Goal: Task Accomplishment & Management: Manage account settings

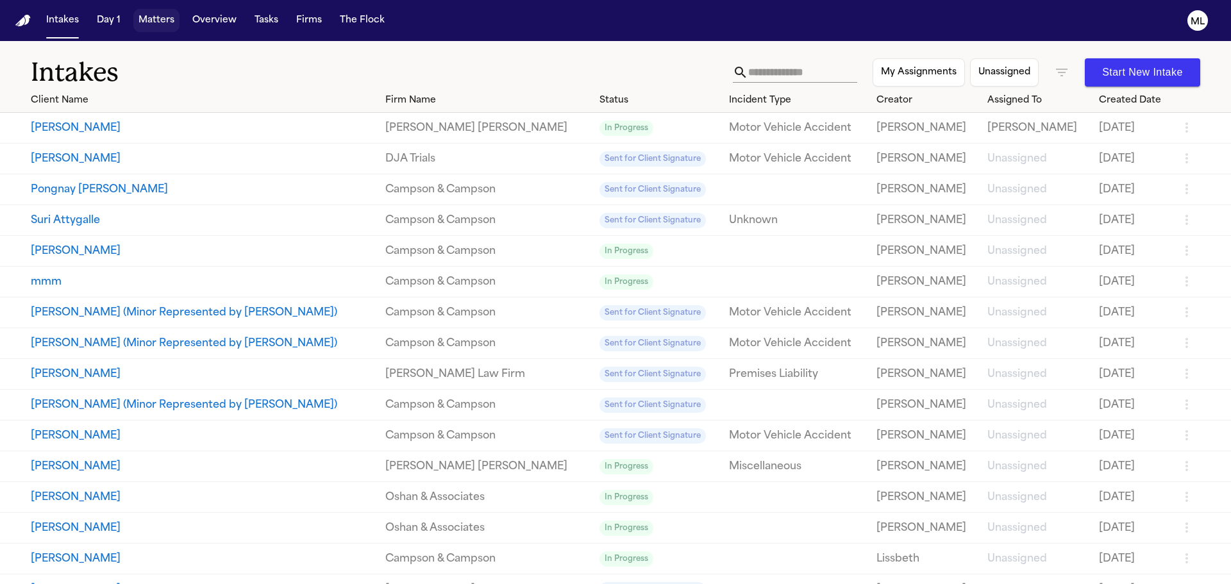
click at [144, 13] on button "Matters" at bounding box center [156, 20] width 46 height 23
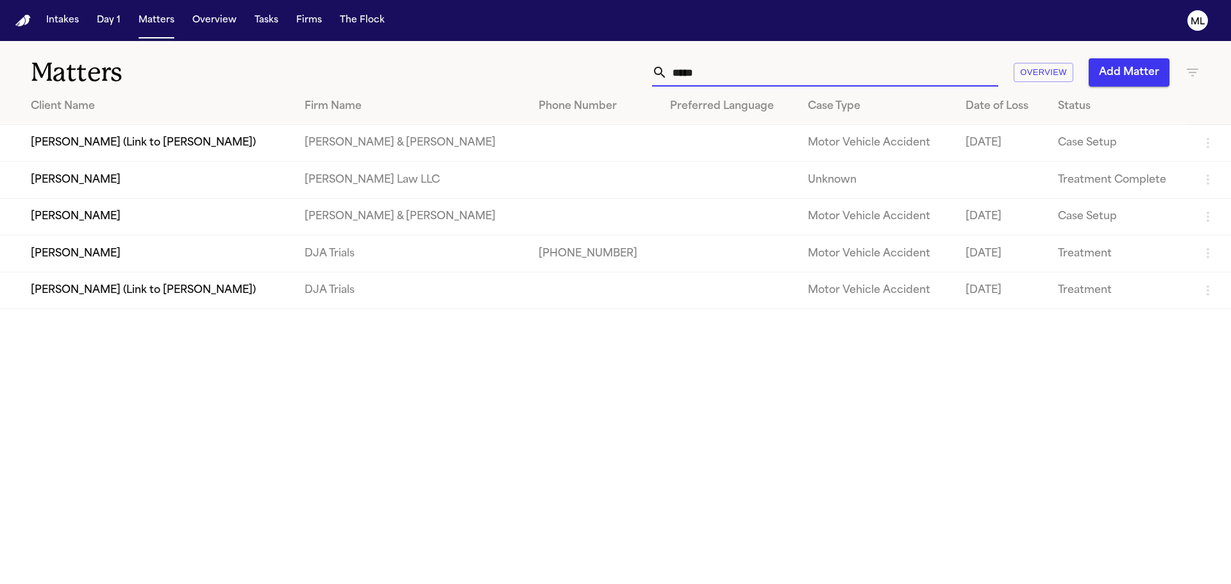
drag, startPoint x: 734, startPoint y: 78, endPoint x: 629, endPoint y: 72, distance: 106.0
click at [629, 72] on div "***** Overview Add Matter" at bounding box center [785, 72] width 829 height 28
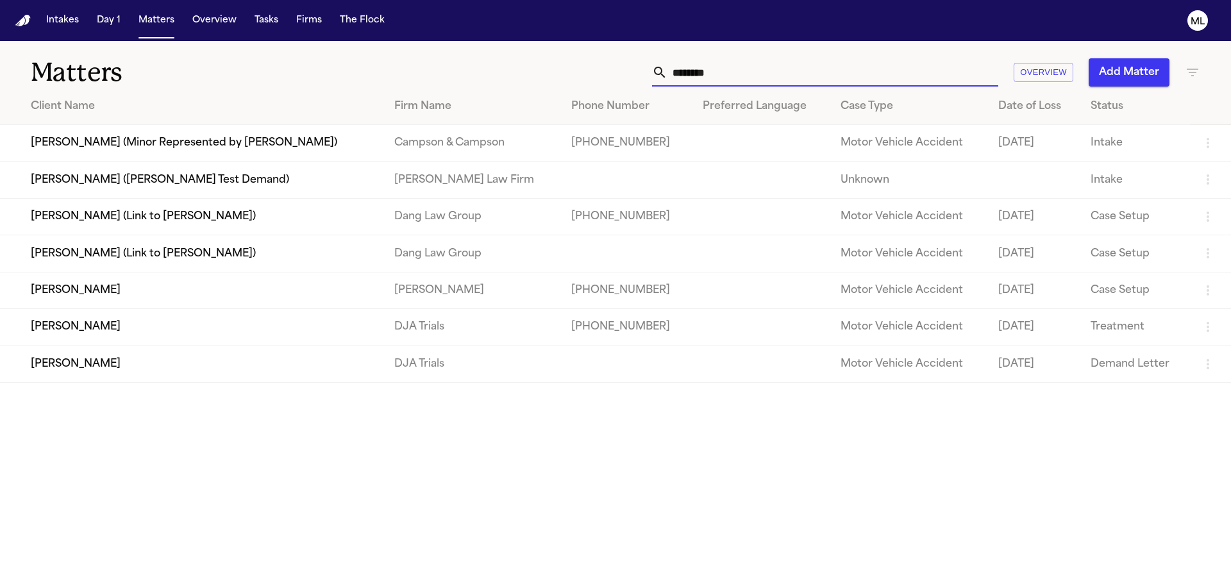
type input "*******"
click at [219, 297] on td "[PERSON_NAME]" at bounding box center [192, 290] width 384 height 37
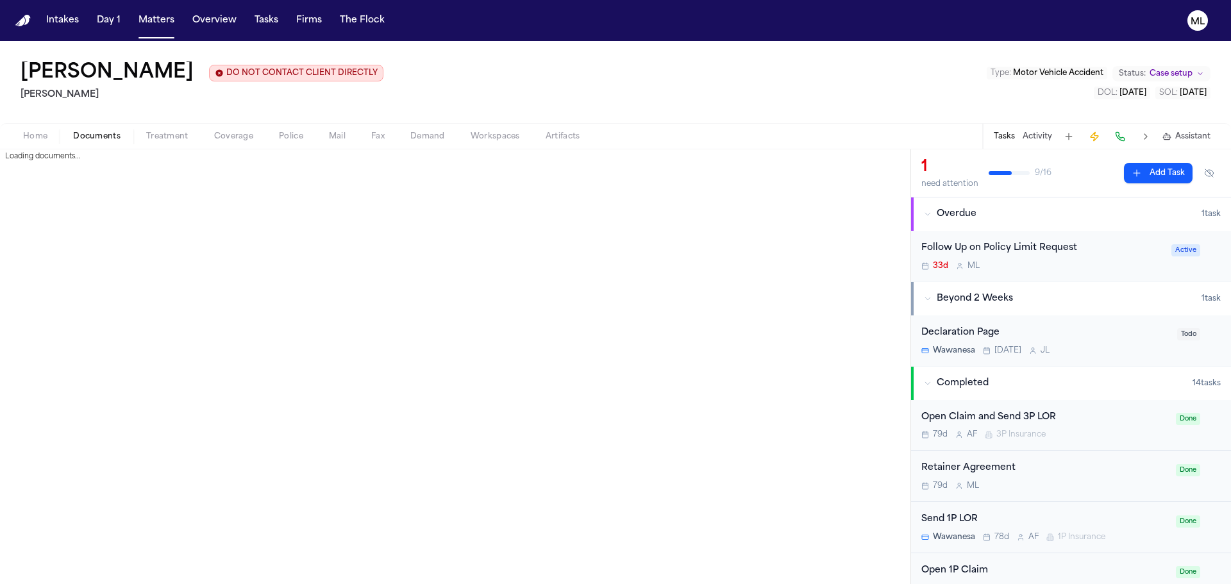
click at [104, 129] on button "Documents" at bounding box center [96, 136] width 73 height 15
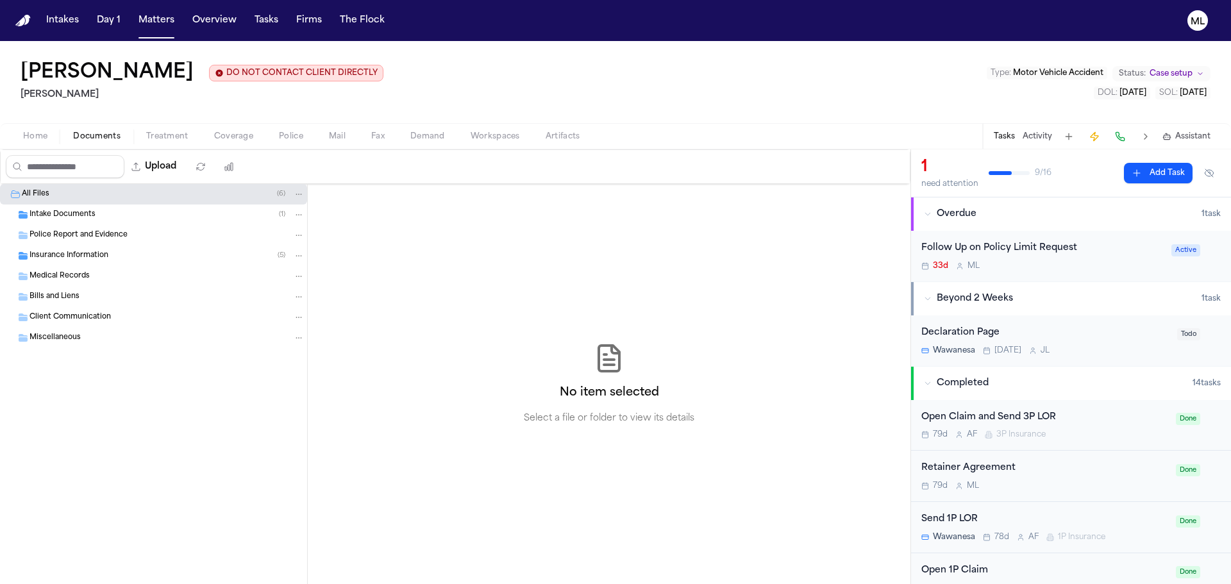
click at [79, 235] on span "Police Report and Evidence" at bounding box center [79, 235] width 98 height 11
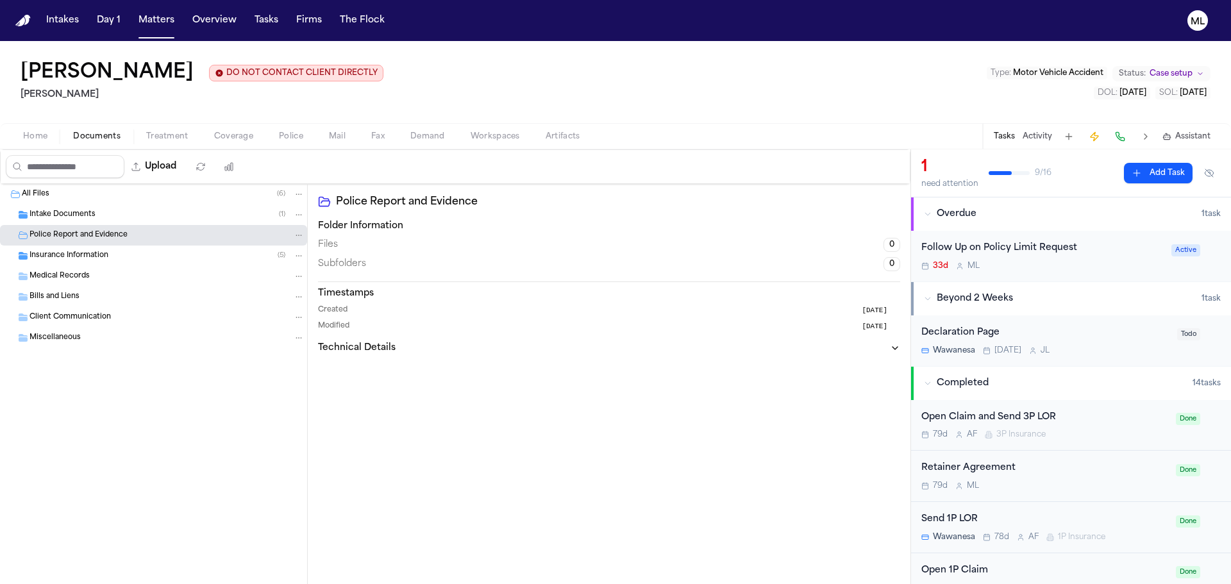
click at [79, 224] on div "Intake Documents ( 1 )" at bounding box center [153, 215] width 307 height 21
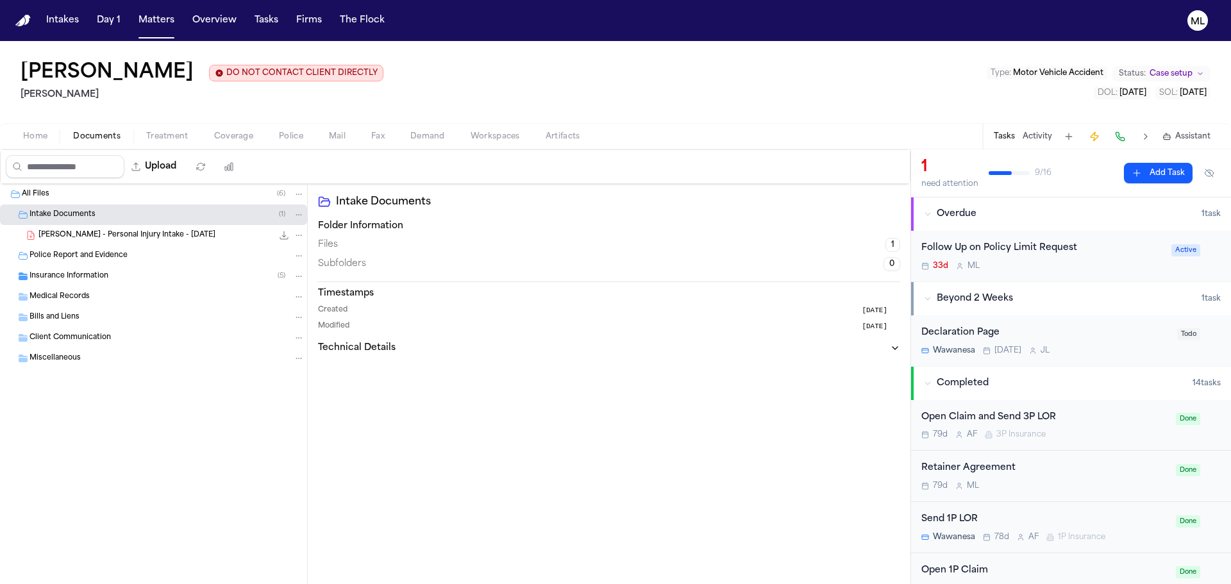
click at [79, 273] on span "Insurance Information" at bounding box center [69, 276] width 79 height 11
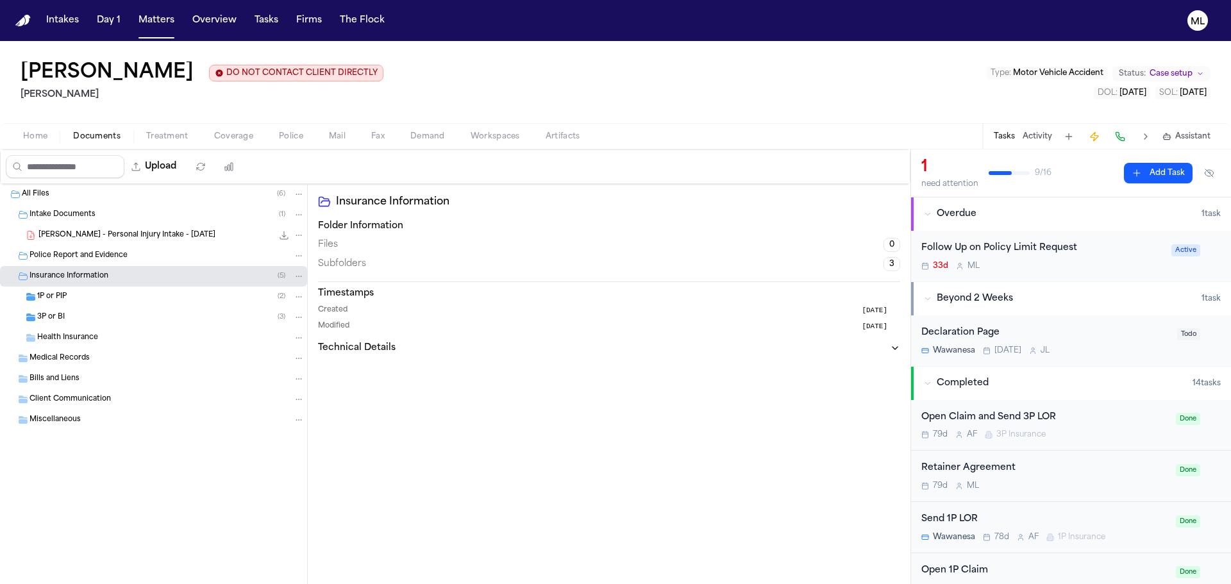
click at [74, 317] on div "3P or BI ( 3 )" at bounding box center [170, 318] width 267 height 12
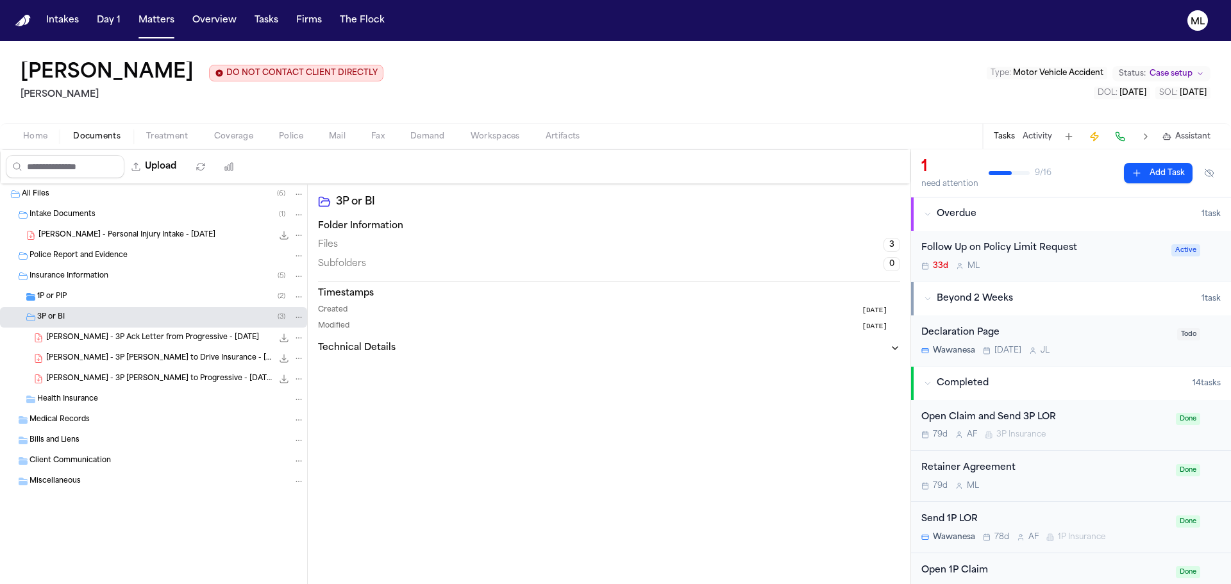
click at [160, 340] on span "A. Trujillo - 3P Ack Letter from Progressive - 6.17.25" at bounding box center [152, 338] width 213 height 11
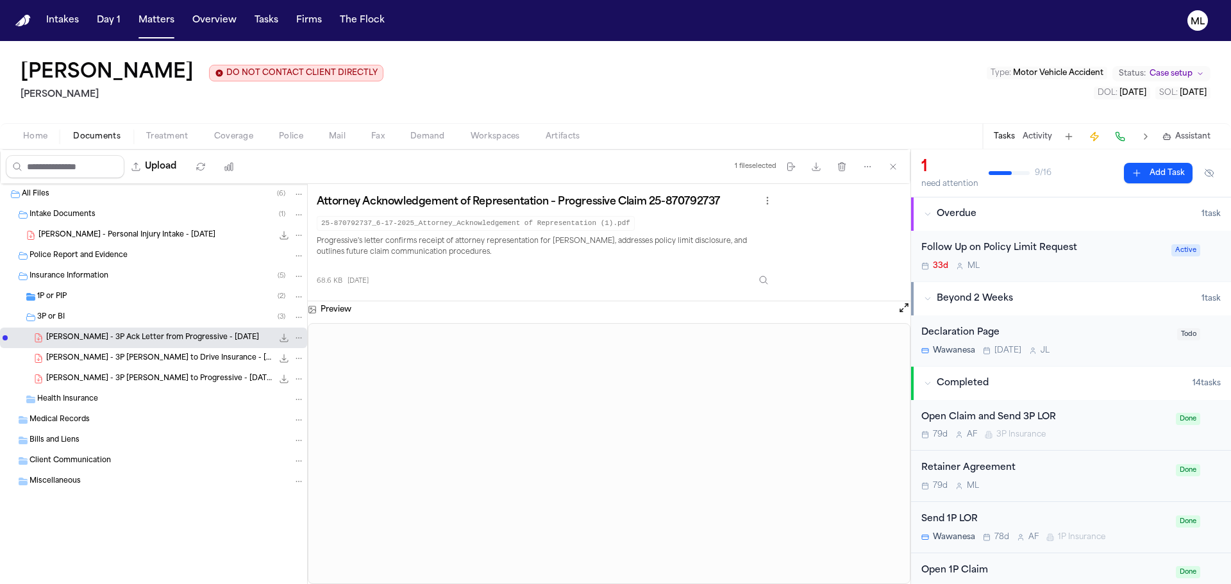
click at [124, 360] on span "A. Trujillo - 3P LOR to Drive Insurance - 6.16.25" at bounding box center [159, 358] width 226 height 11
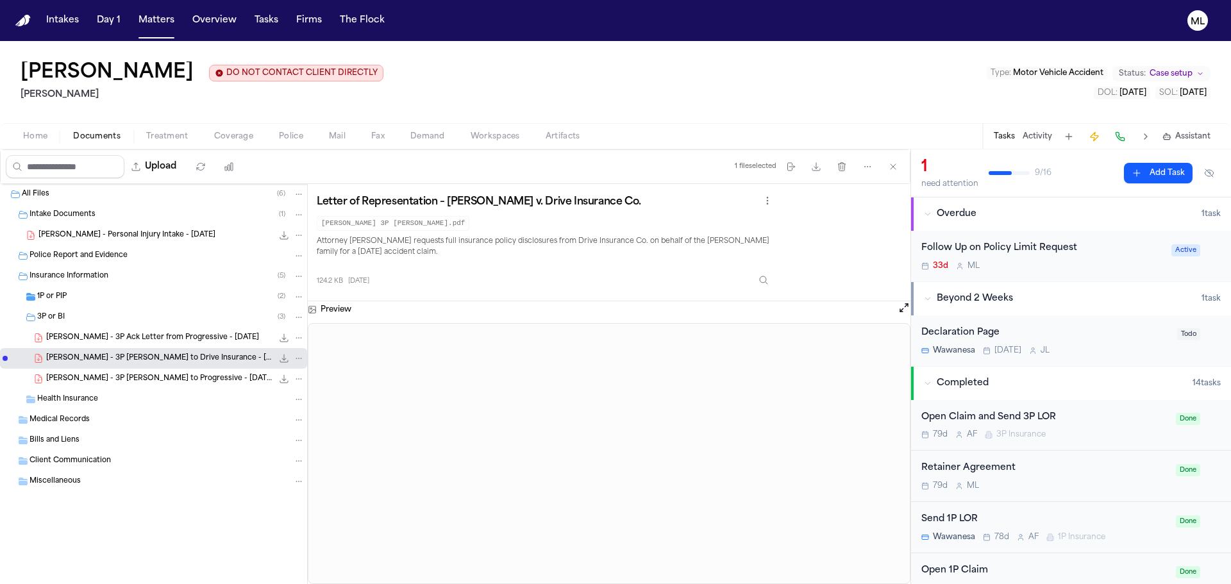
click at [125, 369] on div "A. Trujillo - 3P LOR to Progressive - 6.16.25 124.2 KB • PDF" at bounding box center [153, 379] width 307 height 21
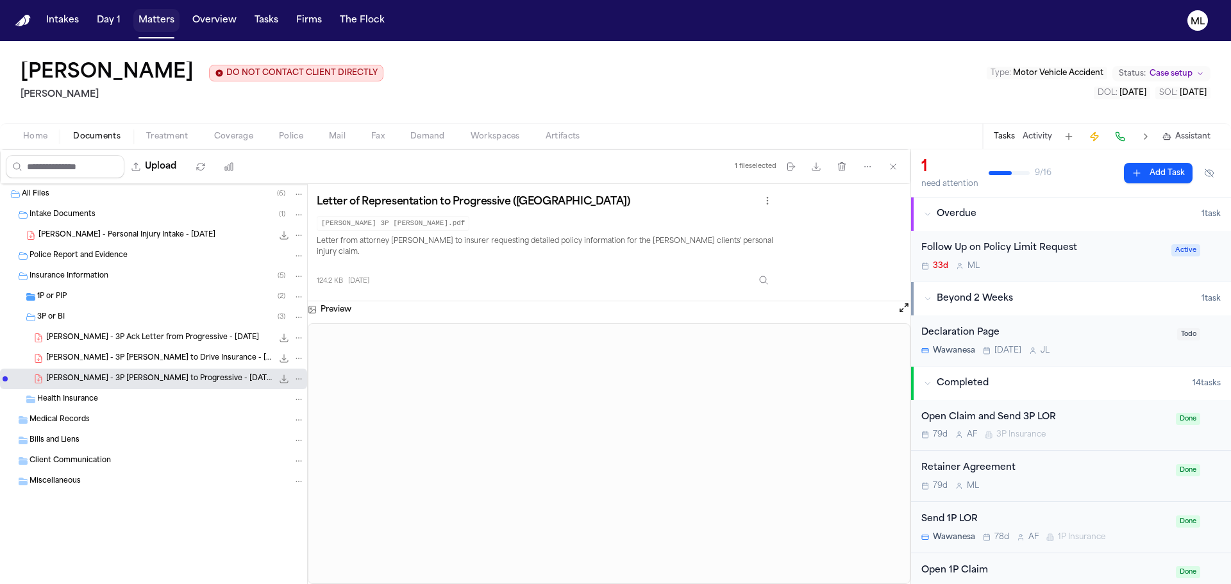
drag, startPoint x: 147, startPoint y: 30, endPoint x: 202, endPoint y: 26, distance: 55.3
click at [147, 30] on button "Matters" at bounding box center [156, 20] width 46 height 23
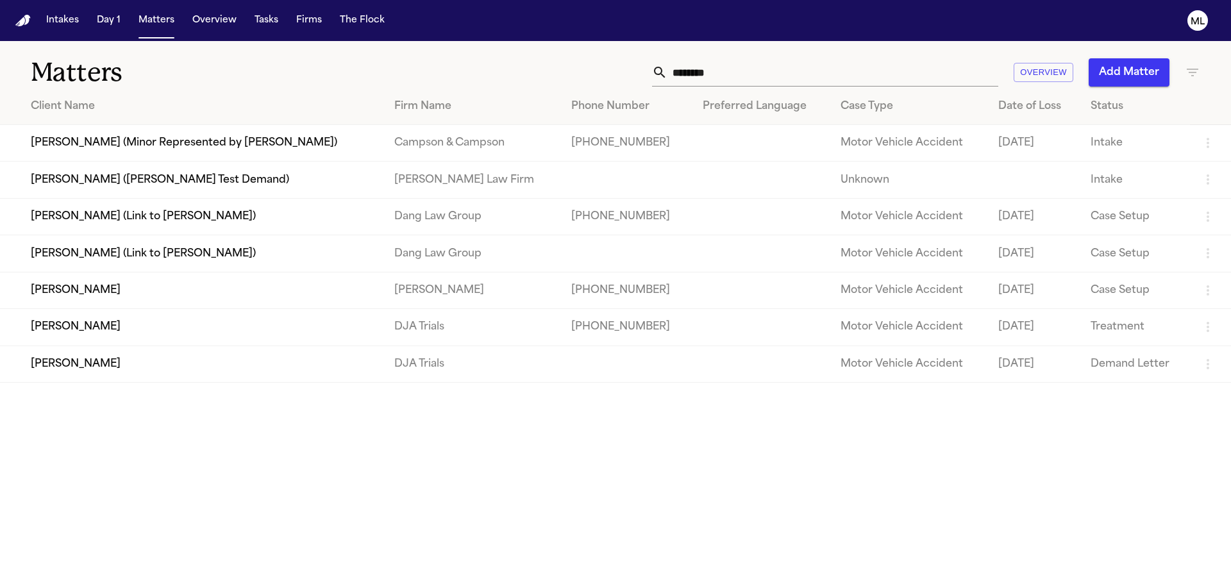
drag, startPoint x: 748, startPoint y: 74, endPoint x: 653, endPoint y: 74, distance: 95.6
click at [653, 74] on div "*******" at bounding box center [825, 72] width 346 height 28
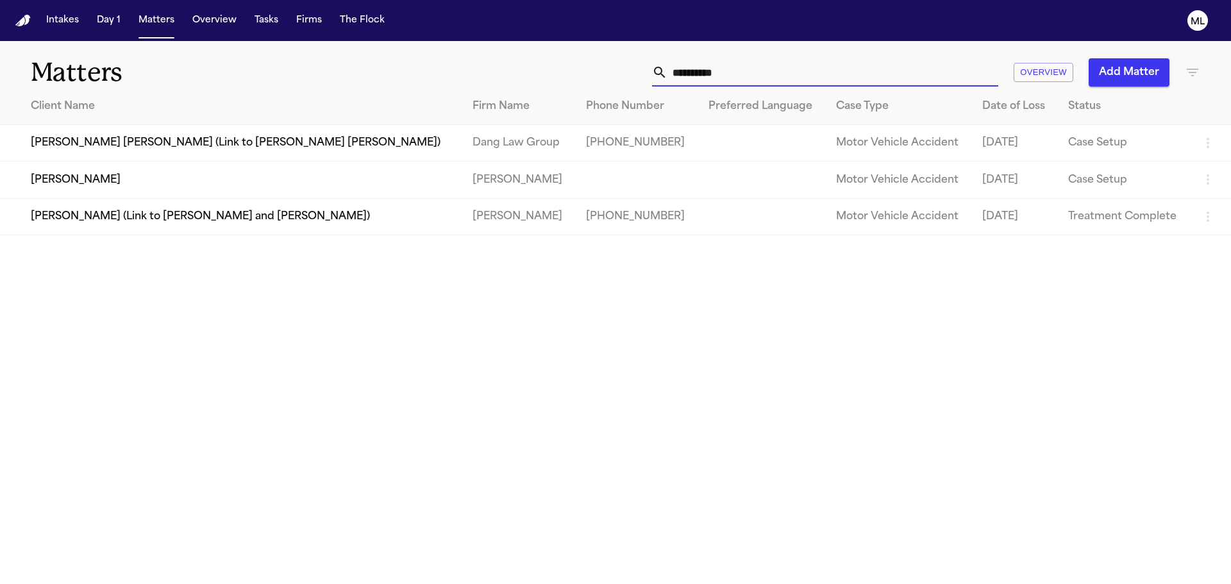
type input "**********"
click at [263, 174] on td "[PERSON_NAME]" at bounding box center [231, 180] width 462 height 37
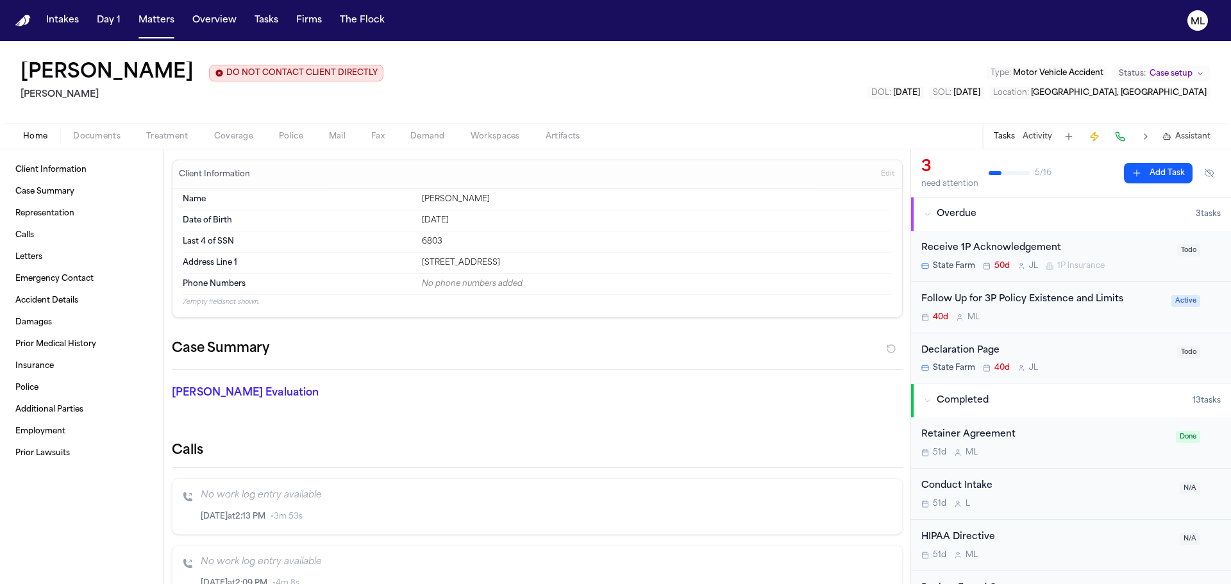
click at [1078, 329] on div "Follow Up for 3P Policy Existence and Limits 40d M L Active" at bounding box center [1071, 307] width 320 height 51
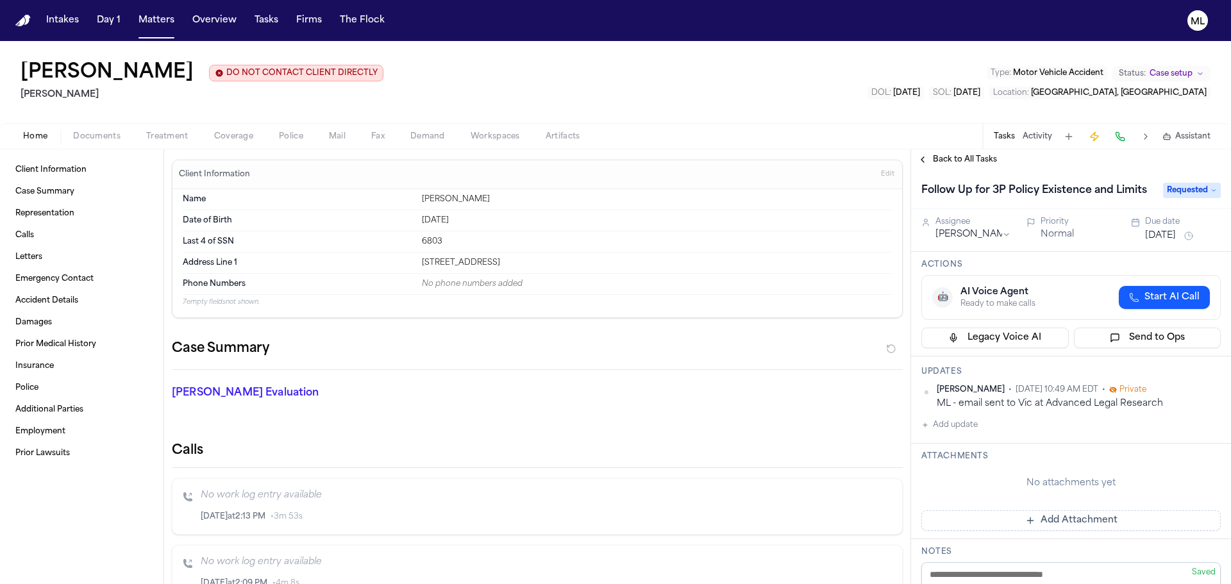
click at [1170, 242] on button "Jul 25, 2025" at bounding box center [1161, 236] width 31 height 13
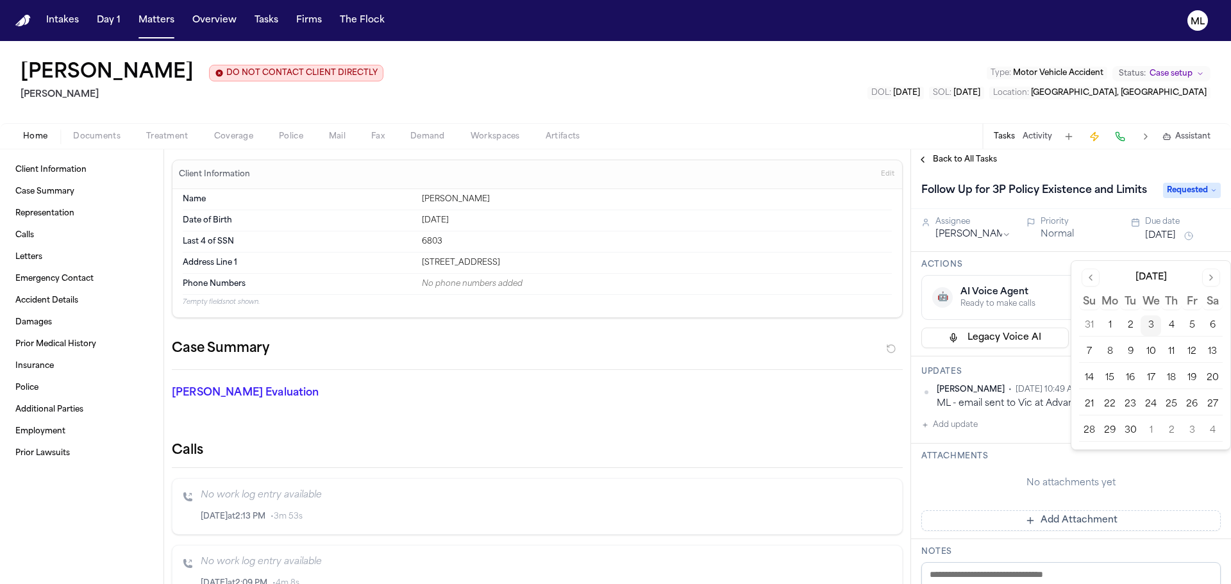
click at [1190, 321] on button "5" at bounding box center [1192, 326] width 21 height 21
click at [944, 153] on div "Back to All Tasks" at bounding box center [1071, 159] width 320 height 21
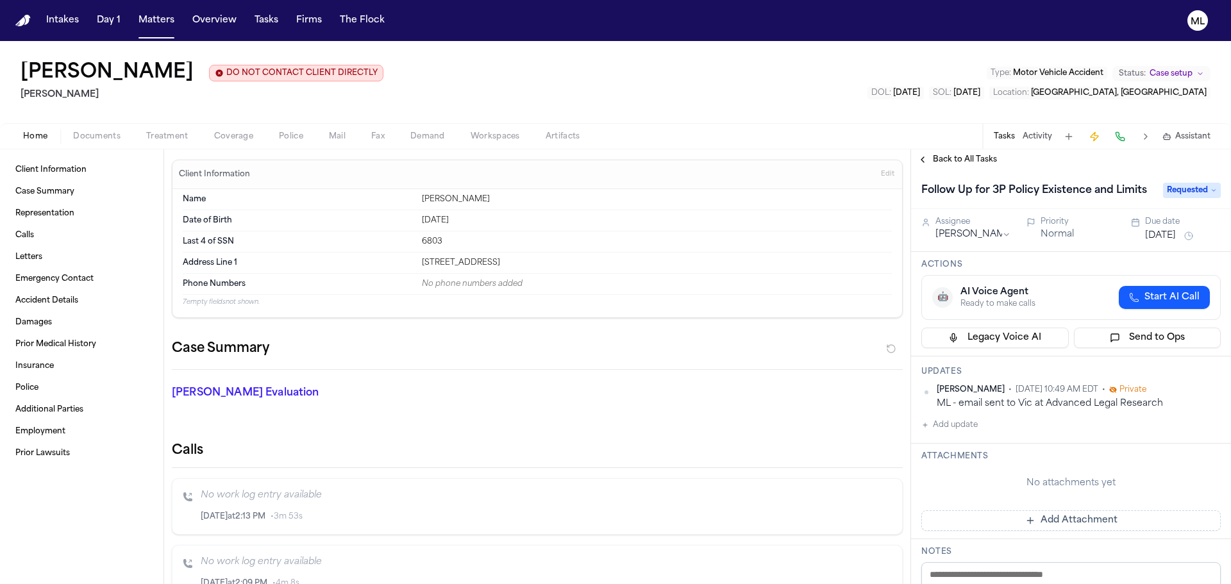
click at [946, 163] on span "Back to All Tasks" at bounding box center [965, 160] width 64 height 10
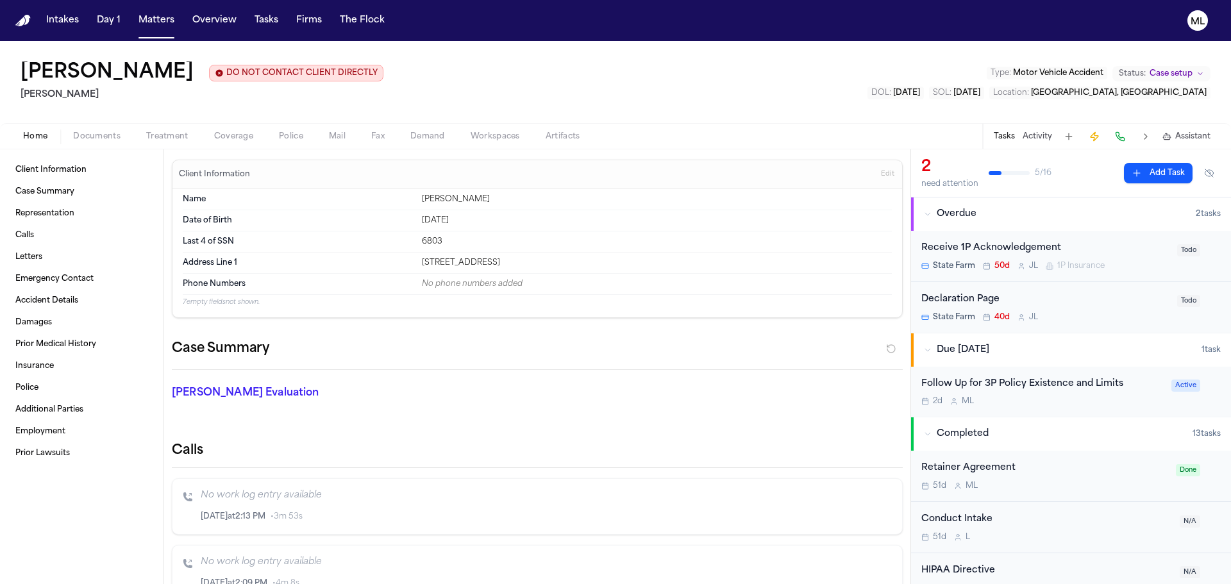
click at [97, 141] on span "Documents" at bounding box center [96, 136] width 47 height 10
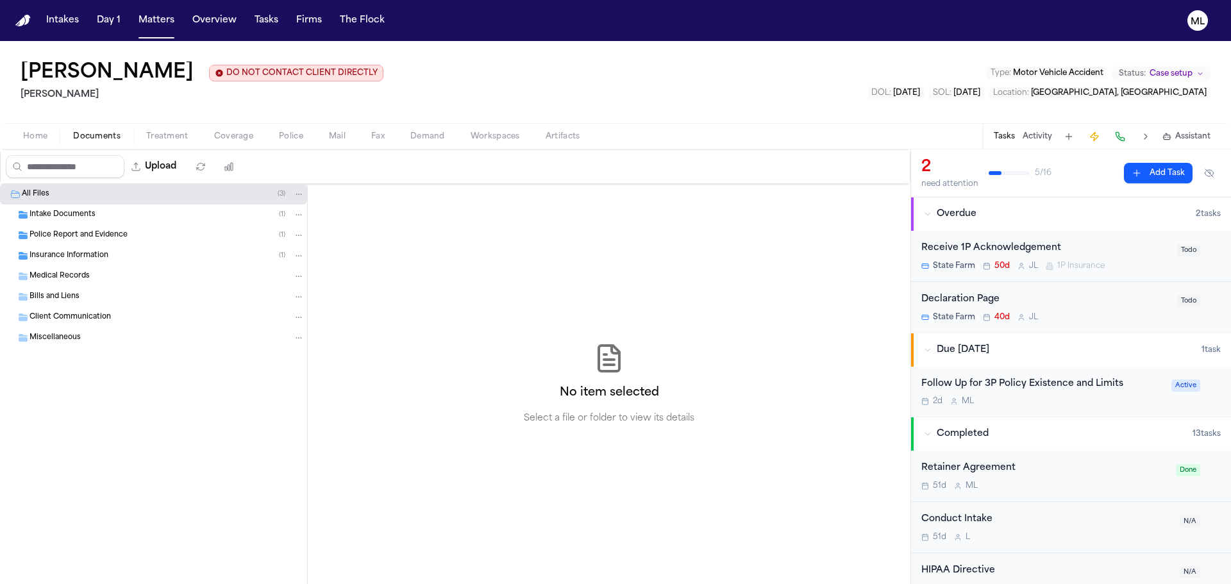
click at [87, 229] on div "Police Report and Evidence ( 1 )" at bounding box center [153, 235] width 307 height 21
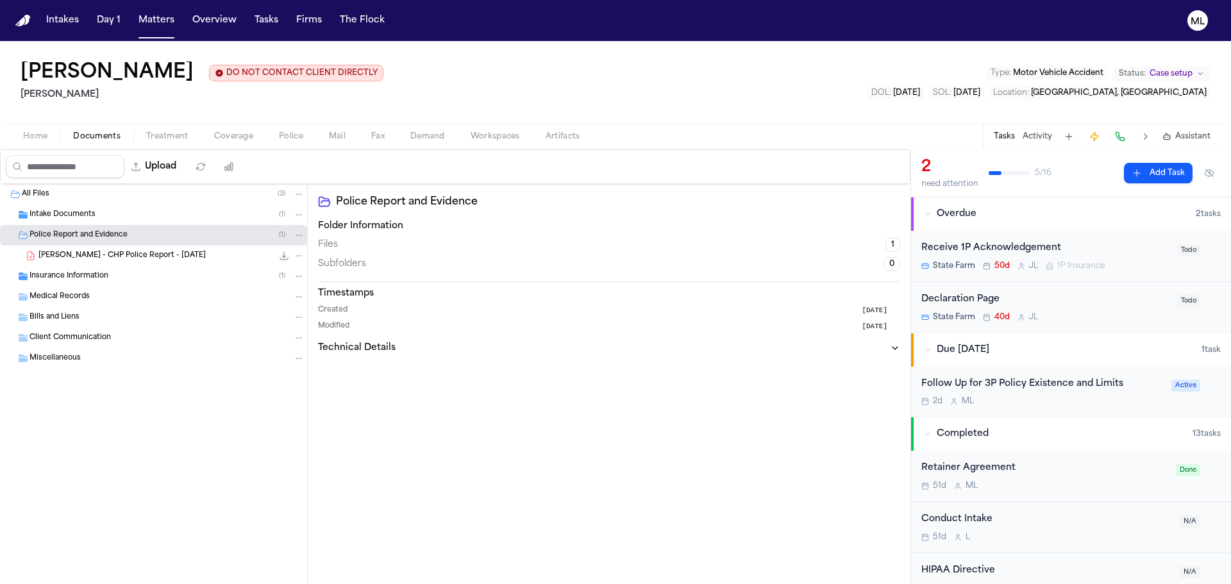
click at [154, 249] on div "D. Chandler - CHP Police Report - 5.30.25 9.2 MB • PDF" at bounding box center [153, 256] width 307 height 21
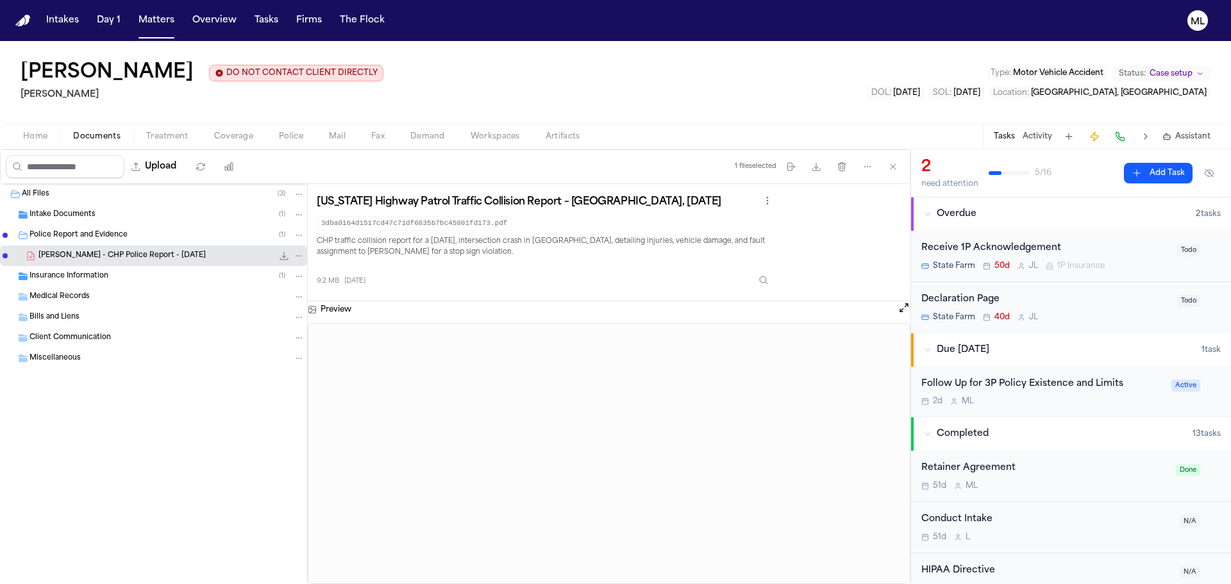
click at [62, 276] on span "Insurance Information" at bounding box center [69, 276] width 79 height 11
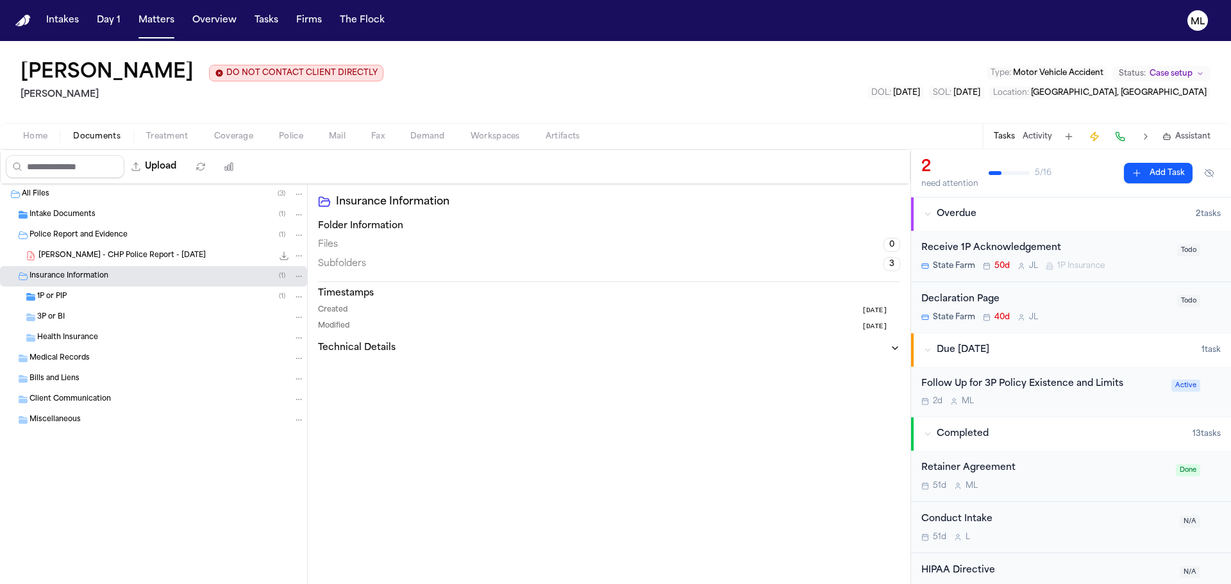
click at [85, 296] on div "1P or PIP ( 1 )" at bounding box center [170, 297] width 267 height 12
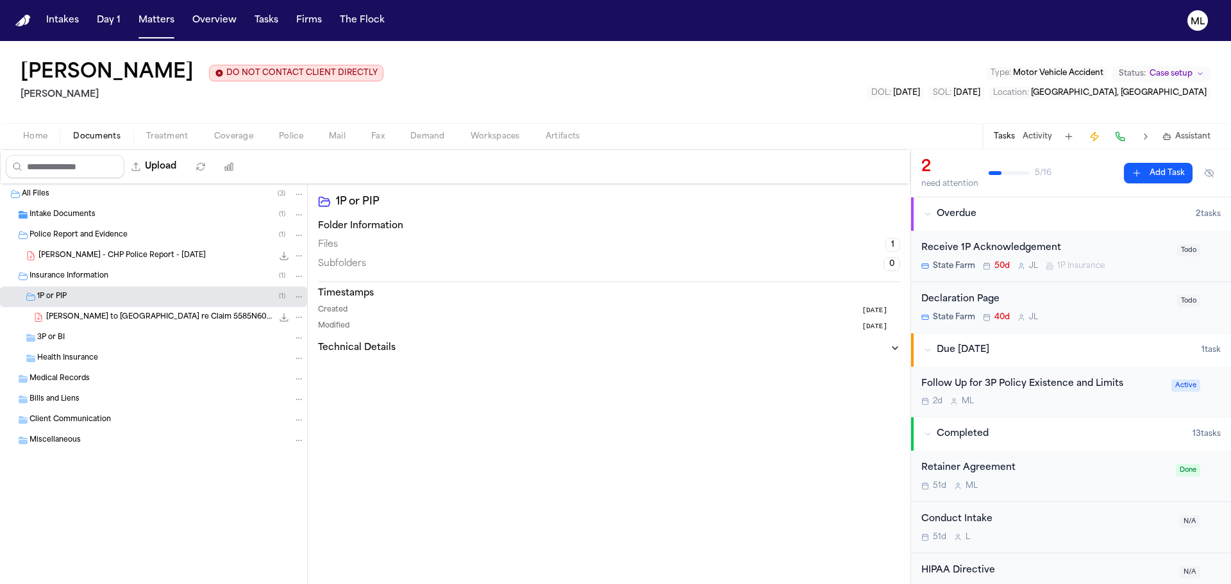
click at [96, 322] on span "D. Chandler - LOR to State Farm re Claim 5585N606C - 7.18.25" at bounding box center [159, 317] width 226 height 11
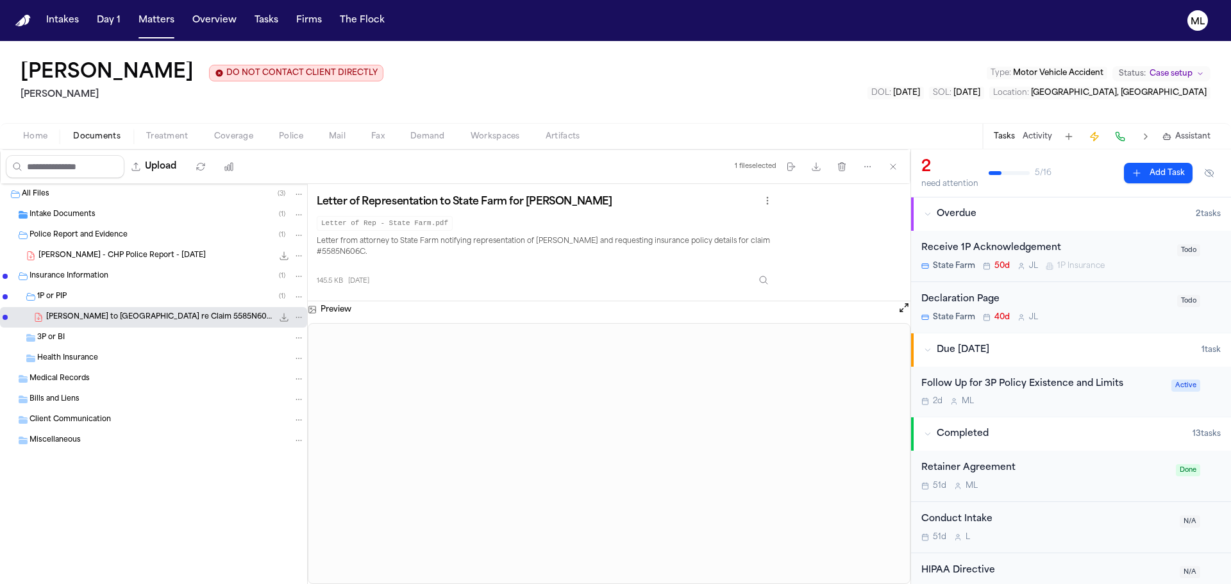
click at [107, 339] on div "3P or BI" at bounding box center [170, 338] width 267 height 12
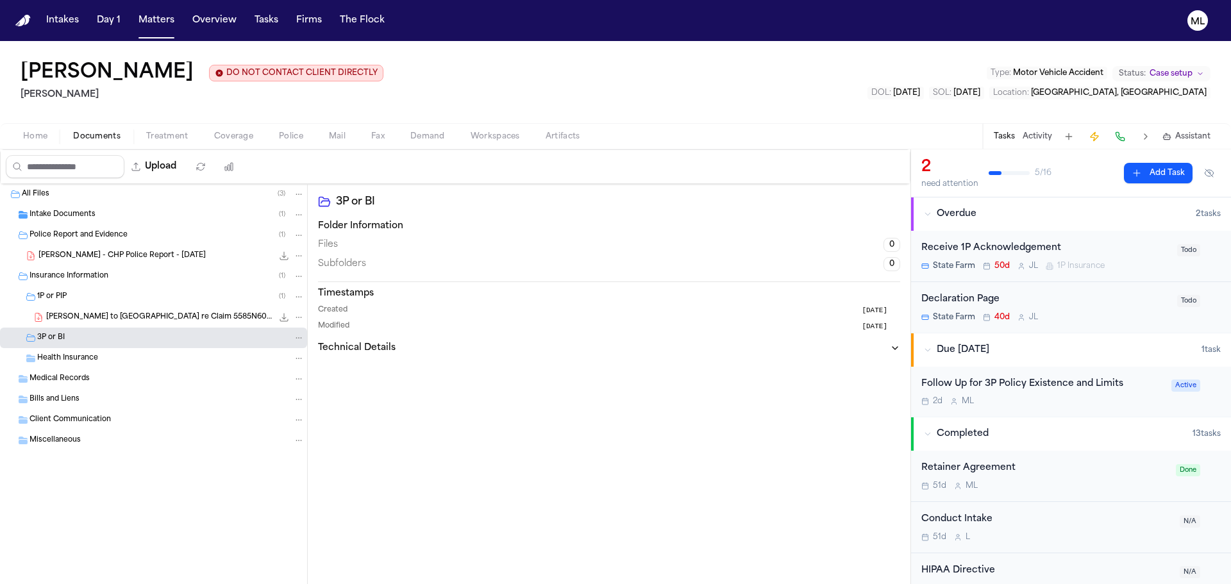
click at [88, 208] on div "Intake Documents ( 1 )" at bounding box center [153, 215] width 307 height 21
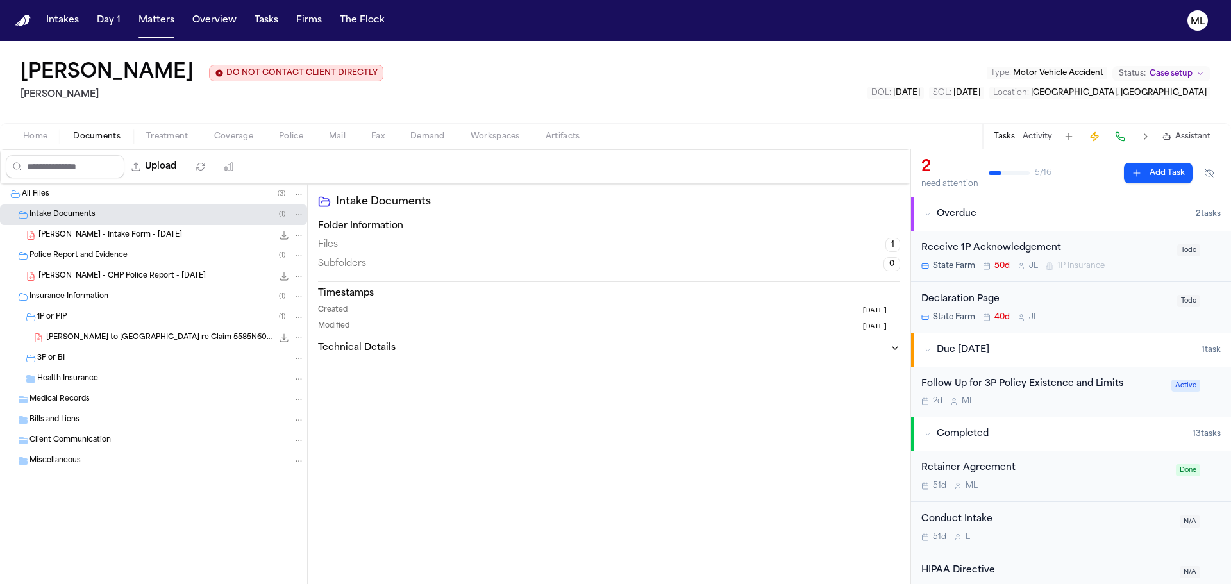
click at [86, 229] on div "D. Chandler - Intake Form - 7.14.25 34.0 KB • PDF" at bounding box center [171, 235] width 266 height 13
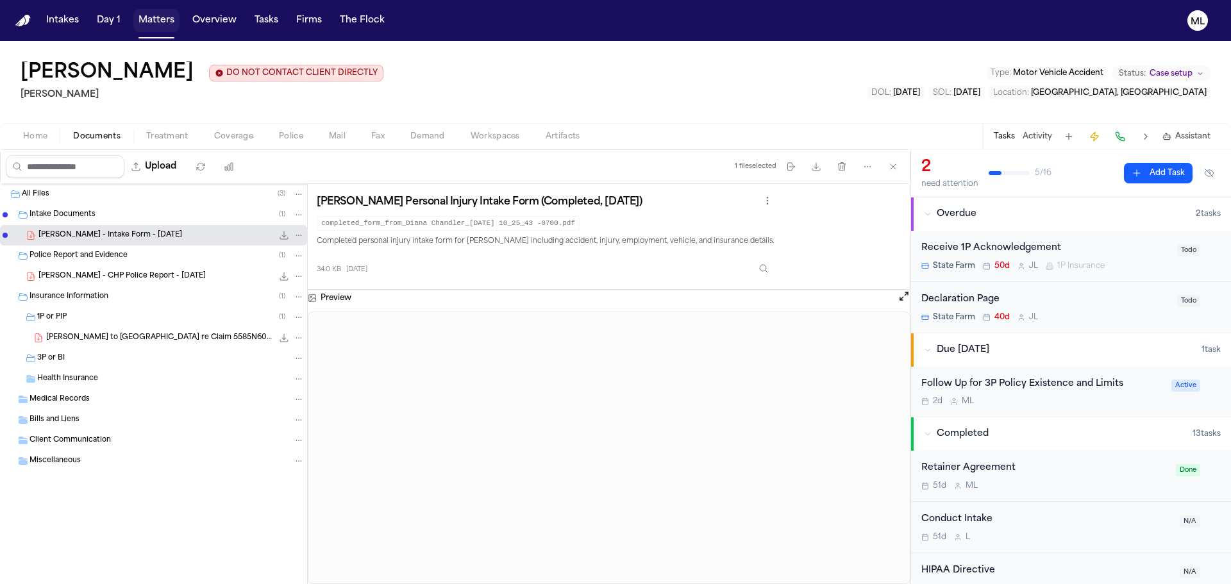
click at [153, 15] on button "Matters" at bounding box center [156, 20] width 46 height 23
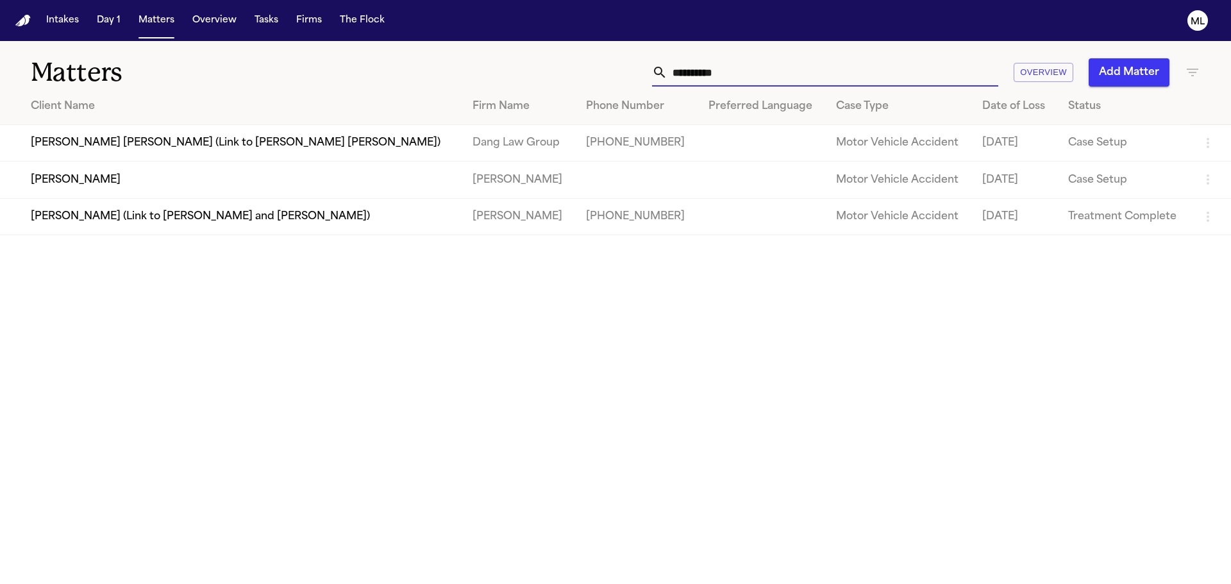
drag, startPoint x: 843, startPoint y: 70, endPoint x: 670, endPoint y: 68, distance: 172.5
click at [670, 68] on input "**********" at bounding box center [833, 72] width 331 height 28
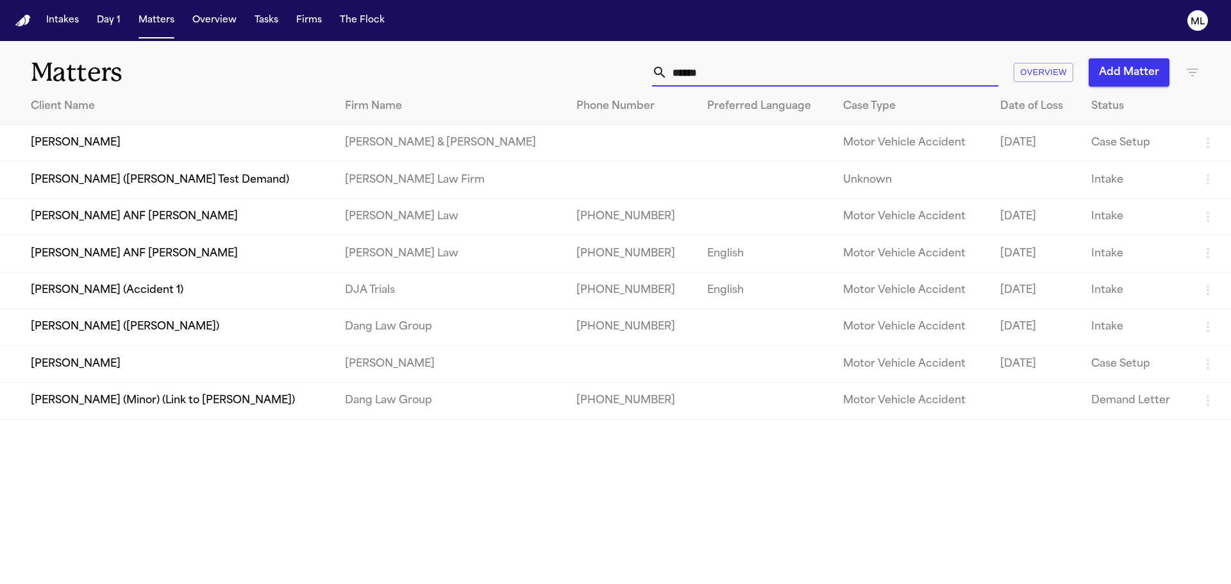
type input "******"
click at [194, 361] on td "[PERSON_NAME]" at bounding box center [167, 364] width 335 height 37
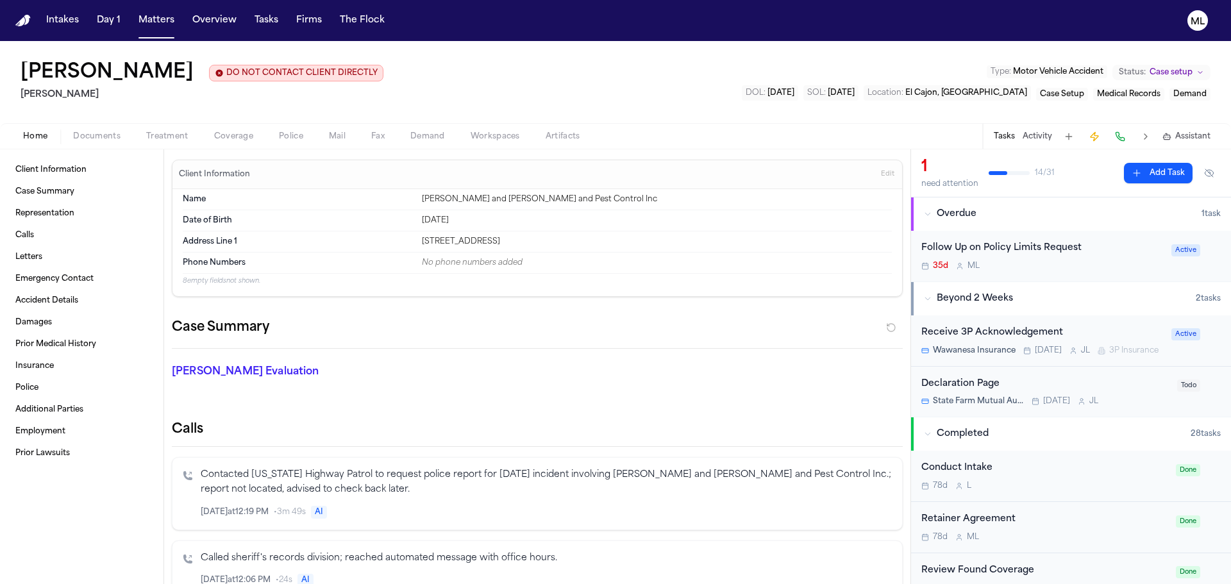
click at [1136, 254] on div "Follow Up on Policy Limits Request" at bounding box center [1043, 248] width 242 height 15
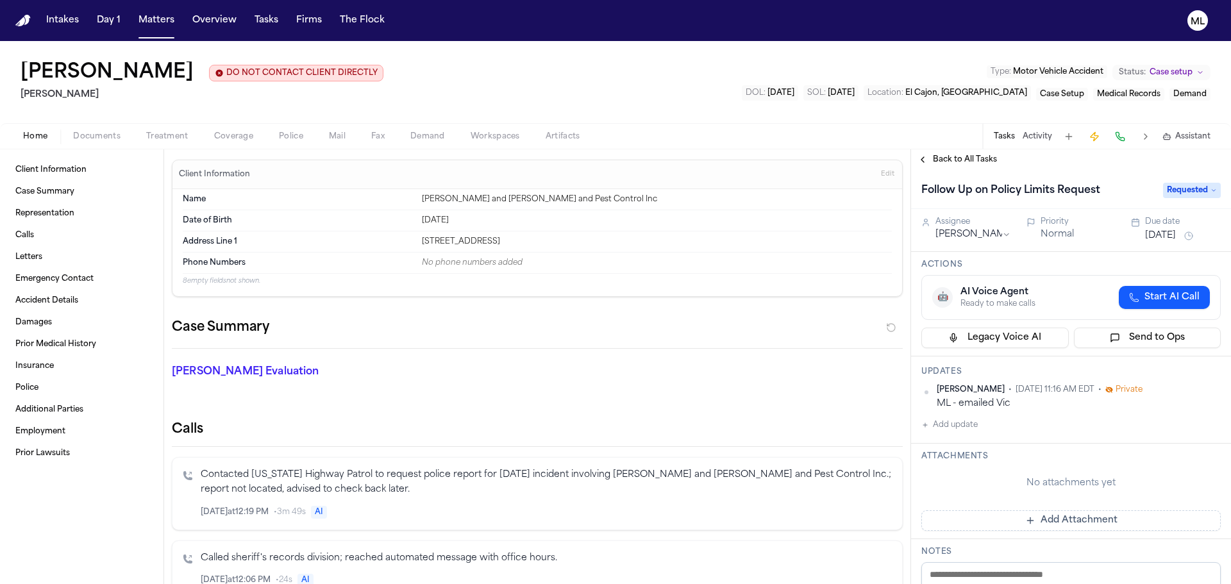
click at [1166, 227] on div "Due date Jul 30, 2025" at bounding box center [1184, 230] width 76 height 27
click at [1163, 236] on button "Jul 30, 2025" at bounding box center [1161, 236] width 31 height 13
click at [1190, 309] on button "5" at bounding box center [1192, 310] width 21 height 21
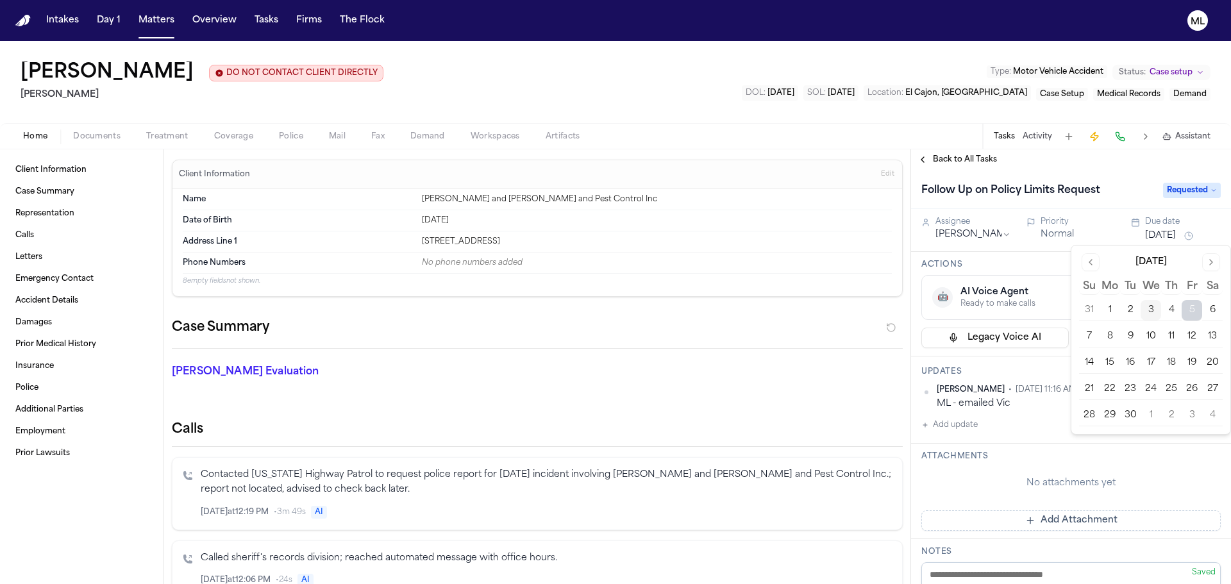
click at [953, 160] on span "Back to All Tasks" at bounding box center [965, 160] width 64 height 10
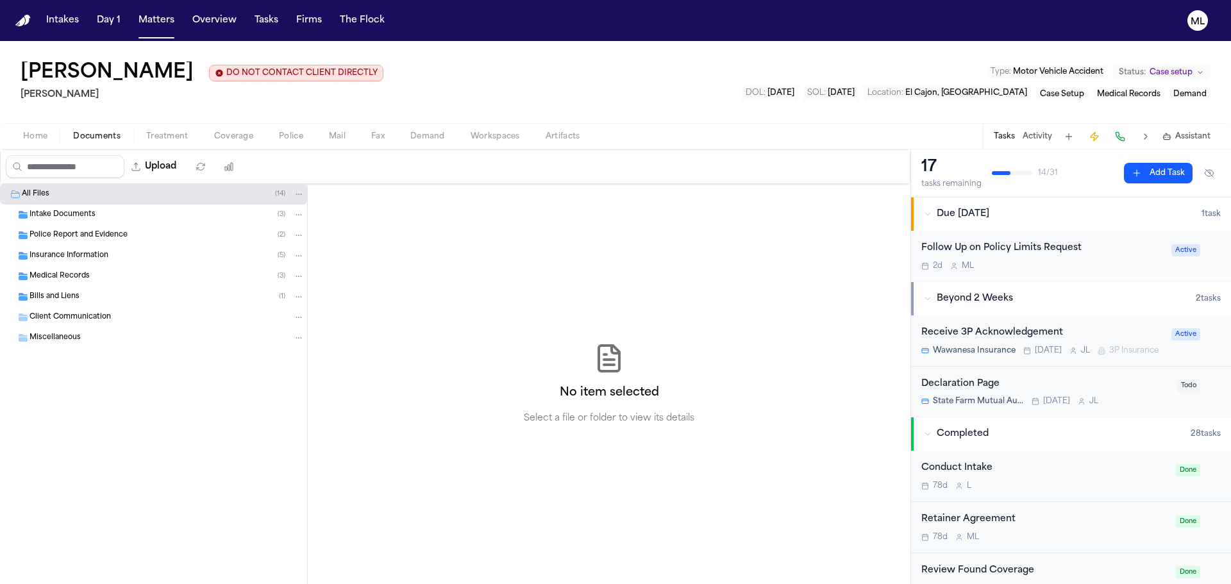
click at [115, 135] on span "Documents" at bounding box center [96, 136] width 47 height 10
click at [86, 233] on span "Police Report and Evidence" at bounding box center [79, 235] width 98 height 11
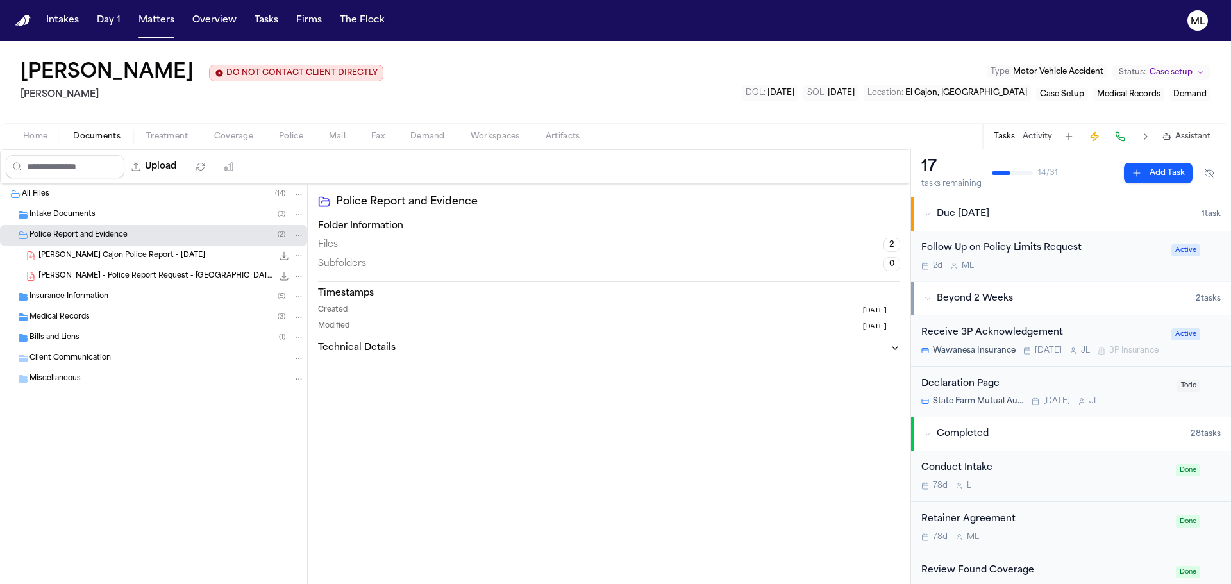
click at [135, 252] on span "J. Hermann - El Cajon Police Report - 6.13.25" at bounding box center [121, 256] width 167 height 11
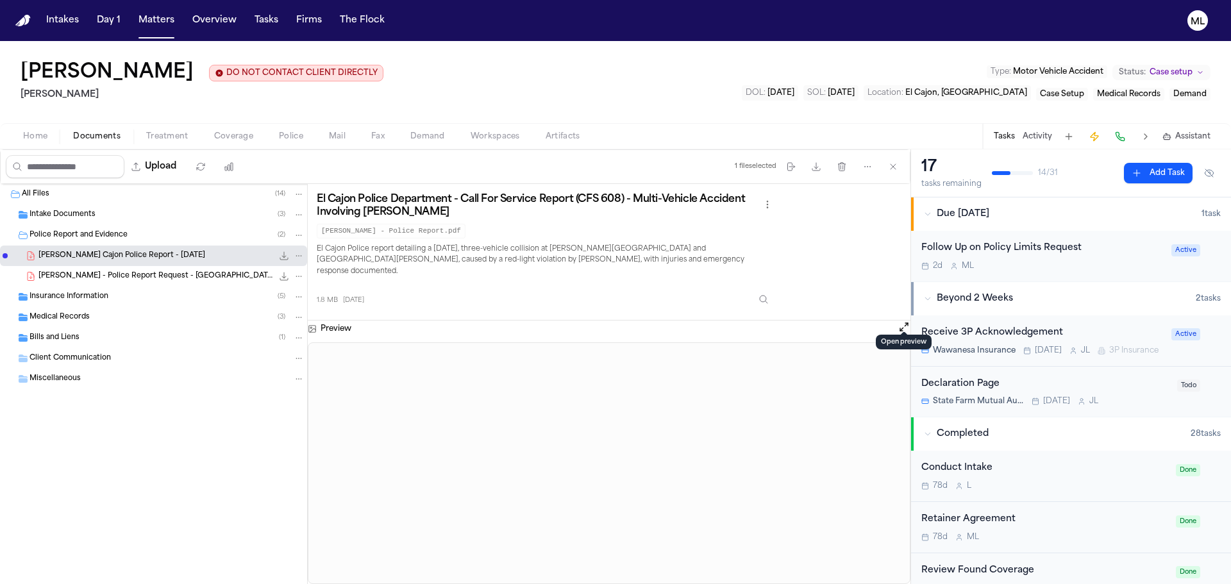
click at [911, 316] on div "Receive 3P Acknowledgement Wawanesa Insurance Dec 31 J L 3P Insurance Active" at bounding box center [1071, 341] width 320 height 51
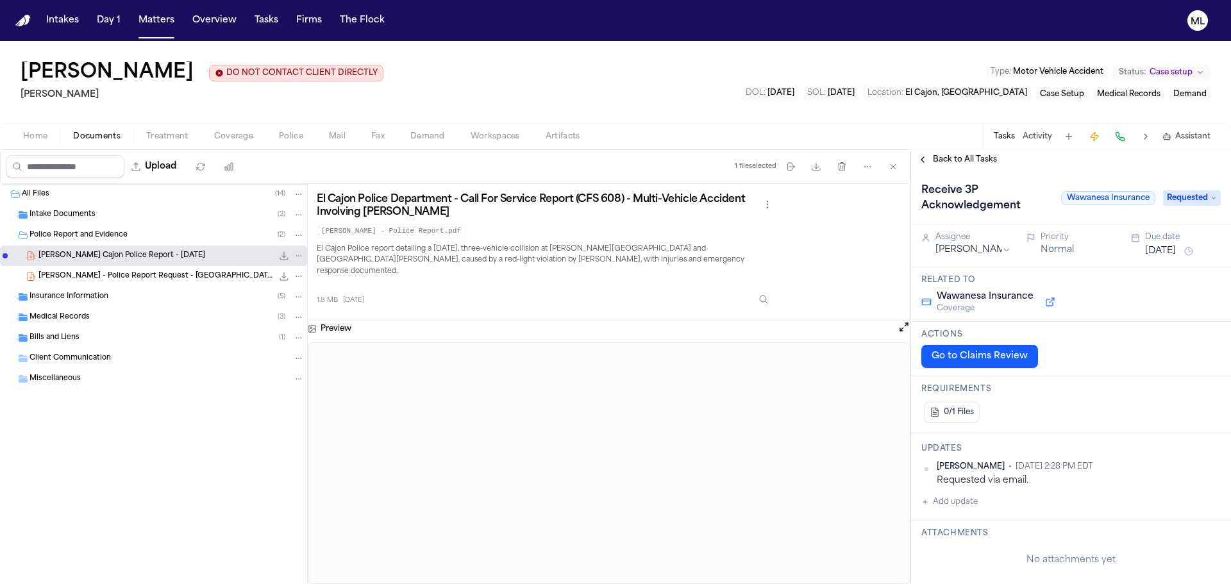
click at [950, 165] on div "Back to All Tasks" at bounding box center [1071, 159] width 320 height 21
click at [951, 156] on span "Back to All Tasks" at bounding box center [965, 160] width 64 height 10
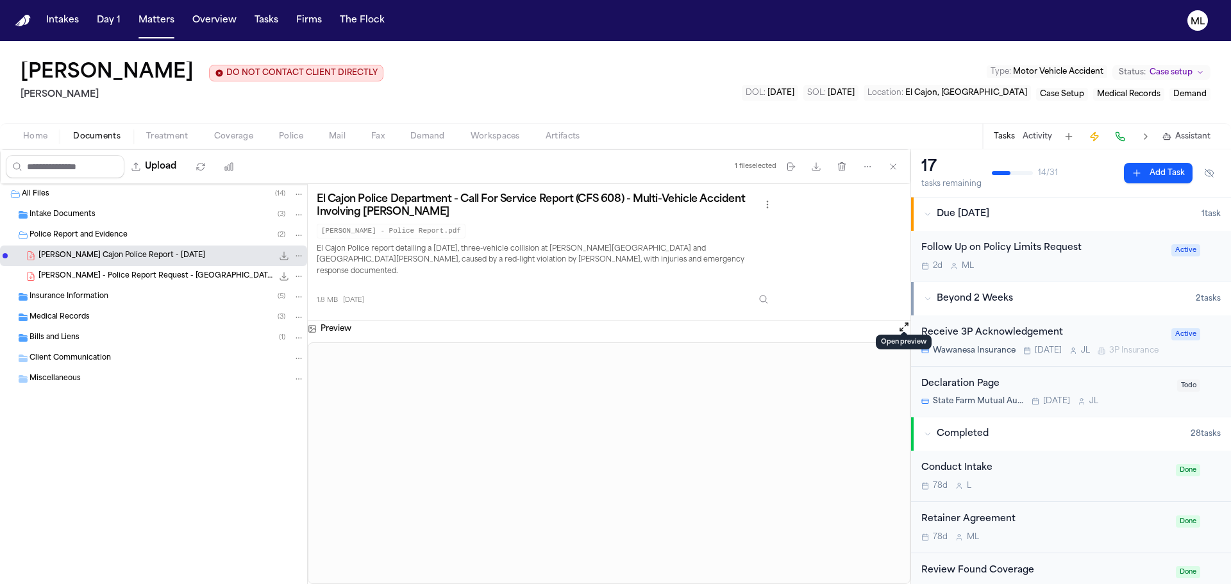
click at [903, 321] on button "Open preview" at bounding box center [904, 327] width 13 height 13
click at [133, 300] on div "Insurance Information ( 5 )" at bounding box center [167, 297] width 275 height 12
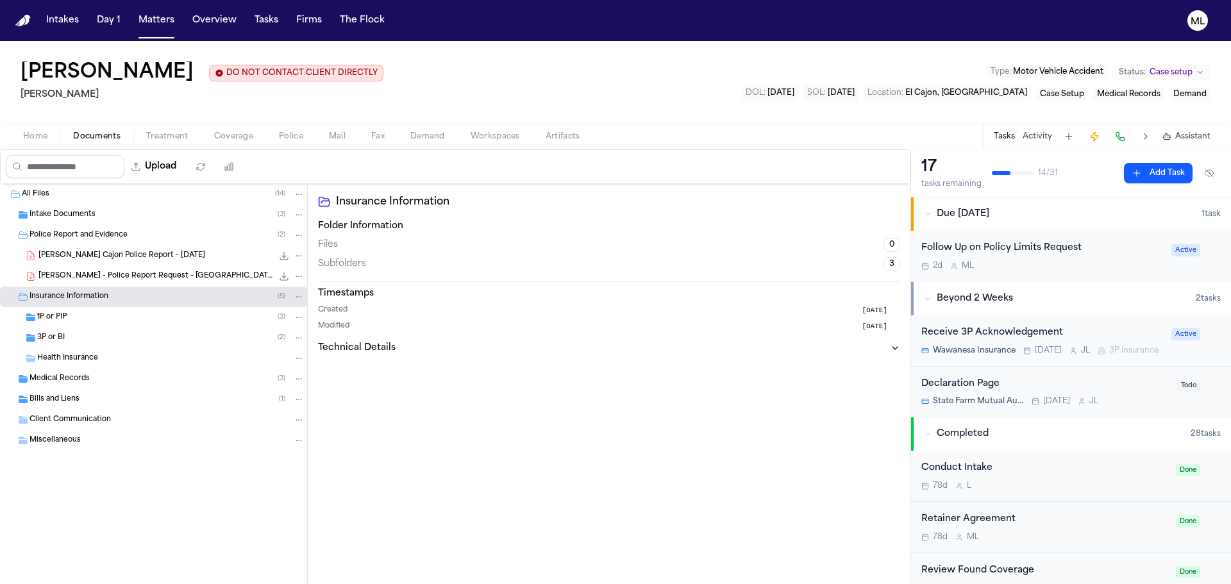
click at [115, 337] on div "3P or BI ( 2 )" at bounding box center [170, 338] width 267 height 12
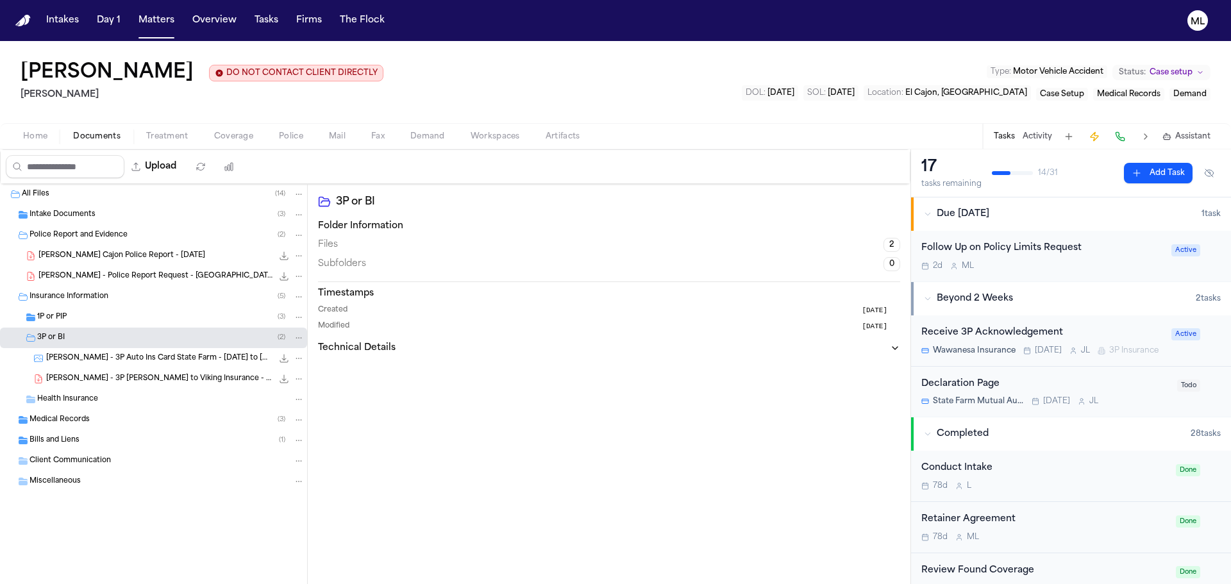
click at [180, 377] on span "J. Hermann - 3P LOR to Viking Insurance - 6.17.25" at bounding box center [159, 379] width 226 height 11
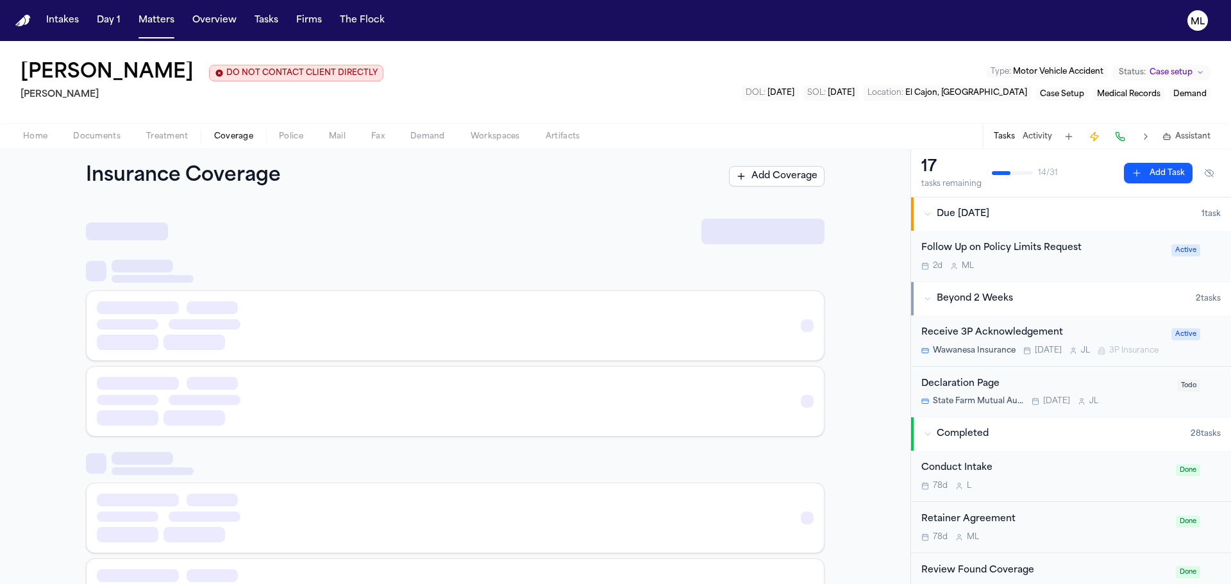
click at [232, 129] on button "Coverage" at bounding box center [233, 136] width 65 height 15
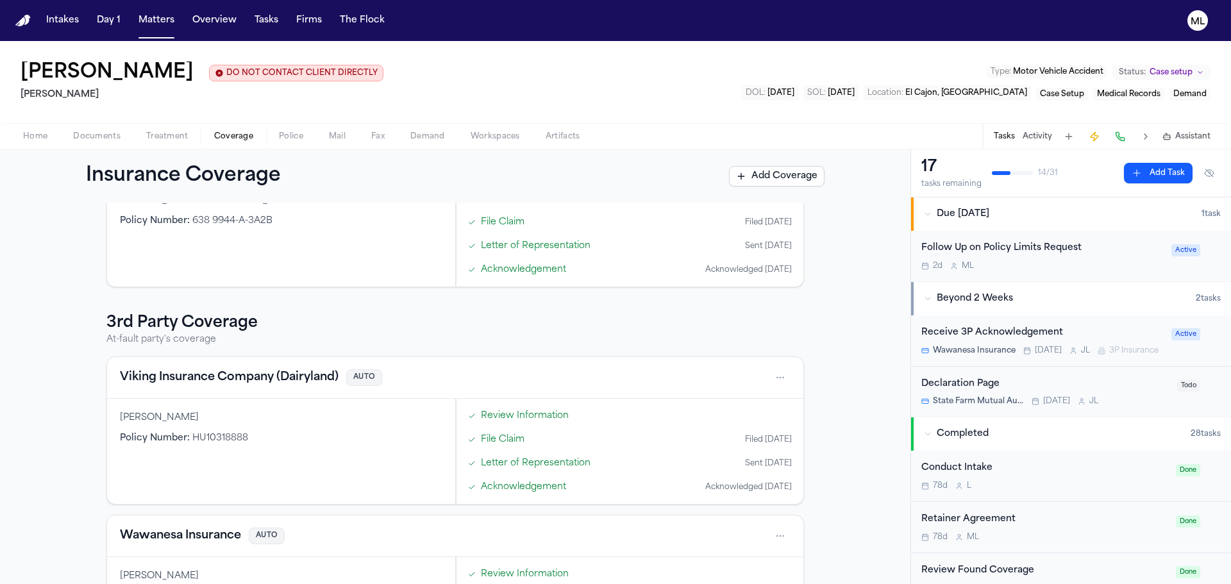
scroll to position [257, 0]
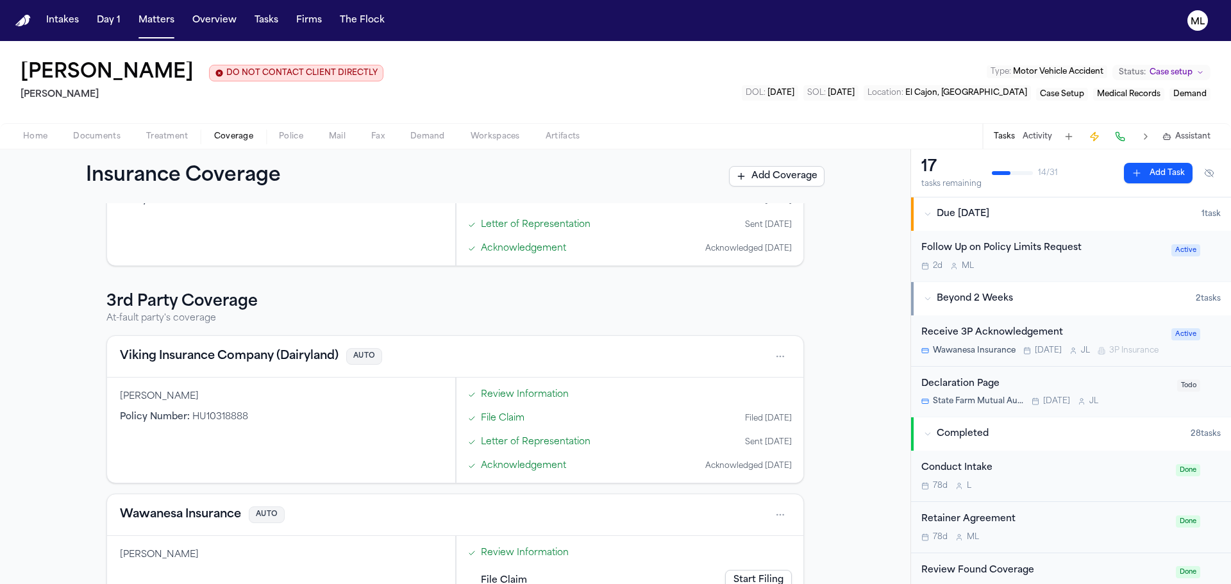
click at [313, 435] on div "SCHOLZ, SHERRY LINDA Policy Number : HU10318888" at bounding box center [281, 430] width 348 height 105
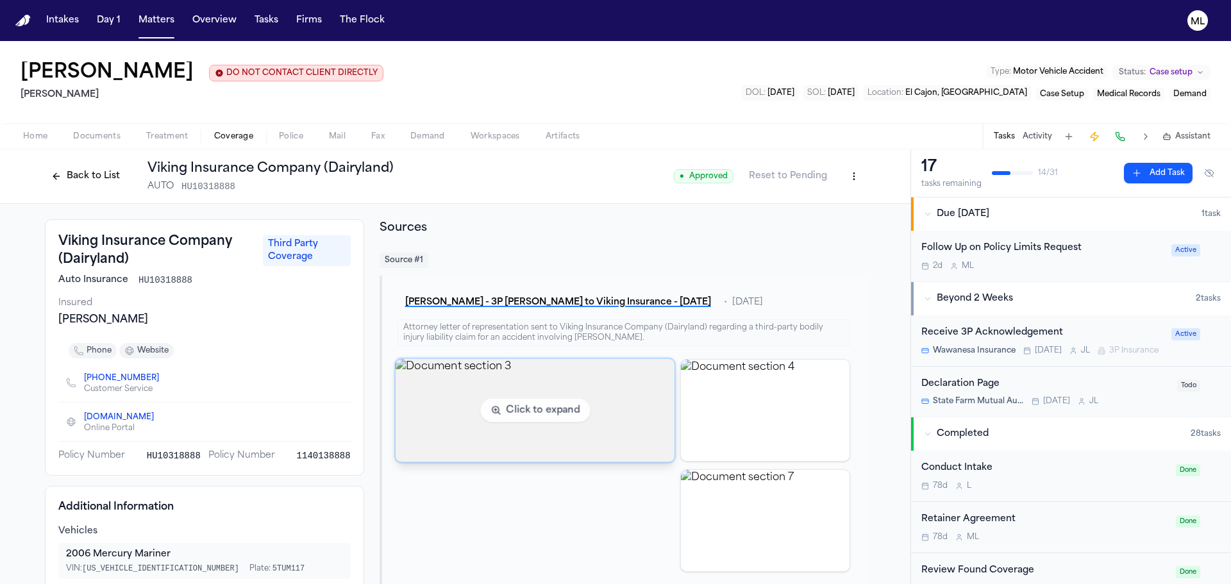
click at [536, 396] on img "View document section 3" at bounding box center [535, 410] width 280 height 103
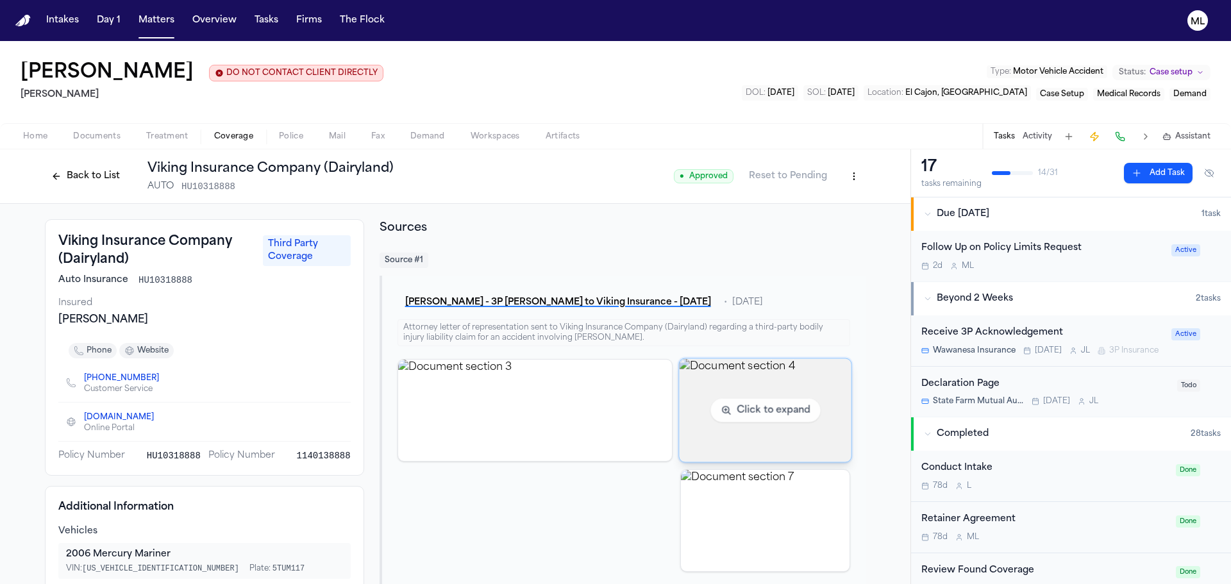
click at [752, 411] on img "View document section 4" at bounding box center [765, 410] width 172 height 103
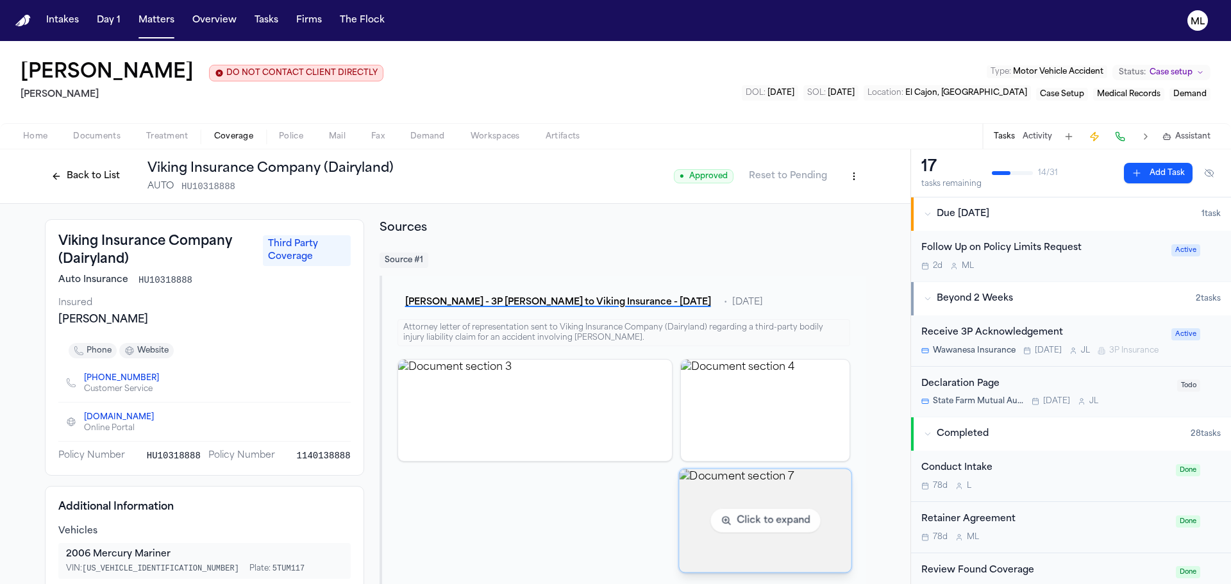
click at [696, 523] on img "View document section 7" at bounding box center [765, 520] width 172 height 103
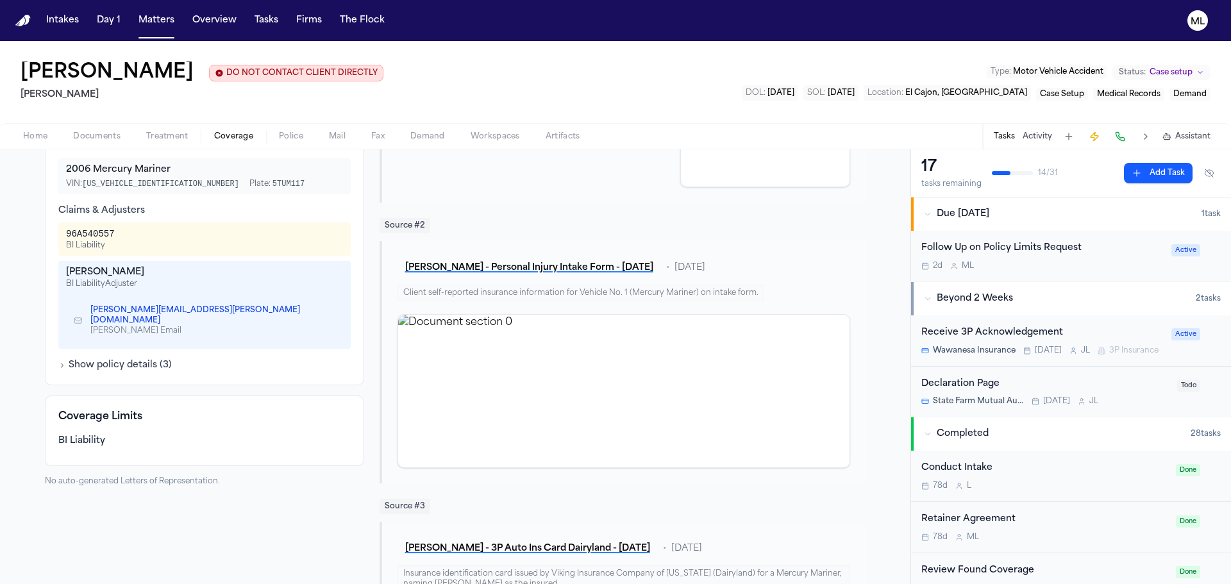
scroll to position [577, 0]
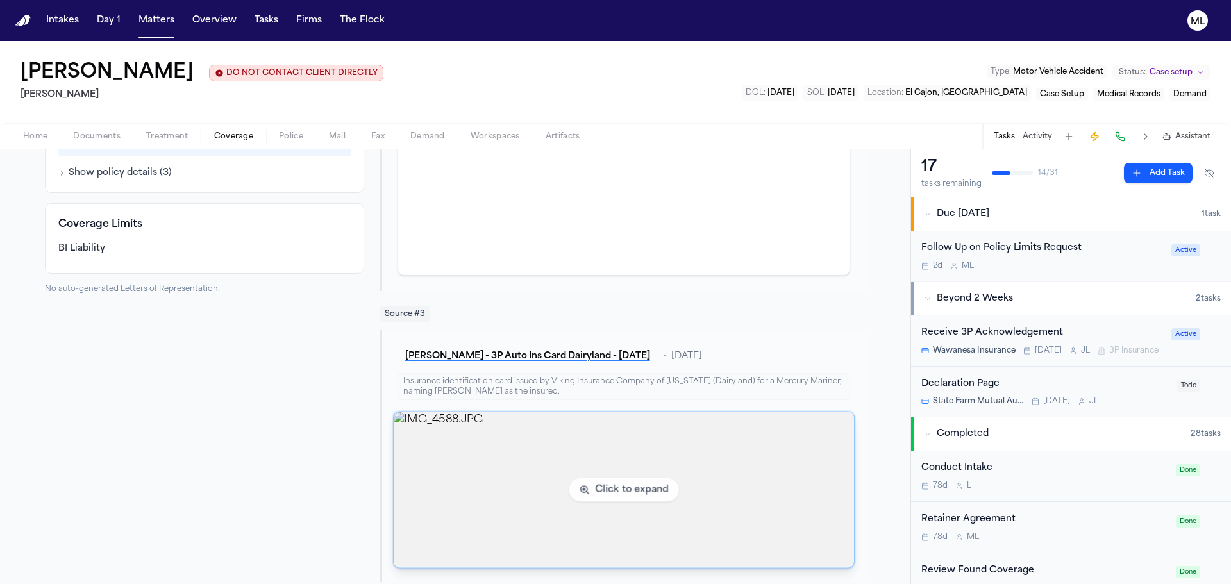
click at [536, 457] on img "View image IMG_4588.JPG" at bounding box center [624, 490] width 461 height 156
click at [573, 455] on img "View image IMG_4588.JPG" at bounding box center [624, 490] width 461 height 156
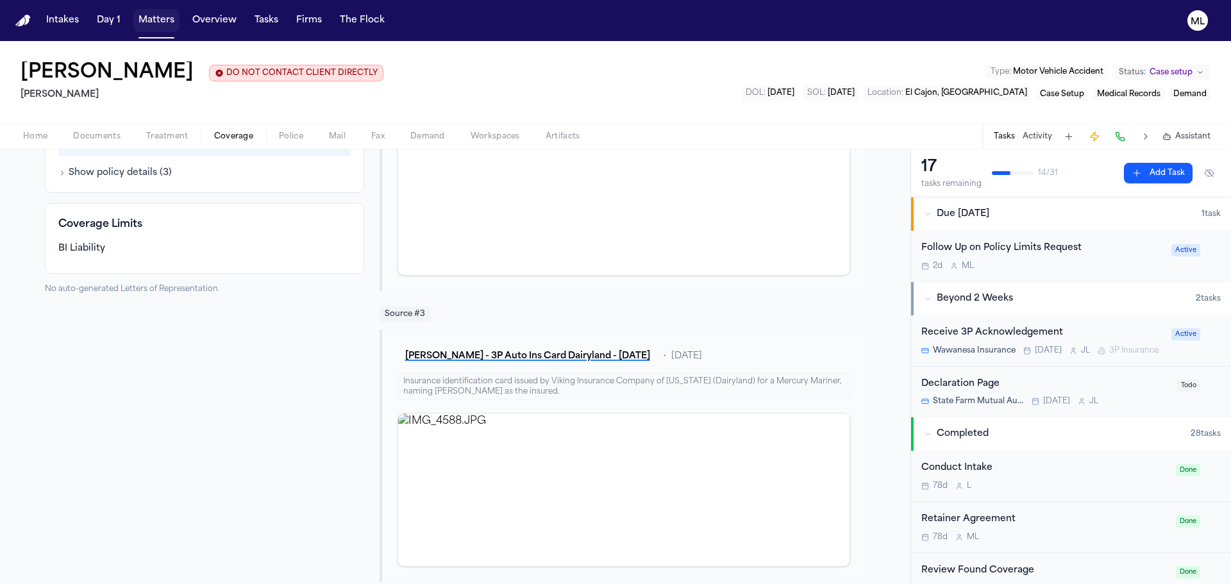
click at [159, 10] on button "Matters" at bounding box center [156, 20] width 46 height 23
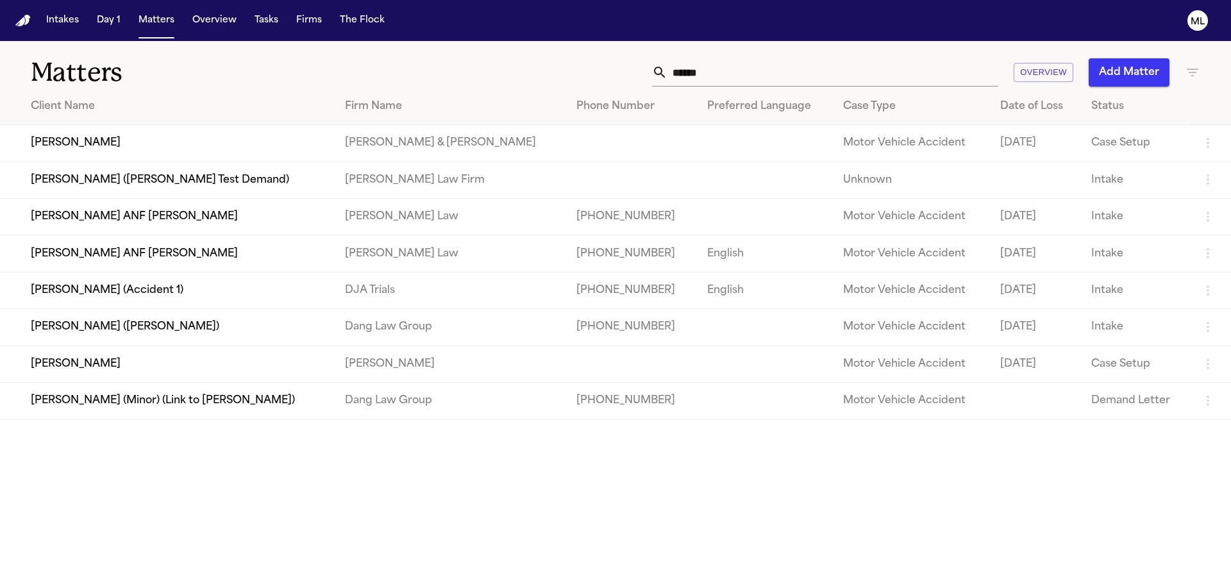
drag, startPoint x: 732, startPoint y: 74, endPoint x: 632, endPoint y: 67, distance: 100.3
click at [632, 67] on div "****** Overview Add Matter" at bounding box center [785, 72] width 829 height 28
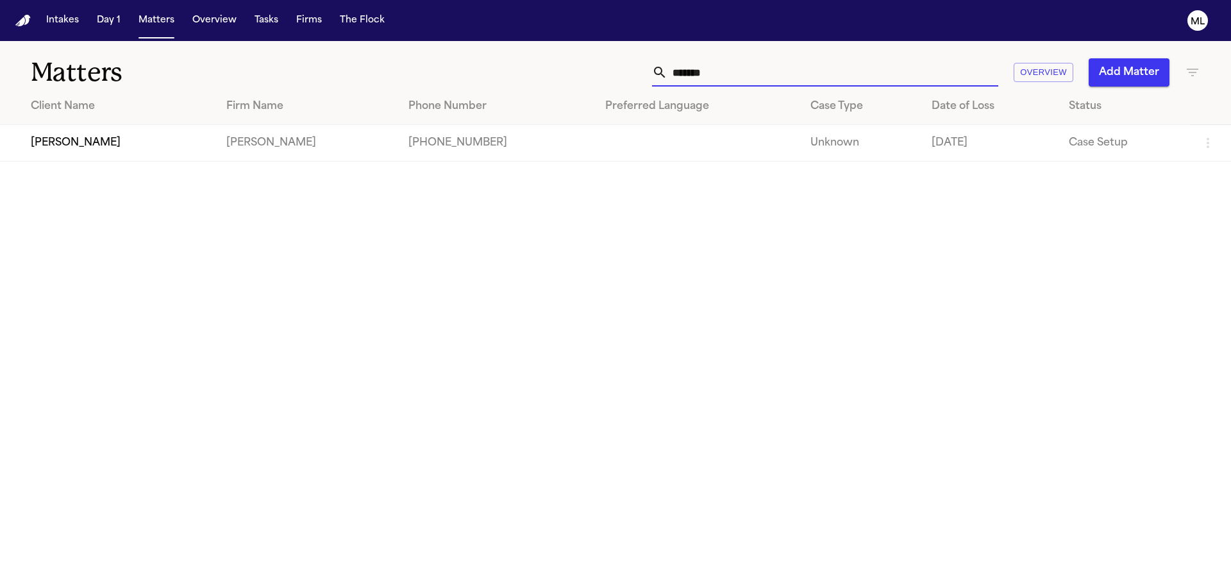
type input "*******"
click at [248, 160] on td "[PERSON_NAME]" at bounding box center [307, 143] width 182 height 37
click at [92, 149] on td "[PERSON_NAME]" at bounding box center [108, 143] width 216 height 37
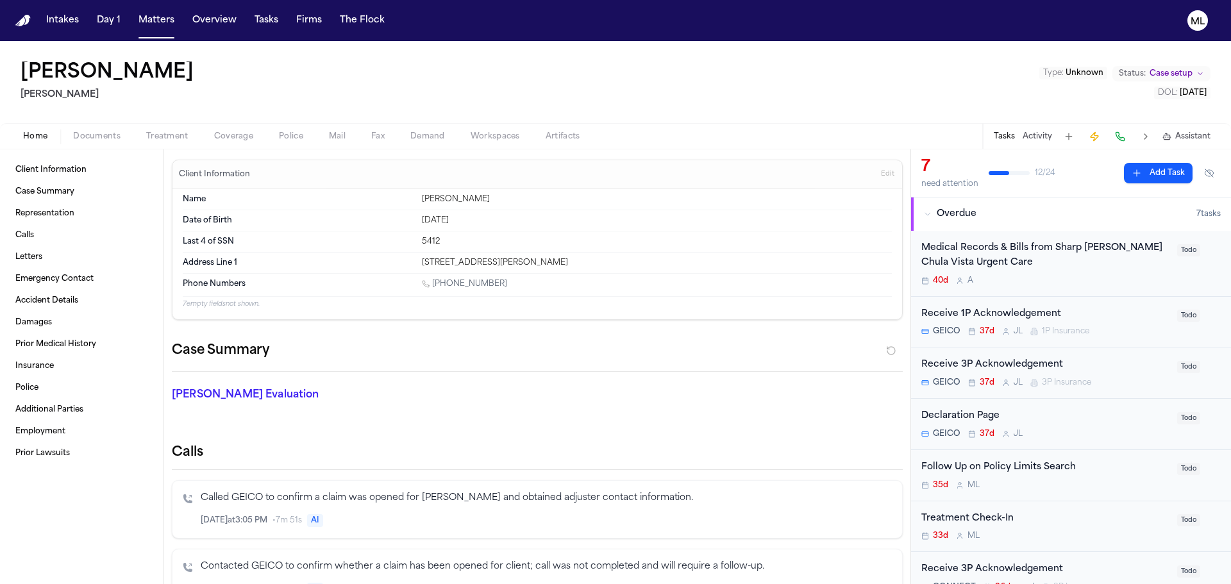
click at [112, 133] on span "Documents" at bounding box center [96, 136] width 47 height 10
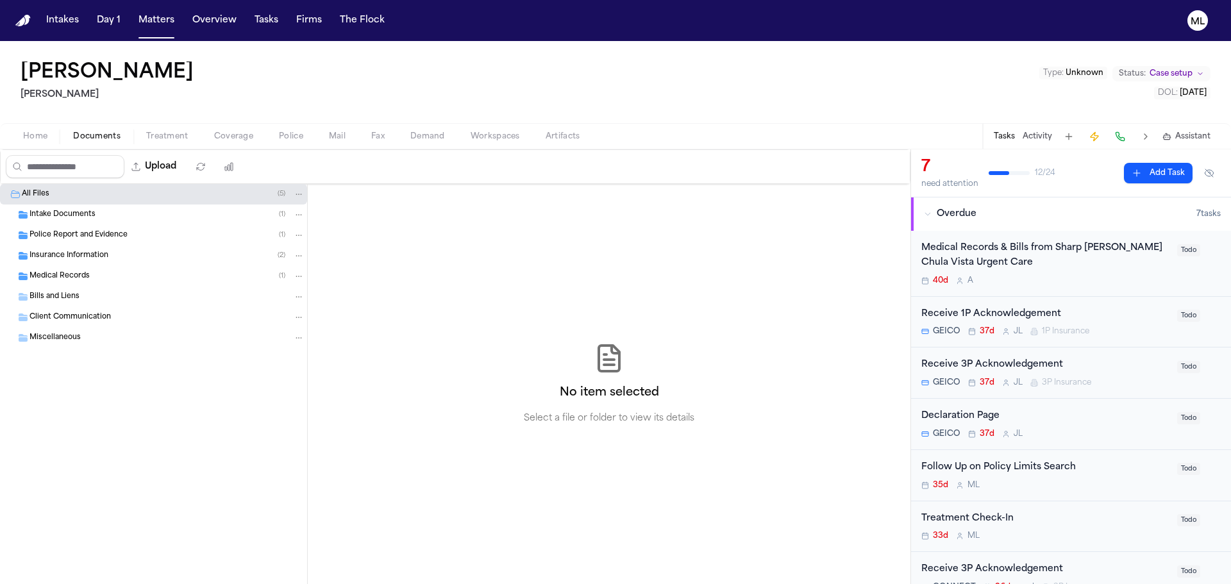
click at [116, 251] on div "Insurance Information ( 2 )" at bounding box center [167, 256] width 275 height 12
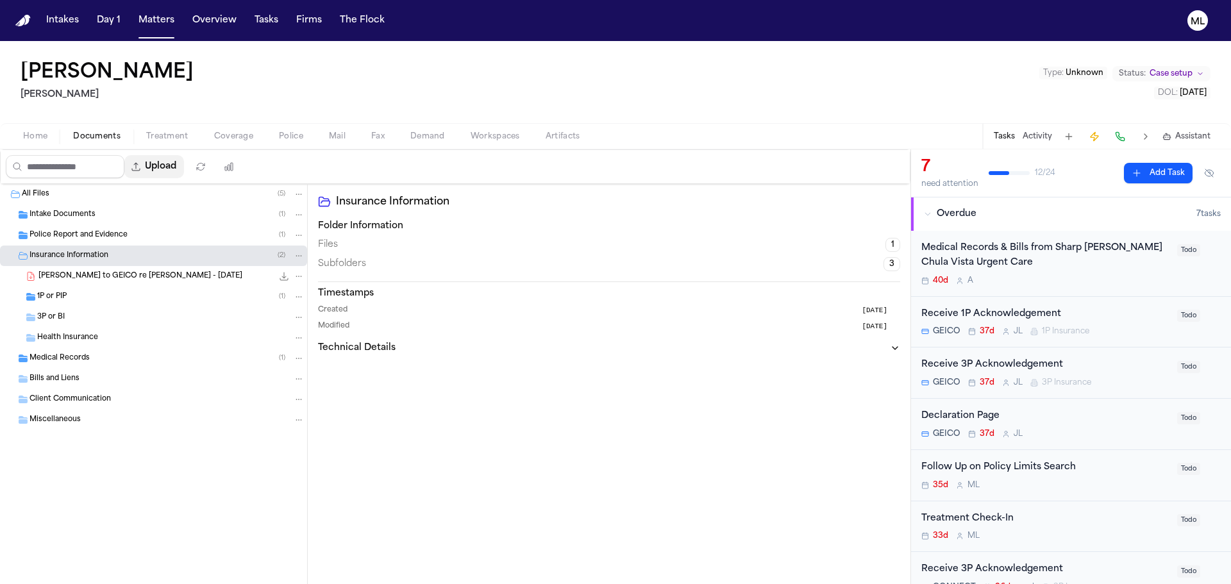
click at [184, 165] on button "Upload" at bounding box center [154, 166] width 60 height 23
select select "**********"
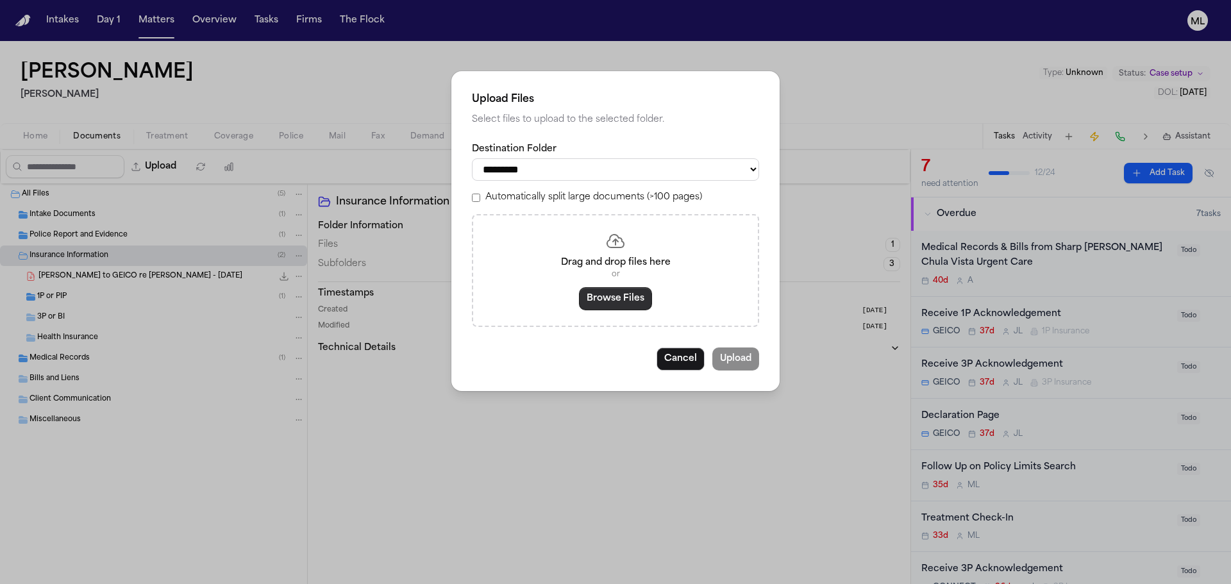
click at [629, 298] on button "Browse Files" at bounding box center [615, 298] width 73 height 23
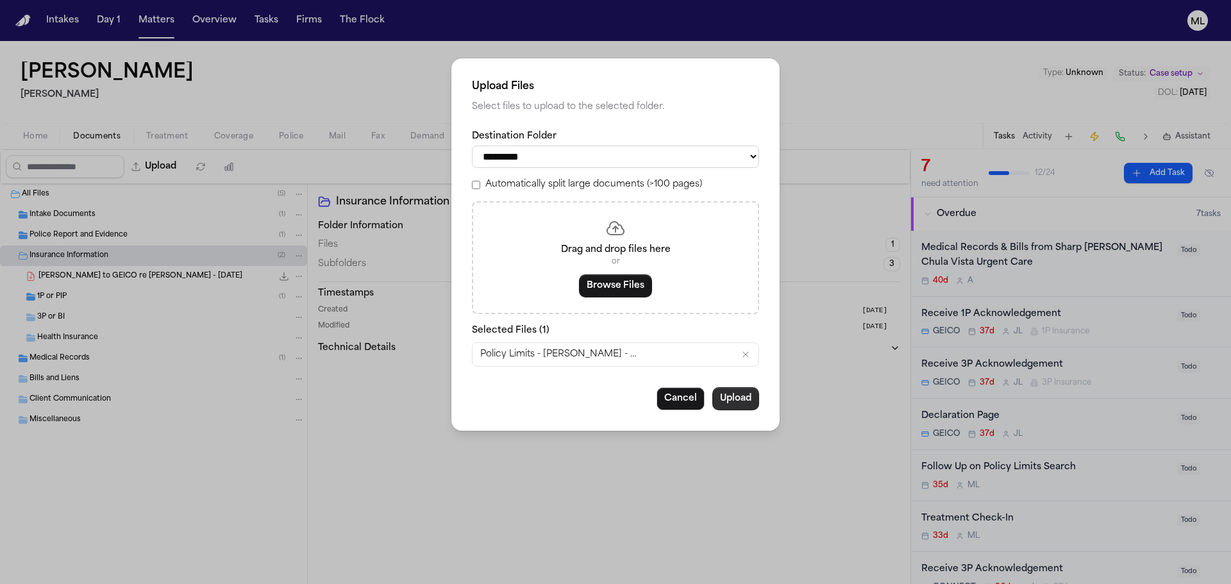
click at [751, 394] on button "Upload" at bounding box center [736, 398] width 47 height 23
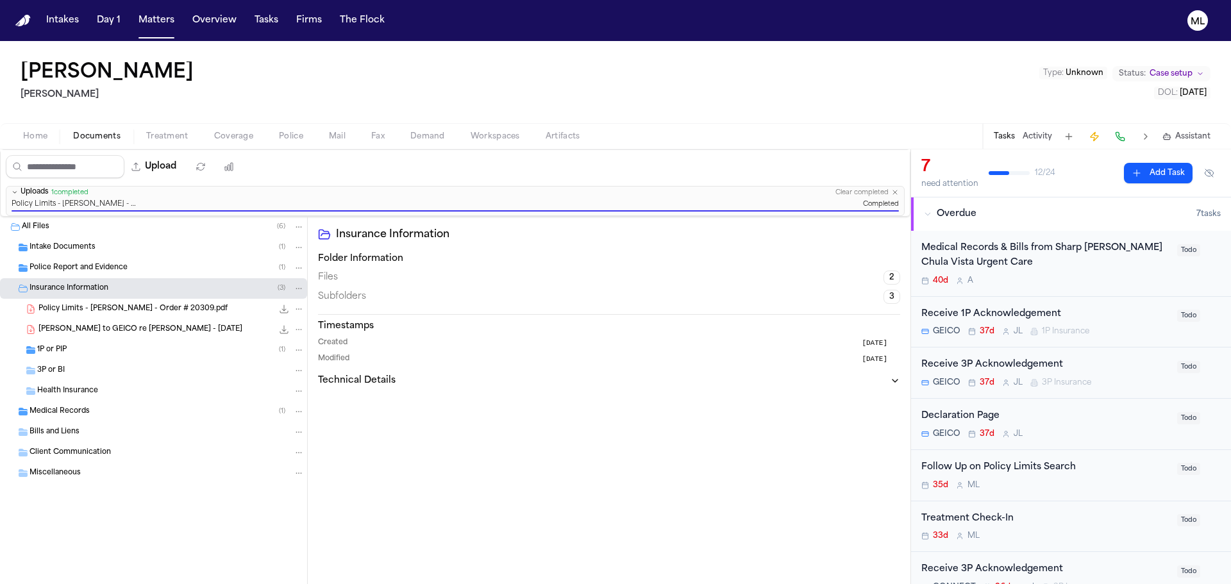
click at [1095, 469] on div "Follow Up on Policy Limits Search" at bounding box center [1046, 468] width 248 height 15
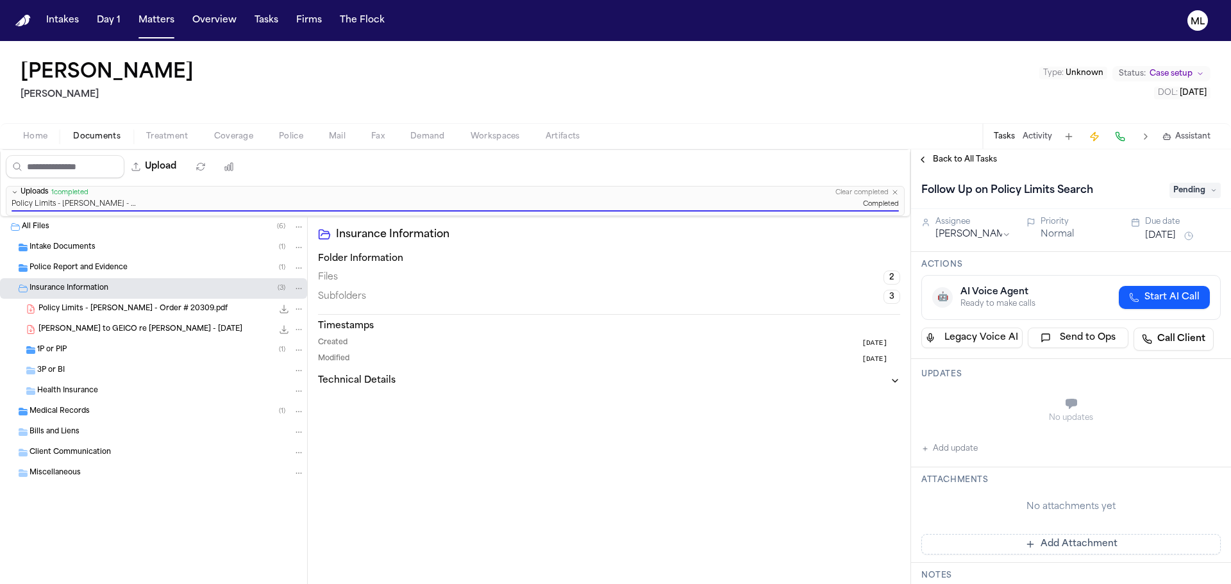
click at [1177, 208] on div "Follow Up on Policy Limits Search Pending" at bounding box center [1071, 189] width 320 height 39
click at [1180, 198] on span "Pending" at bounding box center [1195, 190] width 51 height 15
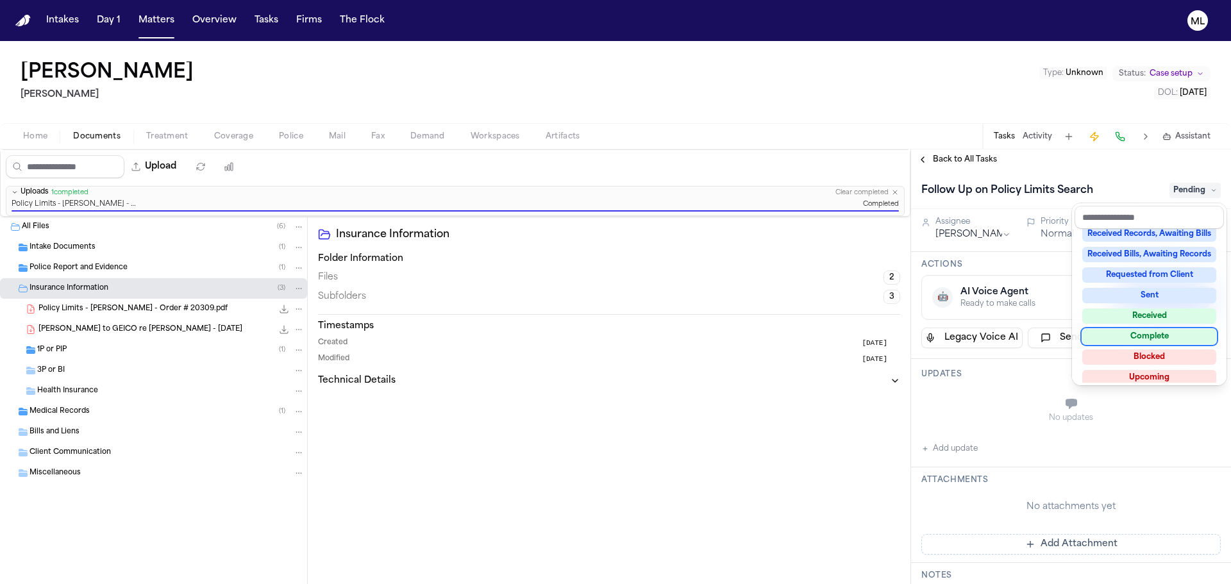
click at [1156, 339] on div "Complete" at bounding box center [1150, 336] width 134 height 15
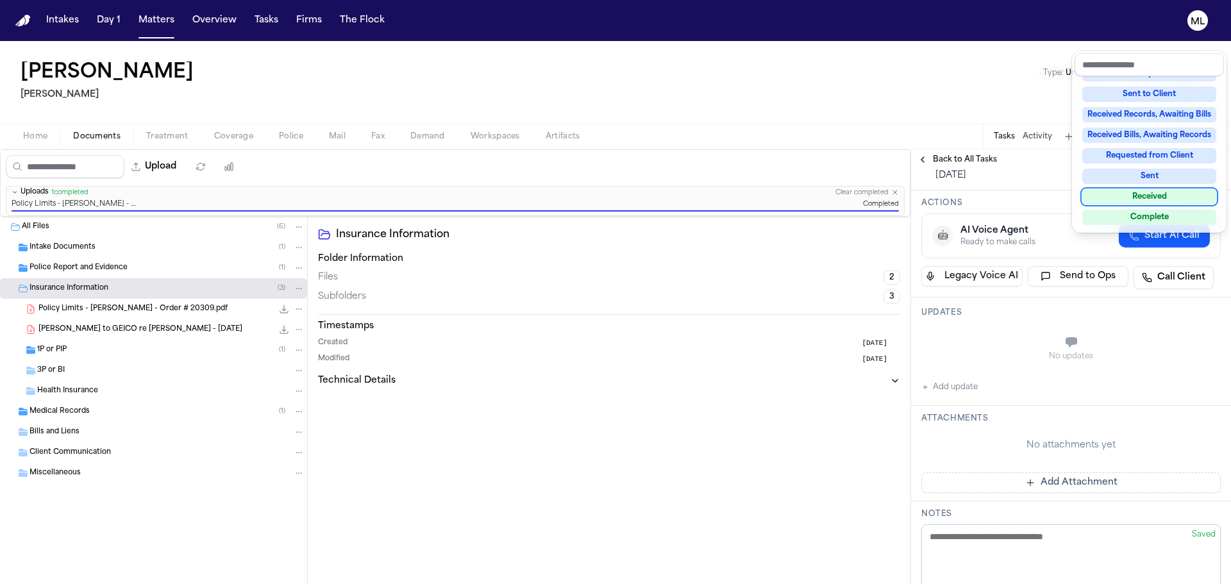
scroll to position [192, 0]
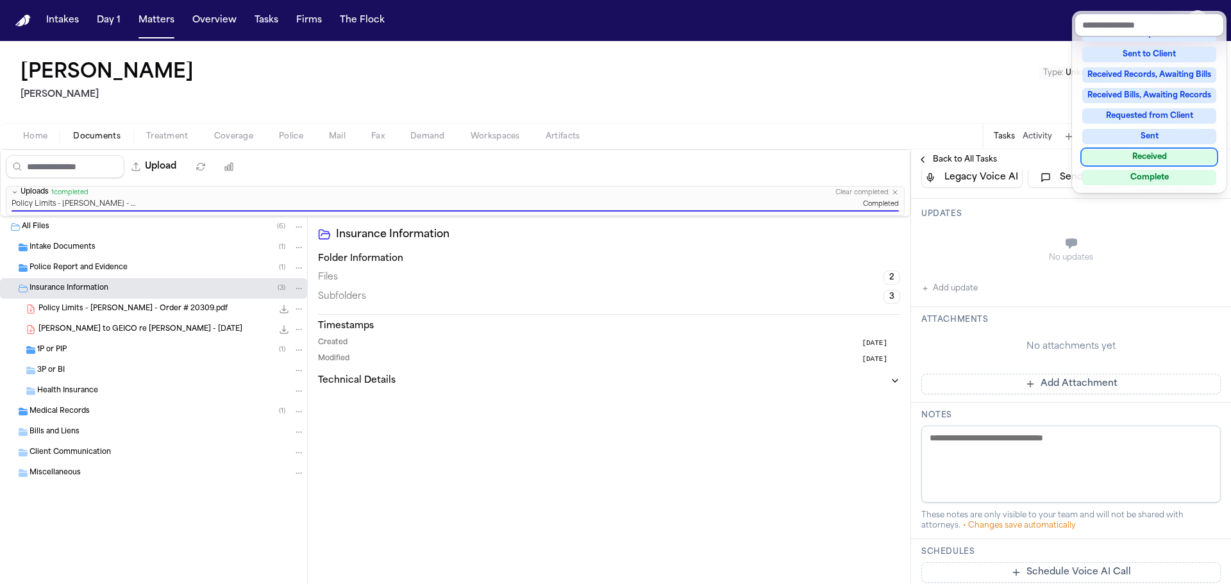
click at [995, 255] on div "Follow Up on Policy Limits Search Complete Assignee Michelle Landazabal Priorit…" at bounding box center [1071, 385] width 320 height 815
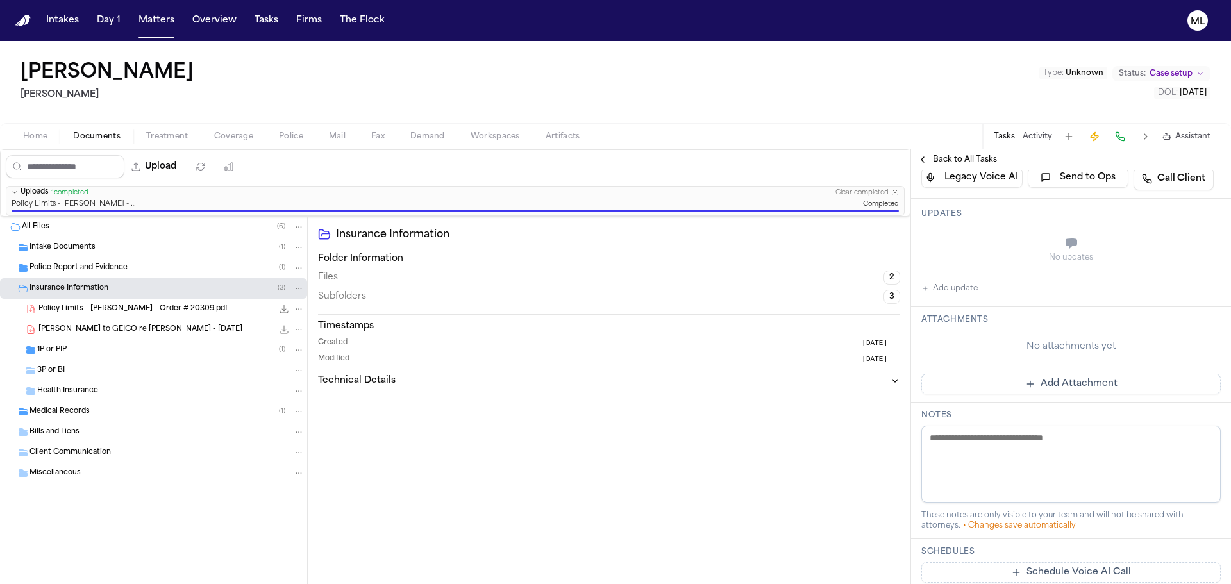
scroll to position [0, 0]
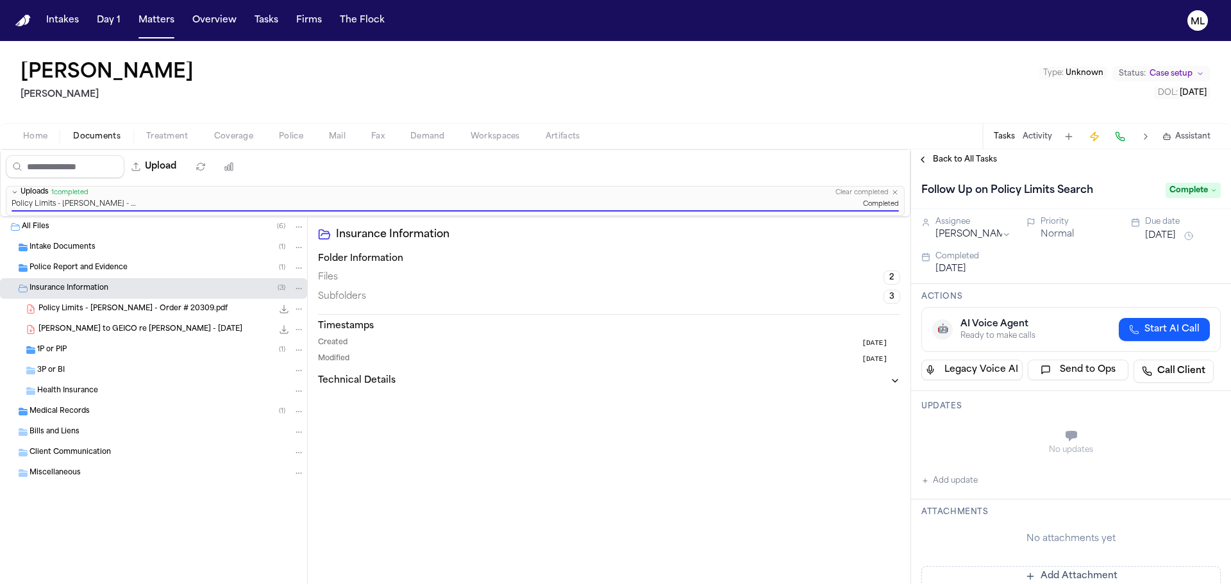
click at [970, 162] on span "Back to All Tasks" at bounding box center [965, 160] width 64 height 10
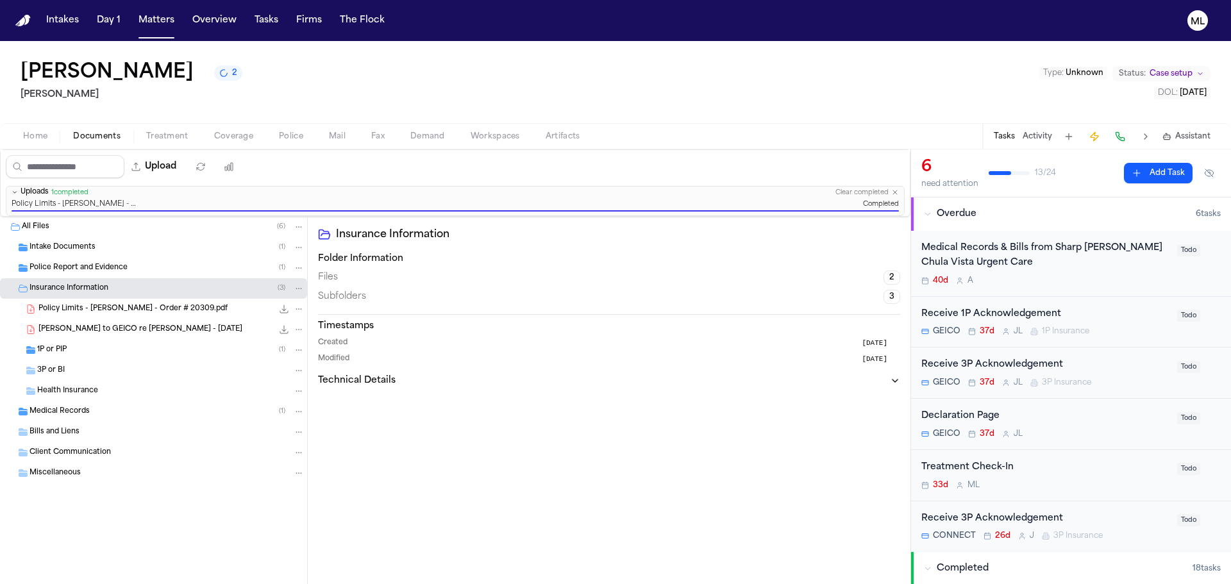
click at [1079, 470] on div "Treatment Check-In" at bounding box center [1046, 468] width 248 height 15
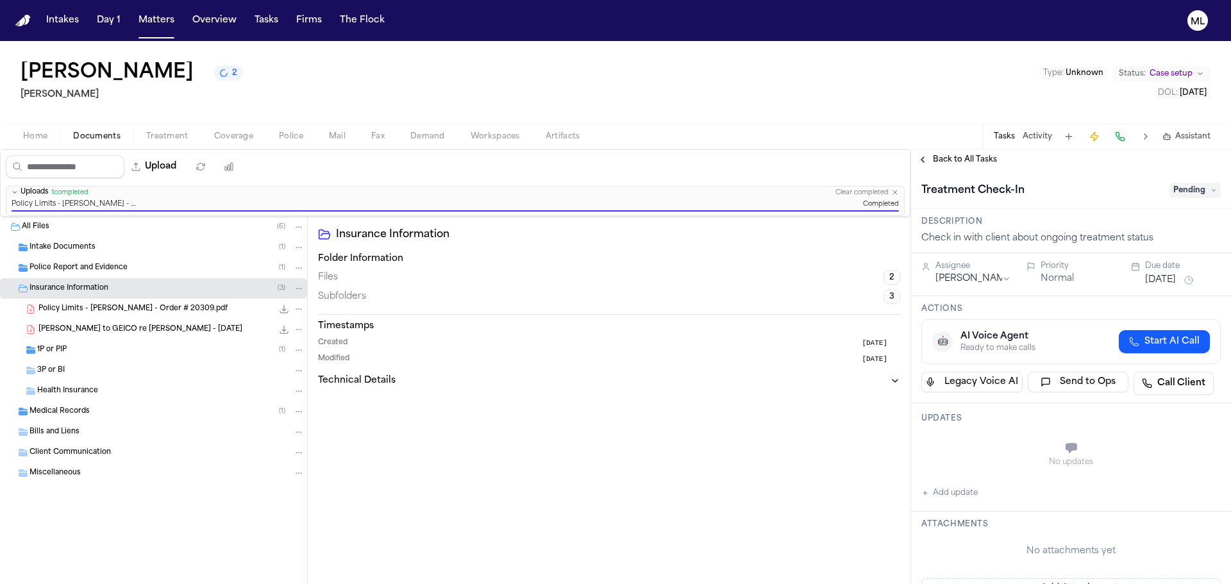
click at [1171, 189] on span "Pending" at bounding box center [1195, 190] width 51 height 15
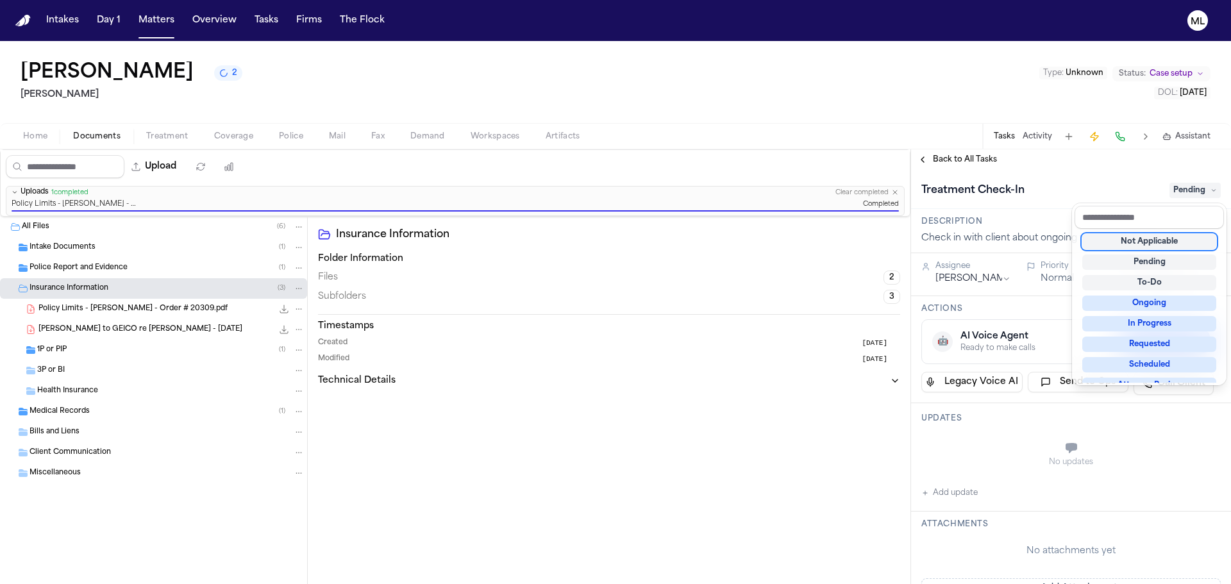
click at [1141, 244] on div "Not Applicable" at bounding box center [1150, 241] width 134 height 15
click at [979, 167] on div "**********" at bounding box center [1071, 366] width 320 height 435
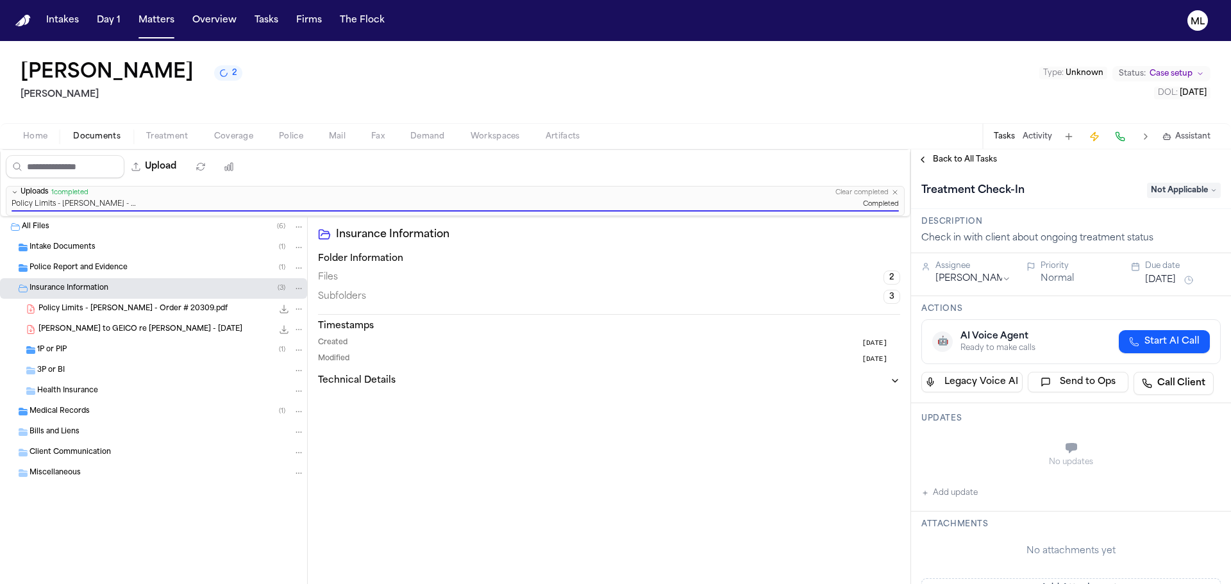
click at [976, 161] on span "Back to All Tasks" at bounding box center [965, 160] width 64 height 10
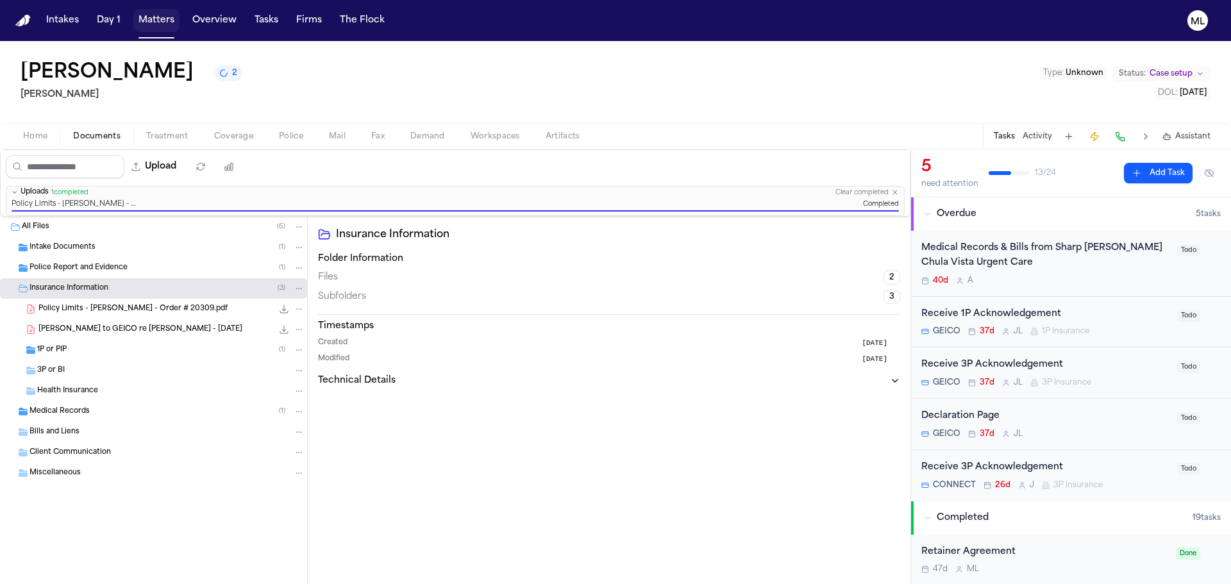
click at [165, 26] on button "Matters" at bounding box center [156, 20] width 46 height 23
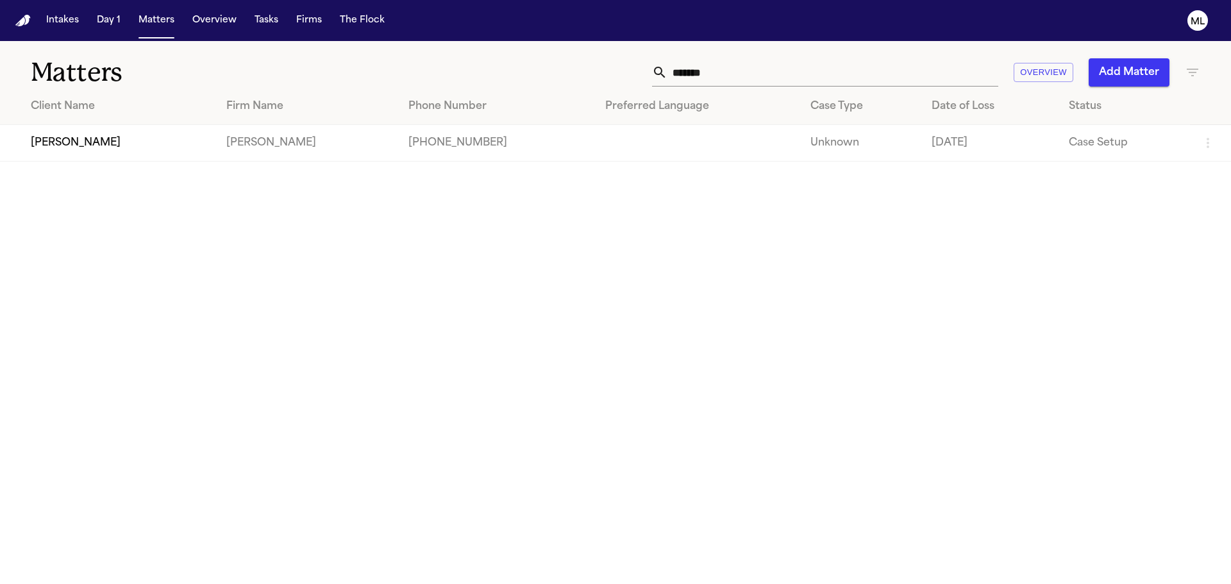
drag, startPoint x: 734, startPoint y: 71, endPoint x: 648, endPoint y: 74, distance: 85.4
click at [648, 74] on div "******* Overview Add Matter" at bounding box center [785, 72] width 829 height 28
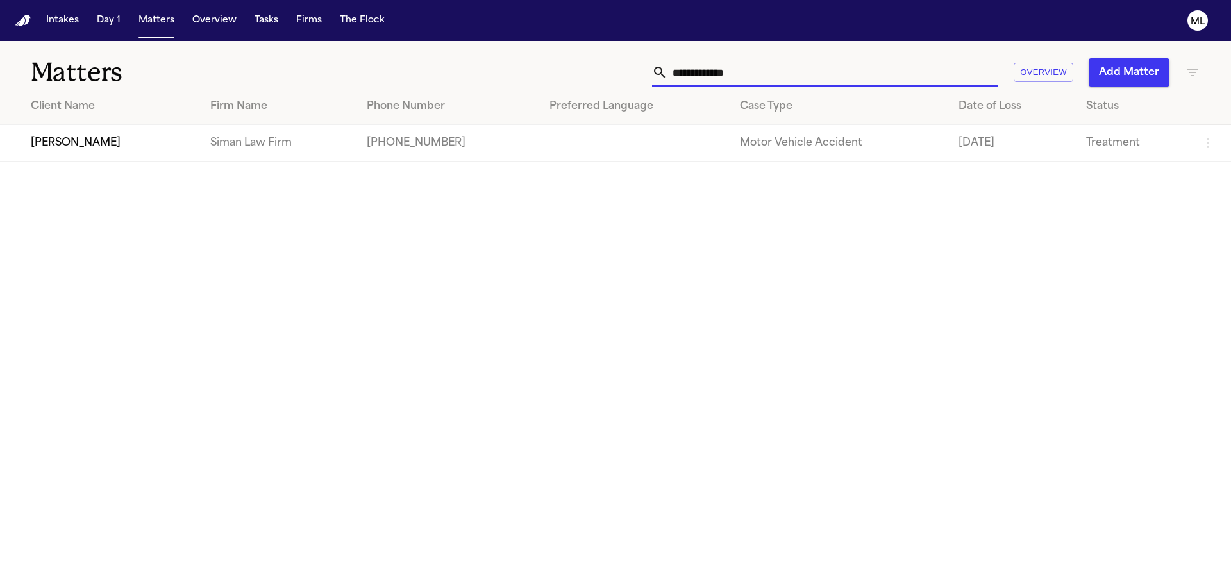
type input "**********"
click at [65, 145] on td "[PERSON_NAME]" at bounding box center [100, 143] width 200 height 37
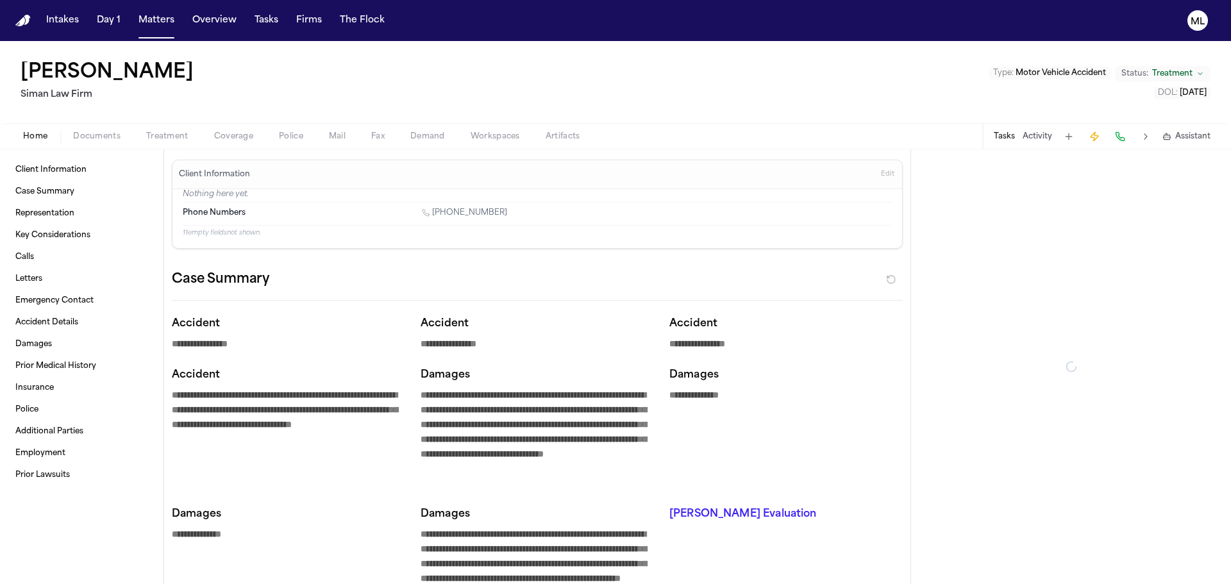
type textarea "*"
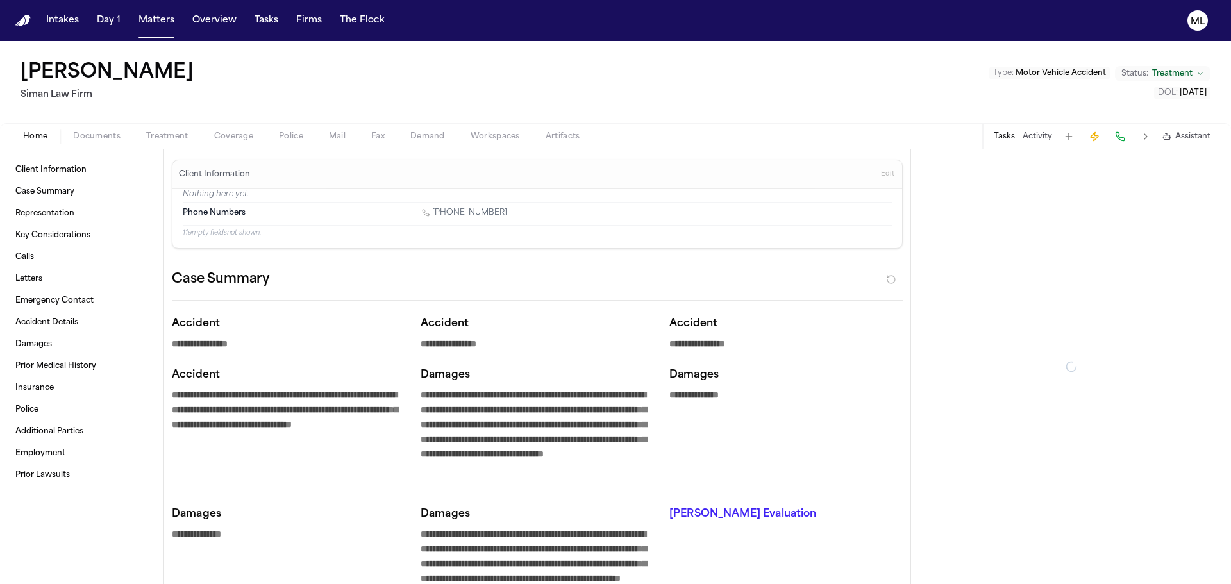
type textarea "*"
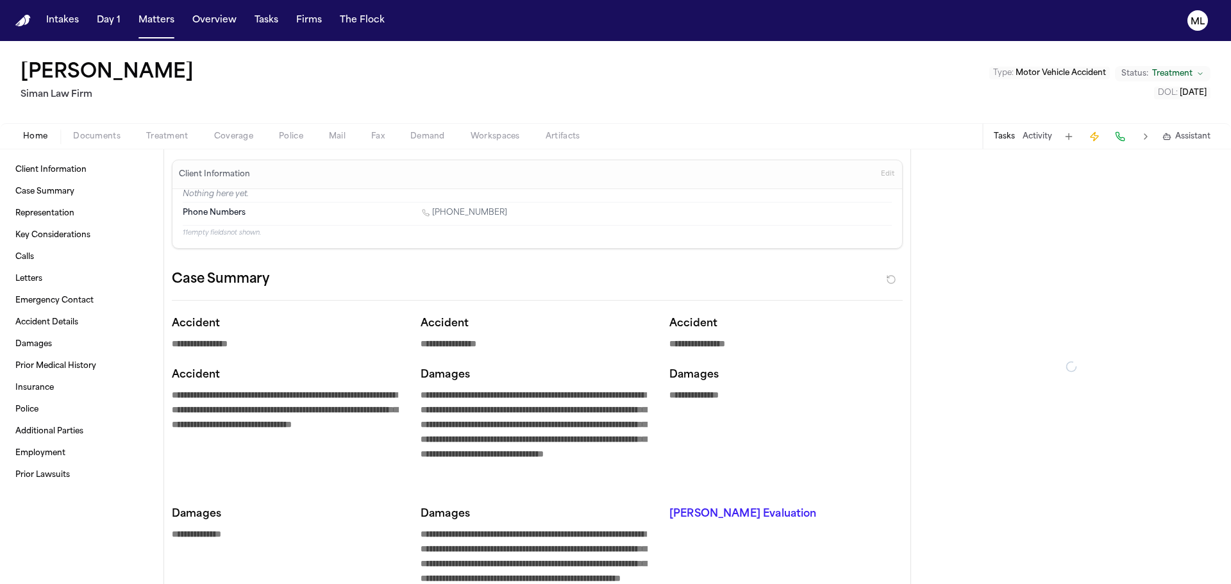
type textarea "*"
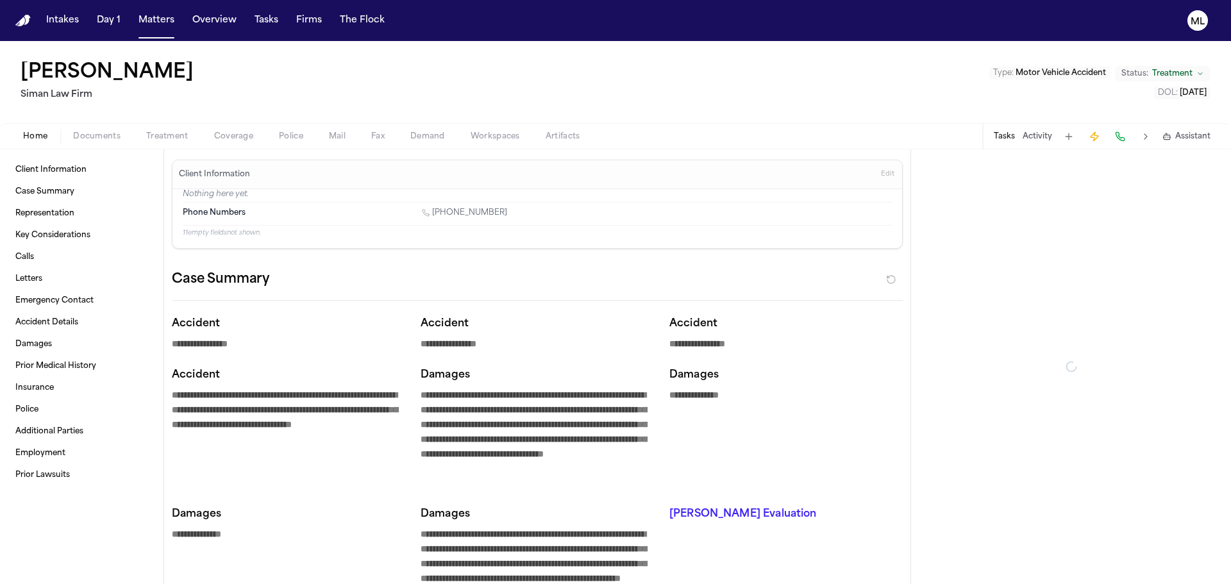
type textarea "*"
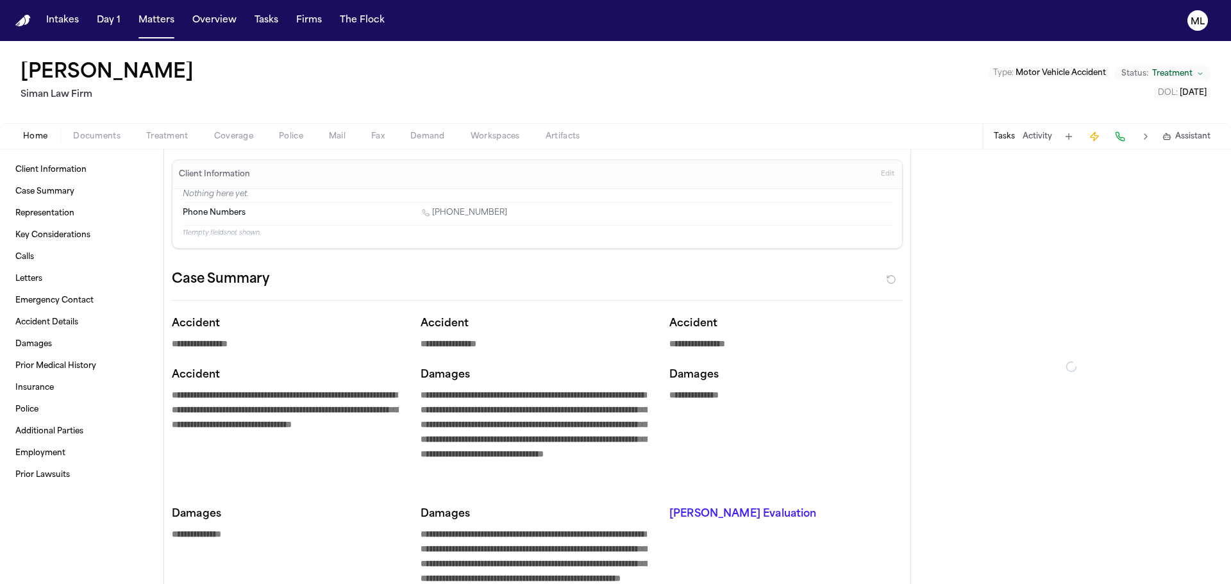
type textarea "*"
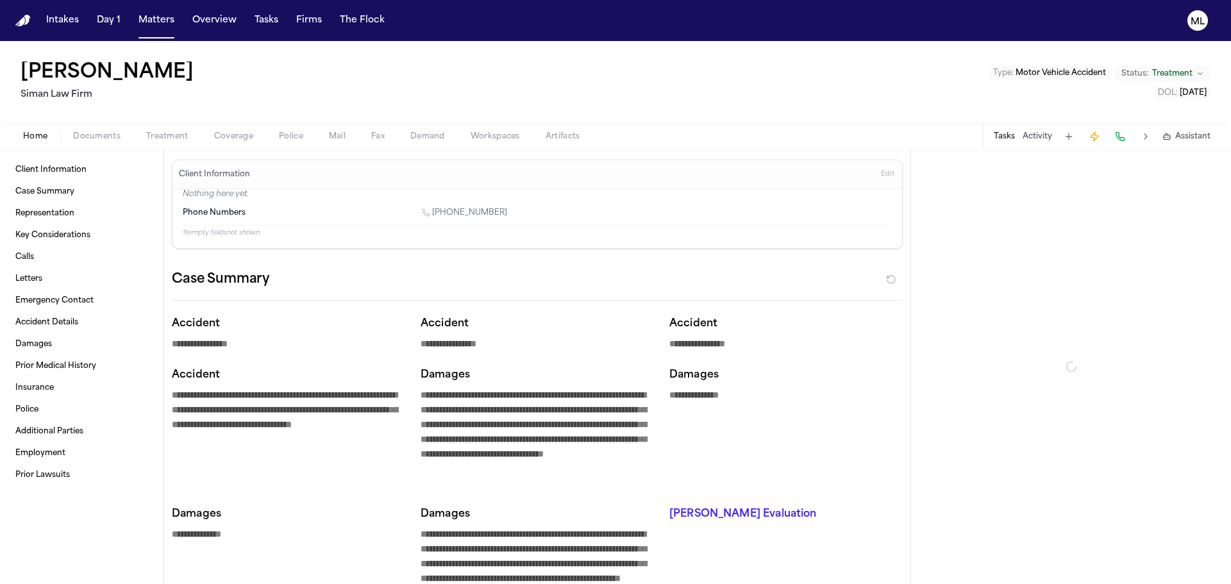
type textarea "*"
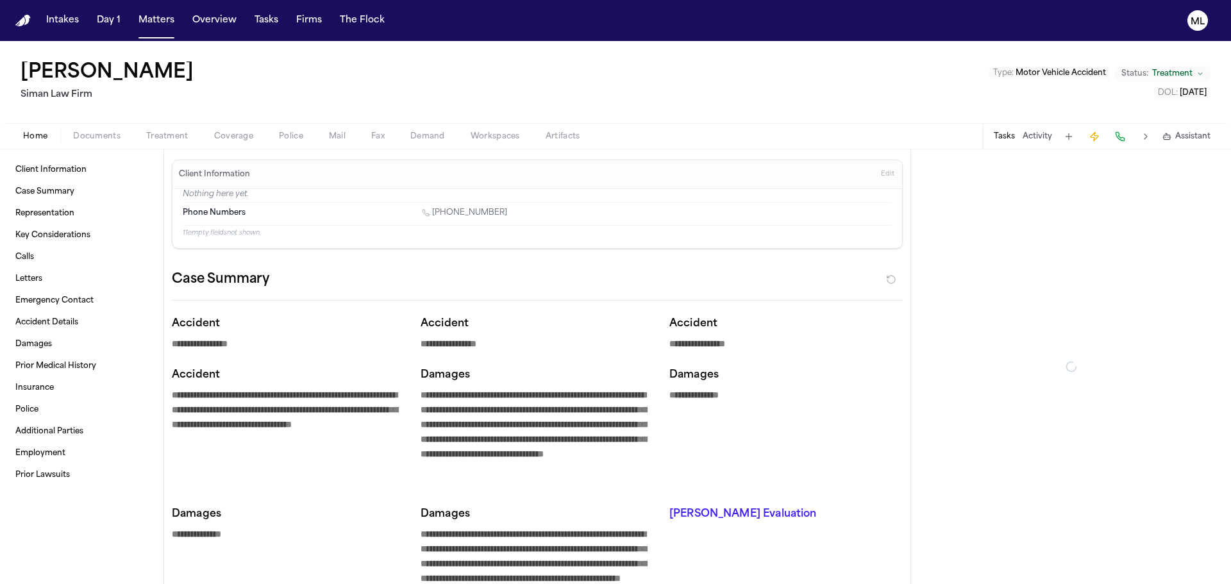
type textarea "*"
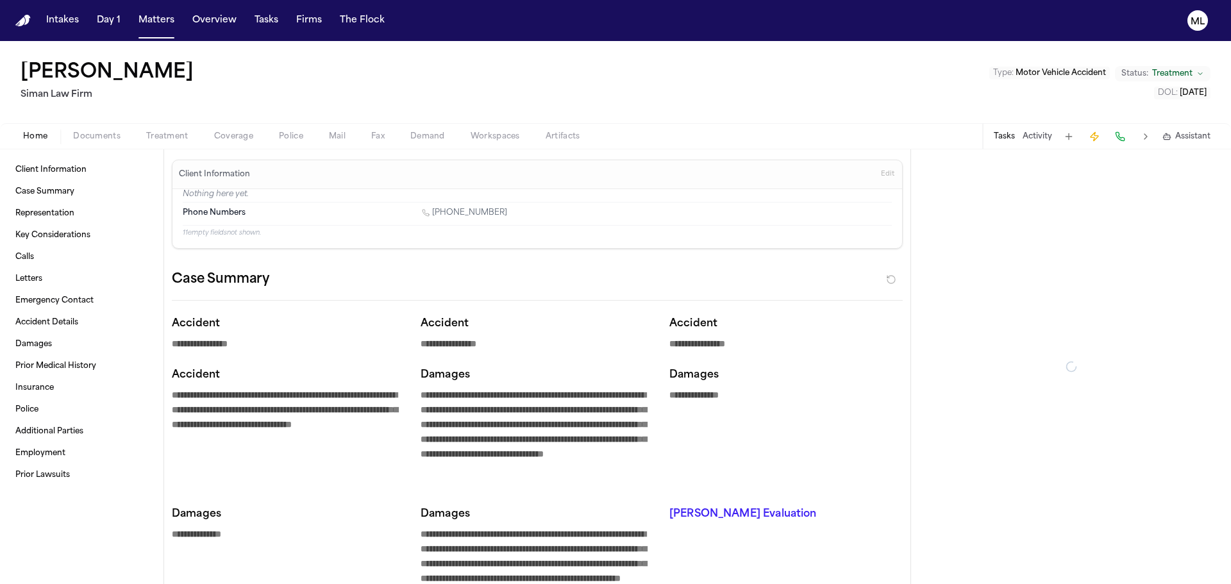
type textarea "*"
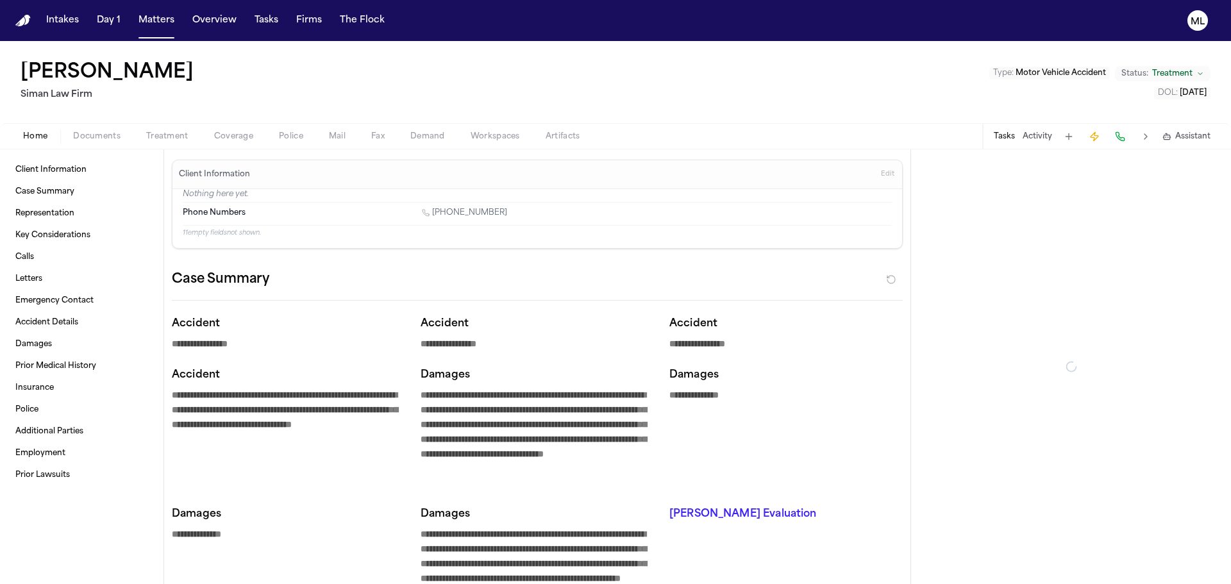
type textarea "*"
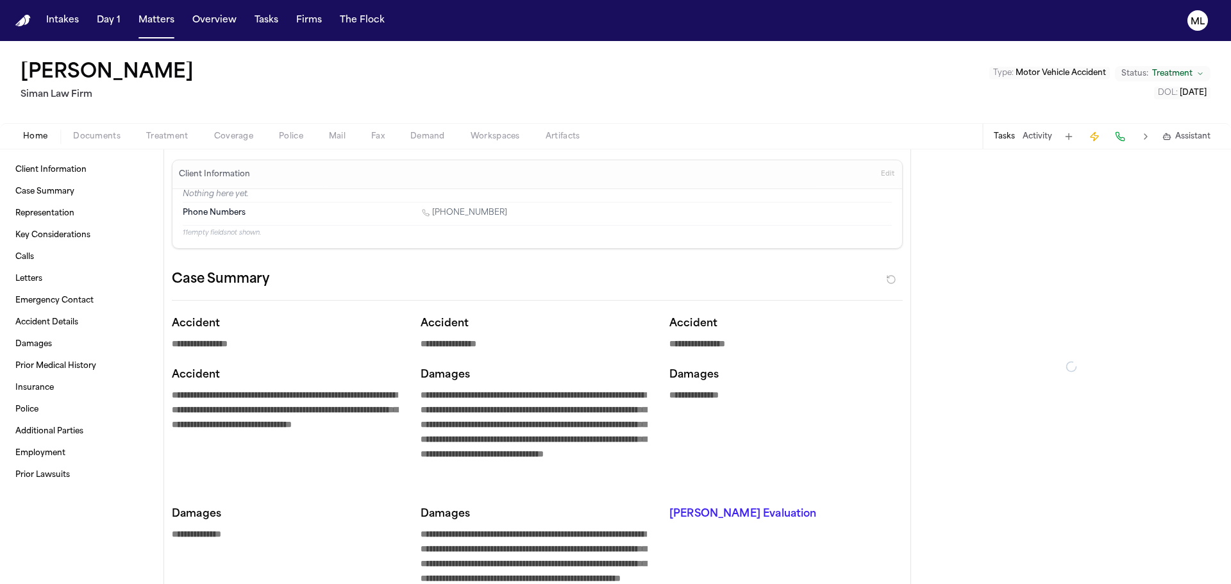
type textarea "*"
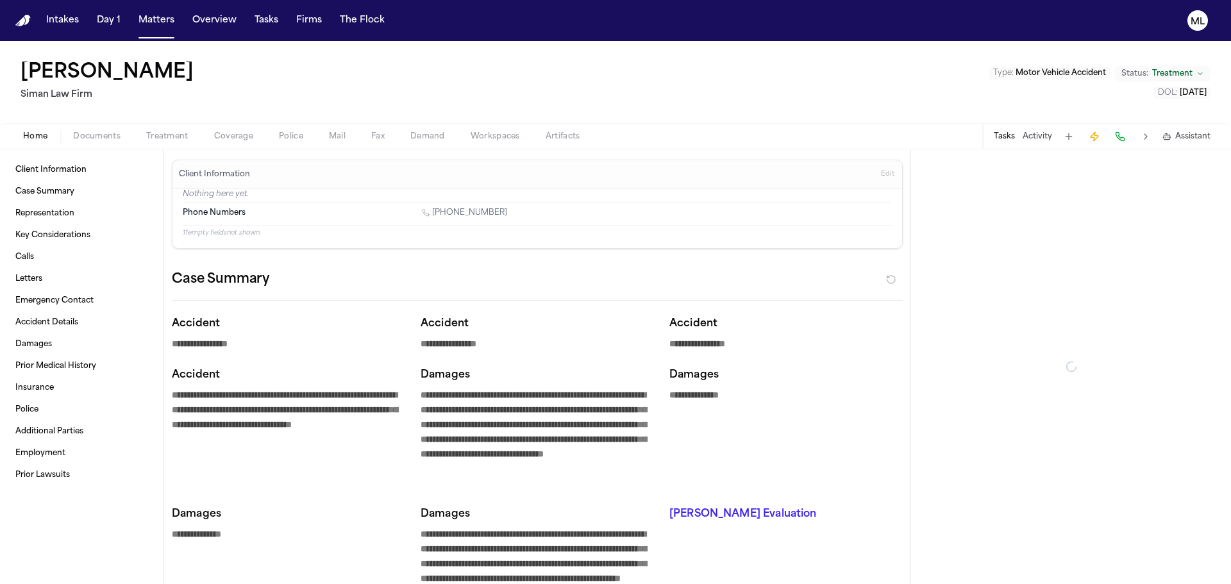
type textarea "*"
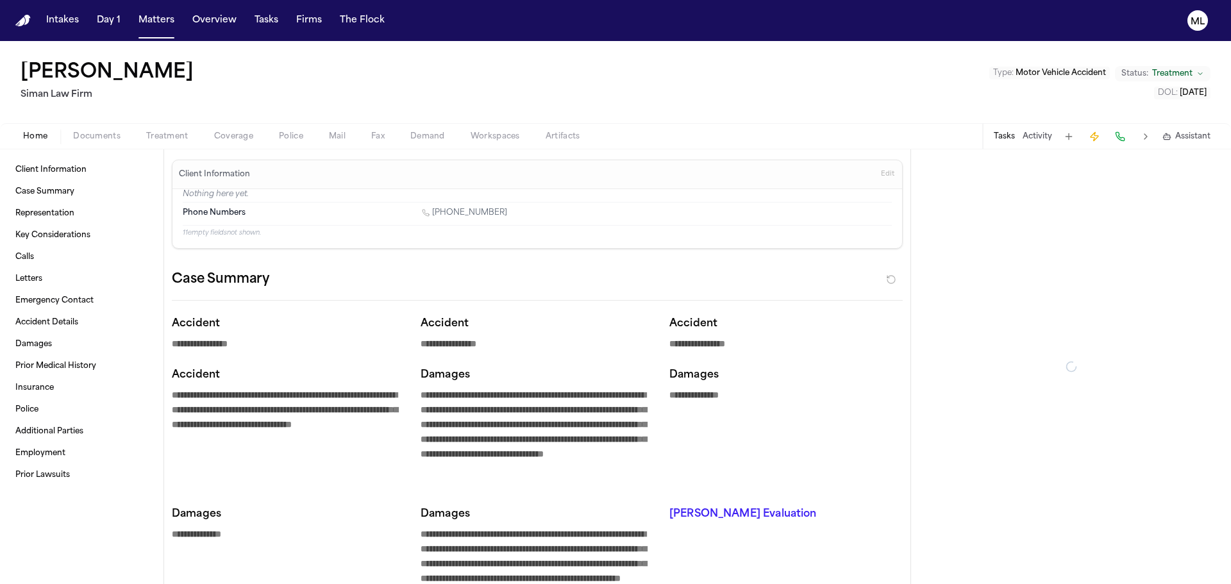
type textarea "*"
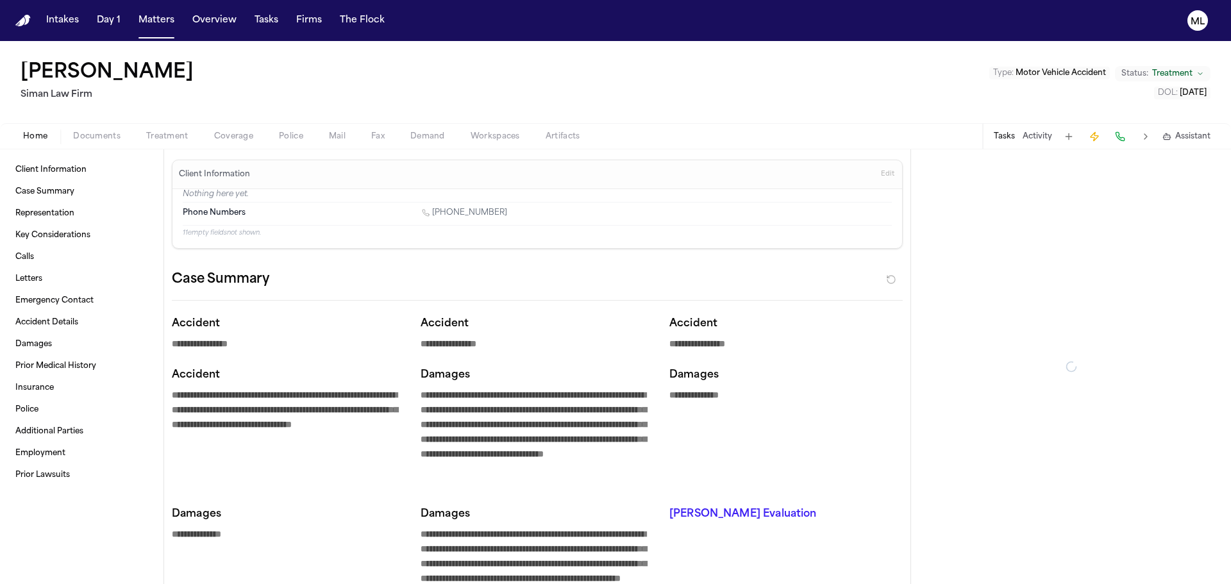
type textarea "*"
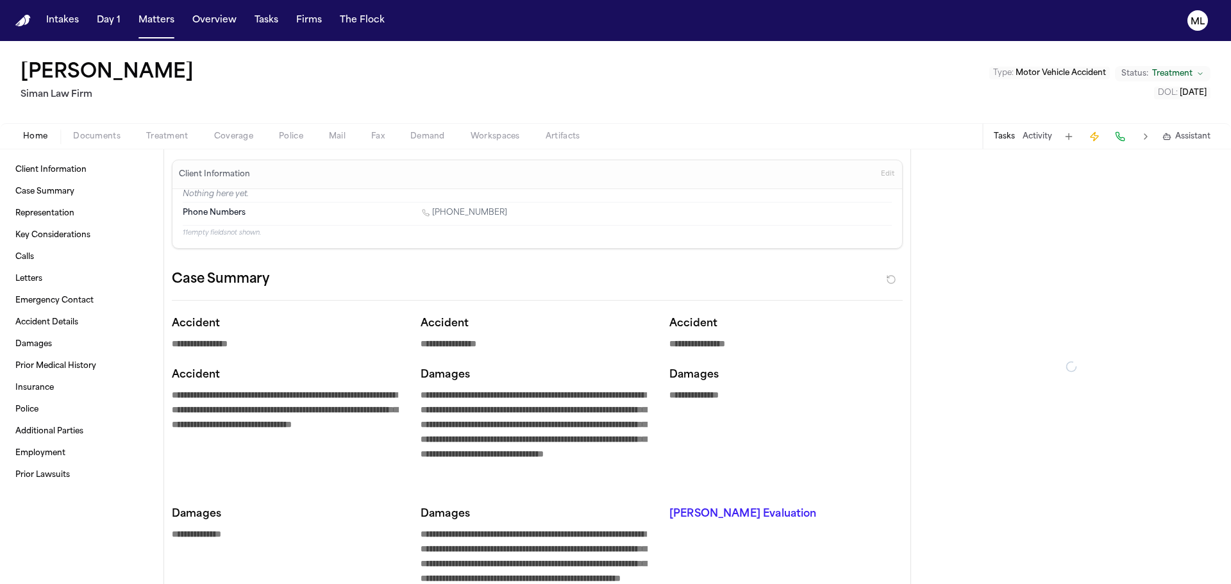
type textarea "*"
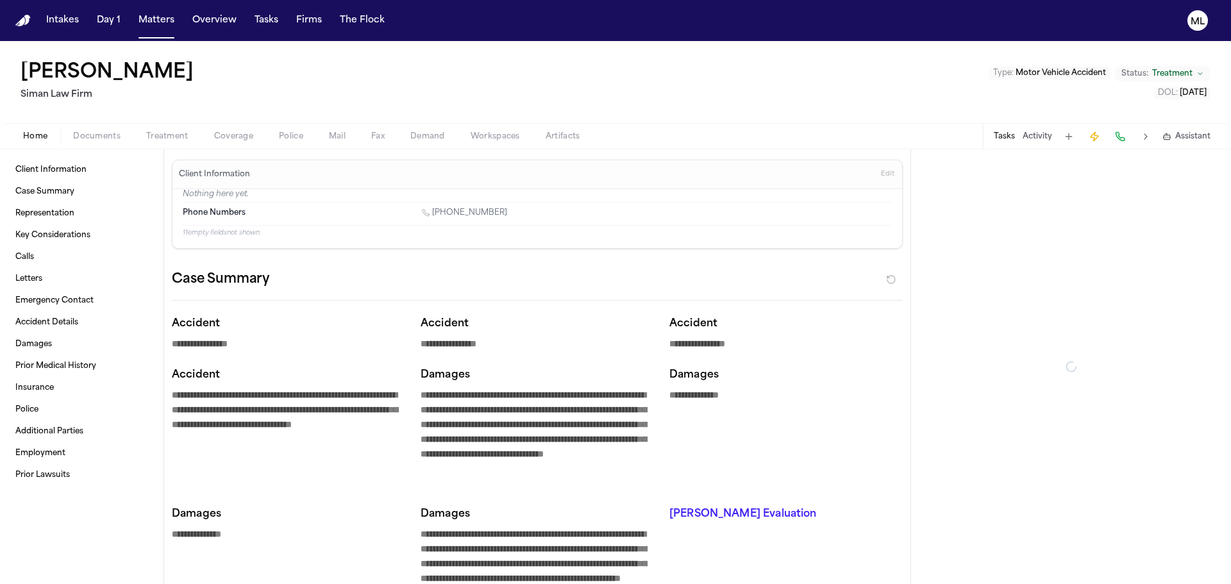
type textarea "*"
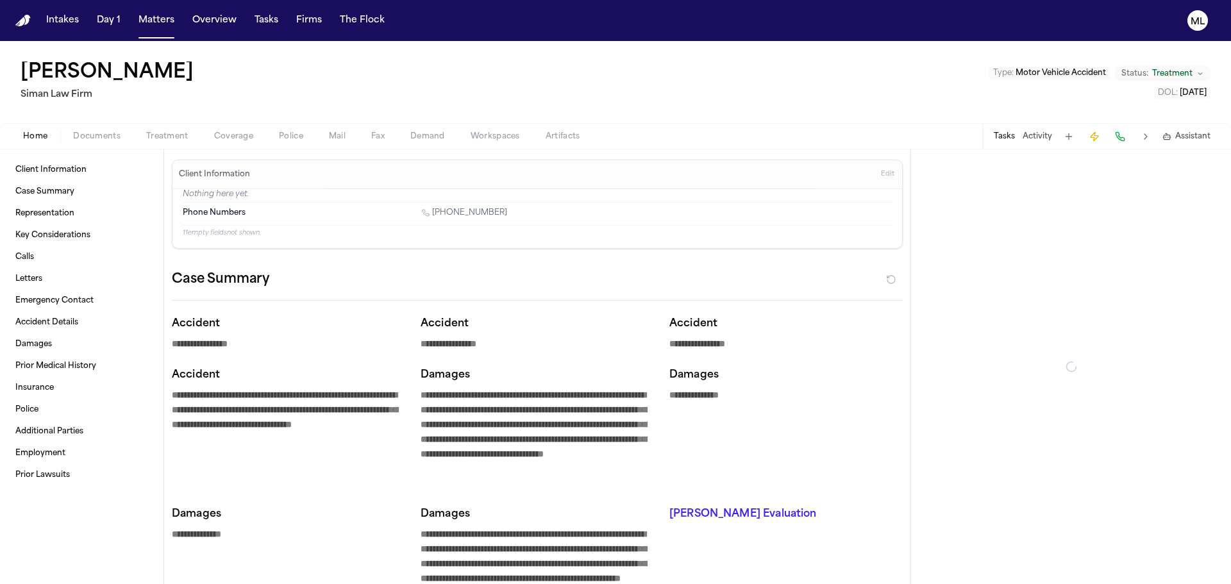
type textarea "*"
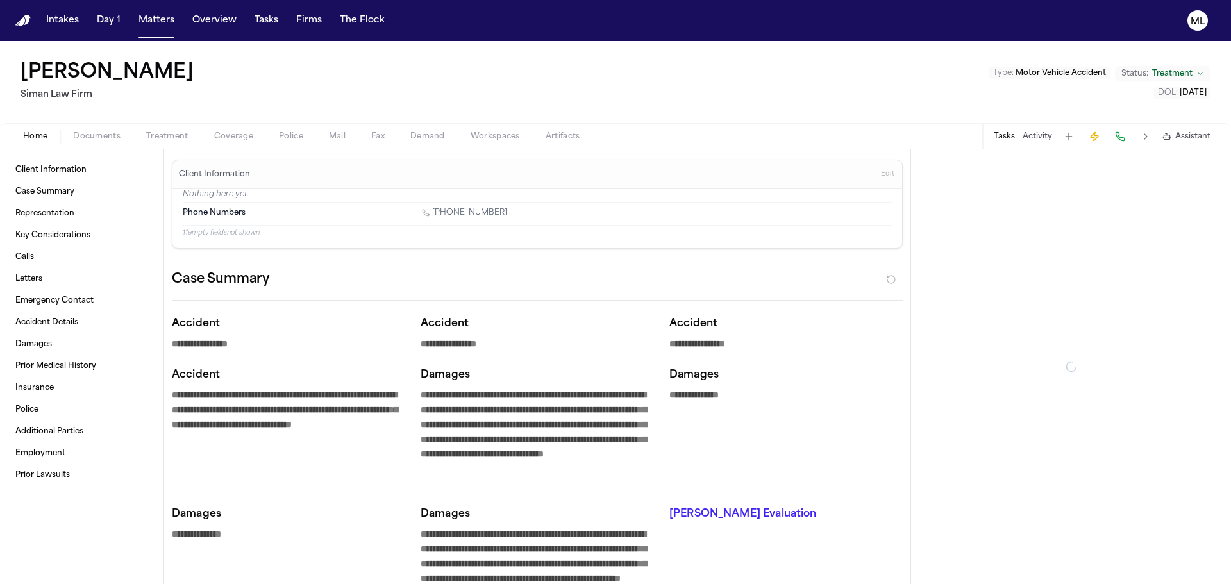
type textarea "*"
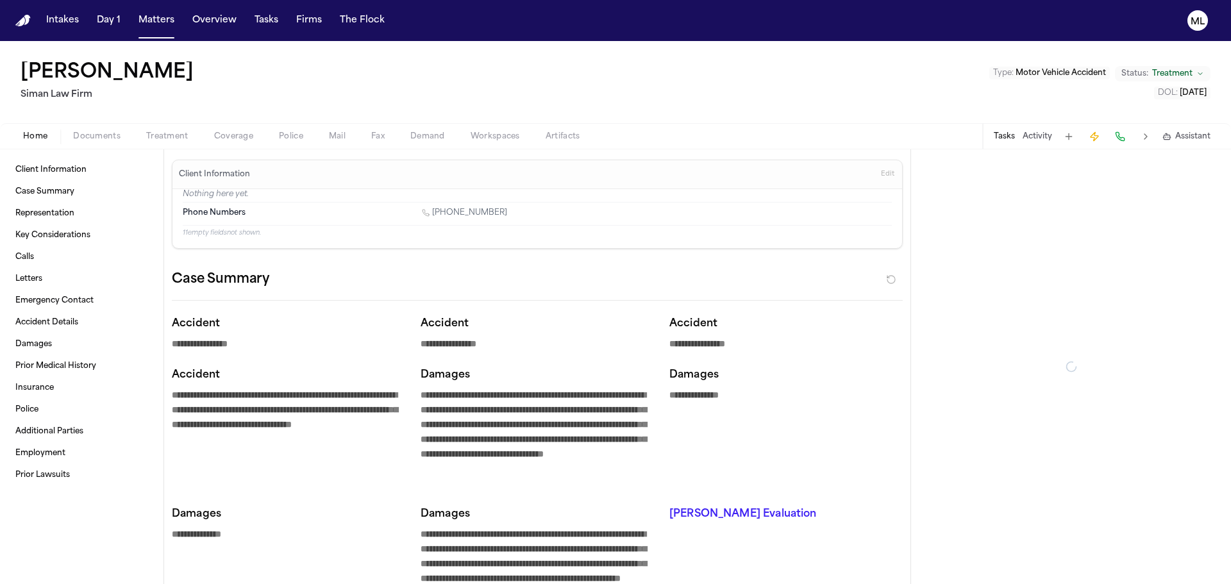
type textarea "*"
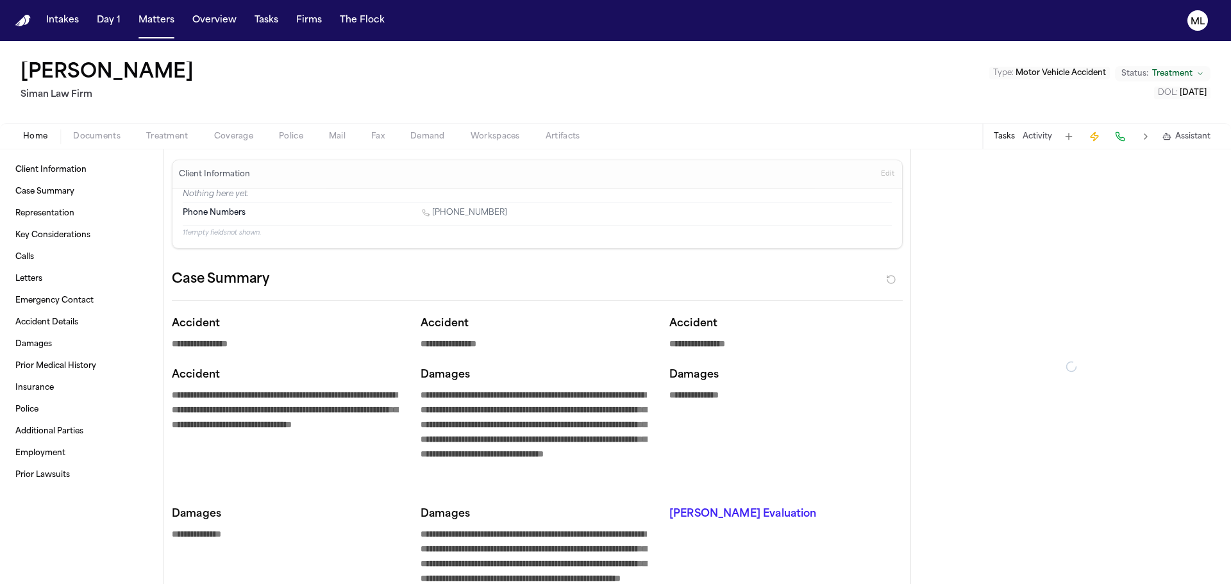
type textarea "*"
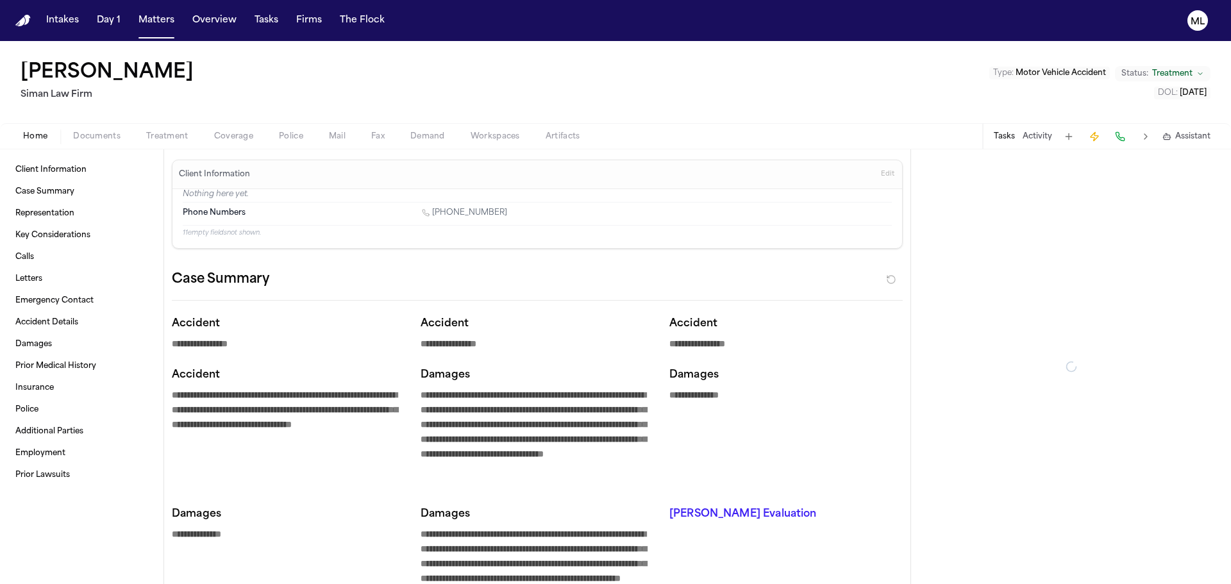
type textarea "*"
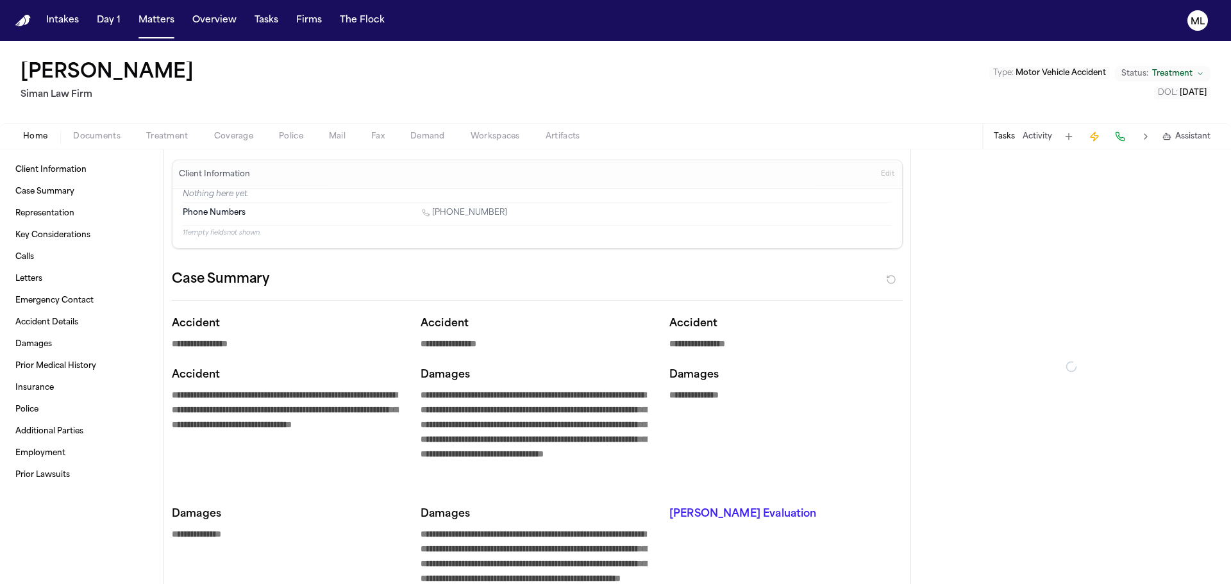
type textarea "*"
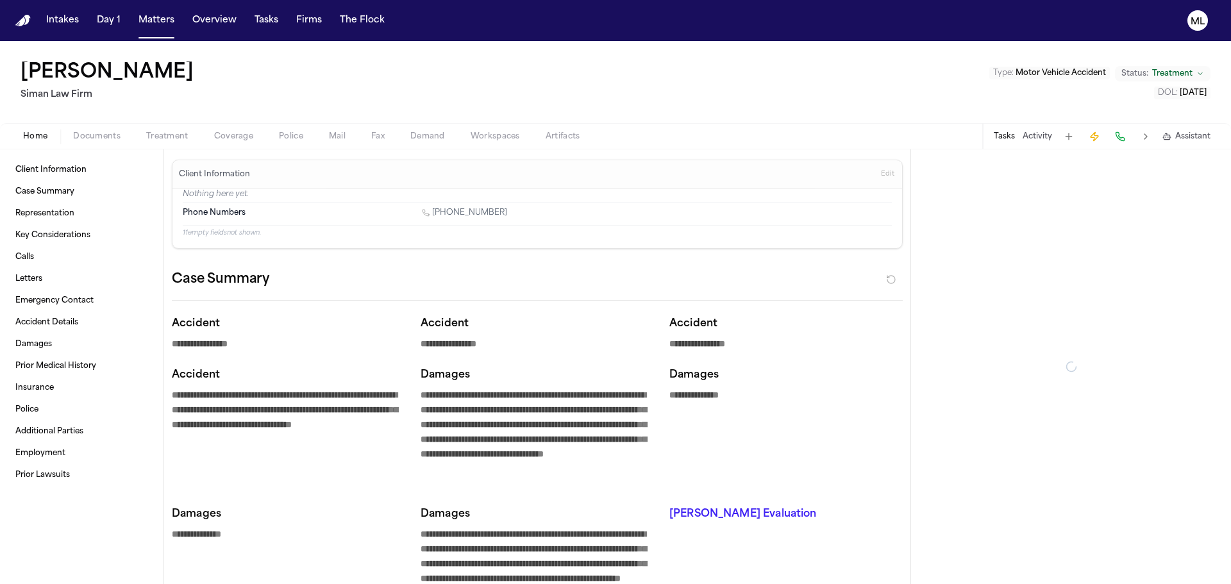
type textarea "*"
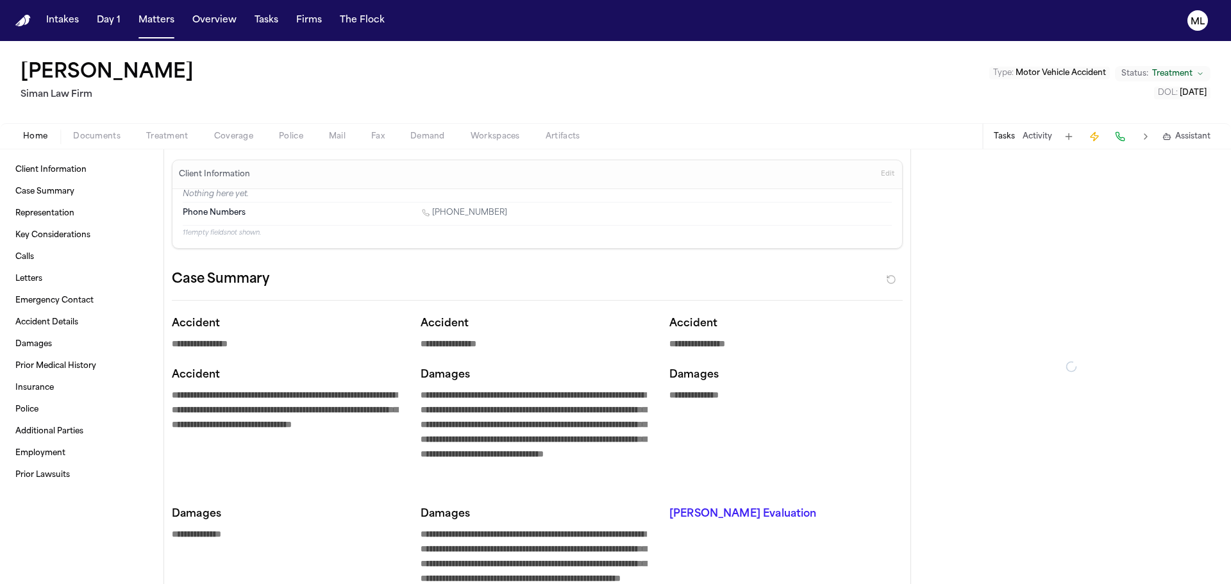
type textarea "*"
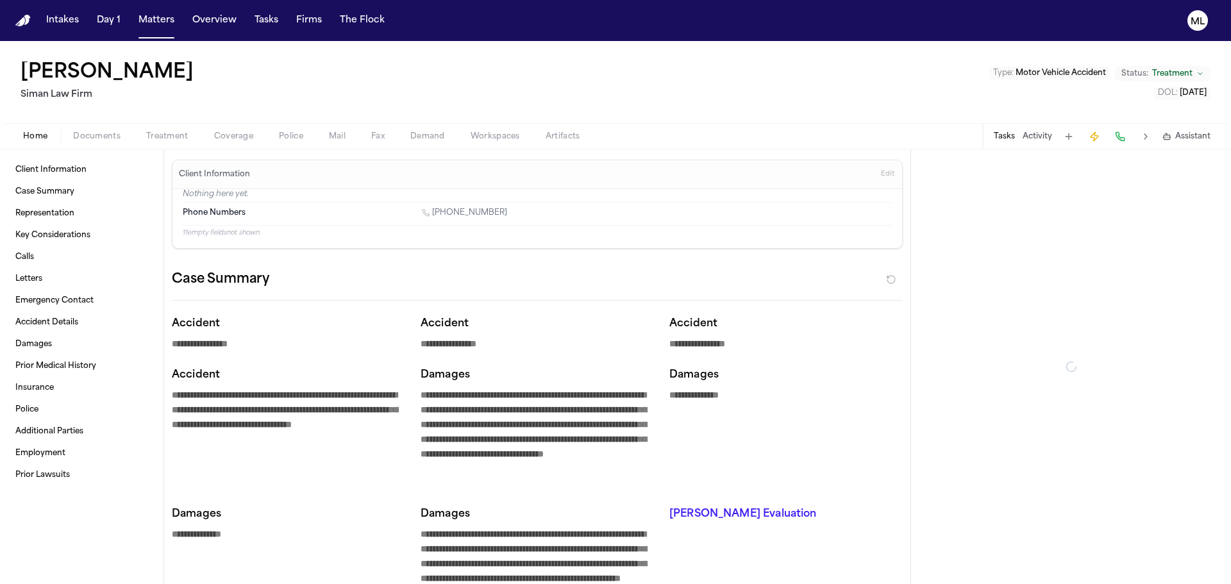
type textarea "*"
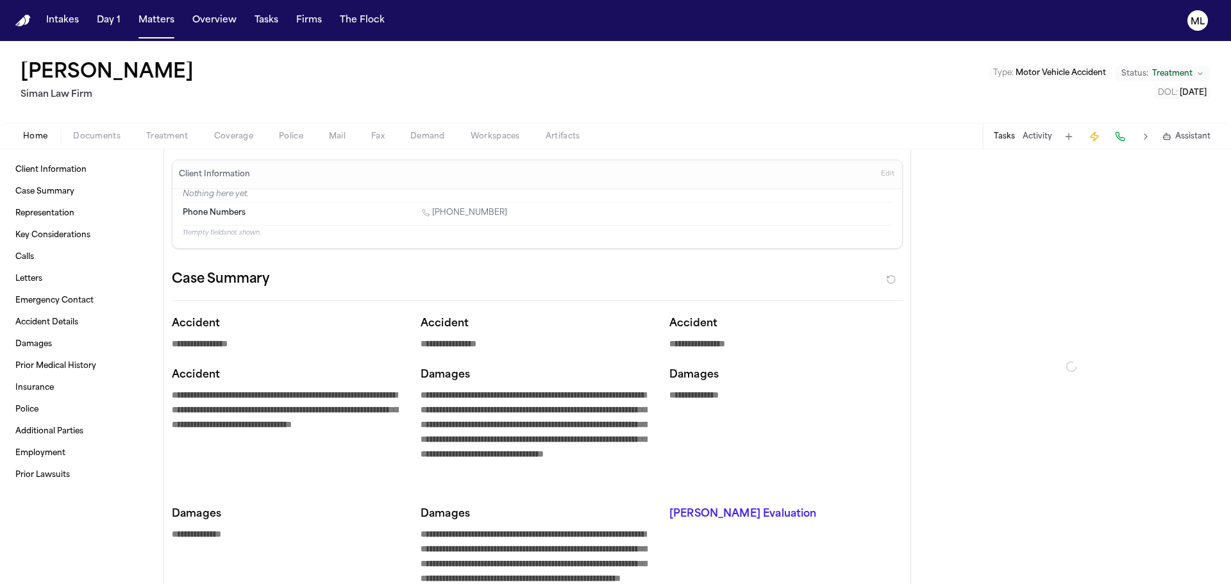
type textarea "*"
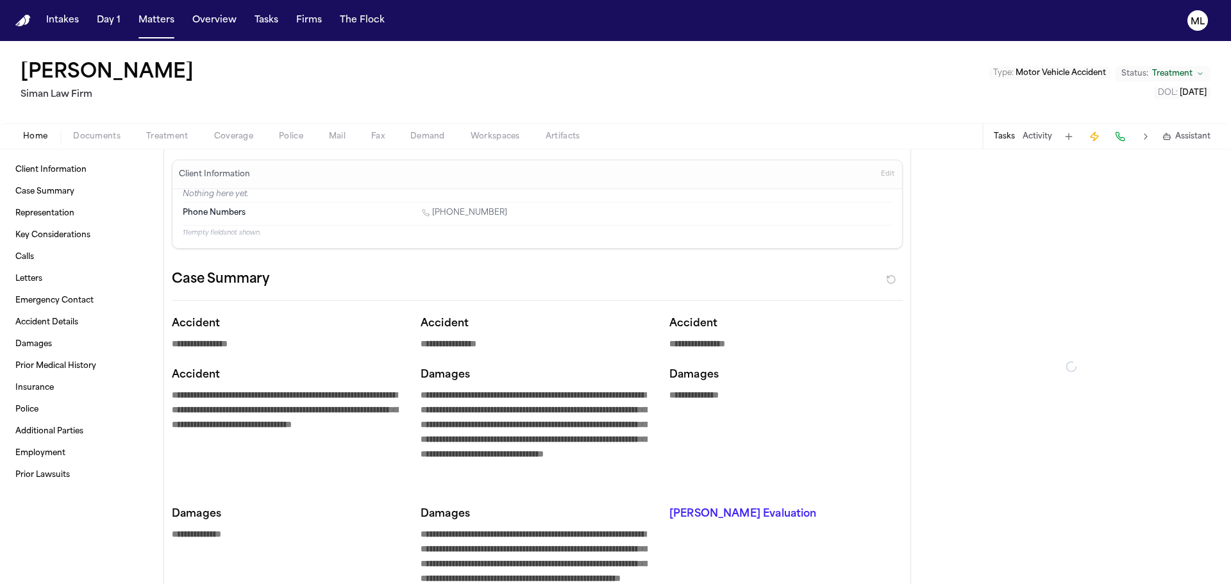
type textarea "*"
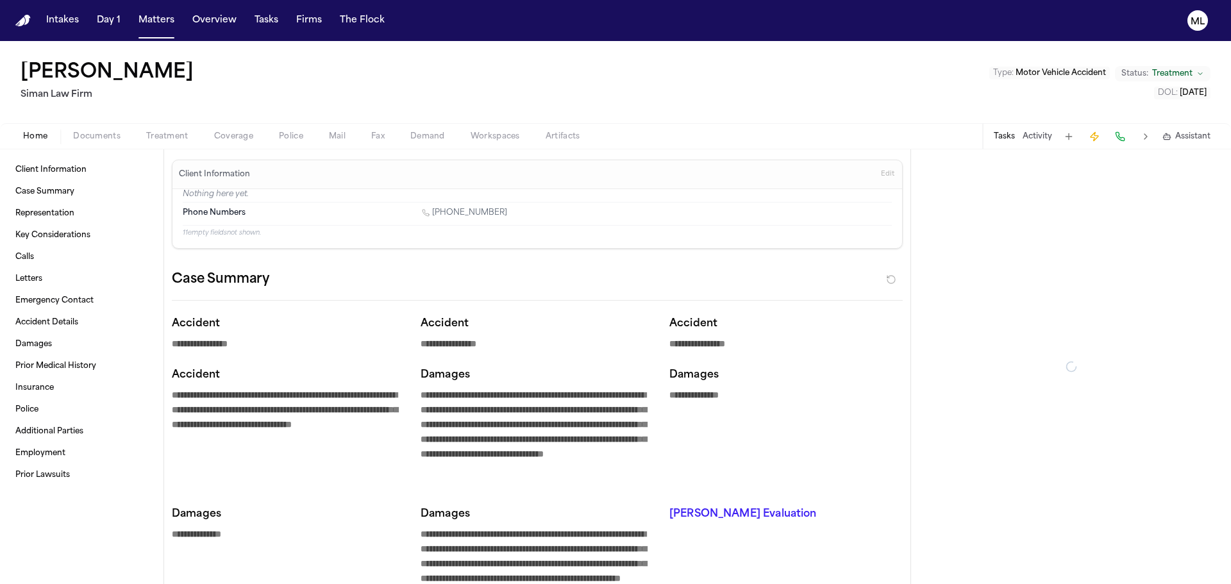
type textarea "*"
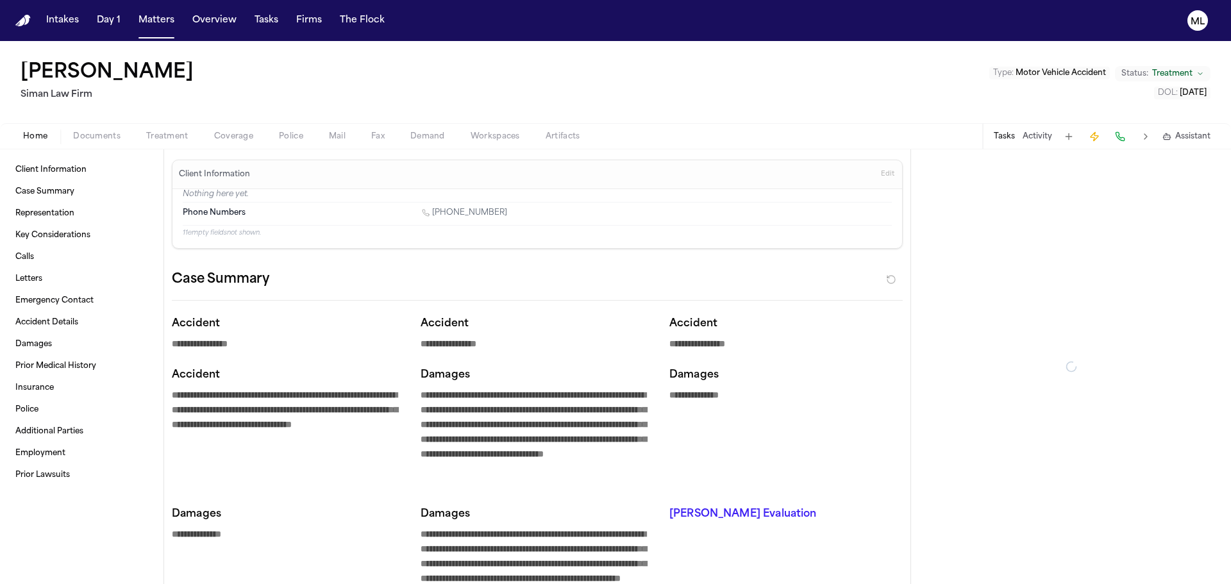
type textarea "*"
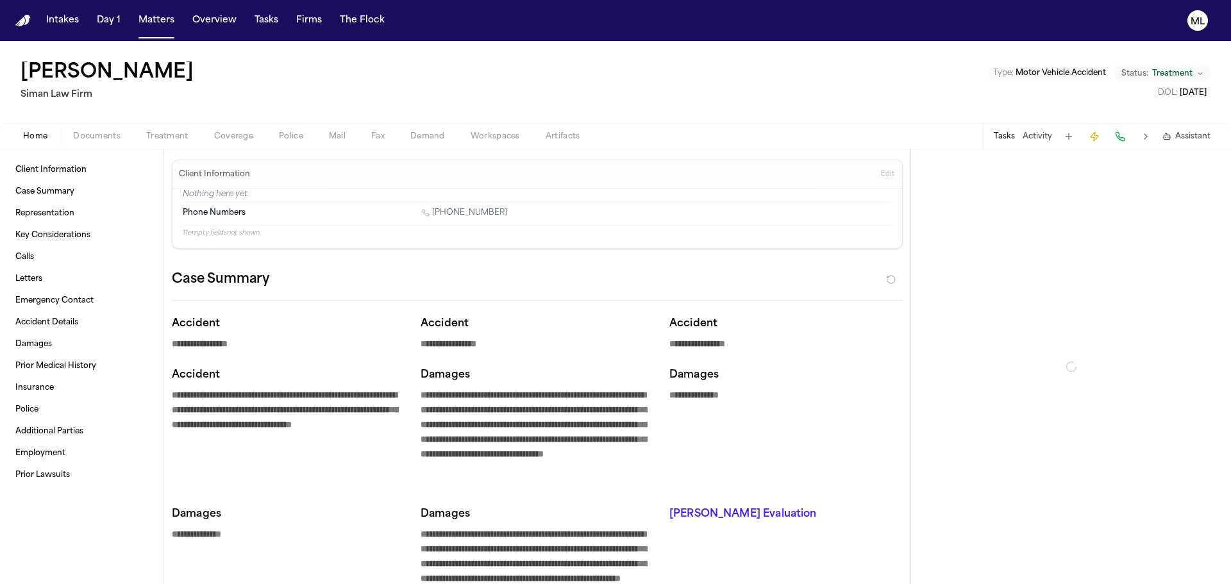
type textarea "*"
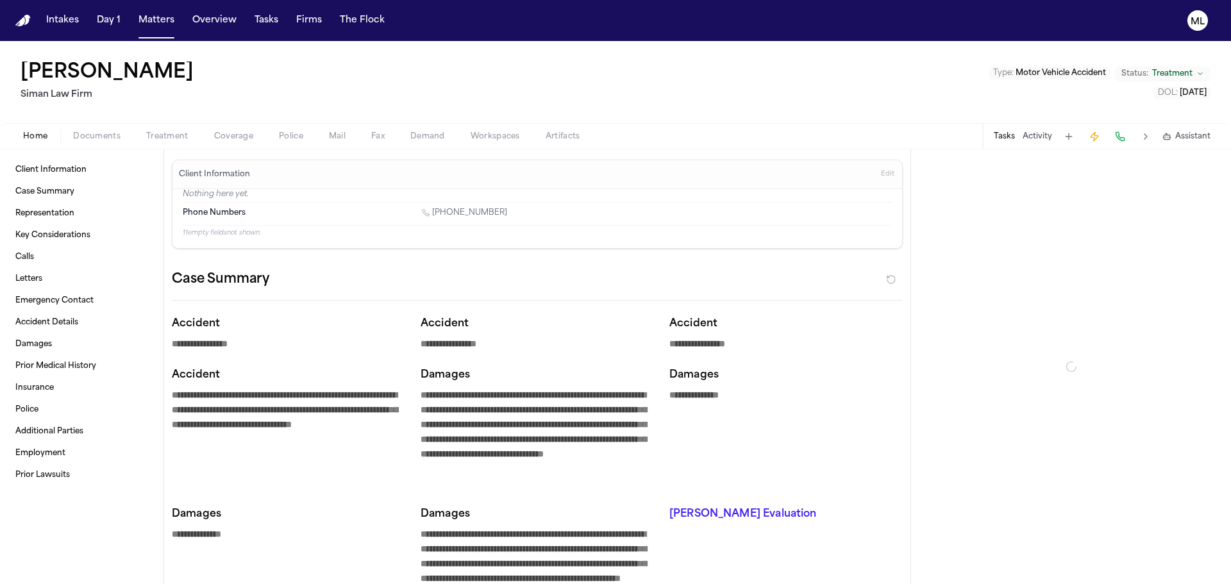
type textarea "*"
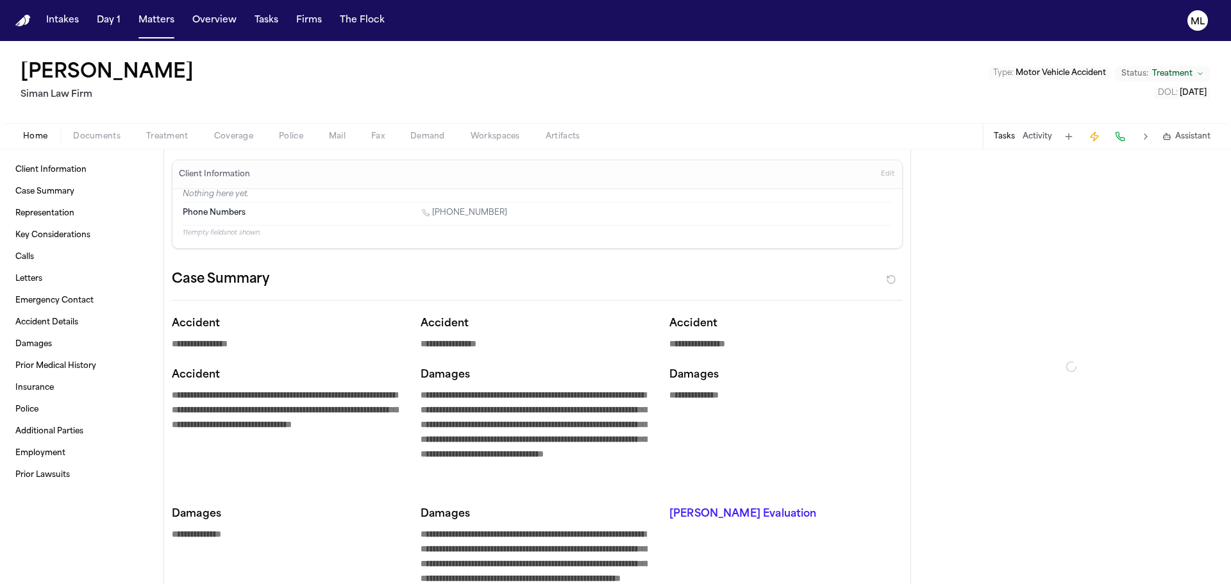
type textarea "*"
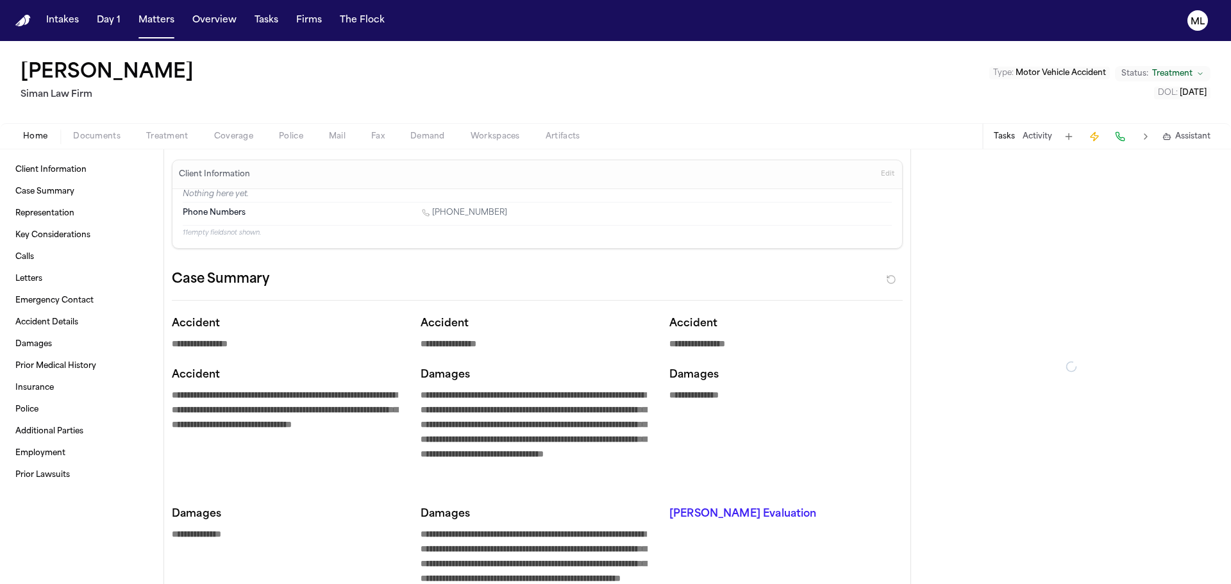
type textarea "*"
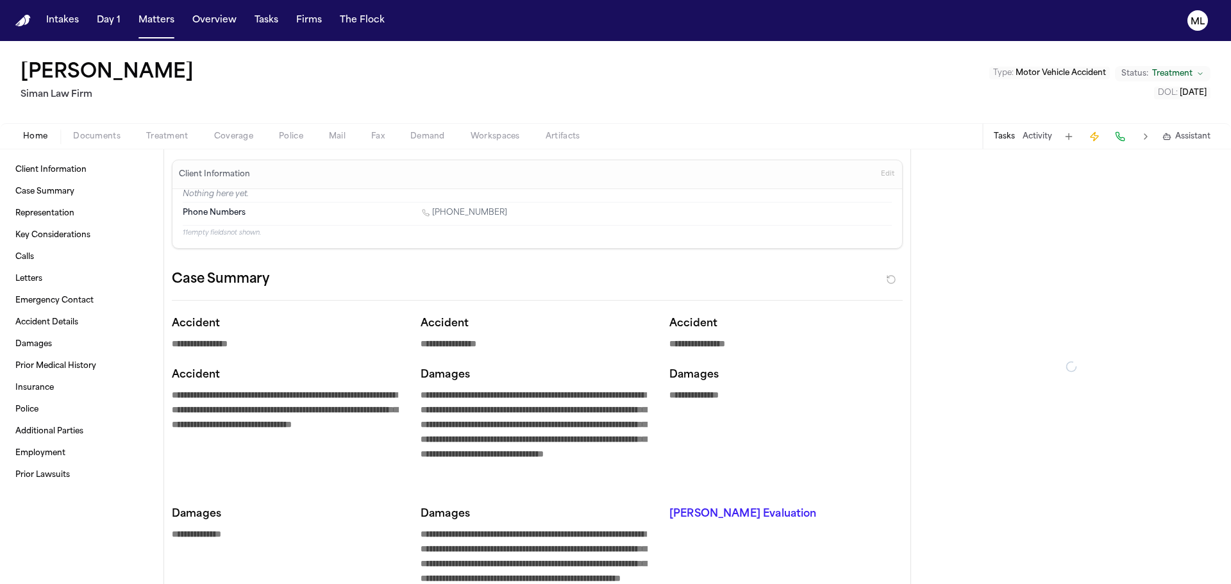
type textarea "*"
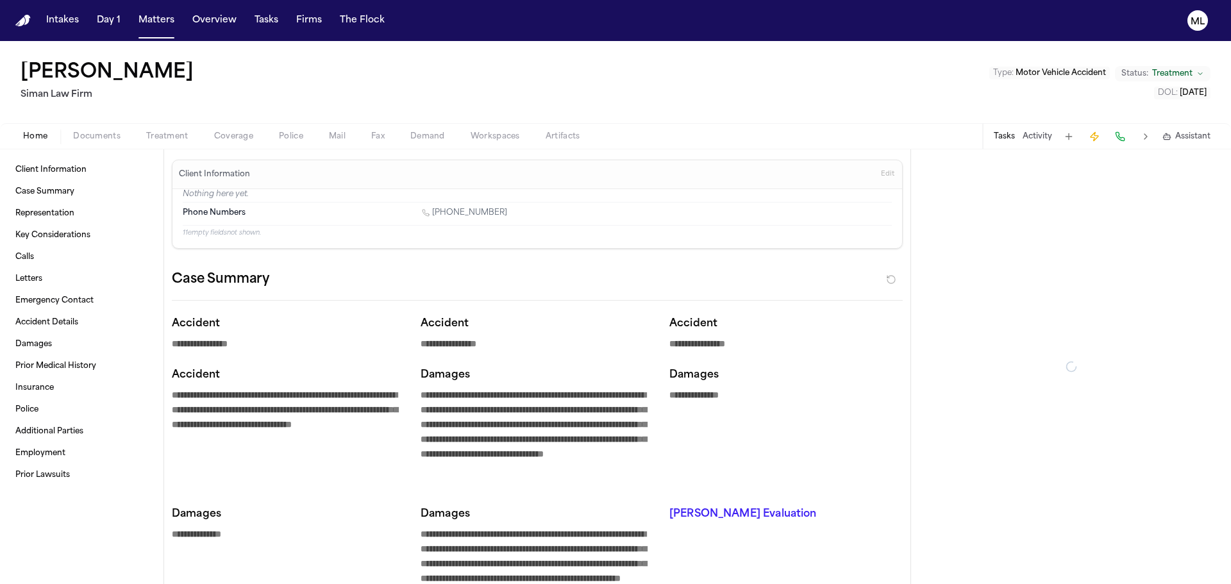
type textarea "*"
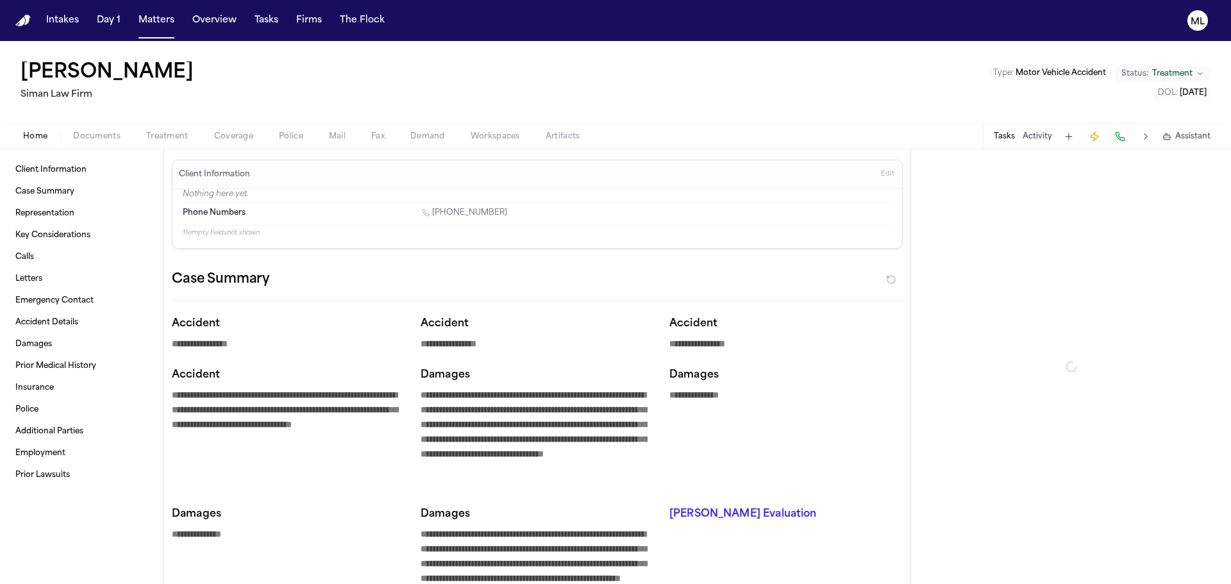
type textarea "*"
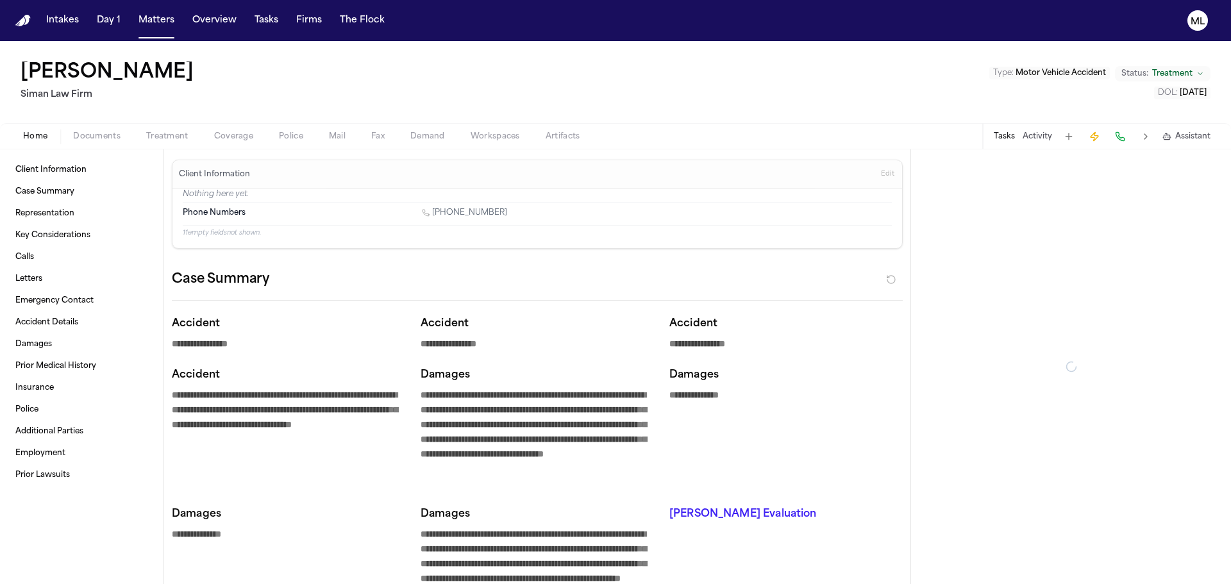
type textarea "*"
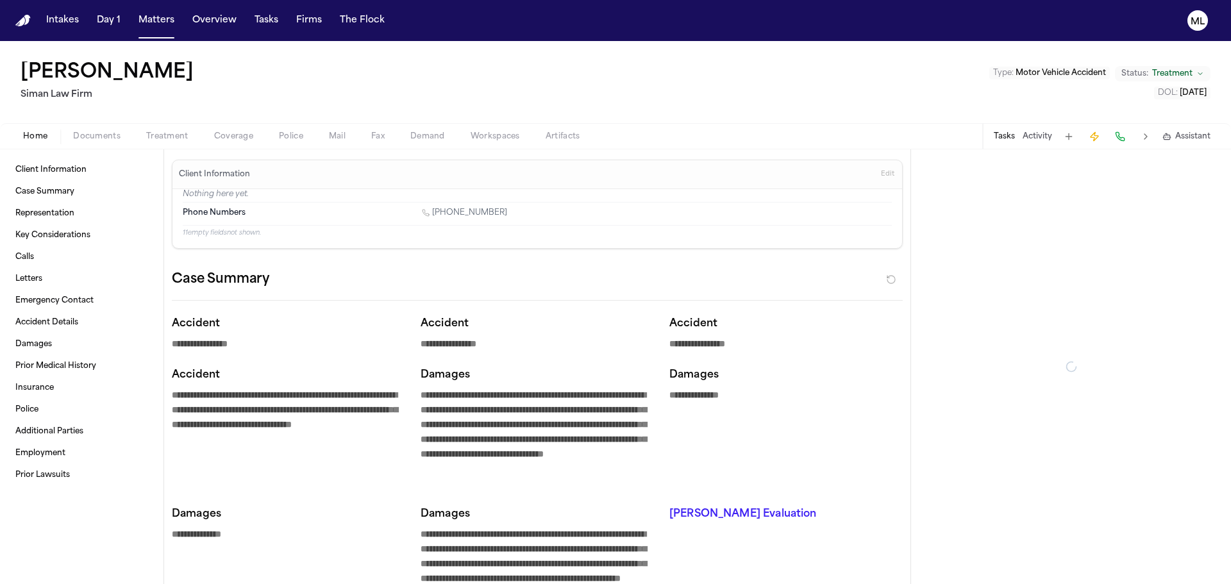
type textarea "*"
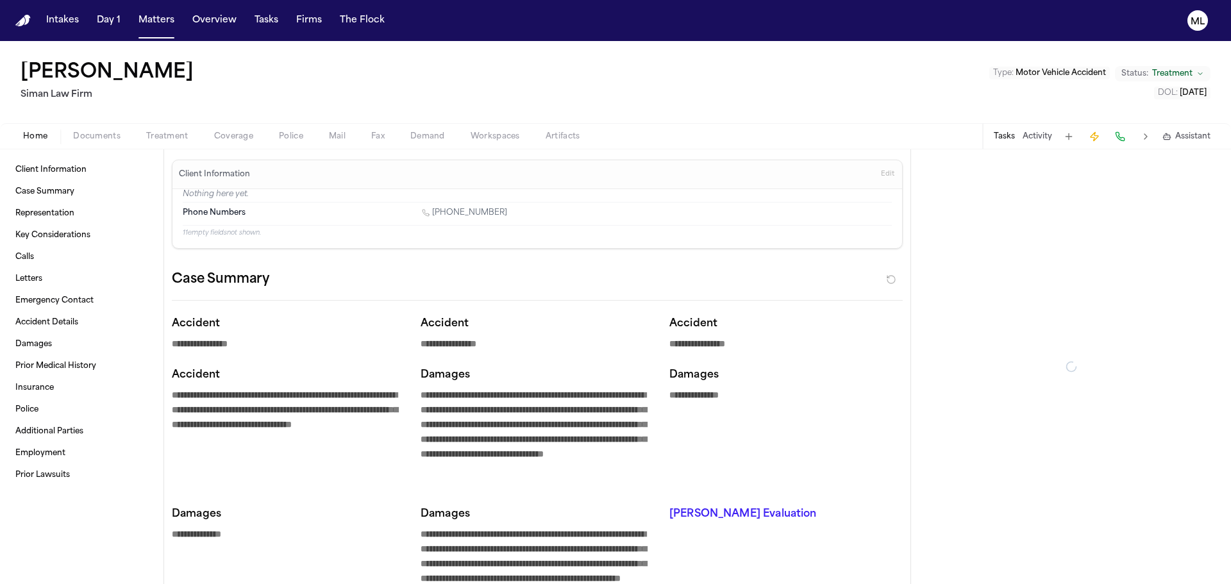
type textarea "*"
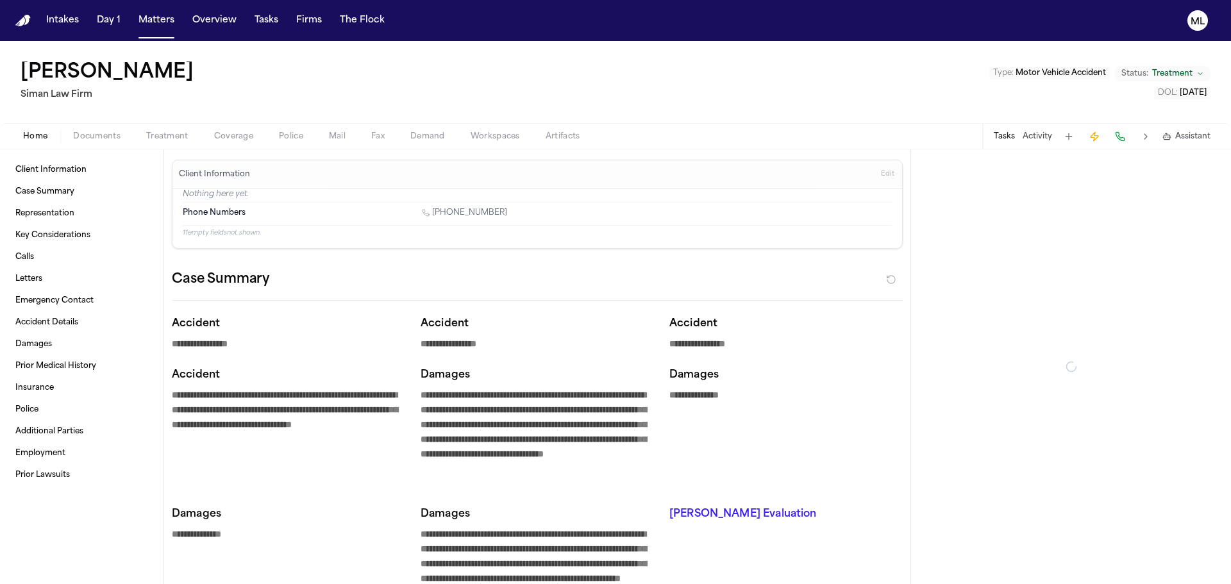
type textarea "*"
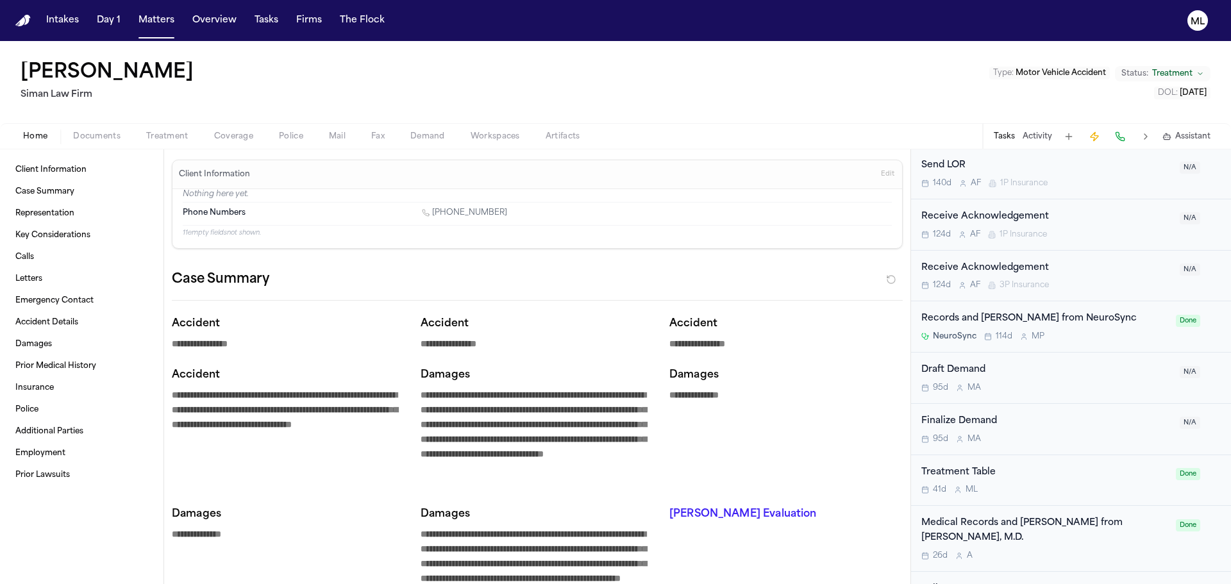
scroll to position [1283, 0]
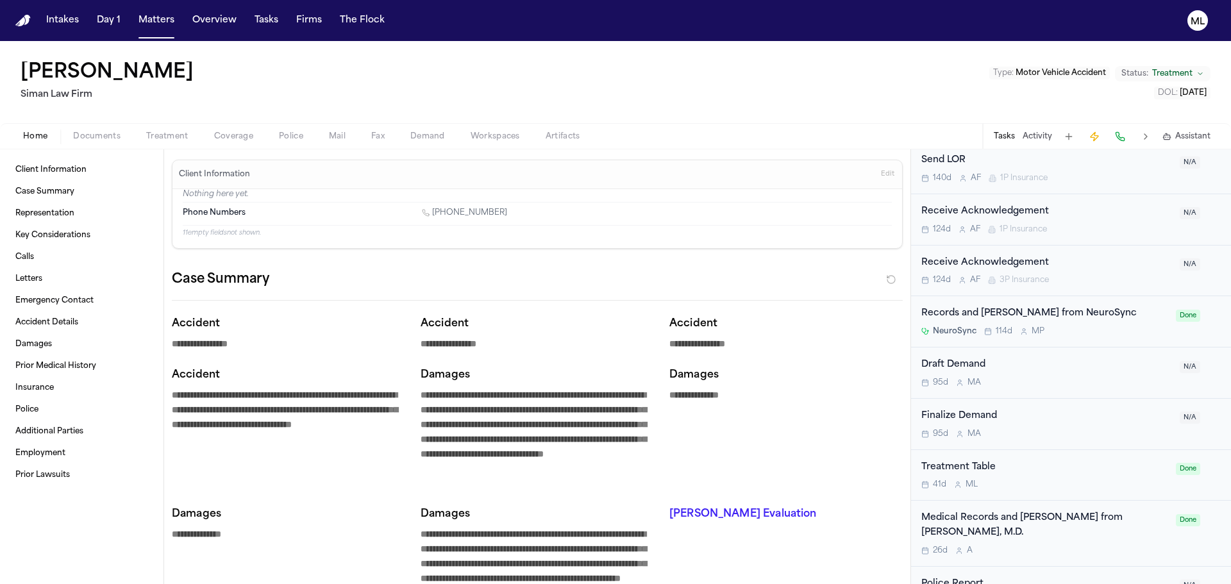
click at [1093, 296] on div "Records and Bills from NeuroSync NeuroSync 114d M P Done" at bounding box center [1071, 321] width 320 height 51
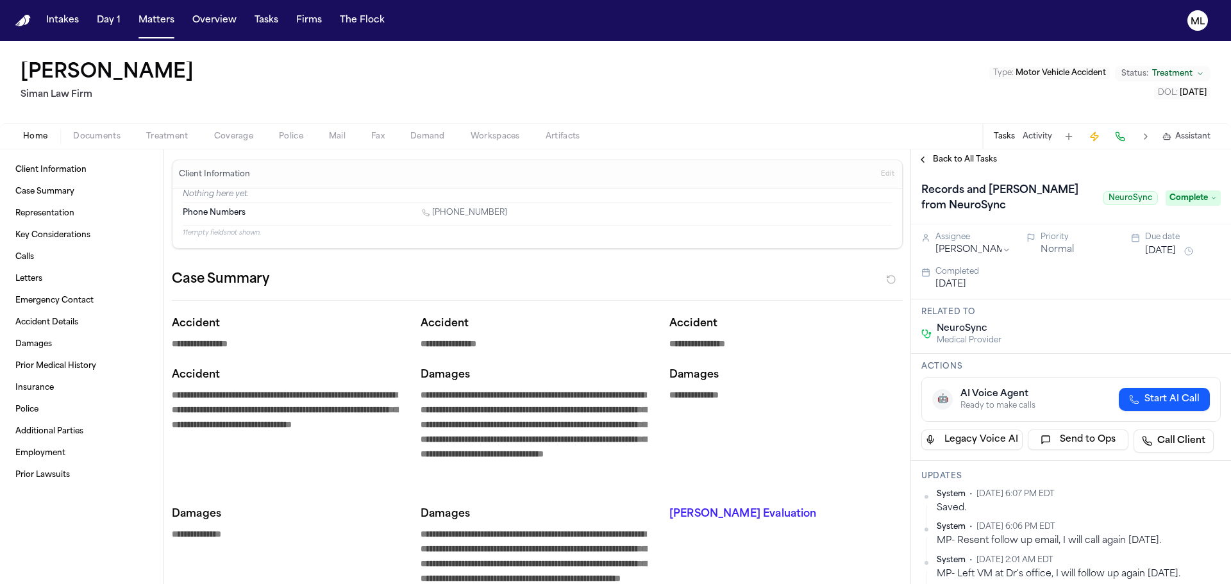
click at [943, 157] on span "Back to All Tasks" at bounding box center [965, 160] width 64 height 10
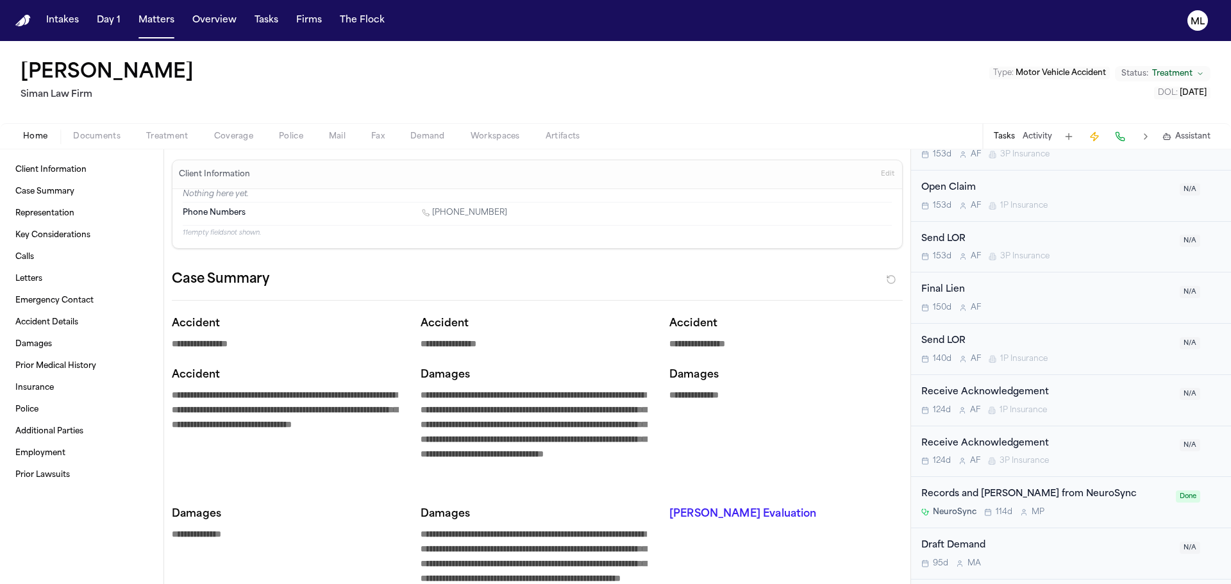
scroll to position [1054, 0]
click at [90, 142] on button "Documents" at bounding box center [96, 136] width 73 height 15
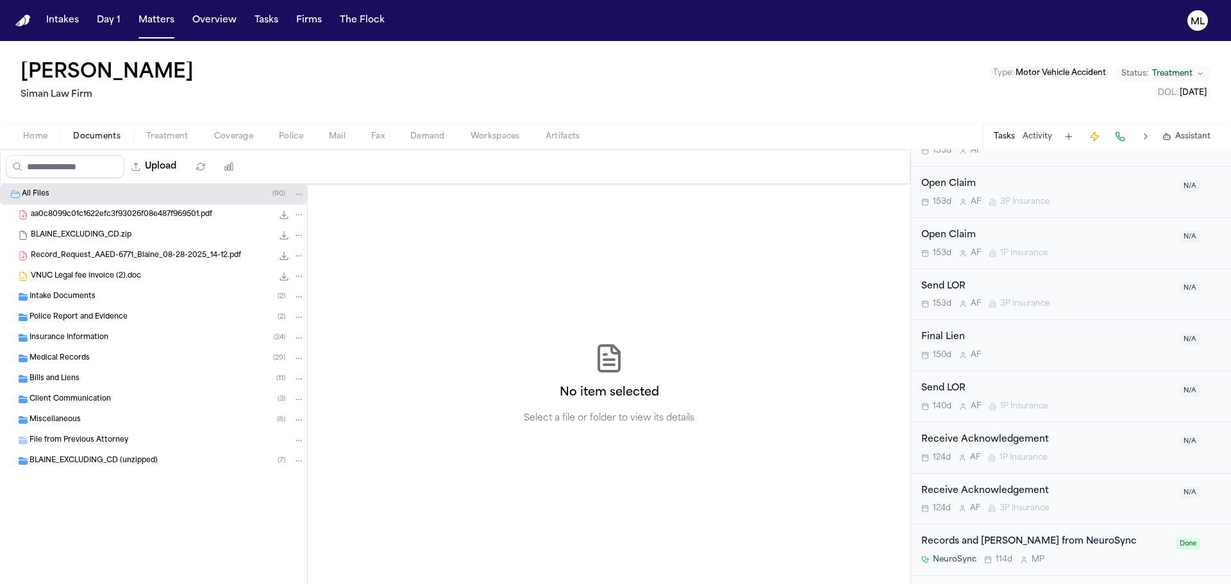
click at [74, 359] on span "Medical Records" at bounding box center [60, 358] width 60 height 11
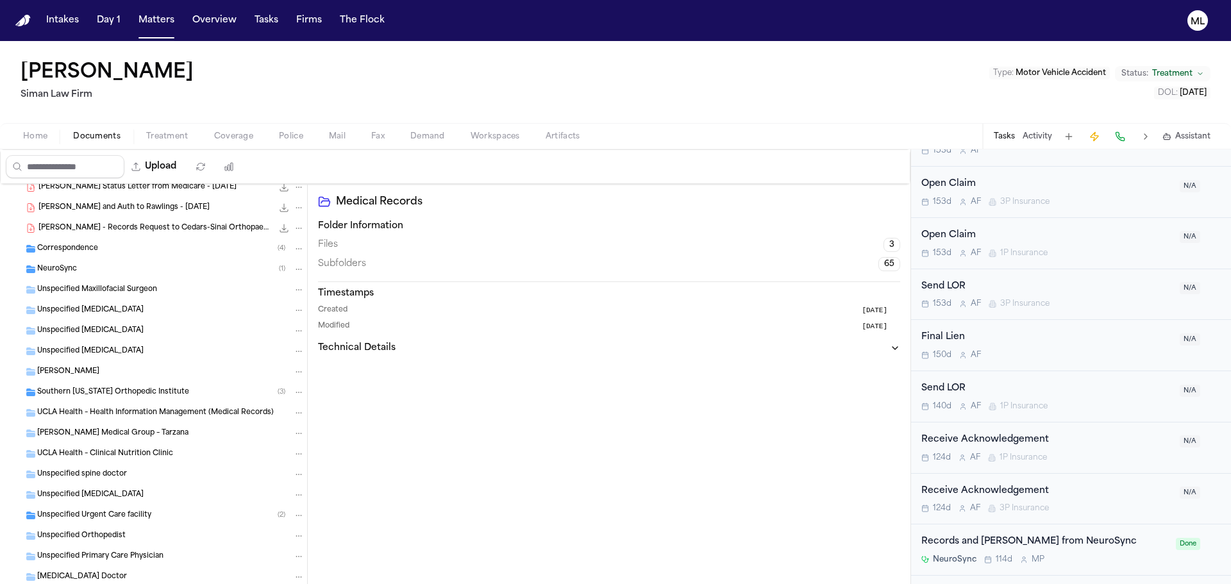
scroll to position [192, 0]
click at [176, 390] on span "Southern California Orthopedic Institute" at bounding box center [113, 392] width 152 height 11
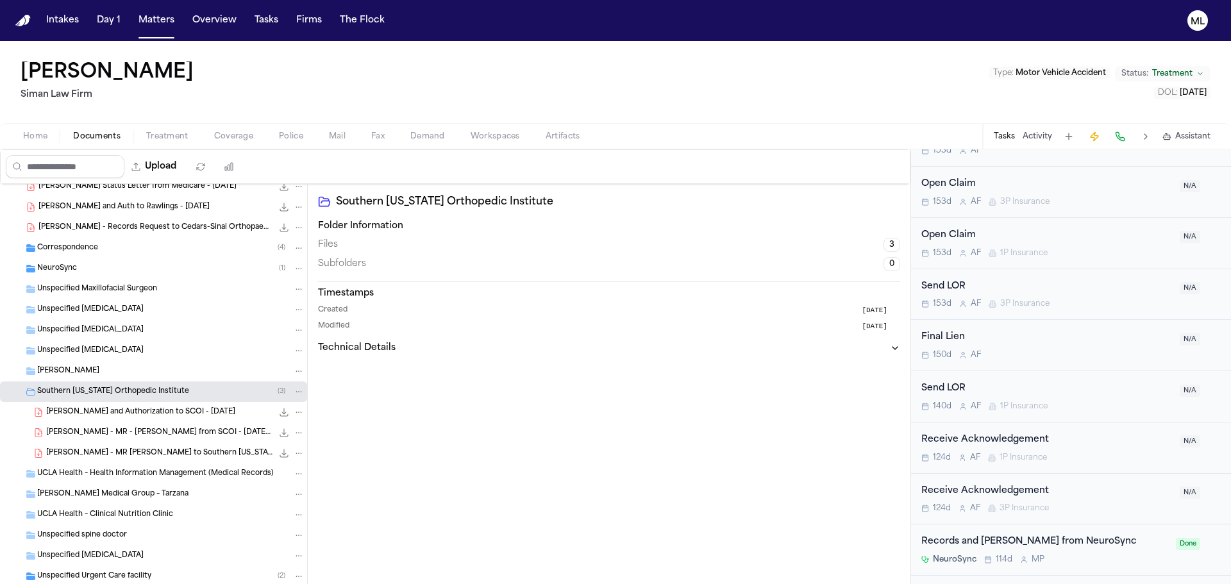
click at [185, 435] on span "R. Blaine - MR - Priors from SCOI - 1.12.18 to 8.26.24" at bounding box center [159, 433] width 226 height 11
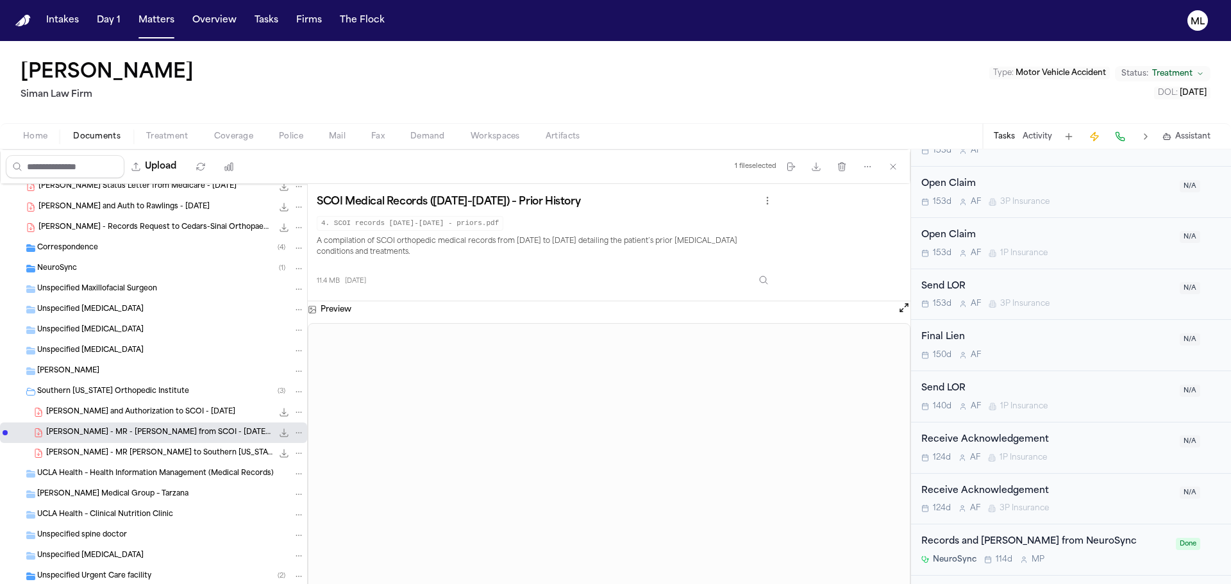
click at [184, 453] on span "R. Blaine - MR Request to Southern California Orthopedic Institute - 8.28.25" at bounding box center [159, 453] width 226 height 11
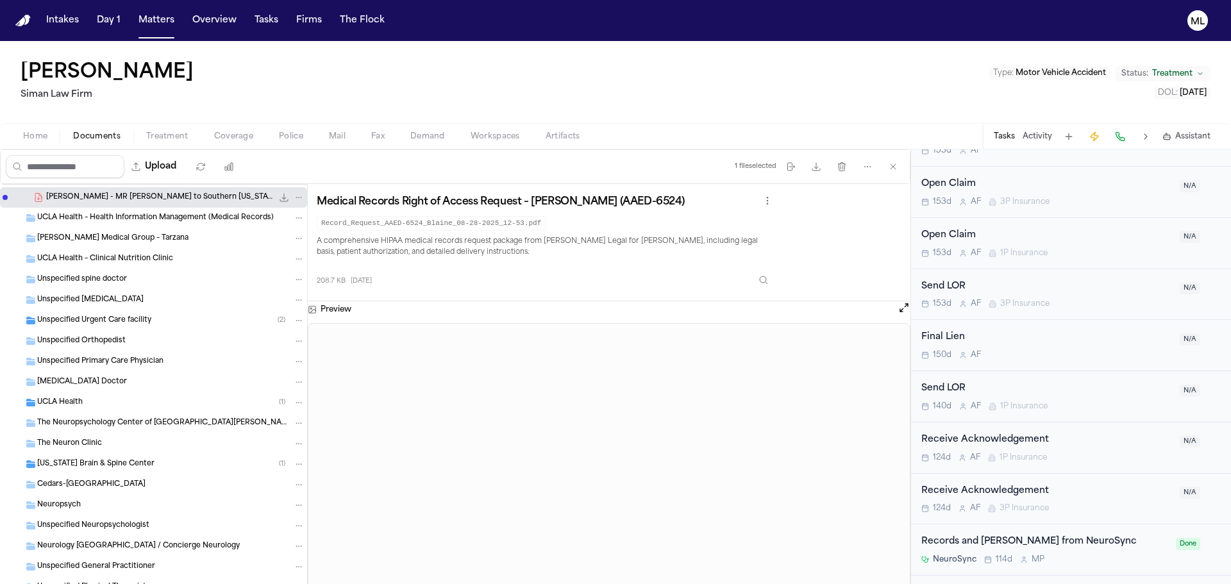
scroll to position [449, 0]
click at [183, 414] on div "The Neuropsychology Center of St. Louis" at bounding box center [153, 422] width 307 height 21
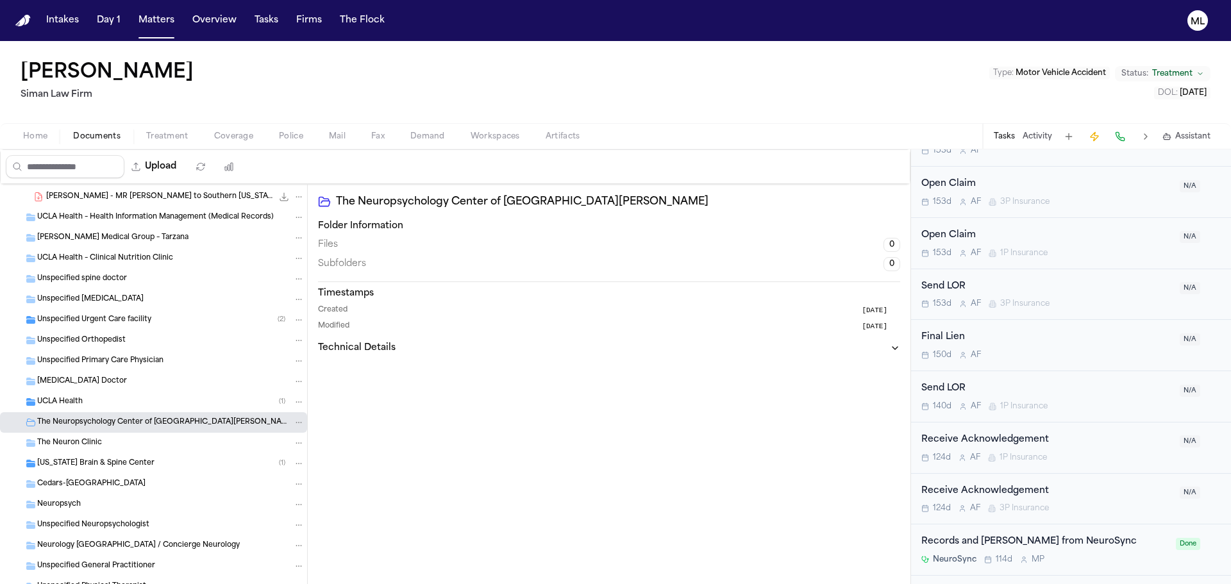
click at [184, 407] on div "UCLA Health ( 1 )" at bounding box center [170, 402] width 267 height 12
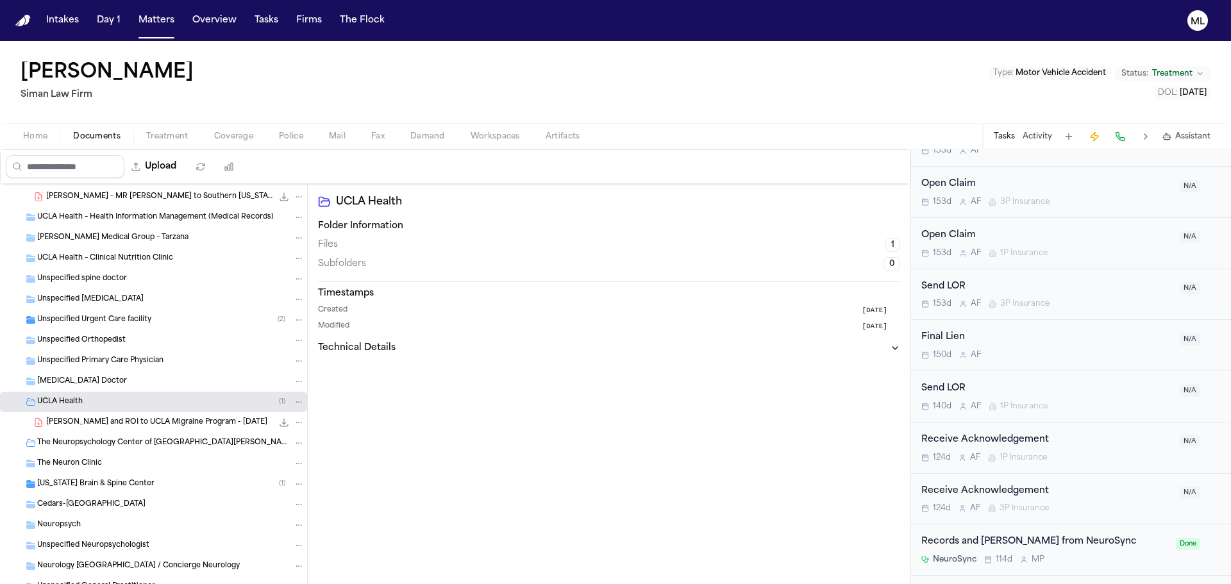
click at [188, 425] on span "R. Blaine - LOR and ROI to UCLA Migraine Program - 10.31.24" at bounding box center [156, 423] width 221 height 11
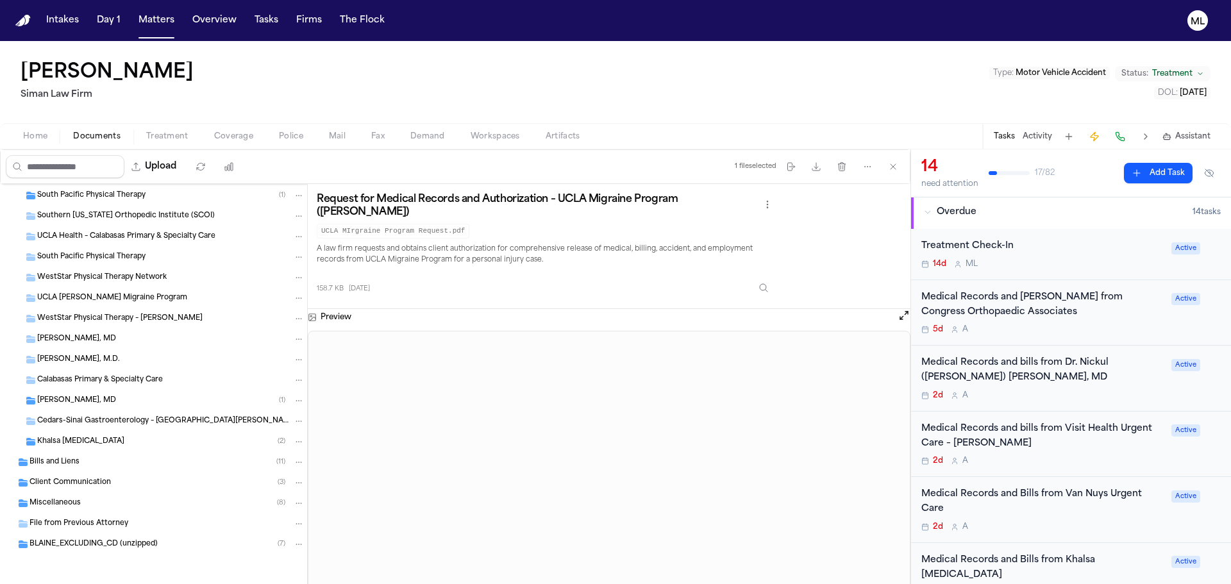
scroll to position [0, 0]
click at [1068, 328] on div "5d A" at bounding box center [1043, 331] width 242 height 10
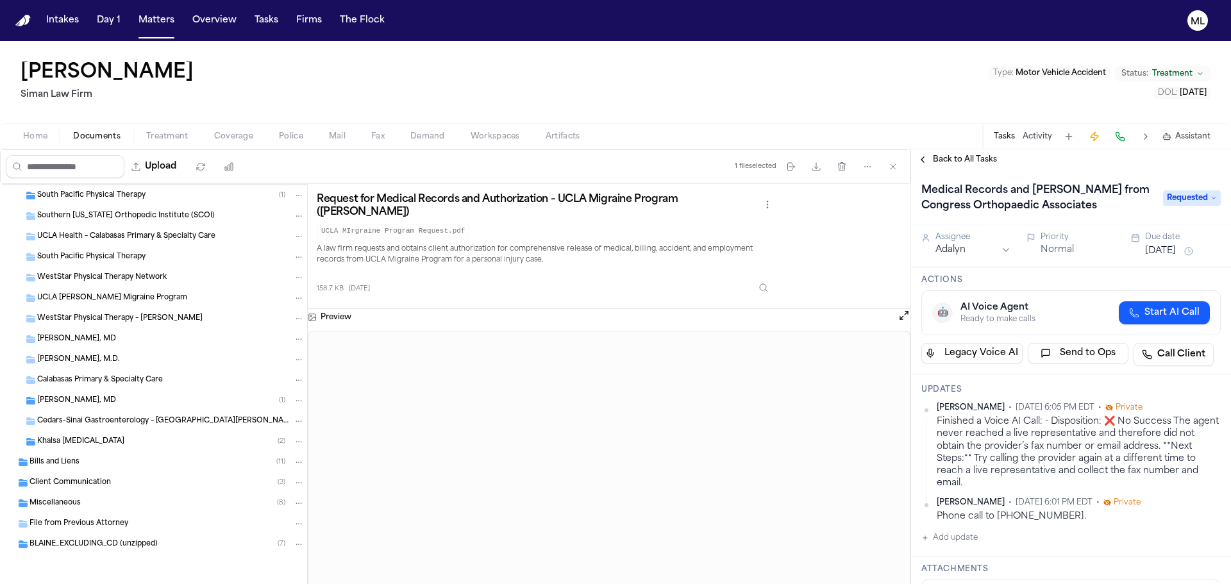
click at [956, 159] on span "Back to All Tasks" at bounding box center [965, 160] width 64 height 10
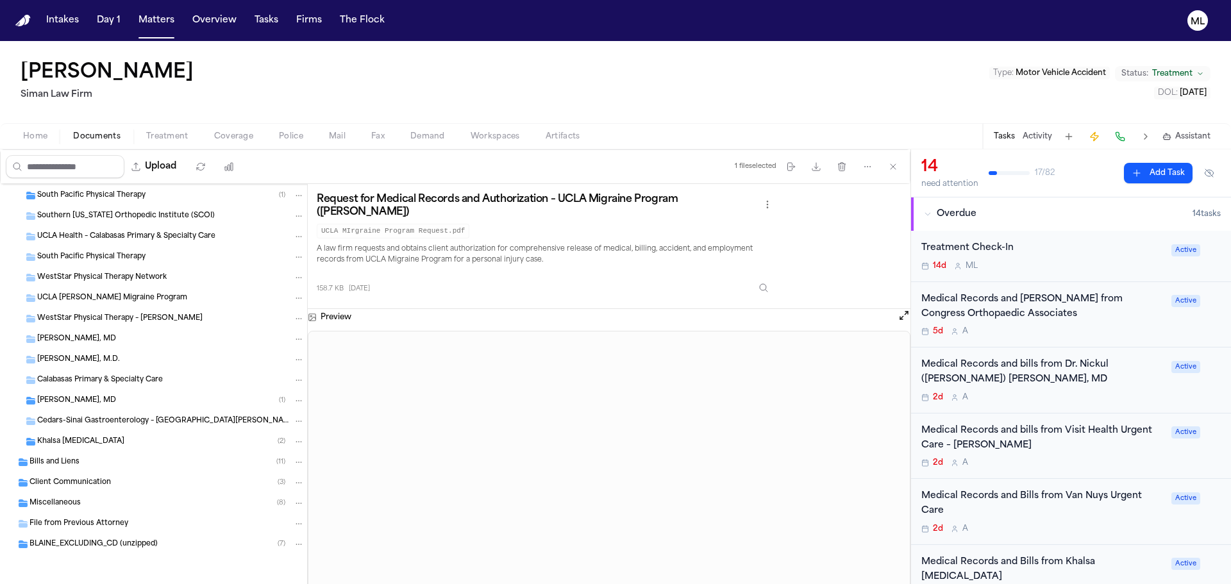
click at [1058, 393] on div "2d A" at bounding box center [1043, 398] width 242 height 10
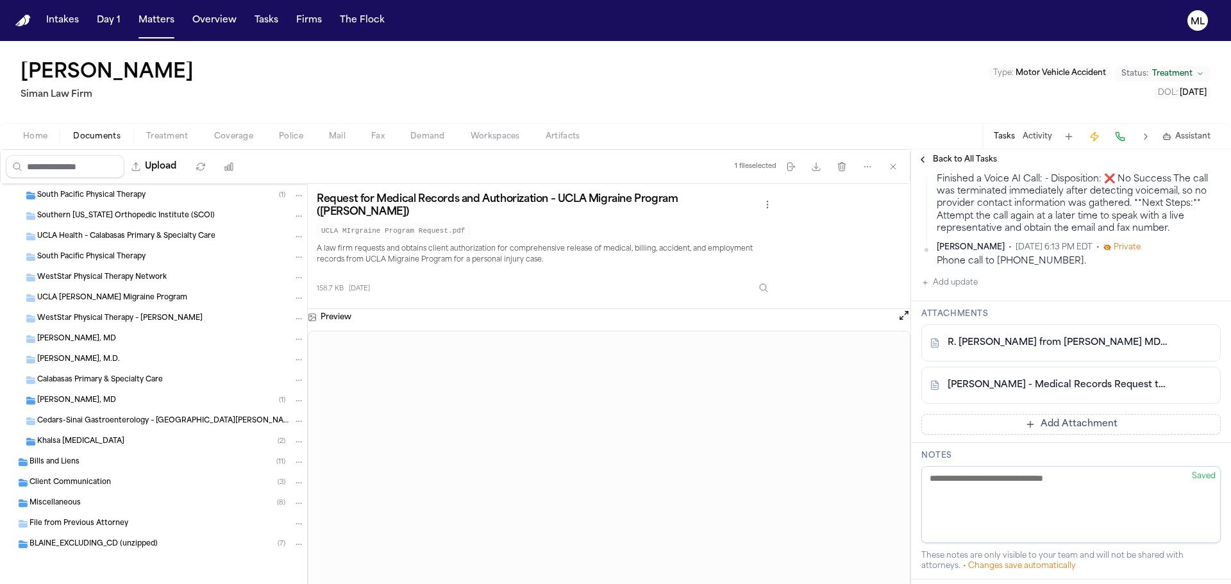
scroll to position [385, 0]
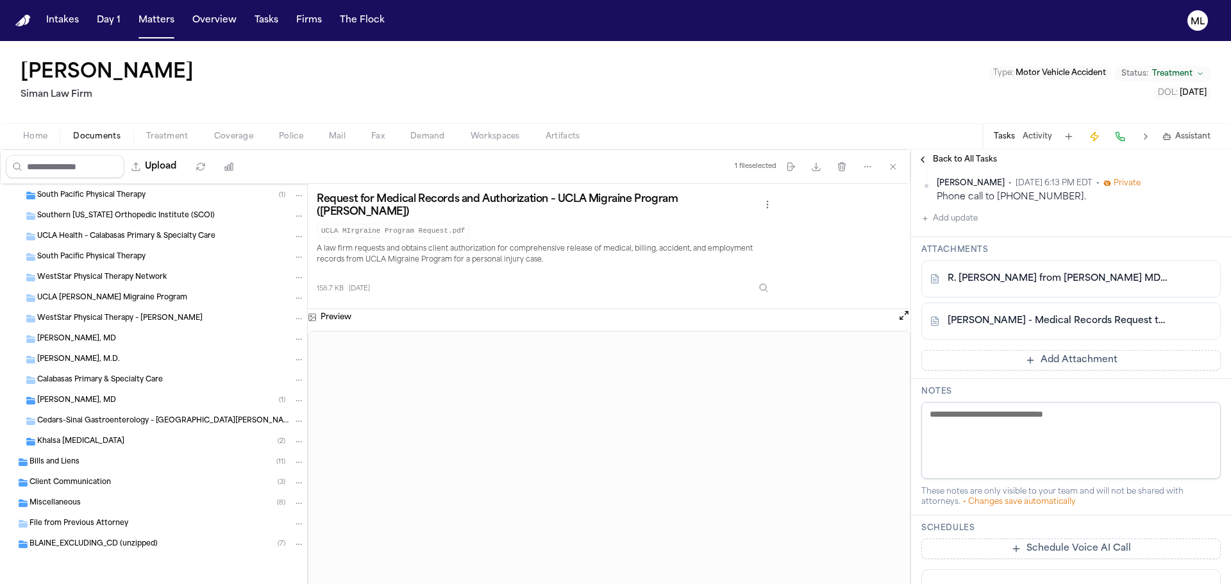
click at [1029, 280] on link "R. Blaine - Bill from Nickul S. Jain MD - 2.19.25" at bounding box center [1058, 279] width 221 height 13
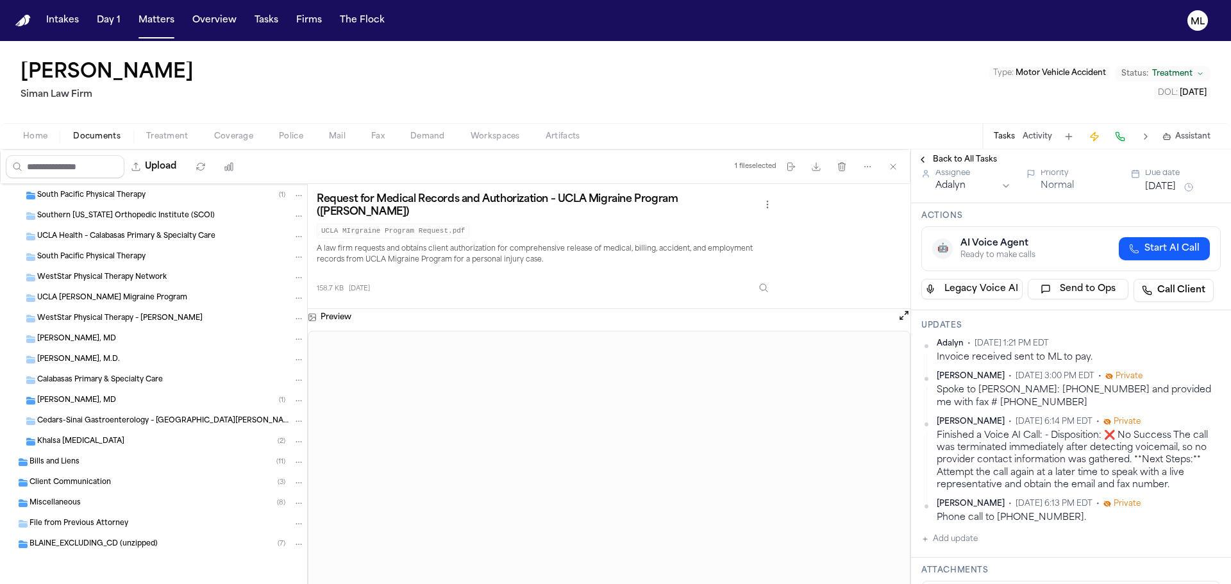
scroll to position [0, 0]
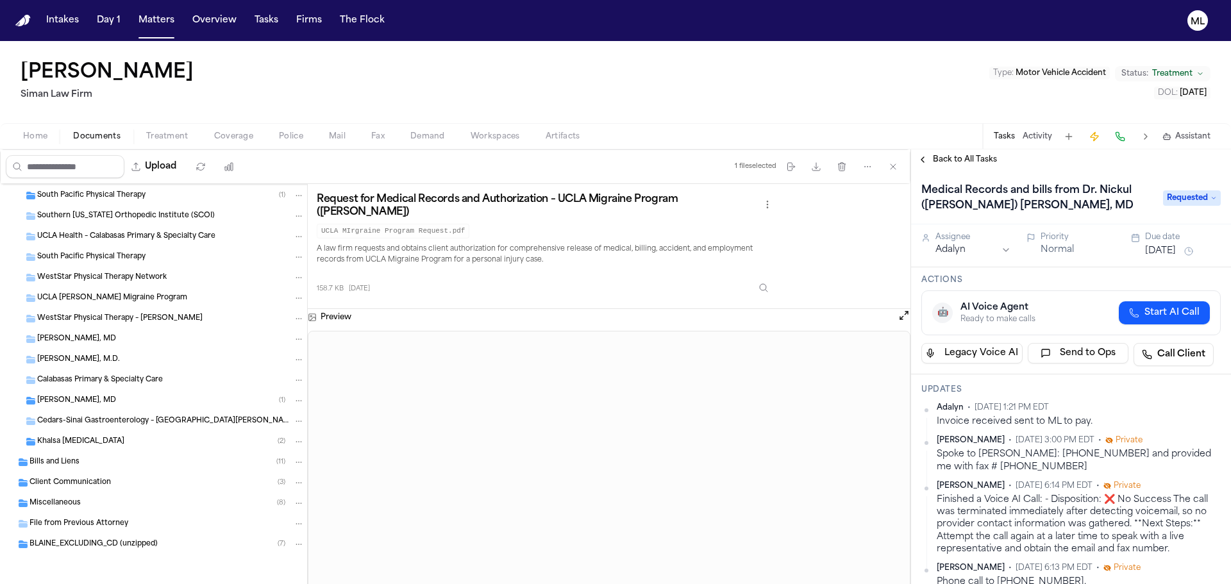
click at [969, 162] on span "Back to All Tasks" at bounding box center [965, 160] width 64 height 10
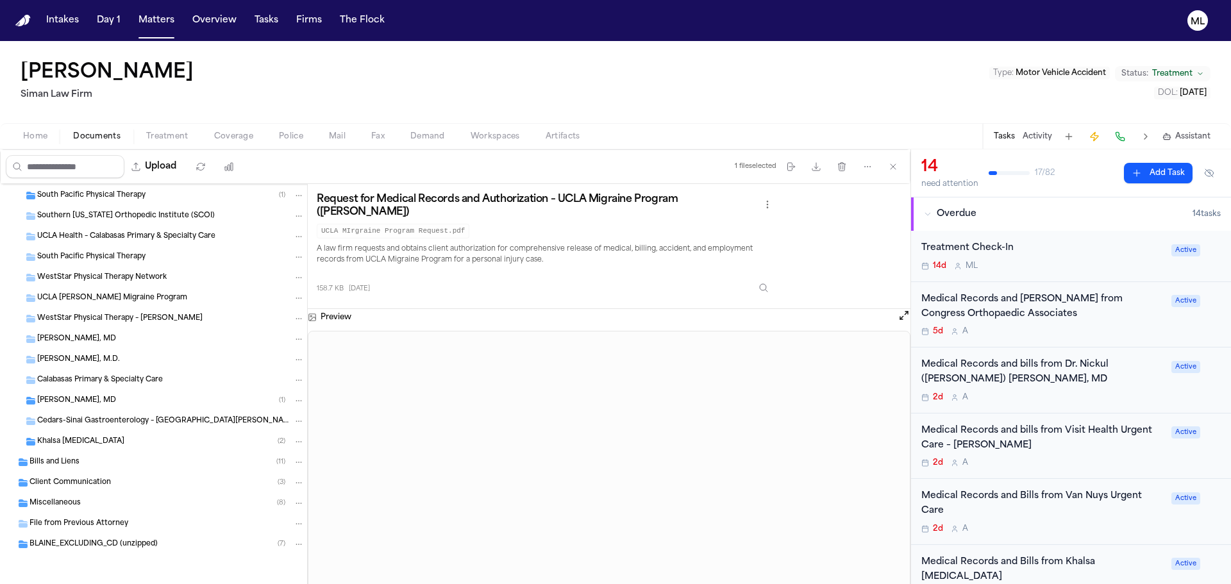
click at [1076, 446] on div "Medical Records and bills from Visit Health Urgent Care – Van Nuys" at bounding box center [1043, 439] width 242 height 30
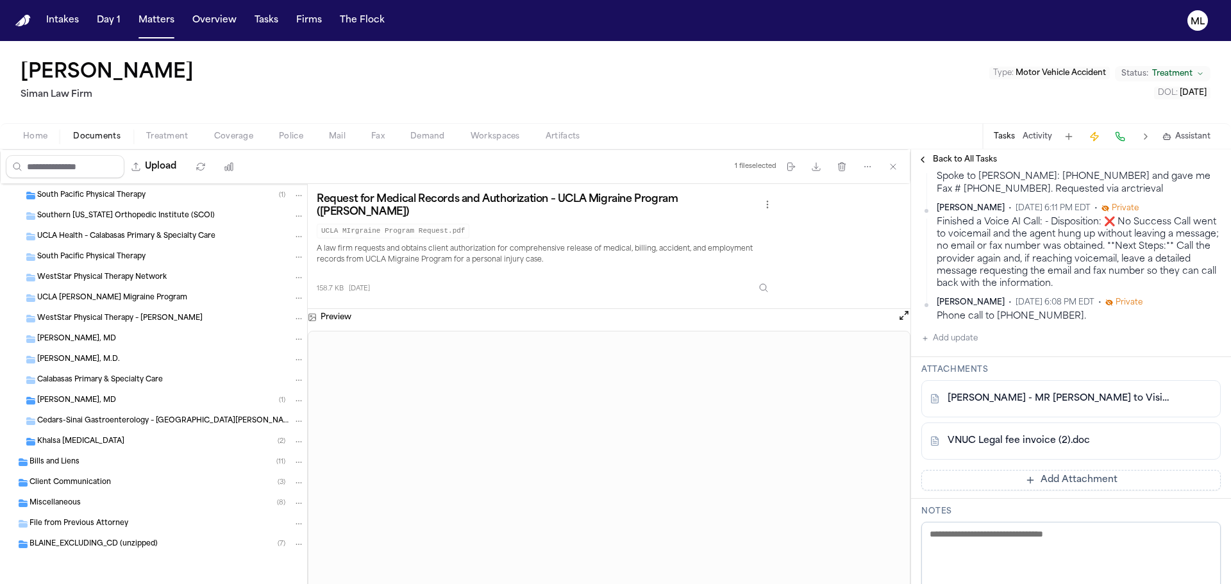
scroll to position [321, 0]
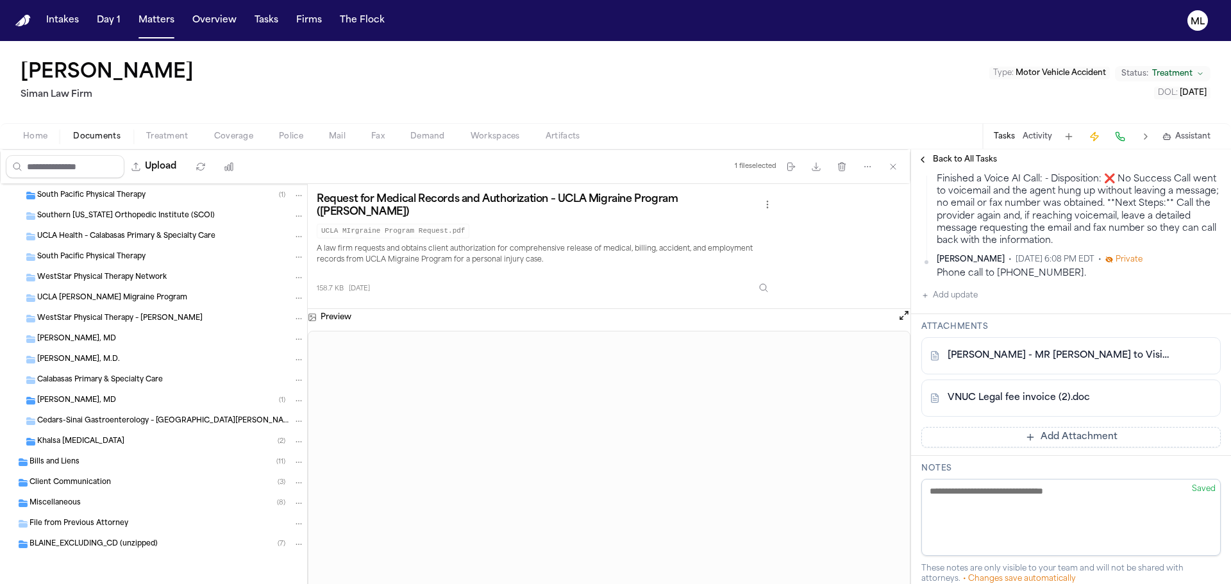
click at [1033, 394] on link "VNUC Legal fee invoice (2).doc" at bounding box center [1019, 398] width 142 height 13
click at [1197, 26] on icon "ML" at bounding box center [1198, 20] width 21 height 21
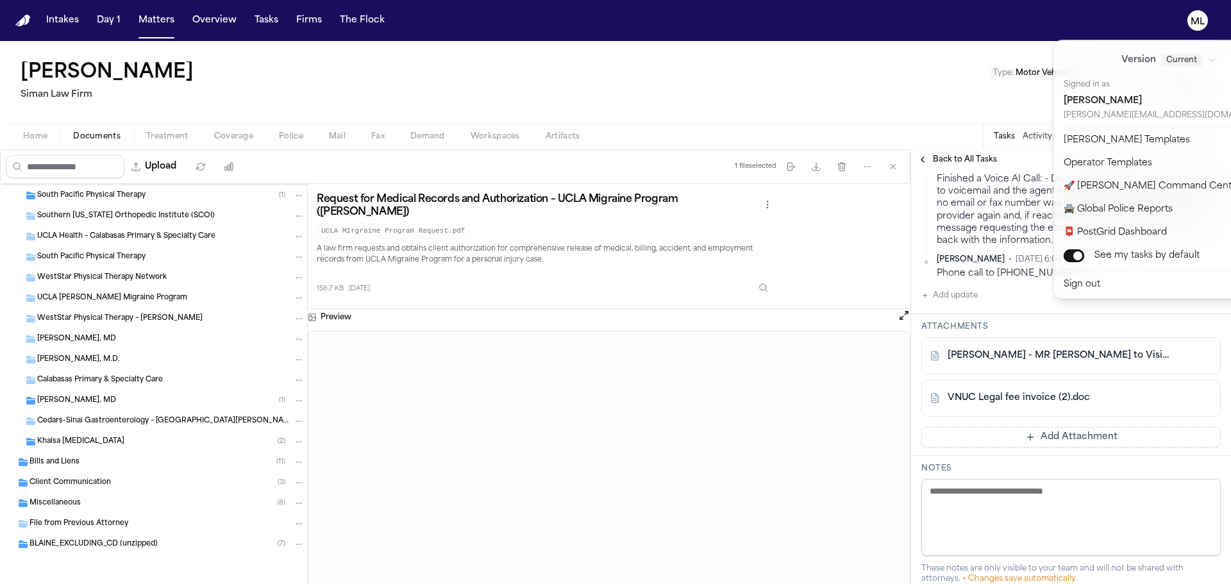
click at [101, 394] on div "Intakes Day 1 Matters Overview Tasks Firms The Flock ML Rachelle Blaine Siman L…" at bounding box center [615, 292] width 1231 height 584
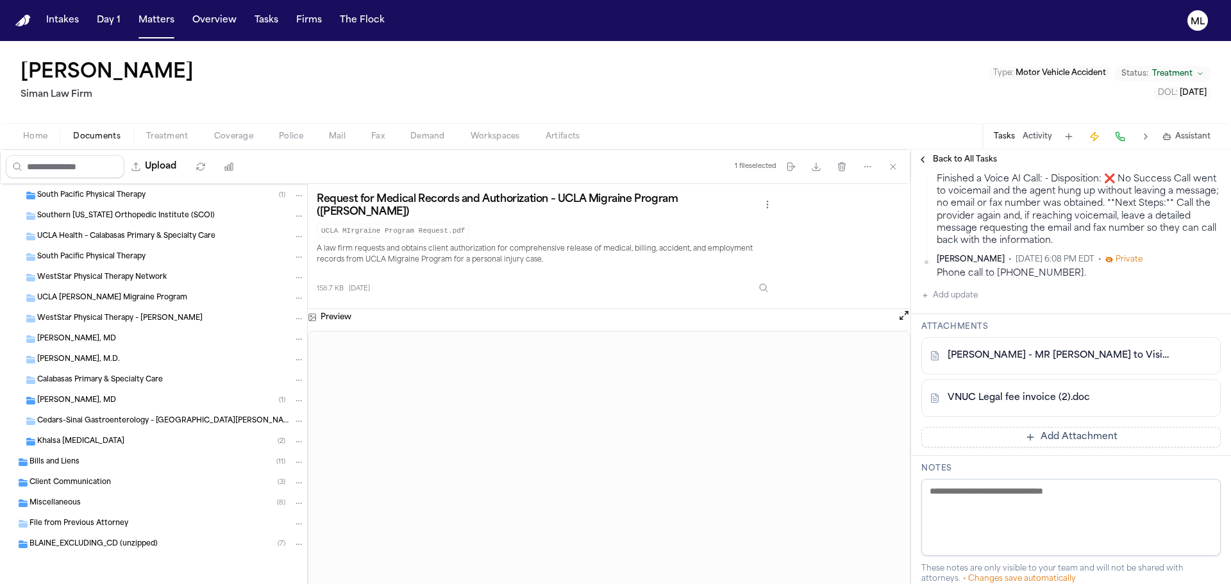
click at [98, 402] on span "Rojeh Melikian, MD" at bounding box center [76, 401] width 79 height 11
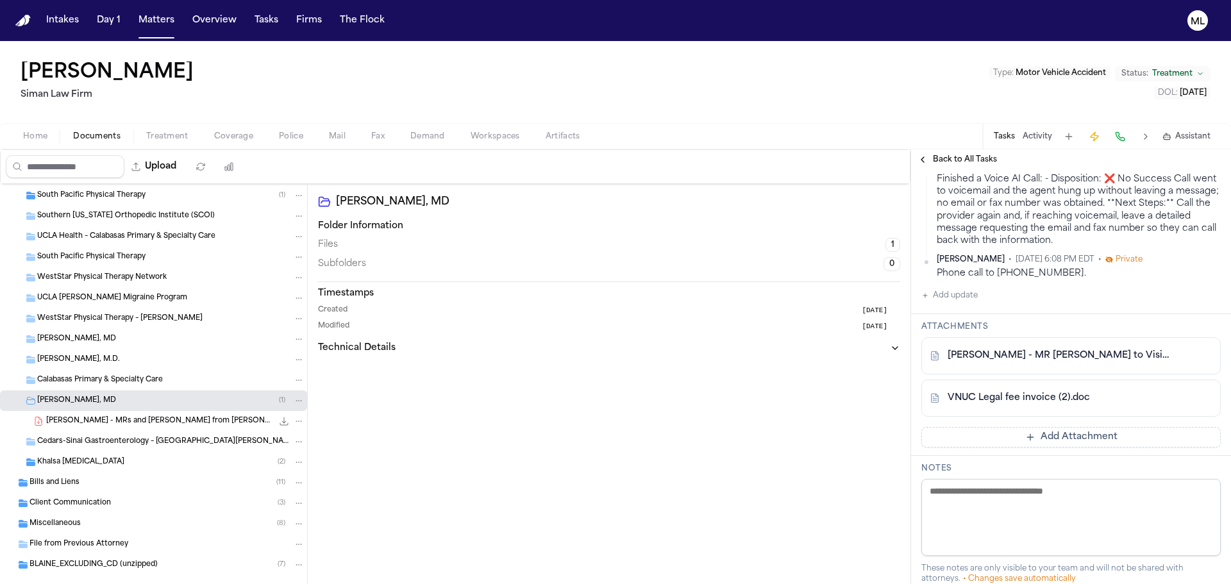
click at [95, 422] on span "R. Blaine - MRs and Bills from Rojeh Melikian MD and South Pacific PT - 10.2024…" at bounding box center [159, 421] width 226 height 11
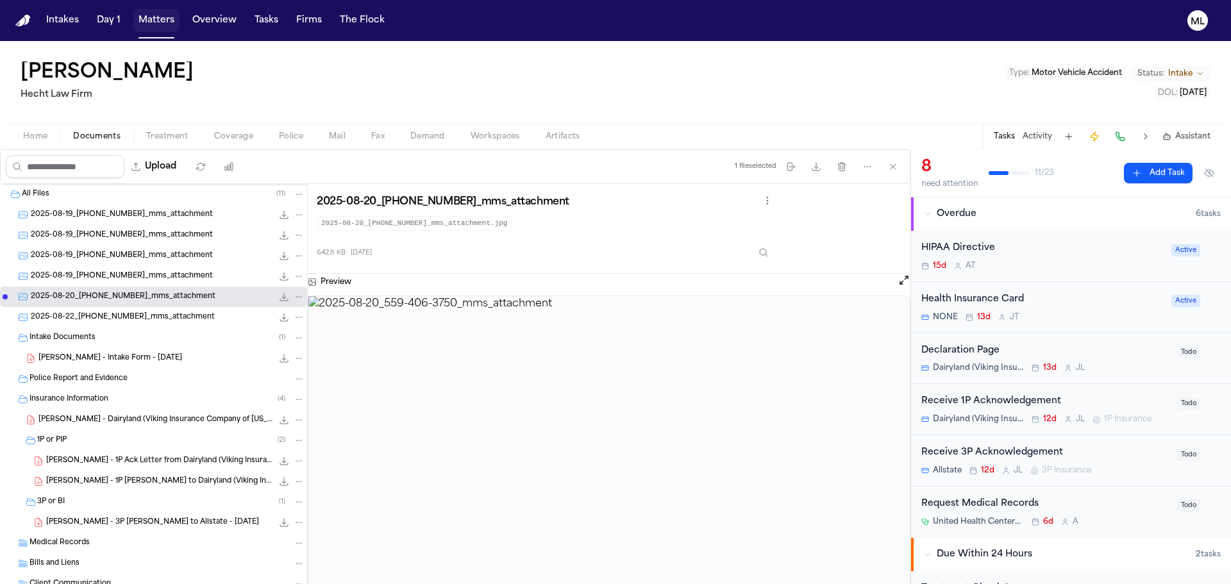
drag, startPoint x: 0, startPoint y: 0, endPoint x: 157, endPoint y: 14, distance: 157.8
click at [157, 14] on button "Matters" at bounding box center [156, 20] width 46 height 23
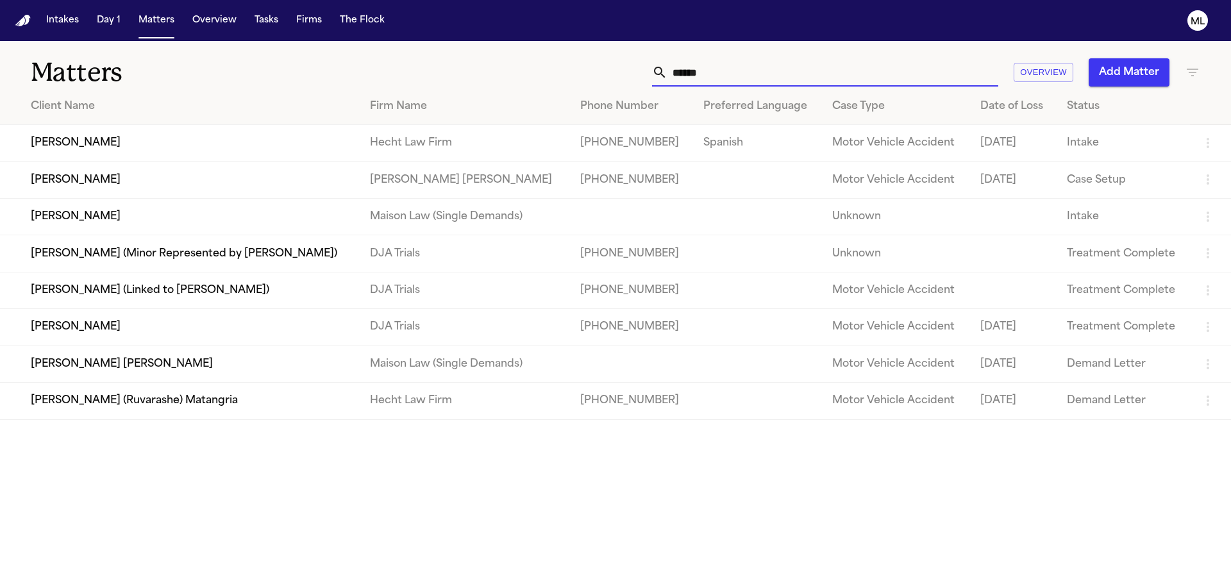
drag, startPoint x: 716, startPoint y: 63, endPoint x: 635, endPoint y: 73, distance: 81.4
click at [635, 73] on div "****** Overview Add Matter" at bounding box center [785, 72] width 829 height 28
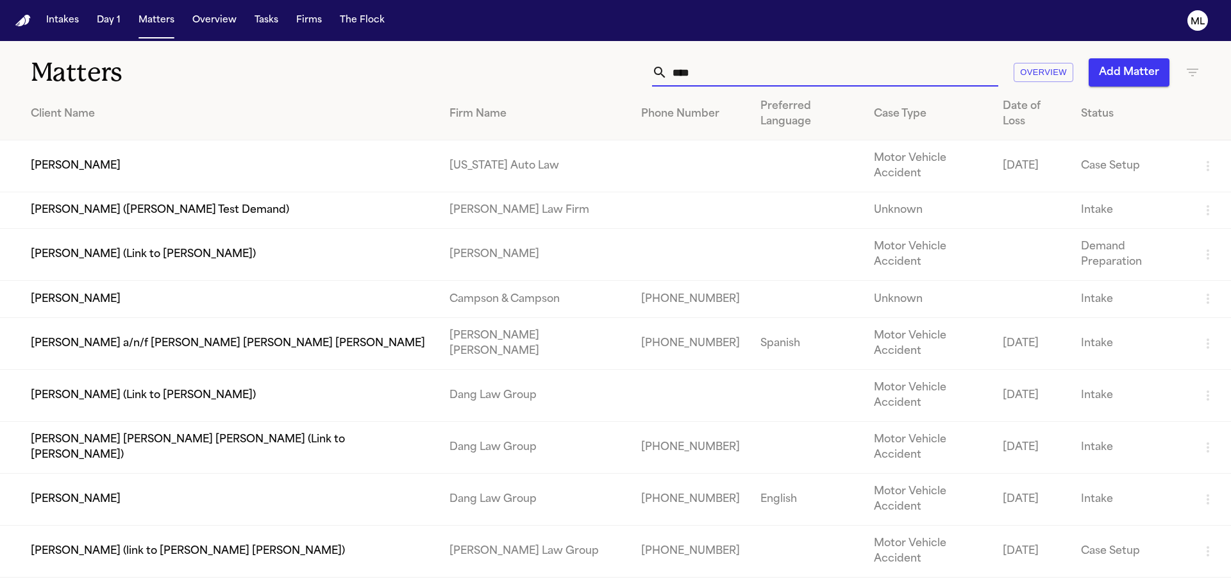
click at [789, 76] on input "****" at bounding box center [833, 72] width 331 height 28
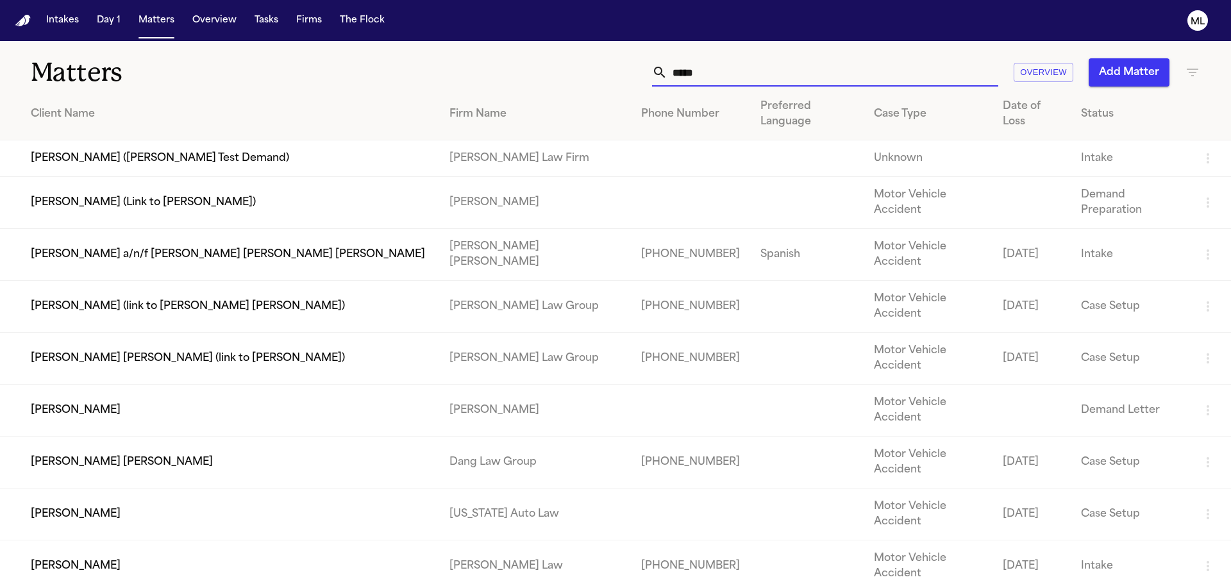
type input "******"
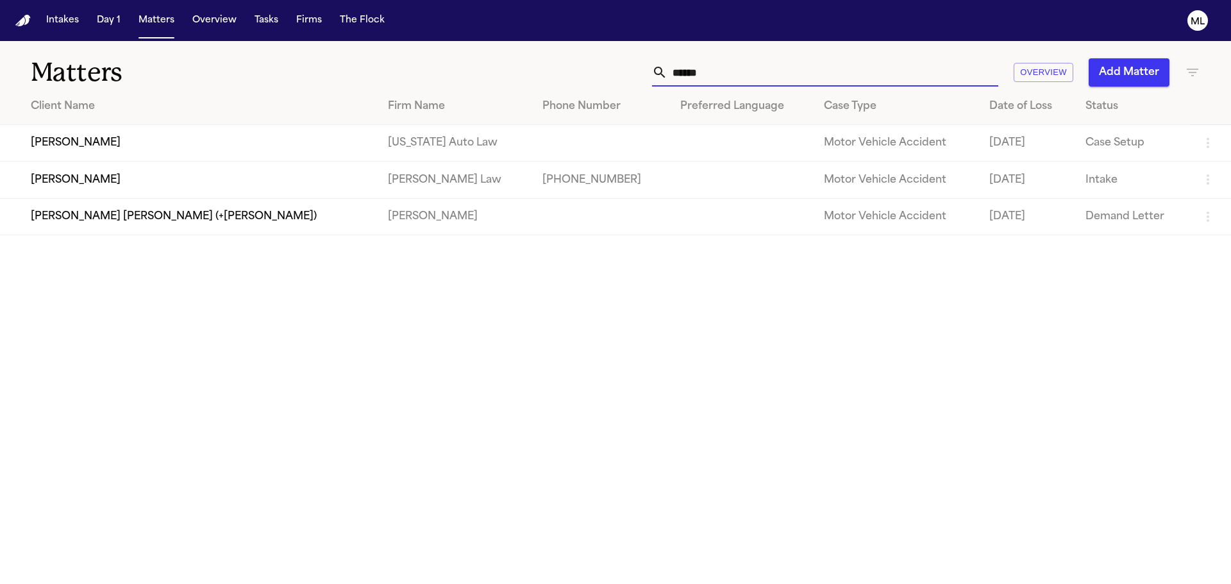
drag, startPoint x: 789, startPoint y: 76, endPoint x: 559, endPoint y: 71, distance: 230.3
click at [559, 71] on div "****** Overview Add Matter" at bounding box center [785, 72] width 829 height 28
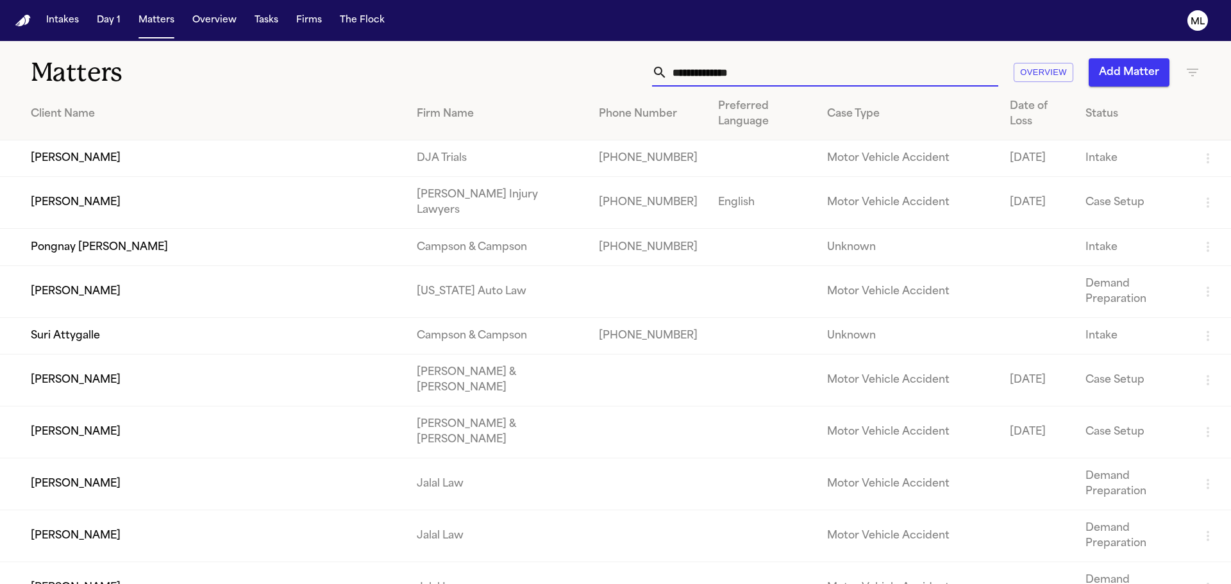
click at [706, 74] on input "text" at bounding box center [833, 72] width 331 height 28
click at [1187, 68] on icon "button" at bounding box center [1192, 72] width 15 height 15
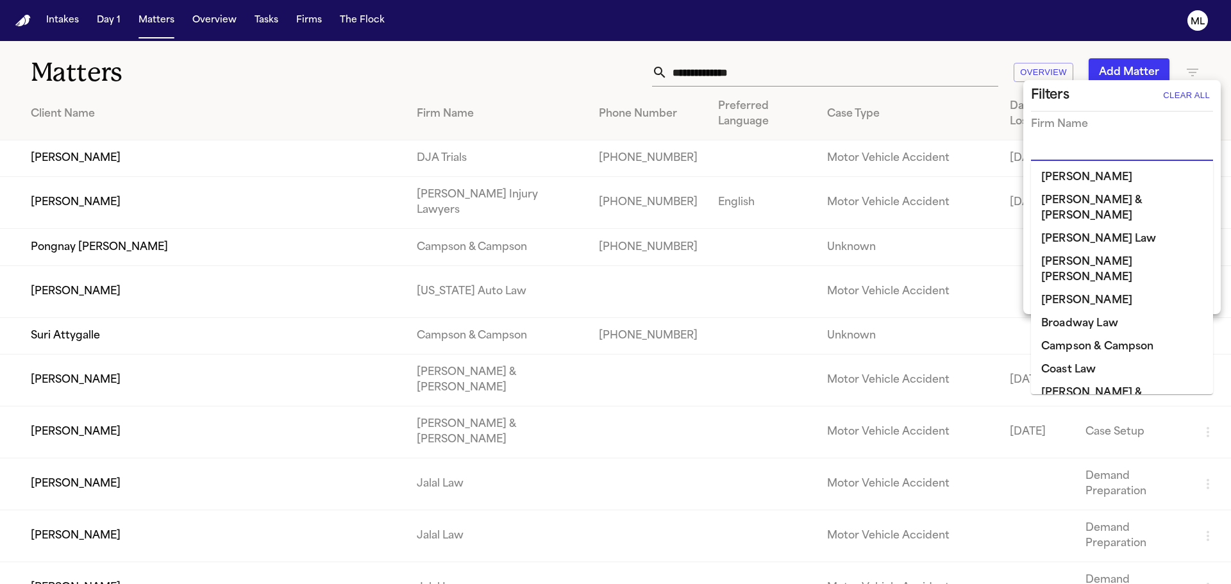
click at [1115, 144] on input "text" at bounding box center [1112, 151] width 163 height 18
click at [1101, 171] on li "[PERSON_NAME]" at bounding box center [1122, 177] width 182 height 23
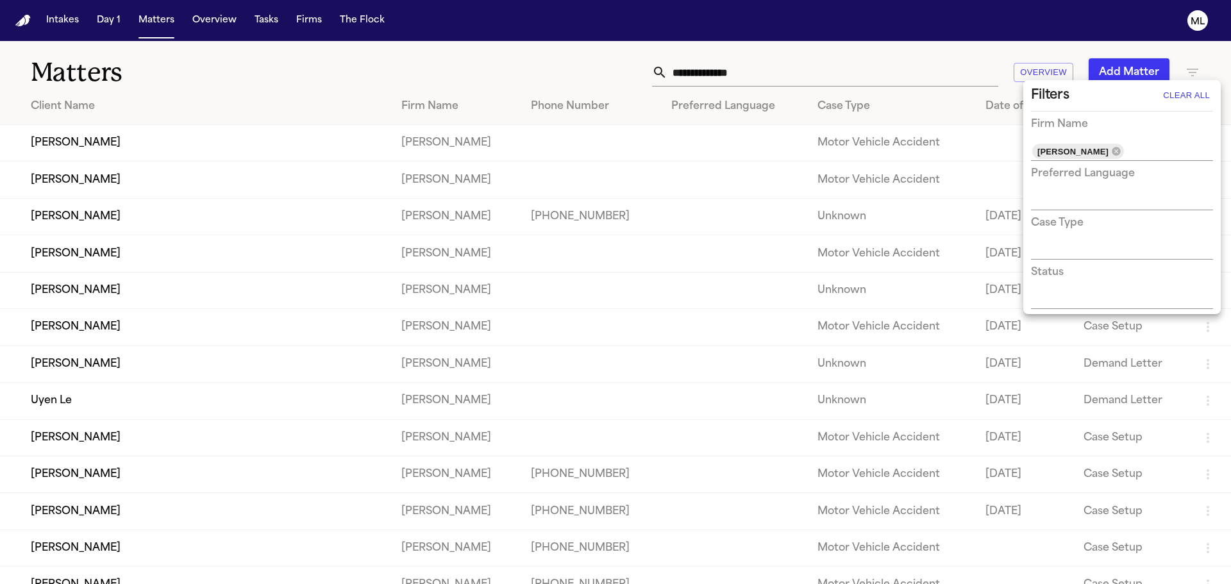
click at [314, 82] on div at bounding box center [615, 292] width 1231 height 584
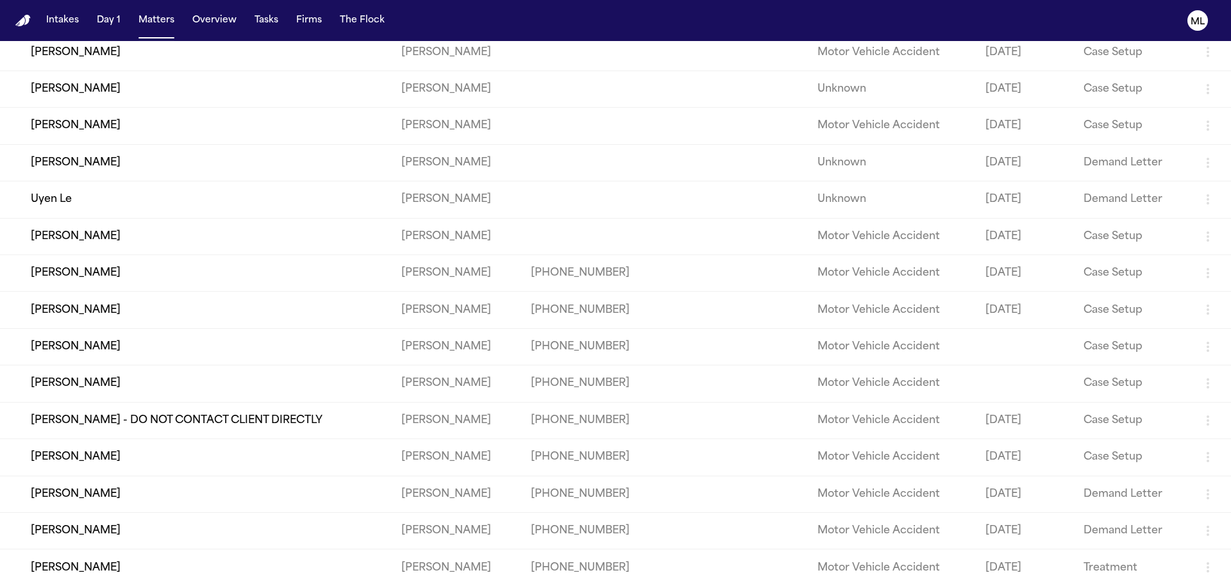
scroll to position [204, 0]
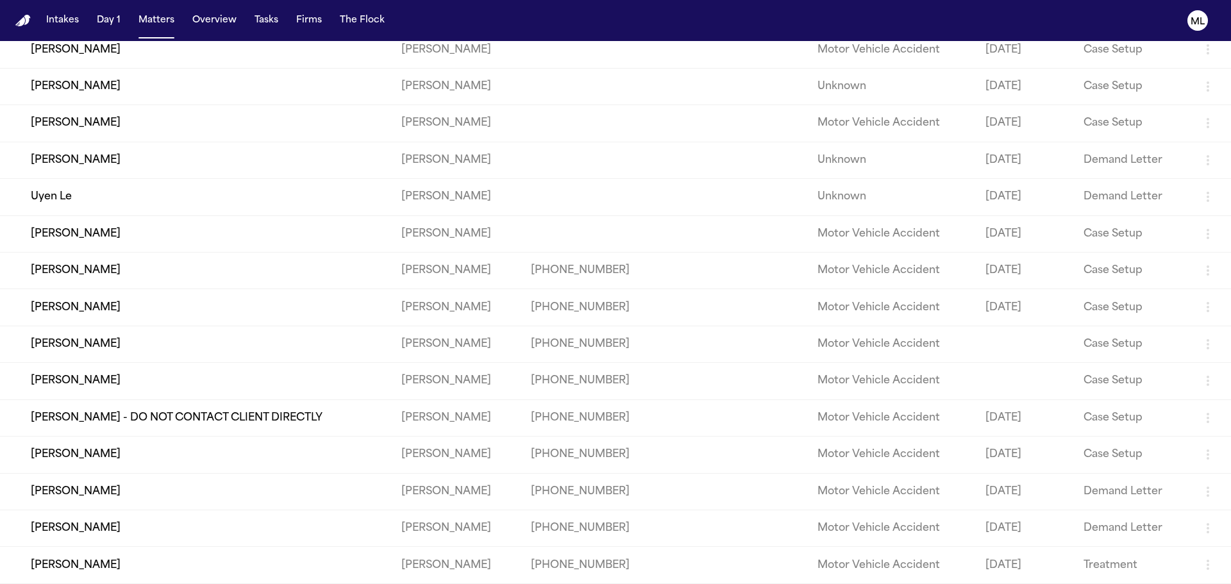
click at [92, 343] on td "[PERSON_NAME]" at bounding box center [195, 344] width 391 height 37
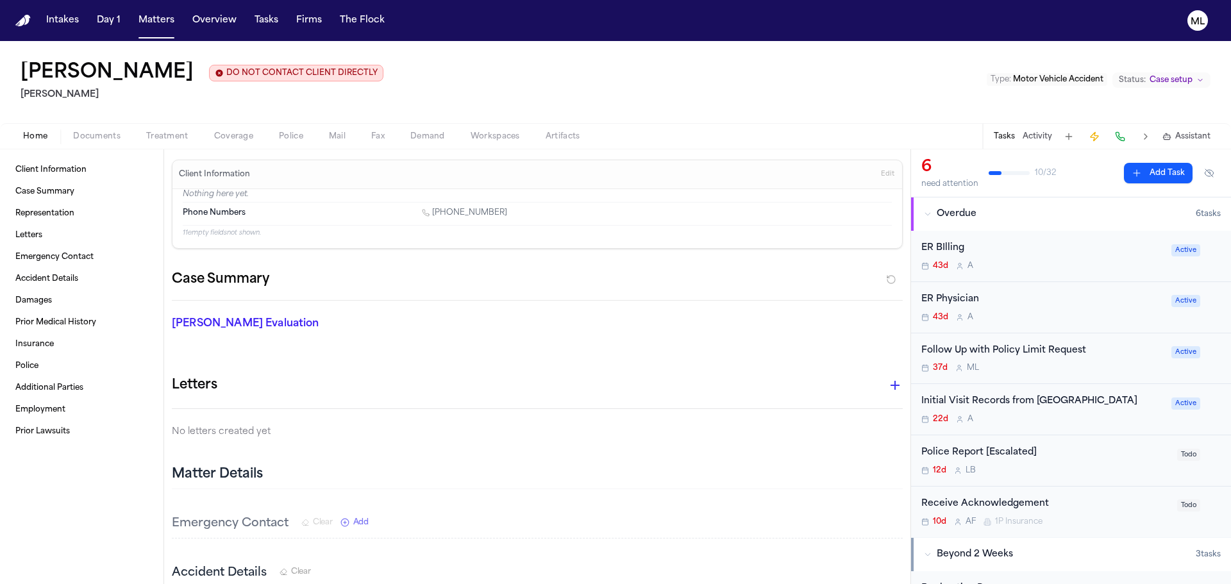
click at [87, 140] on span "Documents" at bounding box center [96, 136] width 47 height 10
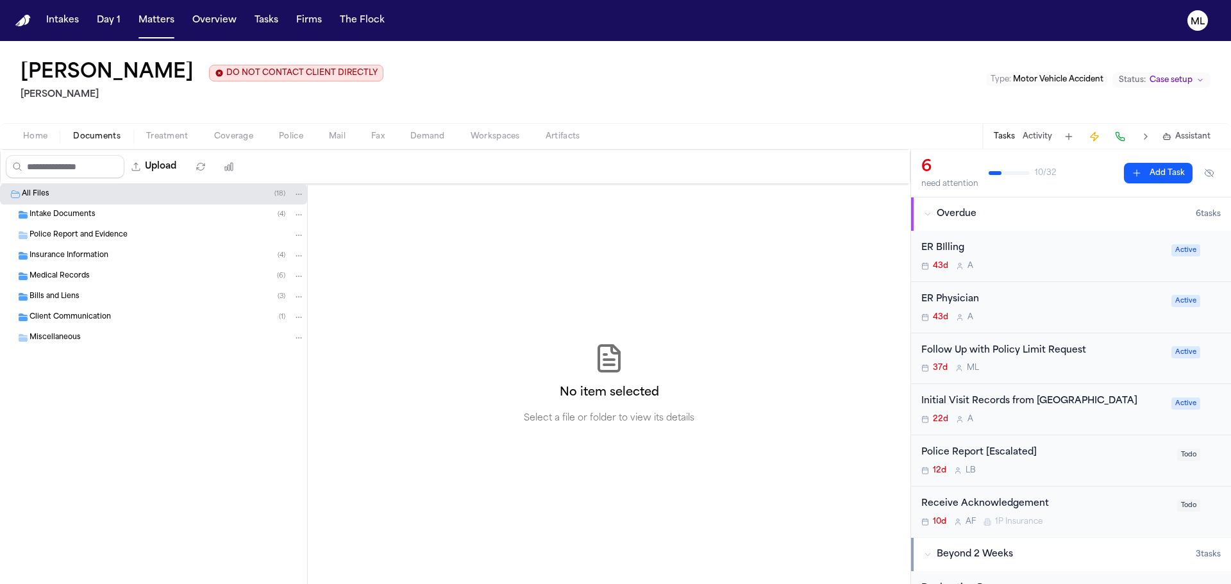
click at [157, 212] on div "Intake Documents ( 4 )" at bounding box center [167, 215] width 275 height 12
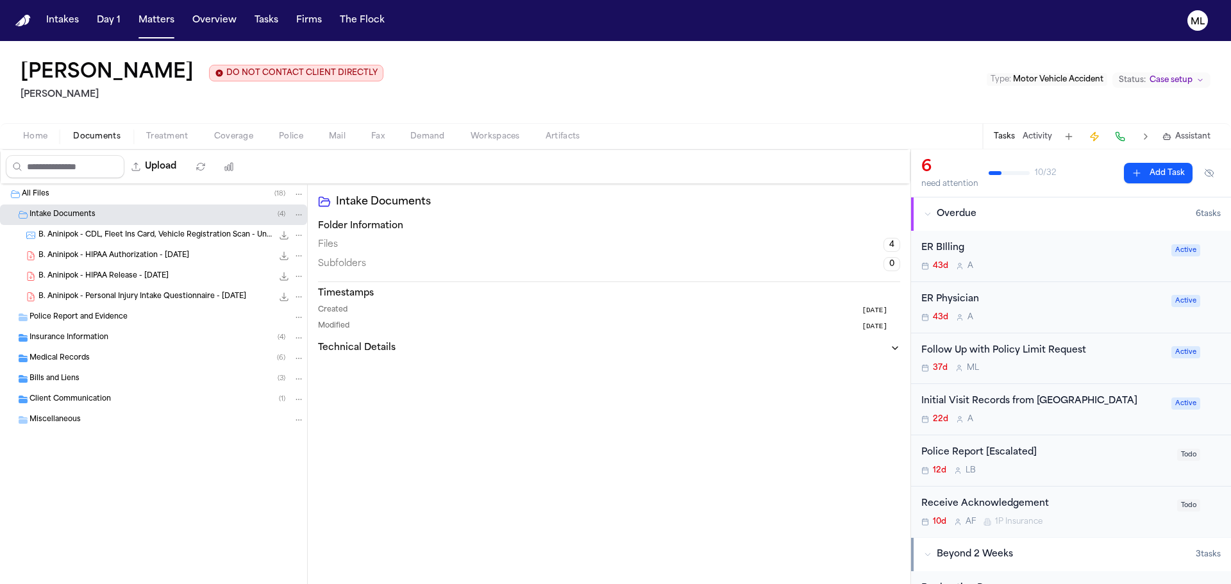
click at [284, 236] on icon "File: B. Aninipok - CDL, Fleet Ins Card, Vehicle Registration Scan - Undated" at bounding box center [284, 236] width 8 height 8
click at [283, 233] on icon "File: B. Aninipok - CDL, Fleet Ins Card, Vehicle Registration Scan - Undated" at bounding box center [284, 235] width 10 height 10
click at [298, 194] on icon "Folder: All Files" at bounding box center [298, 194] width 9 height 9
click at [282, 192] on span "( 18 )" at bounding box center [280, 193] width 11 height 7
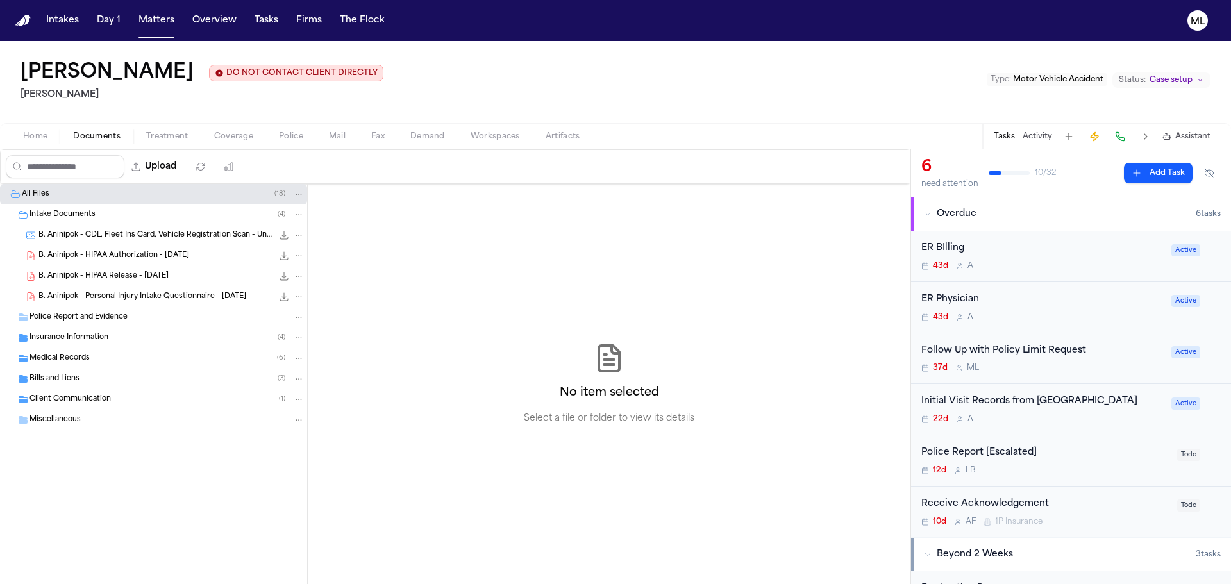
click at [128, 339] on div "Insurance Information ( 4 )" at bounding box center [167, 338] width 275 height 12
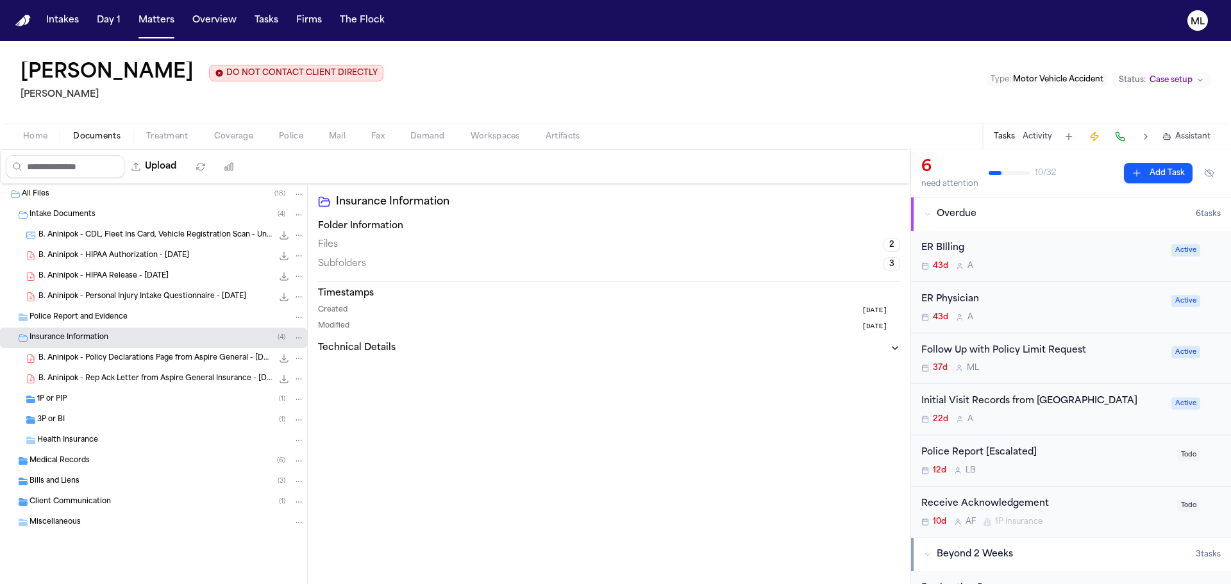
click at [124, 402] on div "1P or PIP ( 1 )" at bounding box center [170, 400] width 267 height 12
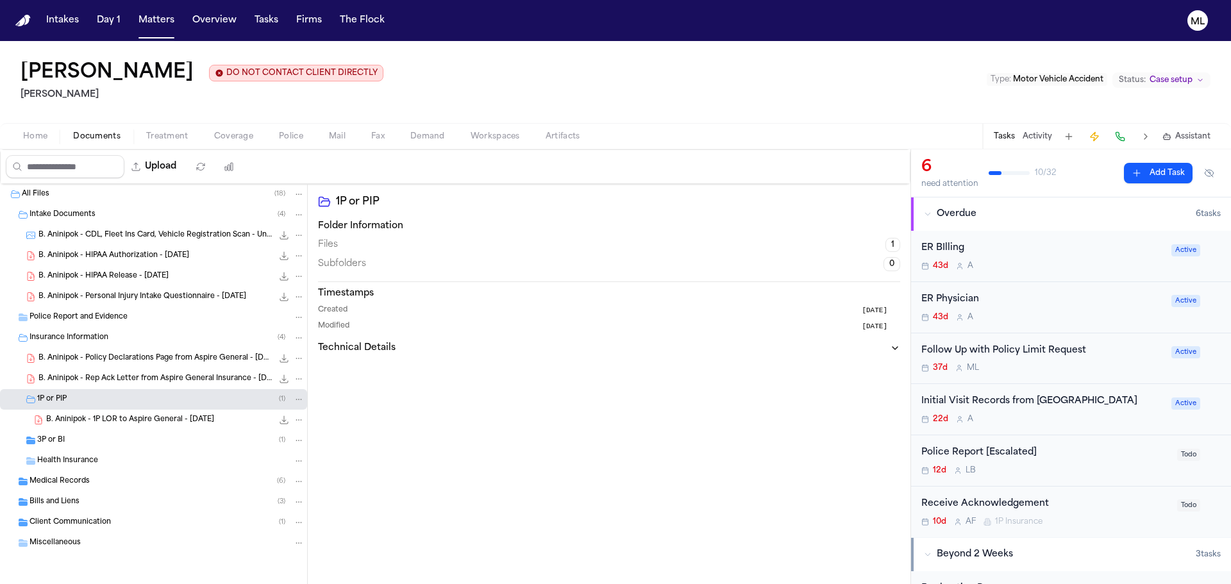
click at [116, 433] on div "3P or BI ( 1 )" at bounding box center [153, 440] width 307 height 21
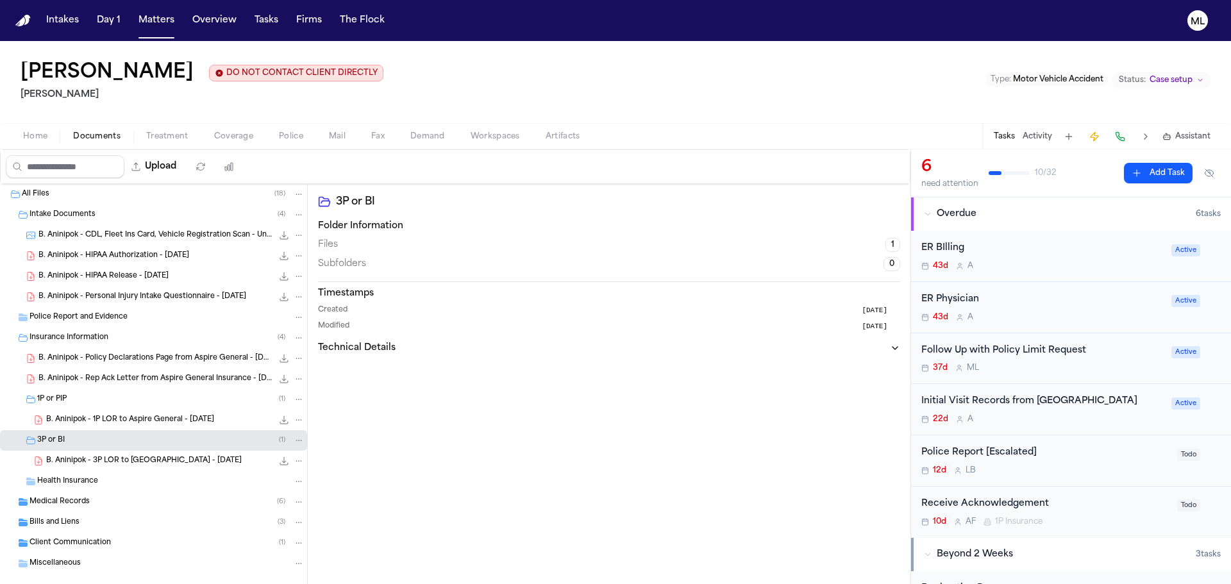
click at [100, 493] on div "Medical Records ( 6 )" at bounding box center [153, 502] width 307 height 21
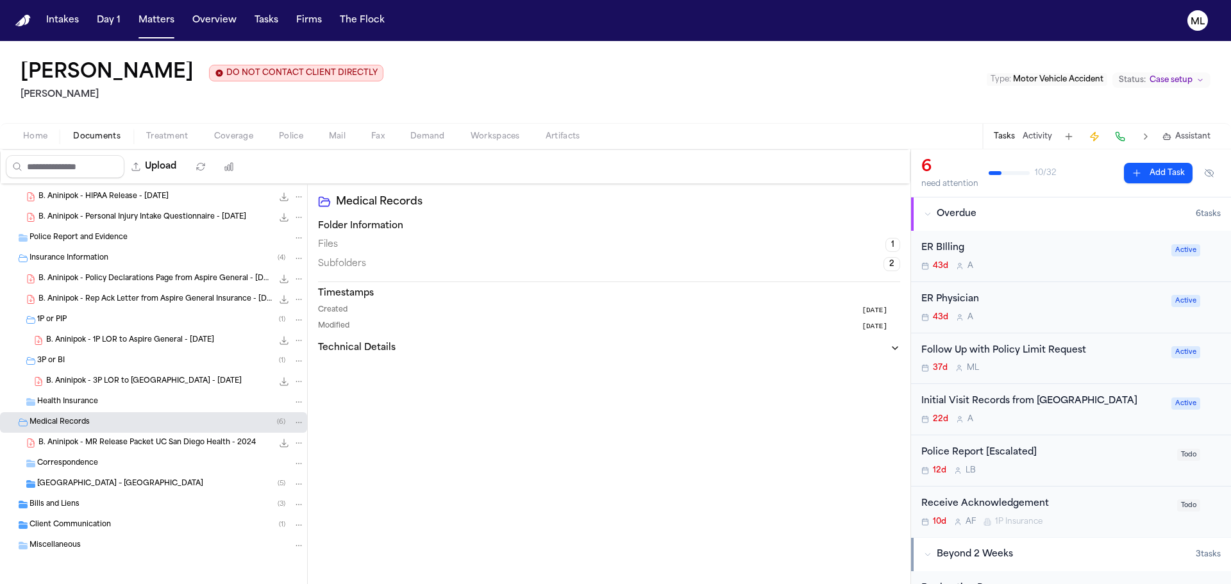
scroll to position [81, 0]
click at [130, 480] on span "[GEOGRAPHIC_DATA] – [GEOGRAPHIC_DATA]" at bounding box center [120, 483] width 166 height 11
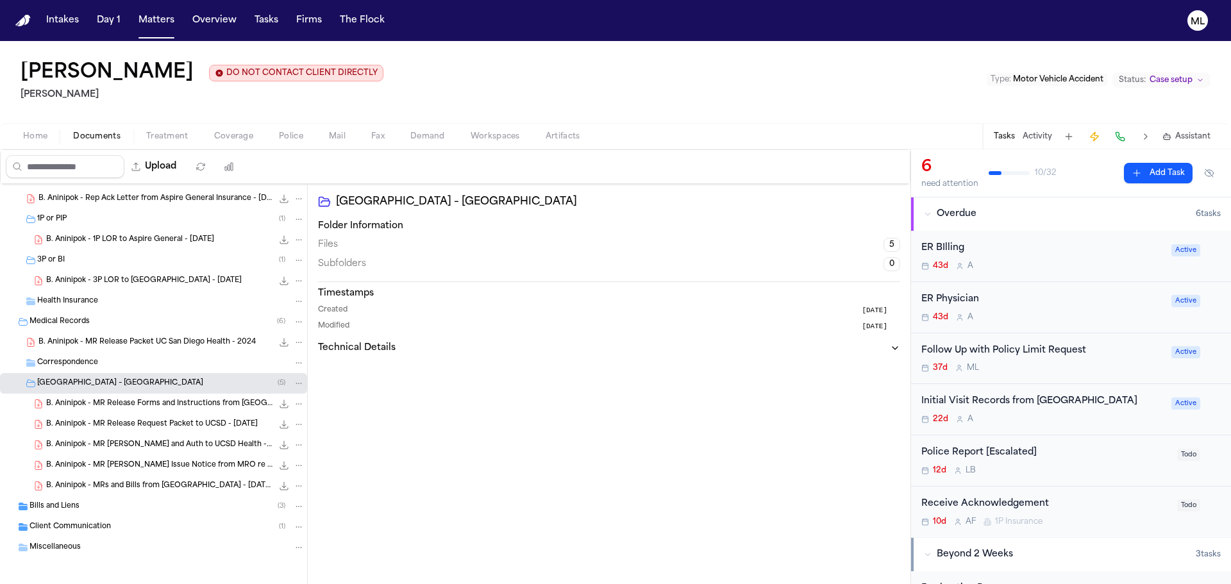
scroll to position [183, 0]
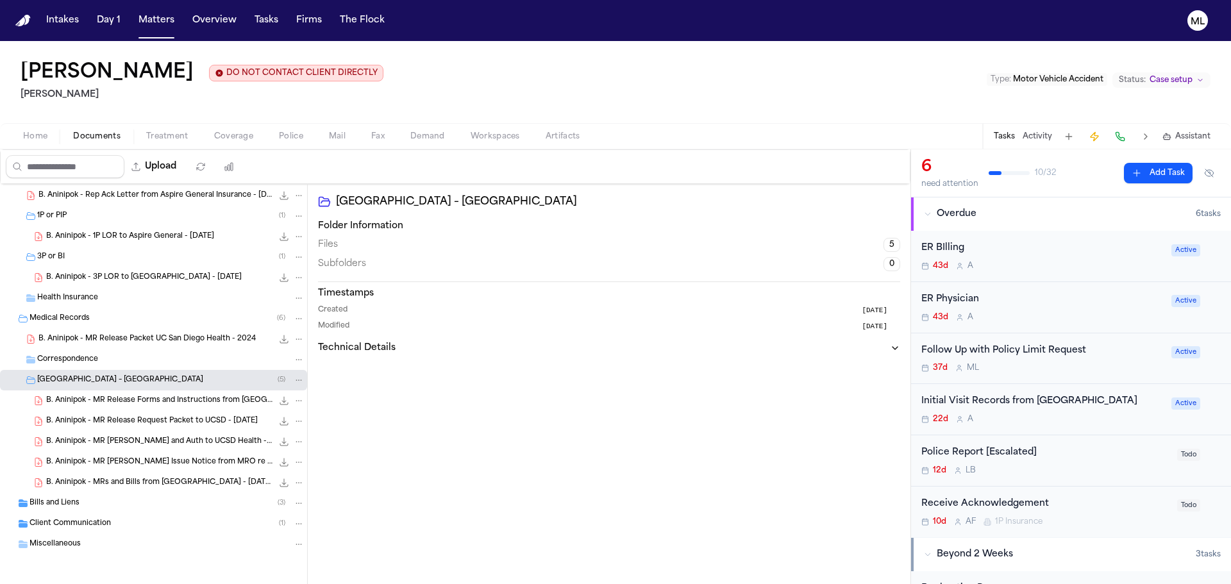
click at [110, 502] on div "Bills and Liens ( 3 )" at bounding box center [167, 504] width 275 height 12
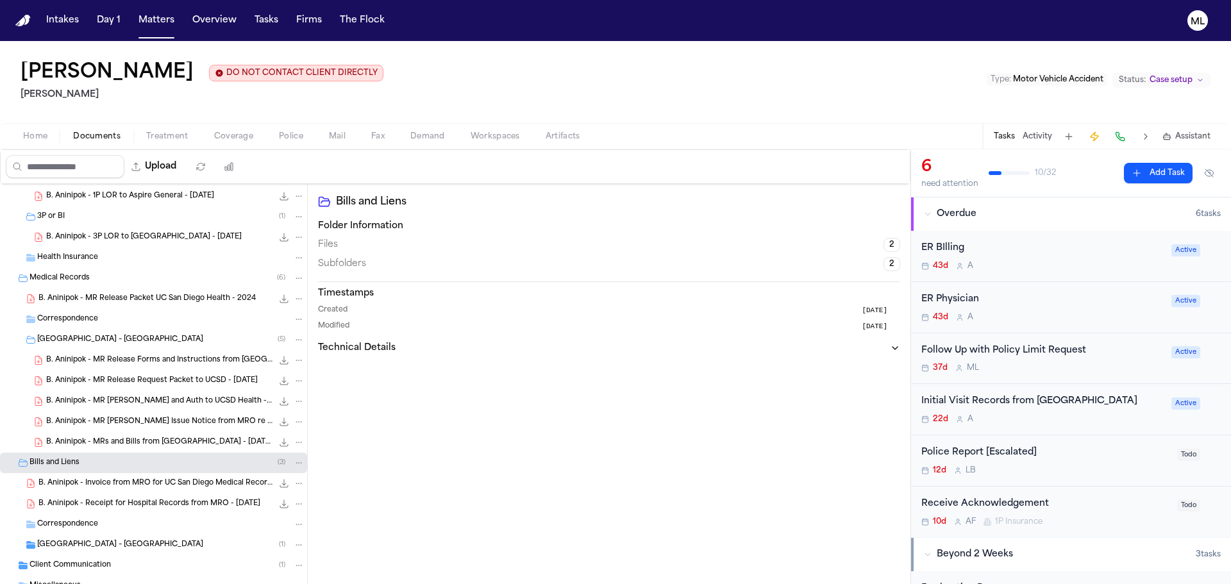
scroll to position [266, 0]
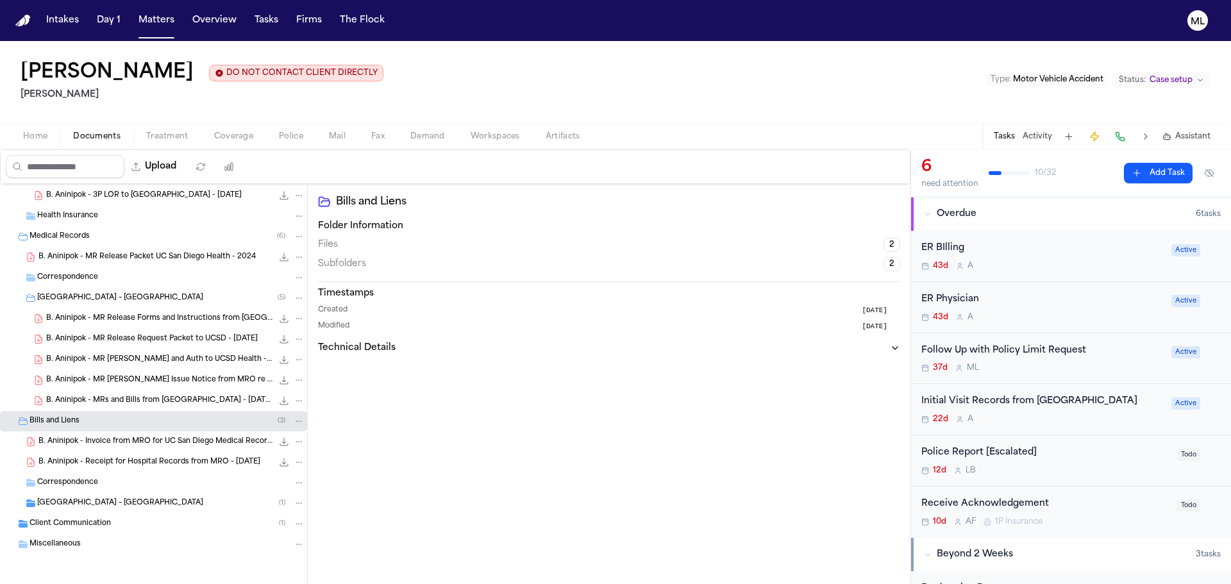
click at [104, 502] on span "[GEOGRAPHIC_DATA] – [GEOGRAPHIC_DATA]" at bounding box center [120, 503] width 166 height 11
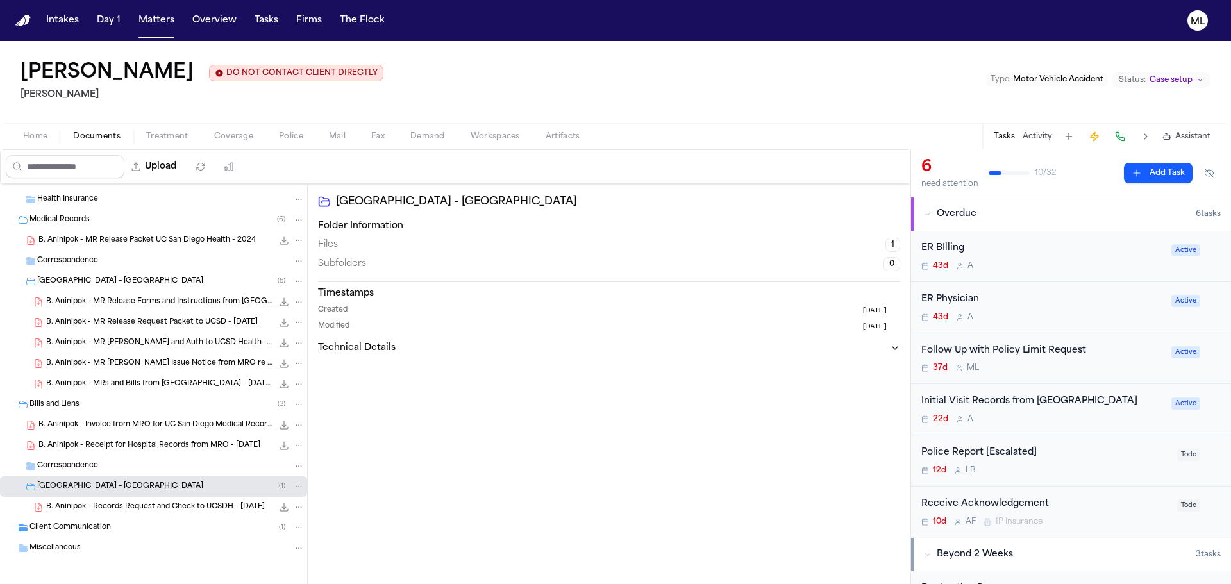
scroll to position [286, 0]
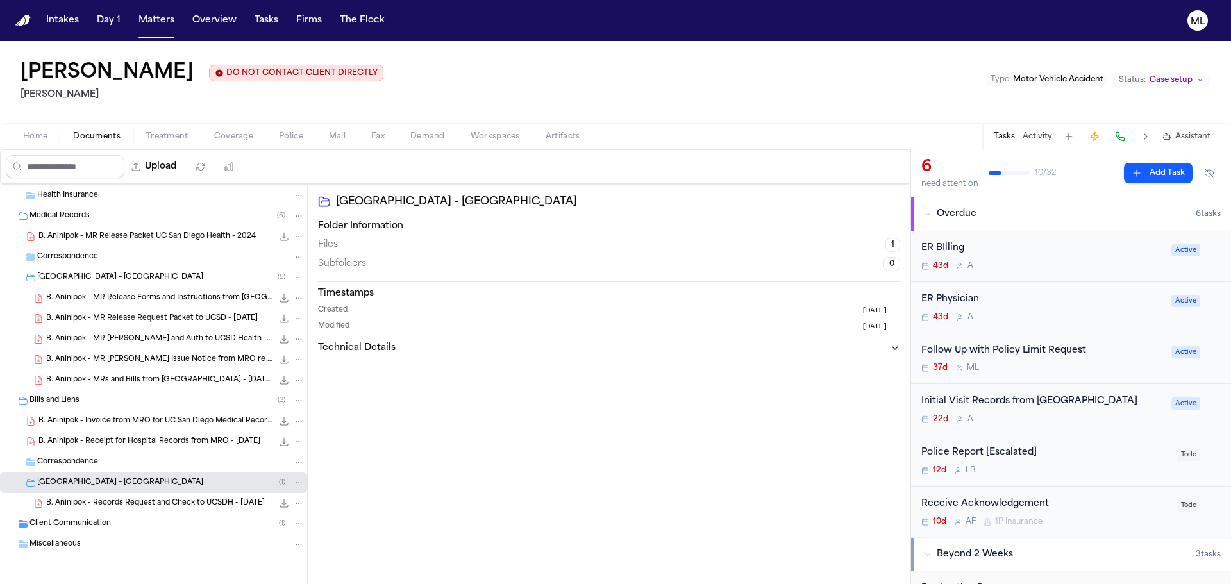
click at [105, 523] on span "Client Communication" at bounding box center [70, 524] width 81 height 11
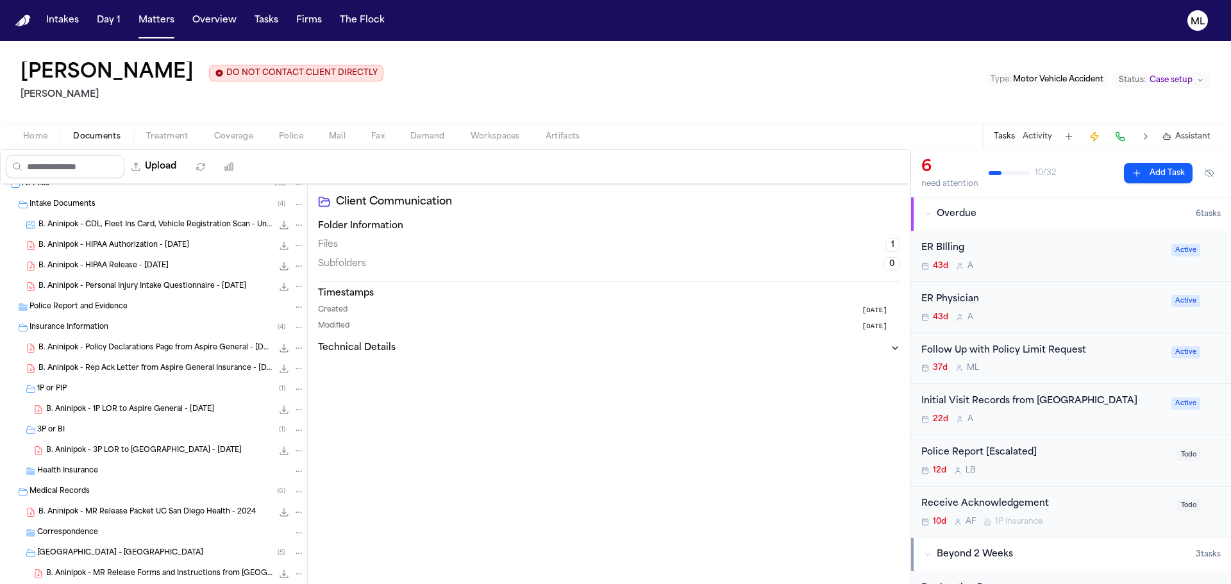
scroll to position [0, 0]
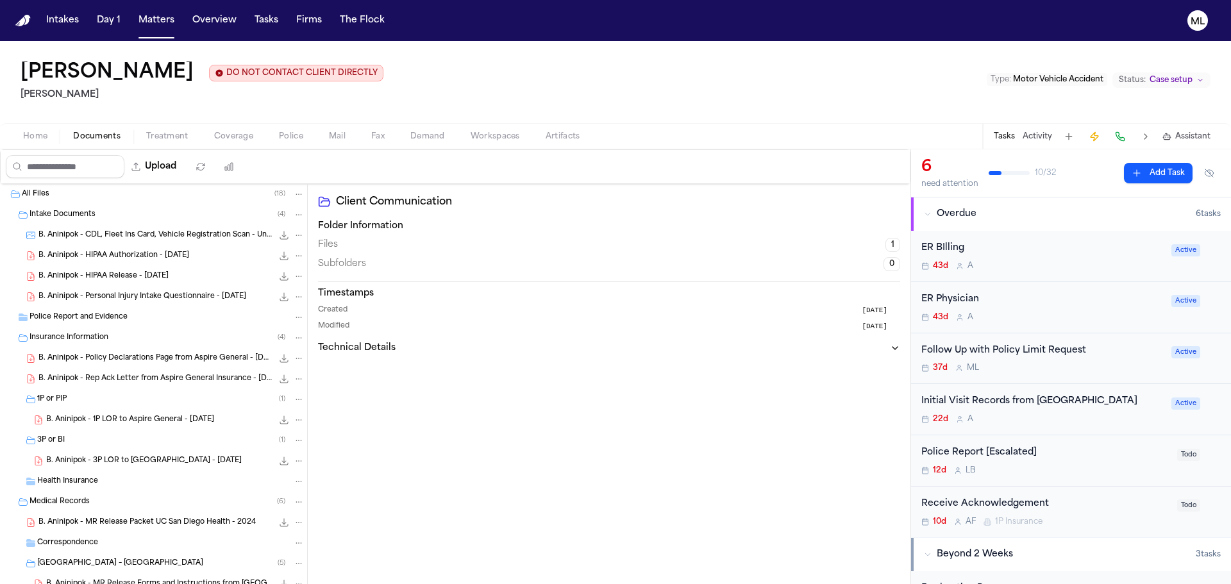
click at [279, 235] on icon "File: B. Aninipok - CDL, Fleet Ins Card, Vehicle Registration Scan - Undated" at bounding box center [284, 235] width 10 height 10
click at [294, 297] on icon "File: B. Aninipok - Personal Injury Intake Questionnaire - 5.12.25" at bounding box center [298, 296] width 9 height 9
click at [278, 296] on div "File: B. Aninipok - Personal Injury Intake Questionnaire - 5.12.25" at bounding box center [291, 297] width 27 height 13
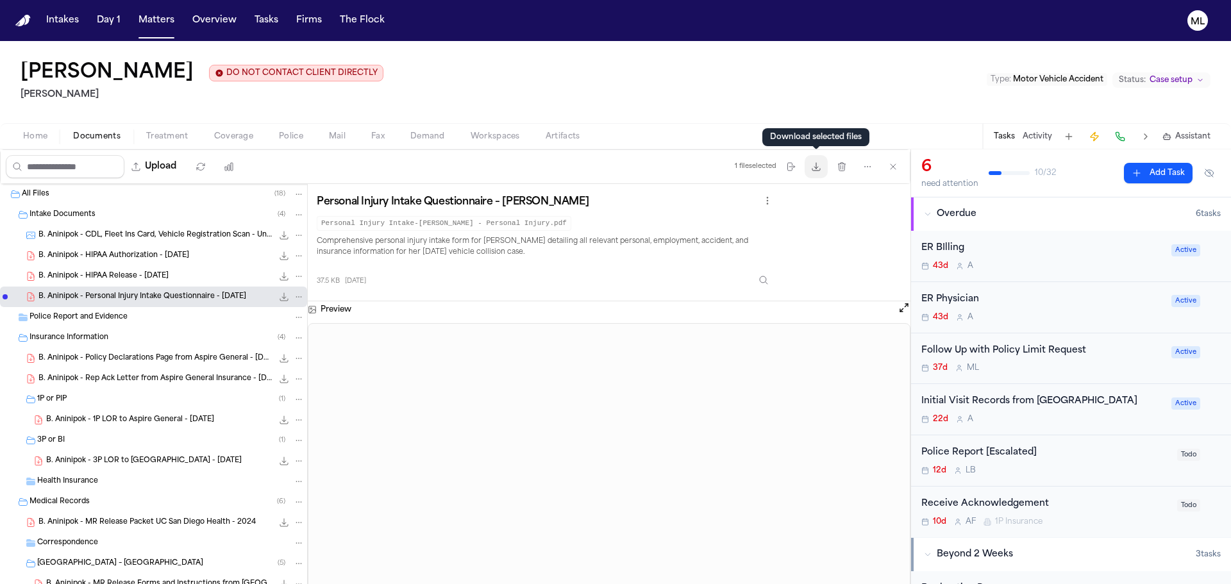
click at [814, 167] on icon "button" at bounding box center [816, 167] width 10 height 10
click at [152, 350] on div "B. Aninipok - Policy Declarations Page from Aspire General - [DATE] 111.7 KB • …" at bounding box center [153, 358] width 307 height 21
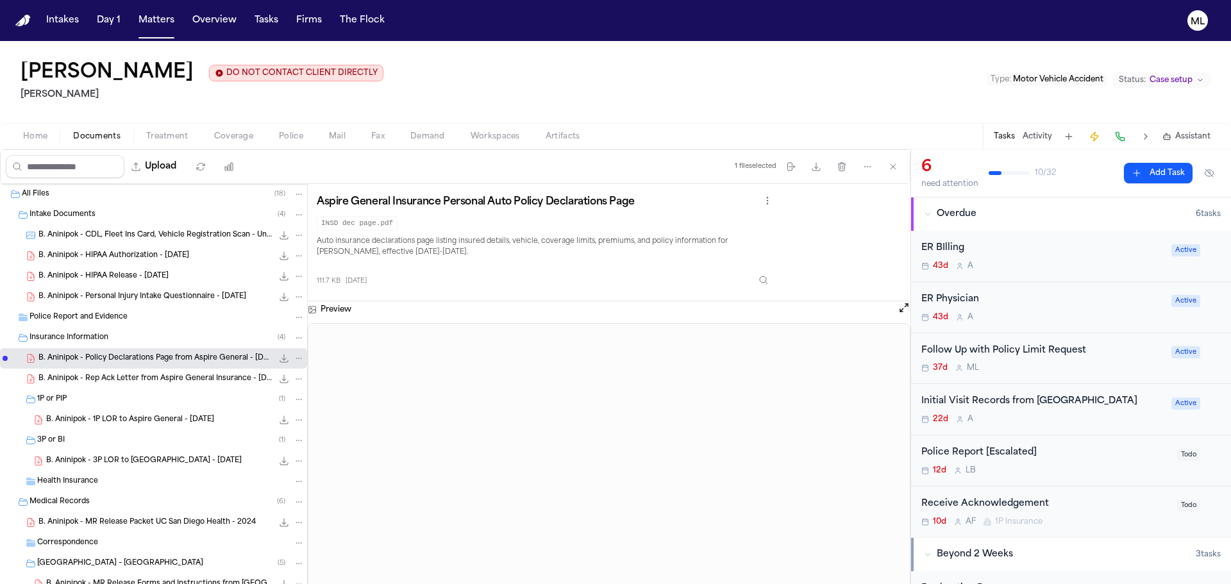
click at [216, 376] on span "B. Aninipok - Rep Ack Letter from Aspire General Insurance - [DATE]" at bounding box center [155, 379] width 234 height 11
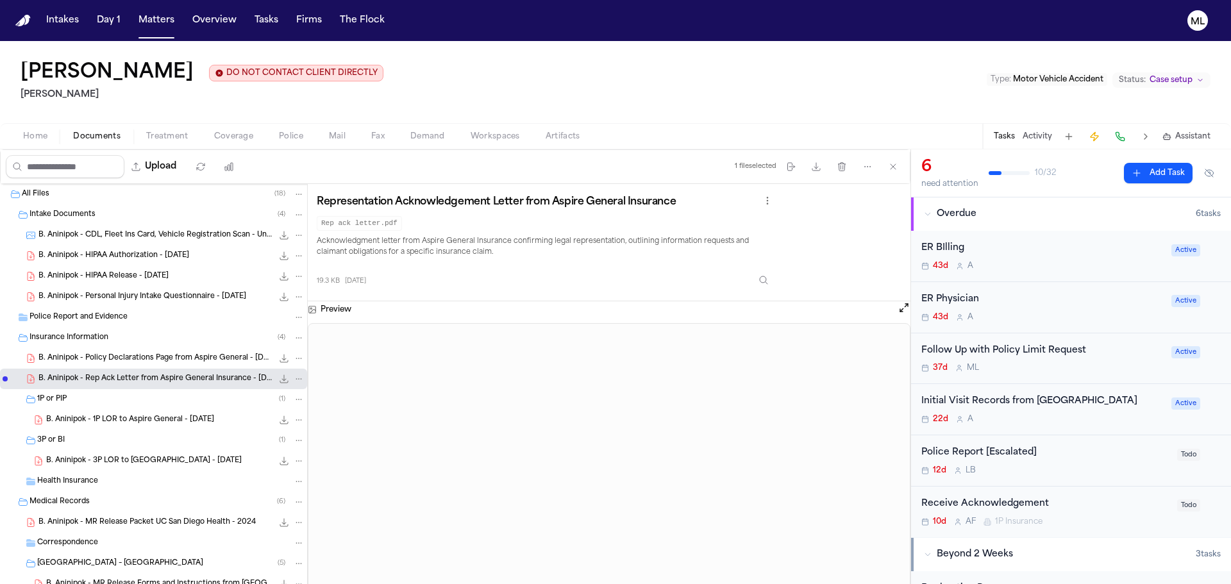
click at [280, 378] on icon "File: B. Aninipok - Rep Ack Letter from Aspire General Insurance - 6.12.25" at bounding box center [284, 379] width 8 height 8
click at [128, 423] on span "B. Aninipok - 1P LOR to Aspire General - [DATE]" at bounding box center [130, 420] width 168 height 11
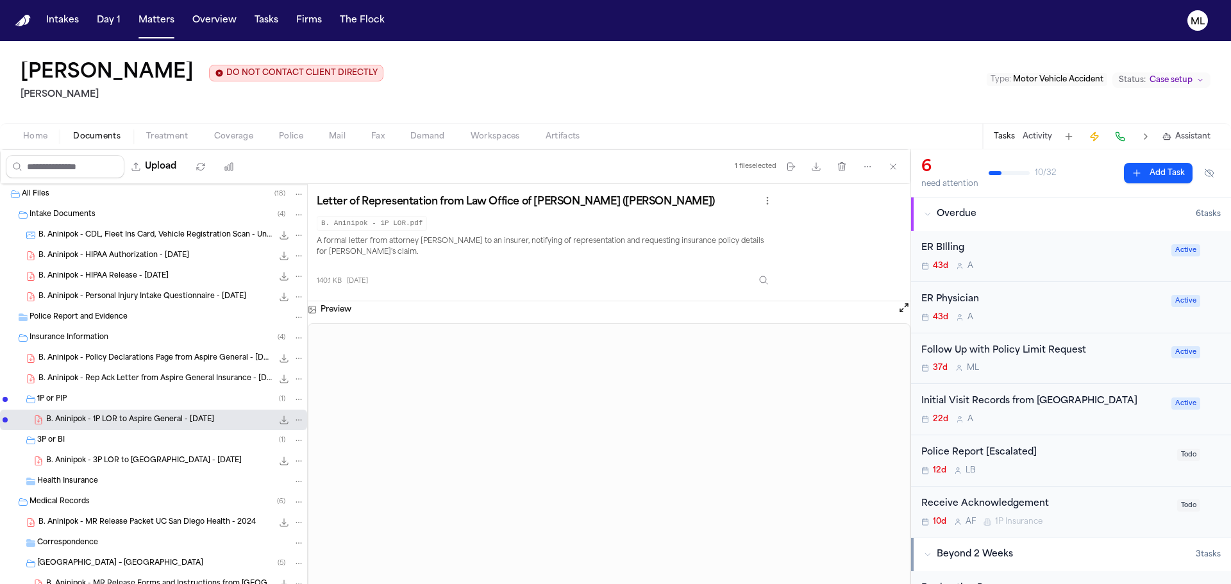
click at [202, 459] on div "B. Aninipok - 3P LOR to [GEOGRAPHIC_DATA] - [DATE] 163.1 KB • PDF" at bounding box center [175, 461] width 258 height 13
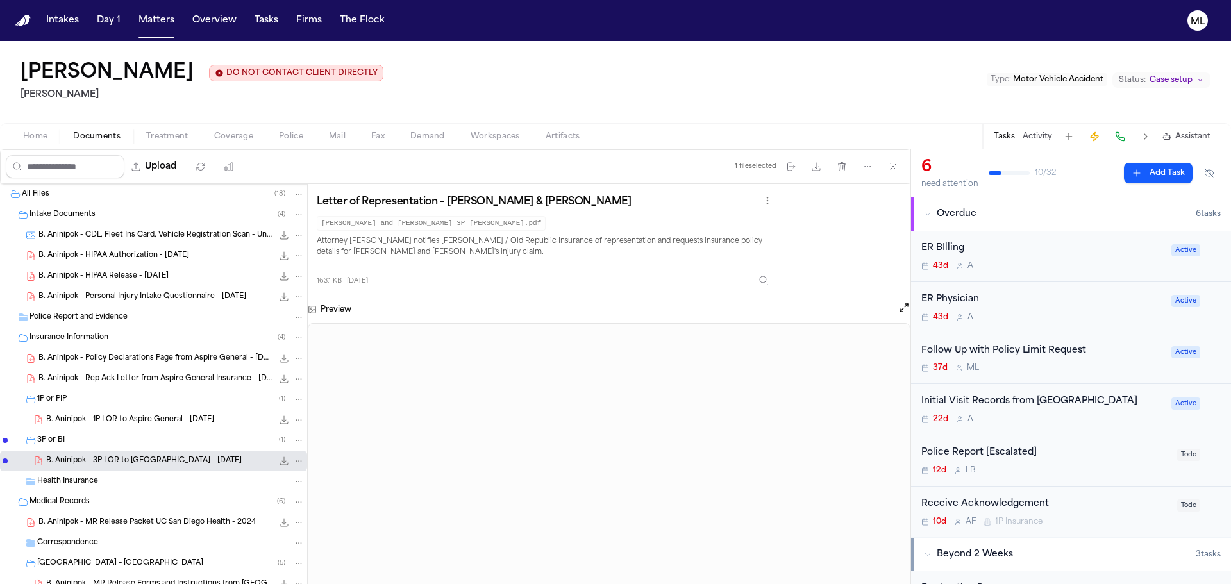
click at [279, 461] on icon "File: B. Aninipok - 3P LOR to Old Republic - 6.3.25" at bounding box center [284, 461] width 10 height 10
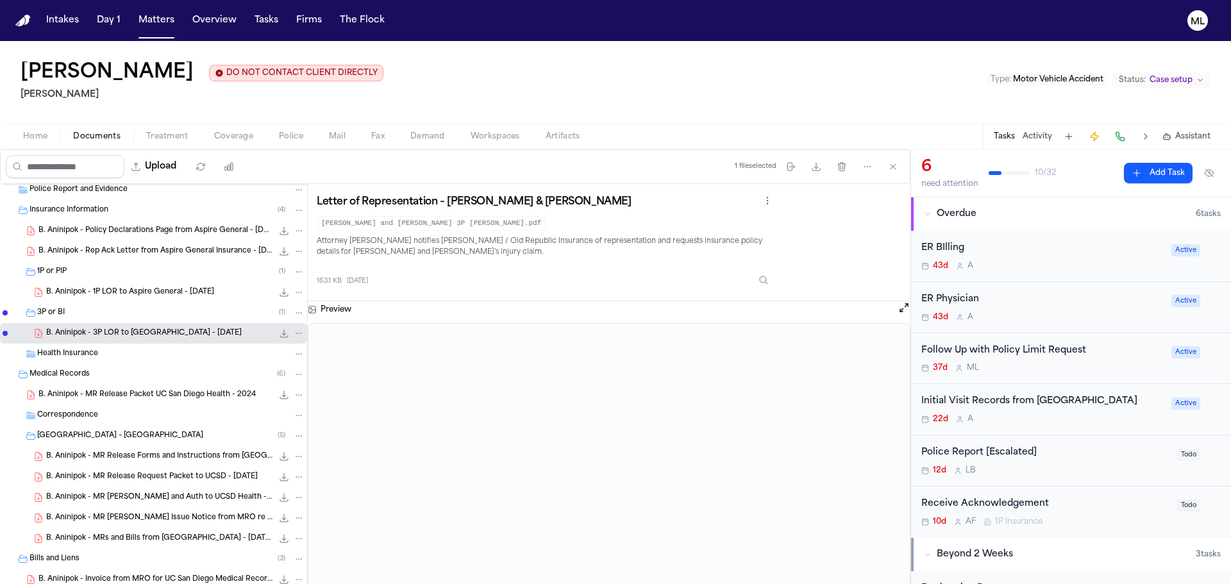
scroll to position [192, 0]
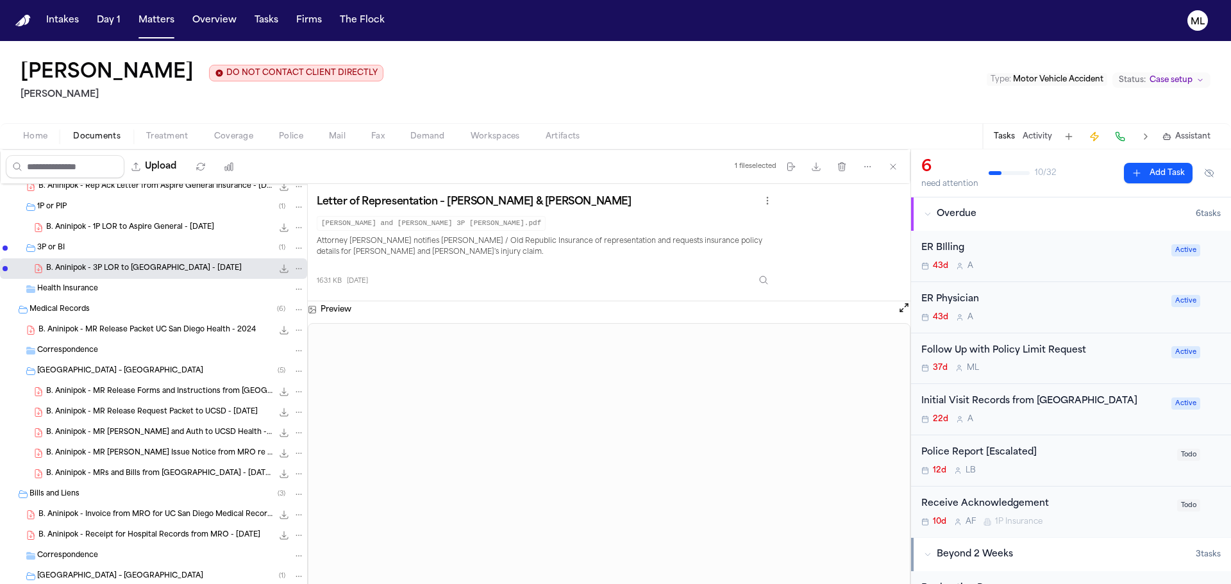
click at [146, 332] on span "B. Aninipok - MR Release Packet UC San Diego Health - 2024" at bounding box center [146, 330] width 217 height 11
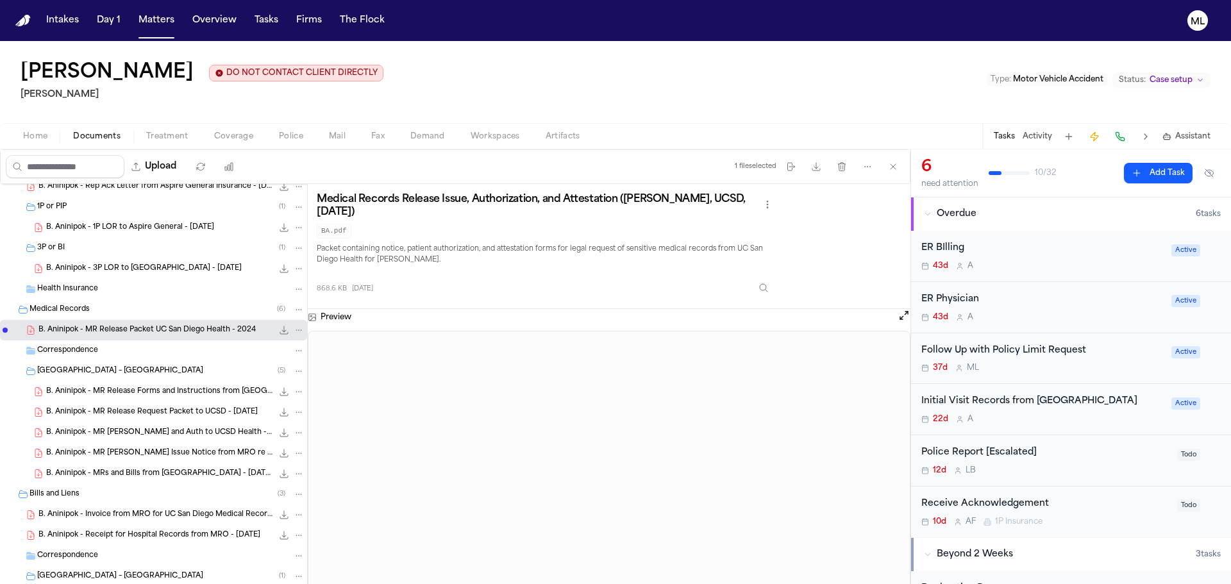
click at [189, 396] on span "B. Aninipok - MR Release Forms and Instructions from UCSD - 6.17.25" at bounding box center [159, 392] width 226 height 11
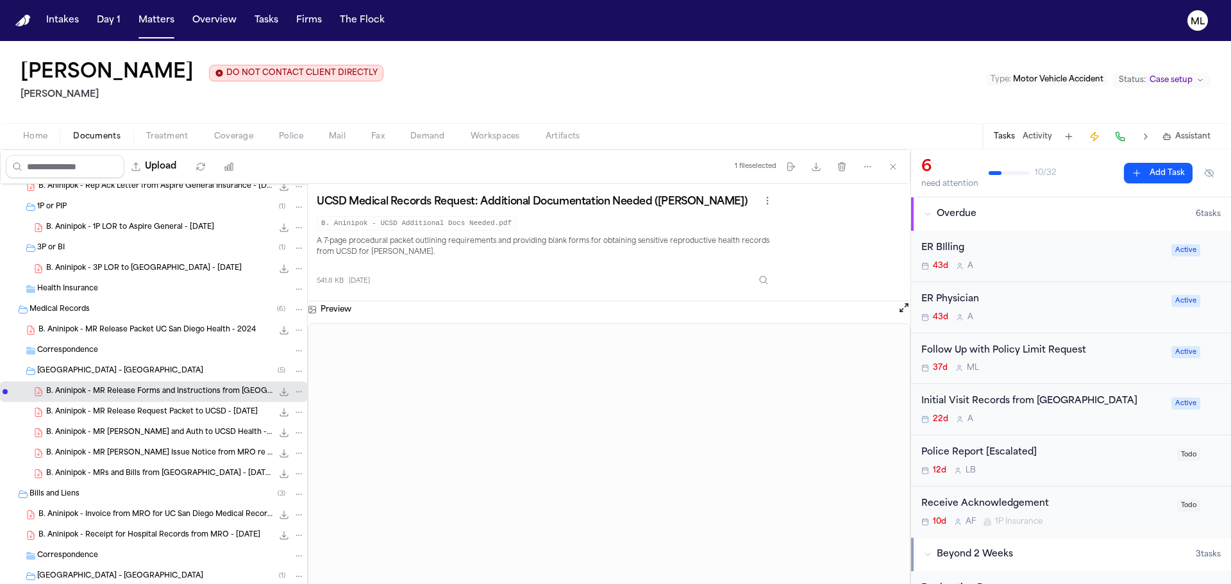
click at [190, 408] on span "B. Aninipok - MR Release Request Packet to UCSD - 6.19.25" at bounding box center [152, 412] width 212 height 11
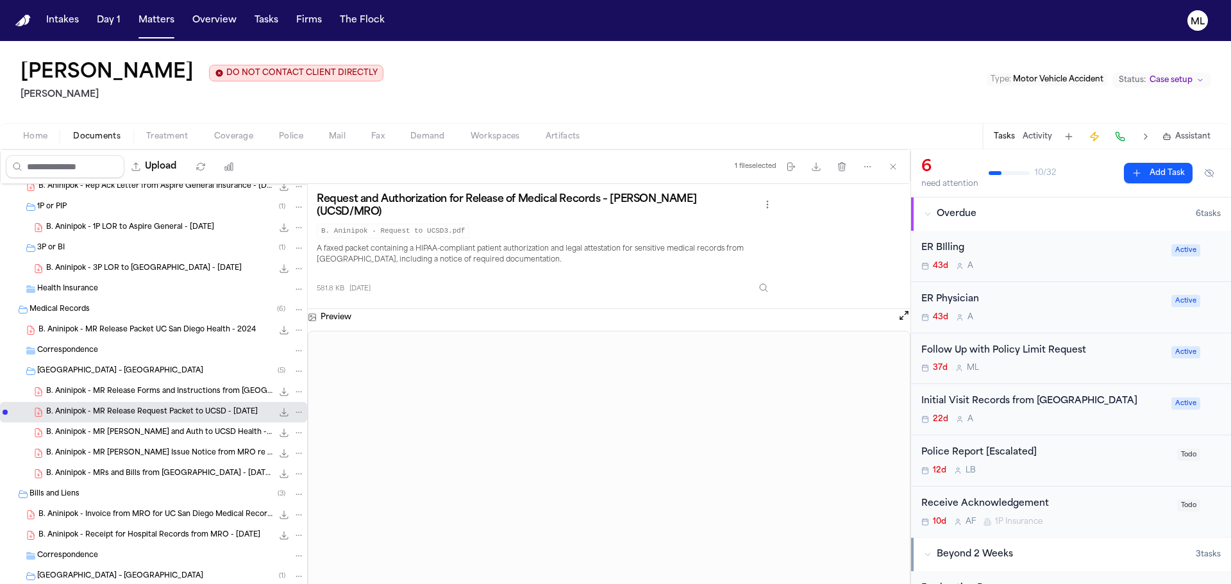
click at [191, 426] on div "B. Aninipok - MR Request and Auth to UCSD Health - 6.6.25 698.3 KB • PDF" at bounding box center [153, 433] width 307 height 21
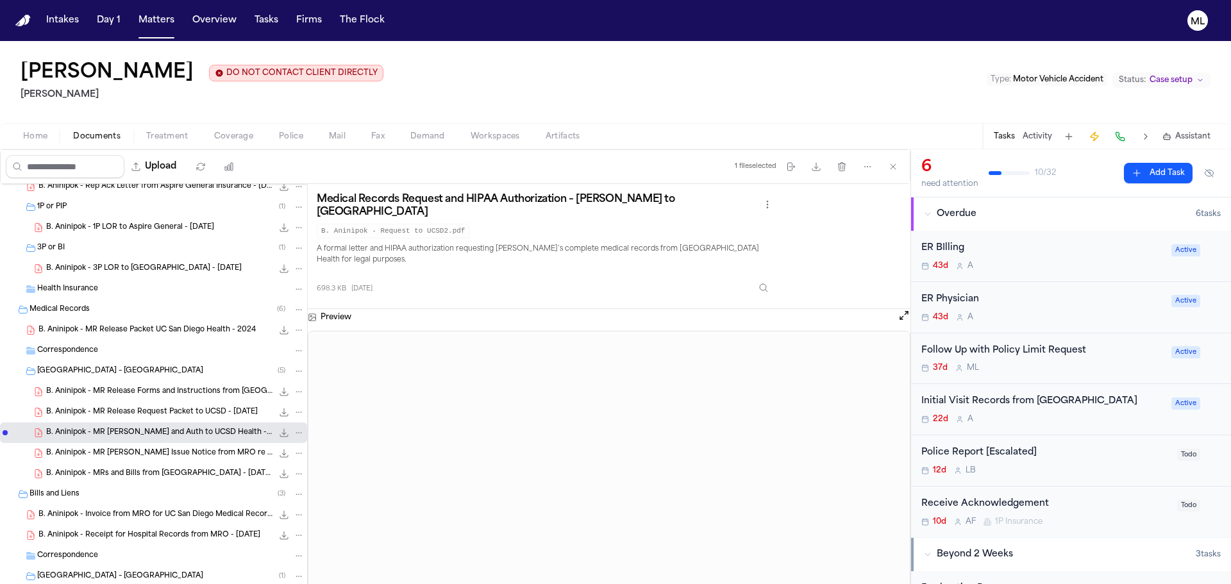
click at [186, 454] on span "B. Aninipok - MR Request Issue Notice from MRO re UCSD - 6.17.25" at bounding box center [159, 453] width 226 height 11
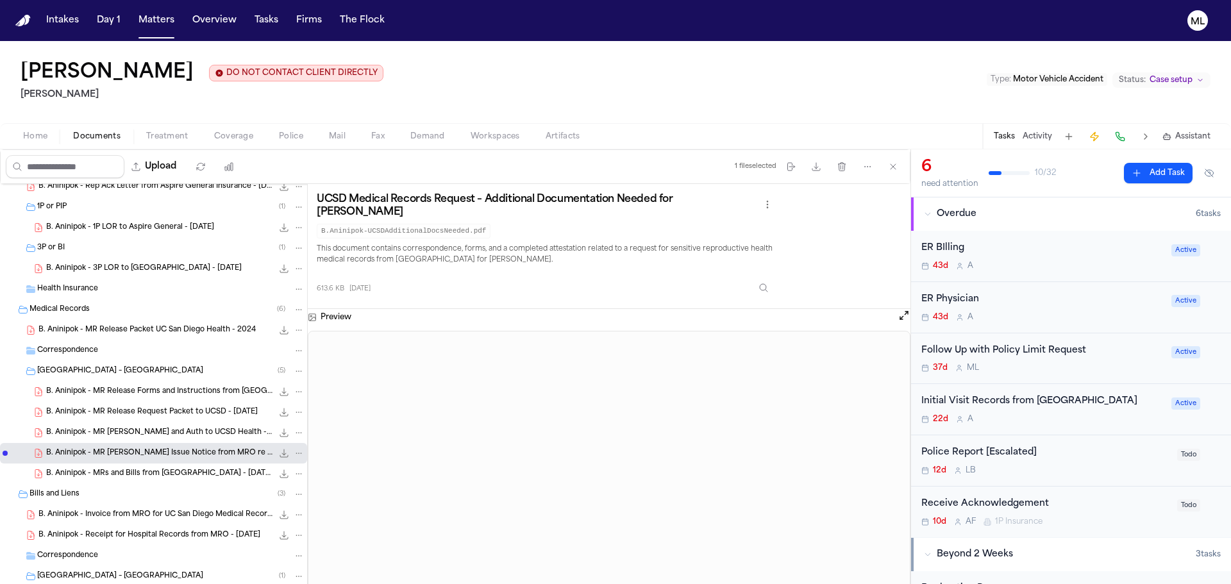
click at [188, 480] on div "B. Aninipok - MRs and Bills from UC San Diego Medical Center - 5.9.25 to 5.13.2…" at bounding box center [175, 474] width 258 height 13
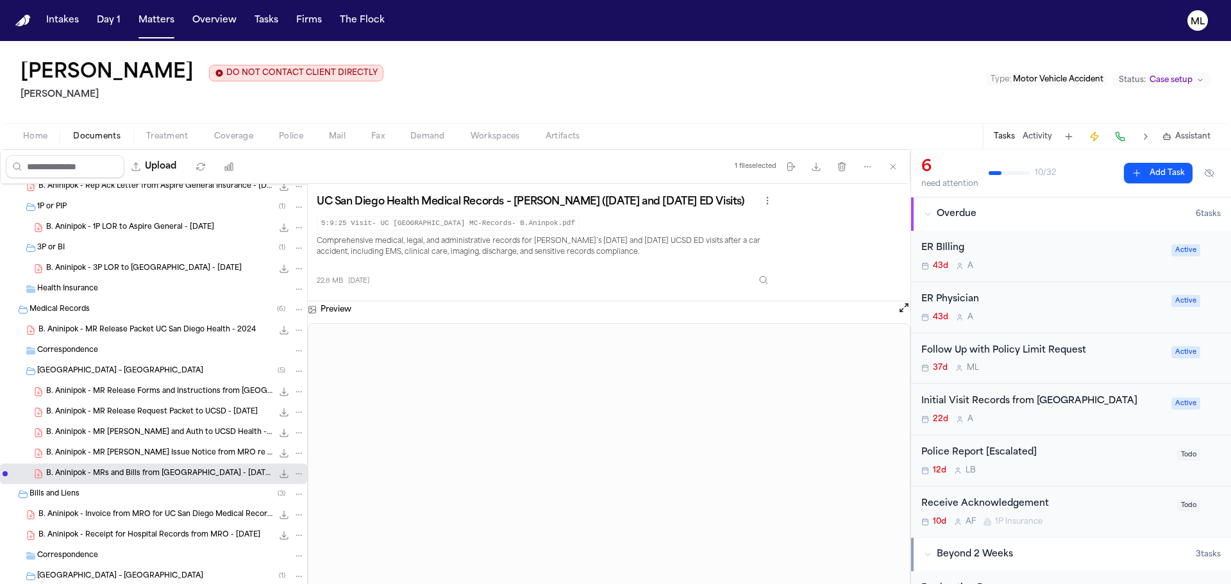
click at [151, 523] on div "B. Aninipok - Invoice from MRO for UC San Diego Medical Records - 8.4.25 57.1 K…" at bounding box center [153, 515] width 307 height 21
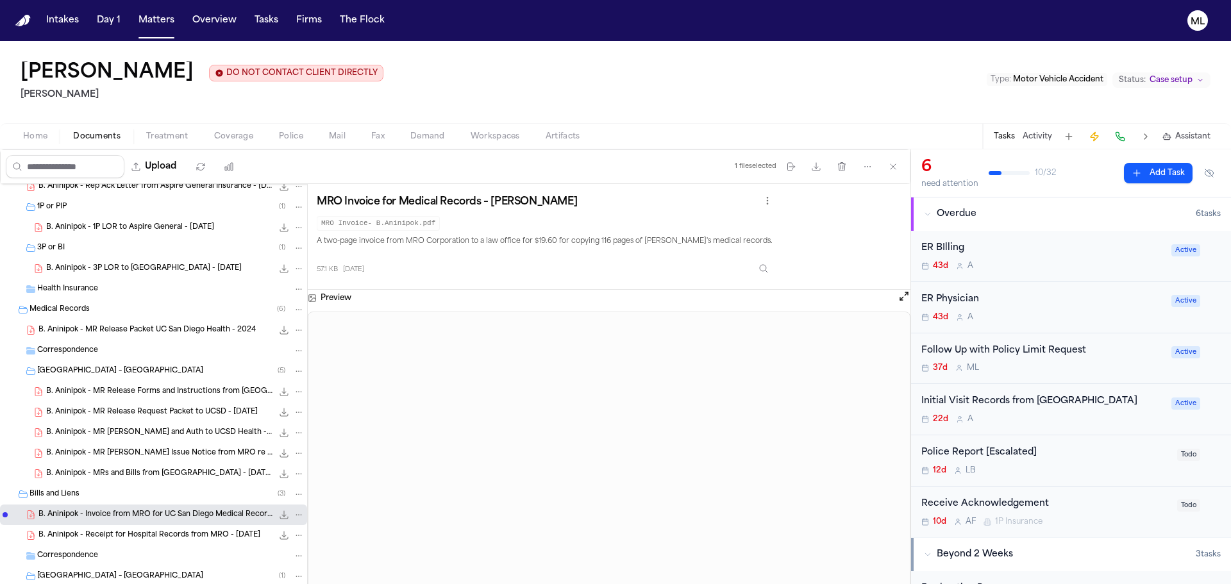
click at [101, 536] on span "B. Aninipok - Receipt for Hospital Records from MRO - 8.5.25" at bounding box center [149, 535] width 222 height 11
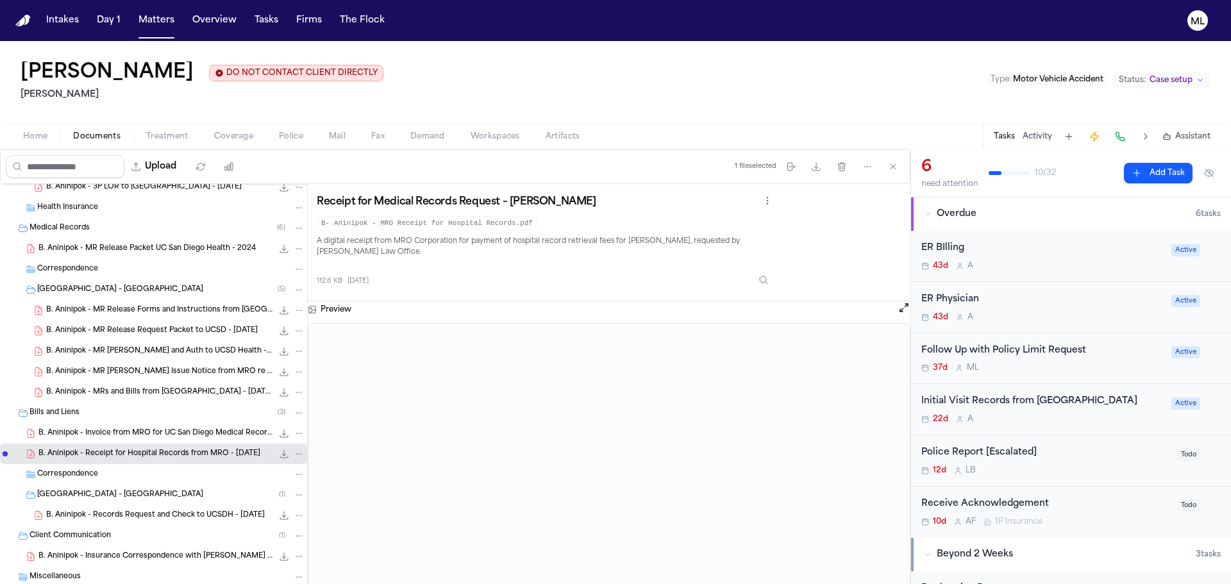
scroll to position [307, 0]
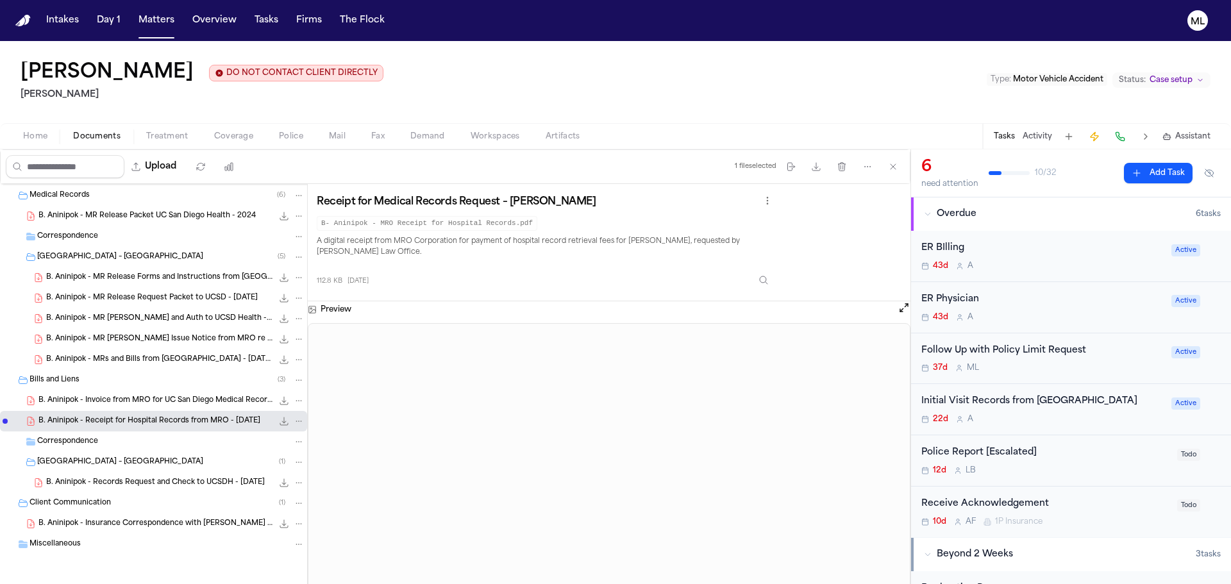
click at [163, 481] on span "B. Aninipok - Records Request and Check to UCSDH - 6.19.25" at bounding box center [155, 483] width 219 height 11
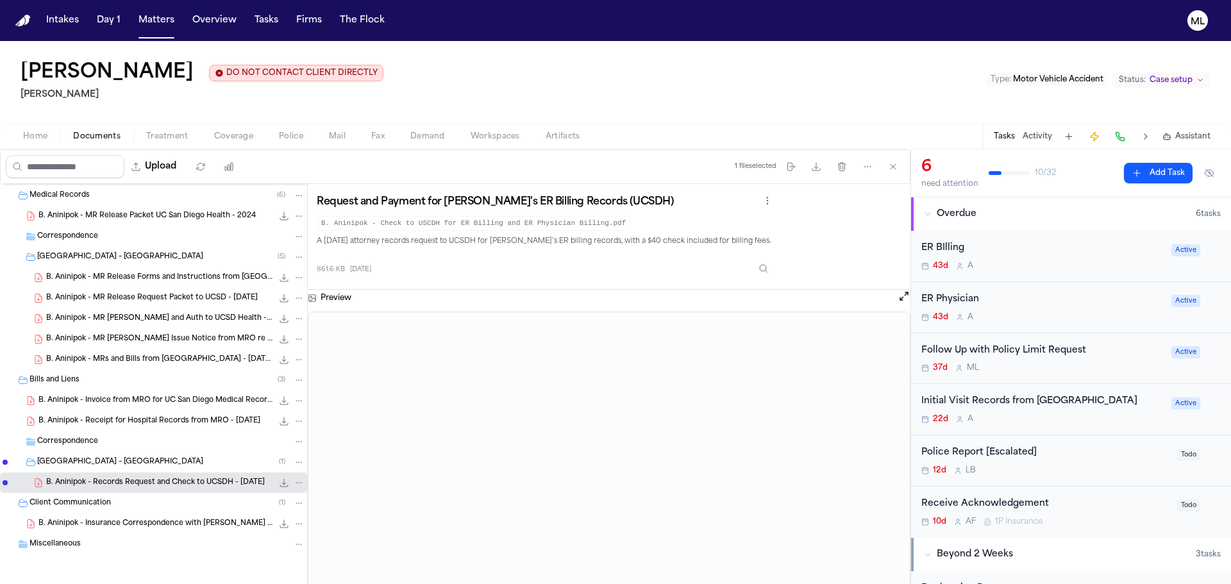
click at [174, 520] on span "B. Aninipok - Insurance Correspondence with Sedgwick - 6.4.25" at bounding box center [155, 524] width 234 height 11
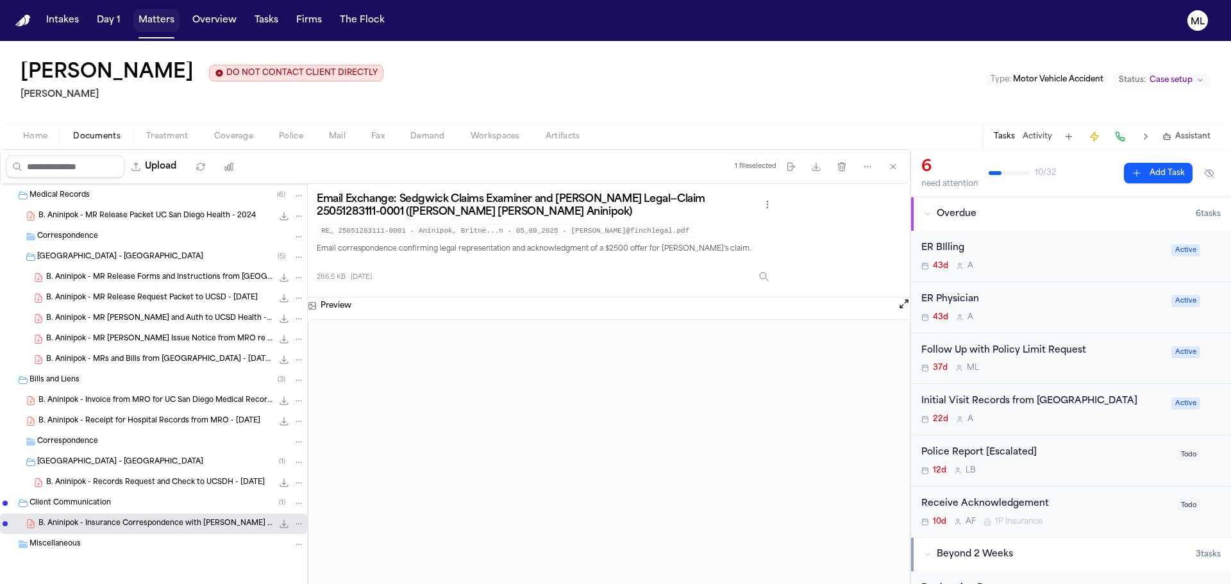
click at [167, 19] on button "Matters" at bounding box center [156, 20] width 46 height 23
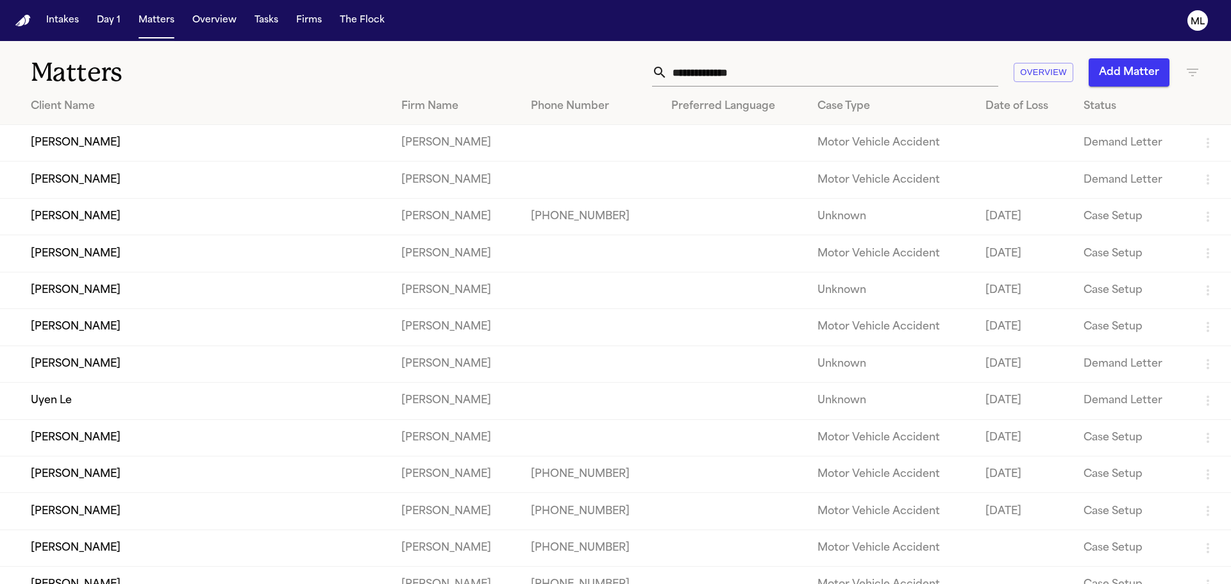
click at [731, 551] on td at bounding box center [734, 548] width 146 height 37
click at [226, 538] on td "[PERSON_NAME]" at bounding box center [195, 548] width 391 height 37
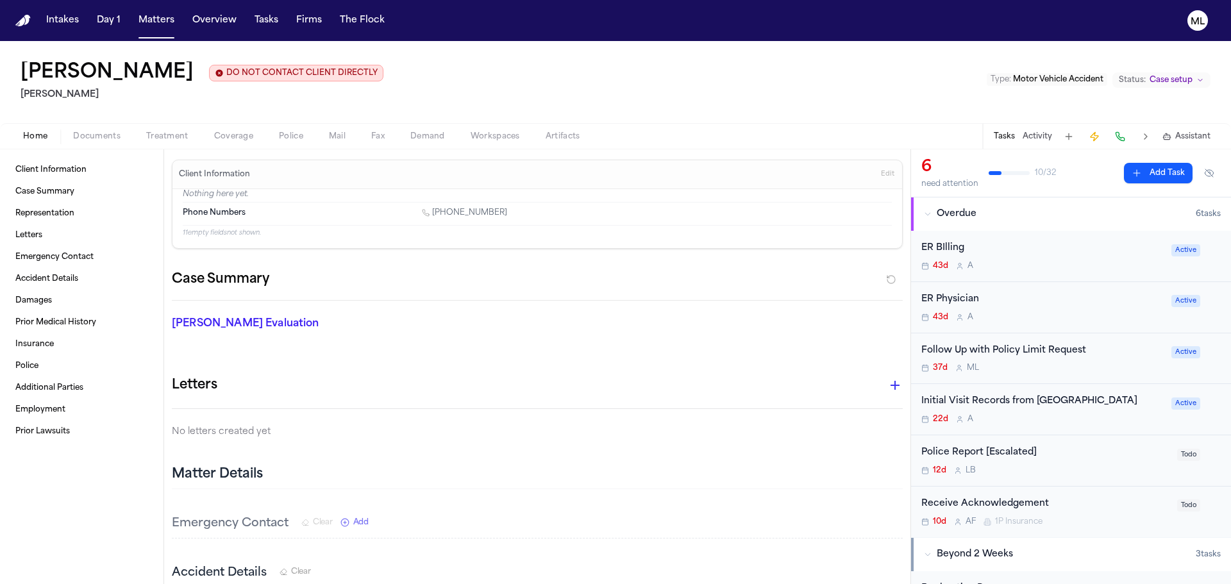
click at [1155, 76] on span "Case setup" at bounding box center [1171, 80] width 43 height 10
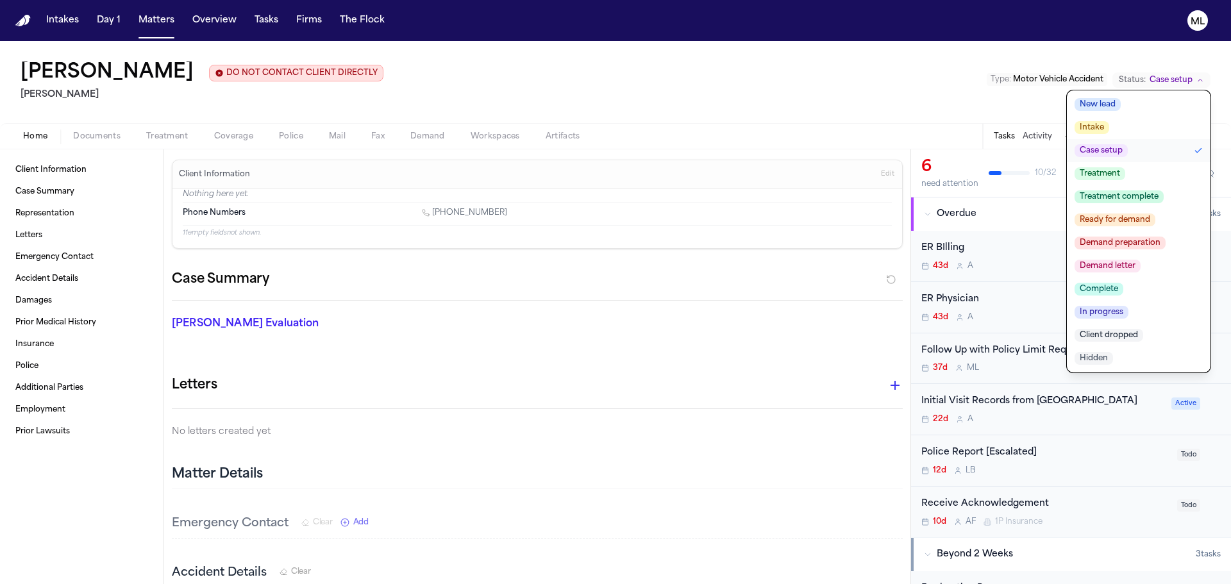
click at [1137, 330] on span "Client dropped" at bounding box center [1109, 335] width 69 height 13
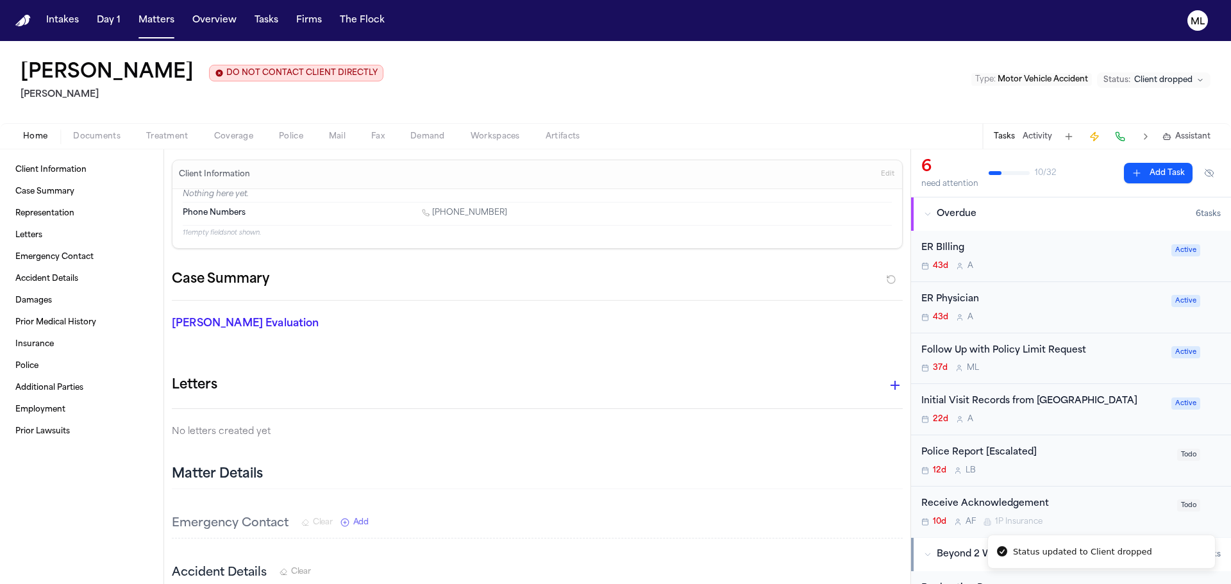
click at [1094, 256] on div "ER BIlling 43d A" at bounding box center [1043, 256] width 242 height 30
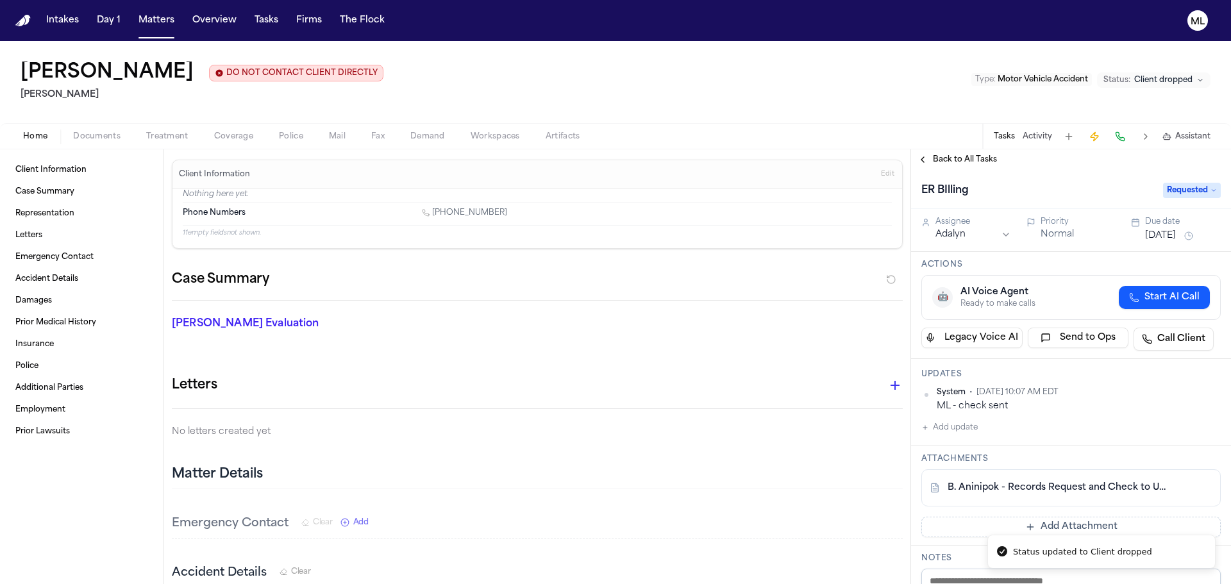
click at [1185, 191] on span "Requested" at bounding box center [1192, 190] width 58 height 15
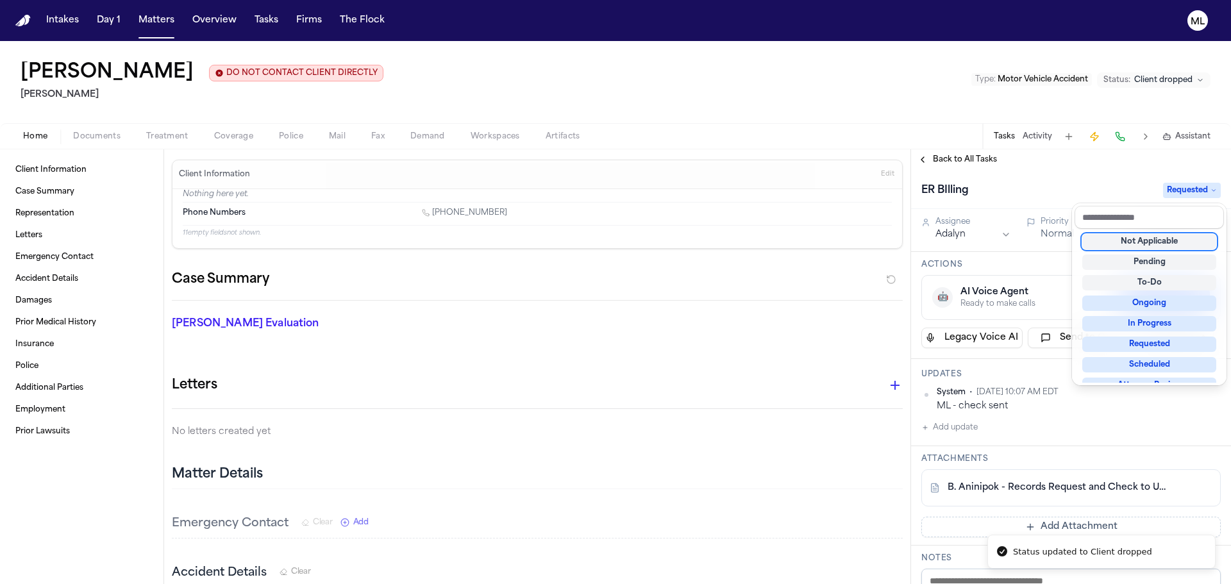
click at [1165, 239] on div "Not Applicable" at bounding box center [1150, 241] width 134 height 15
click at [973, 158] on div "Back to All Tasks ER BIlling Not Applicable Assignee Adalyn Priority Normal Due…" at bounding box center [1071, 366] width 320 height 435
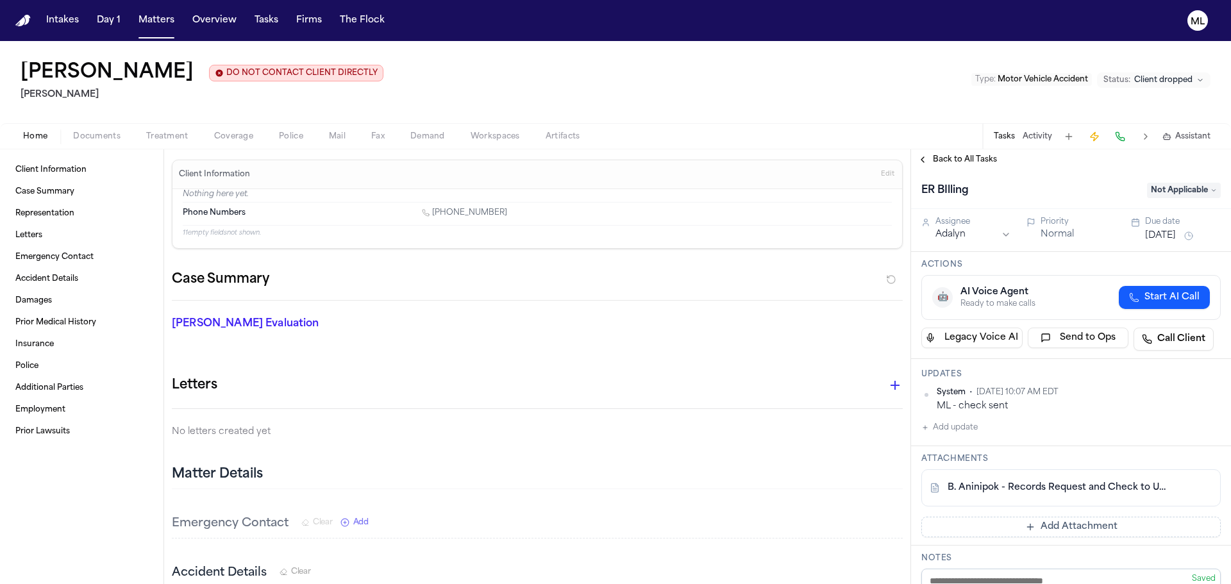
click at [973, 158] on span "Back to All Tasks" at bounding box center [965, 160] width 64 height 10
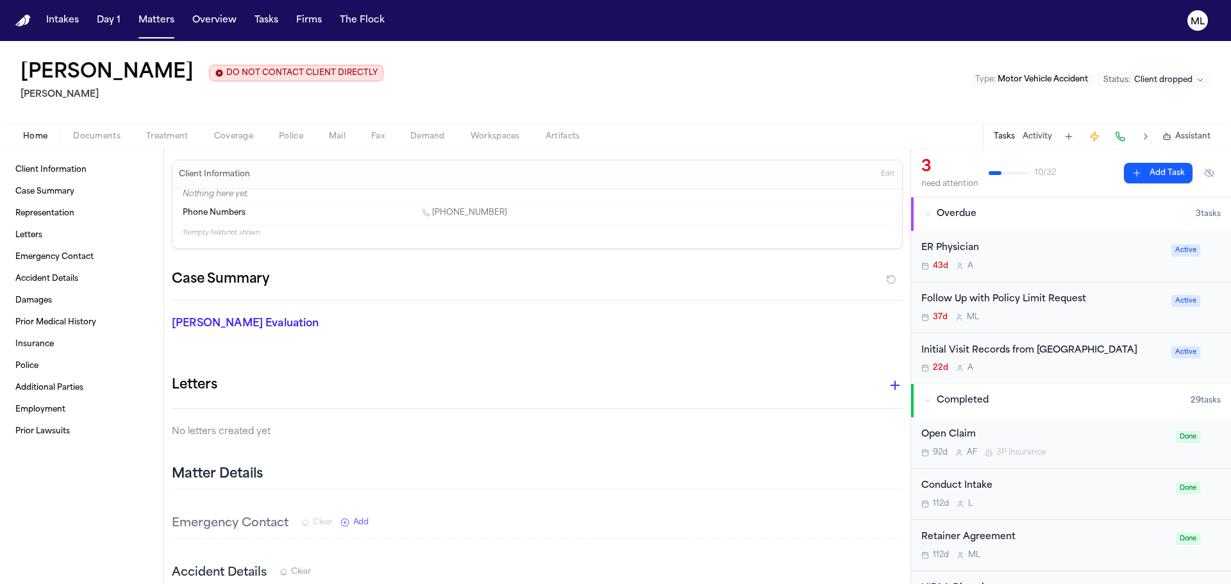
click at [1103, 261] on div "43d A" at bounding box center [1043, 266] width 242 height 10
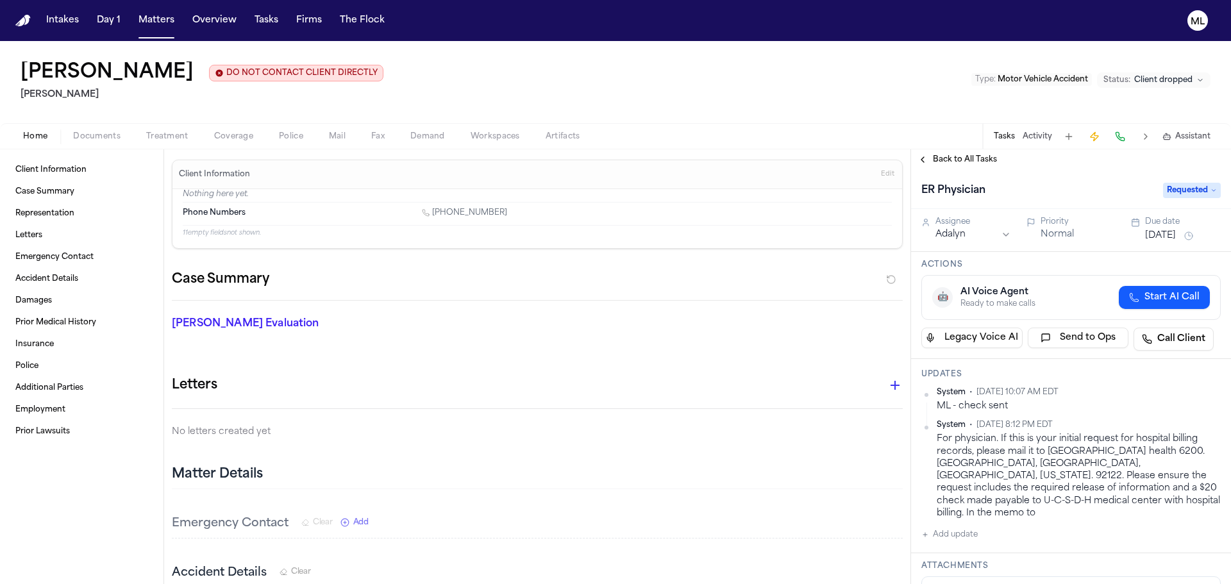
click at [1211, 192] on icon at bounding box center [1214, 190] width 6 height 6
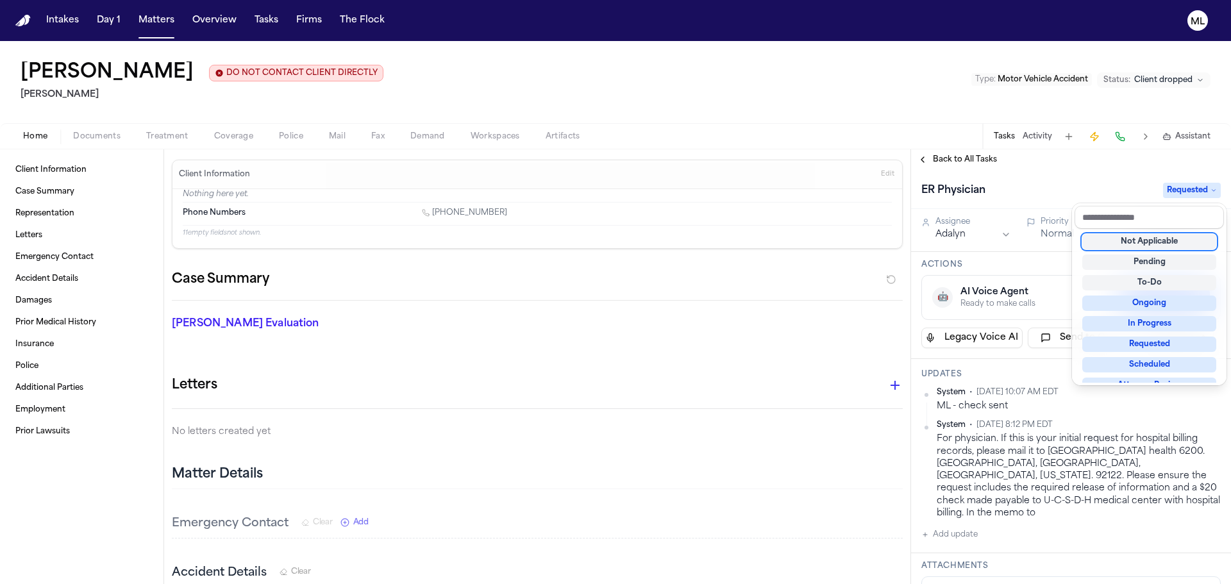
click at [1160, 241] on div "Not Applicable" at bounding box center [1150, 241] width 134 height 15
click at [938, 156] on div "Back to All Tasks ER Physician Not Applicable Assignee Adalyn Priority Normal D…" at bounding box center [1071, 366] width 320 height 435
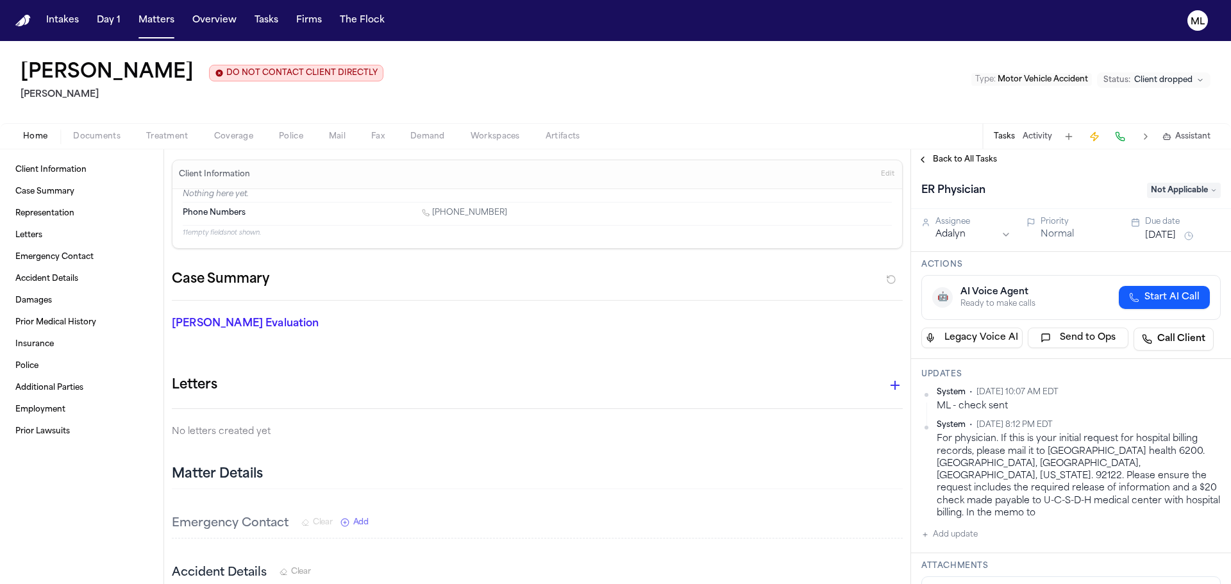
click at [939, 156] on span "Back to All Tasks" at bounding box center [965, 160] width 64 height 10
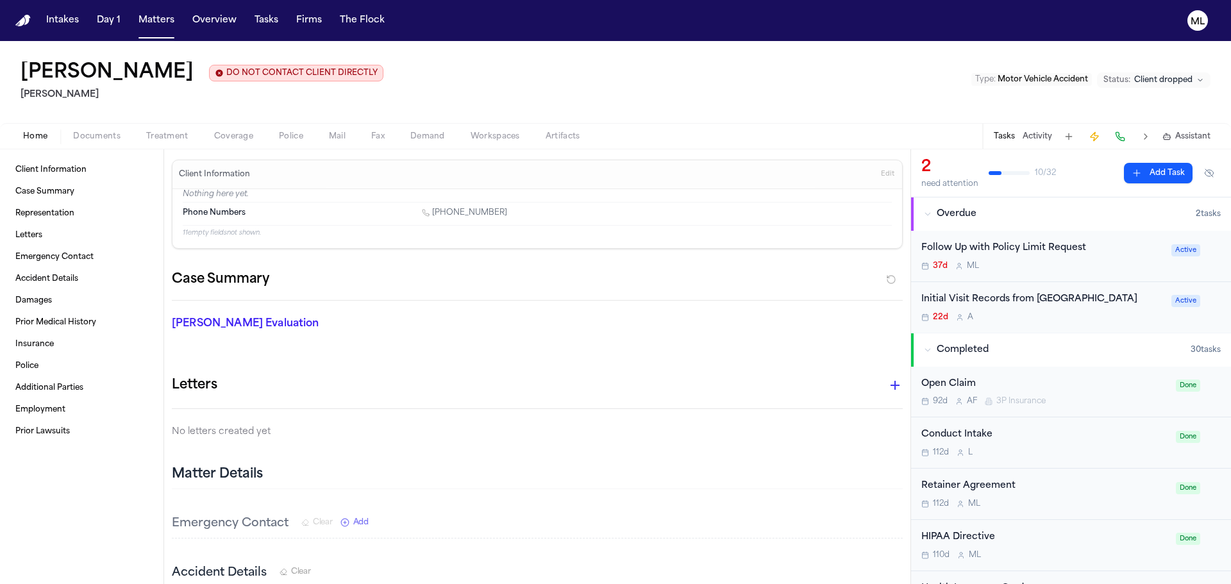
click at [1119, 264] on div "37d M L" at bounding box center [1043, 266] width 242 height 10
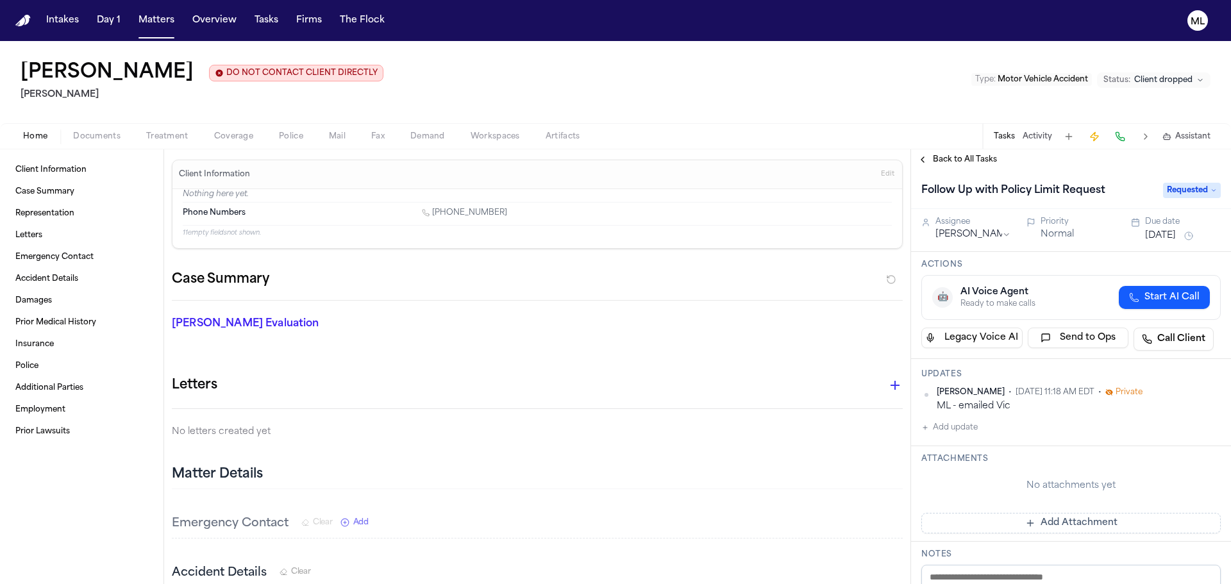
click at [1188, 189] on span "Requested" at bounding box center [1192, 190] width 58 height 15
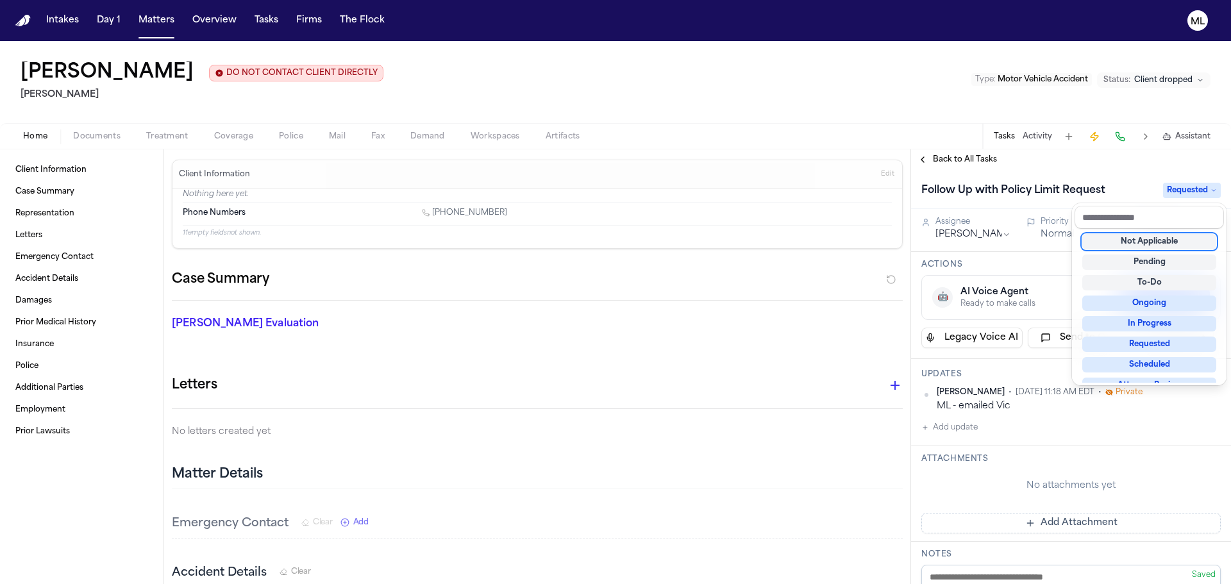
click at [1155, 237] on div "Not Applicable" at bounding box center [1150, 241] width 134 height 15
click at [940, 156] on div "Back to All Tasks Follow Up with Policy Limit Request Not Applicable Assignee M…" at bounding box center [1071, 366] width 320 height 435
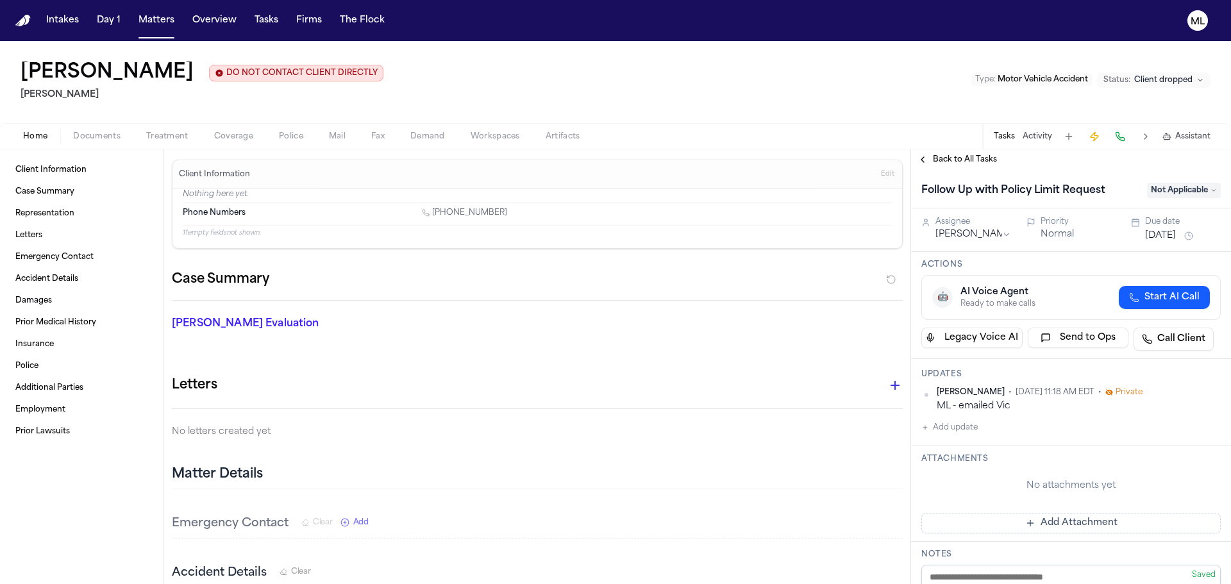
click at [940, 156] on span "Back to All Tasks" at bounding box center [965, 160] width 64 height 10
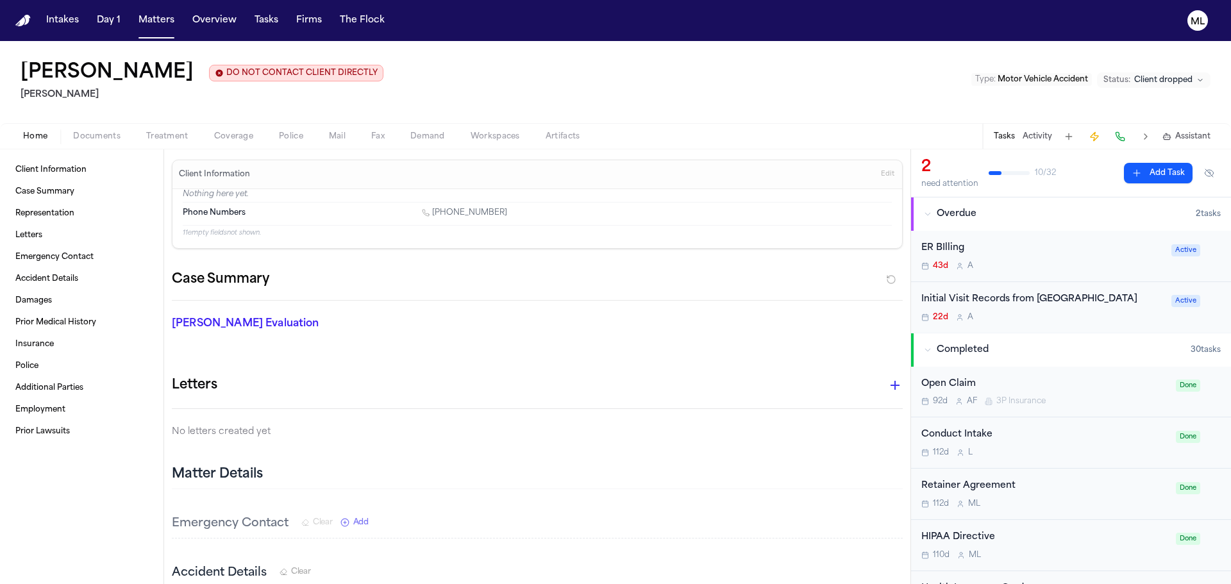
click at [1100, 266] on div "43d A" at bounding box center [1043, 266] width 242 height 10
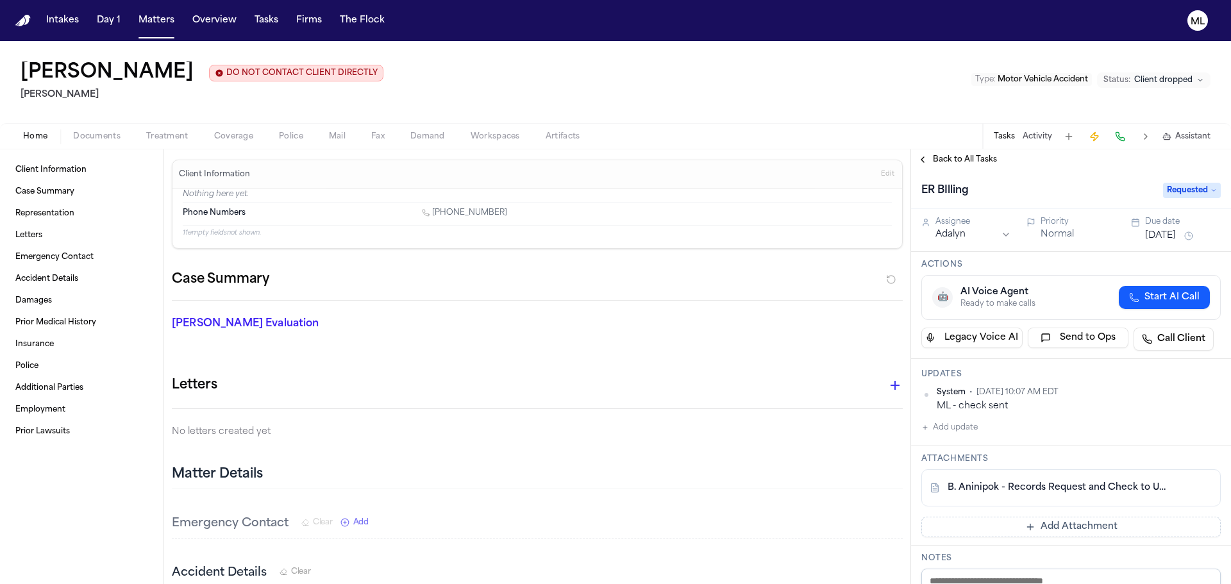
click at [1183, 193] on span "Requested" at bounding box center [1192, 190] width 58 height 15
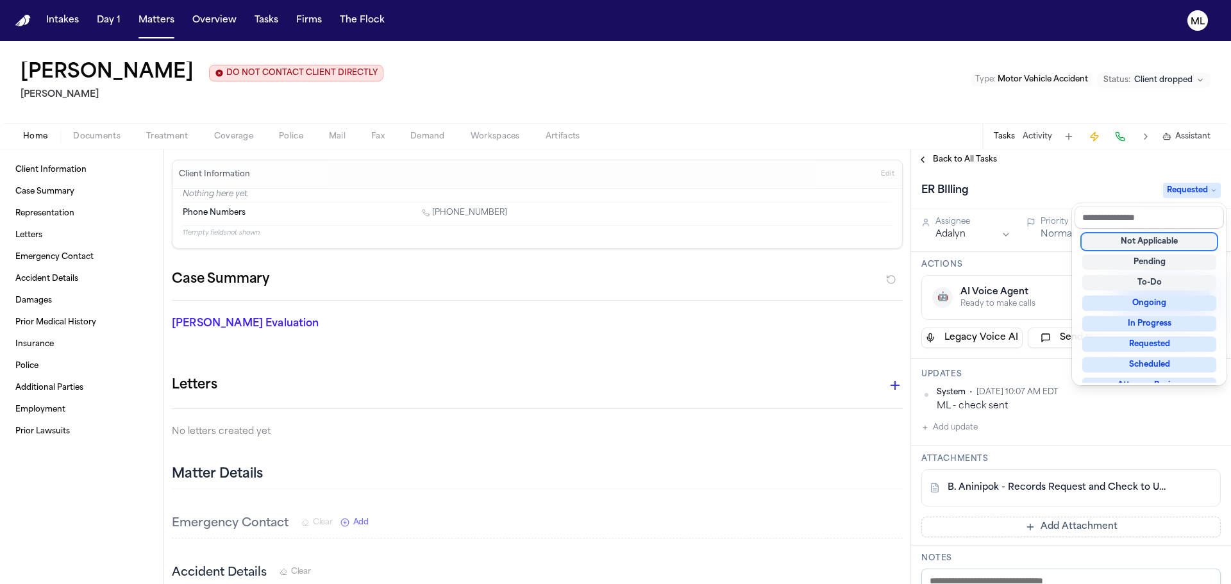
click at [1170, 240] on div "Not Applicable" at bounding box center [1150, 241] width 134 height 15
click at [963, 160] on div "Back to All Tasks ER BIlling Not Applicable Assignee Adalyn Priority Normal Due…" at bounding box center [1071, 366] width 320 height 435
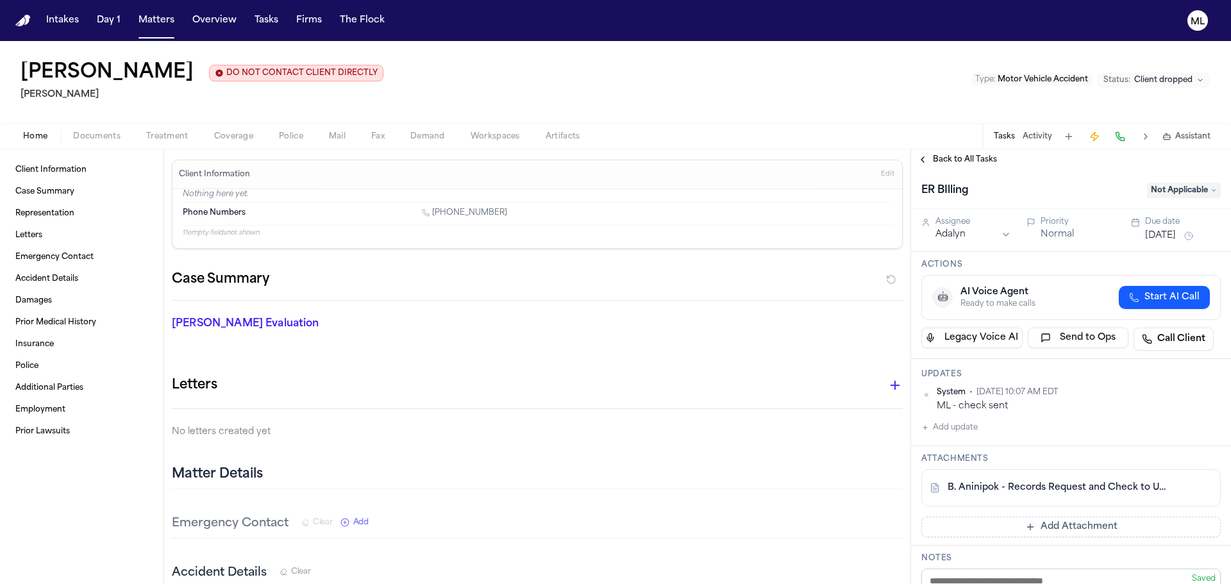
click at [963, 160] on span "Back to All Tasks" at bounding box center [965, 160] width 64 height 10
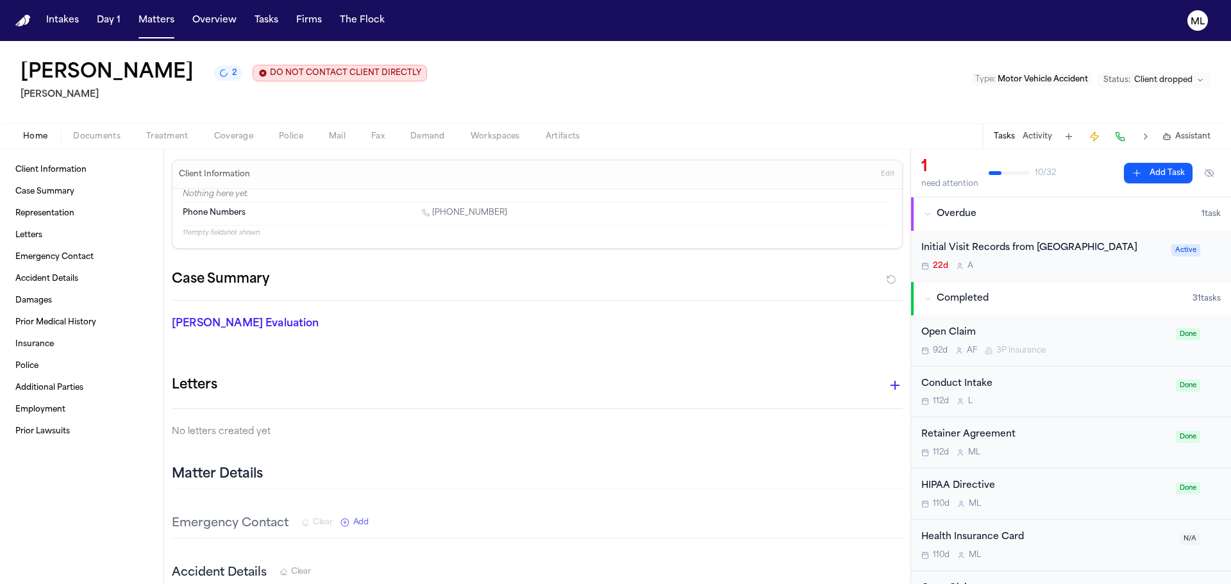
click at [1112, 267] on div "22d A" at bounding box center [1043, 266] width 242 height 10
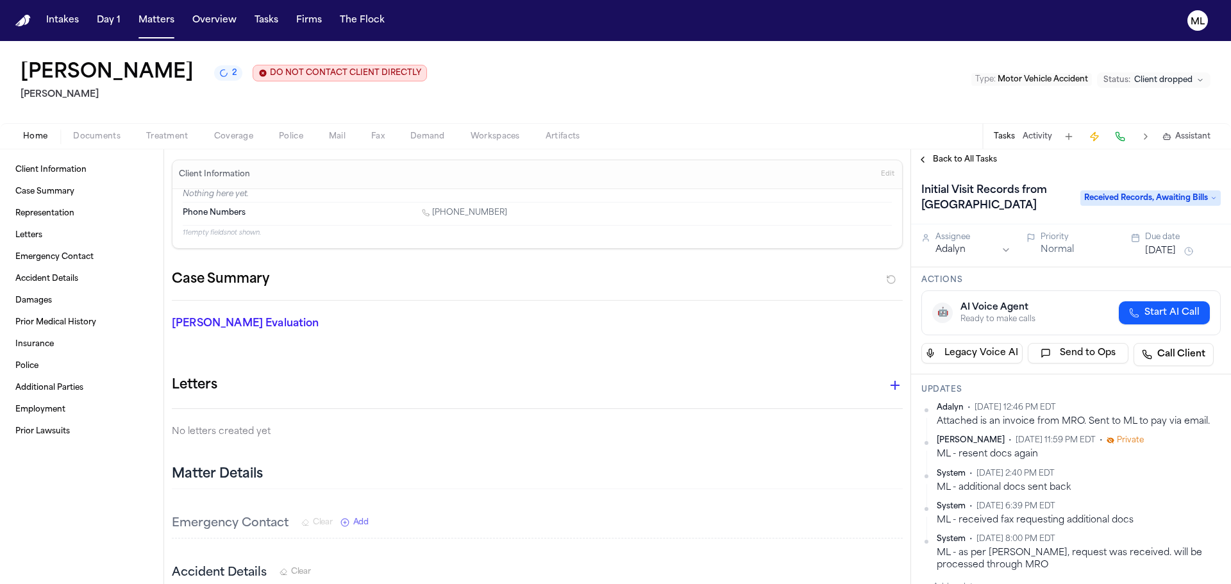
click at [1103, 197] on span "Received Records, Awaiting Bills" at bounding box center [1151, 197] width 140 height 15
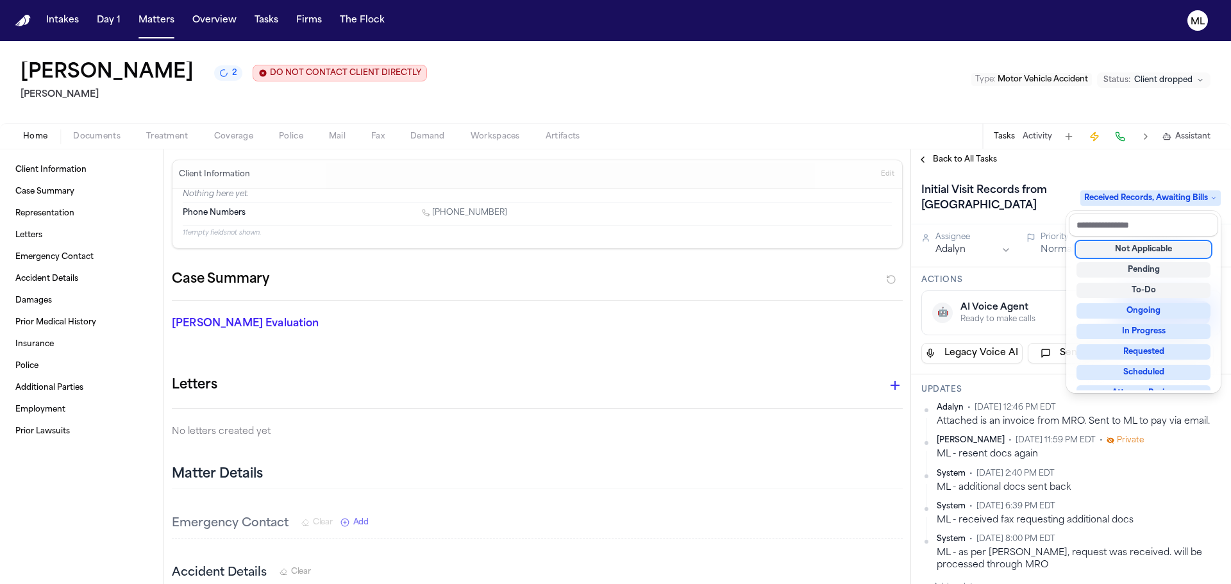
click at [1096, 249] on div "Not Applicable" at bounding box center [1144, 249] width 134 height 15
click at [965, 158] on div "Back to All Tasks Initial Visit Records from UCSD Hillcrest Received Records, A…" at bounding box center [1071, 366] width 320 height 435
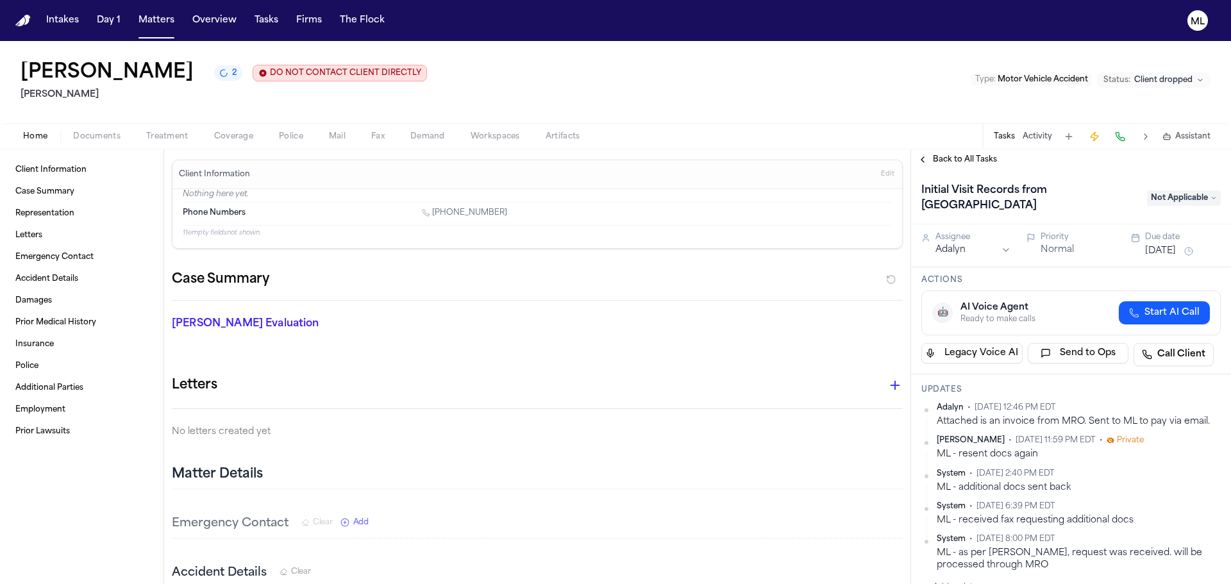
click at [965, 158] on span "Back to All Tasks" at bounding box center [965, 160] width 64 height 10
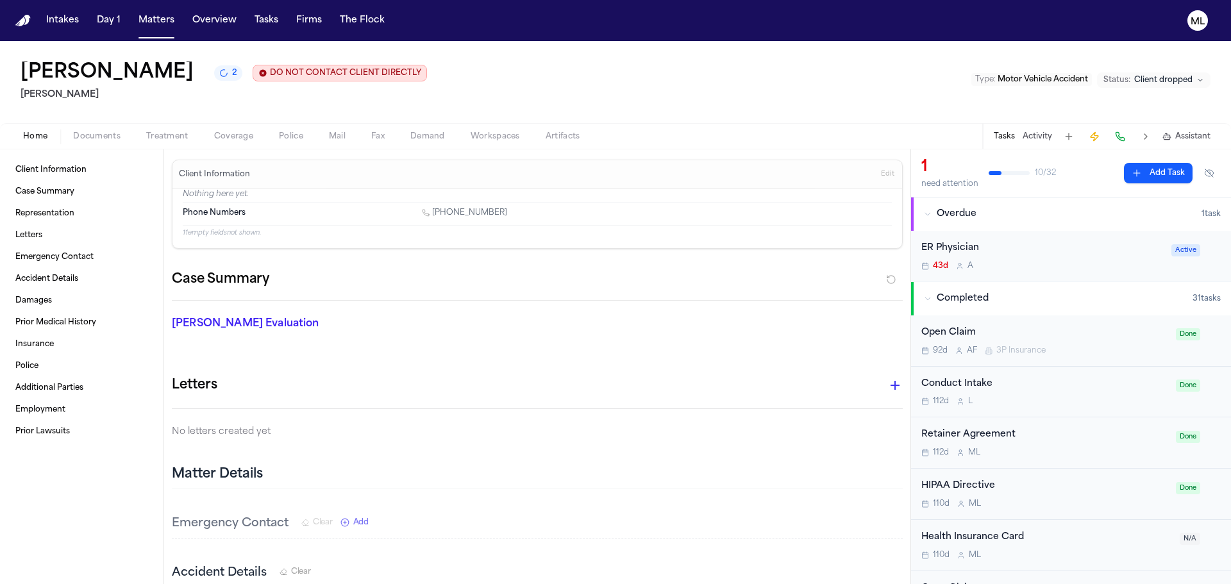
click at [1061, 260] on div "ER Physician 43d A" at bounding box center [1043, 256] width 242 height 30
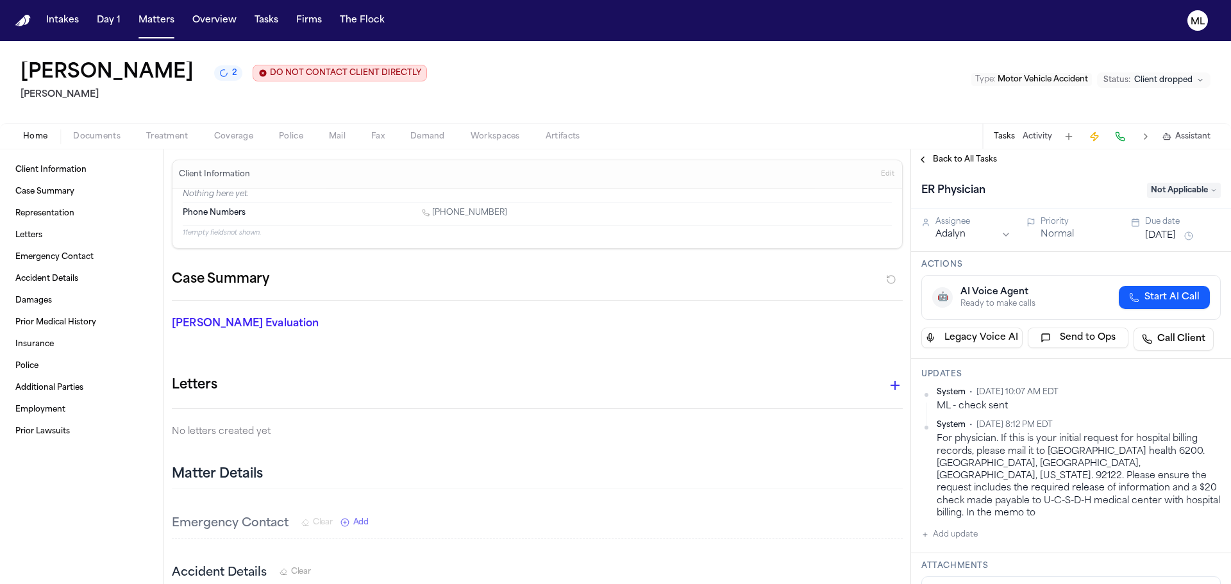
click at [1180, 201] on div "ER Physician Not Applicable" at bounding box center [1071, 189] width 320 height 39
click at [1182, 191] on span "Not Applicable" at bounding box center [1184, 190] width 74 height 15
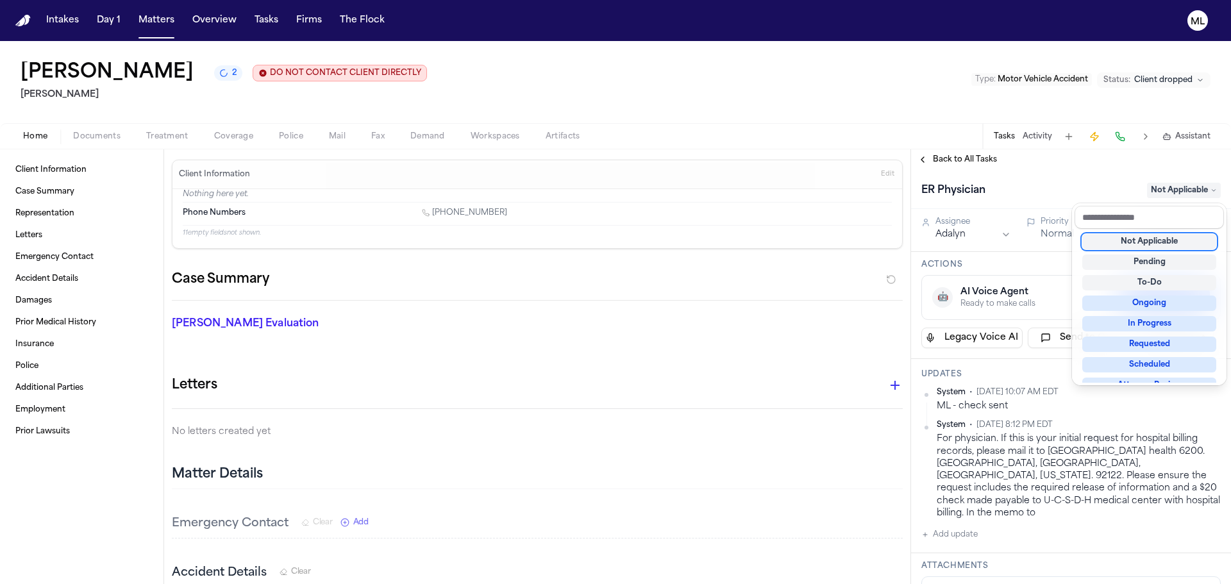
click at [1159, 249] on div "Not Applicable" at bounding box center [1150, 241] width 134 height 15
click at [1108, 246] on div "Not Applicable" at bounding box center [1150, 241] width 134 height 15
click at [1117, 237] on div "Not Applicable" at bounding box center [1150, 241] width 134 height 15
click at [1035, 175] on div "ER Physician Not Applicable" at bounding box center [1071, 189] width 320 height 39
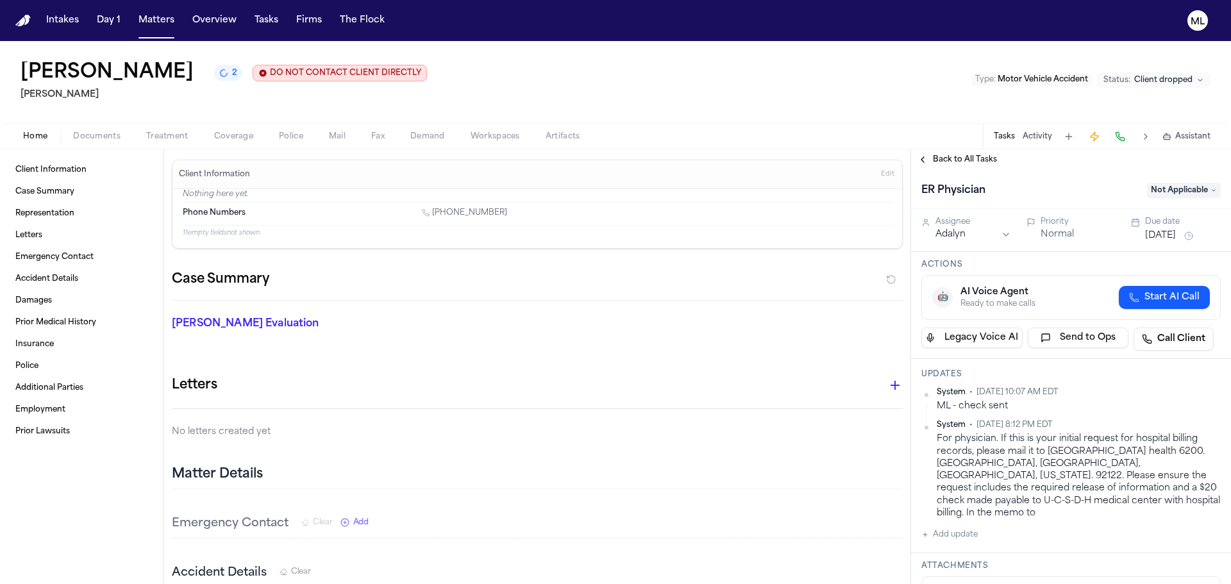
click at [955, 160] on span "Back to All Tasks" at bounding box center [965, 160] width 64 height 10
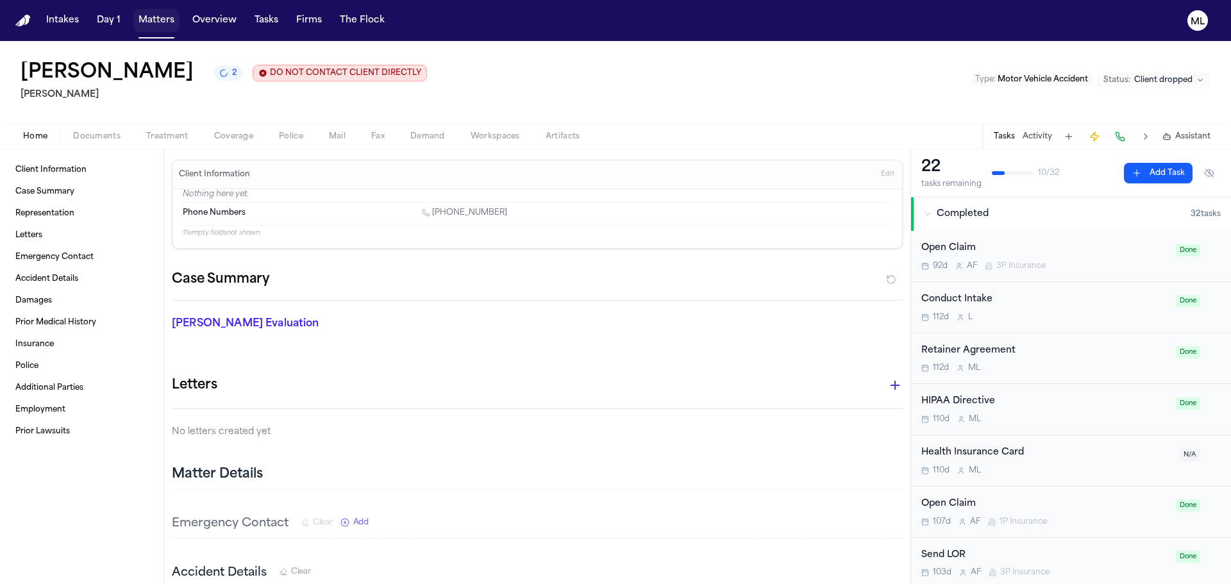
click at [155, 20] on button "Matters" at bounding box center [156, 20] width 46 height 23
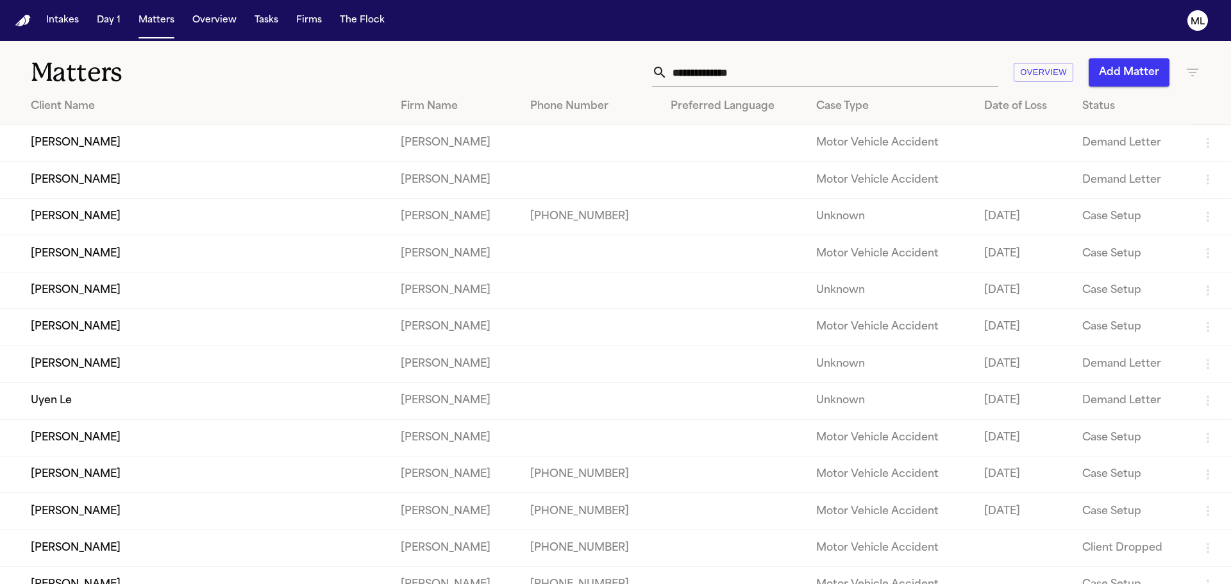
click at [771, 69] on input "text" at bounding box center [833, 72] width 331 height 28
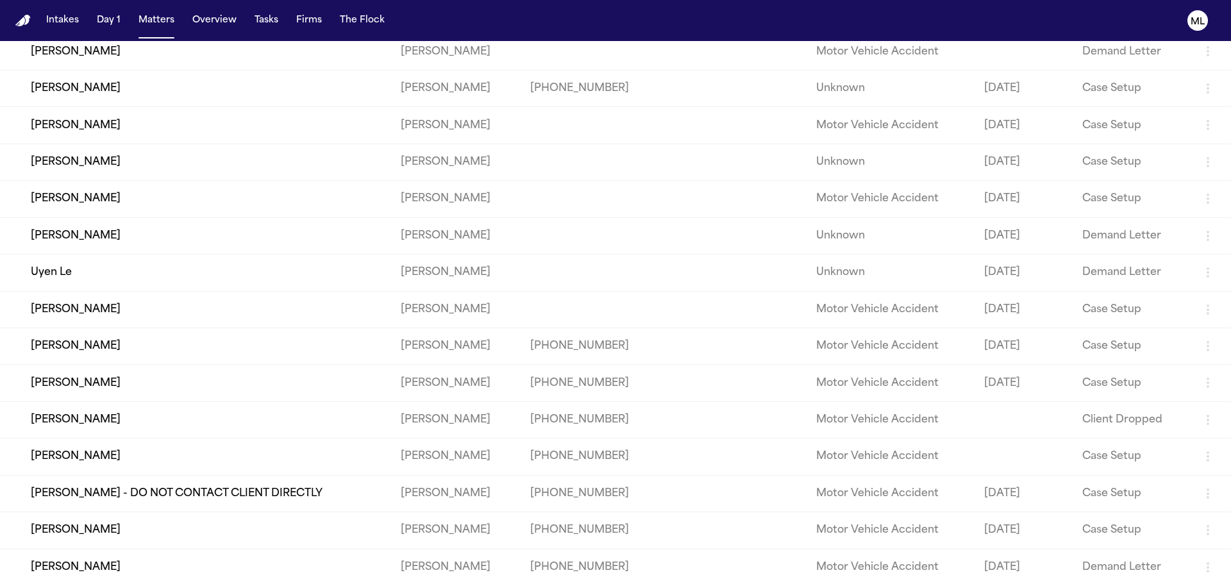
click at [139, 462] on td "[PERSON_NAME]" at bounding box center [195, 457] width 391 height 37
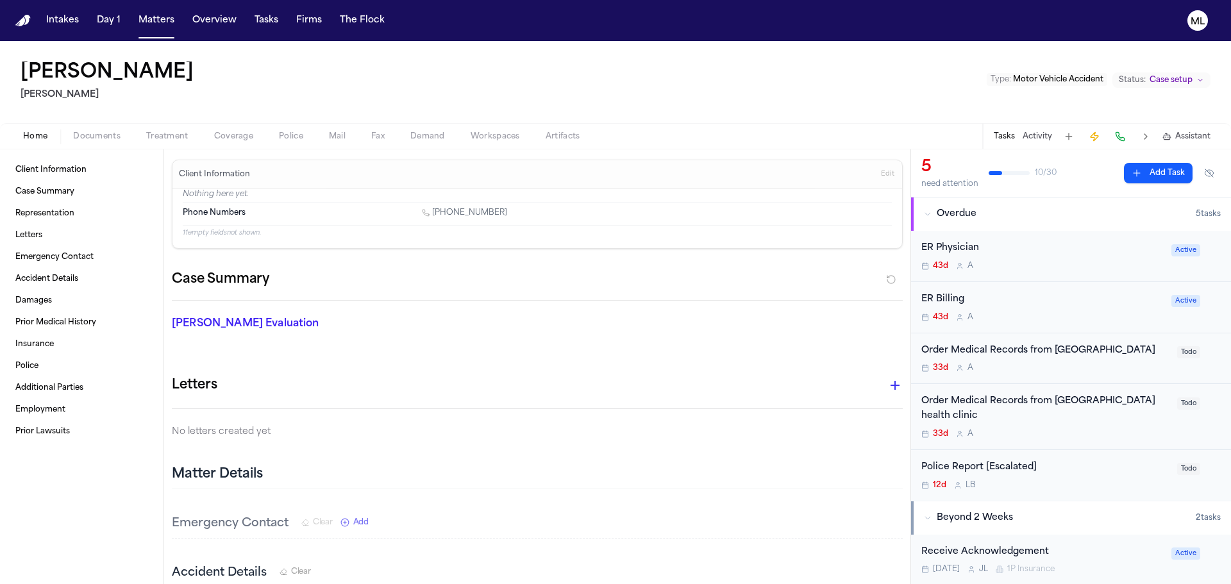
click at [110, 141] on span "Documents" at bounding box center [96, 136] width 47 height 10
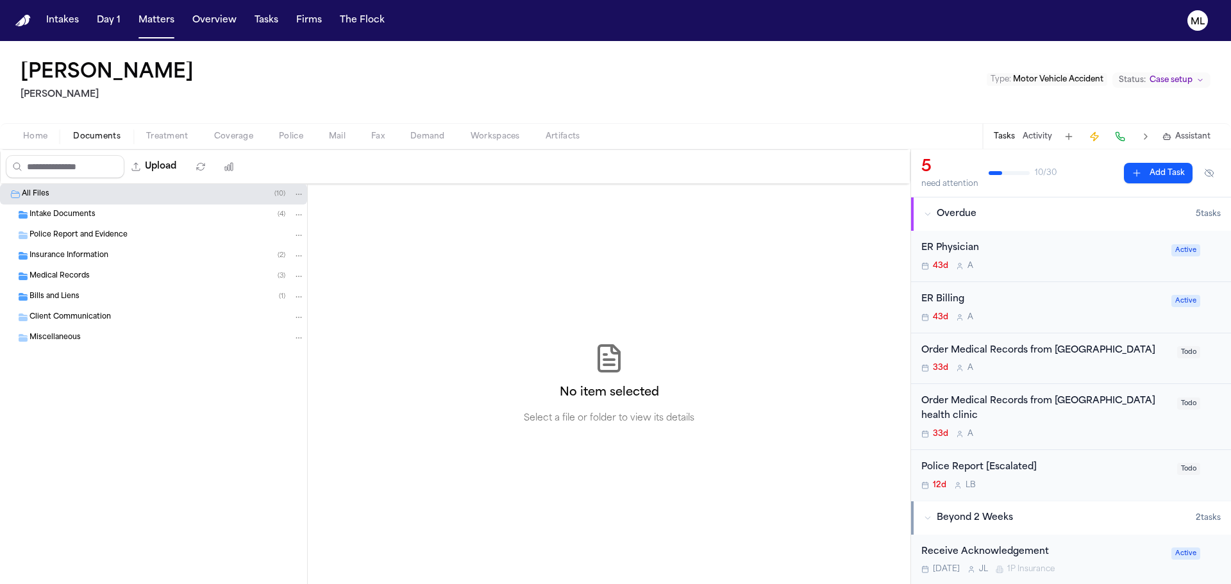
click at [109, 205] on div "Intake Documents ( 4 )" at bounding box center [153, 215] width 307 height 21
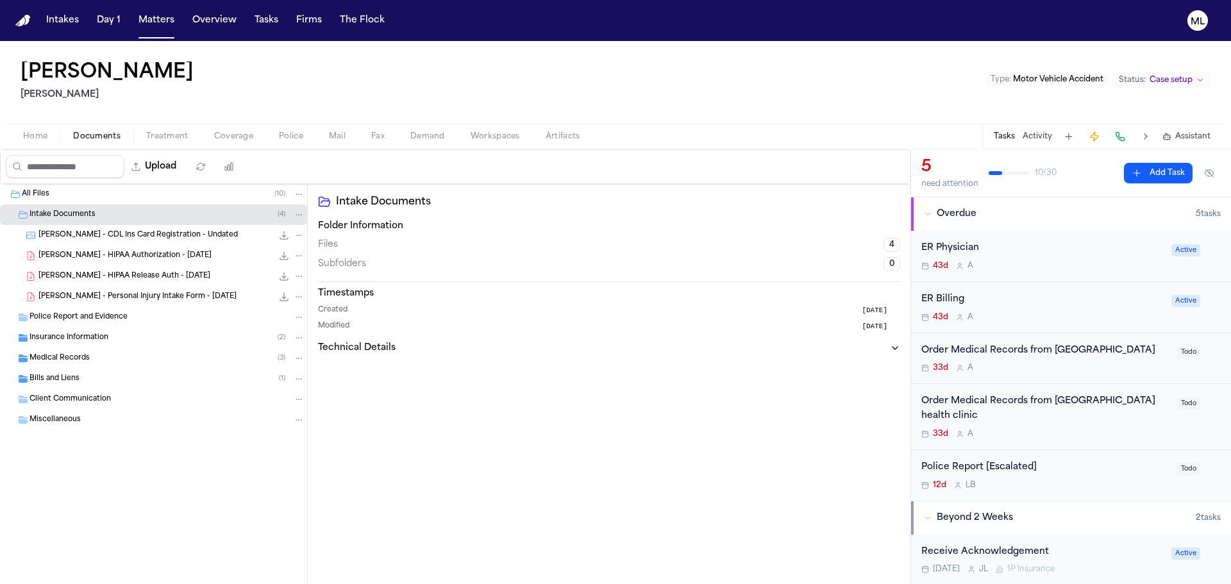
click at [283, 233] on icon "File: A. Espinoza - CDL Ins Card Registration - Undated" at bounding box center [284, 235] width 10 height 10
click at [84, 341] on span "Insurance Information" at bounding box center [69, 338] width 79 height 11
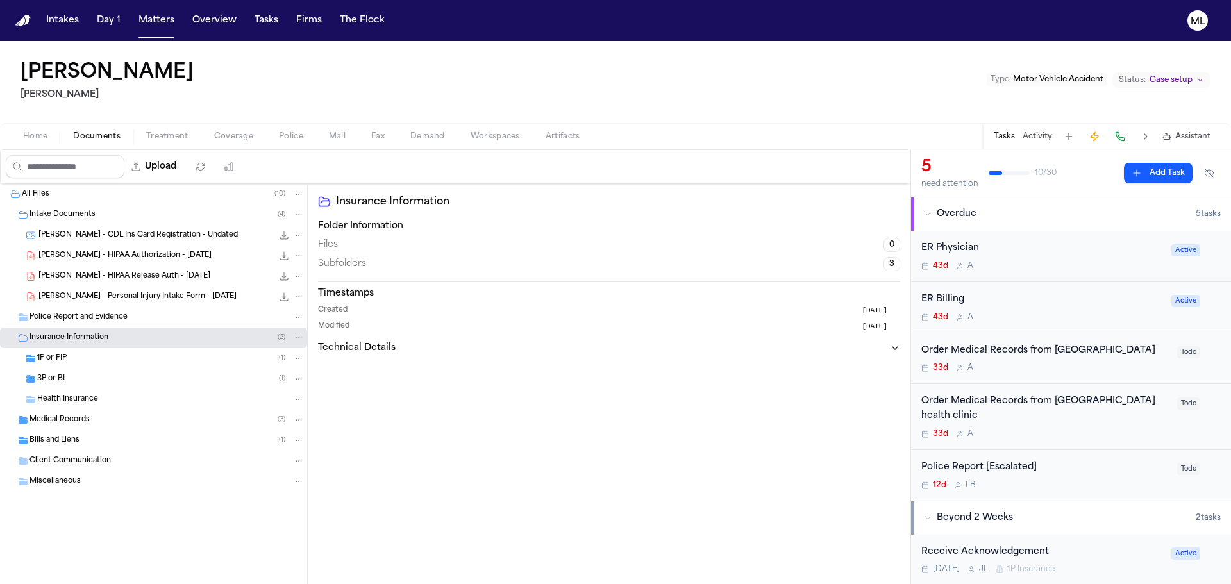
click at [129, 354] on div "1P or PIP ( 1 )" at bounding box center [170, 359] width 267 height 12
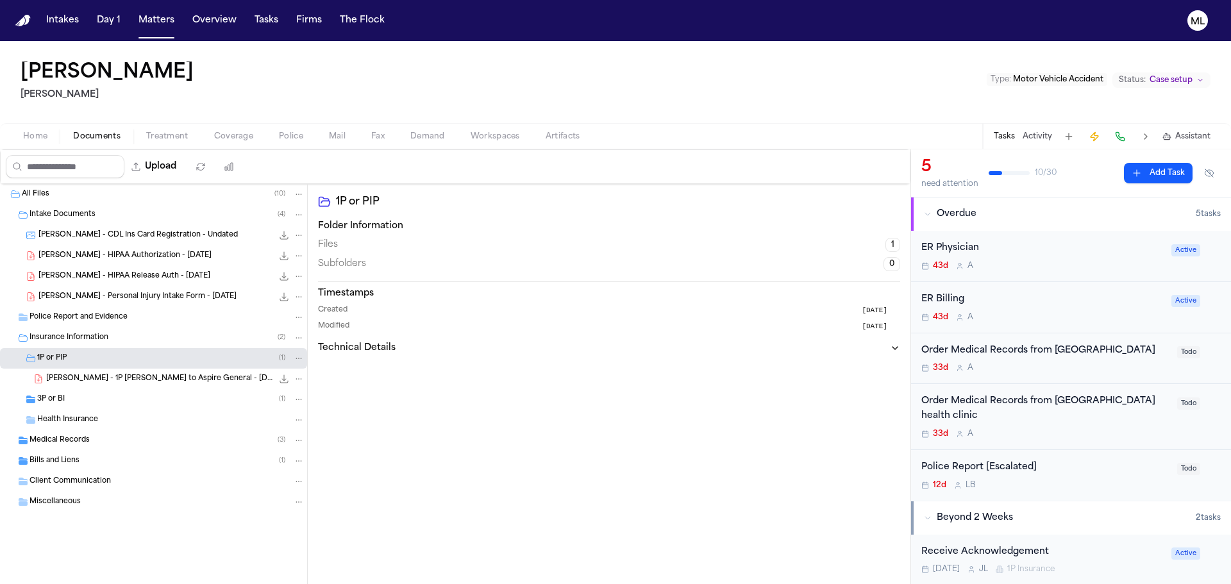
click at [131, 372] on div "A. Espinoza - 1P LOR to Aspire General - 5.19.25 140.5 KB • PDF" at bounding box center [153, 379] width 307 height 21
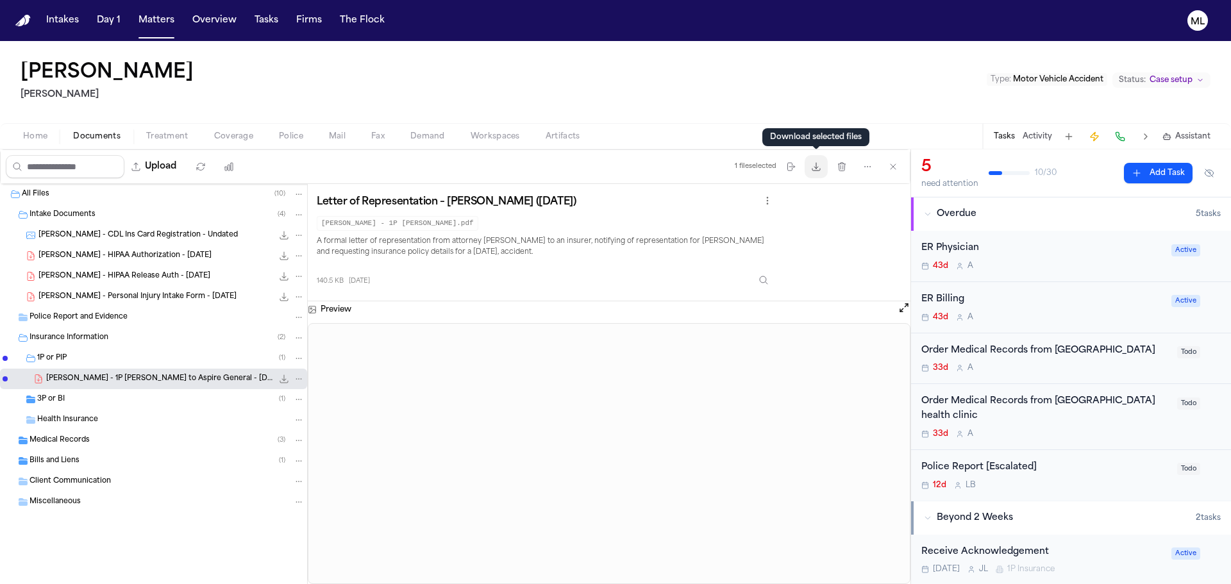
click at [819, 173] on button "Download files" at bounding box center [816, 166] width 23 height 23
click at [114, 396] on div "3P or BI ( 1 )" at bounding box center [170, 400] width 267 height 12
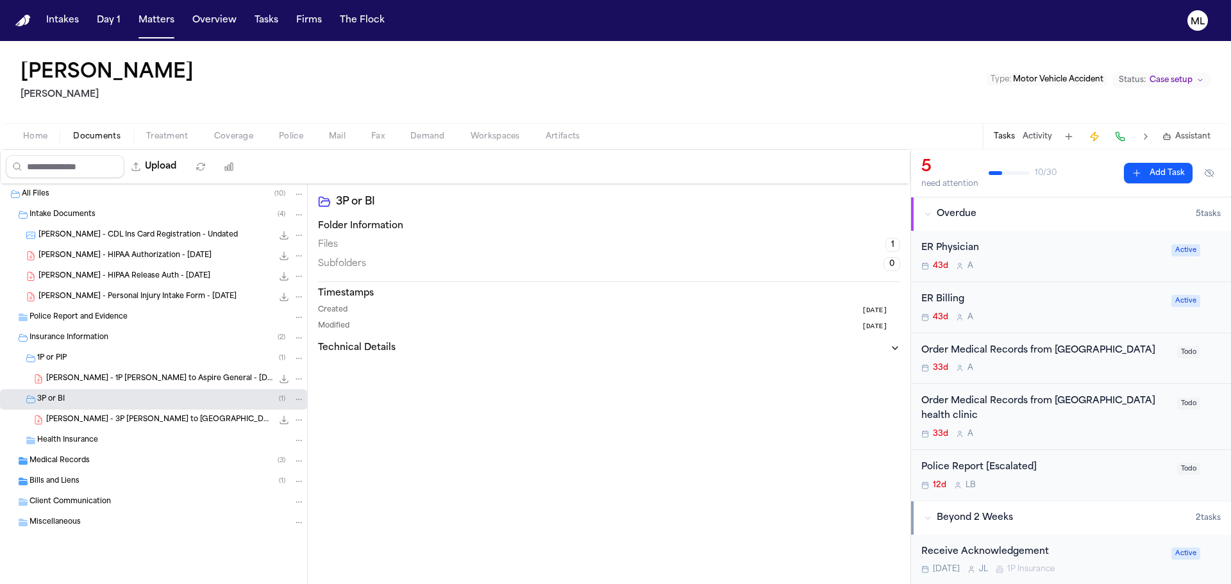
click at [112, 425] on span "A. Espinoza - 3P LOR to Old Republic - 6.3.25" at bounding box center [159, 420] width 226 height 11
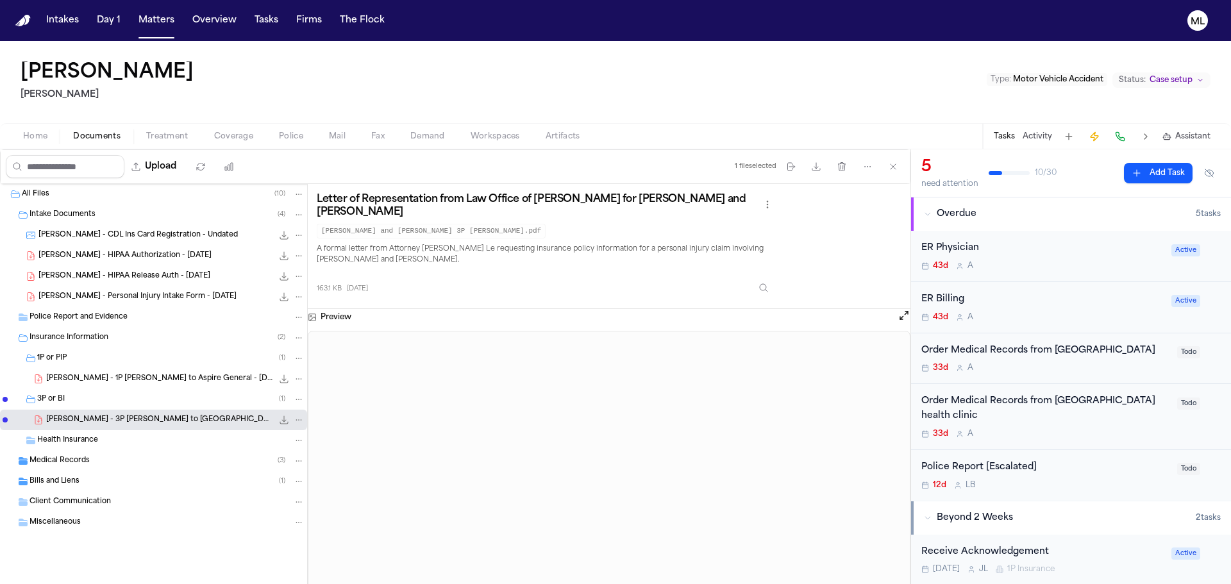
click at [144, 466] on div "Medical Records ( 3 )" at bounding box center [167, 461] width 275 height 12
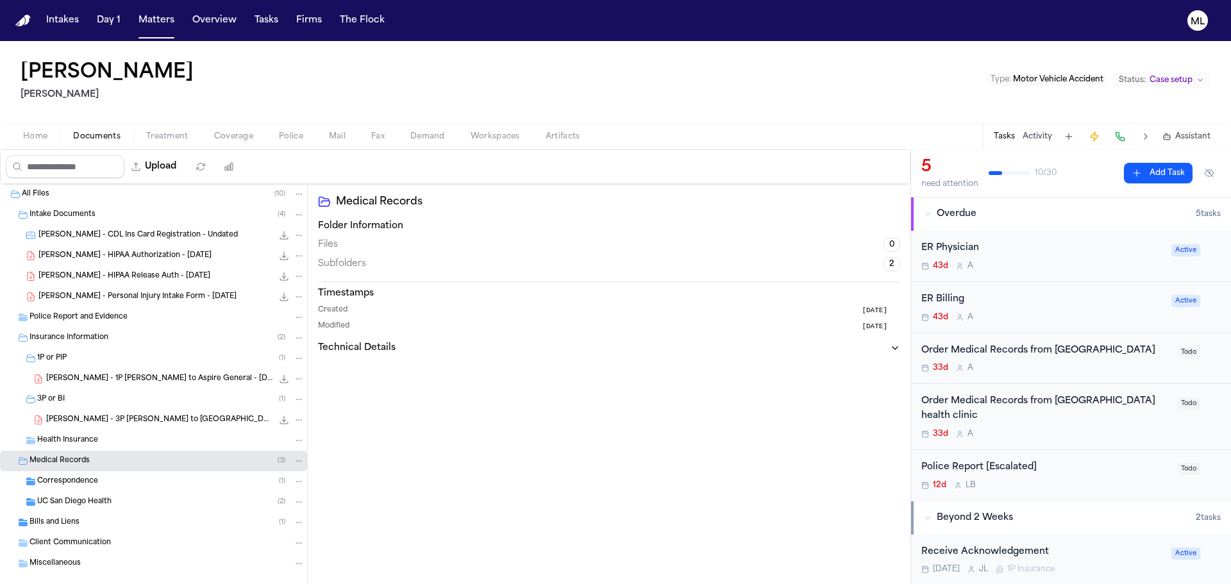
click at [149, 477] on div "Correspondence ( 1 )" at bounding box center [170, 482] width 267 height 12
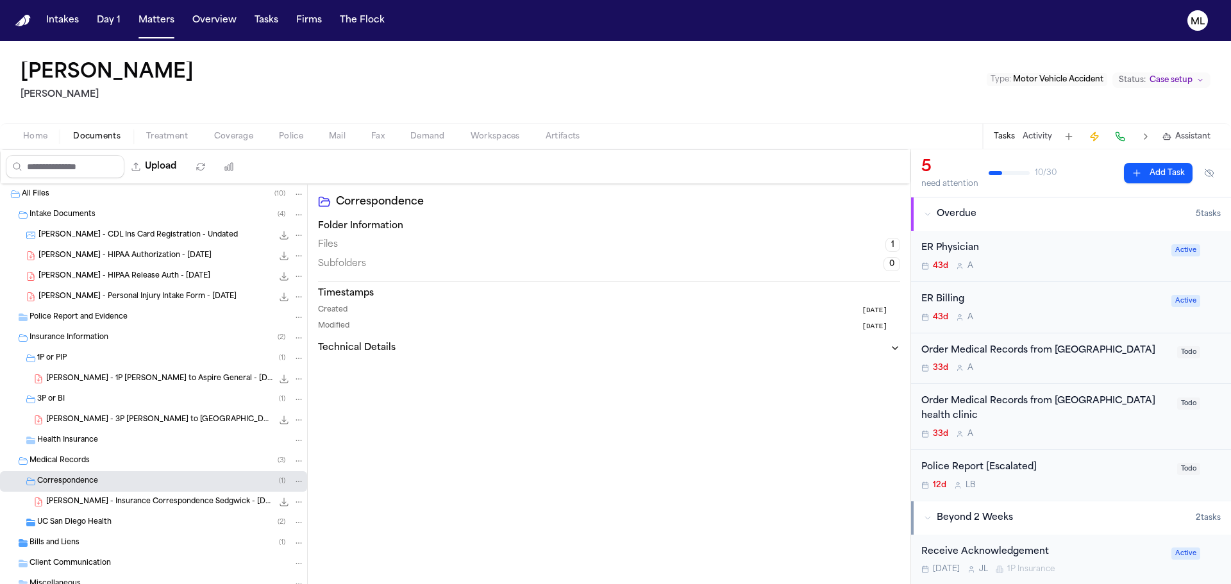
click at [148, 504] on span "A. Espinoza - Insurance Correspondence Sedgwick - 5.9.25" at bounding box center [159, 502] width 226 height 11
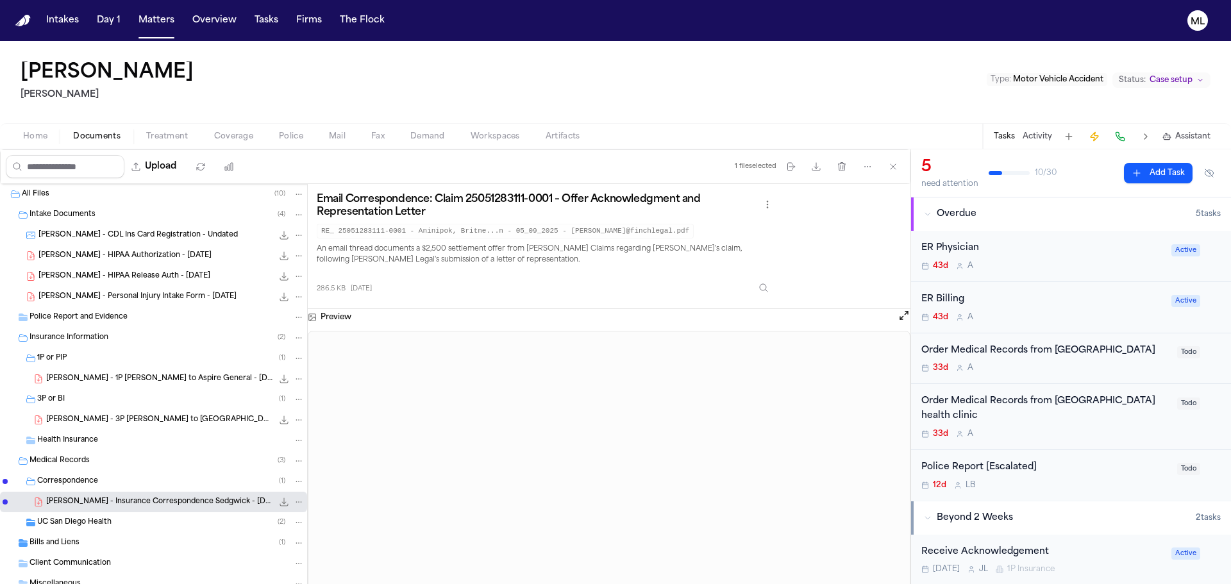
click at [123, 523] on div "UC San Diego Health ( 2 )" at bounding box center [170, 523] width 267 height 12
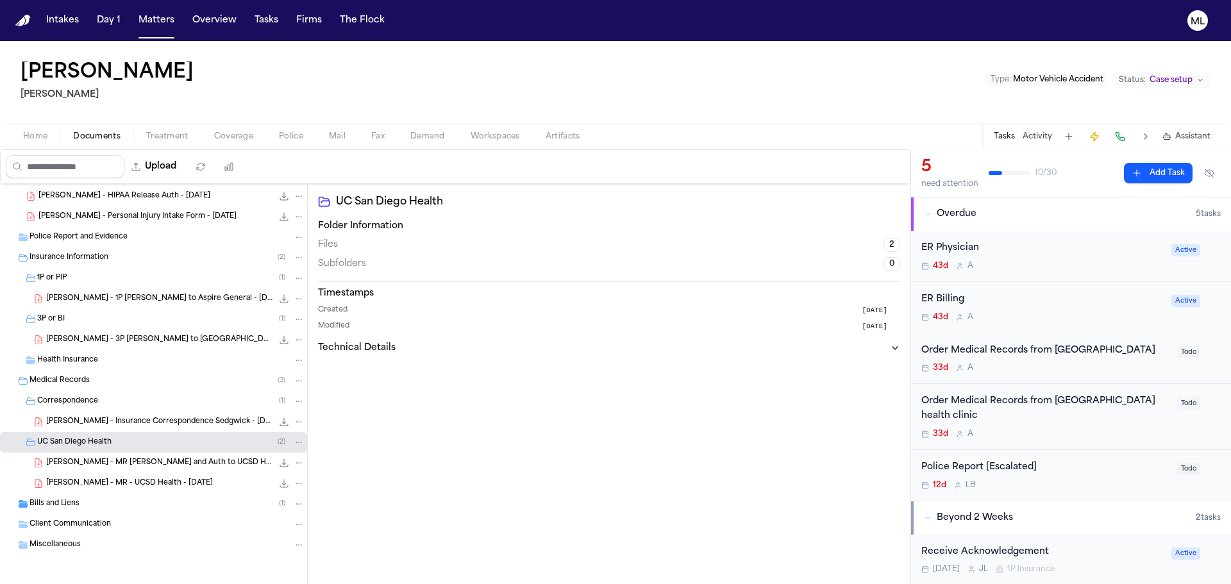
scroll to position [81, 0]
click at [156, 482] on span "A. Espinoza - MR - UCSD Health - 5.18.25" at bounding box center [129, 483] width 167 height 11
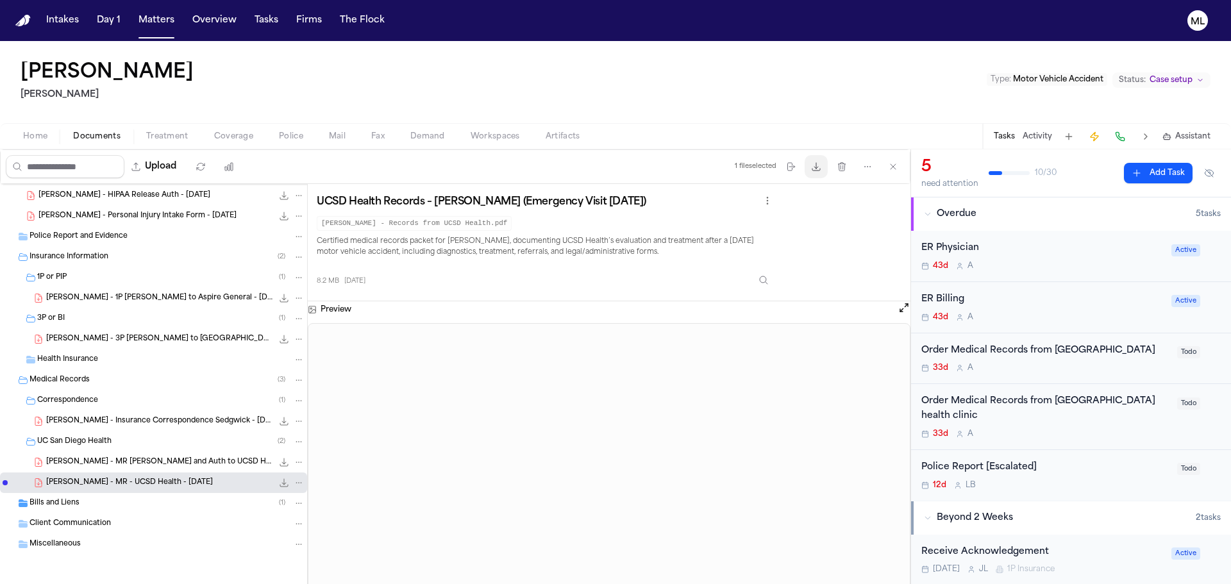
click at [814, 168] on icon "button" at bounding box center [816, 167] width 10 height 10
click at [144, 509] on div "Bills and Liens ( 1 )" at bounding box center [153, 503] width 307 height 21
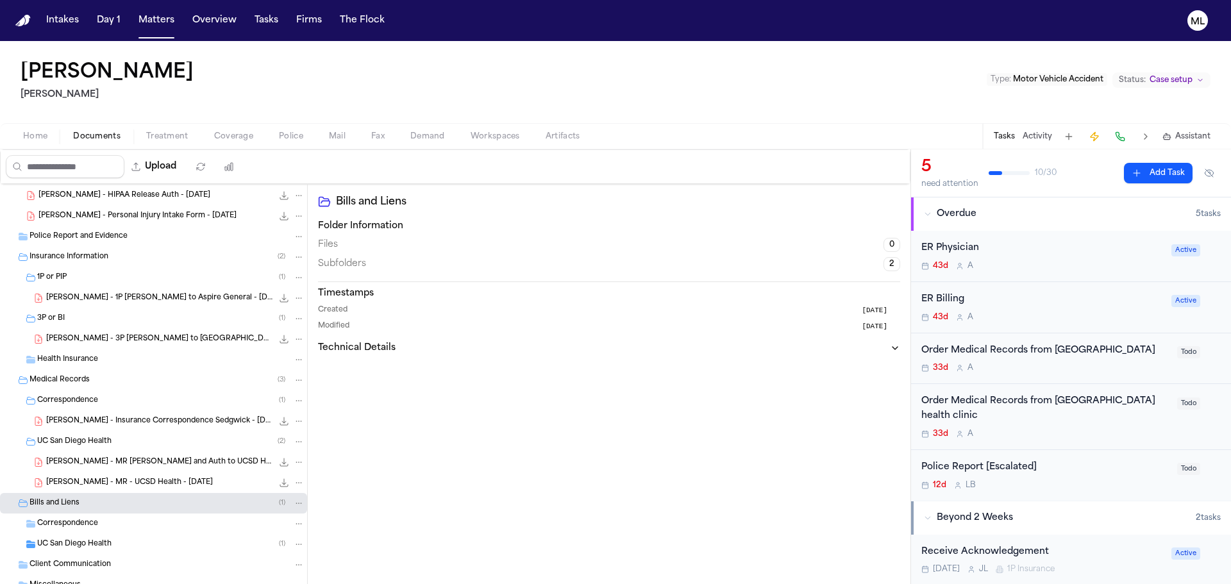
scroll to position [122, 0]
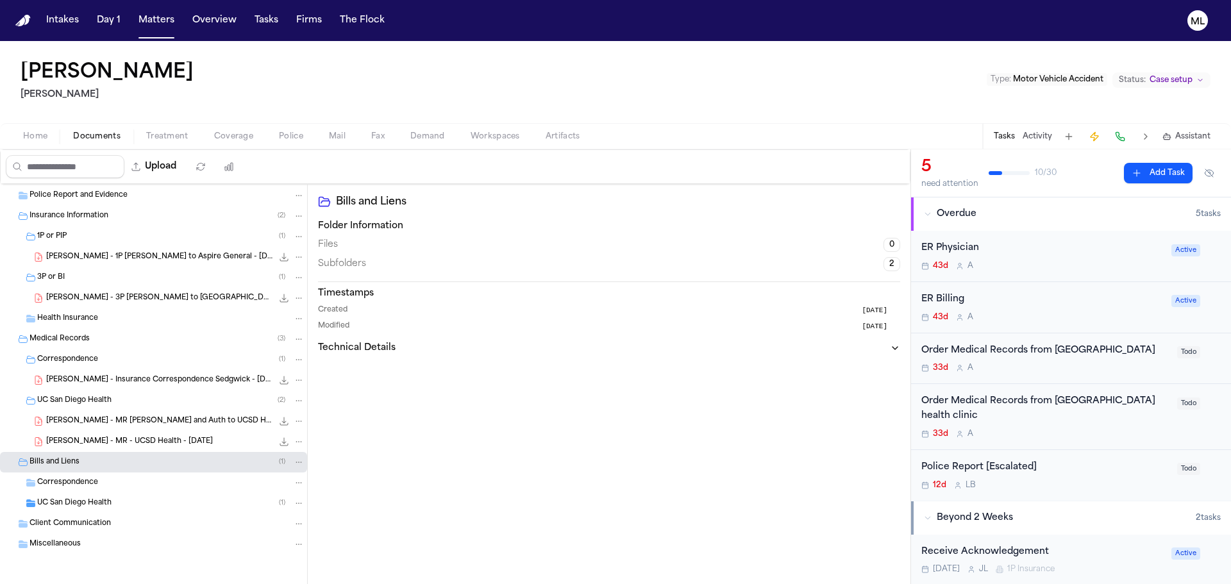
click at [174, 502] on div "UC San Diego Health ( 1 )" at bounding box center [170, 504] width 267 height 12
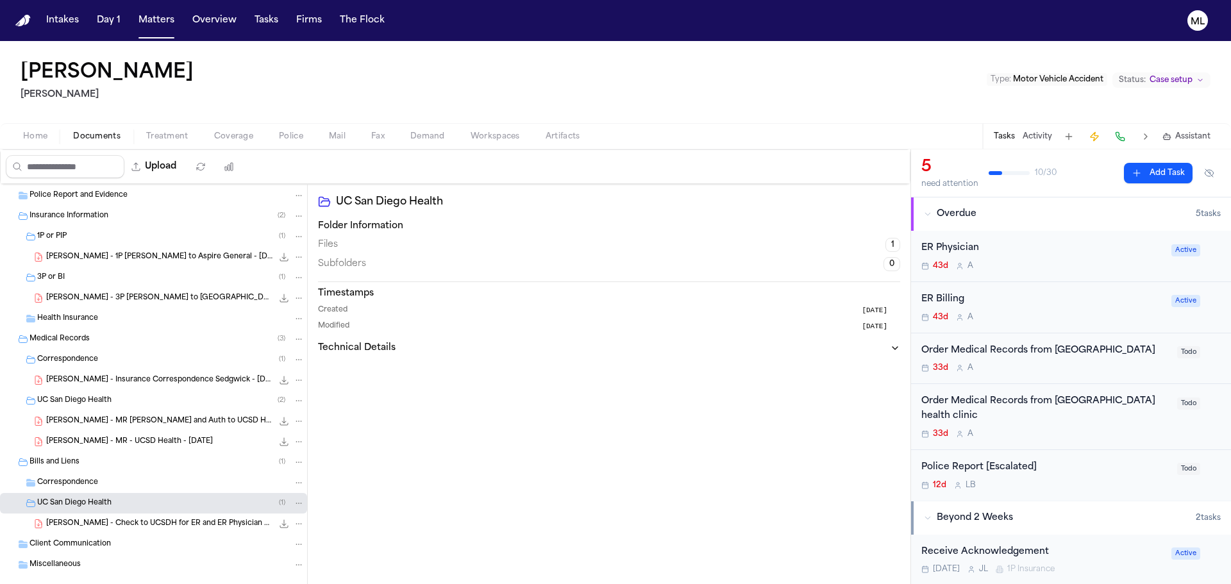
scroll to position [142, 0]
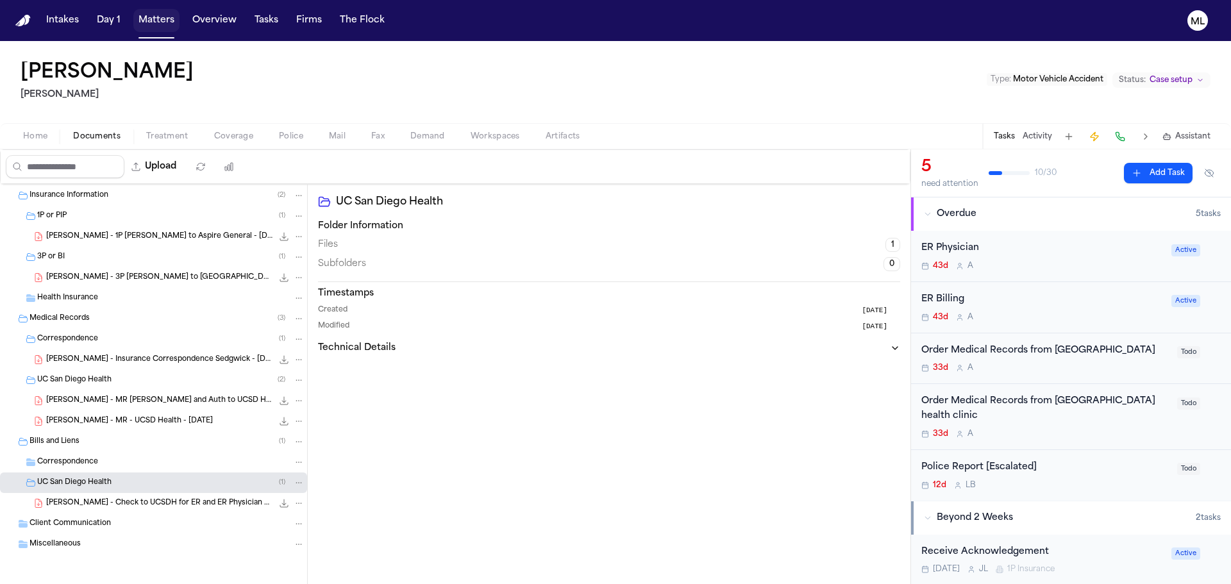
click at [164, 13] on button "Matters" at bounding box center [156, 20] width 46 height 23
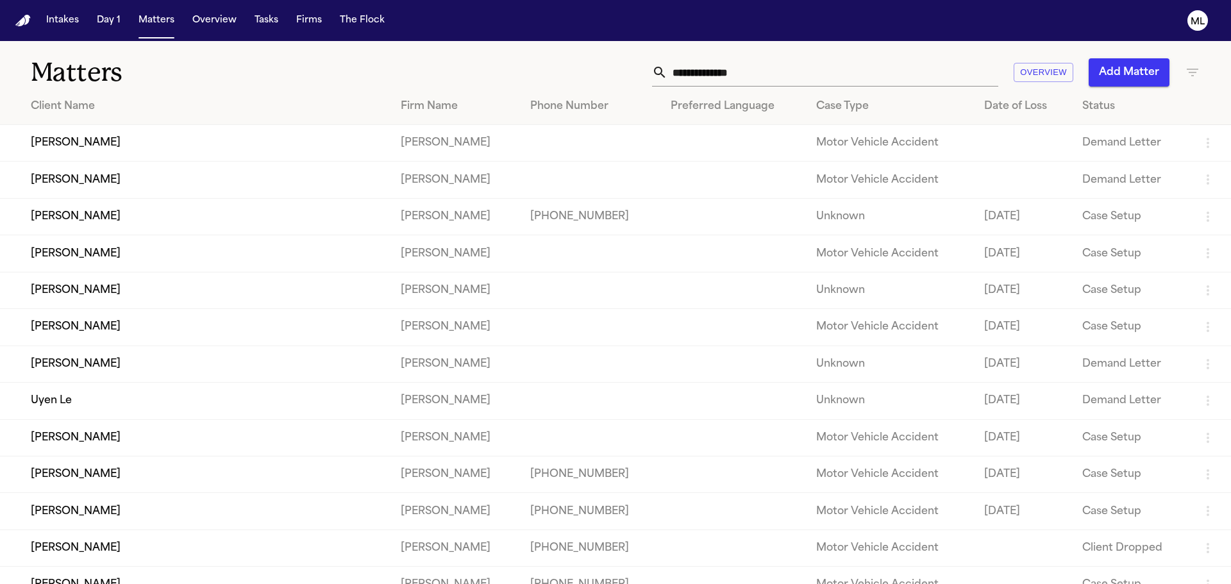
click at [820, 76] on input "text" at bounding box center [833, 72] width 331 height 28
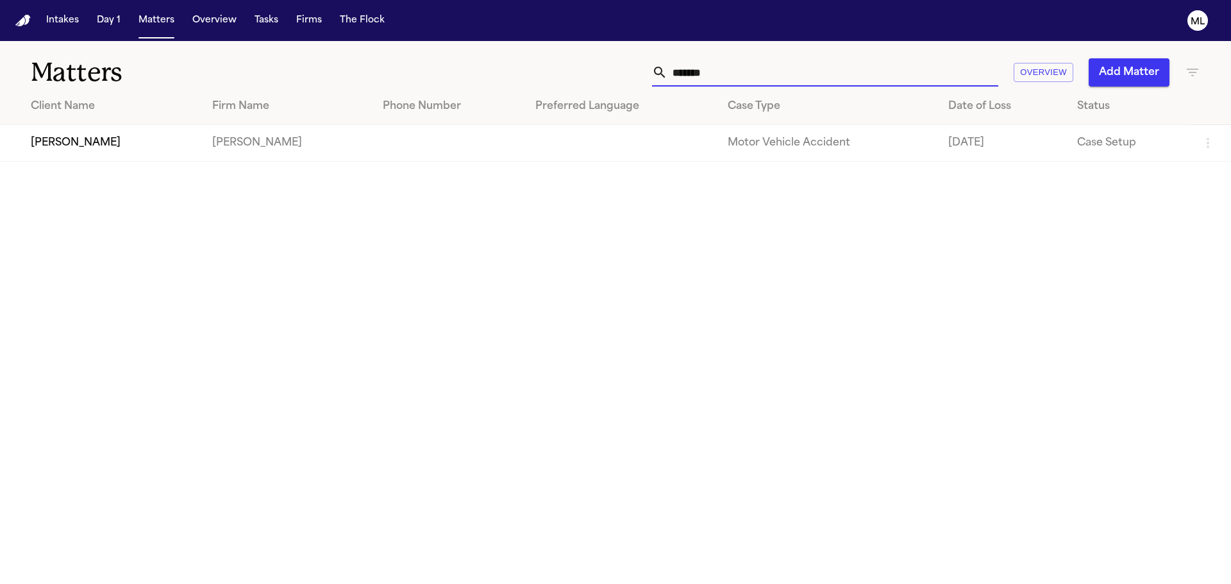
type input "*******"
click at [63, 155] on td "[PERSON_NAME]" at bounding box center [101, 143] width 202 height 37
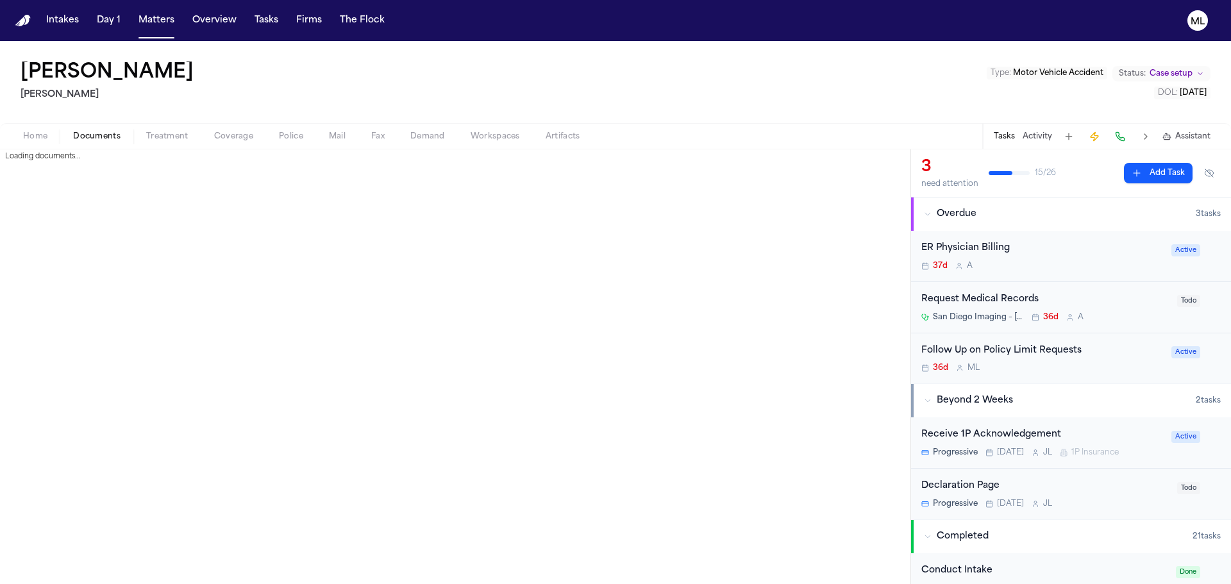
click at [103, 139] on span "Documents" at bounding box center [96, 136] width 47 height 10
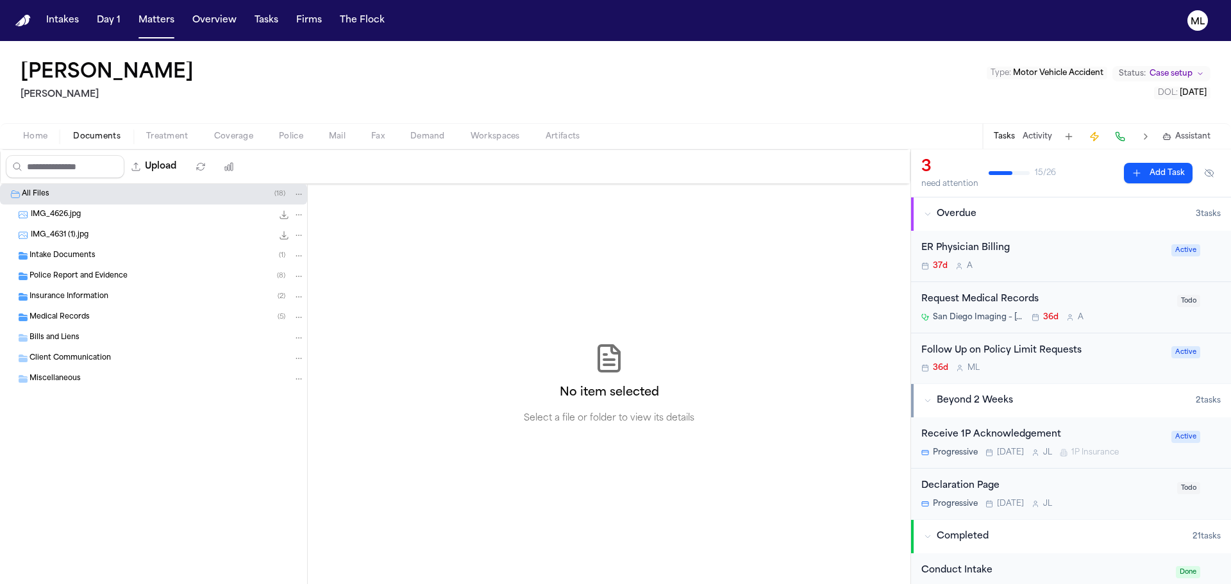
click at [108, 275] on span "Police Report and Evidence" at bounding box center [79, 276] width 98 height 11
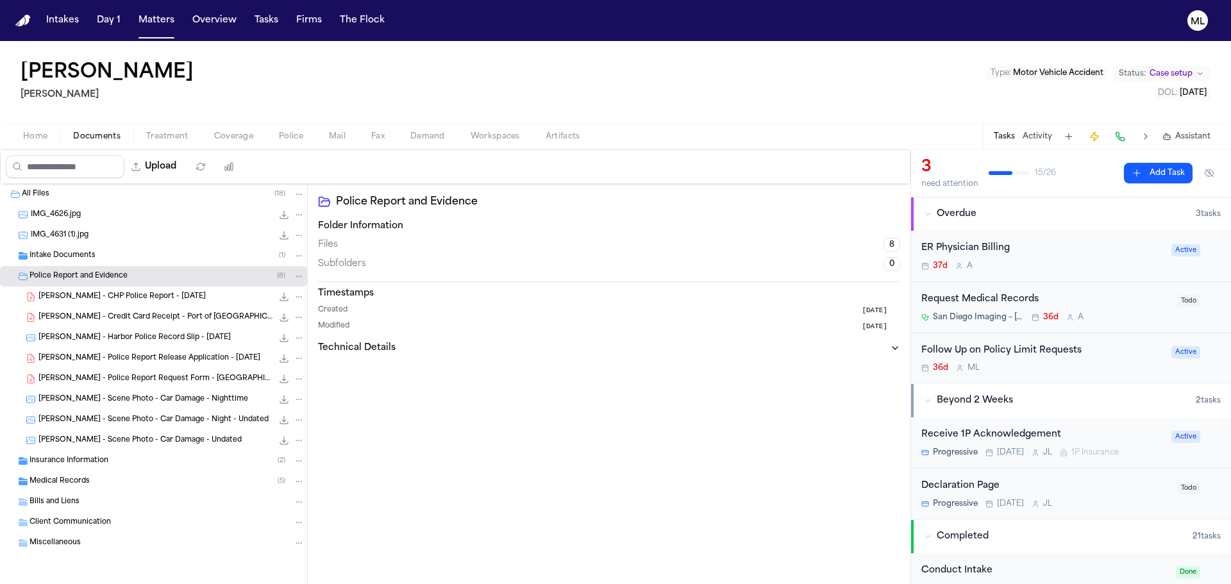
click at [153, 296] on span "M. Mohamed - CHP Police Report - 6.18.25" at bounding box center [121, 297] width 167 height 11
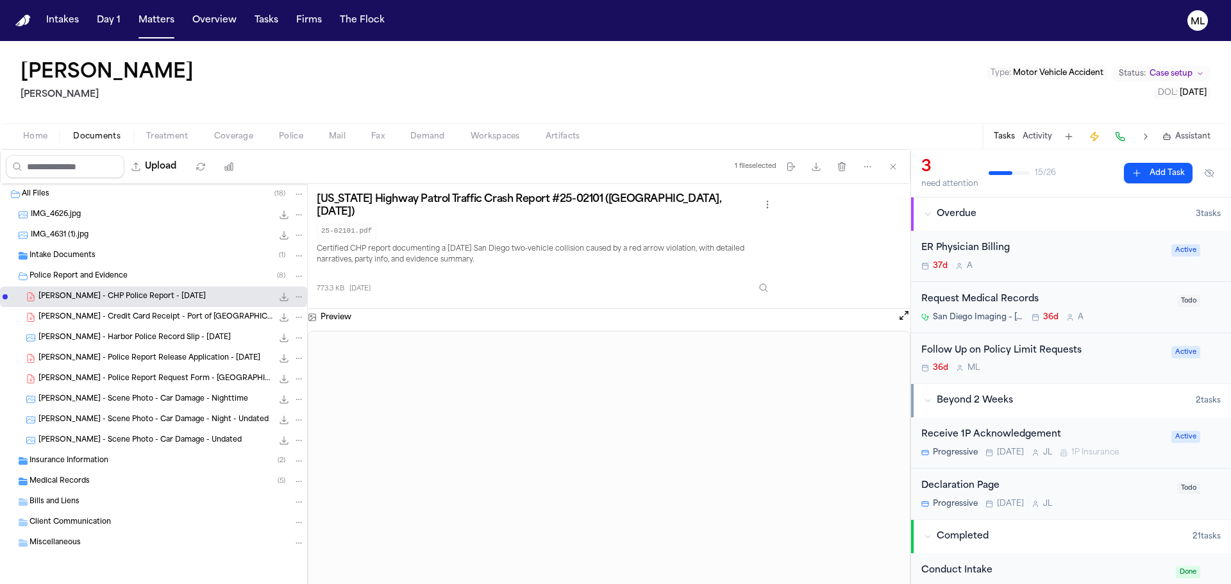
click at [153, 296] on span "M. Mohamed - CHP Police Report - 6.18.25" at bounding box center [121, 297] width 167 height 11
click at [102, 456] on span "Insurance Information" at bounding box center [69, 461] width 79 height 11
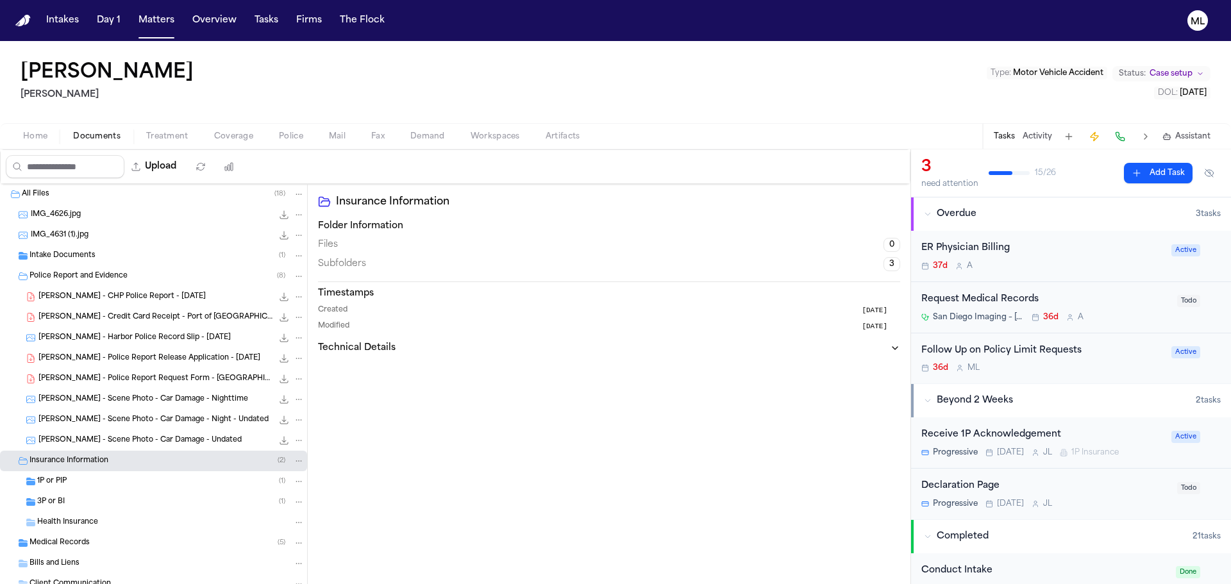
click at [112, 496] on div "3P or BI ( 1 )" at bounding box center [153, 502] width 307 height 21
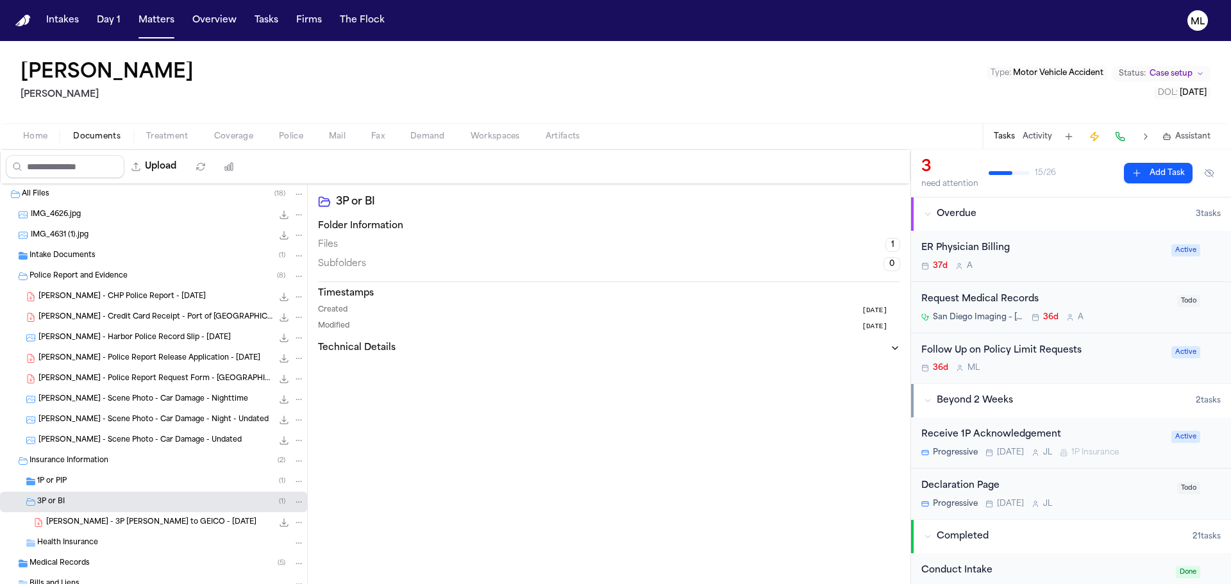
click at [149, 518] on span "M. Mohamed - 3P LOR to GEICO - 6.19.25" at bounding box center [151, 523] width 210 height 11
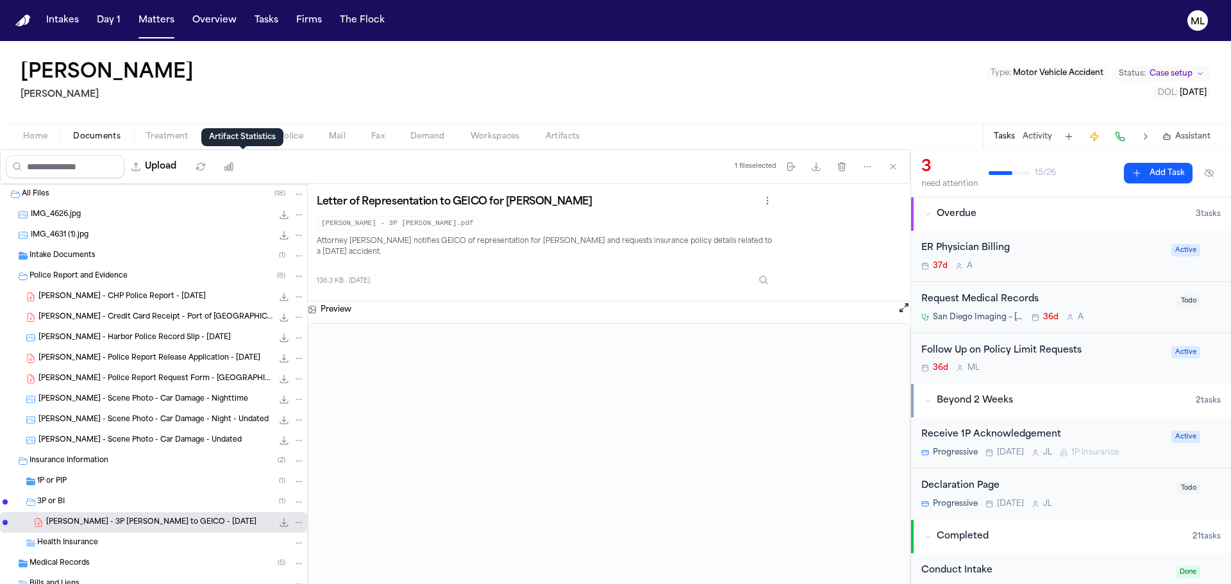
click at [224, 144] on div "Artifact Statistics Artifact Statistics" at bounding box center [242, 137] width 82 height 18
click at [224, 133] on div "Artifact Statistics Artifact Statistics" at bounding box center [242, 137] width 82 height 18
click at [307, 62] on div "Mohamed Mohamed Albert Le Type : Motor Vehicle Accident Status: Case setup DOL …" at bounding box center [615, 82] width 1231 height 82
click at [242, 126] on div "Home Documents Treatment Coverage Police Mail Fax Demand Workspaces Artifacts T…" at bounding box center [615, 136] width 1231 height 26
click at [235, 145] on div "Home Documents Treatment Coverage Police Mail Fax Demand Workspaces Artifacts T…" at bounding box center [615, 136] width 1231 height 26
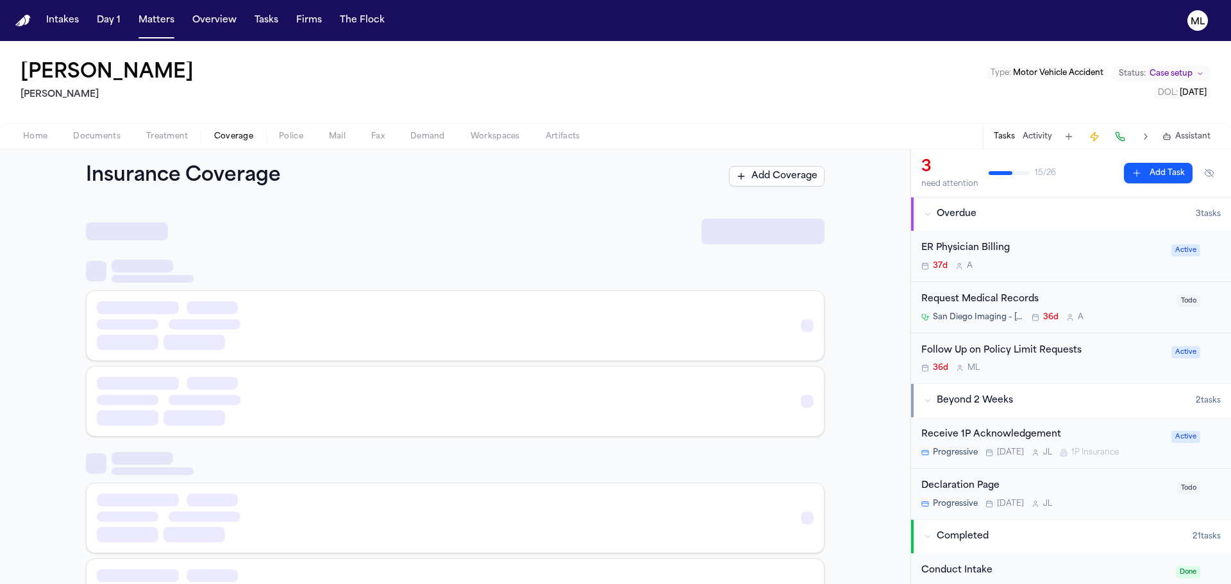
click at [237, 137] on span "Coverage" at bounding box center [233, 136] width 39 height 10
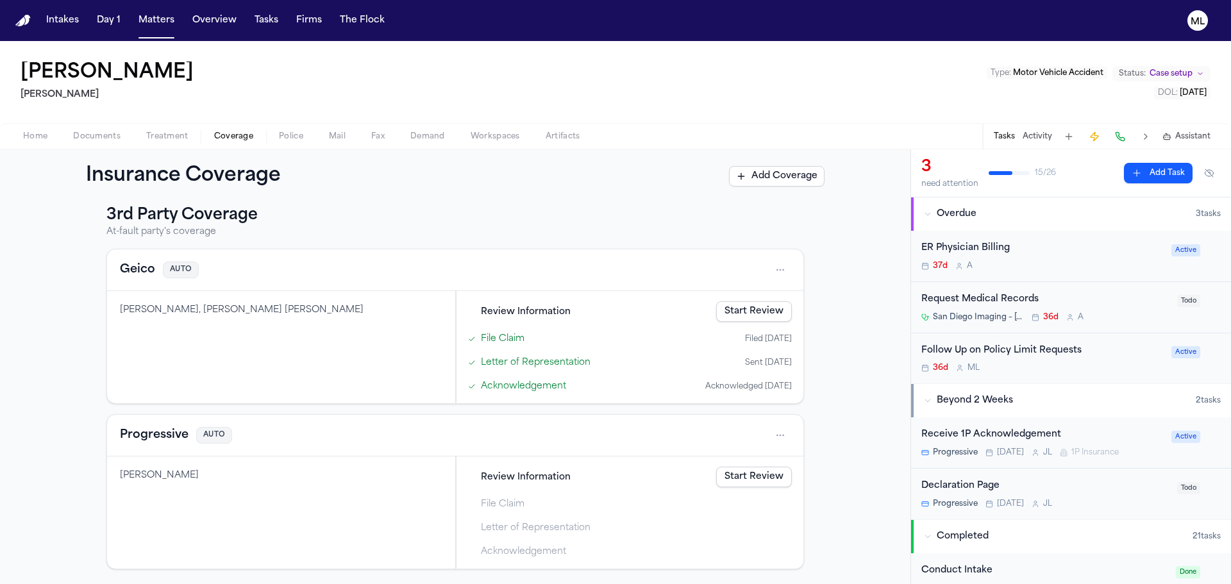
scroll to position [330, 0]
click at [711, 310] on div "Review Information Start Review" at bounding box center [630, 311] width 334 height 28
click at [744, 312] on link "Start Review" at bounding box center [754, 311] width 76 height 21
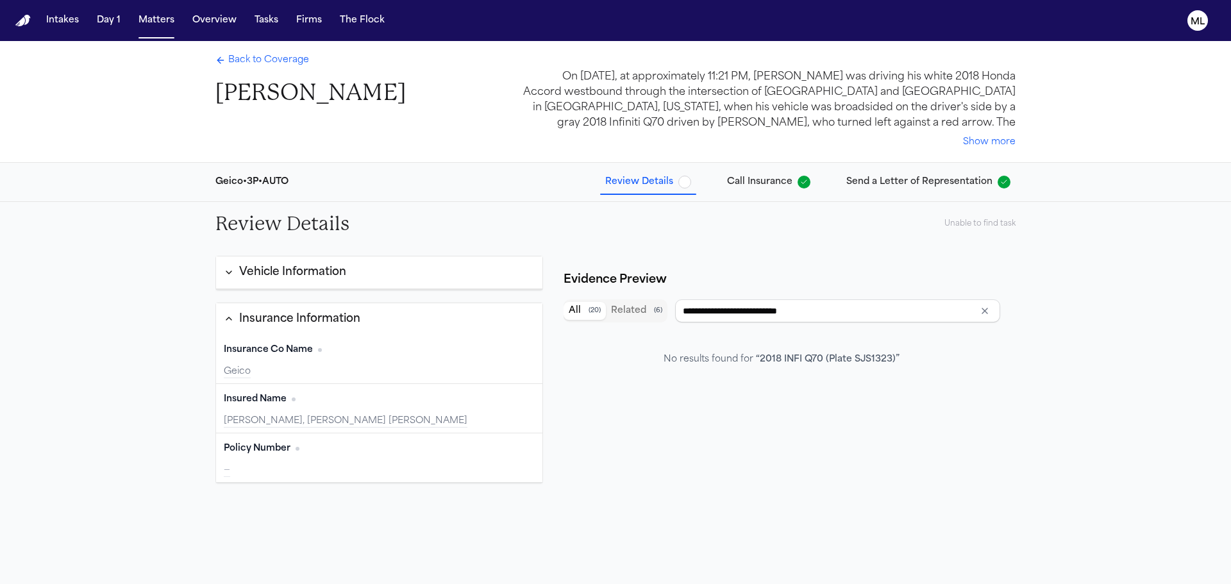
type input "*****"
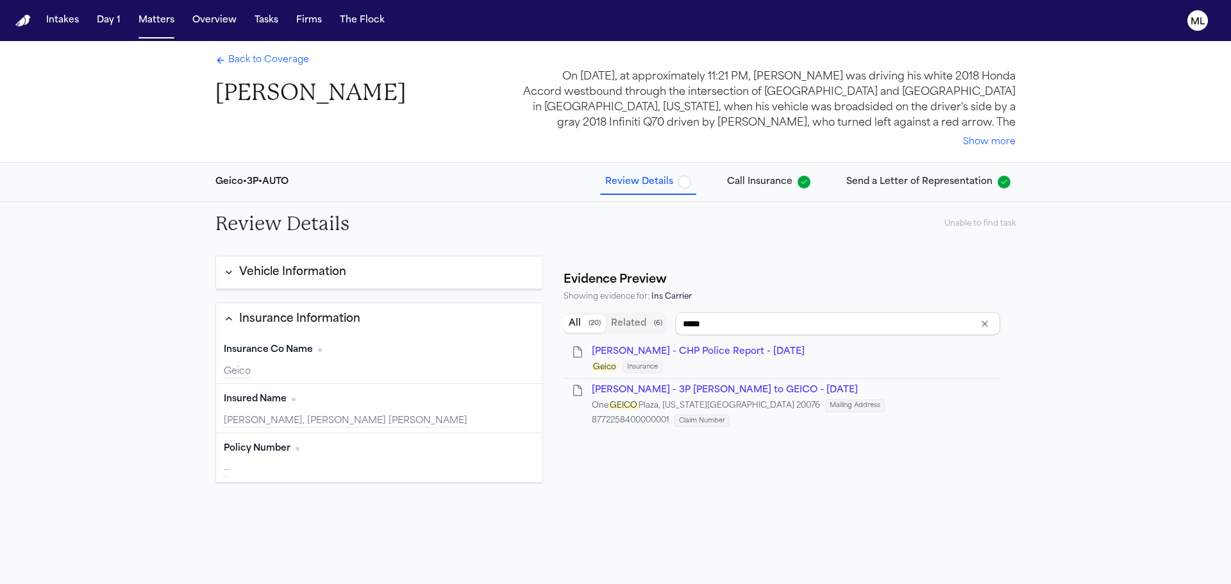
click at [236, 61] on span "Back to Coverage" at bounding box center [268, 60] width 81 height 13
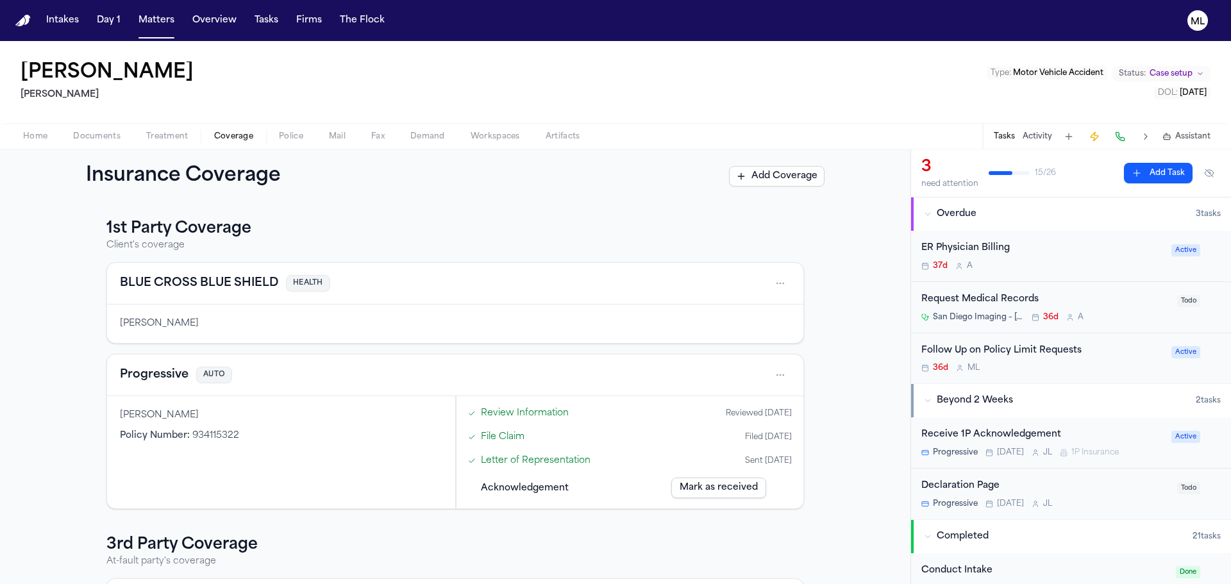
click at [1141, 375] on div "Follow Up on Policy Limit Requests 36d M L Active" at bounding box center [1071, 359] width 320 height 51
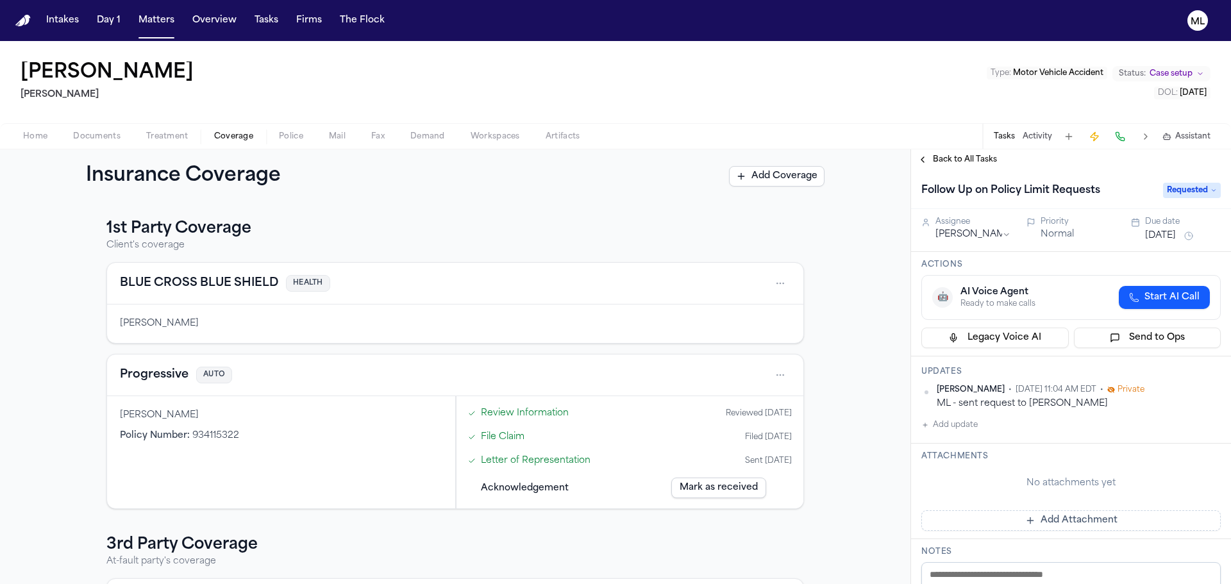
click at [1171, 238] on button "Jul 29, 2025" at bounding box center [1161, 236] width 31 height 13
click at [1189, 305] on button "5" at bounding box center [1192, 310] width 21 height 21
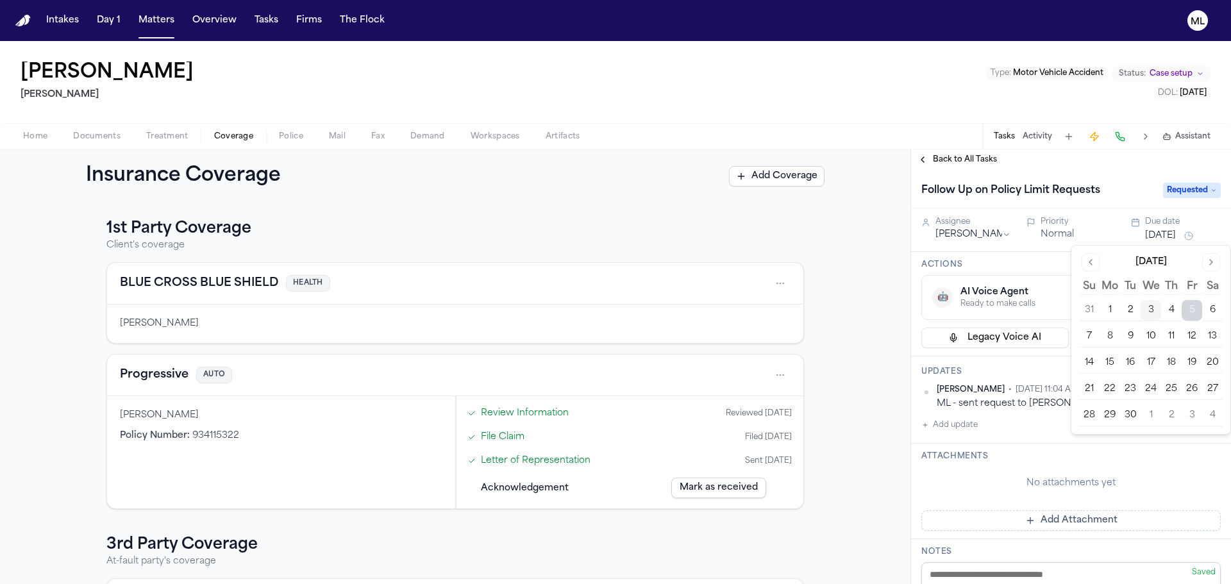
click at [942, 160] on span "Back to All Tasks" at bounding box center [965, 160] width 64 height 10
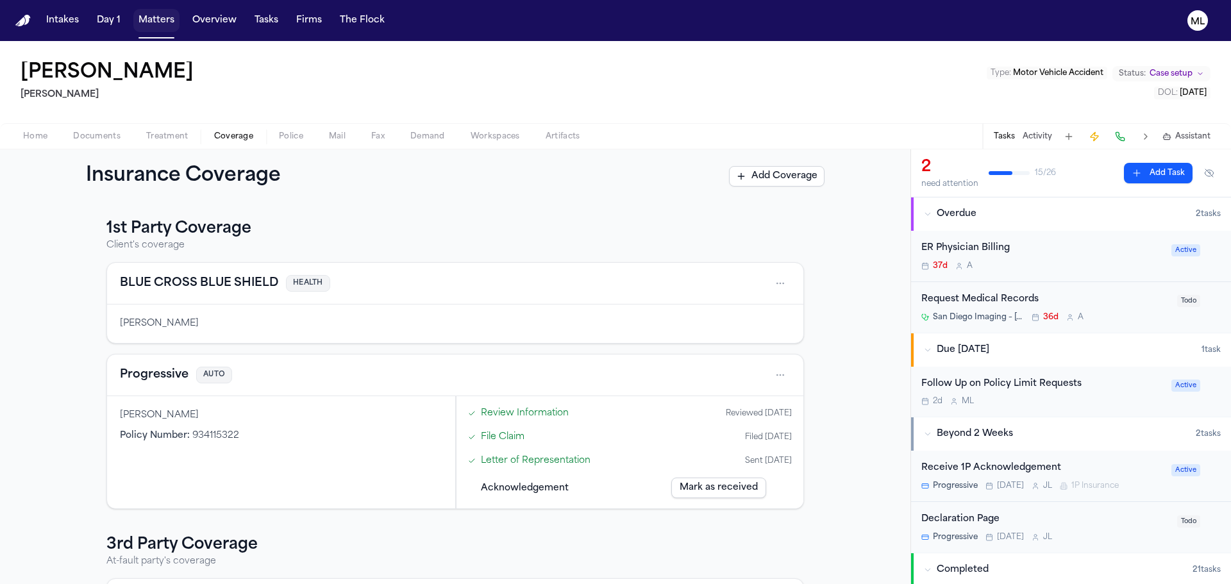
click at [160, 22] on button "Matters" at bounding box center [156, 20] width 46 height 23
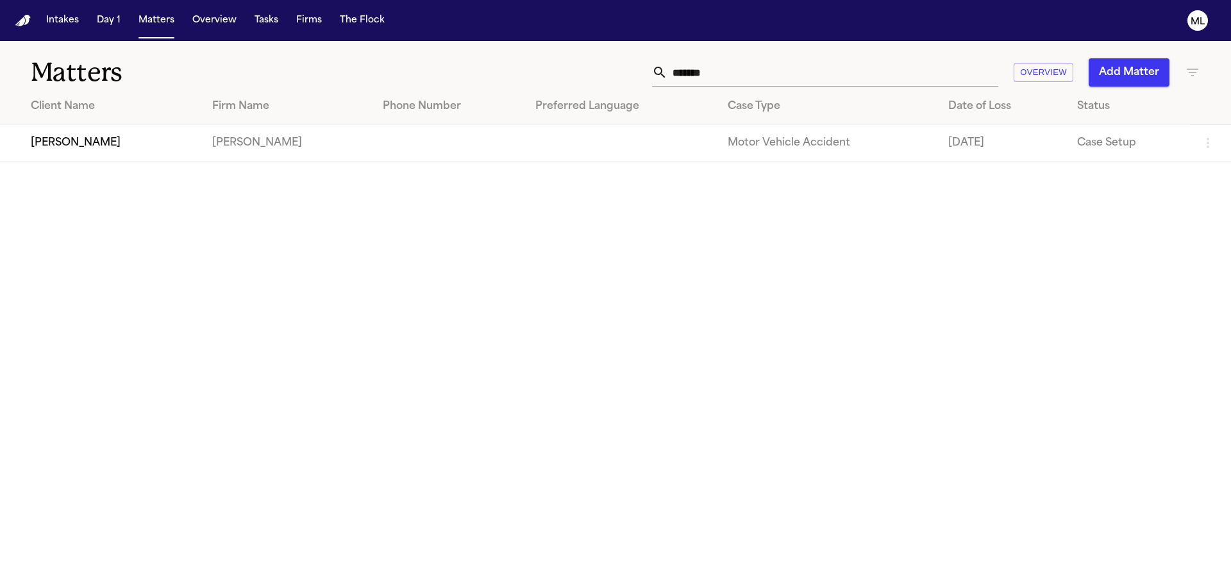
drag, startPoint x: 761, startPoint y: 72, endPoint x: 668, endPoint y: 72, distance: 93.0
click at [668, 72] on div "*******" at bounding box center [825, 72] width 346 height 28
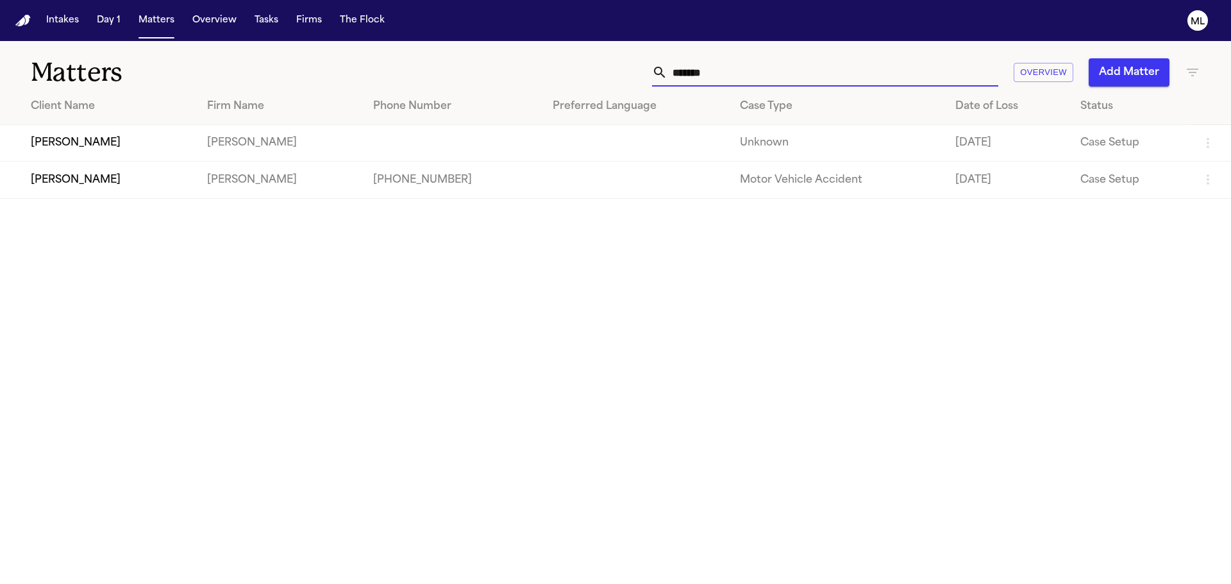
type input "*******"
click at [160, 185] on td "[PERSON_NAME]" at bounding box center [98, 180] width 197 height 37
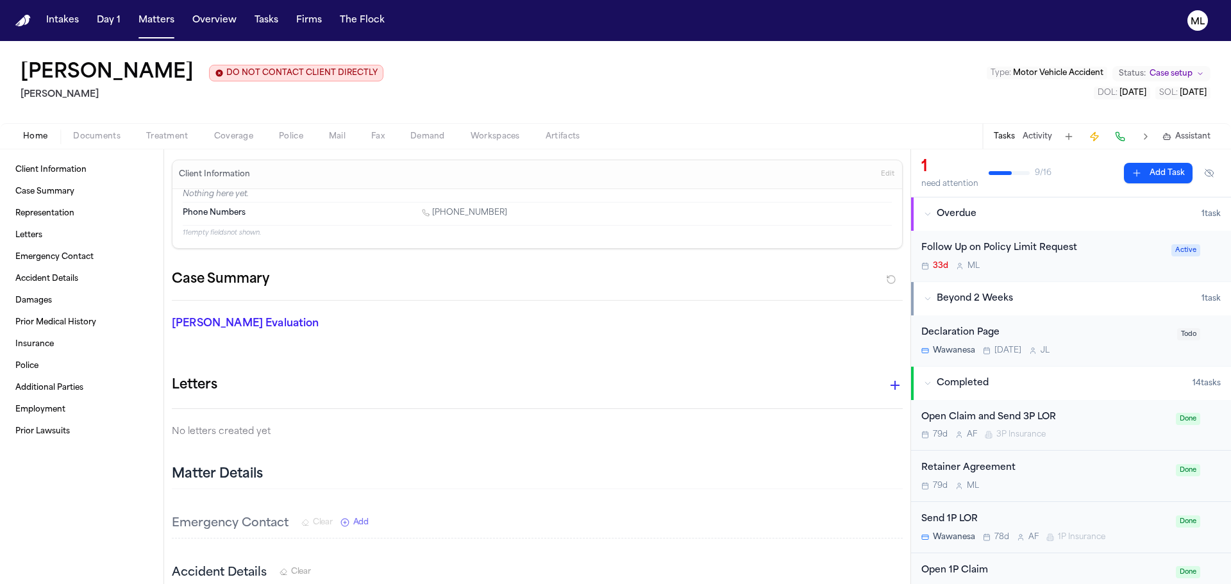
click at [1124, 264] on div "33d M L" at bounding box center [1043, 266] width 242 height 10
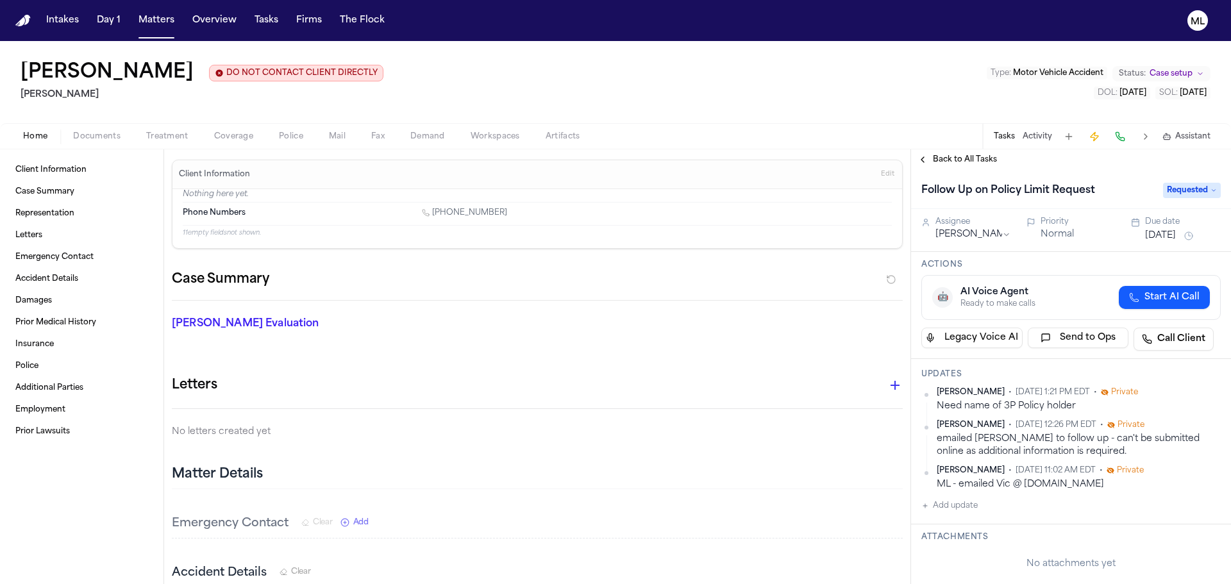
click at [1152, 236] on button "Aug 1, 2025" at bounding box center [1161, 236] width 31 height 13
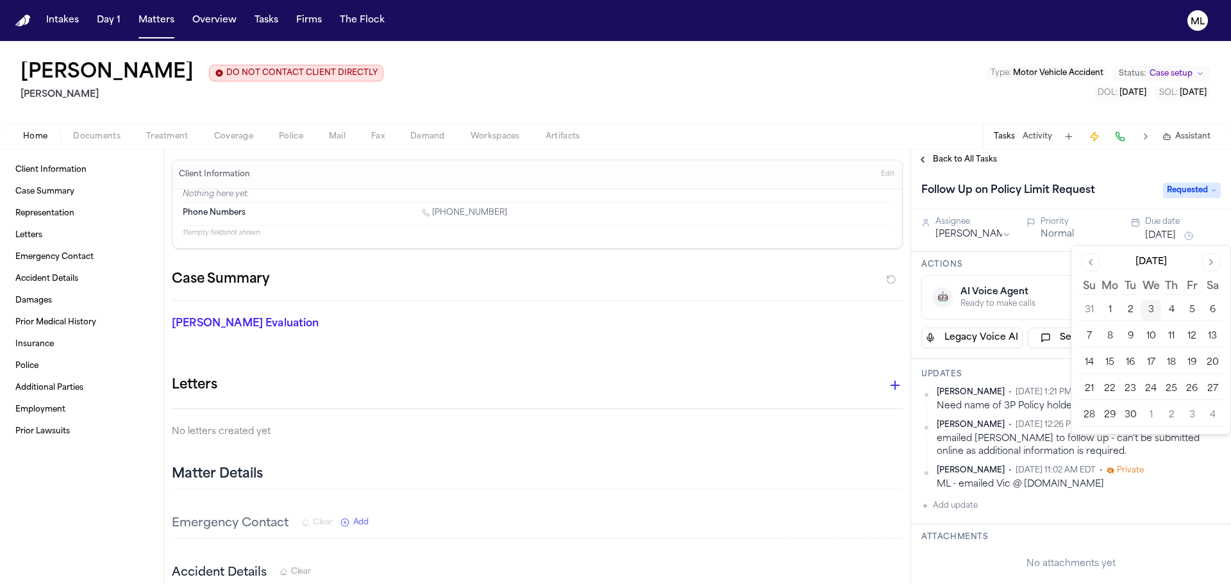
click at [1194, 304] on button "5" at bounding box center [1192, 310] width 21 height 21
click at [957, 160] on span "Back to All Tasks" at bounding box center [965, 160] width 64 height 10
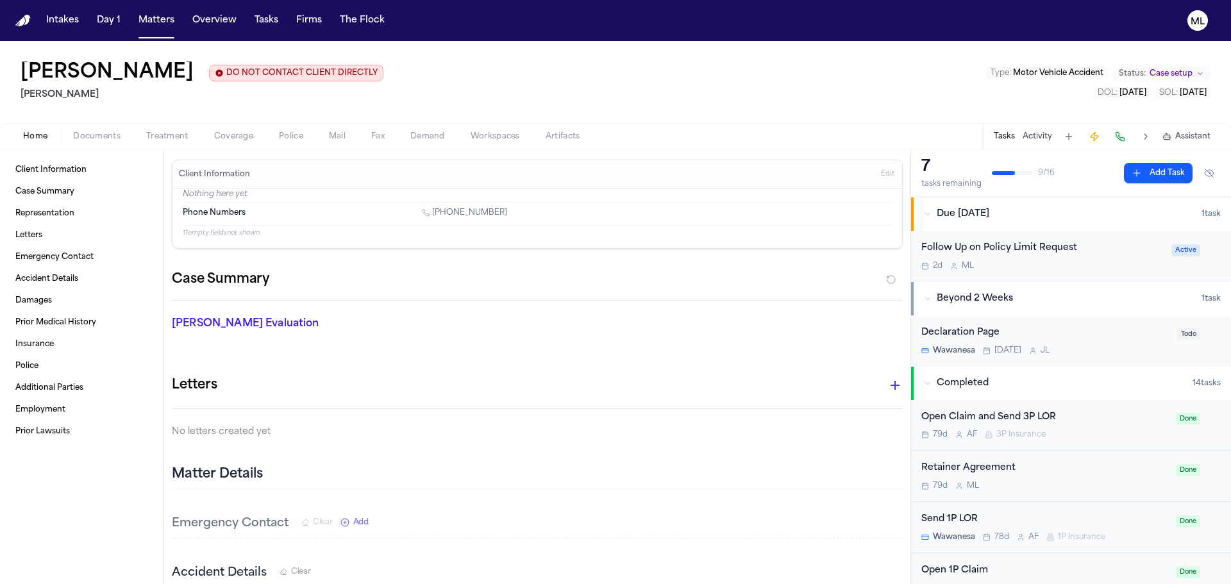
click at [1196, 16] on icon "ML" at bounding box center [1198, 20] width 21 height 21
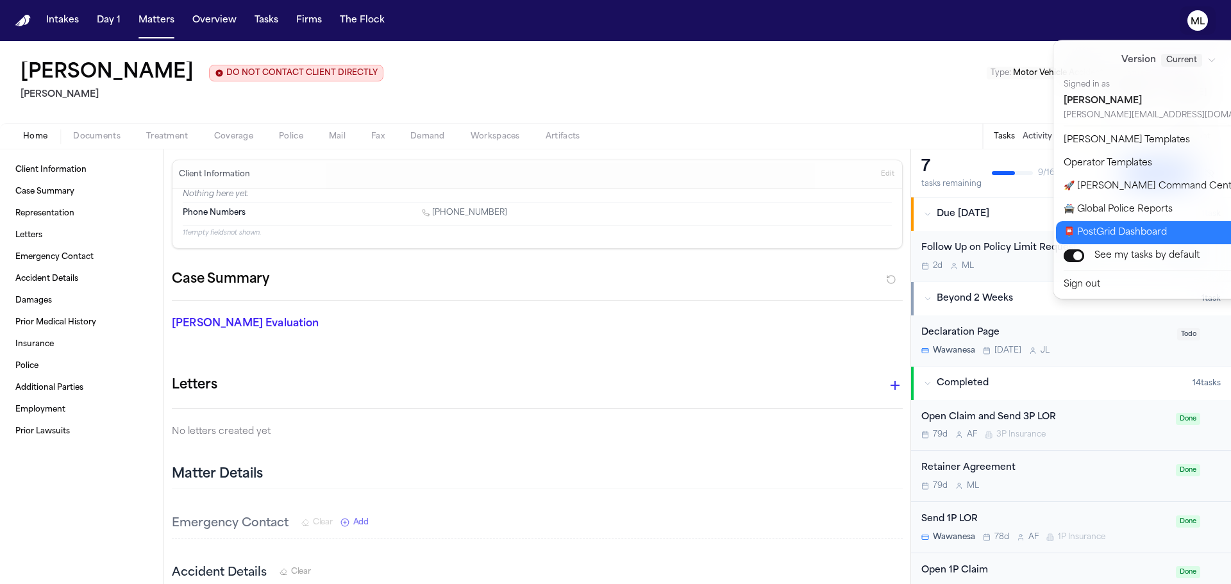
drag, startPoint x: 1143, startPoint y: 221, endPoint x: 1143, endPoint y: 232, distance: 10.9
click at [1143, 232] on div "Version Current Signed in as Michelle Landazabal michelle@finchlegal.com Bland …" at bounding box center [1177, 169] width 246 height 259
click at [1143, 232] on button "📮 PostGrid Dashboard" at bounding box center [1176, 232] width 241 height 23
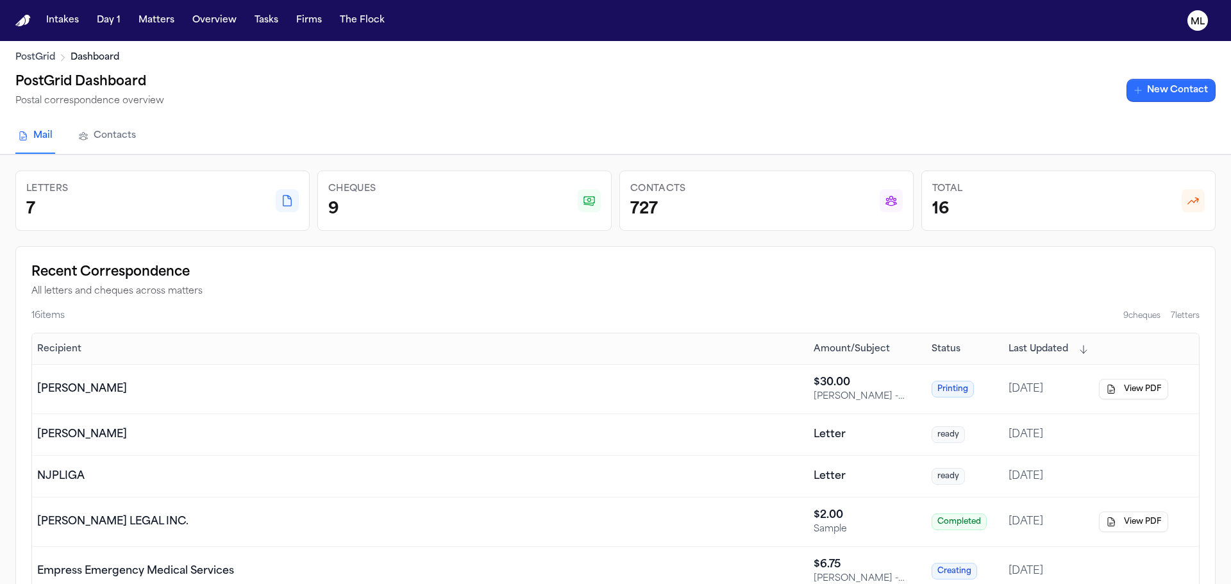
click at [1156, 92] on link "New Contact" at bounding box center [1171, 90] width 89 height 23
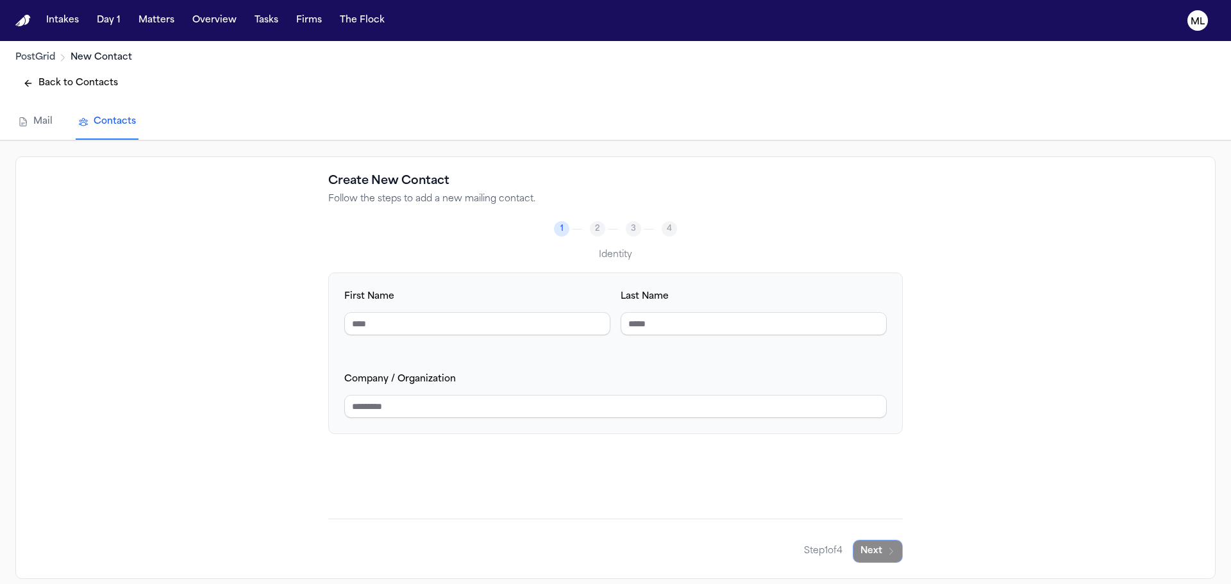
drag, startPoint x: 464, startPoint y: 385, endPoint x: 461, endPoint y: 392, distance: 7.5
click at [462, 388] on div "Company / Organization" at bounding box center [615, 394] width 543 height 47
click at [457, 400] on input "Company / Organization" at bounding box center [615, 406] width 543 height 23
type input "**********"
click at [886, 550] on icon "button" at bounding box center [891, 551] width 10 height 10
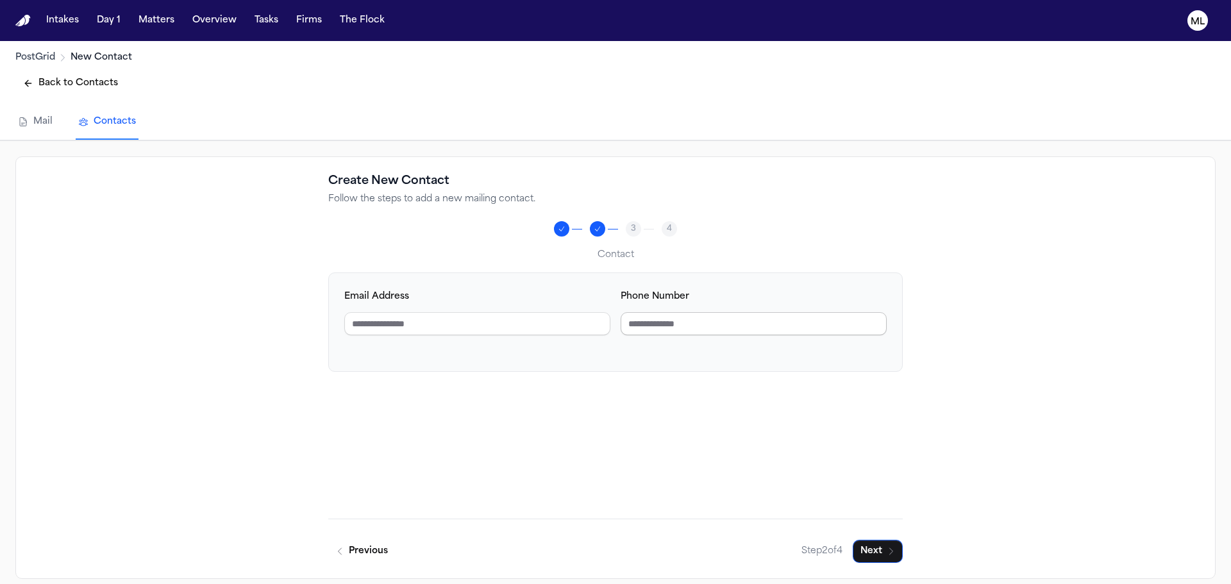
click at [659, 328] on input "Phone Number" at bounding box center [754, 323] width 266 height 23
type input "**********"
click at [886, 556] on icon "button" at bounding box center [891, 551] width 10 height 10
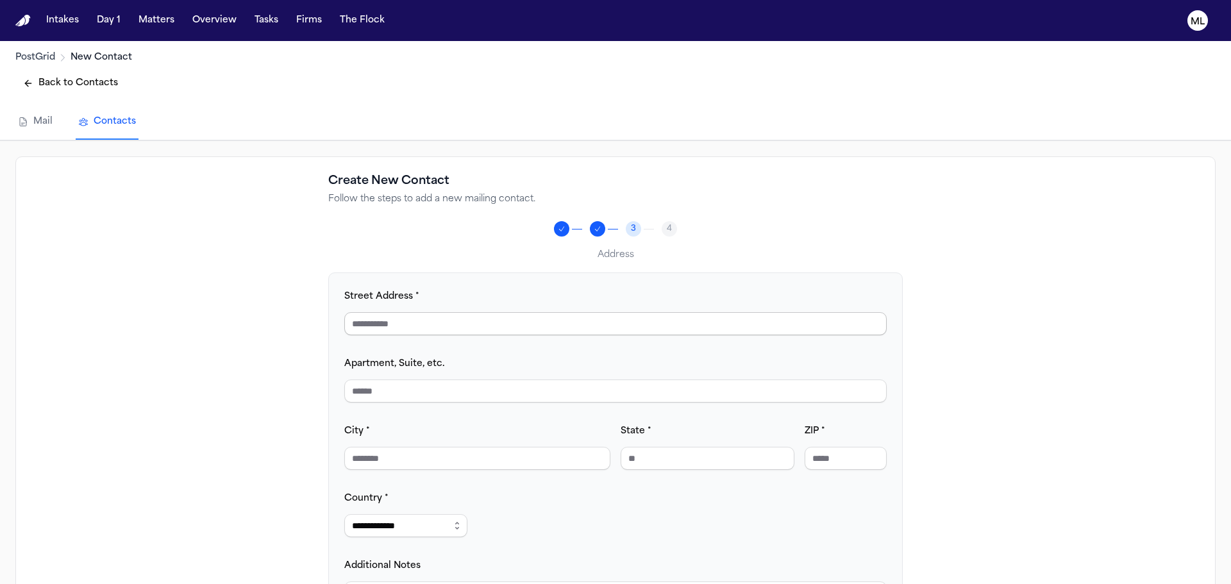
click at [434, 328] on input "Street Address *" at bounding box center [615, 323] width 543 height 23
type input "**********"
type input "********"
type input "**"
type input "*****"
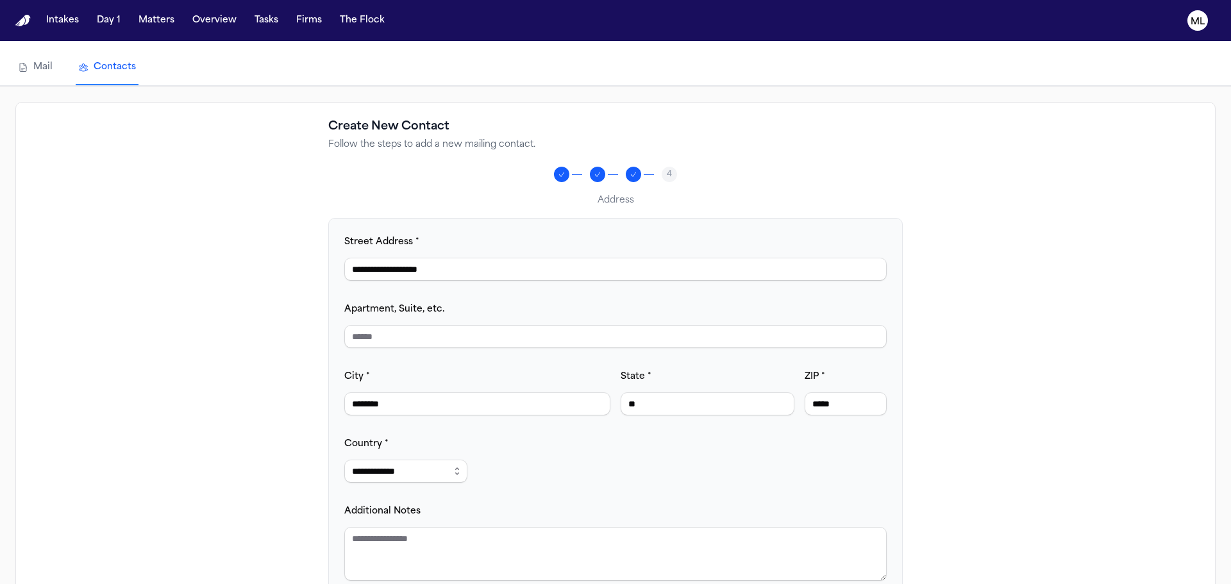
scroll to position [128, 0]
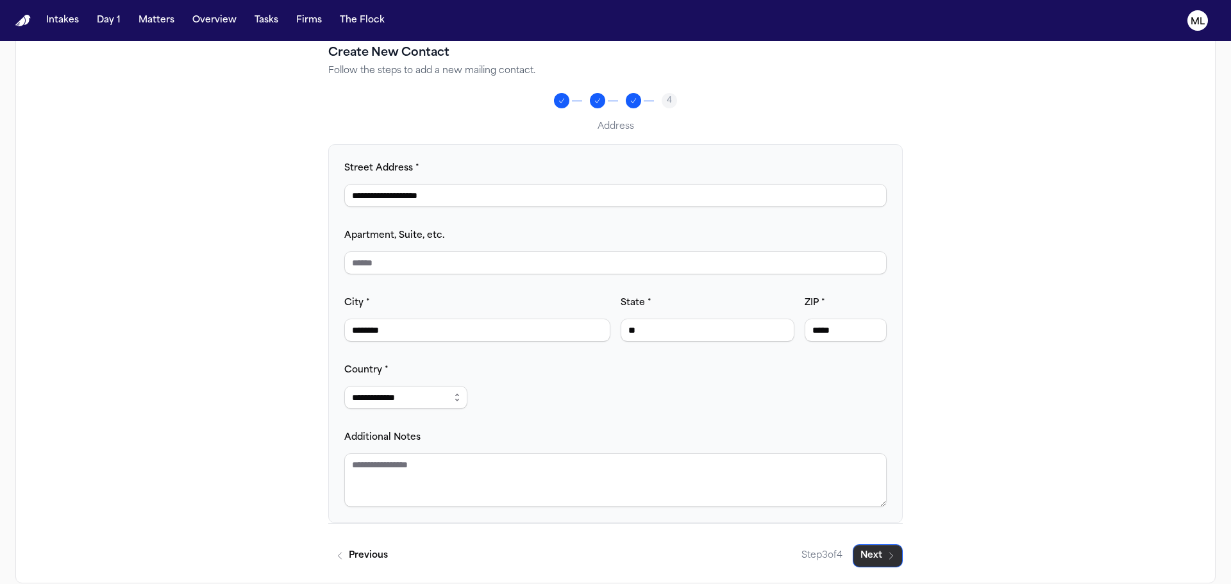
click at [863, 557] on button "Next" at bounding box center [878, 556] width 50 height 23
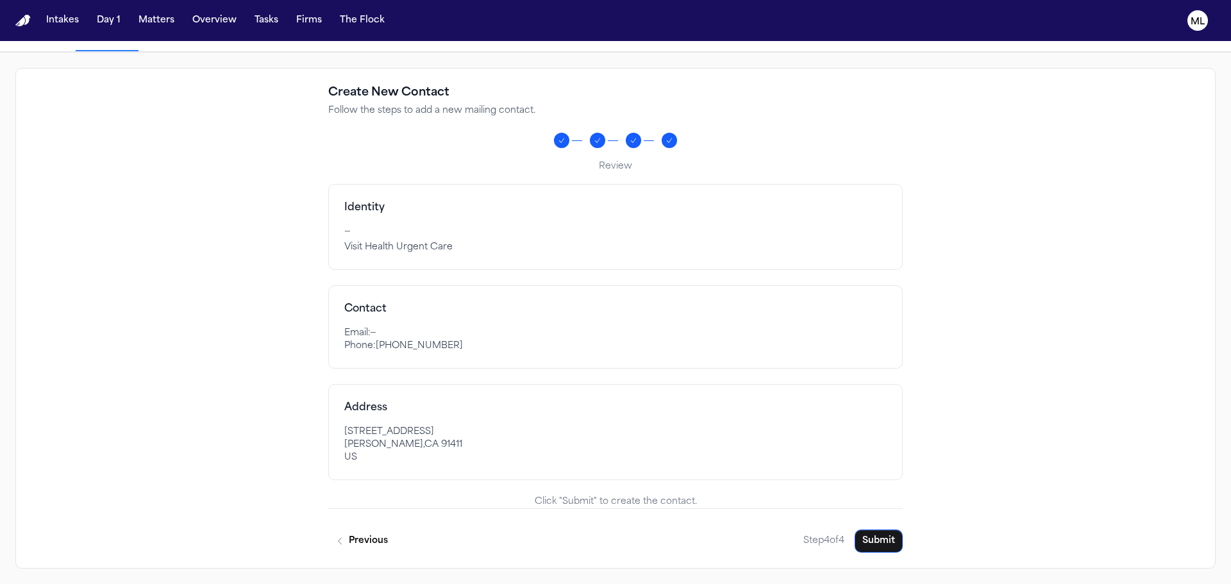
scroll to position [89, 0]
click at [880, 549] on button "Submit" at bounding box center [879, 541] width 48 height 23
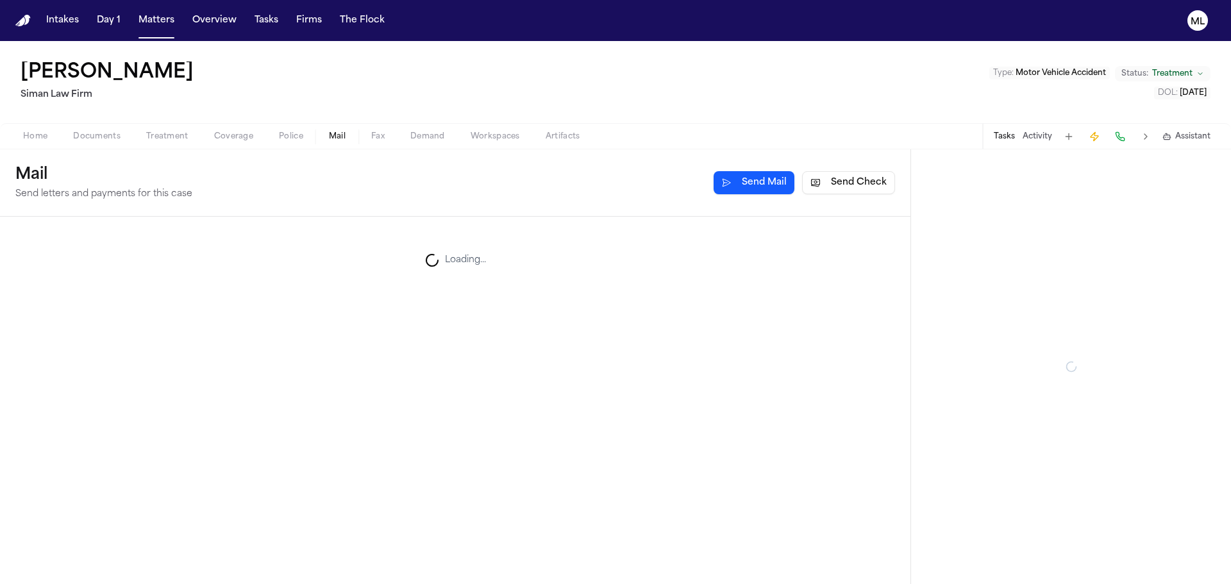
click at [337, 139] on span "Mail" at bounding box center [337, 136] width 17 height 10
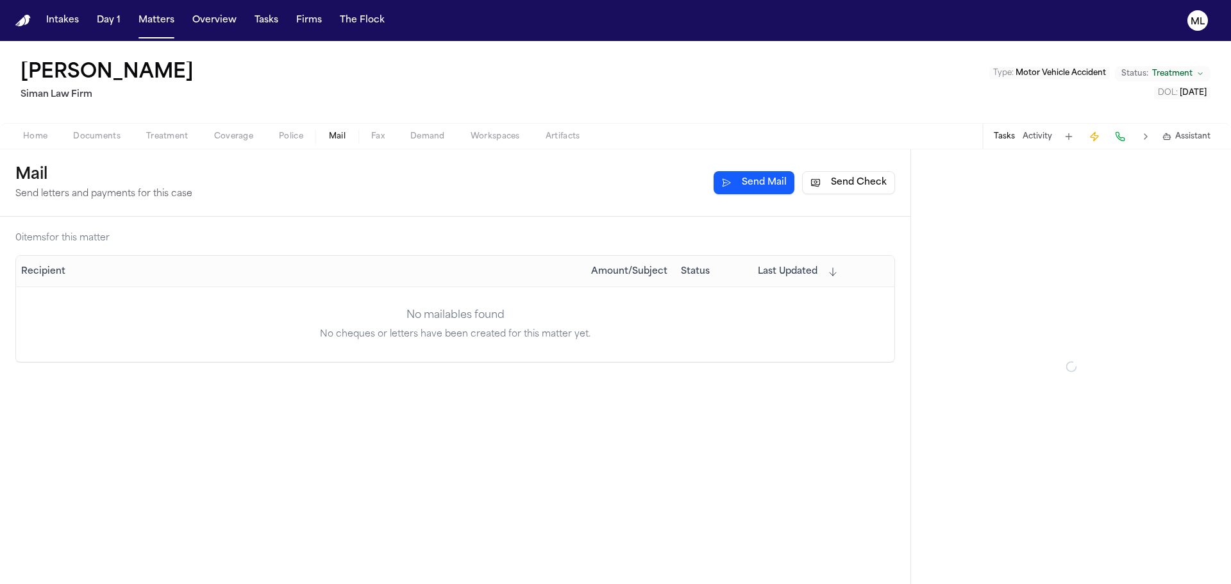
click at [812, 190] on button "Send Check" at bounding box center [848, 182] width 93 height 23
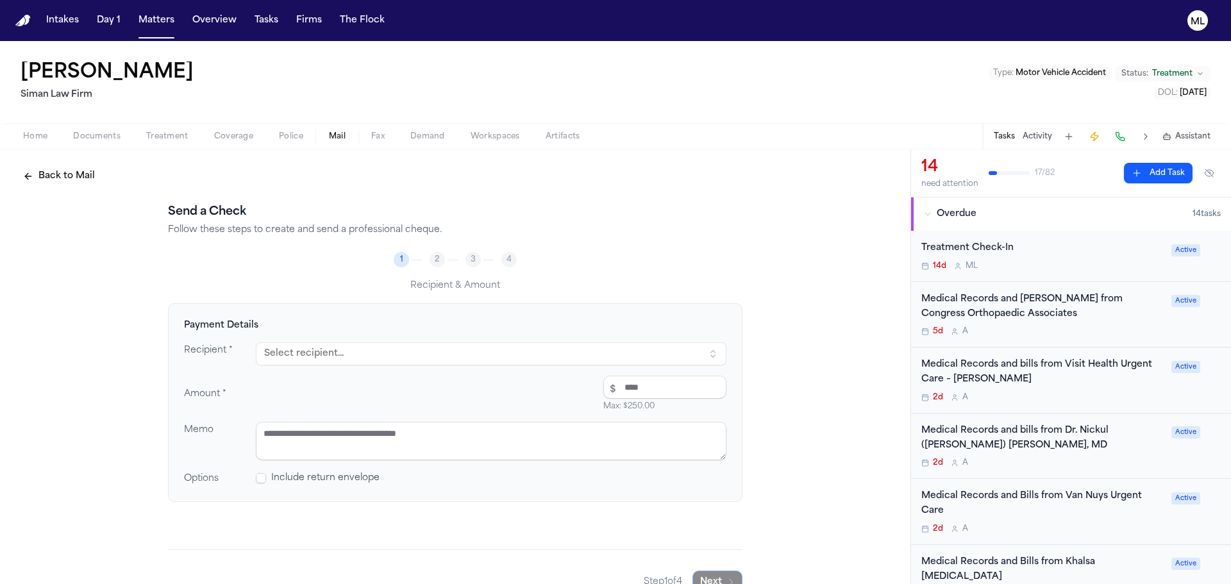
click at [452, 339] on div "Payment Details Recipient * Select recipient... Amount * $ Max: $ 250.00 Memo O…" at bounding box center [455, 402] width 575 height 199
click at [447, 353] on button "Select recipient..." at bounding box center [491, 354] width 471 height 23
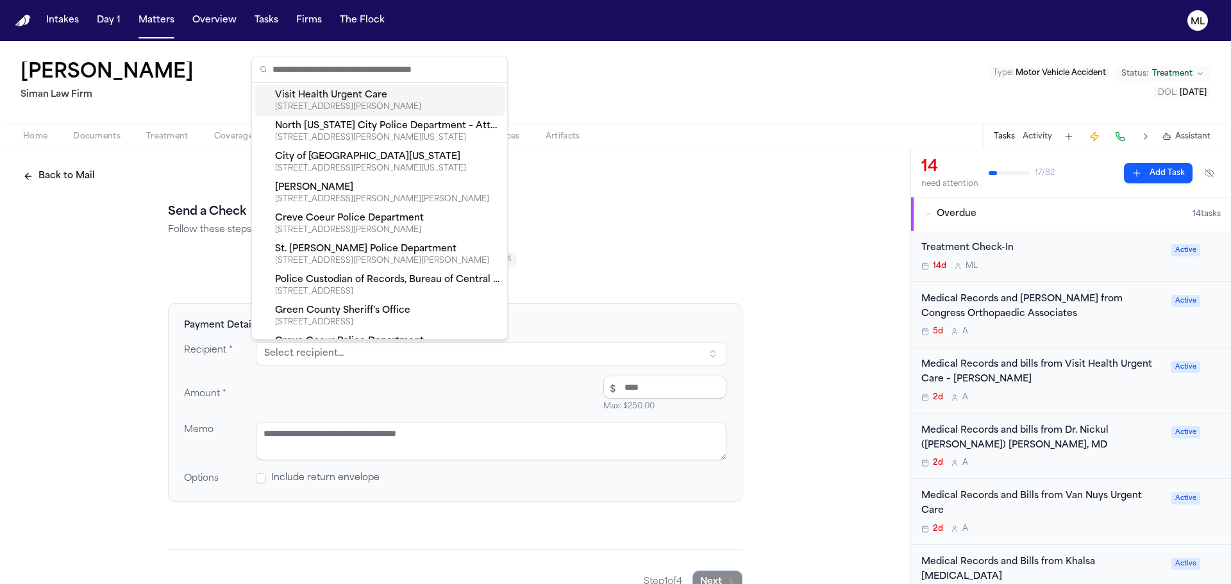
click at [376, 103] on div "[STREET_ADDRESS][PERSON_NAME]" at bounding box center [387, 107] width 224 height 10
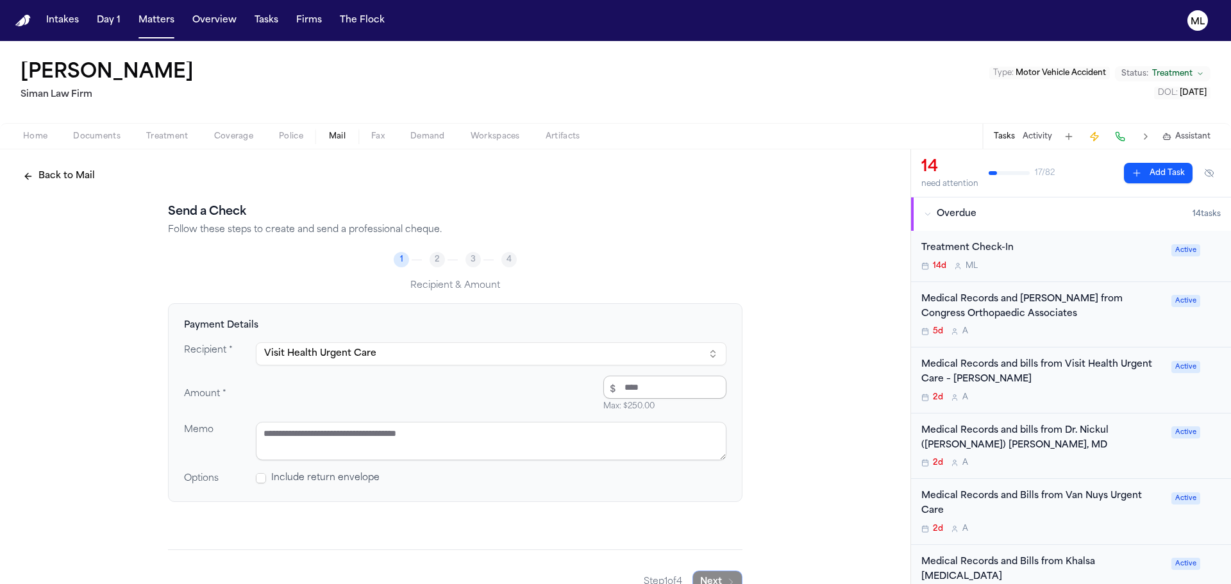
click at [645, 385] on input "number" at bounding box center [665, 387] width 123 height 23
type input "*****"
click at [480, 444] on textarea at bounding box center [491, 441] width 471 height 38
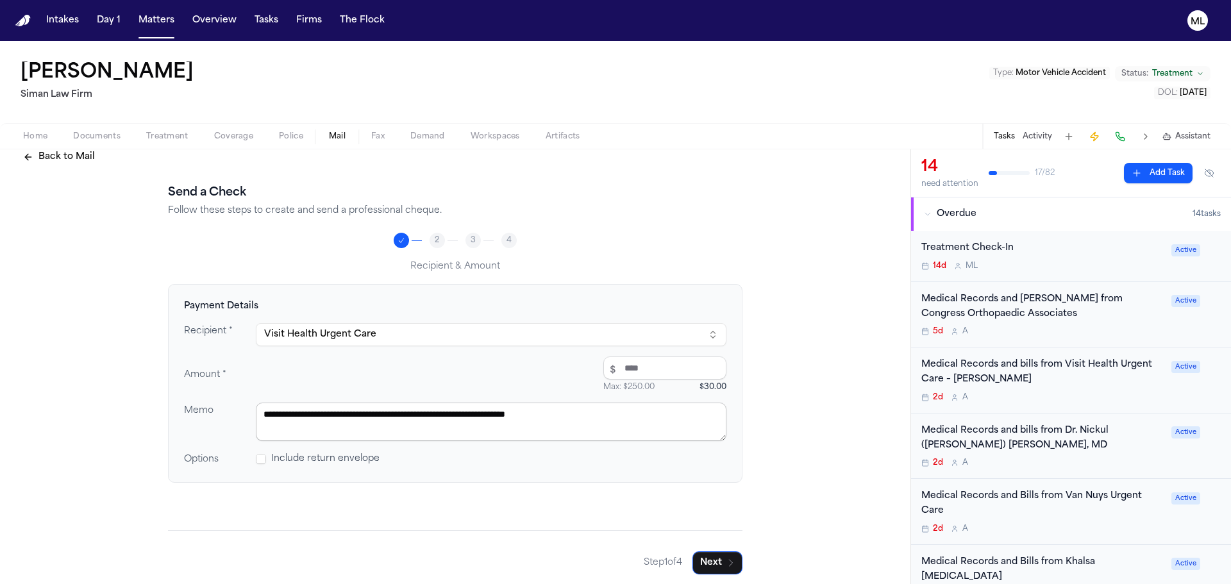
scroll to position [25, 0]
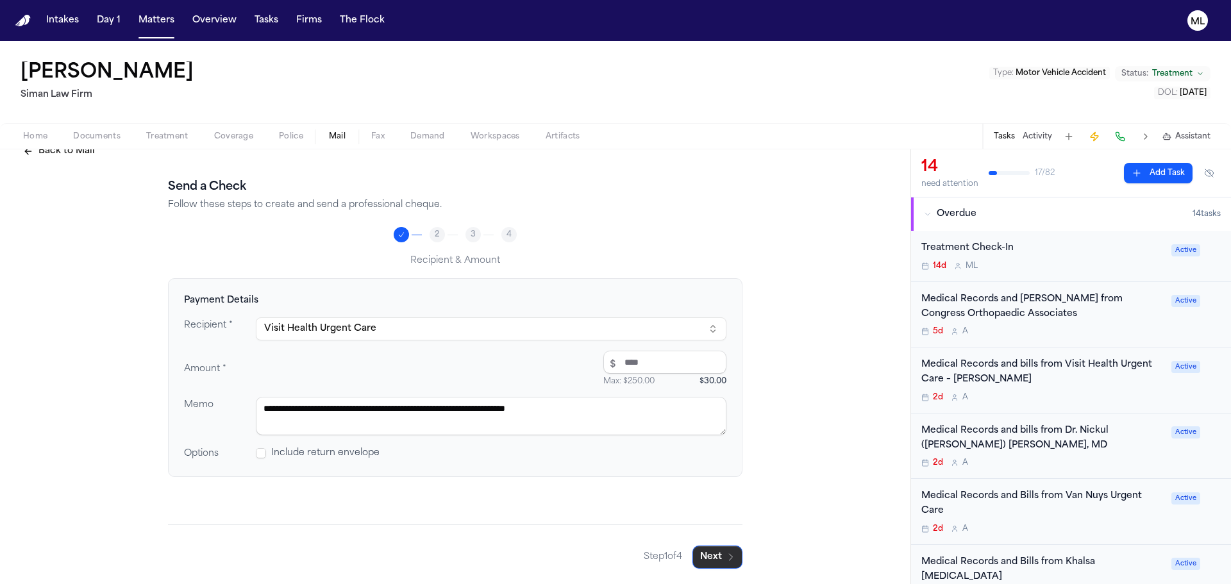
type textarea "**********"
click at [726, 556] on icon "button" at bounding box center [731, 557] width 10 height 10
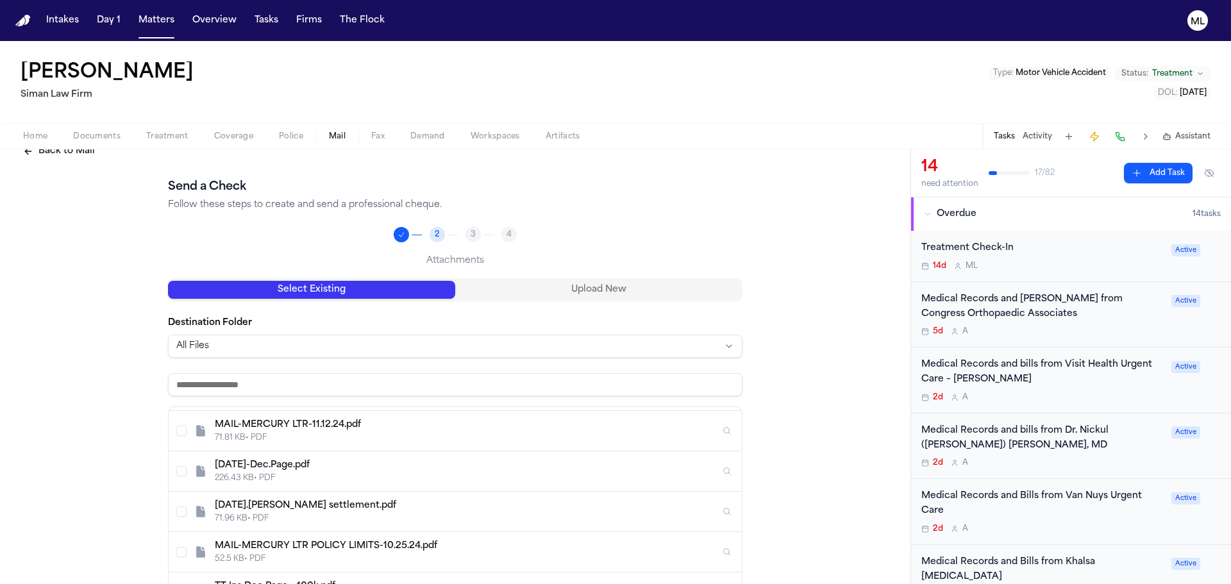
scroll to position [128, 0]
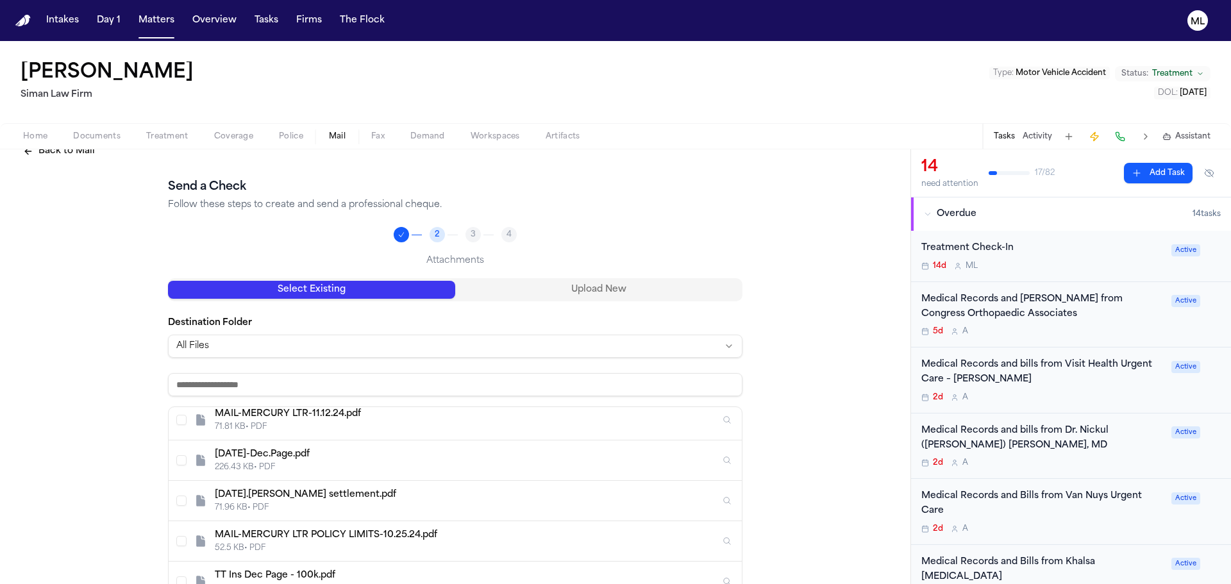
click at [243, 378] on input at bounding box center [455, 384] width 575 height 23
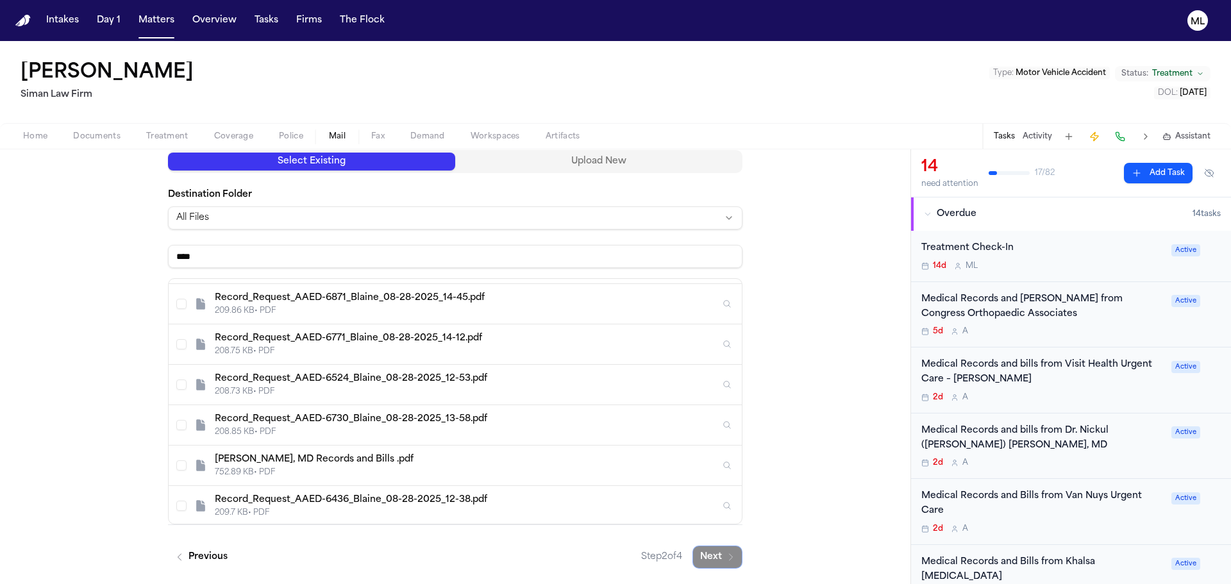
scroll to position [0, 0]
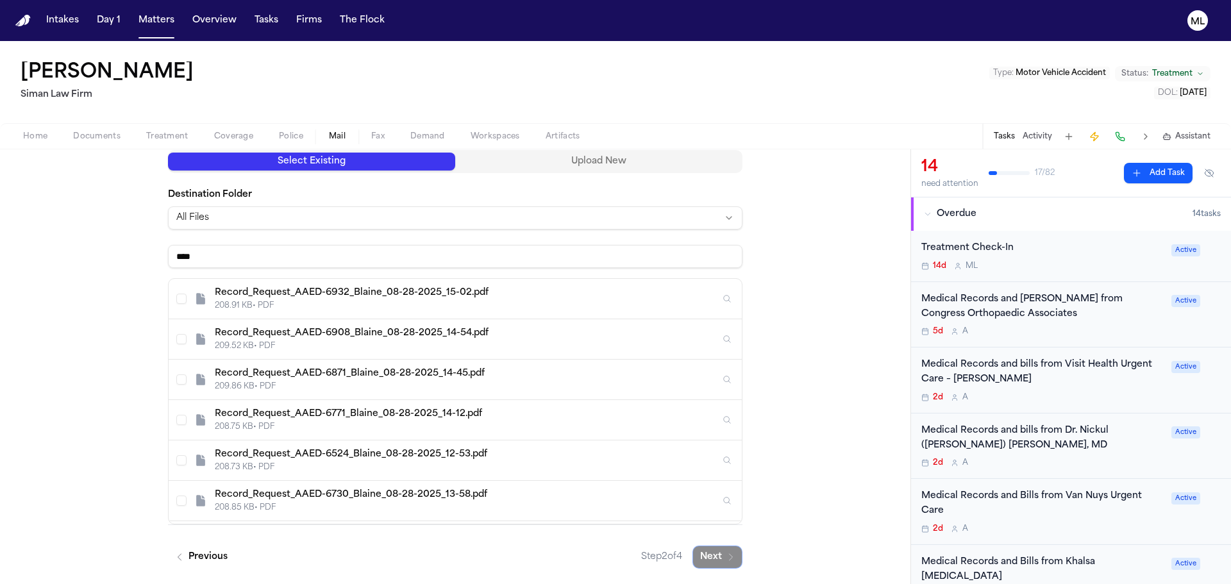
click at [302, 259] on input "****" at bounding box center [455, 256] width 575 height 23
type input "*"
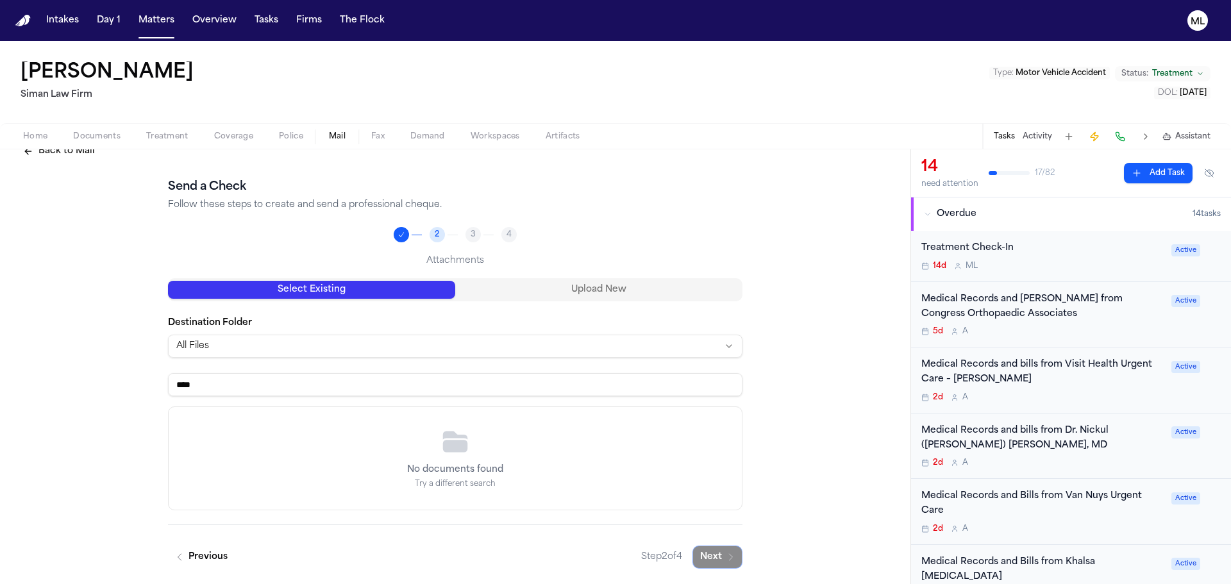
scroll to position [25, 0]
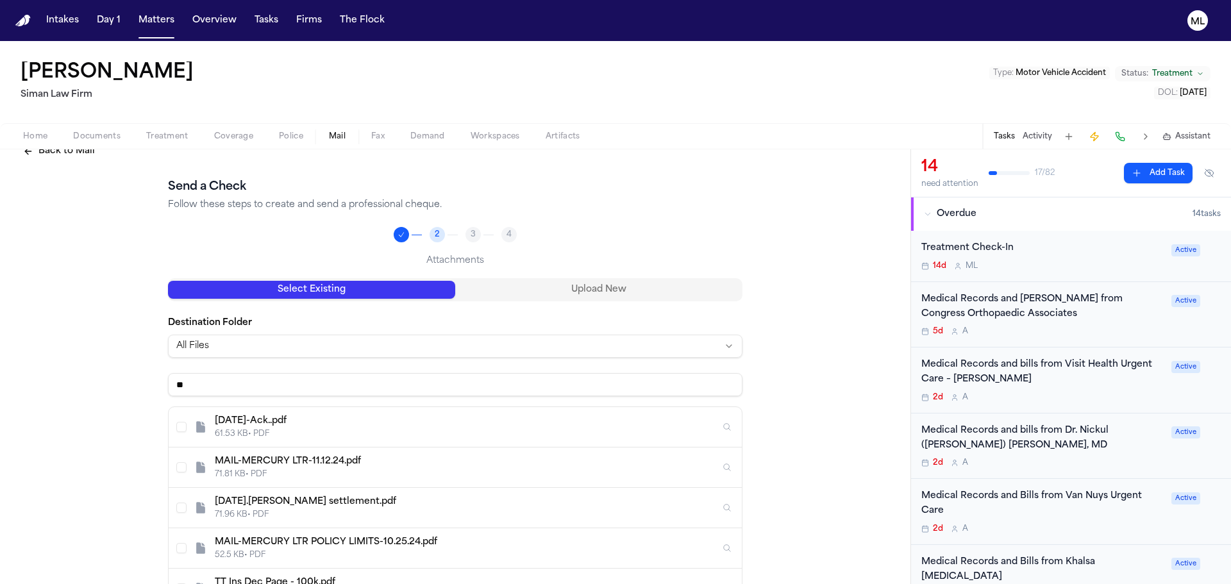
type input "*"
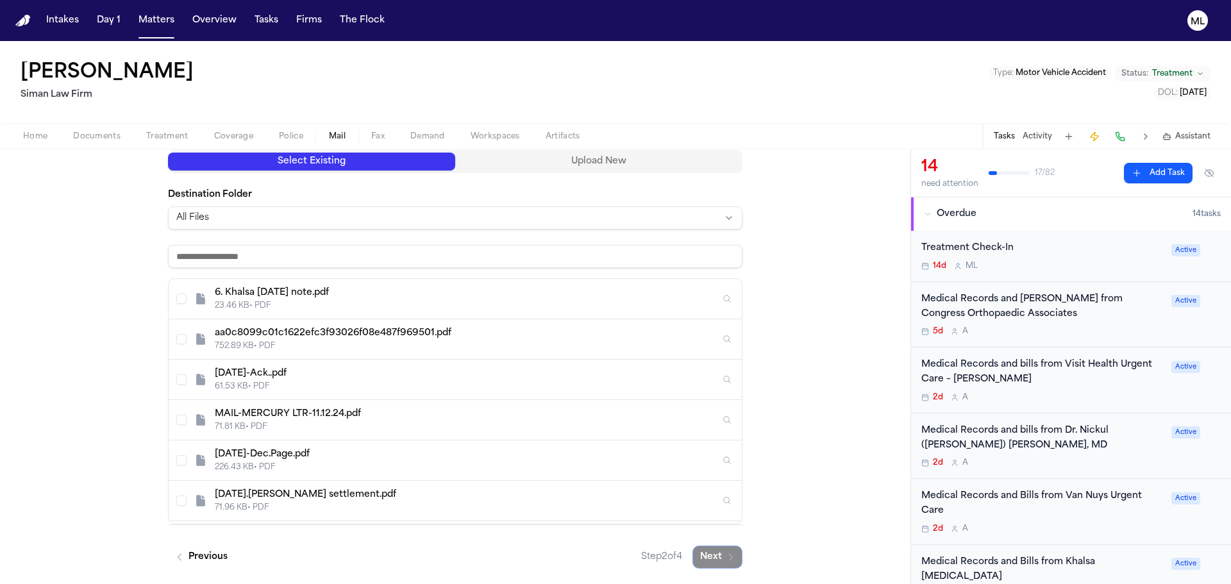
click at [486, 221] on html "Intakes Day 1 Matters Overview Tasks Firms The Flock ML Rachelle Blaine Siman L…" at bounding box center [615, 292] width 1231 height 584
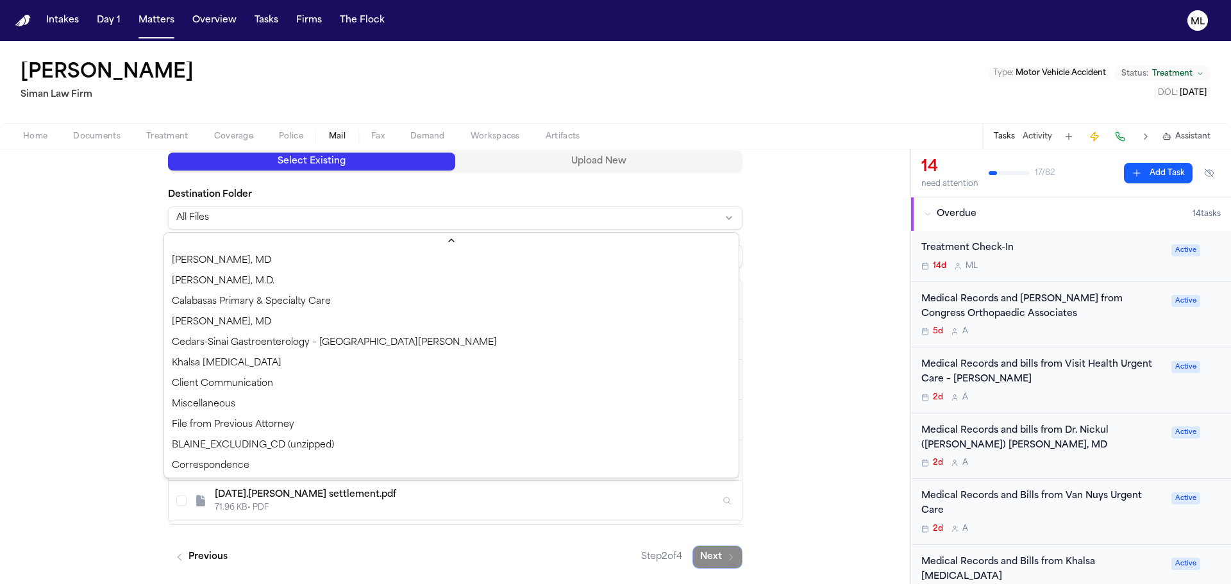
scroll to position [2834, 0]
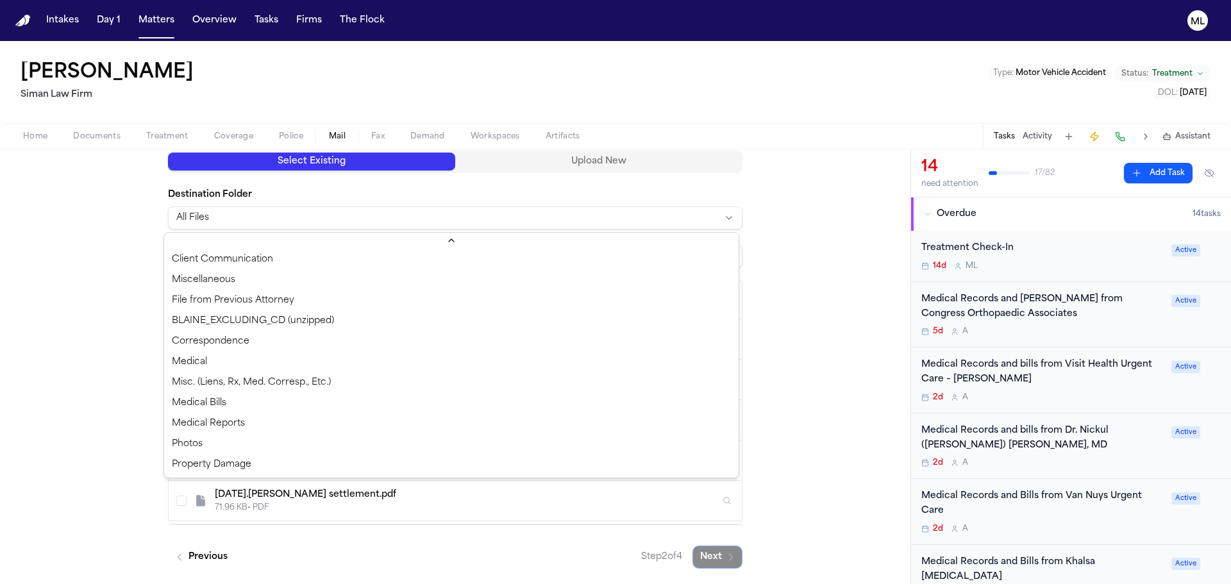
click at [811, 303] on html "Intakes Day 1 Matters Overview Tasks Firms The Flock ML Rachelle Blaine Siman L…" at bounding box center [615, 292] width 1231 height 584
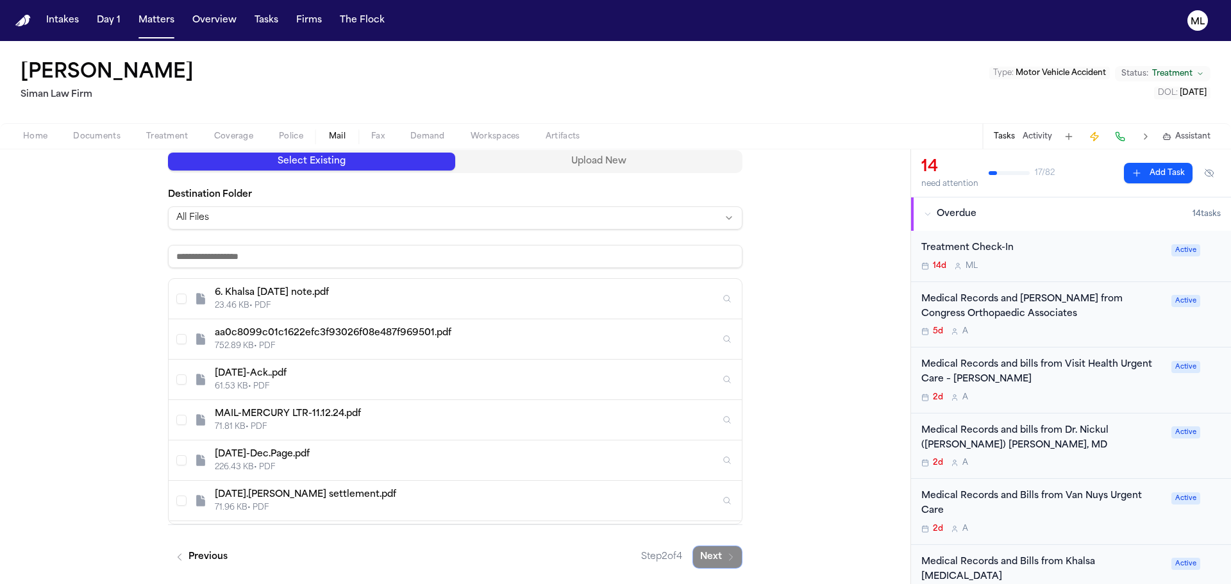
click at [94, 137] on span "Documents" at bounding box center [96, 136] width 47 height 10
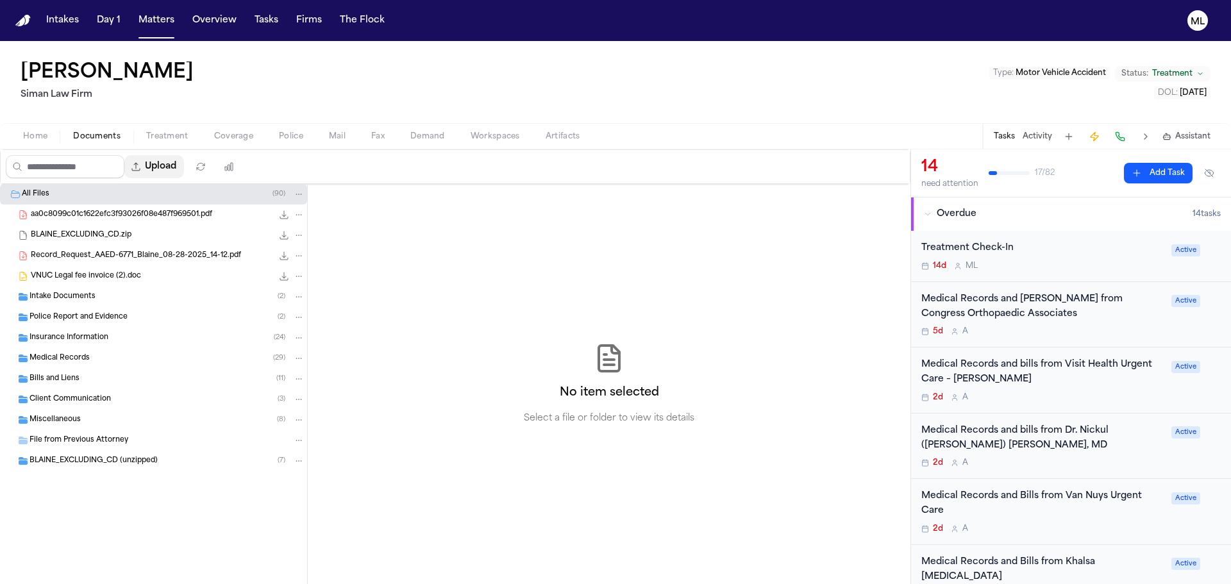
click at [178, 171] on button "Upload" at bounding box center [154, 166] width 60 height 23
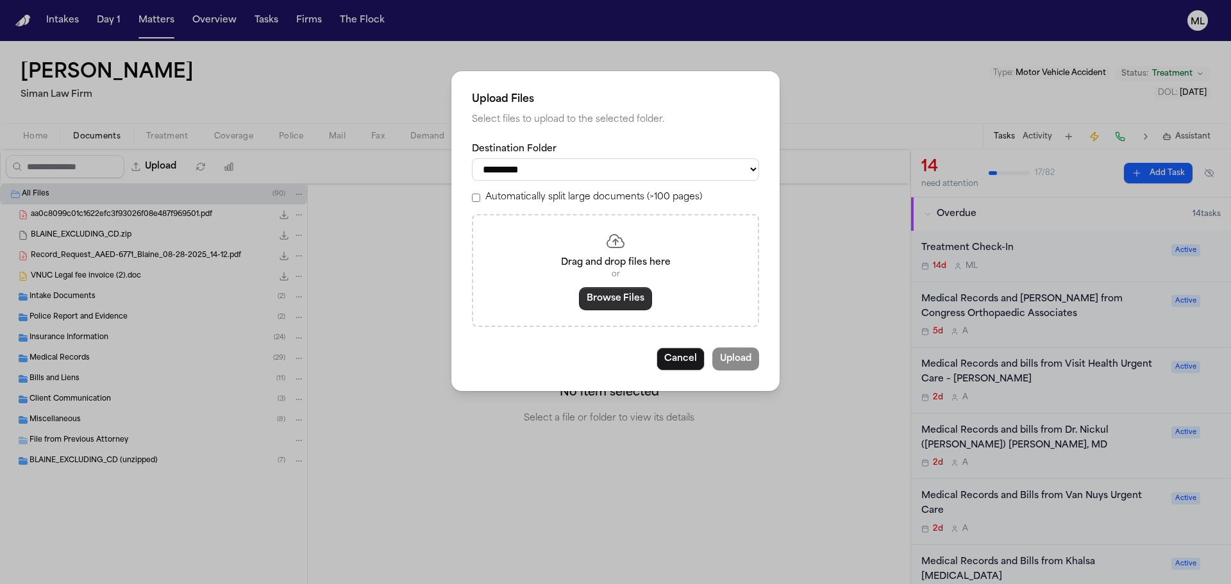
click at [616, 310] on button "Browse Files" at bounding box center [615, 298] width 73 height 23
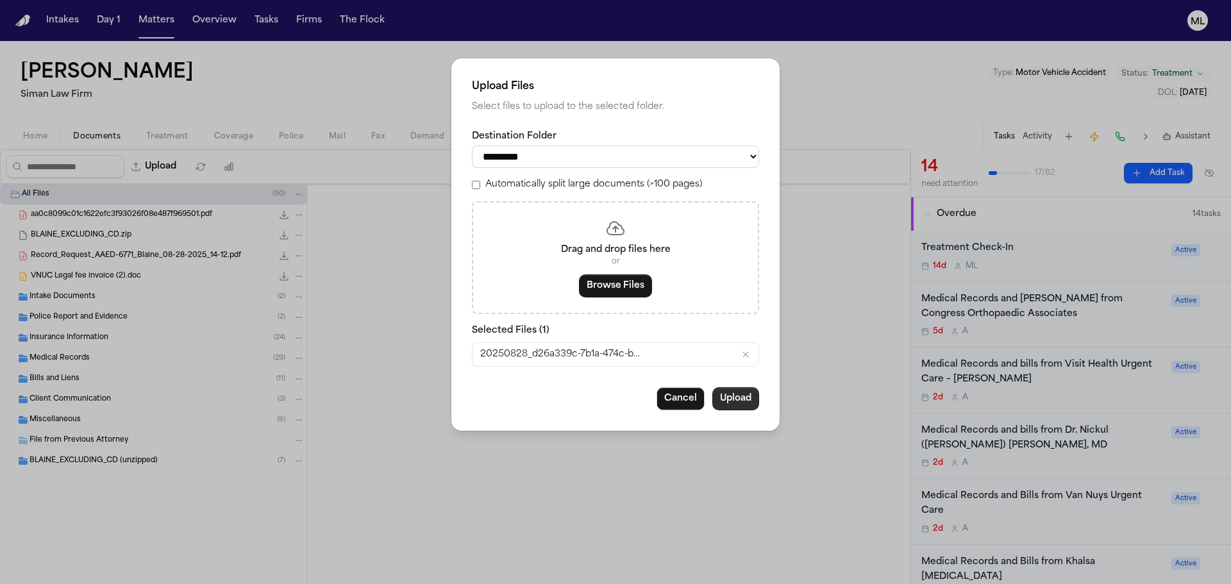
click at [740, 391] on button "Upload" at bounding box center [736, 398] width 47 height 23
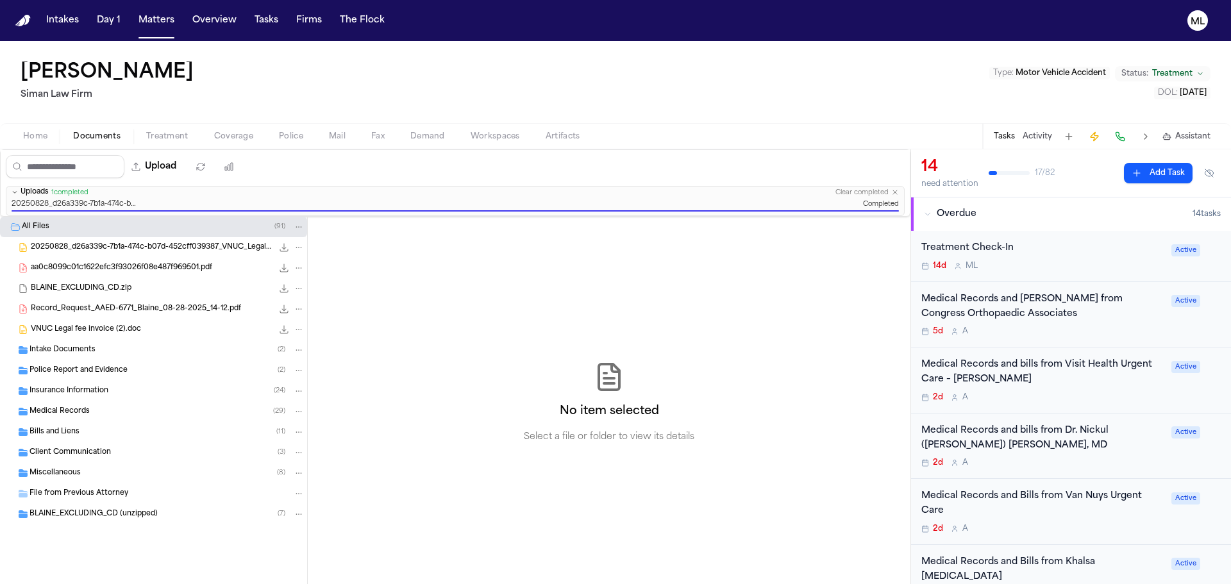
click at [335, 137] on span "Mail" at bounding box center [337, 136] width 17 height 10
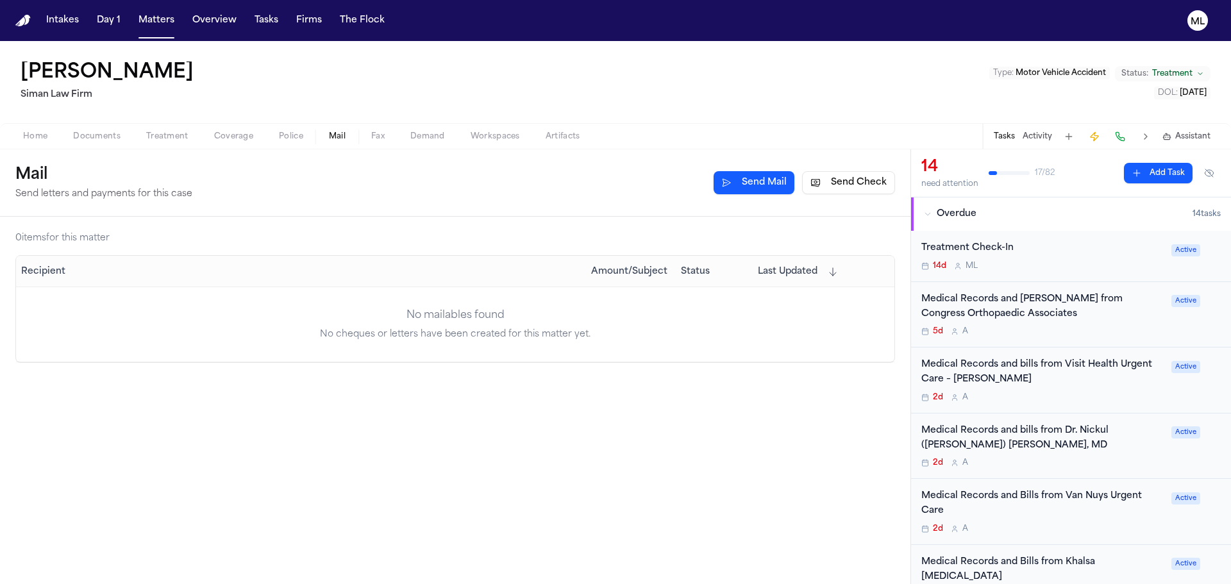
click at [822, 187] on button "Send Check" at bounding box center [848, 182] width 93 height 23
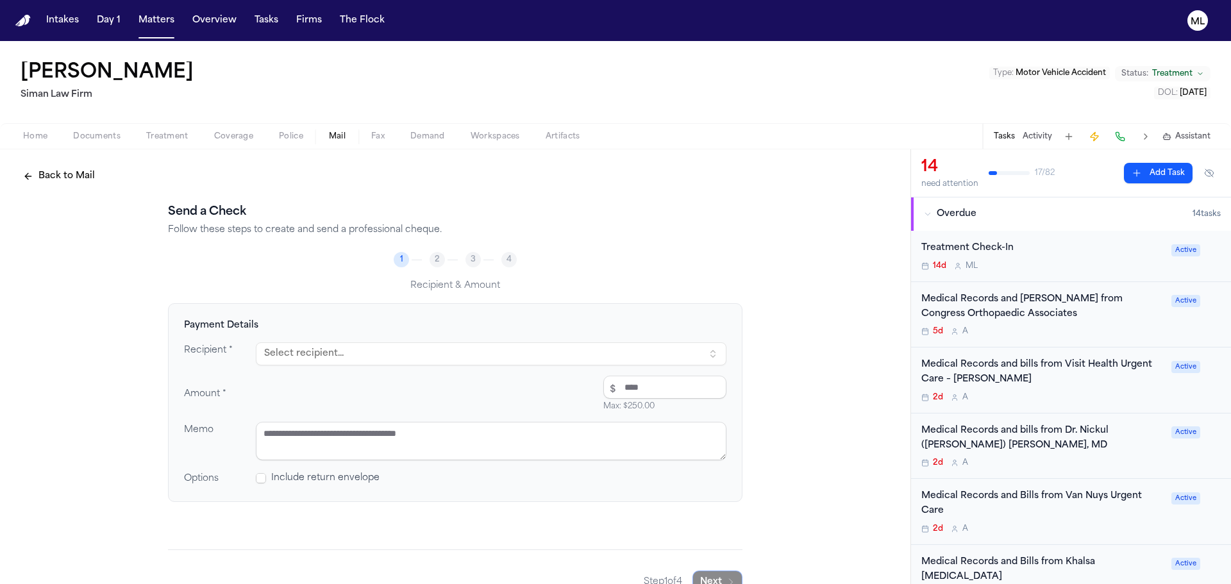
click at [388, 350] on button "Select recipient..." at bounding box center [491, 354] width 471 height 23
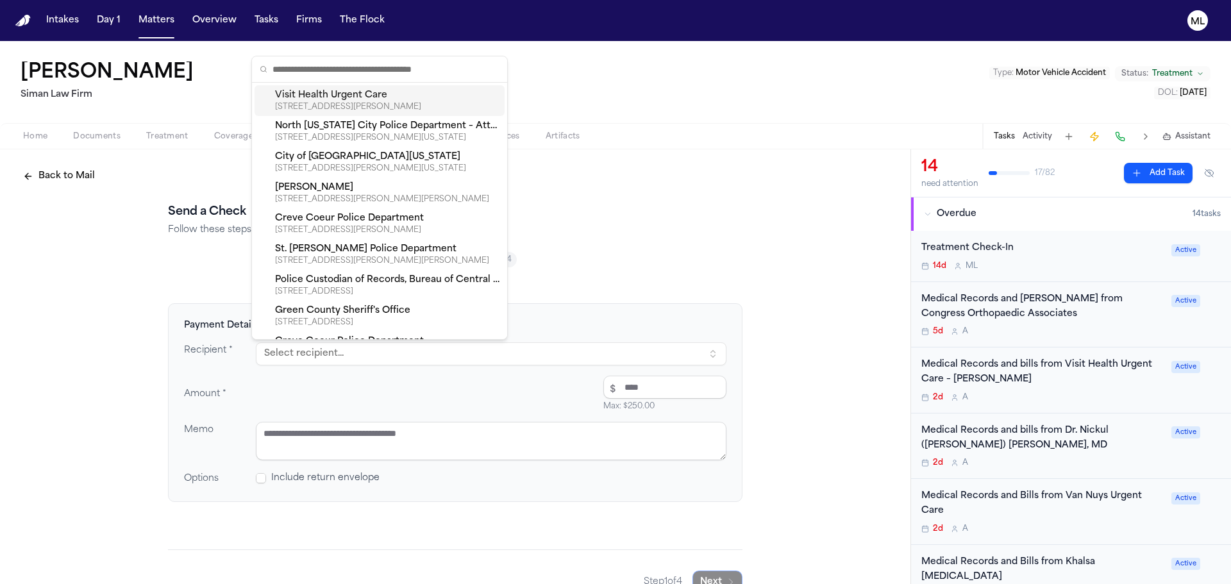
click at [356, 110] on div "[STREET_ADDRESS][PERSON_NAME]" at bounding box center [387, 107] width 224 height 10
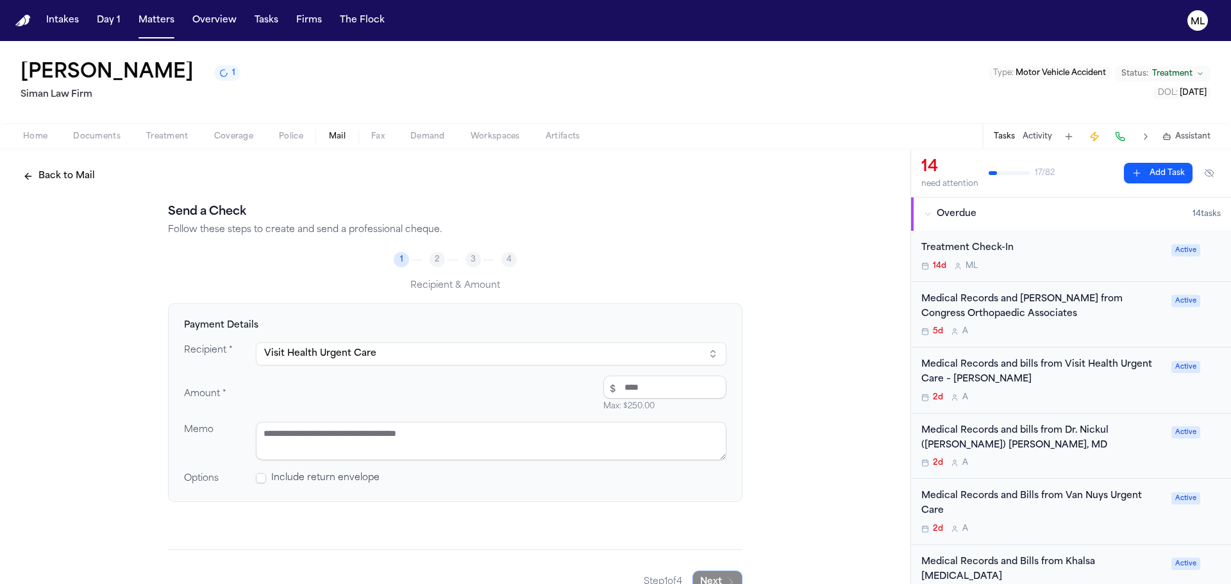
click at [655, 389] on input "number" at bounding box center [665, 387] width 123 height 23
type input "*****"
click at [577, 453] on textarea at bounding box center [491, 441] width 471 height 38
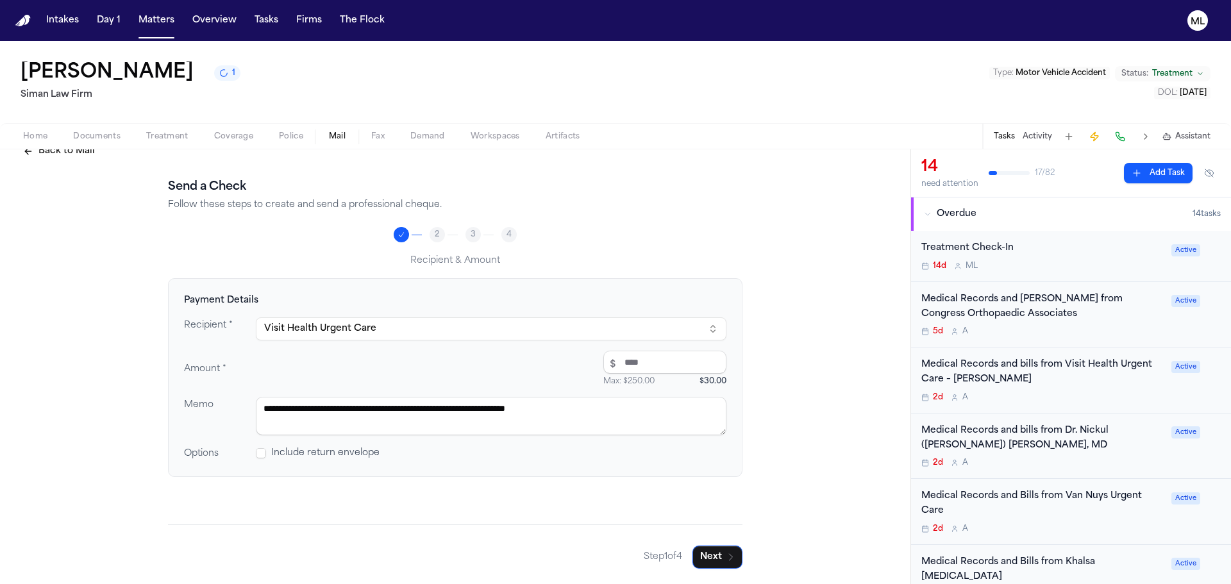
type textarea "**********"
click at [734, 566] on button "Next" at bounding box center [718, 557] width 50 height 23
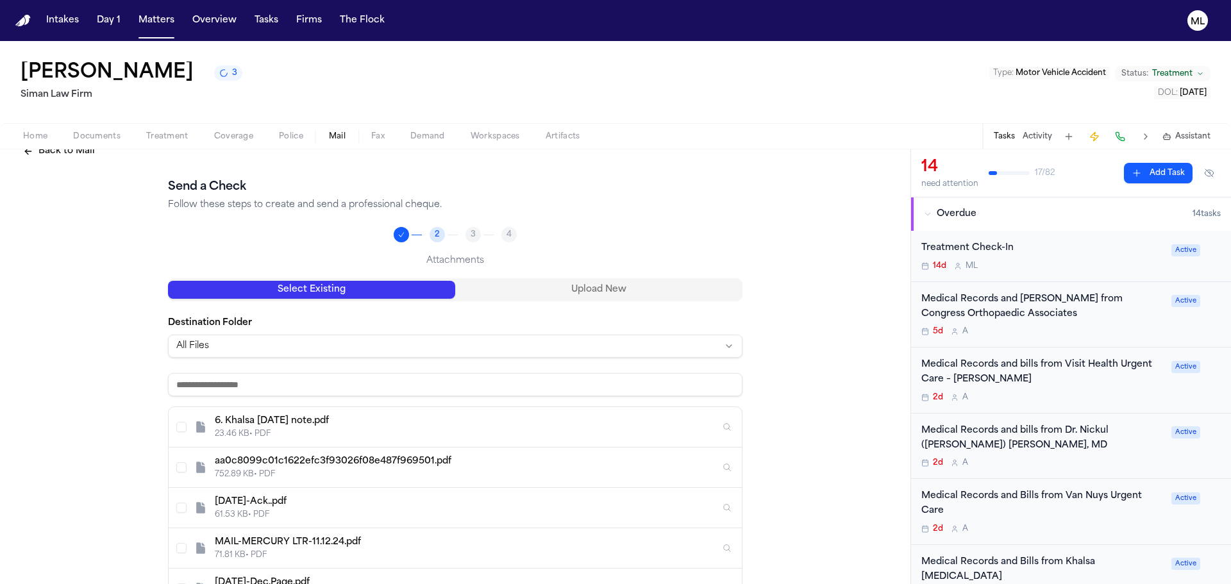
click at [344, 387] on input at bounding box center [455, 384] width 575 height 23
type input "*"
click at [536, 280] on div "Select Existing Upload New" at bounding box center [455, 289] width 575 height 23
click at [536, 283] on button "Upload New" at bounding box center [598, 290] width 287 height 18
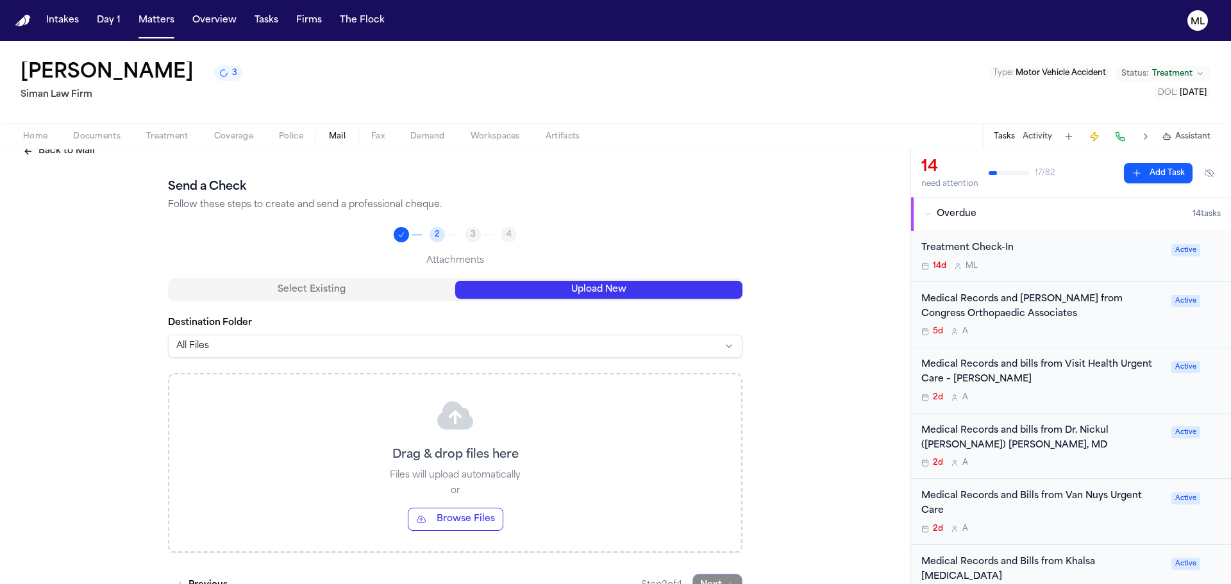
click at [464, 510] on button "Browse Files" at bounding box center [456, 519] width 96 height 23
click at [462, 522] on button "Browse Files" at bounding box center [456, 519] width 96 height 23
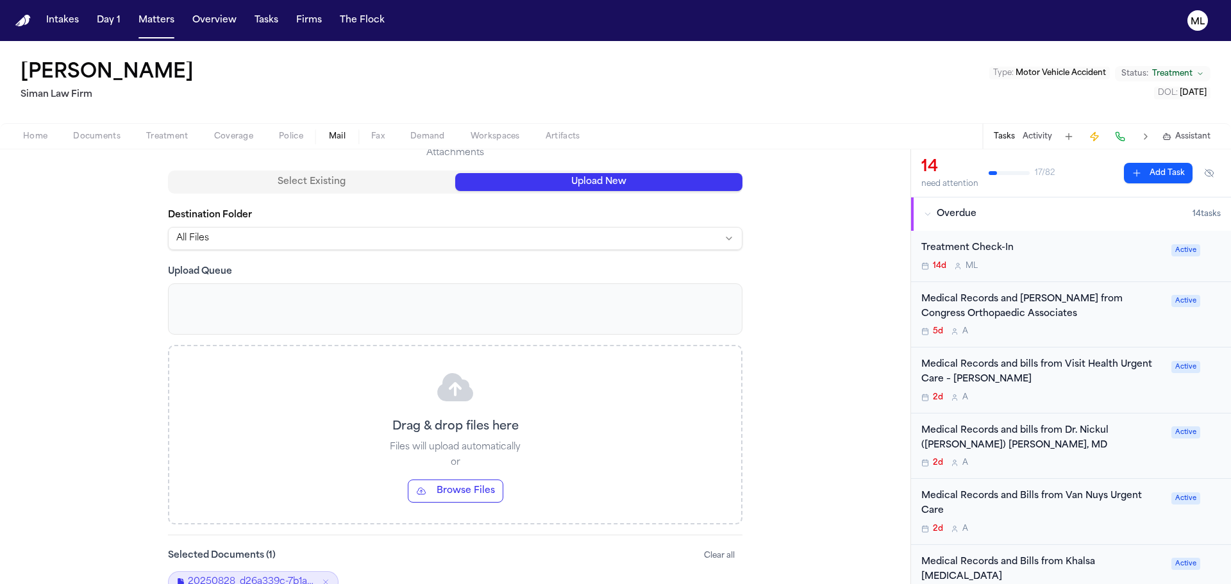
scroll to position [122, 0]
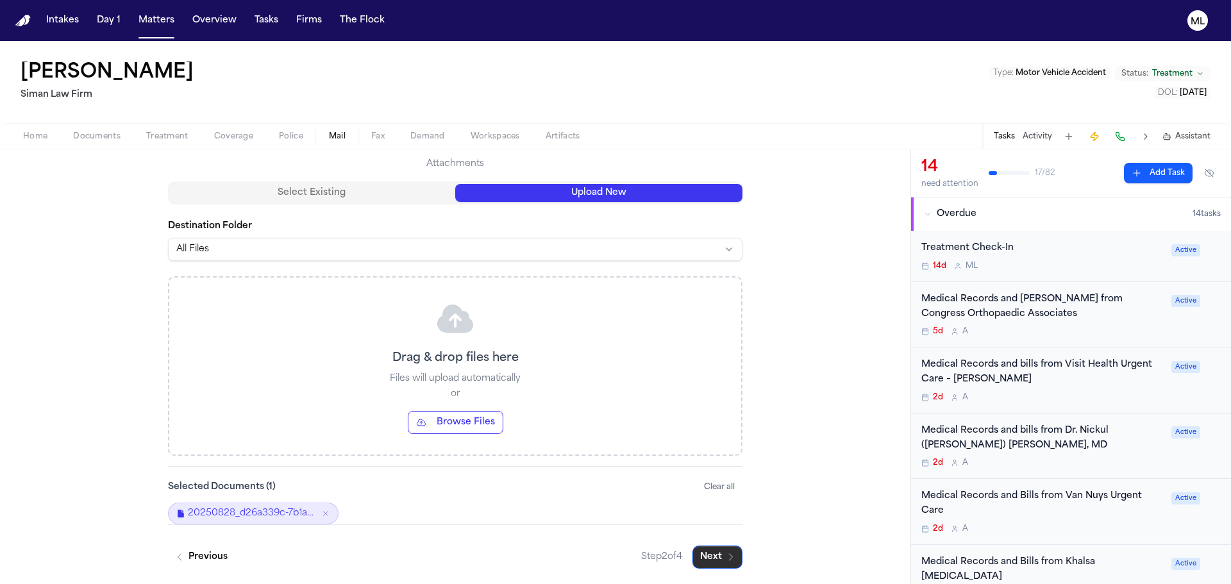
click at [718, 560] on button "Next" at bounding box center [718, 557] width 50 height 23
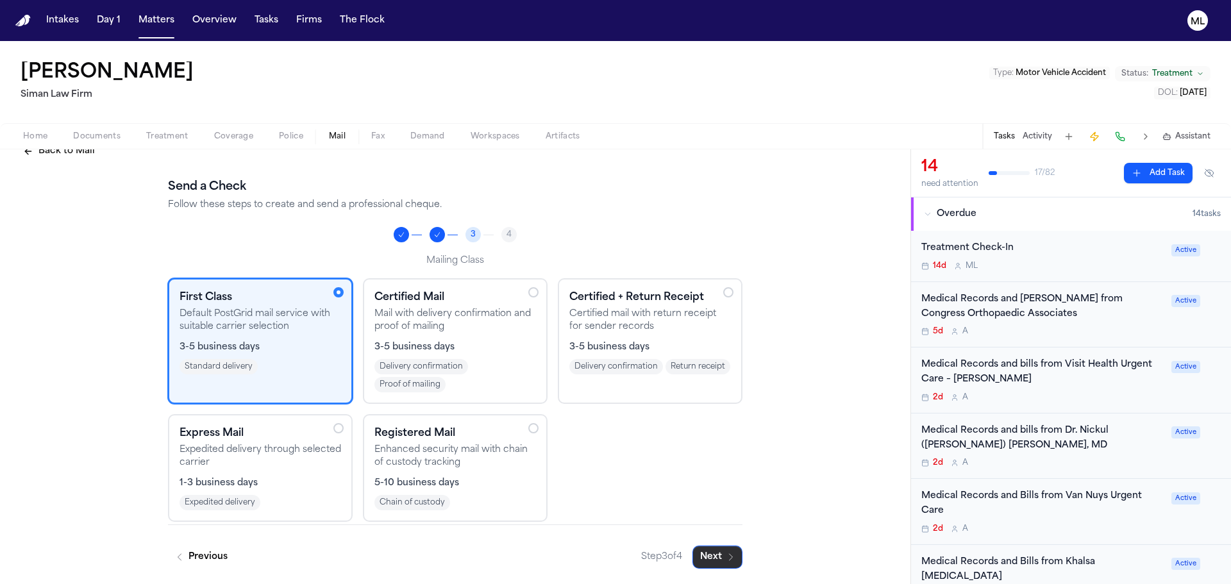
scroll to position [25, 0]
click at [707, 558] on button "Next" at bounding box center [718, 557] width 50 height 23
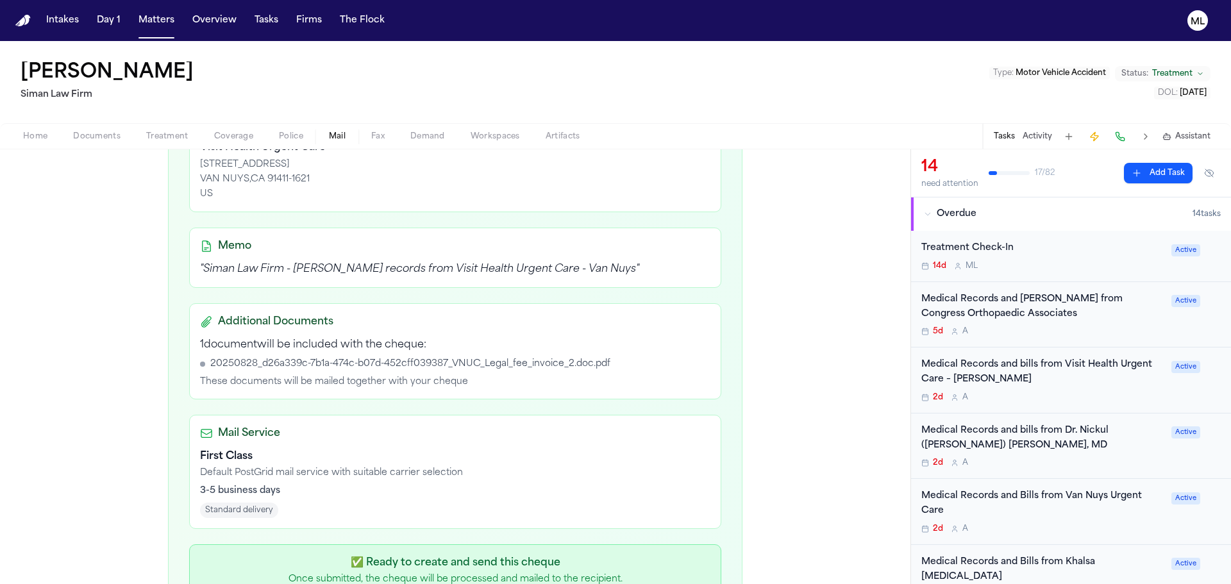
scroll to position [398, 0]
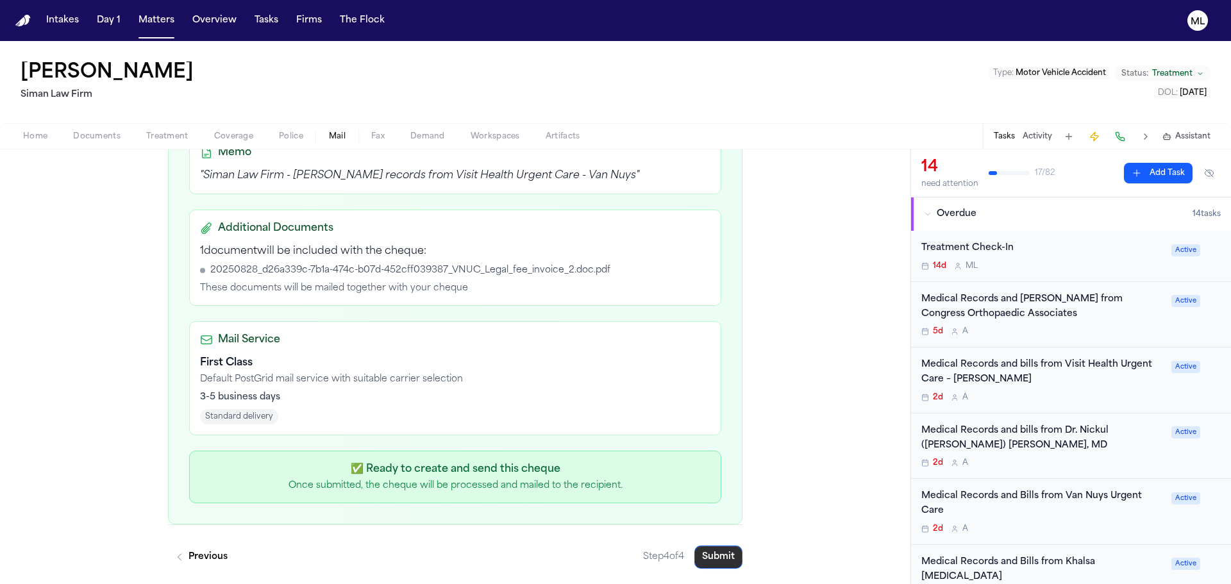
click at [706, 555] on button "Submit" at bounding box center [719, 557] width 48 height 23
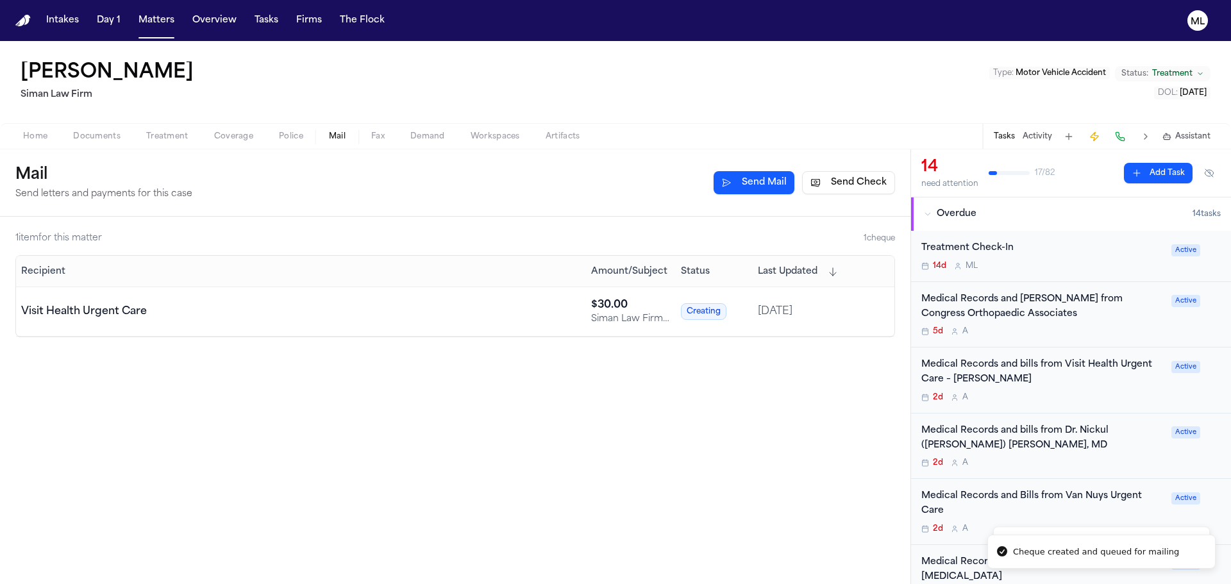
click at [1082, 398] on div "2d A" at bounding box center [1043, 398] width 242 height 10
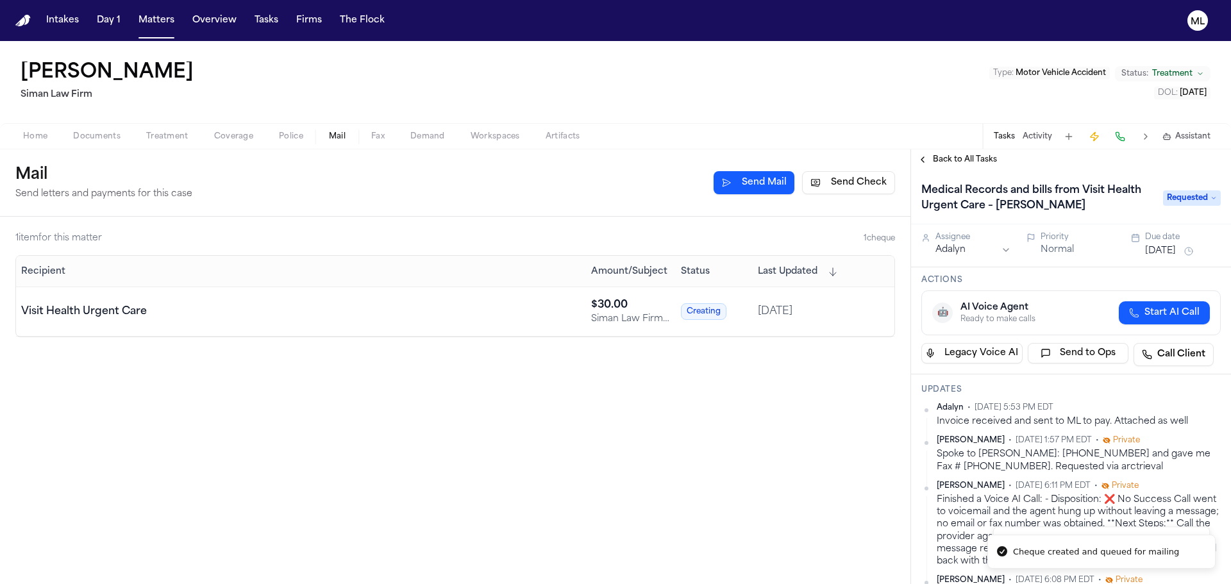
scroll to position [385, 0]
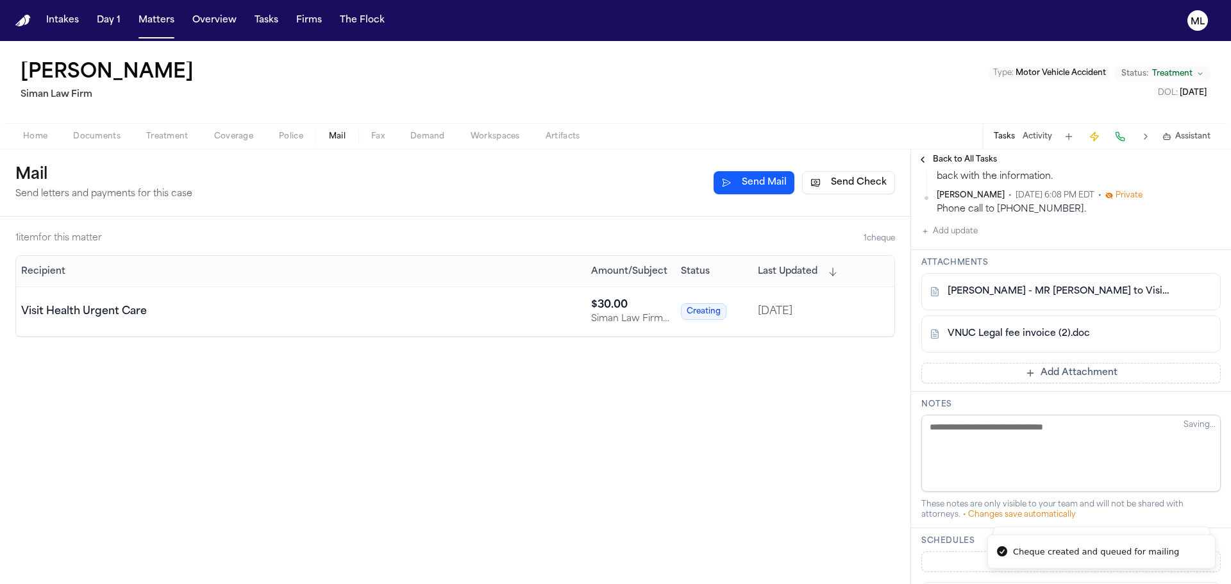
click at [1060, 368] on button "Add Attachment" at bounding box center [1072, 373] width 300 height 21
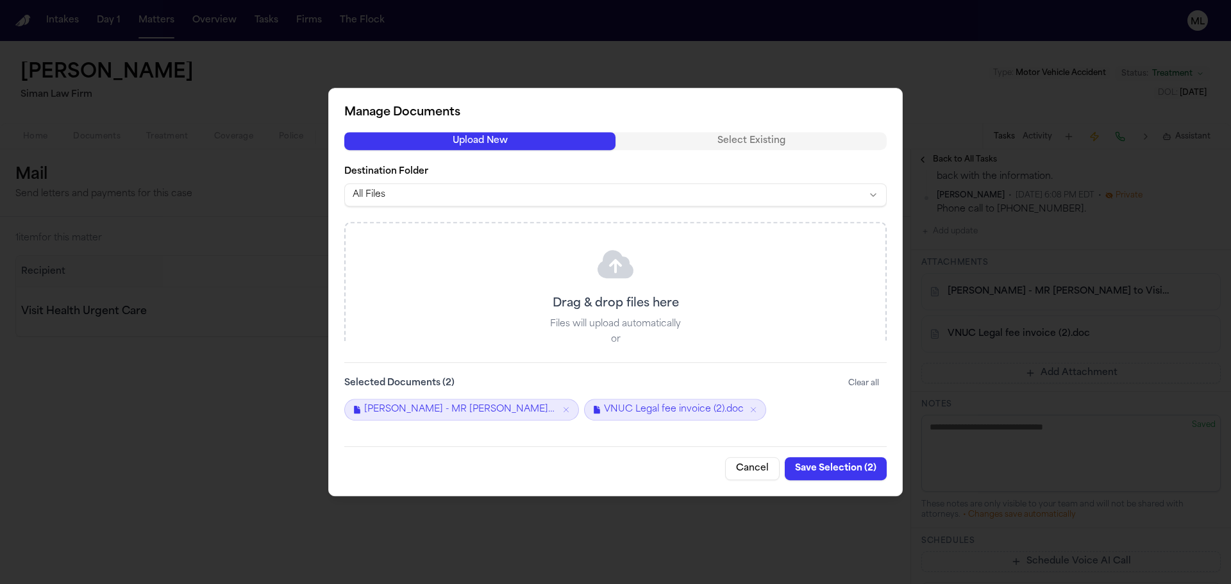
click at [755, 463] on button "Cancel" at bounding box center [752, 468] width 55 height 23
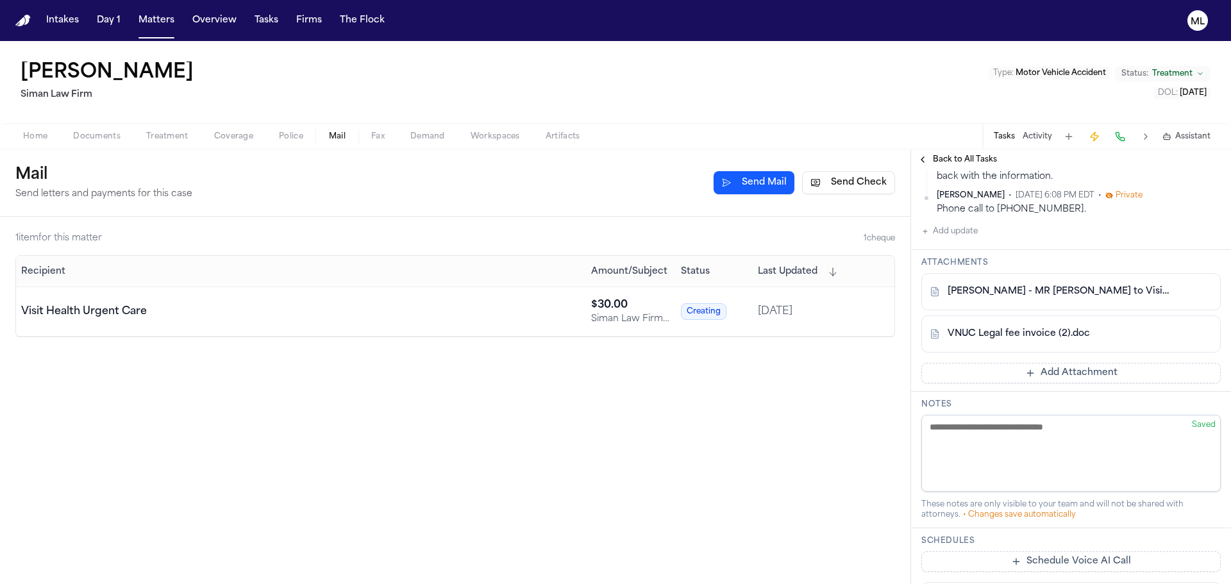
click at [989, 435] on textarea at bounding box center [1072, 453] width 300 height 77
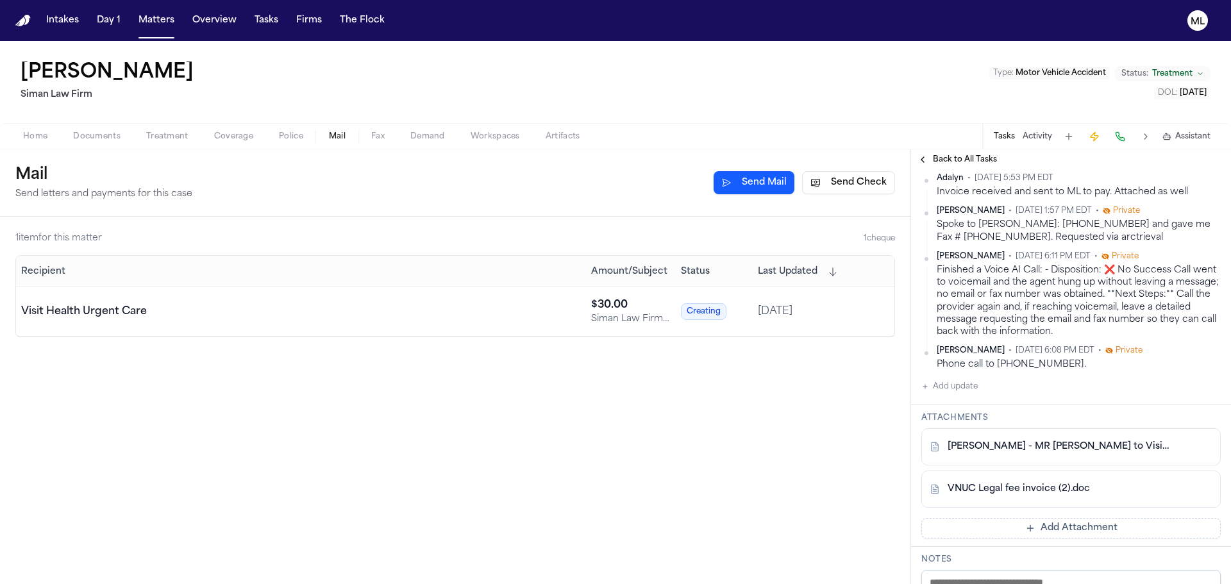
scroll to position [192, 0]
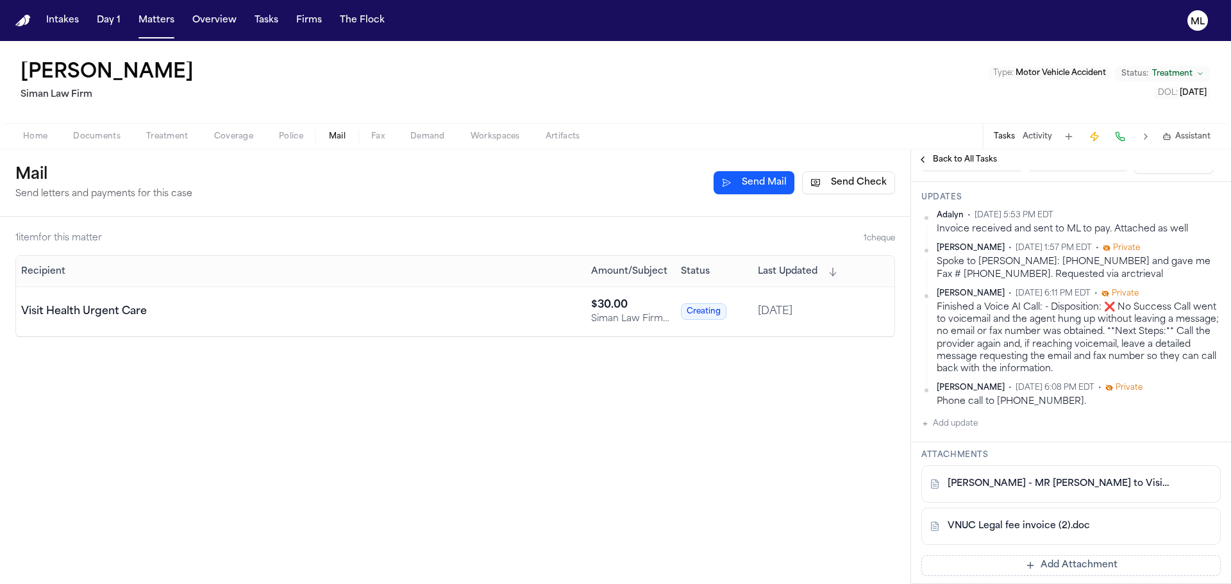
click at [970, 417] on button "Add update" at bounding box center [950, 423] width 56 height 15
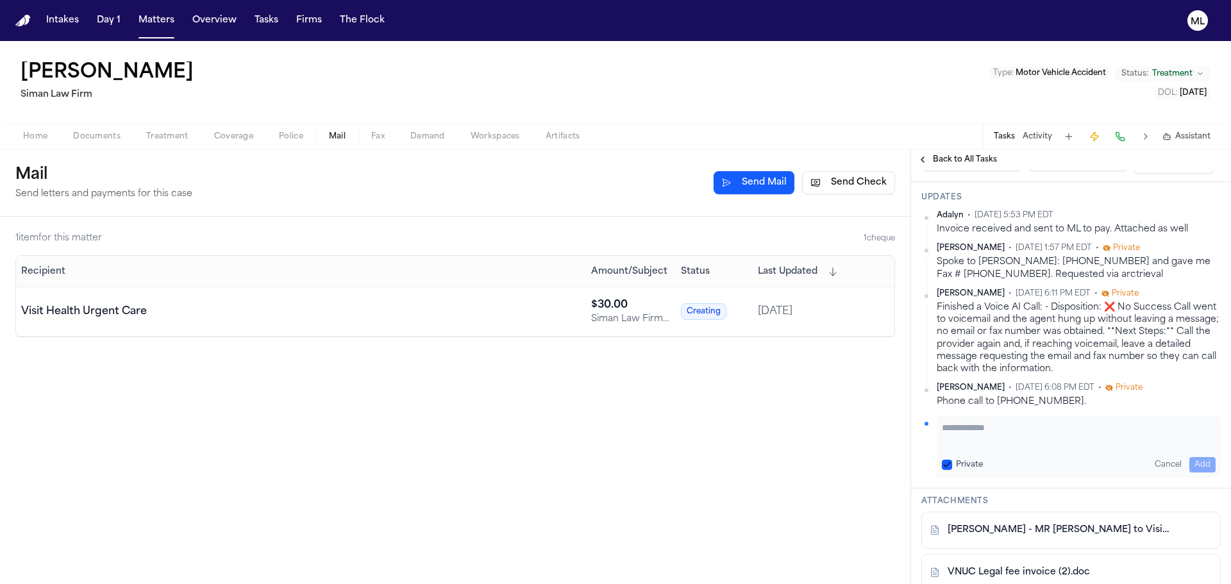
click at [972, 427] on textarea "Add your update" at bounding box center [1079, 434] width 274 height 26
type textarea "**********"
click at [1191, 464] on button "Add" at bounding box center [1203, 464] width 26 height 15
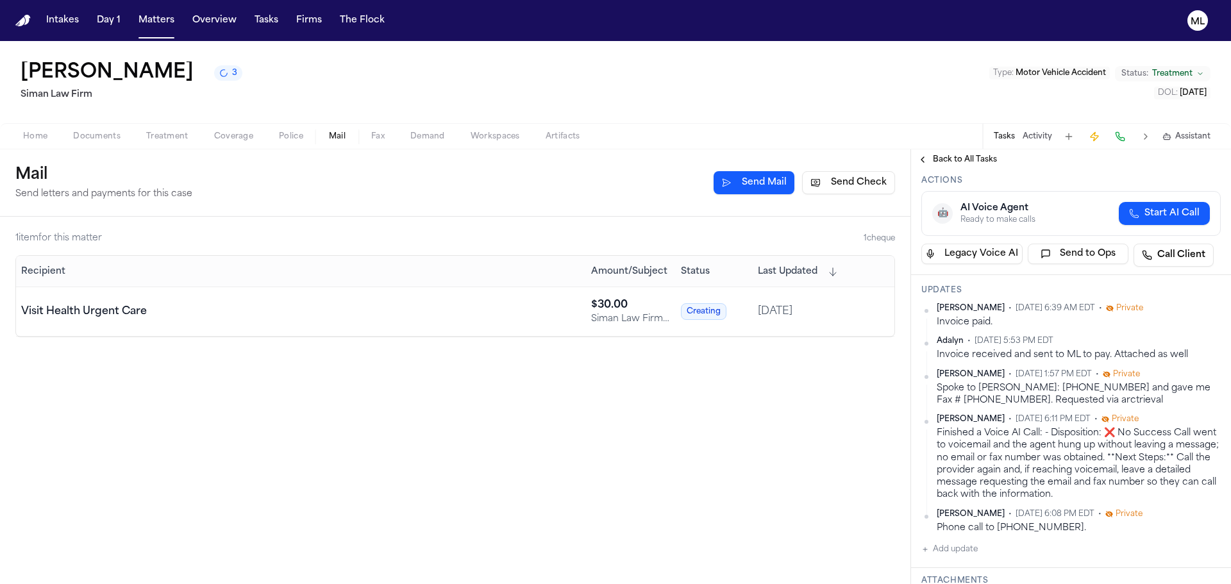
scroll to position [0, 0]
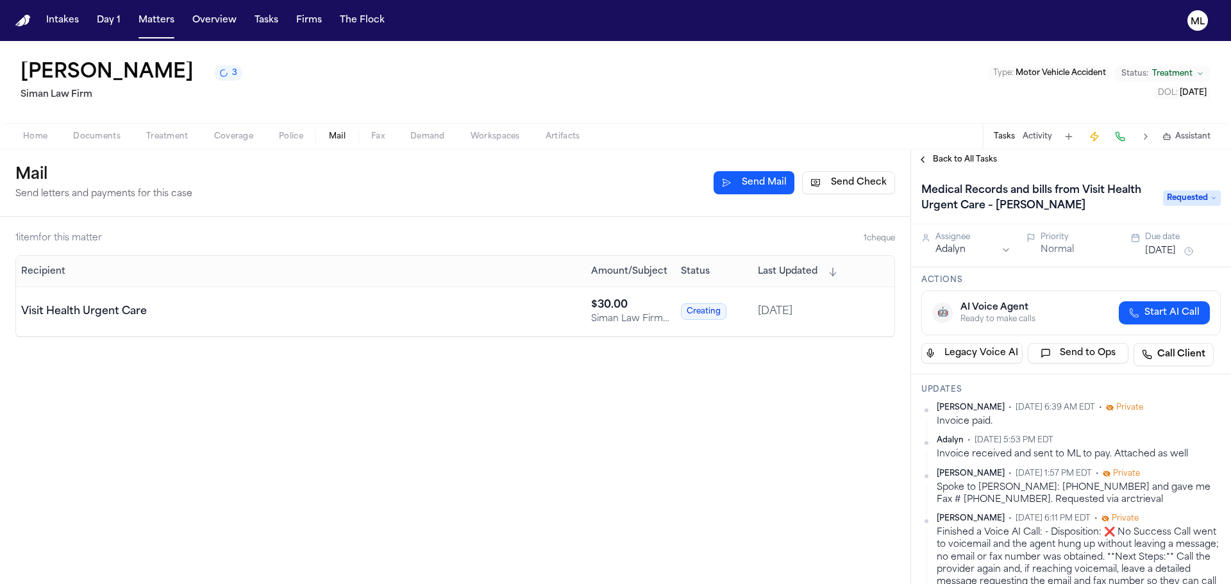
click at [961, 161] on span "Back to All Tasks" at bounding box center [965, 160] width 64 height 10
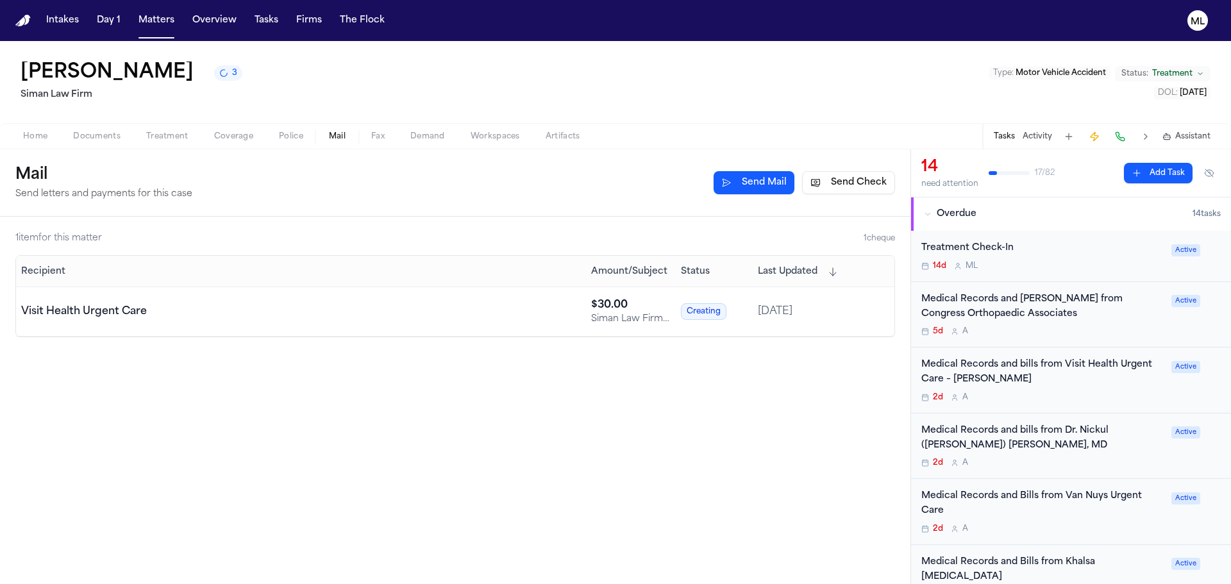
click at [1086, 516] on div "Medical Records and Bills from Van Nuys Urgent Care" at bounding box center [1043, 504] width 242 height 30
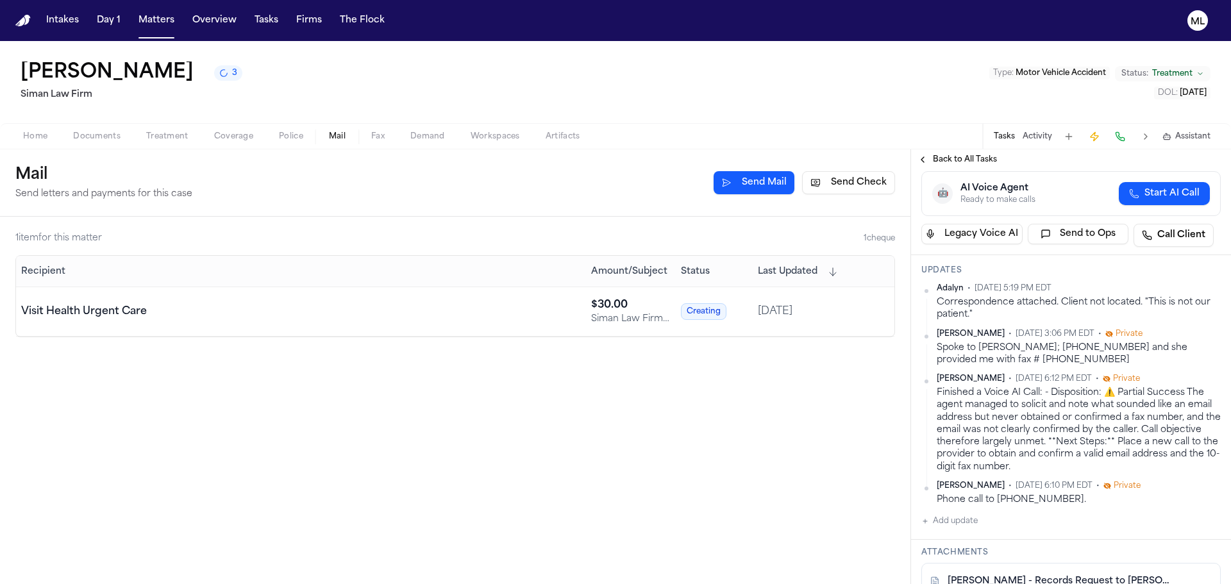
scroll to position [128, 0]
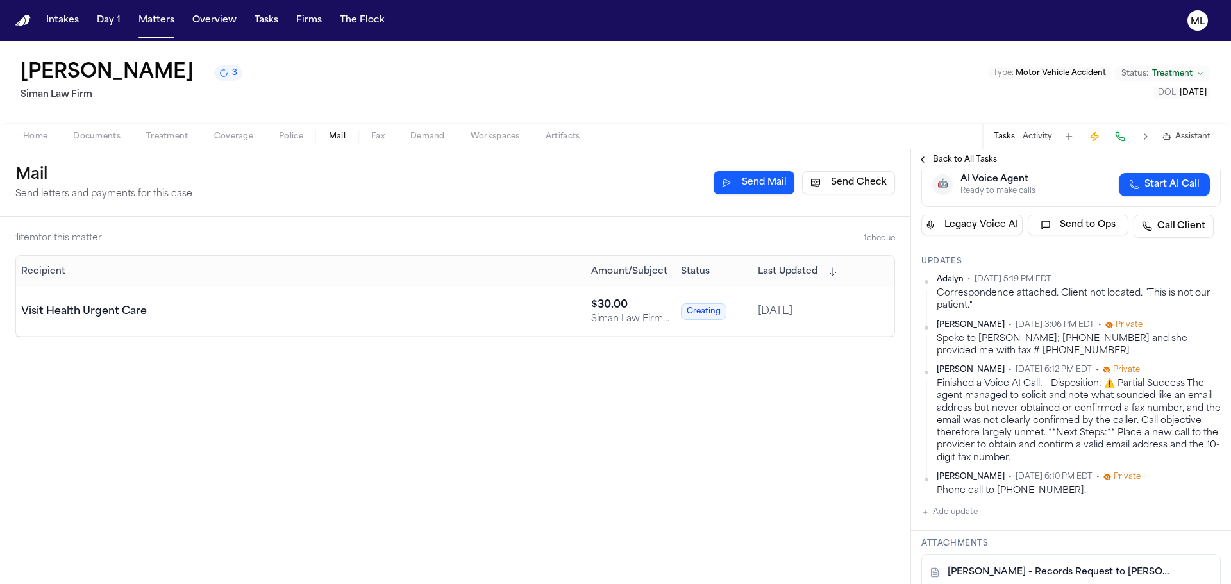
click at [971, 515] on button "Add update" at bounding box center [950, 512] width 56 height 15
click at [971, 515] on textarea "Add your update" at bounding box center [1079, 523] width 274 height 26
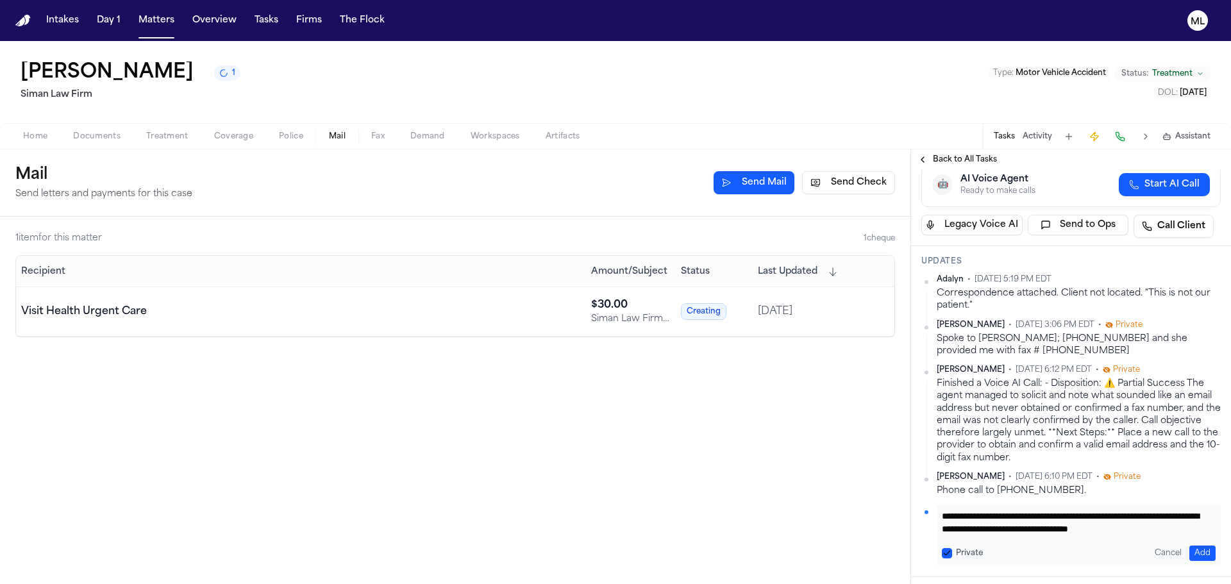
scroll to position [11, 0]
type textarea "**********"
click at [1190, 552] on button "Add" at bounding box center [1203, 553] width 26 height 15
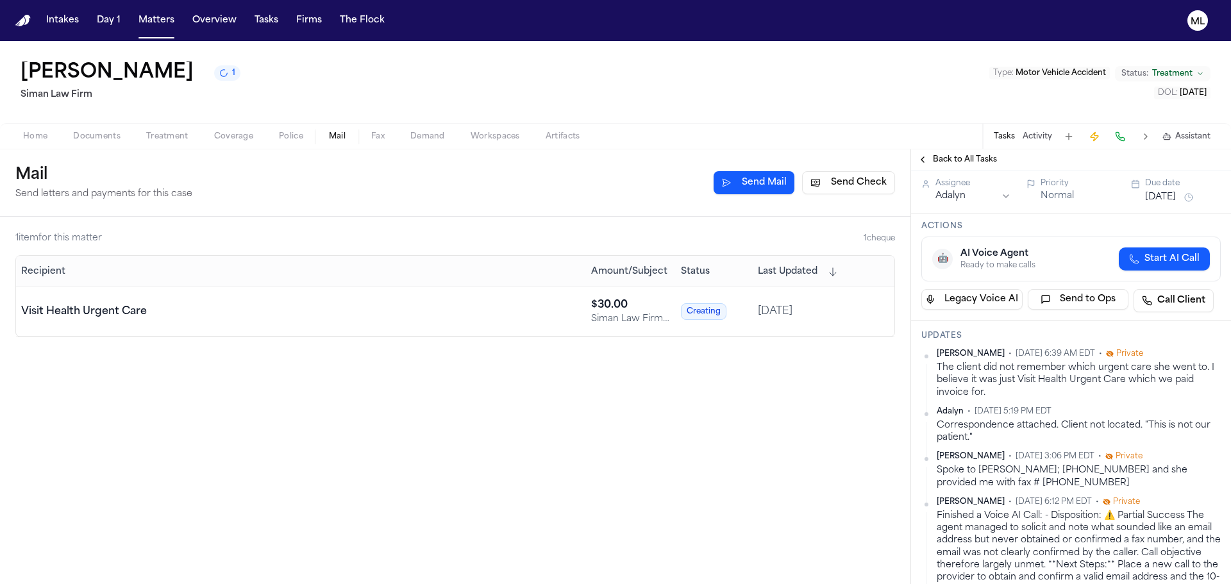
scroll to position [0, 0]
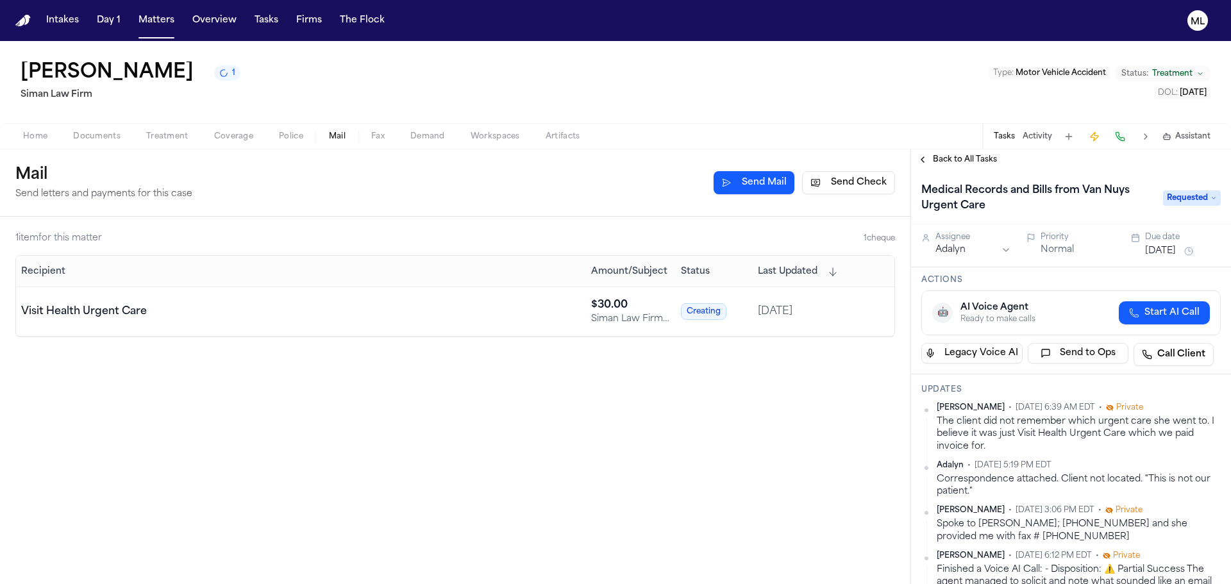
click at [1177, 202] on span "Requested" at bounding box center [1192, 197] width 58 height 15
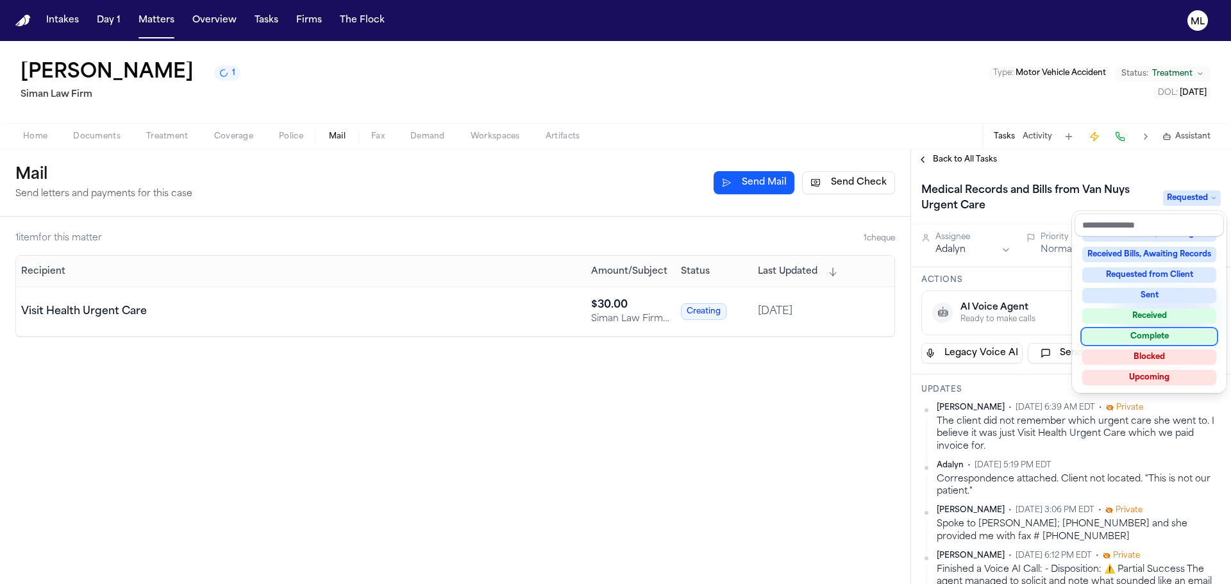
click at [1160, 341] on div "Complete" at bounding box center [1150, 336] width 134 height 15
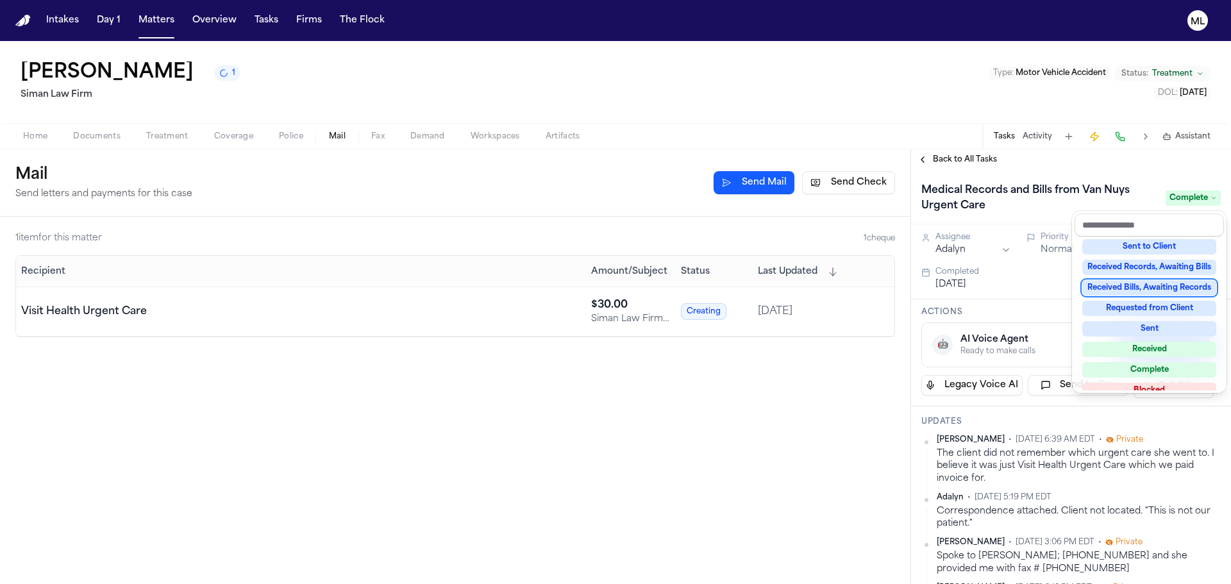
click at [951, 150] on div "Back to All Tasks Medical Records and Bills from Van Nuys Urgent Care Complete …" at bounding box center [1071, 366] width 320 height 435
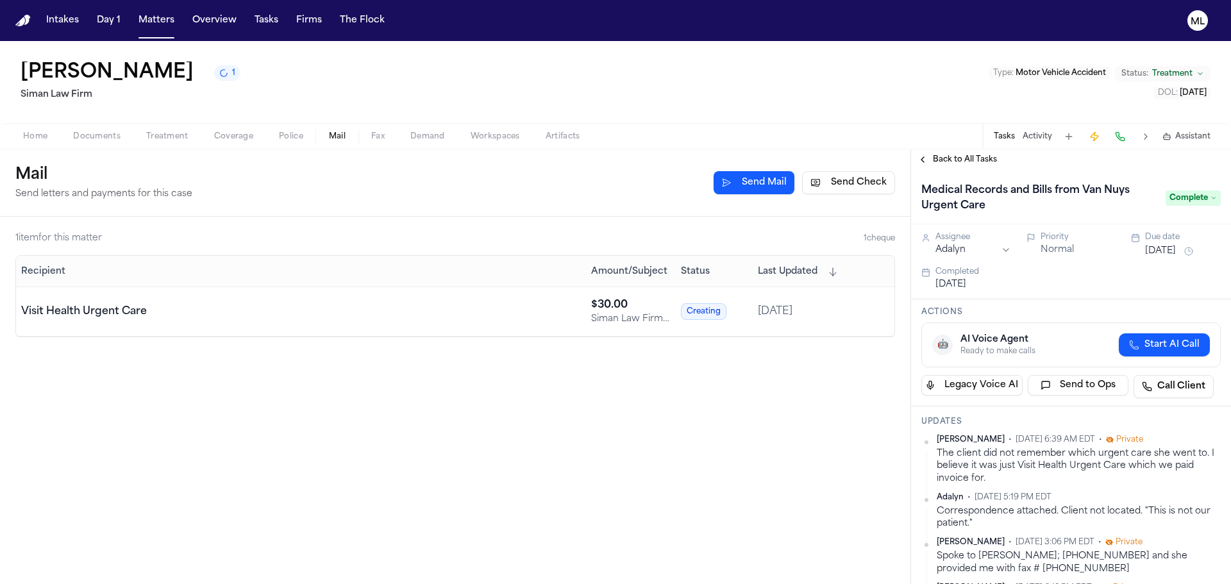
click at [954, 153] on div "Back to All Tasks" at bounding box center [1071, 159] width 320 height 21
click at [978, 160] on span "Back to All Tasks" at bounding box center [965, 160] width 64 height 10
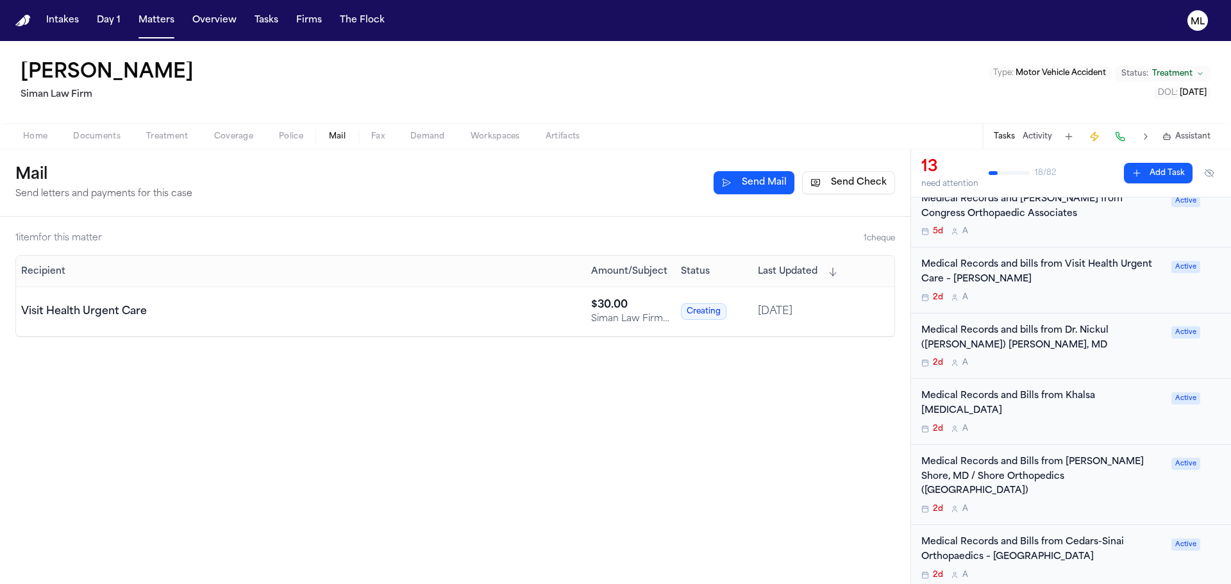
scroll to position [128, 0]
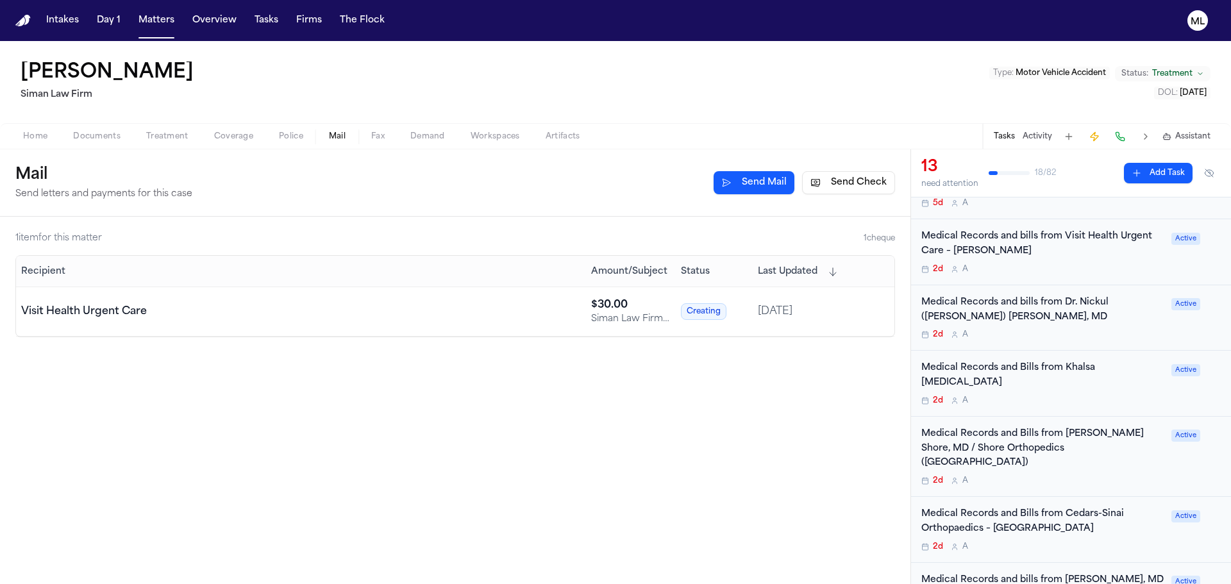
click at [1110, 396] on div "2d A" at bounding box center [1043, 401] width 242 height 10
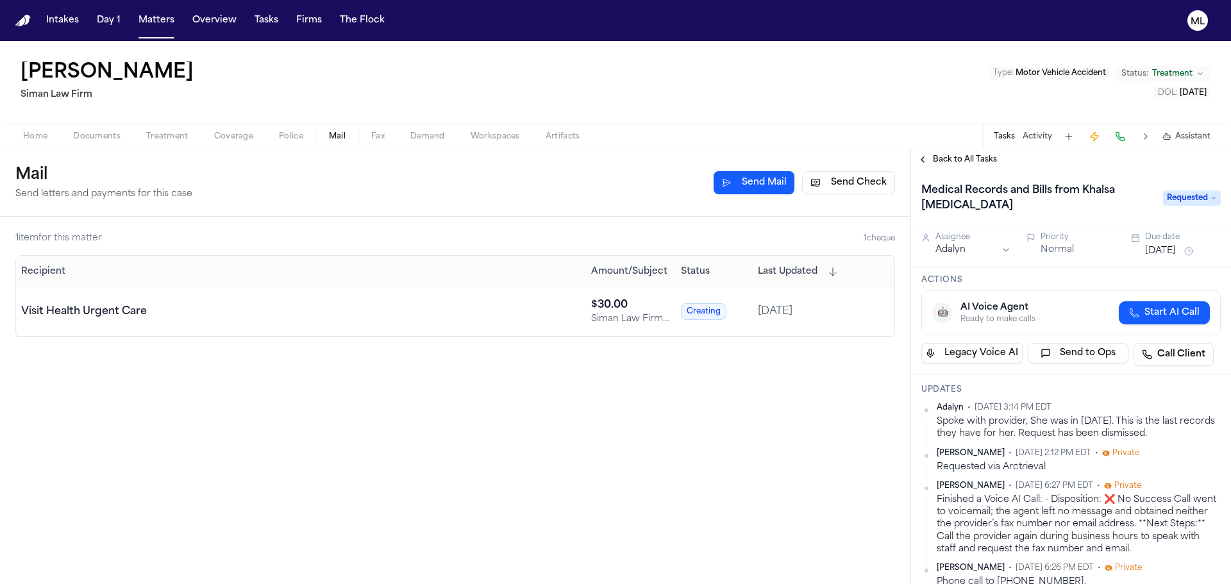
click at [935, 160] on span "Back to All Tasks" at bounding box center [965, 160] width 64 height 10
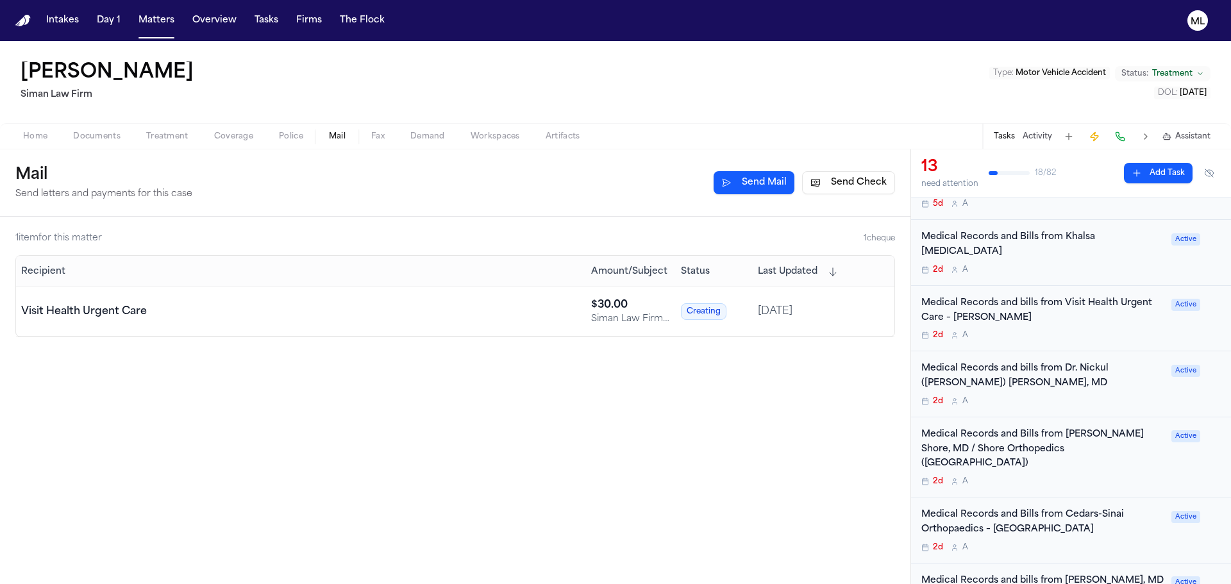
scroll to position [128, 0]
click at [1113, 437] on div "Medical Records and Bills from Brett I. Shore, MD / Shore Orthopedics (Marina d…" at bounding box center [1043, 449] width 242 height 44
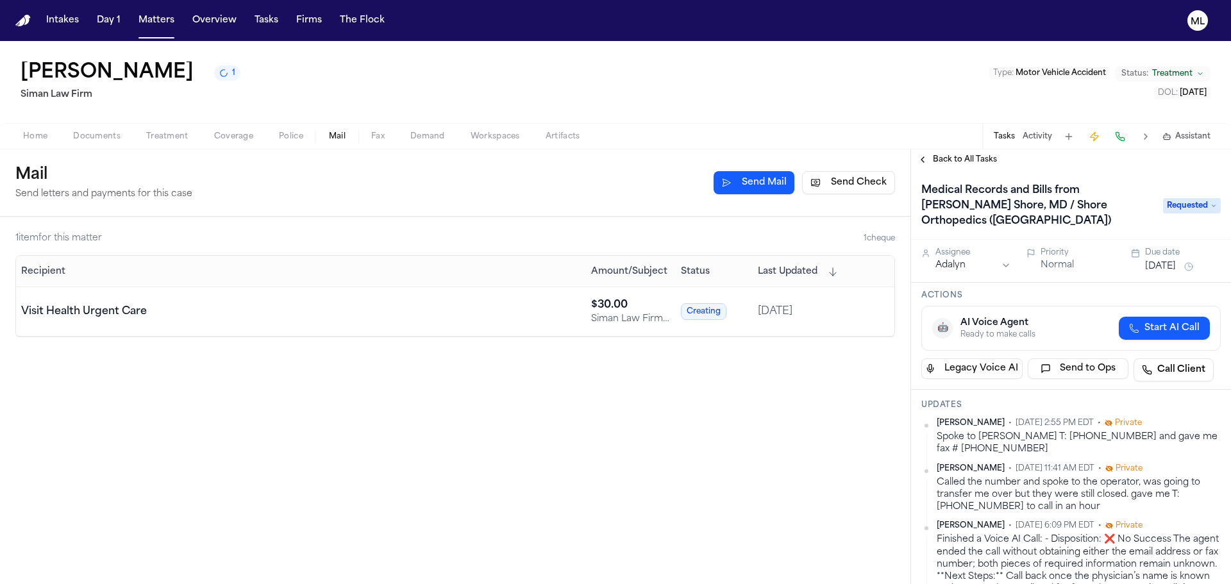
click at [951, 156] on span "Back to All Tasks" at bounding box center [965, 160] width 64 height 10
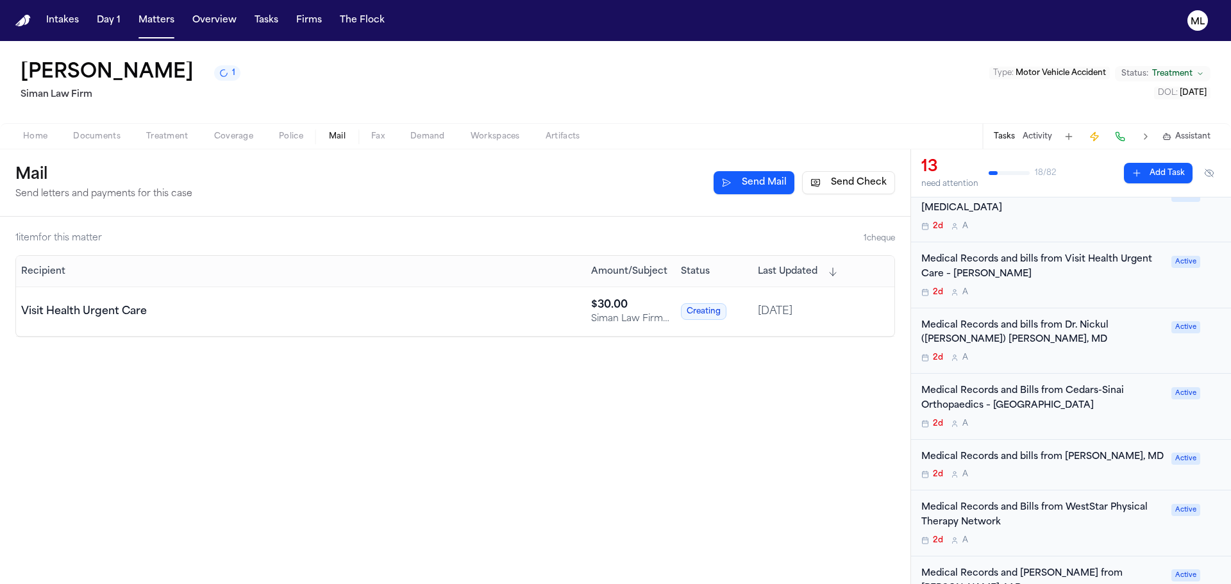
scroll to position [257, 0]
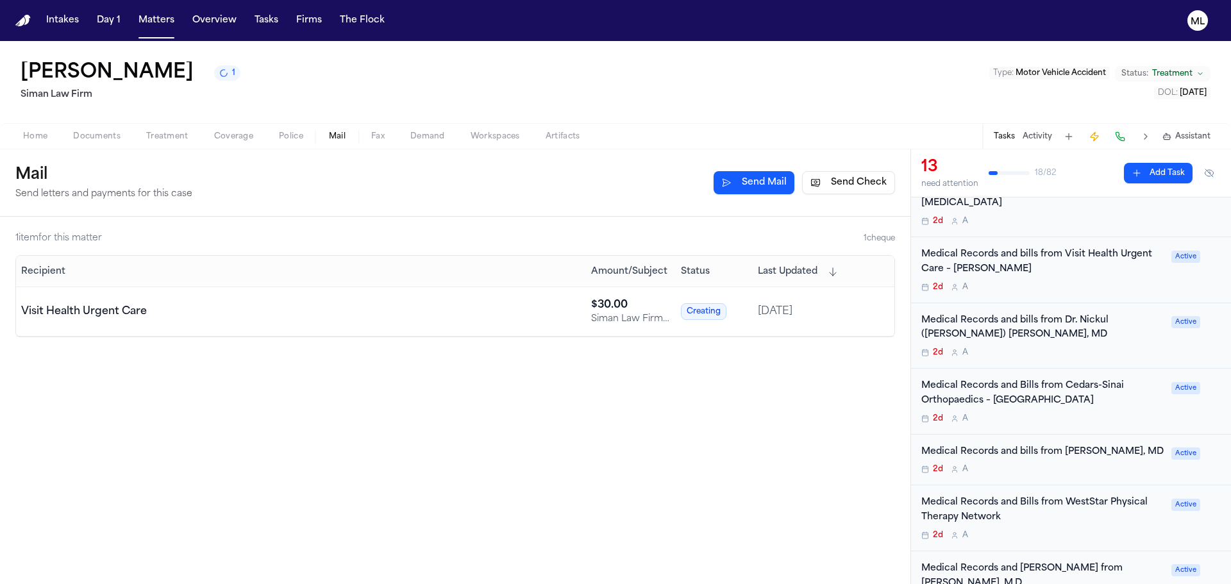
click at [1089, 448] on div "Medical Records and bills from Gisele Wudka, MD 2d A Active" at bounding box center [1071, 460] width 320 height 51
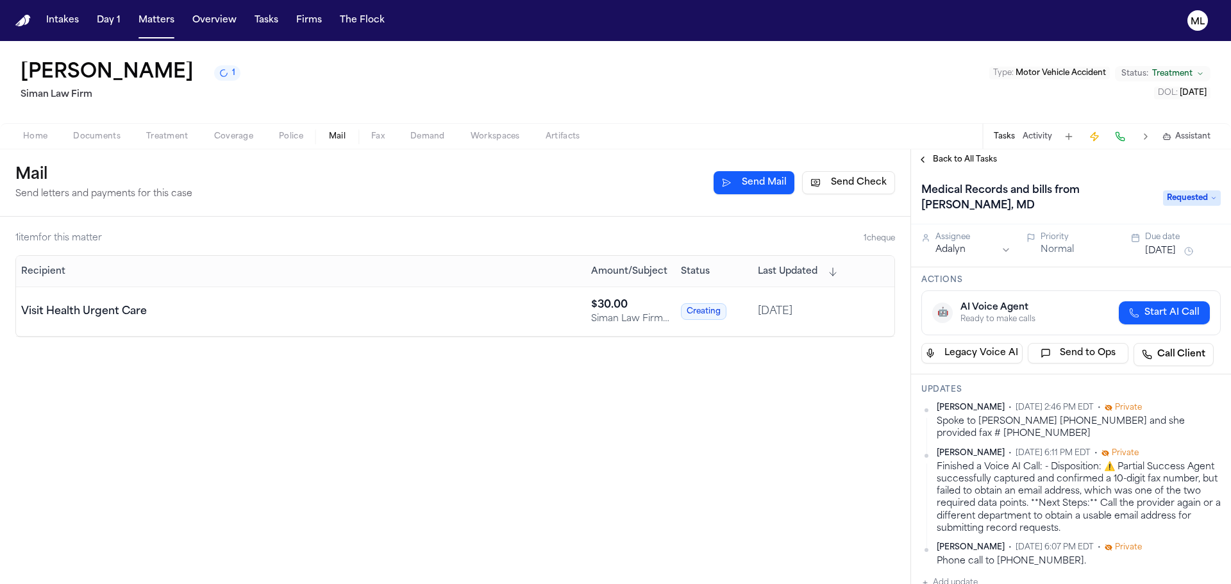
click at [954, 162] on span "Back to All Tasks" at bounding box center [965, 160] width 64 height 10
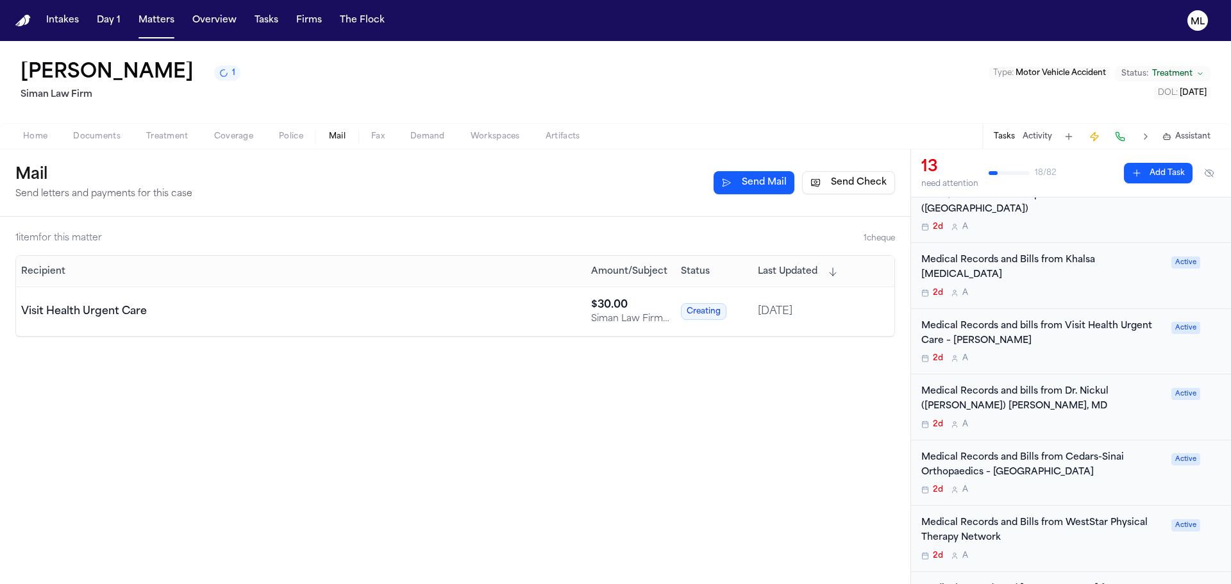
scroll to position [257, 0]
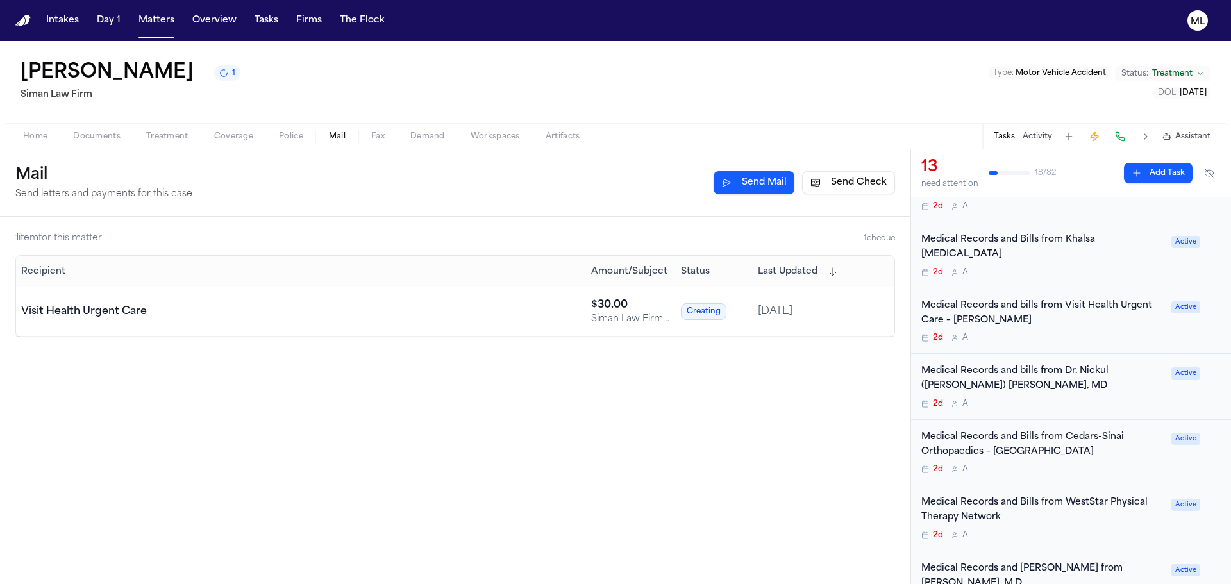
click at [1098, 431] on div "Medical Records and Bills from Cedars-Sinai Orthopaedics – Marina del Rey 2d A" at bounding box center [1043, 452] width 242 height 45
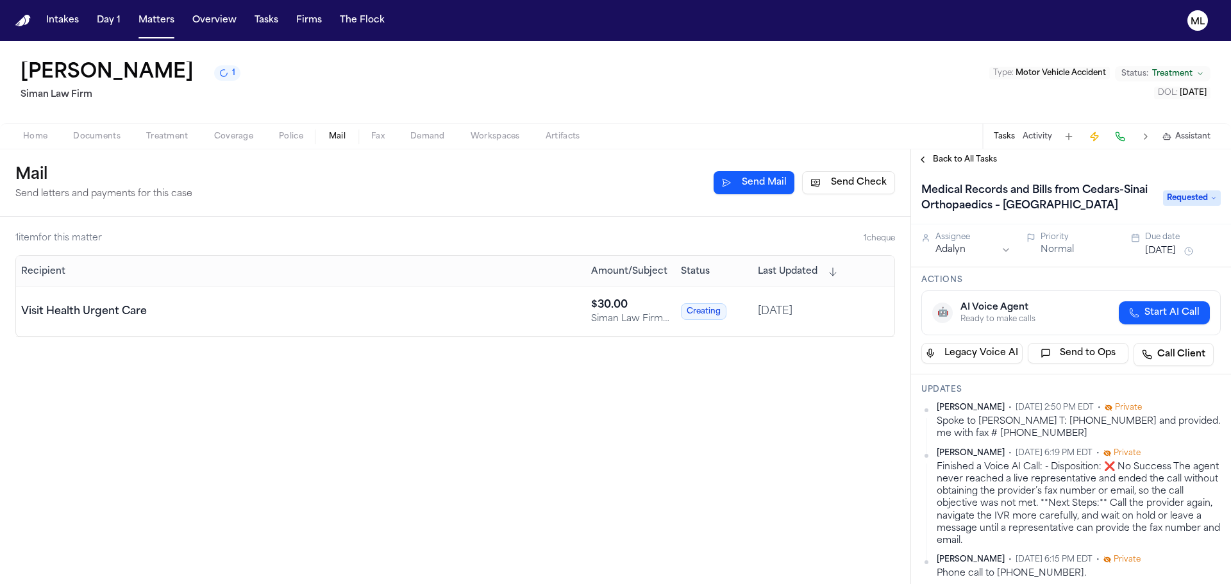
click at [945, 157] on span "Back to All Tasks" at bounding box center [965, 160] width 64 height 10
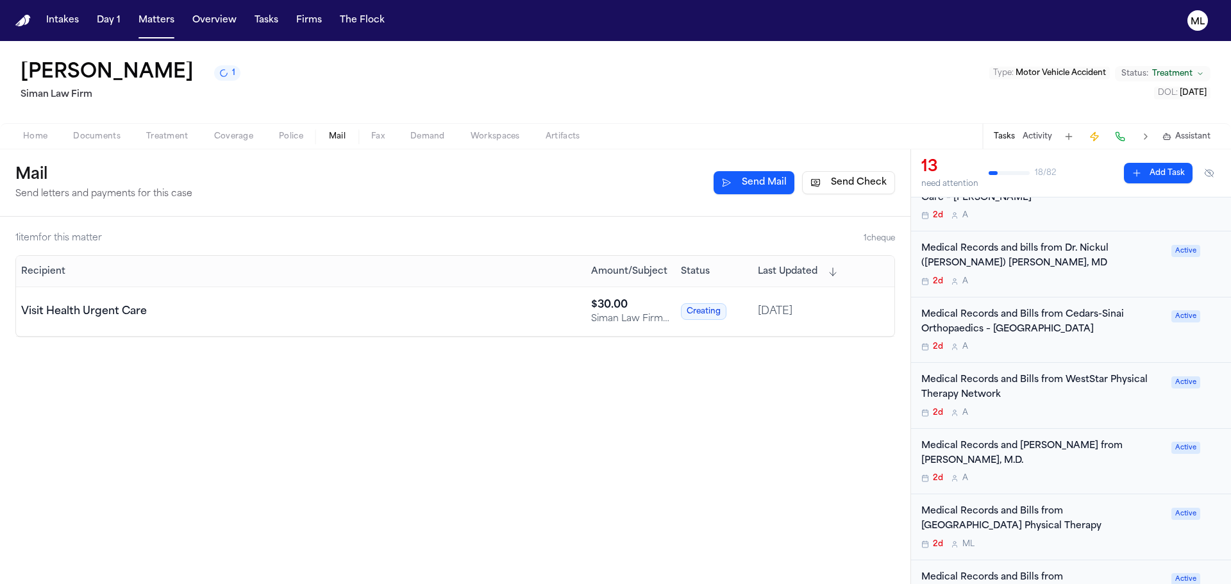
scroll to position [385, 0]
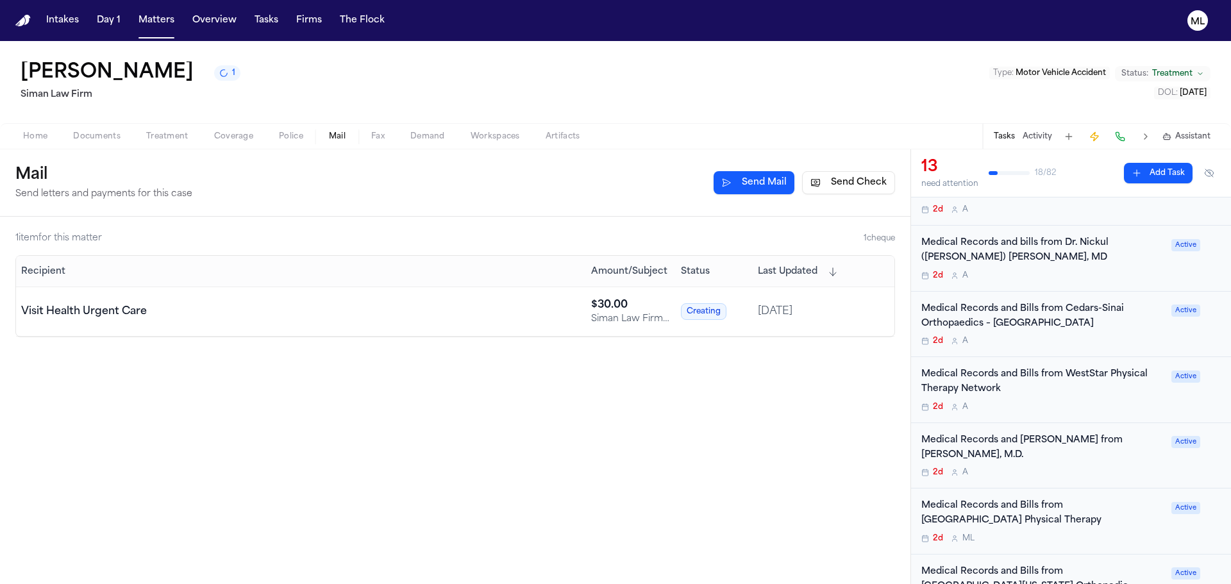
click at [1092, 402] on div "2d A" at bounding box center [1043, 407] width 242 height 10
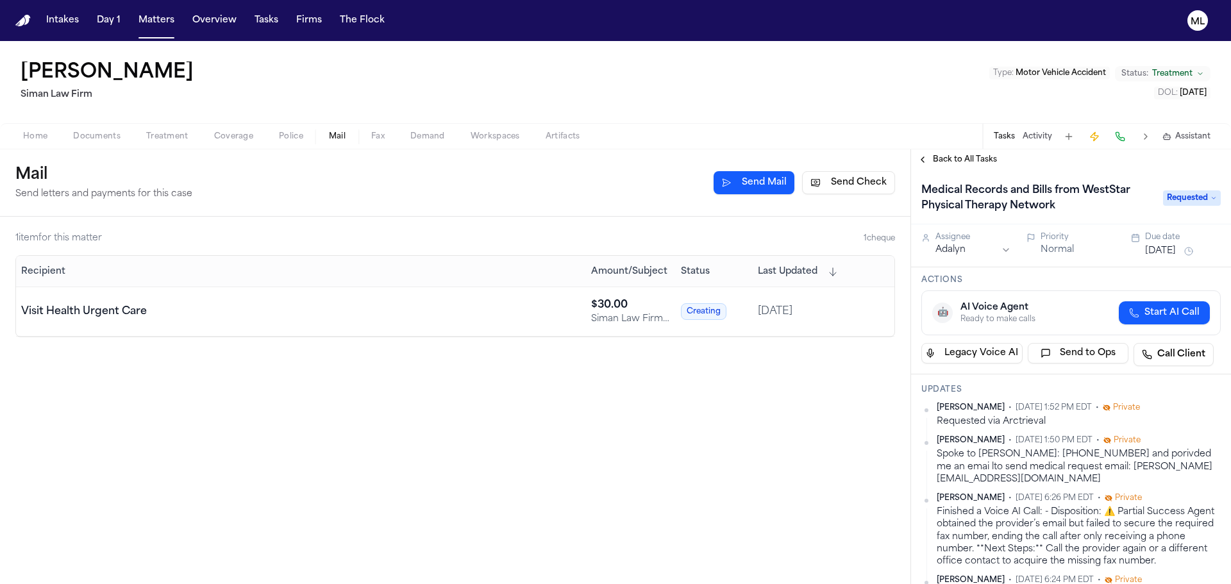
click at [949, 156] on span "Back to All Tasks" at bounding box center [965, 160] width 64 height 10
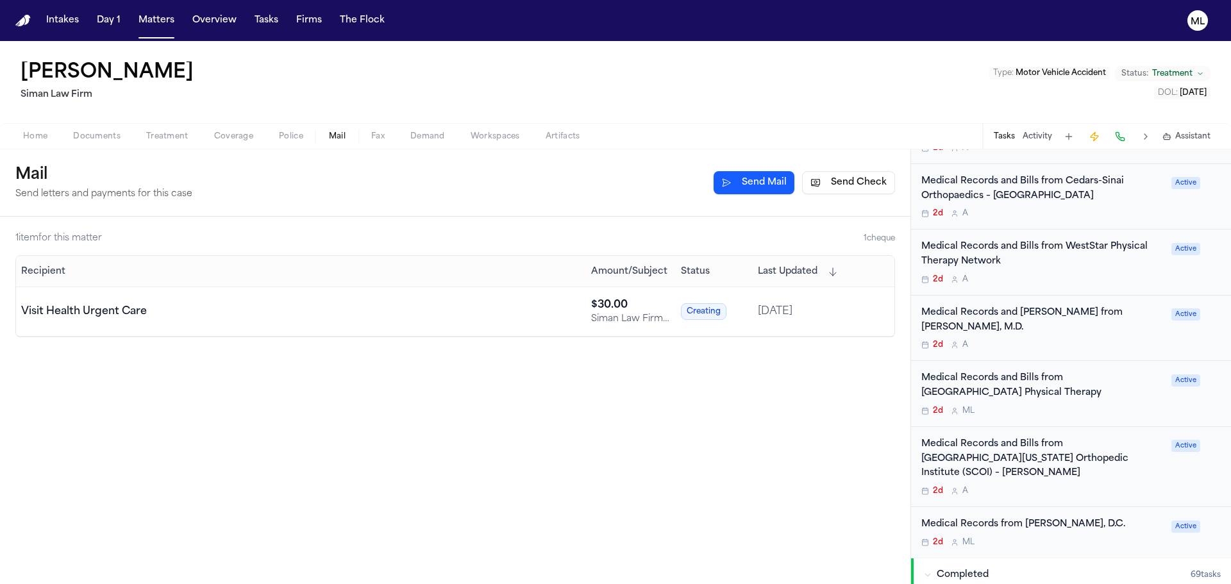
scroll to position [513, 0]
click at [1081, 405] on div "2d M L" at bounding box center [1043, 410] width 242 height 10
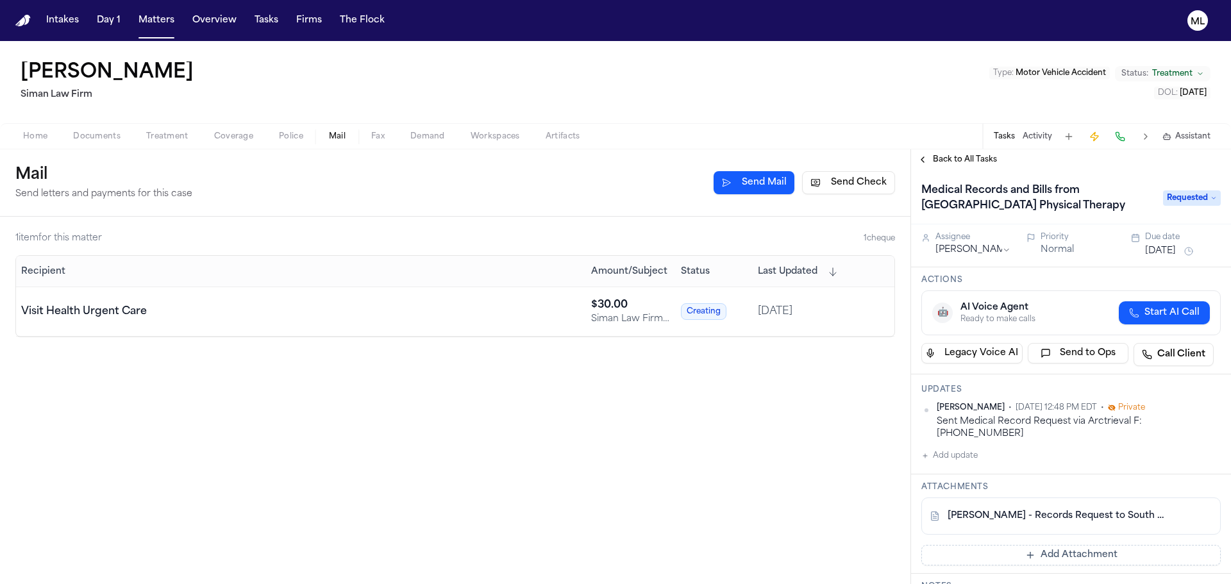
click at [960, 156] on span "Back to All Tasks" at bounding box center [965, 160] width 64 height 10
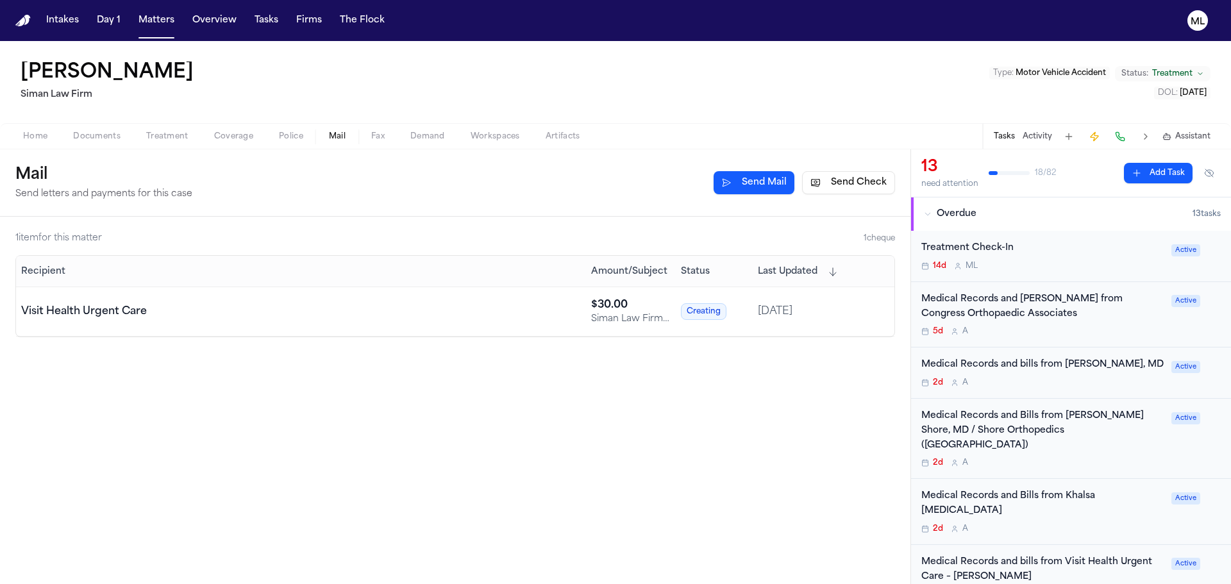
click at [1053, 328] on div "5d A" at bounding box center [1043, 331] width 242 height 10
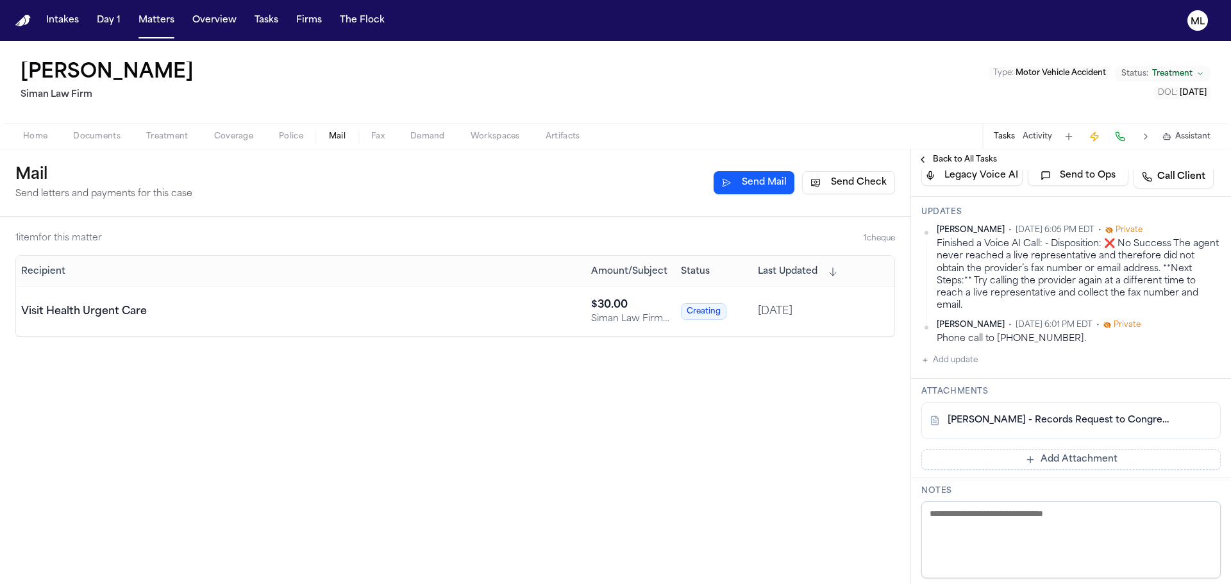
scroll to position [64, 0]
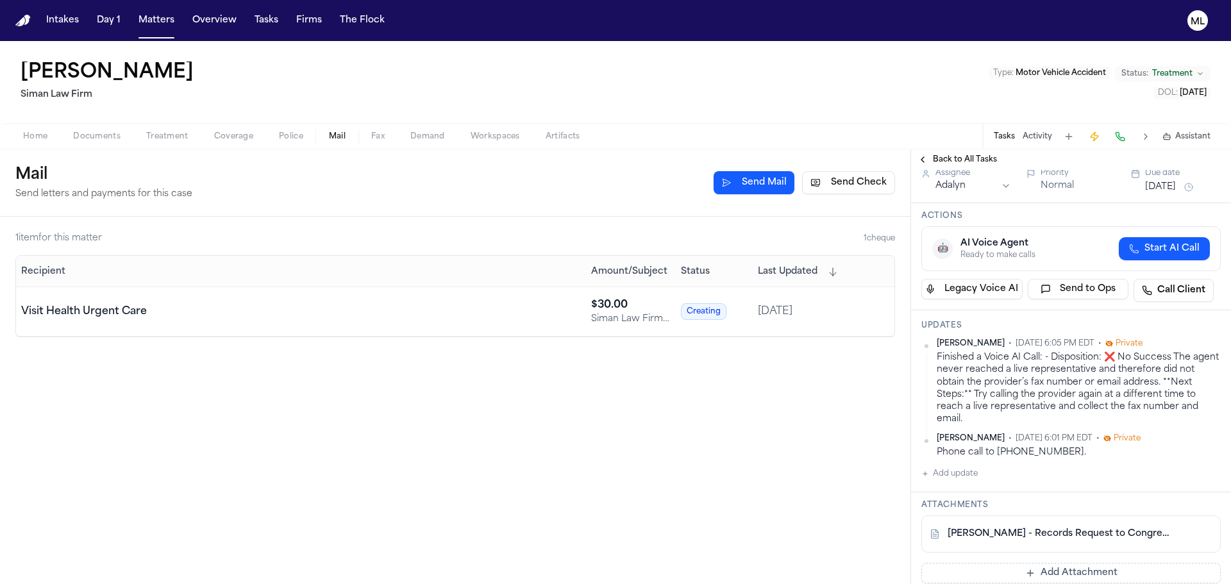
click at [959, 162] on span "Back to All Tasks" at bounding box center [965, 160] width 64 height 10
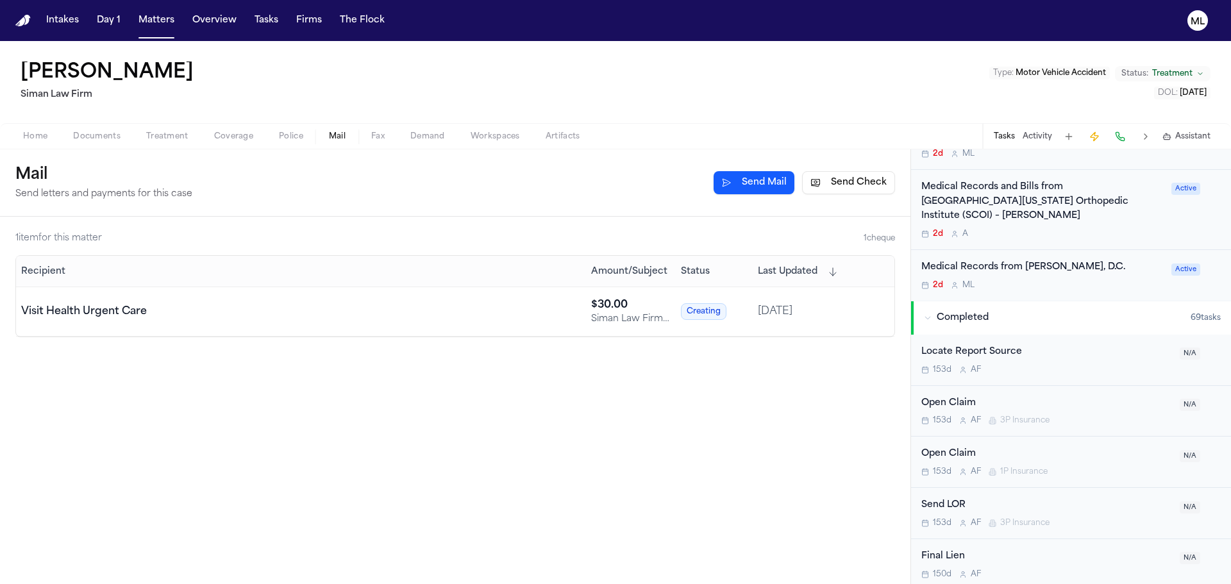
scroll to position [577, 0]
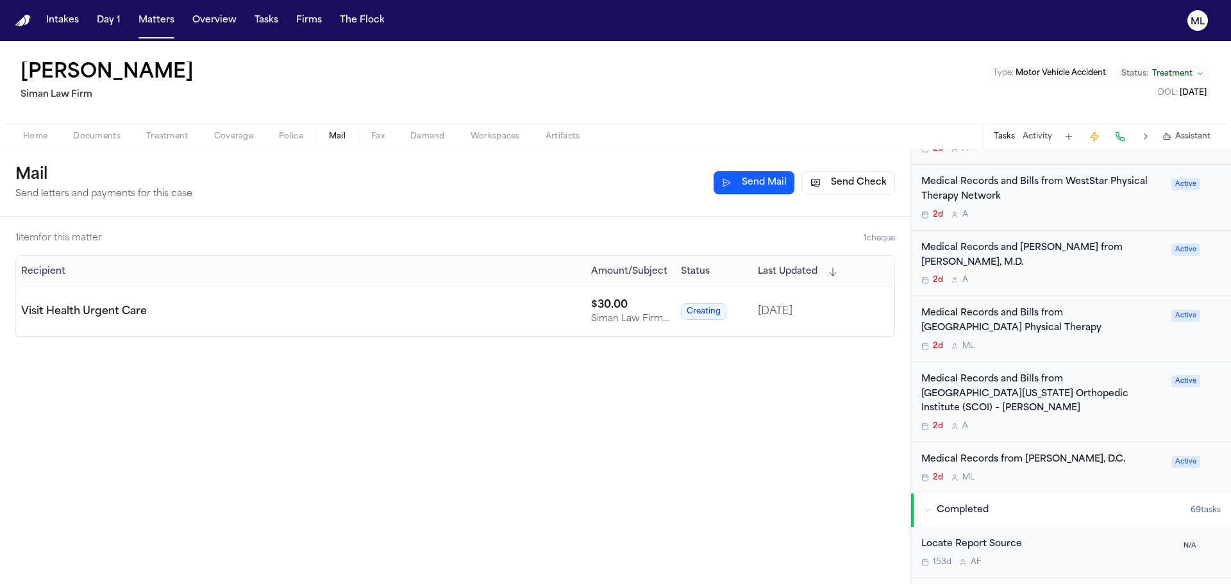
click at [1058, 443] on div "Medical Records from Alireza Chizari, D.C. 2d M L Active" at bounding box center [1071, 468] width 320 height 51
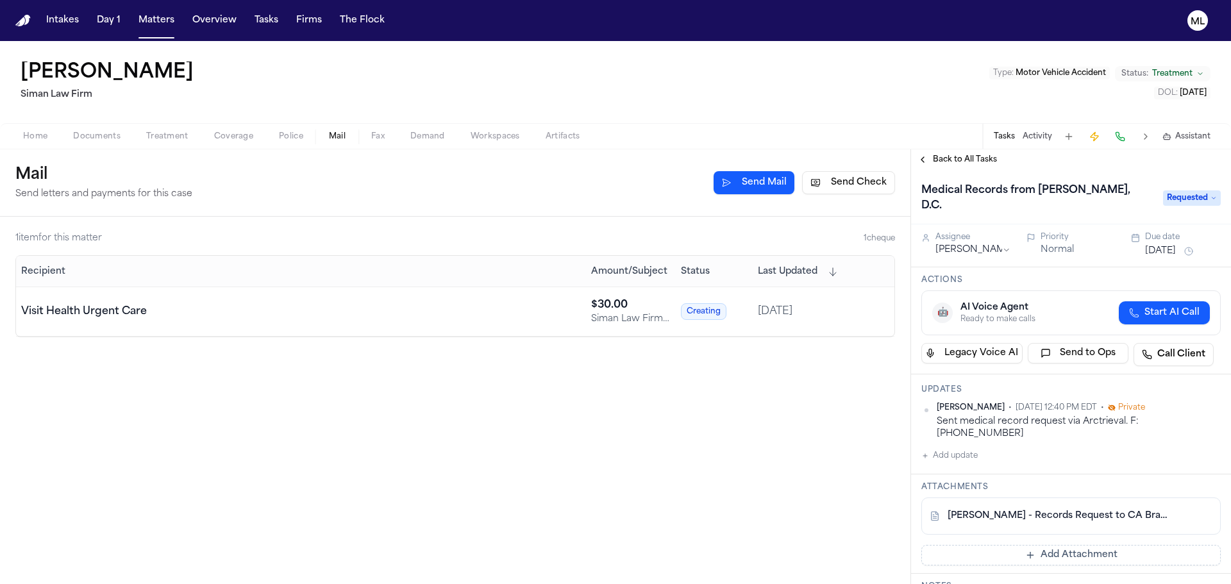
click at [164, 135] on span "Treatment" at bounding box center [167, 136] width 42 height 10
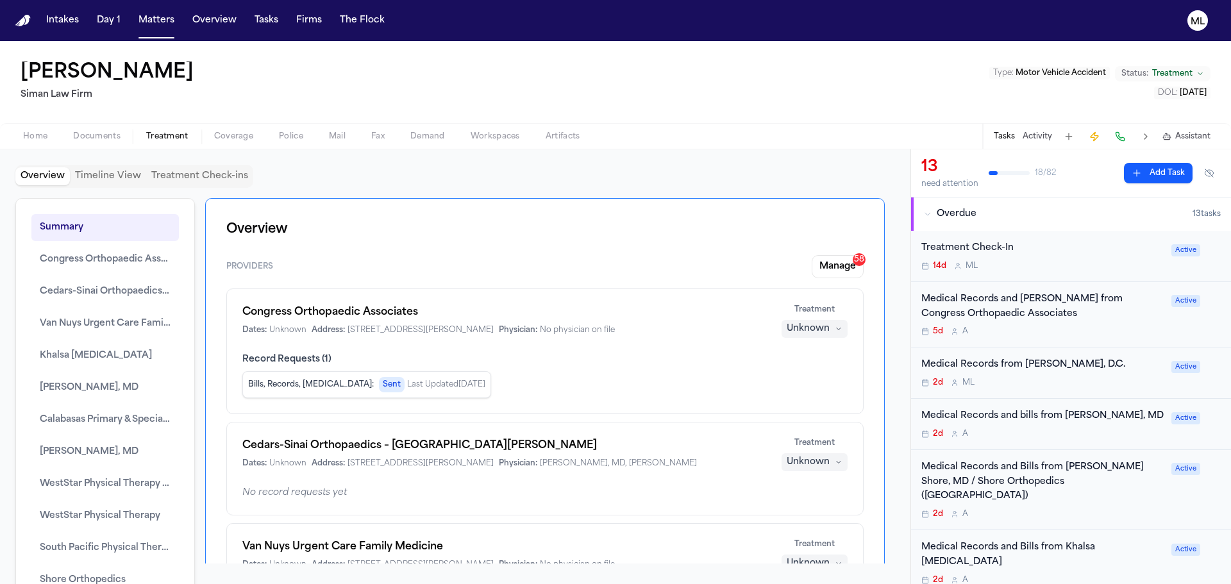
click at [428, 321] on div "Congress Orthopaedic Associates Dates: Unknown Address: 800 South Raymond Ave P…" at bounding box center [503, 320] width 523 height 31
click at [142, 261] on span "Congress Orthopaedic Associates" at bounding box center [105, 259] width 131 height 15
click at [97, 262] on span "Congress Orthopaedic Associates" at bounding box center [105, 259] width 131 height 15
click at [346, 311] on h1 "Congress Orthopaedic Associates" at bounding box center [503, 312] width 523 height 15
click at [802, 328] on div "Unknown" at bounding box center [808, 329] width 43 height 13
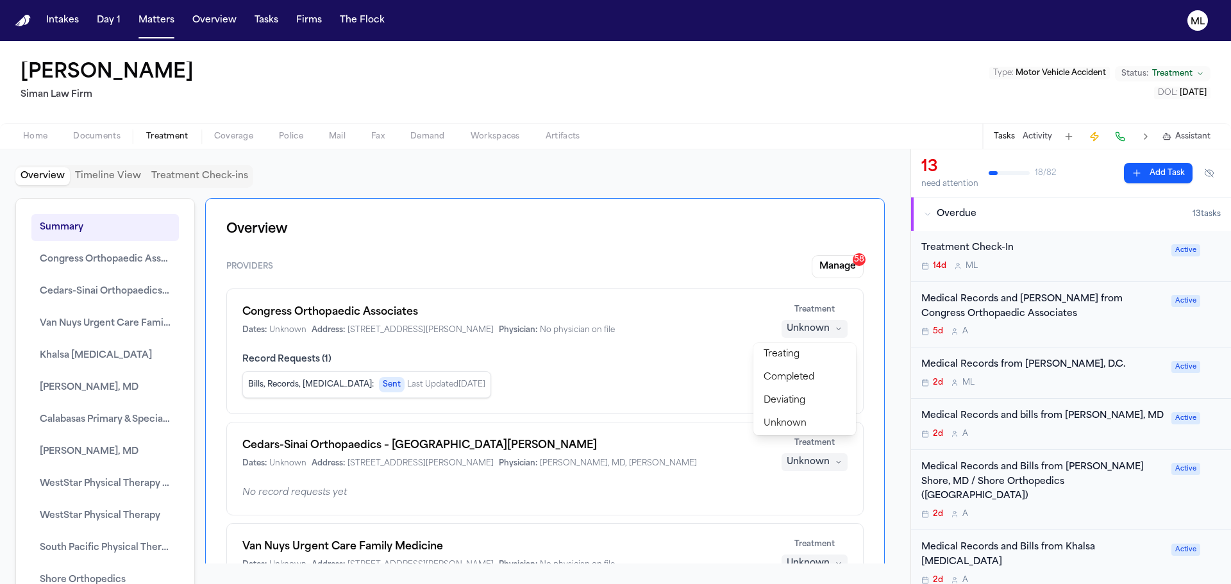
click at [802, 328] on div "Unknown" at bounding box center [808, 329] width 43 height 13
click at [379, 385] on span "Sent" at bounding box center [392, 384] width 26 height 15
click at [816, 267] on button "Manage 58" at bounding box center [838, 266] width 52 height 23
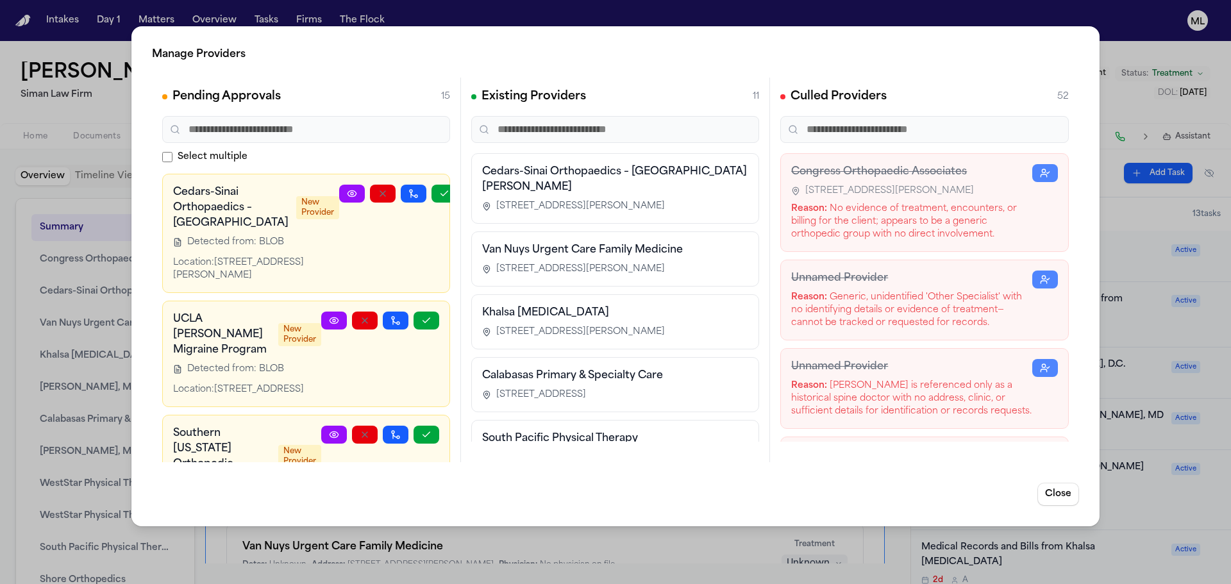
click at [663, 301] on div "Khalsa Chiropractic 5880 San Vicente Blvd, Suite 101, Los Angeles, CA 90019" at bounding box center [615, 321] width 288 height 55
click at [659, 332] on span "5880 San Vicente Blvd, Suite 101, Los Angeles, CA 90019" at bounding box center [580, 332] width 169 height 13
click at [1074, 486] on button "Close" at bounding box center [1059, 494] width 42 height 23
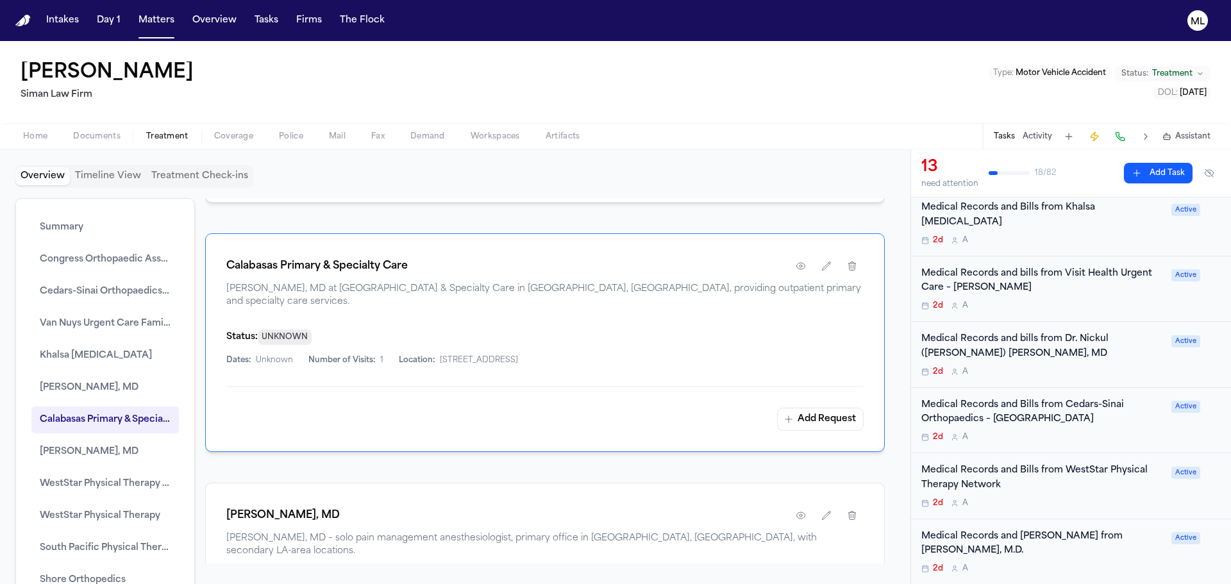
scroll to position [385, 0]
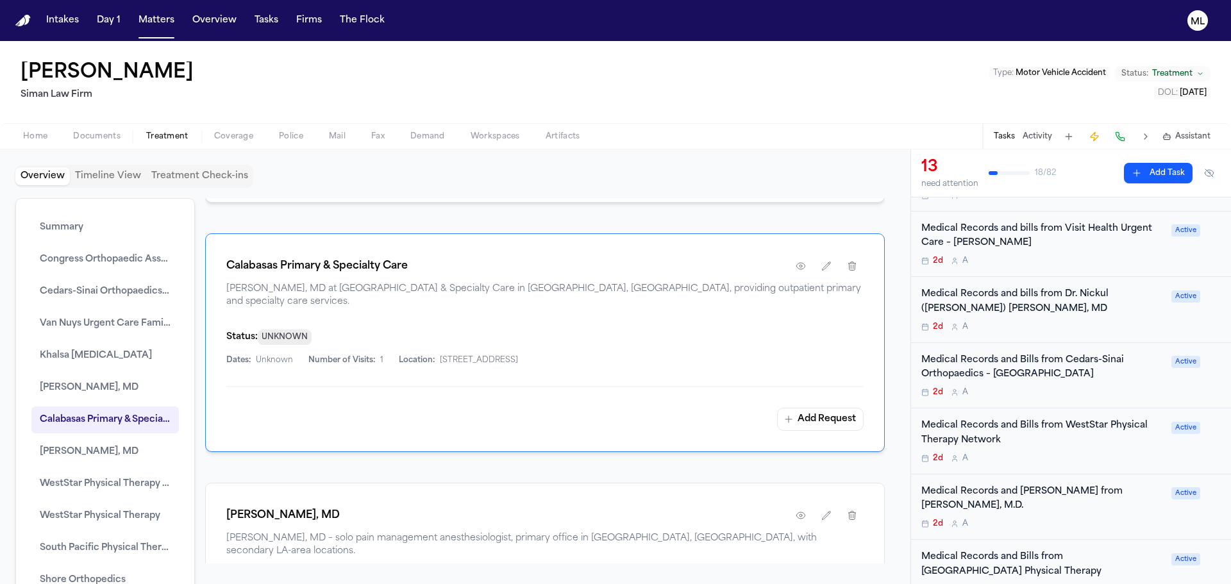
click at [92, 275] on div "Summary Congress Orthopaedic Associates Cedars-Sinai Orthopaedics – Santa Monic…" at bounding box center [105, 546] width 180 height 697
click at [92, 265] on span "Congress Orthopaedic Associates" at bounding box center [105, 259] width 131 height 15
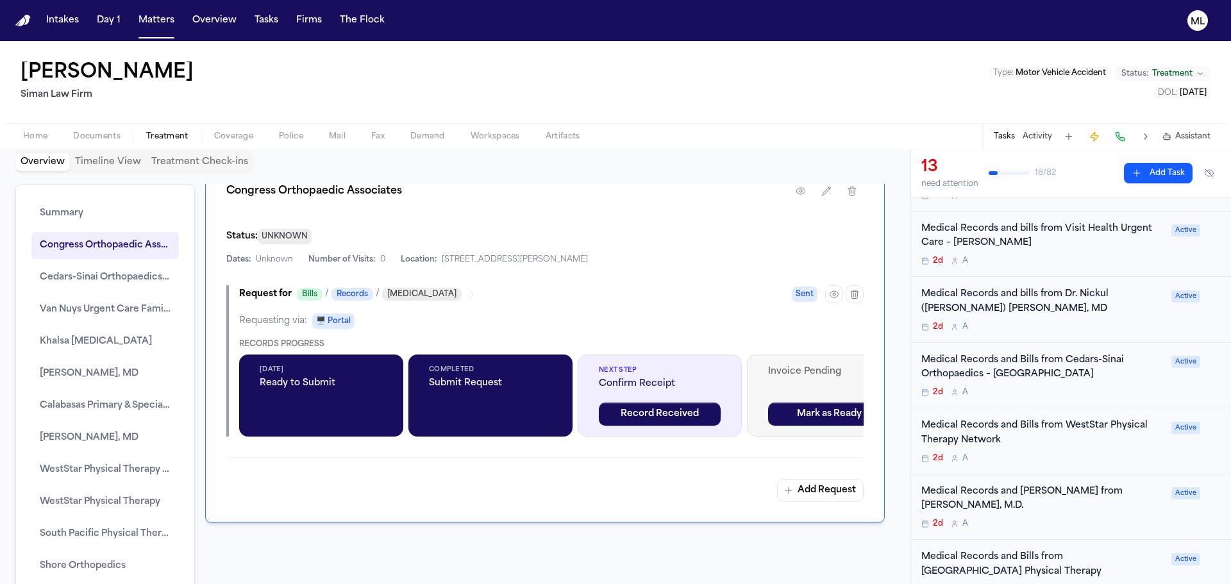
click at [616, 375] on span "Next Step" at bounding box center [660, 371] width 122 height 10
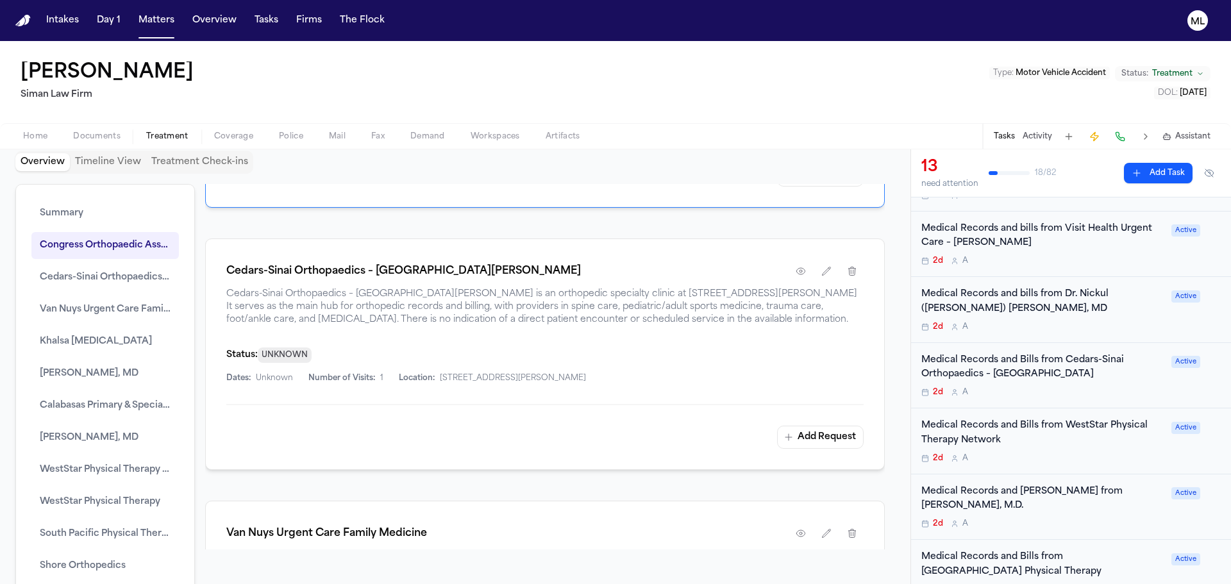
scroll to position [2477, 0]
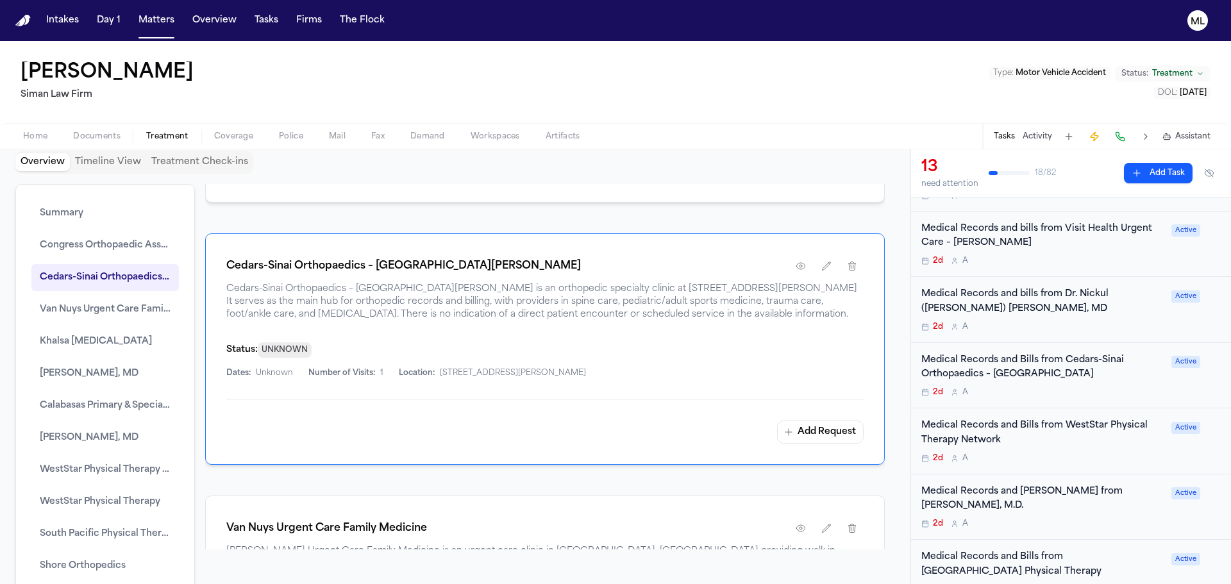
click at [607, 352] on div "Cedars-Sinai Orthopaedics – Santa Monica Cedars-Sinai Orthopaedics – Santa Moni…" at bounding box center [545, 349] width 680 height 232
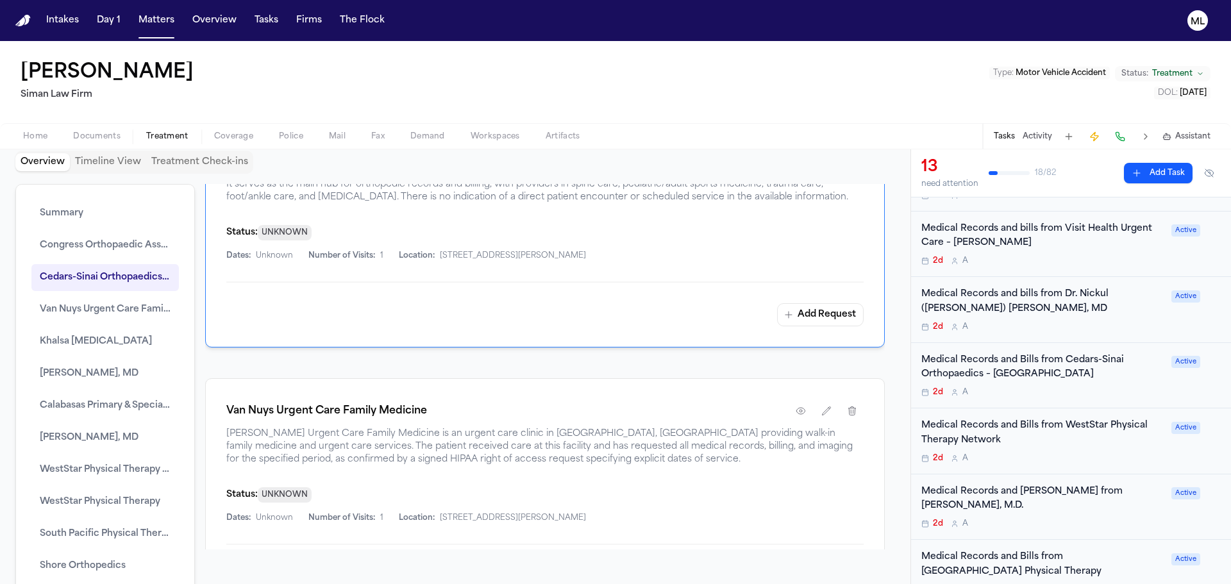
scroll to position [2798, 0]
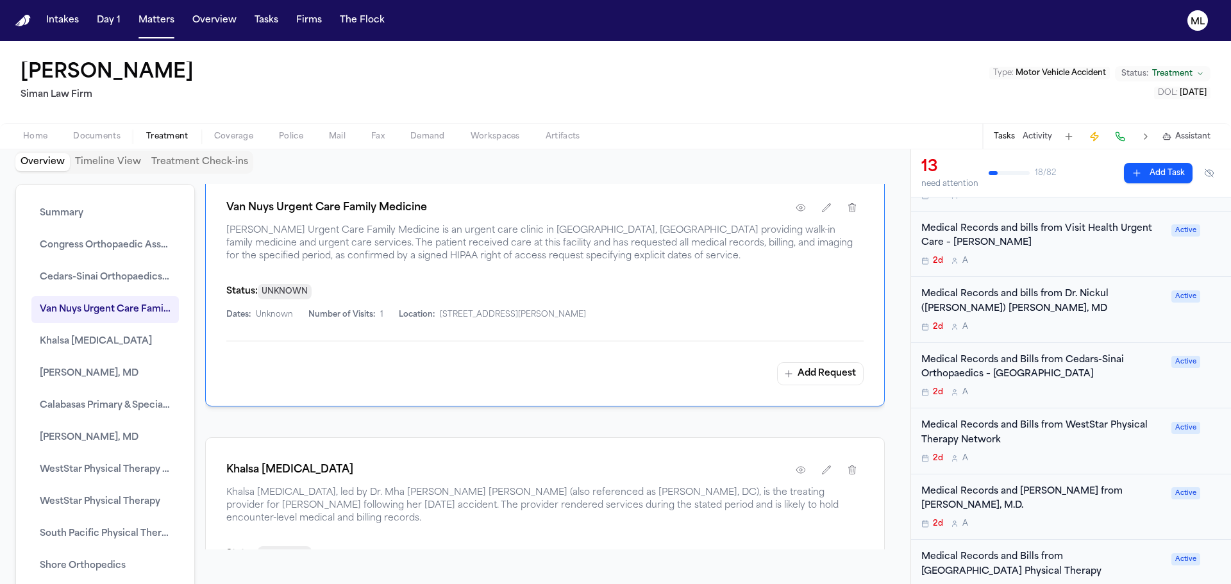
click at [597, 371] on div "Van Nuys Urgent Care Family Medicine Van Nuys Urgent Care Family Medicine is an…" at bounding box center [545, 291] width 680 height 232
click at [139, 24] on button "Matters" at bounding box center [156, 20] width 46 height 23
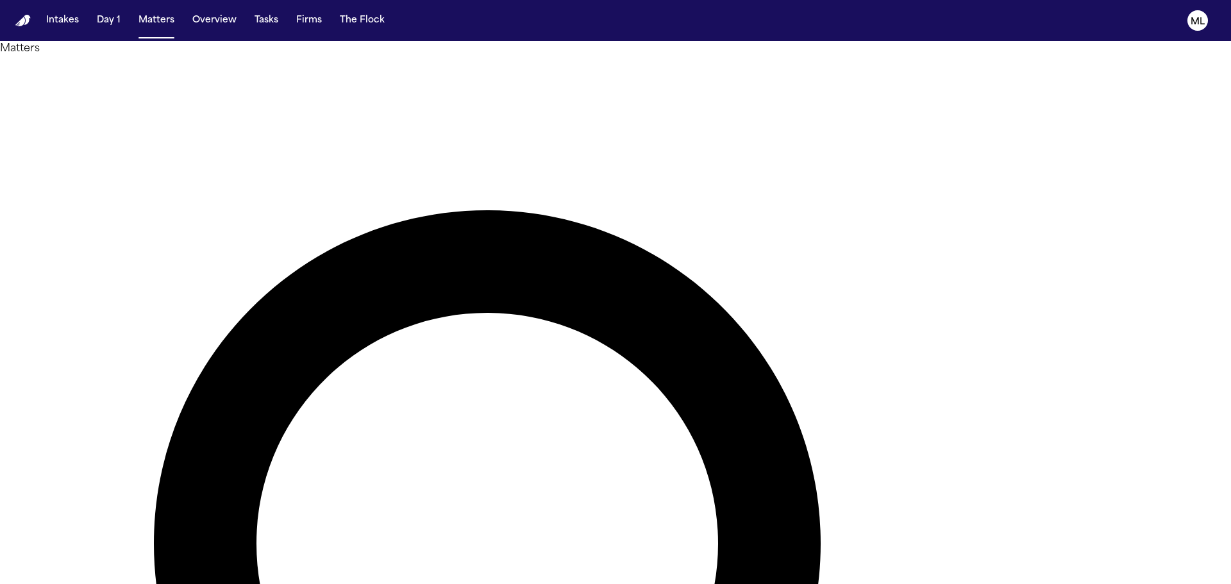
type input "******"
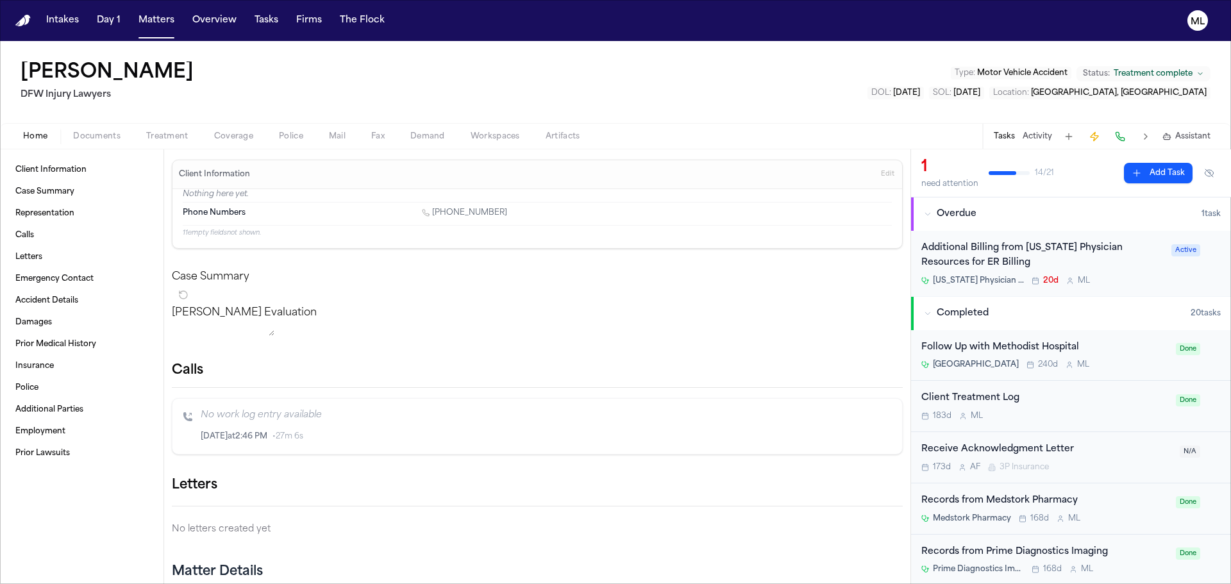
click at [1128, 69] on span "Treatment complete" at bounding box center [1153, 74] width 79 height 10
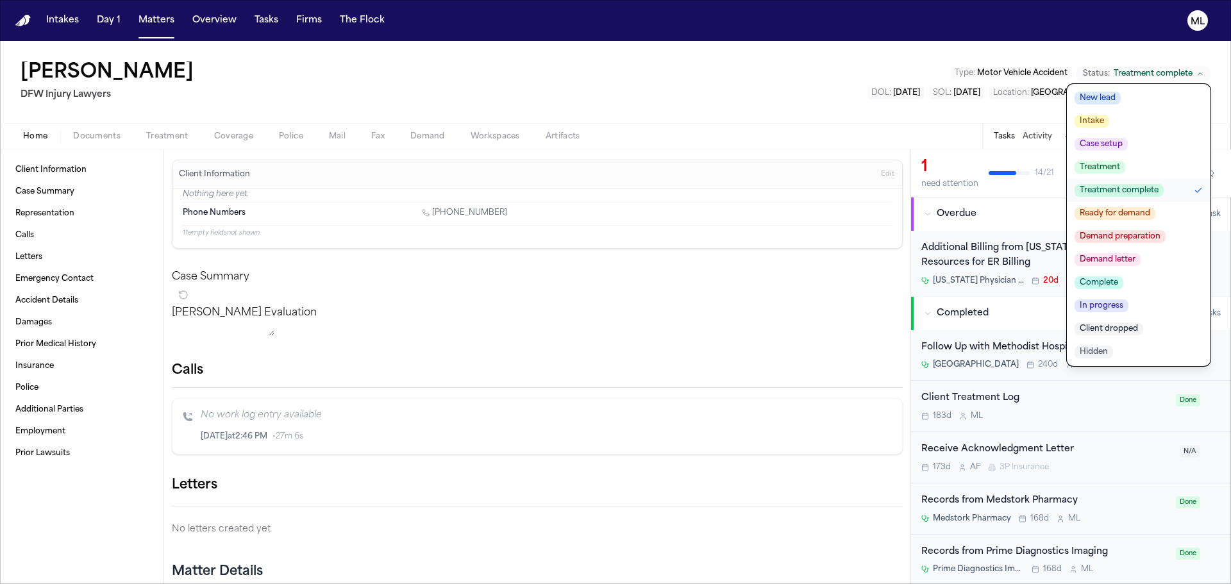
click at [1148, 213] on span "Ready for demand" at bounding box center [1115, 213] width 81 height 13
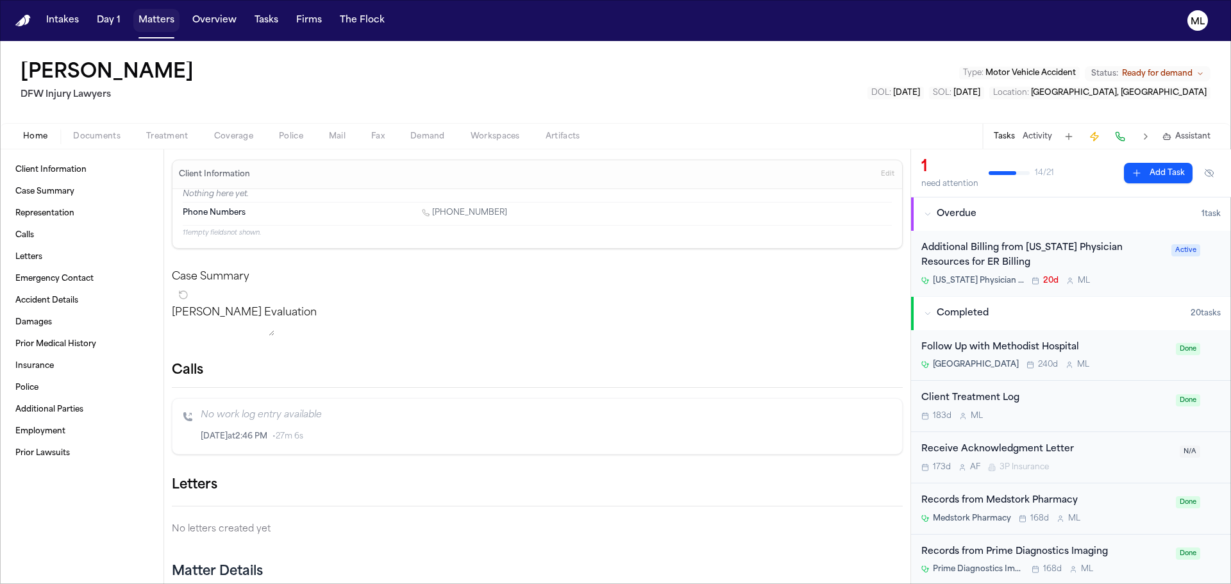
click at [156, 20] on button "Matters" at bounding box center [156, 20] width 46 height 23
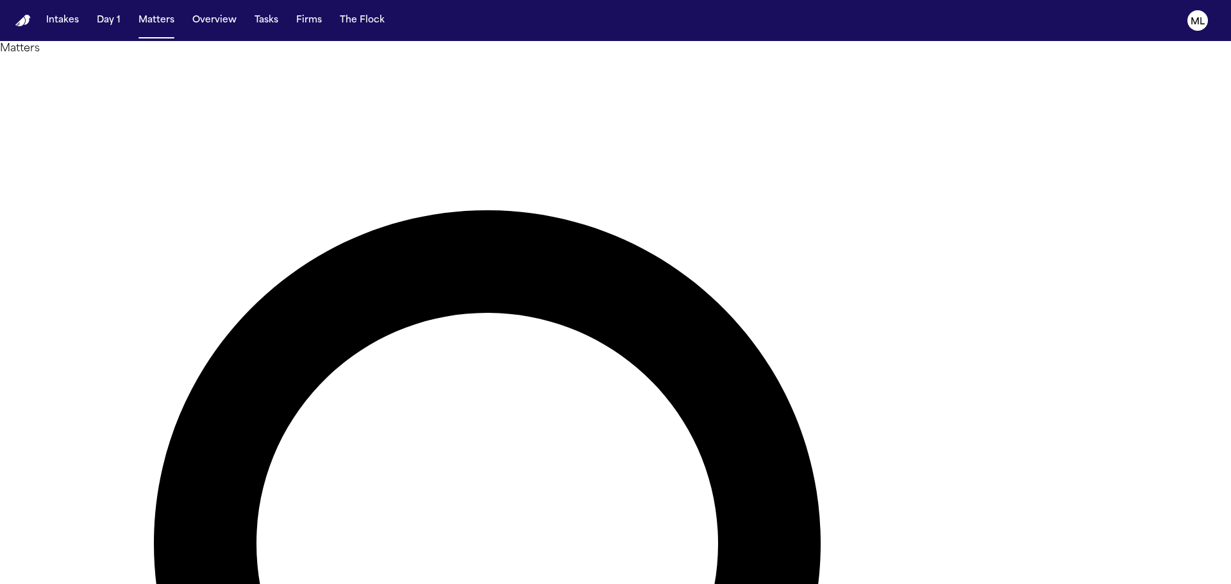
drag, startPoint x: 720, startPoint y: 71, endPoint x: 626, endPoint y: 74, distance: 94.3
type input "*******"
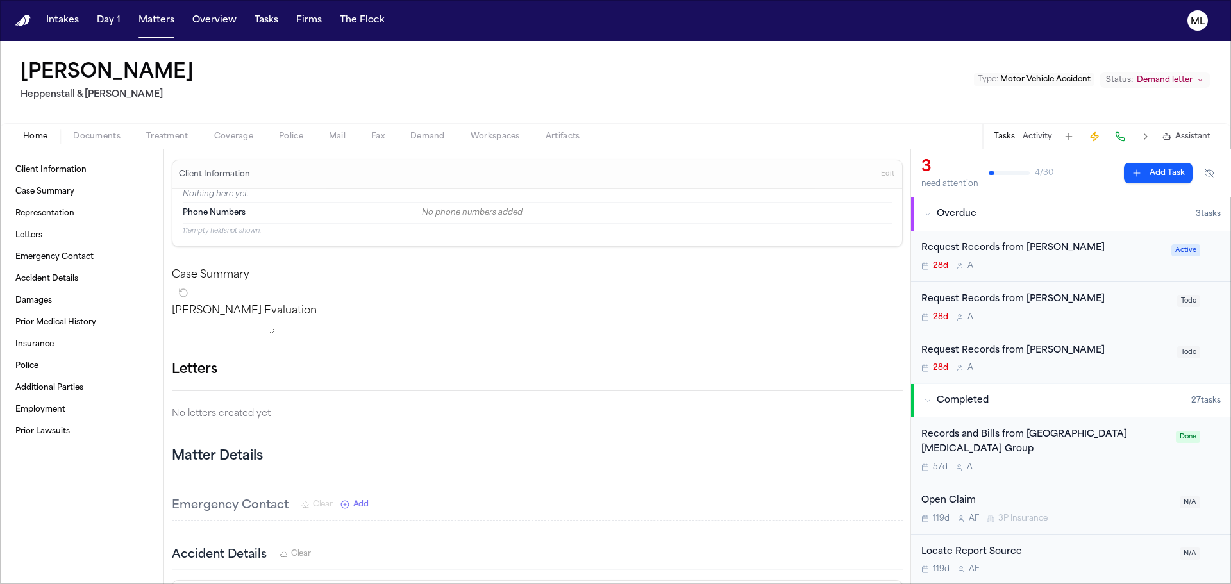
click at [92, 135] on span "Documents" at bounding box center [96, 136] width 47 height 10
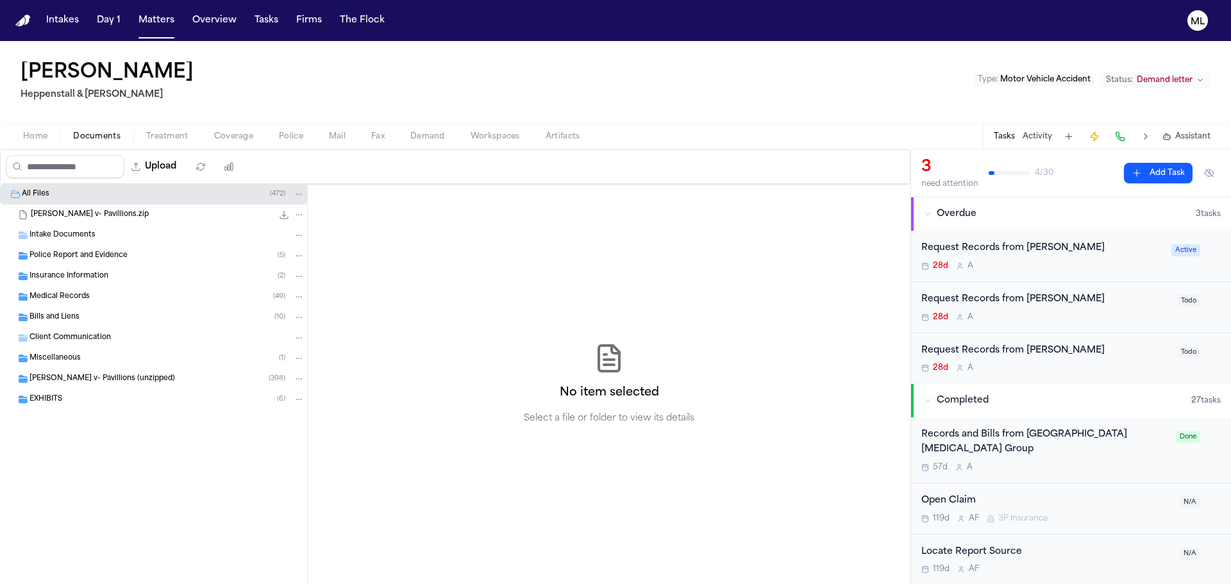
click at [119, 256] on span "Police Report and Evidence" at bounding box center [79, 256] width 98 height 11
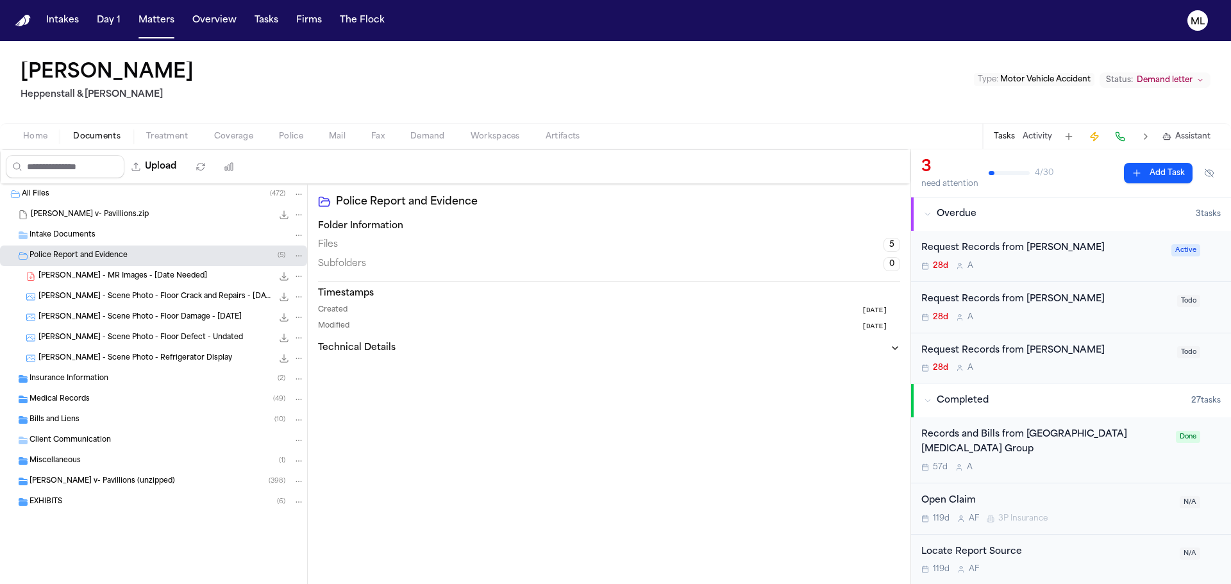
click at [119, 378] on div "Insurance Information ( 2 )" at bounding box center [167, 379] width 275 height 12
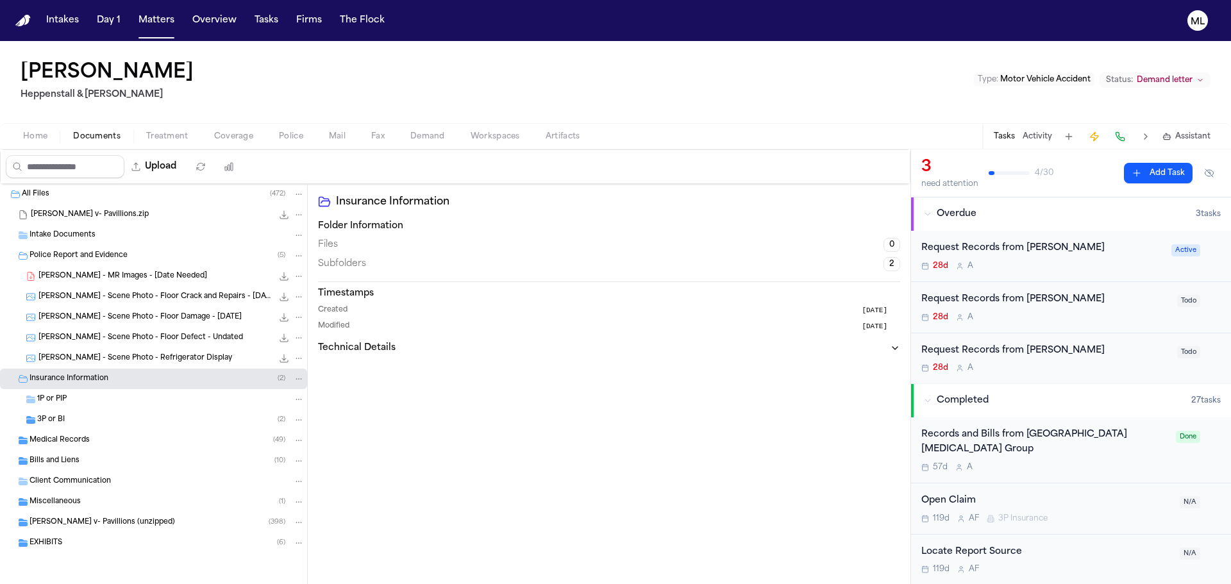
click at [124, 425] on div "3P or BI ( 2 )" at bounding box center [170, 420] width 267 height 12
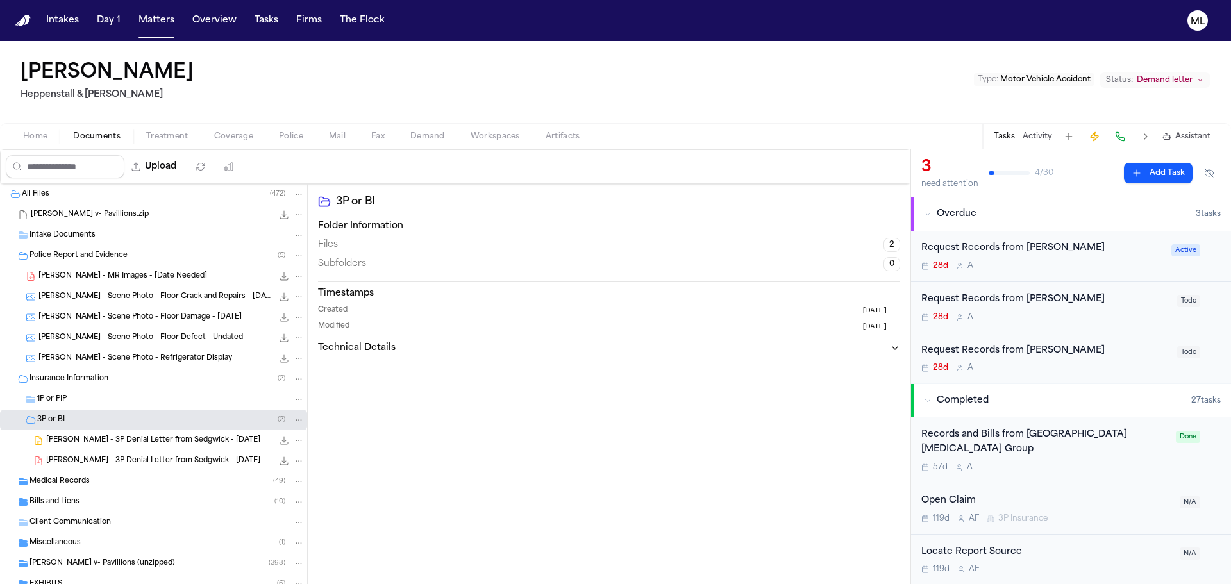
click at [108, 484] on div "Medical Records ( 49 )" at bounding box center [167, 482] width 275 height 12
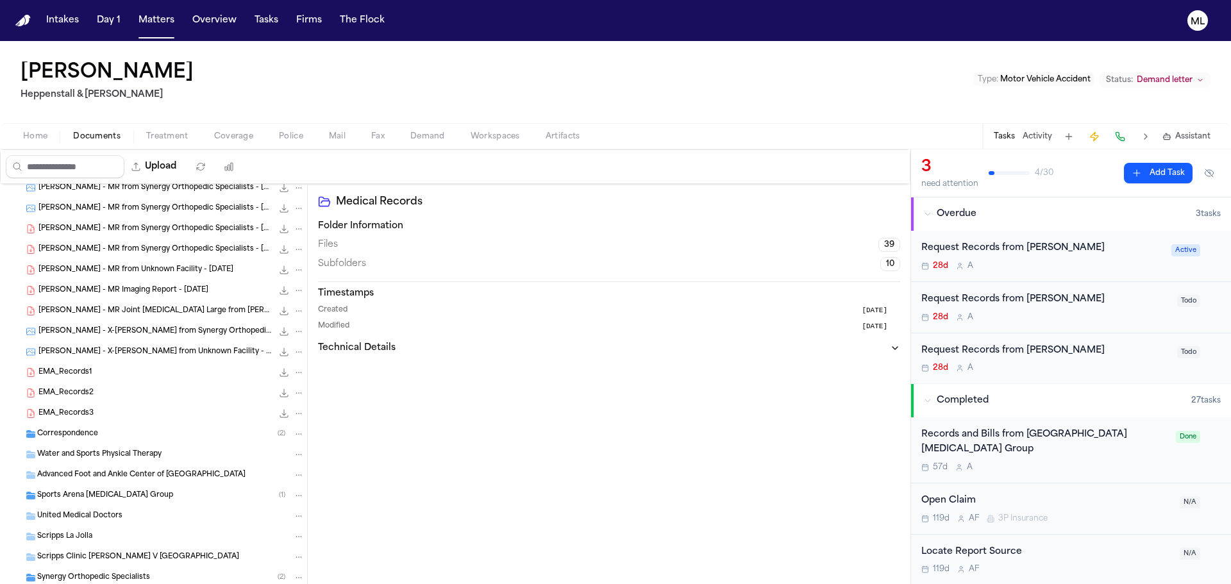
scroll to position [898, 0]
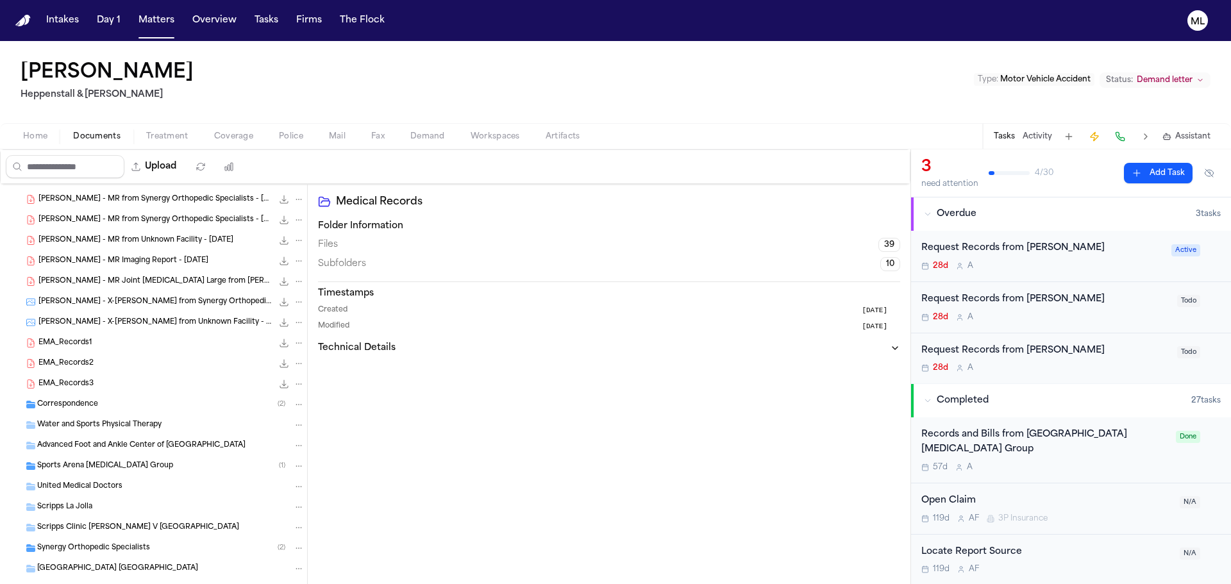
click at [145, 410] on div "Correspondence ( 2 )" at bounding box center [170, 405] width 267 height 12
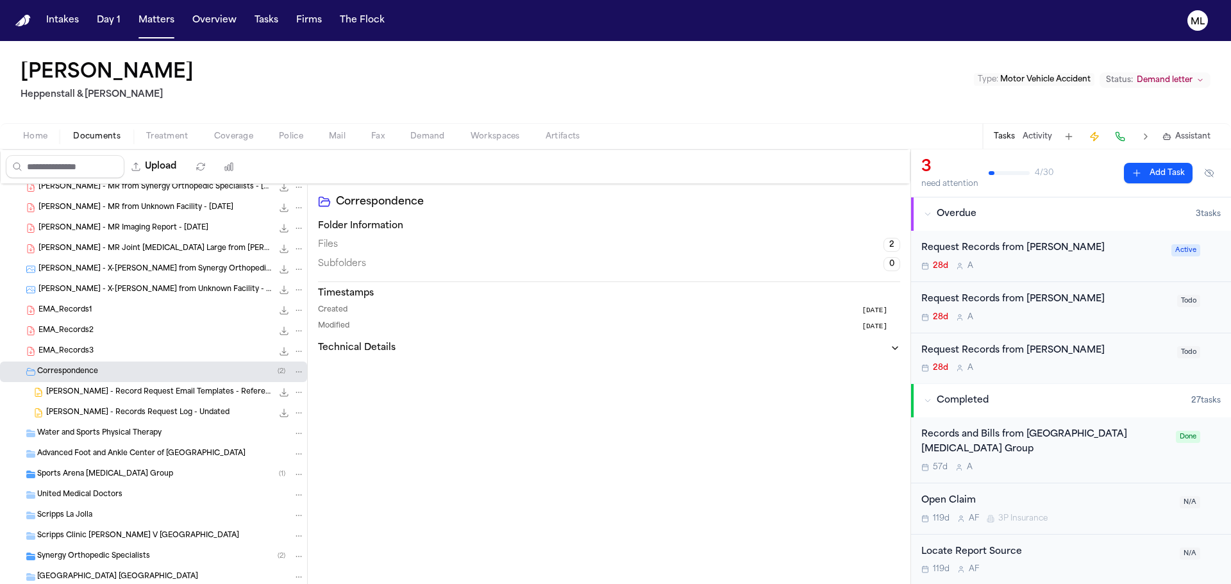
scroll to position [962, 0]
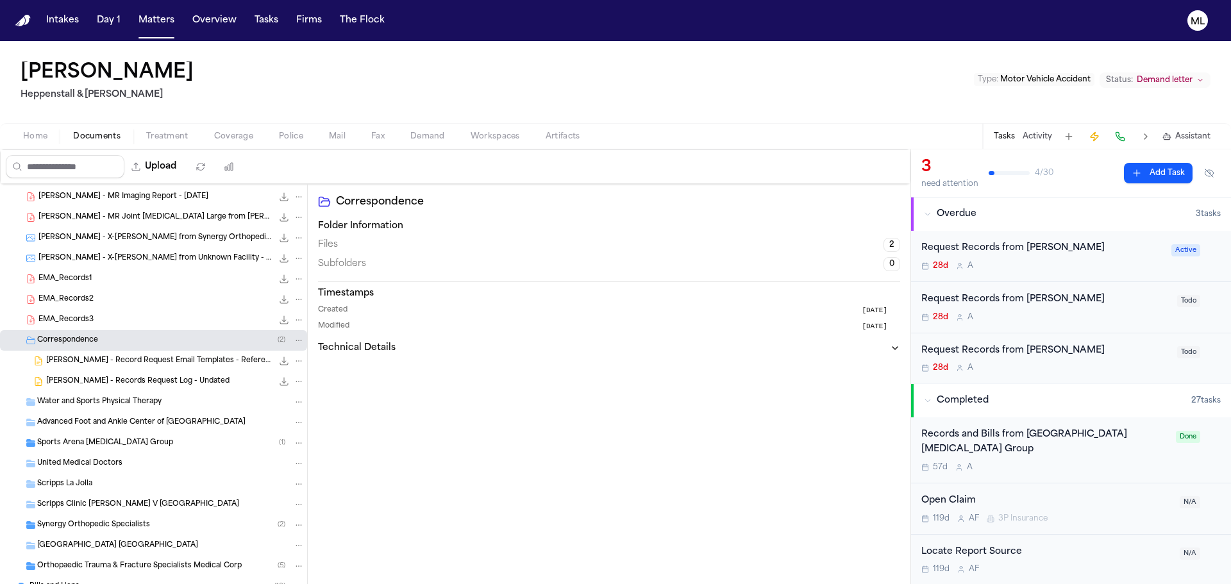
click at [174, 380] on span "D. Peterson - Records Request Log - Undated" at bounding box center [137, 381] width 183 height 11
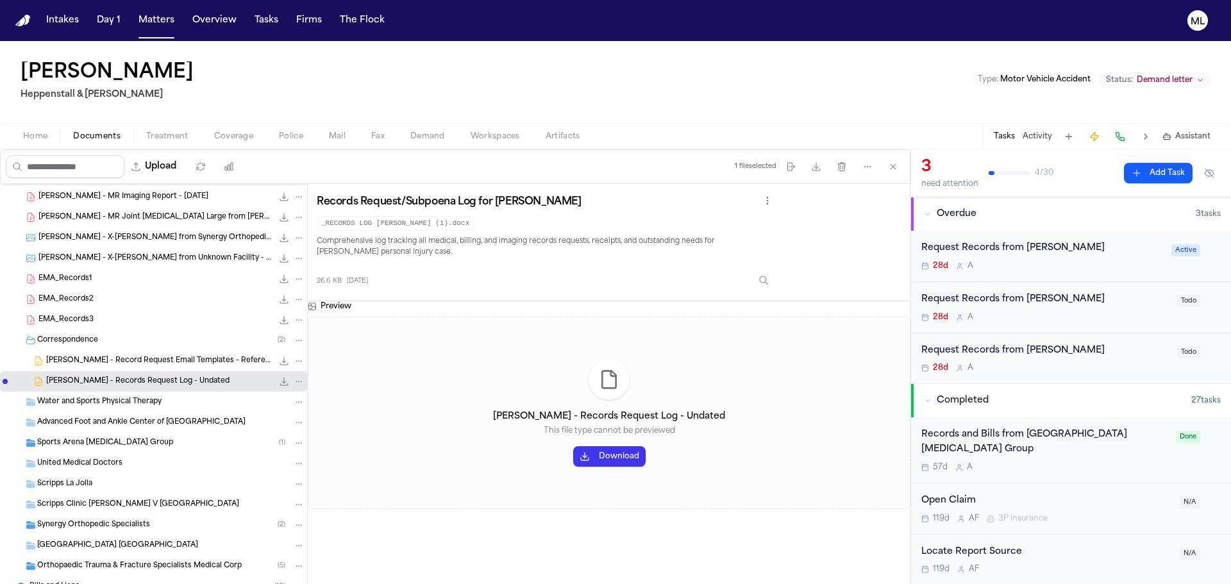
scroll to position [1087, 0]
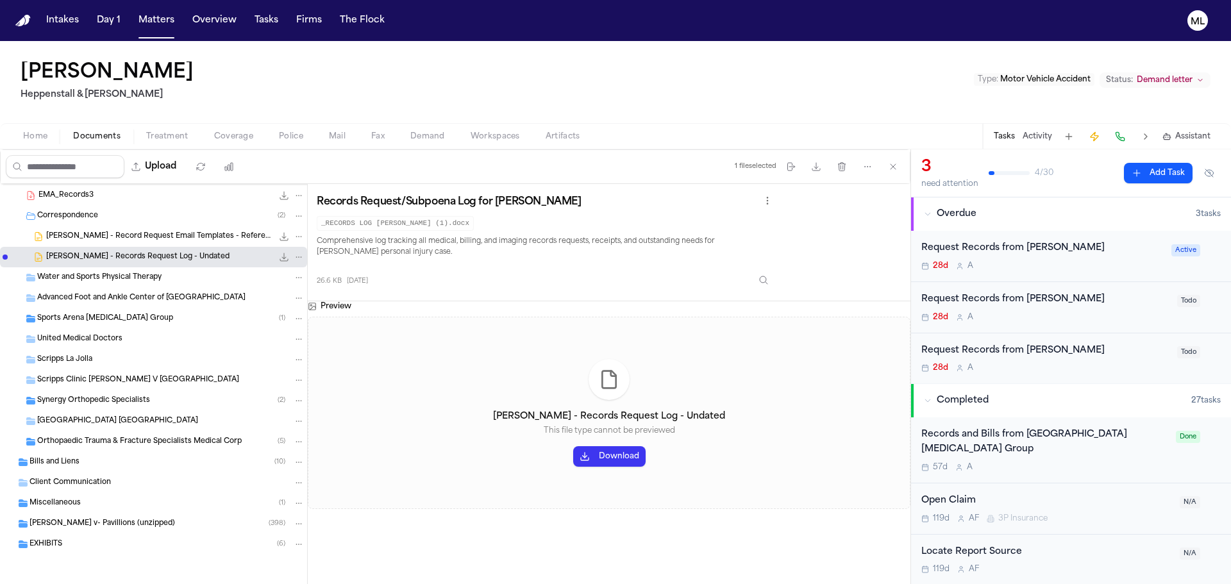
click at [123, 472] on div "Bills and Liens ( 10 )" at bounding box center [153, 462] width 307 height 21
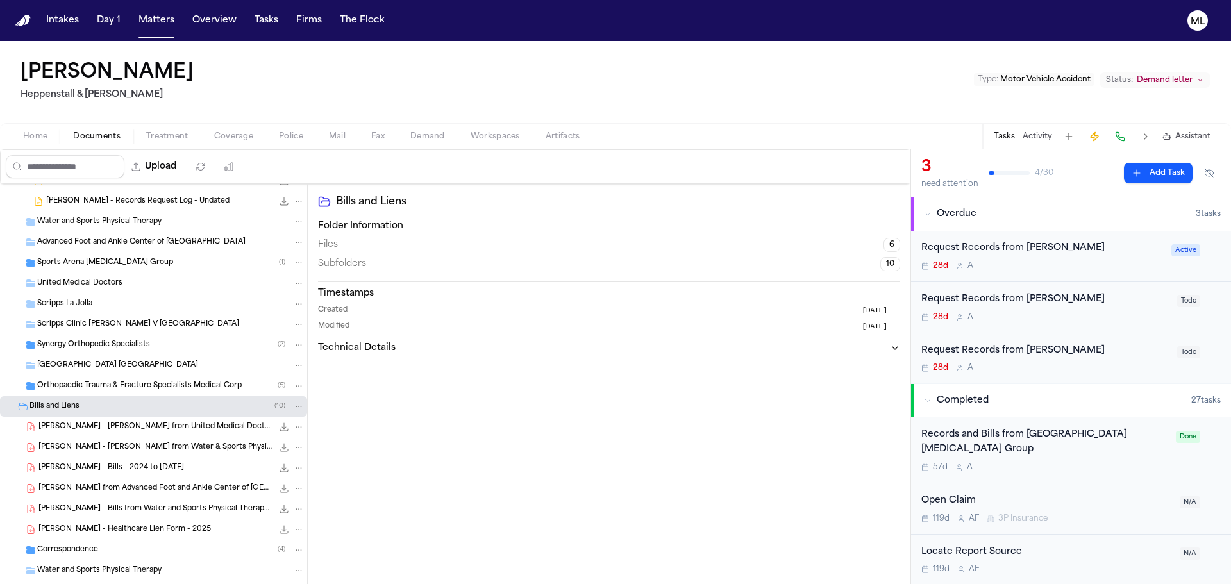
scroll to position [1215, 0]
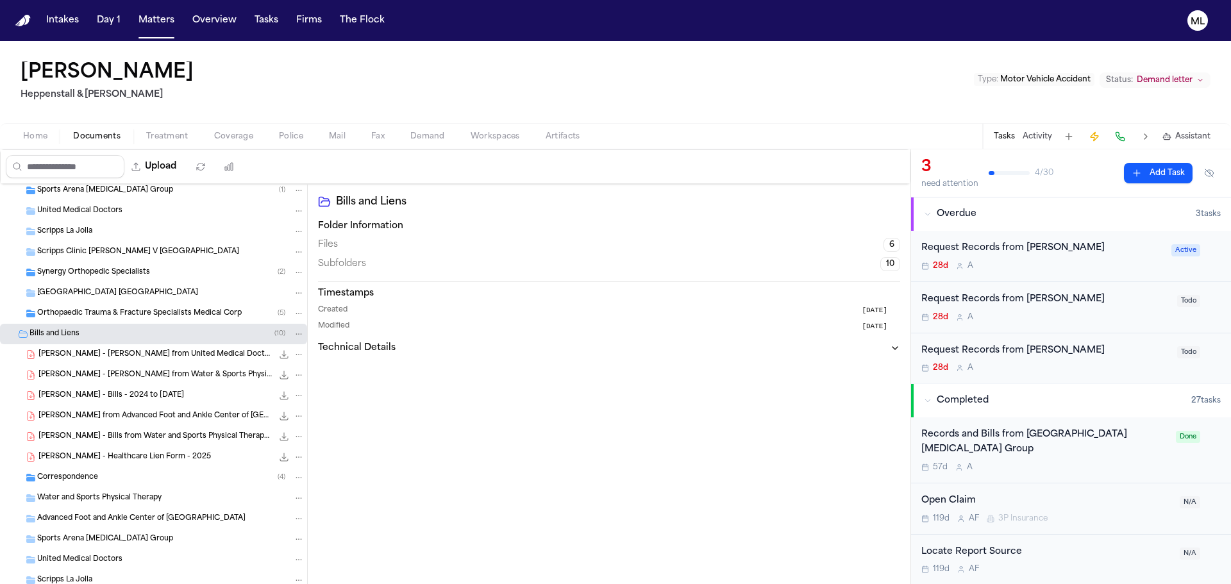
click at [146, 446] on div "D. Peterson - Bills from Water and Sports Physical Therapy - 4.1.24 to 4.10.25 …" at bounding box center [153, 437] width 307 height 21
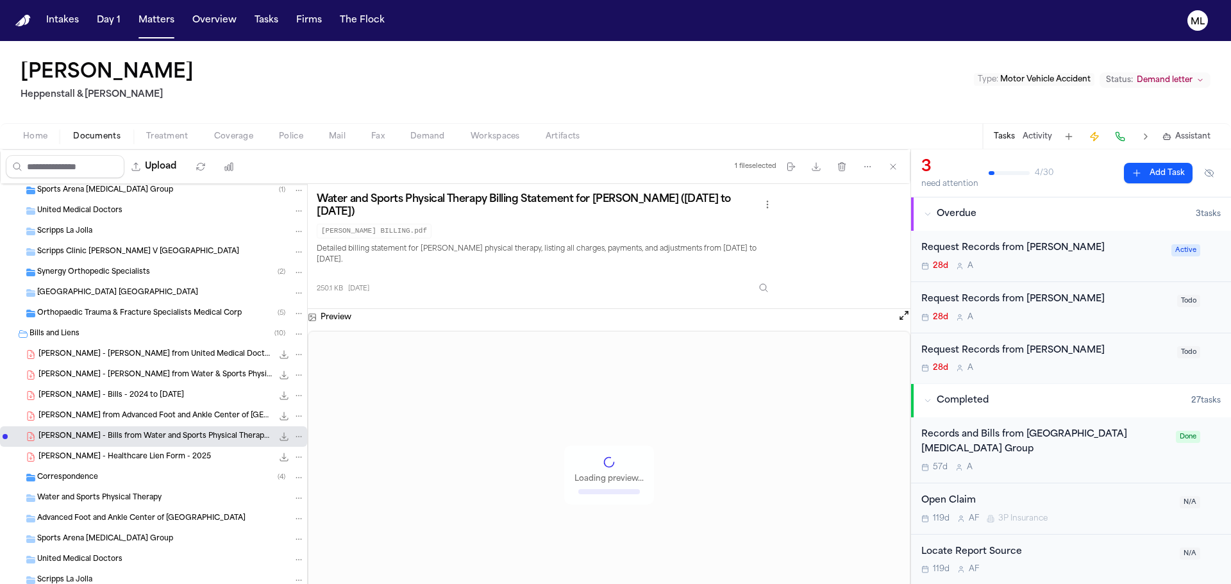
click at [146, 450] on div "D. Peterson - Healthcare Lien Form - 2025 127.6 KB • PDF" at bounding box center [153, 457] width 307 height 21
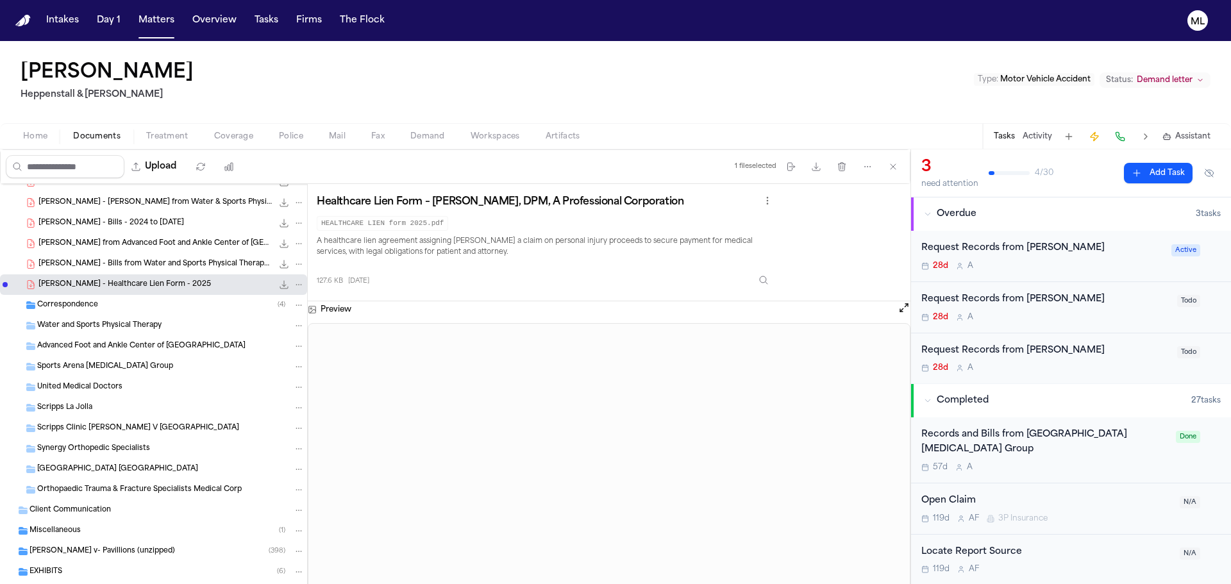
scroll to position [1407, 0]
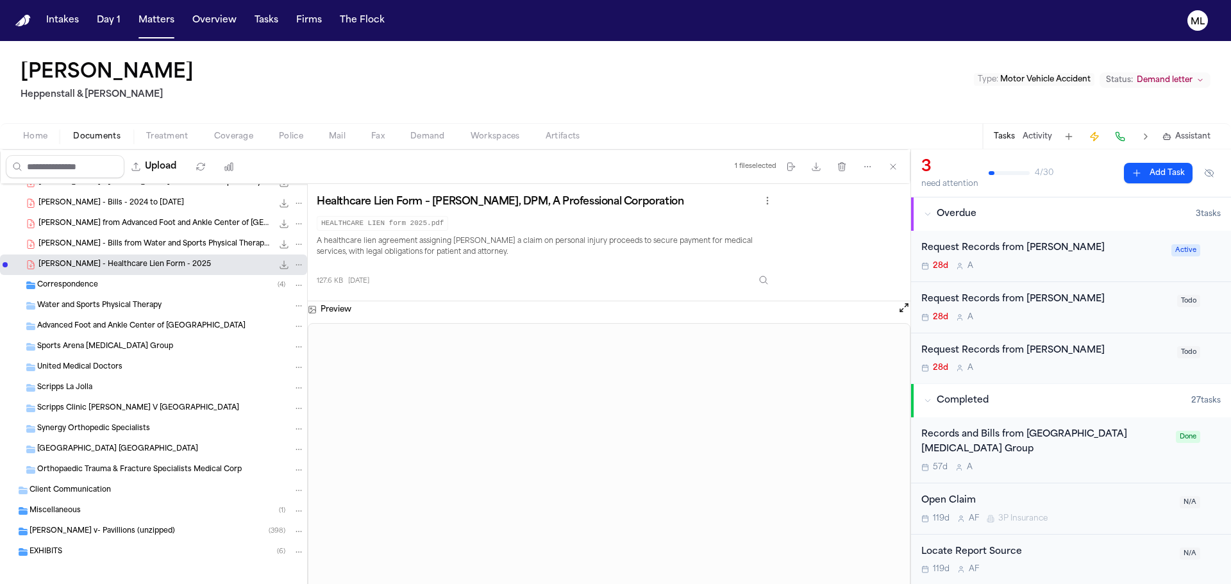
click at [150, 511] on div "Miscellaneous ( 1 )" at bounding box center [167, 511] width 275 height 12
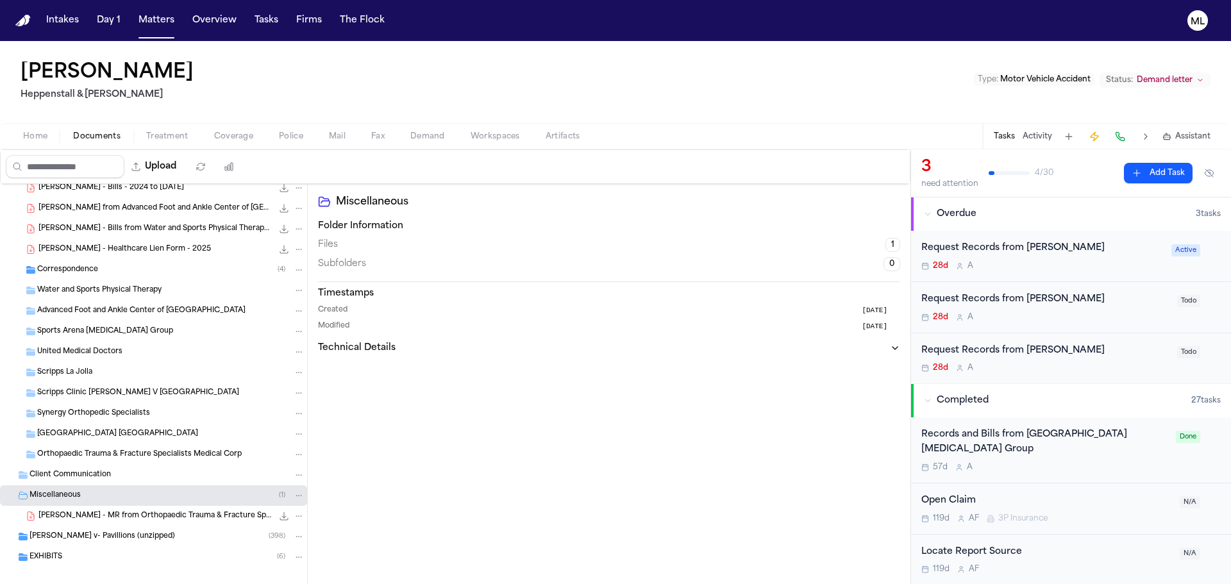
scroll to position [1435, 0]
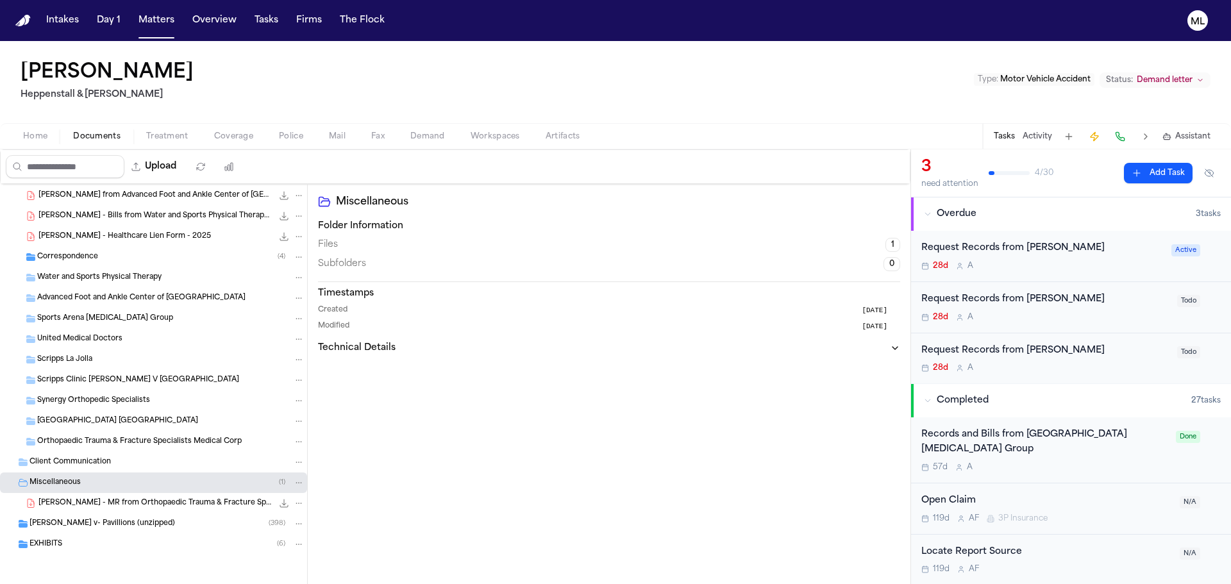
click at [137, 524] on span "Peterson v- Pavillions (unzipped)" at bounding box center [103, 524] width 146 height 11
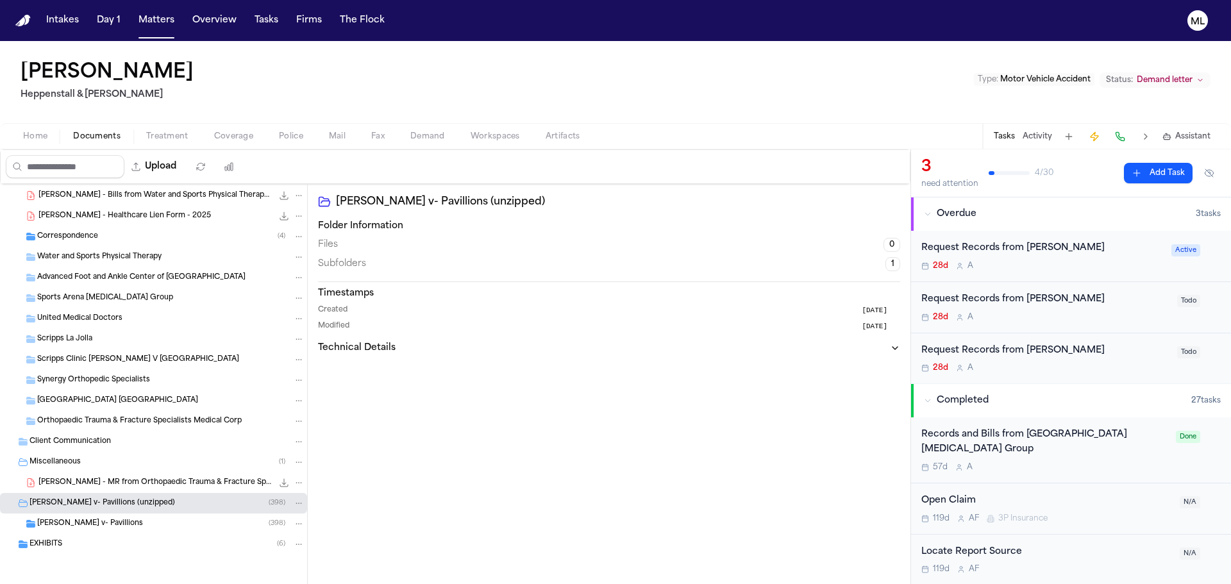
click at [101, 554] on div "EXHIBITS ( 6 )" at bounding box center [153, 544] width 307 height 21
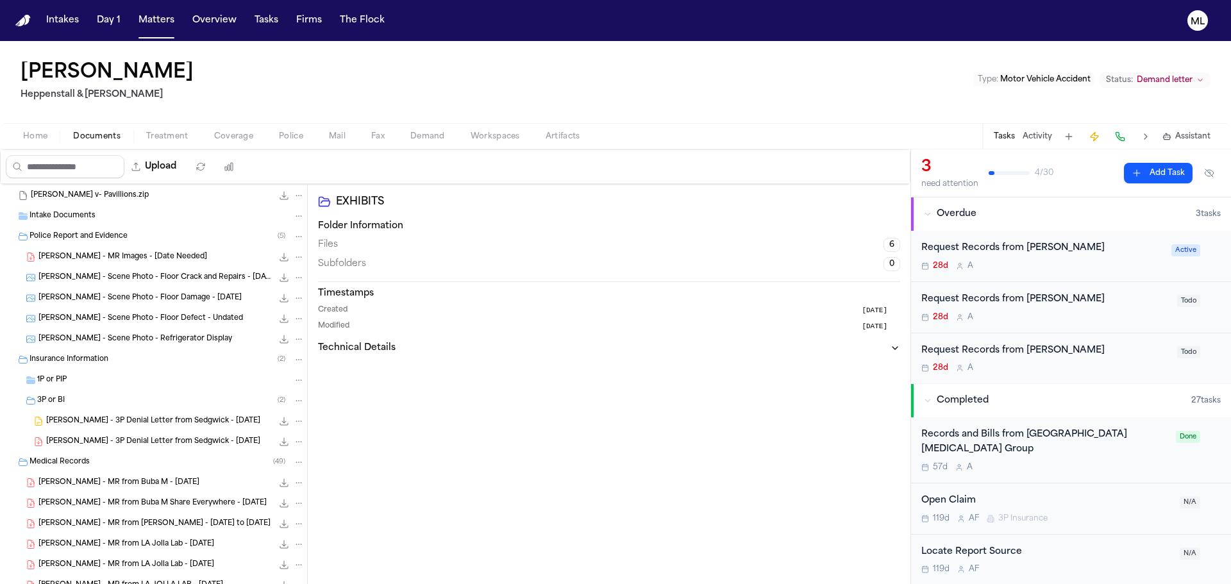
scroll to position [0, 0]
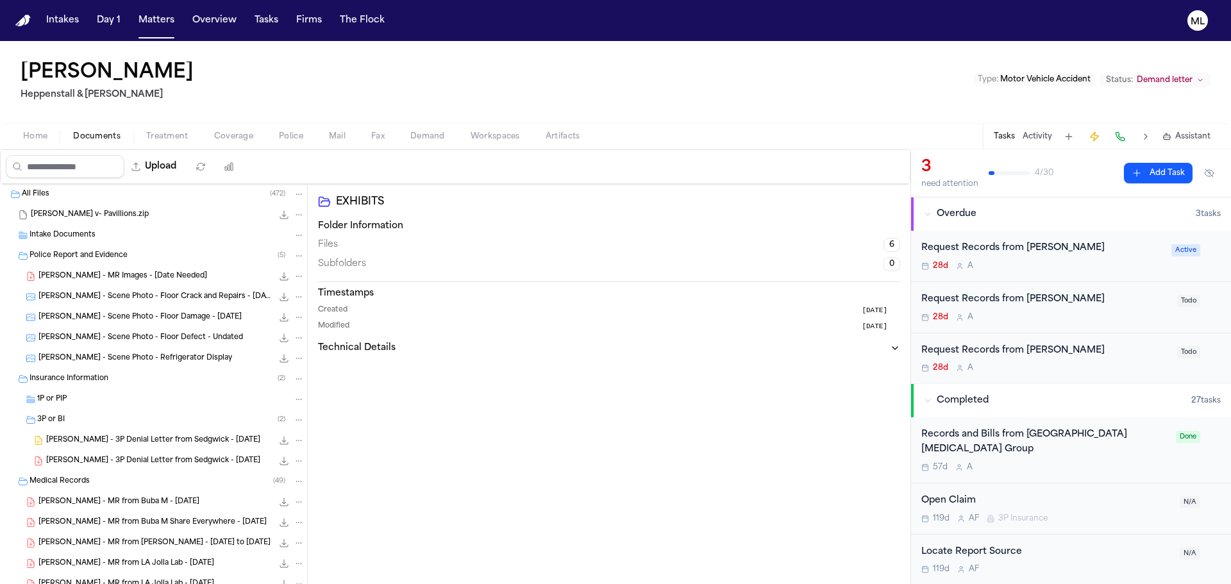
click at [154, 280] on span "D. Peterson - MR Images - [Date Needed]" at bounding box center [122, 276] width 169 height 11
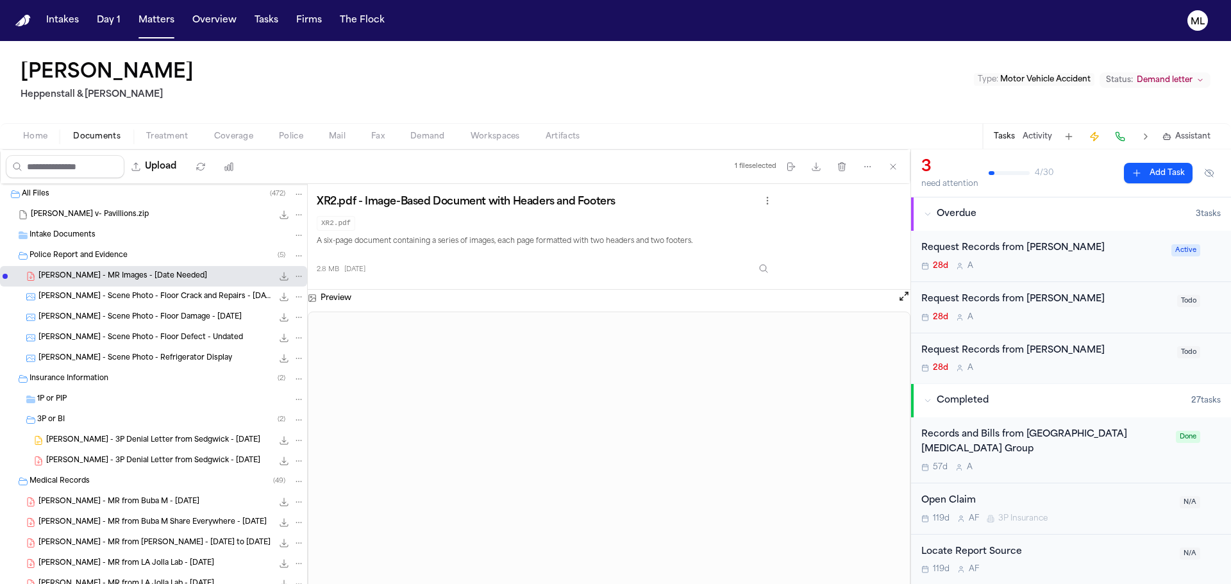
click at [128, 239] on div "Intake Documents" at bounding box center [167, 236] width 275 height 12
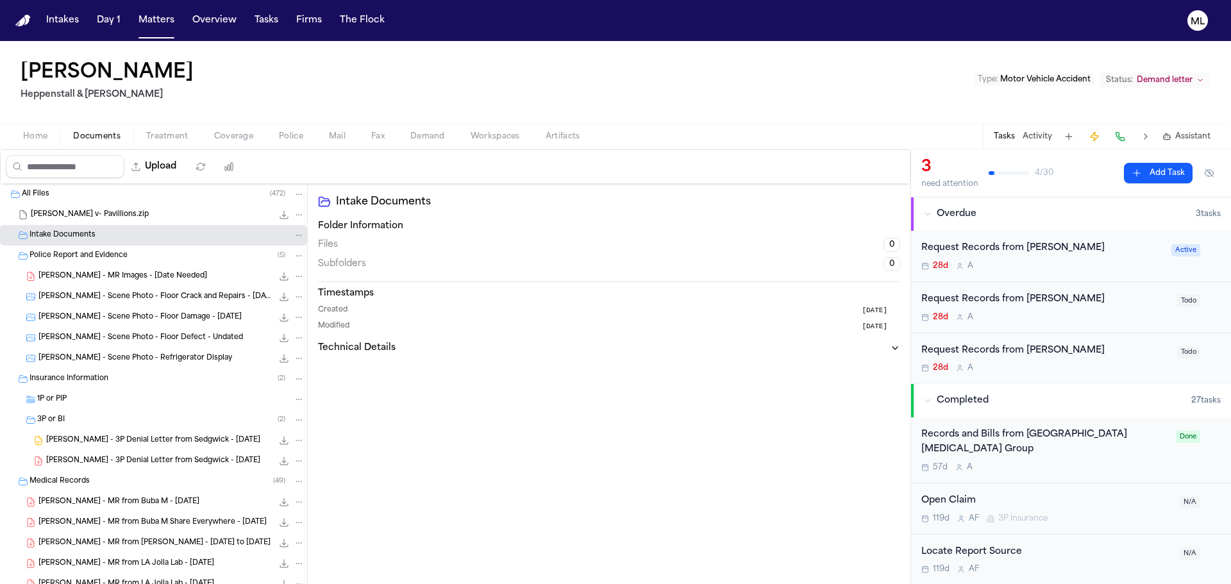
click at [128, 266] on div "D. Peterson - MR Images - [Date Needed] 2.8 MB • PDF" at bounding box center [153, 276] width 307 height 21
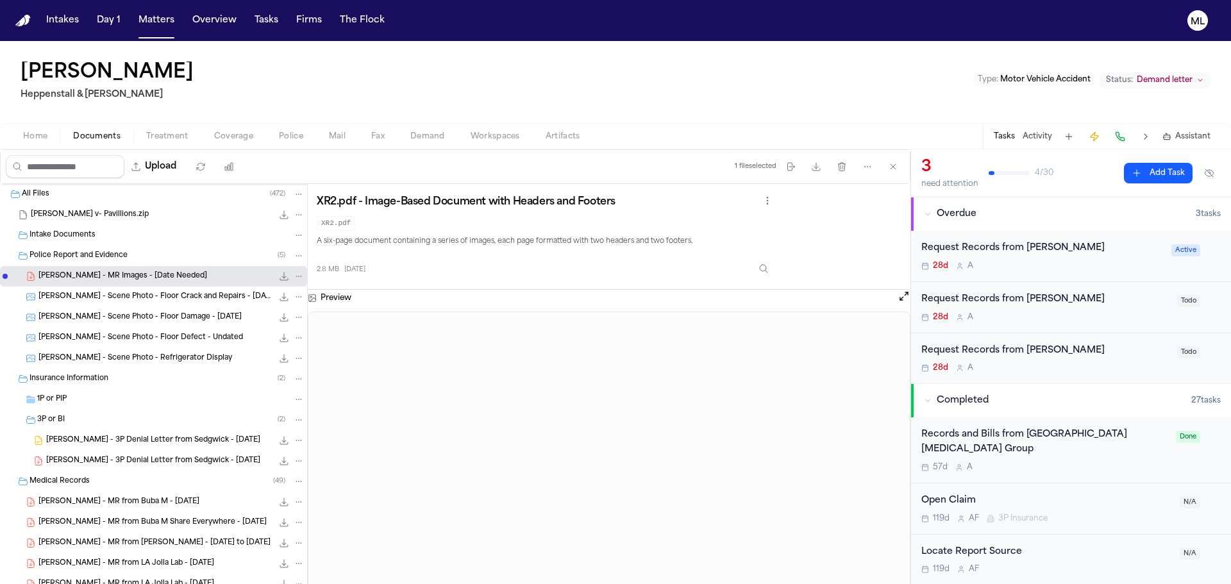
click at [131, 292] on span "D. Peterson - Scene Photo - Floor Crack and Repairs - 4.1.24" at bounding box center [155, 297] width 234 height 11
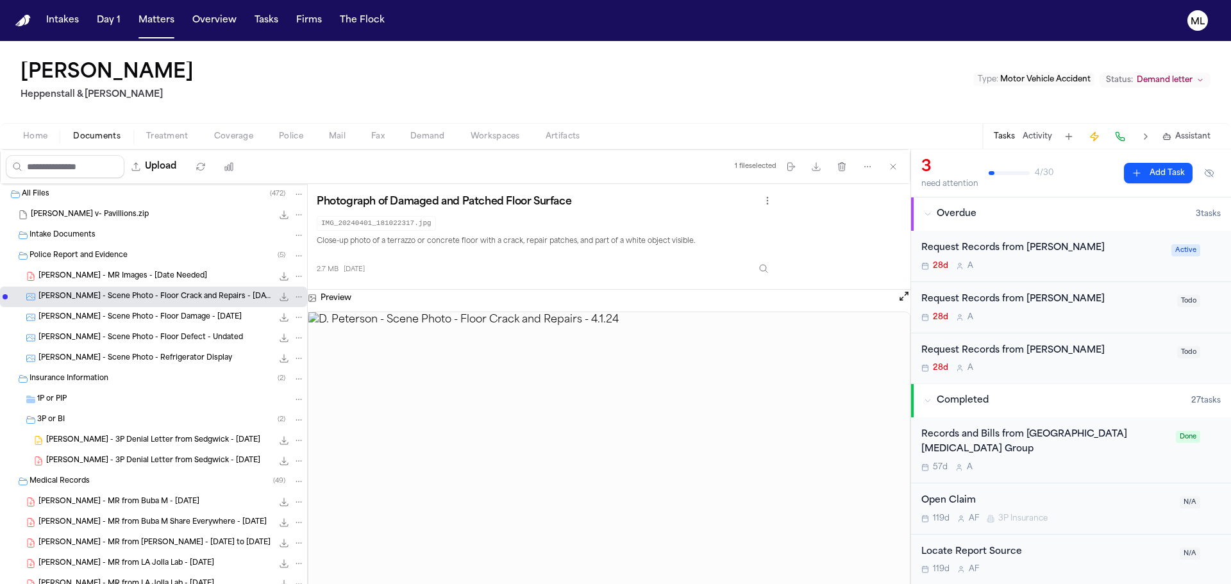
click at [133, 325] on div "D. Peterson - Scene Photo - Floor Damage - 4.1.24 3.2 MB • JPG" at bounding box center [153, 317] width 307 height 21
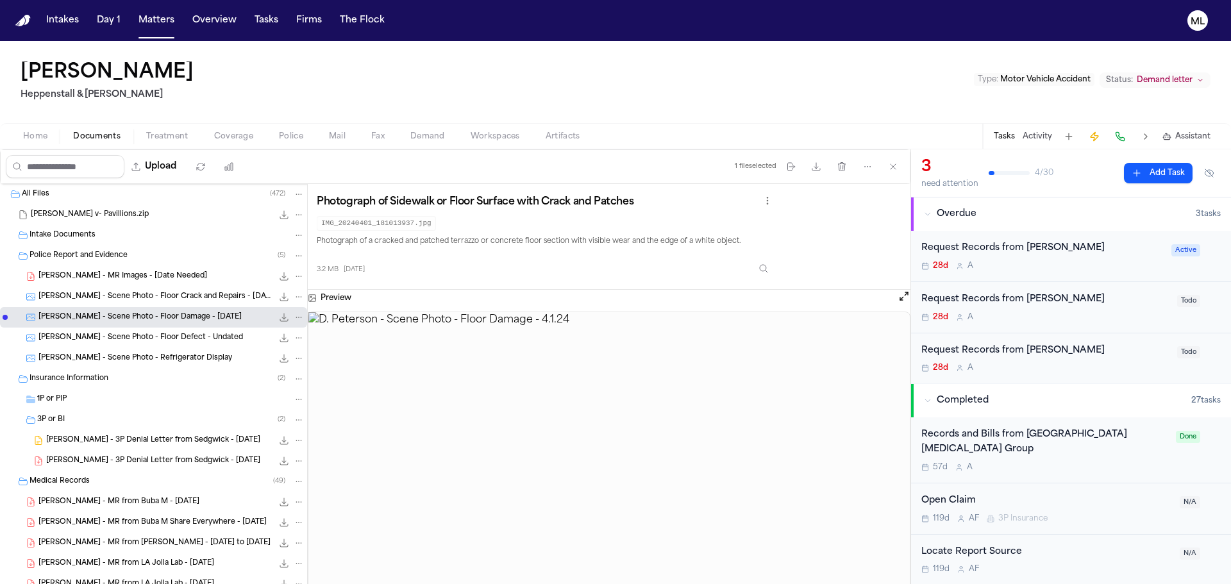
click at [134, 337] on span "D. Peterson - Scene Photo - Floor Defect - Undated" at bounding box center [140, 338] width 205 height 11
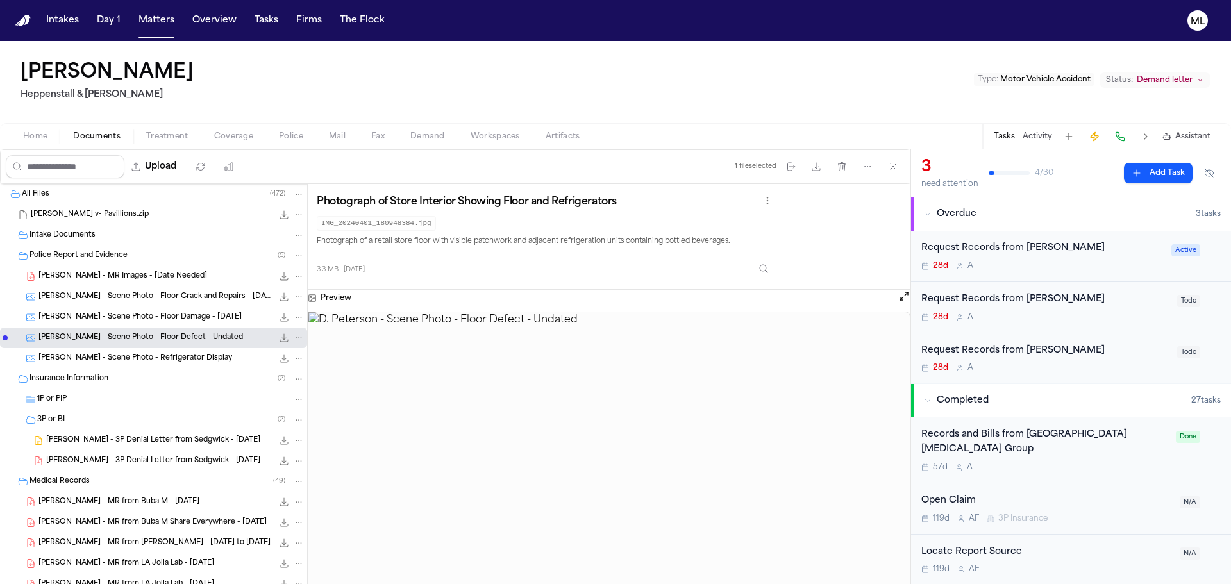
click at [137, 358] on span "D. Peterson - Scene Photo - Refrigerator Display" at bounding box center [135, 358] width 194 height 11
click at [142, 441] on span "D. Peterson - 3P Denial Letter from Sedgwick - 11.8.24" at bounding box center [153, 441] width 214 height 11
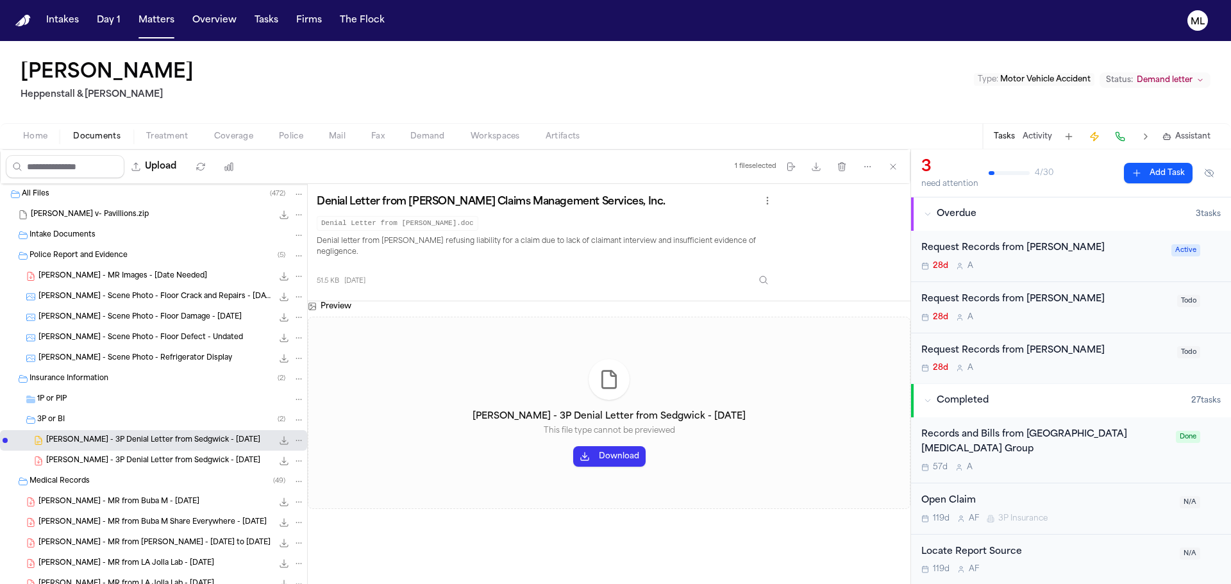
click at [144, 453] on div "D. Peterson - 3P Denial Letter from Sedgwick - 11.8.24 149.0 KB • PDF" at bounding box center [153, 461] width 307 height 21
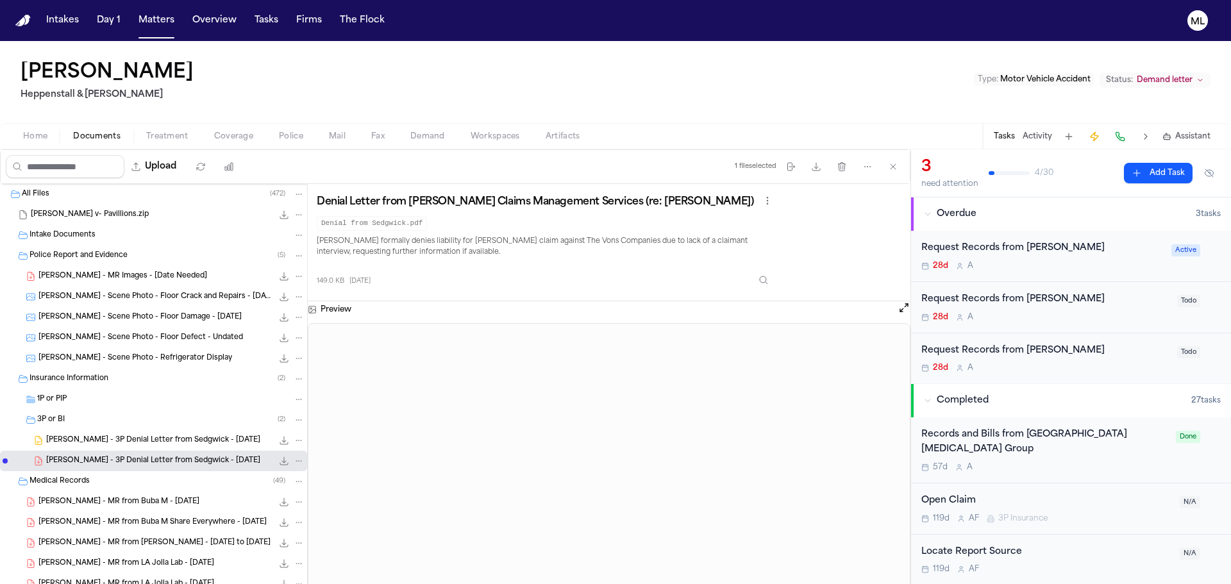
click at [152, 501] on span "D. Peterson - MR from Buba M - 6.29.24" at bounding box center [118, 502] width 161 height 11
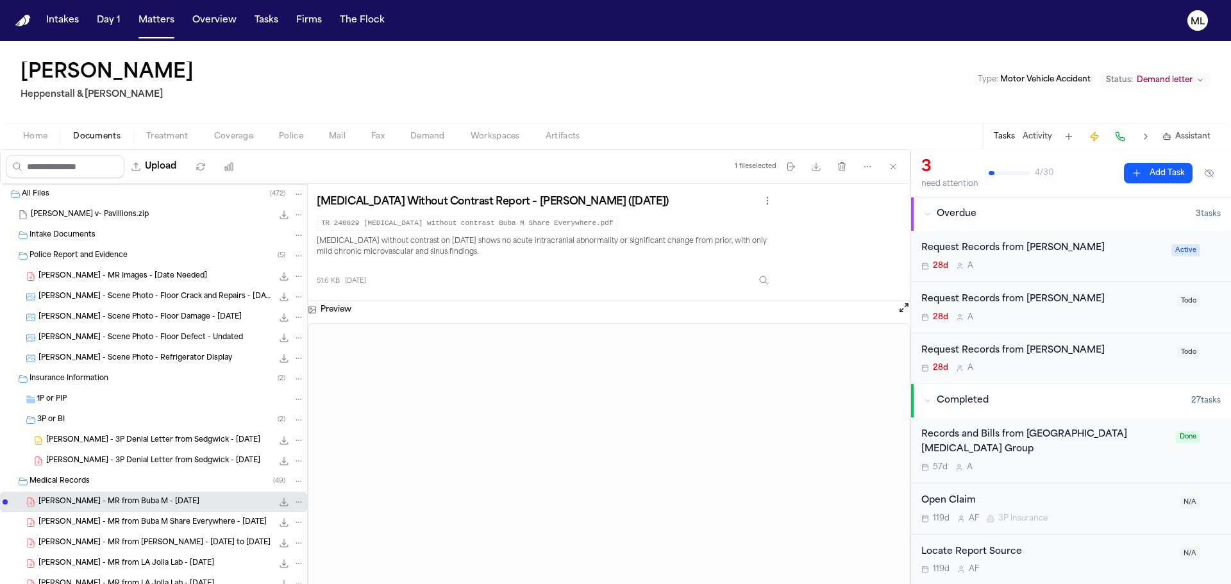
click at [0, 0] on span "51.6 KB • PDF" at bounding box center [0, 0] width 0 height 0
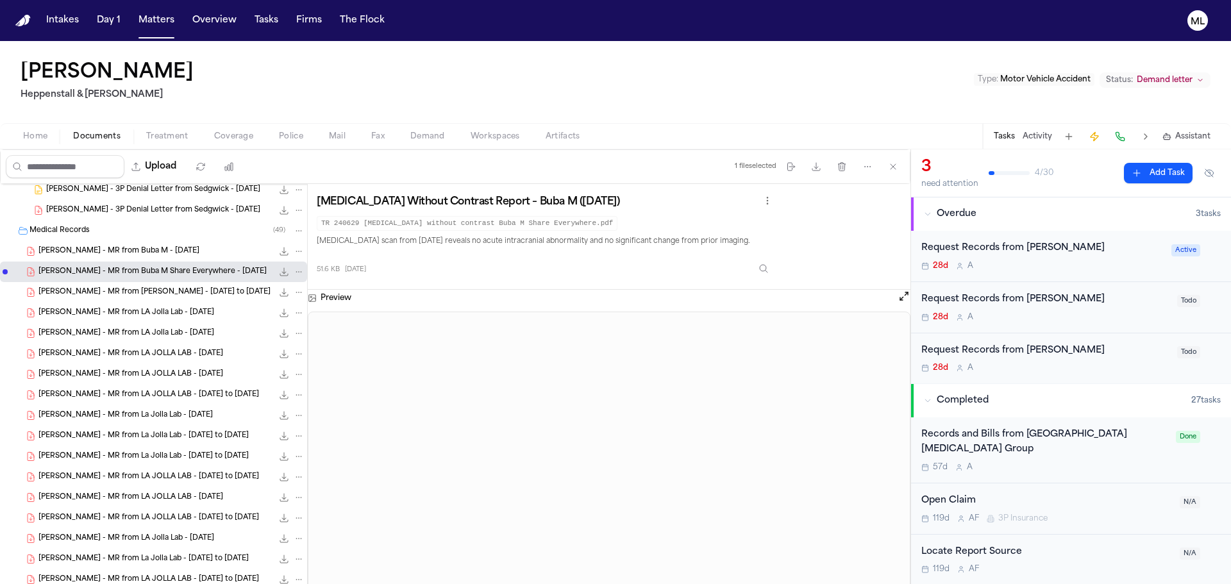
scroll to position [257, 0]
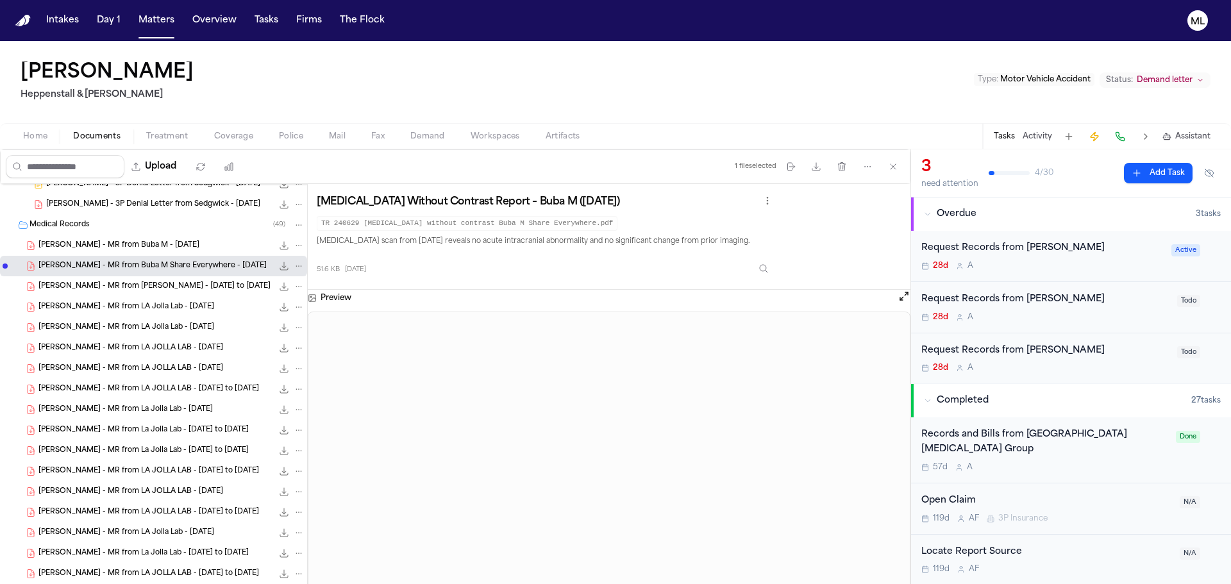
click at [134, 289] on span "D. Peterson - MR from Dr. Mark Schultzel - 5.1.24 to 10.31.24" at bounding box center [154, 287] width 232 height 11
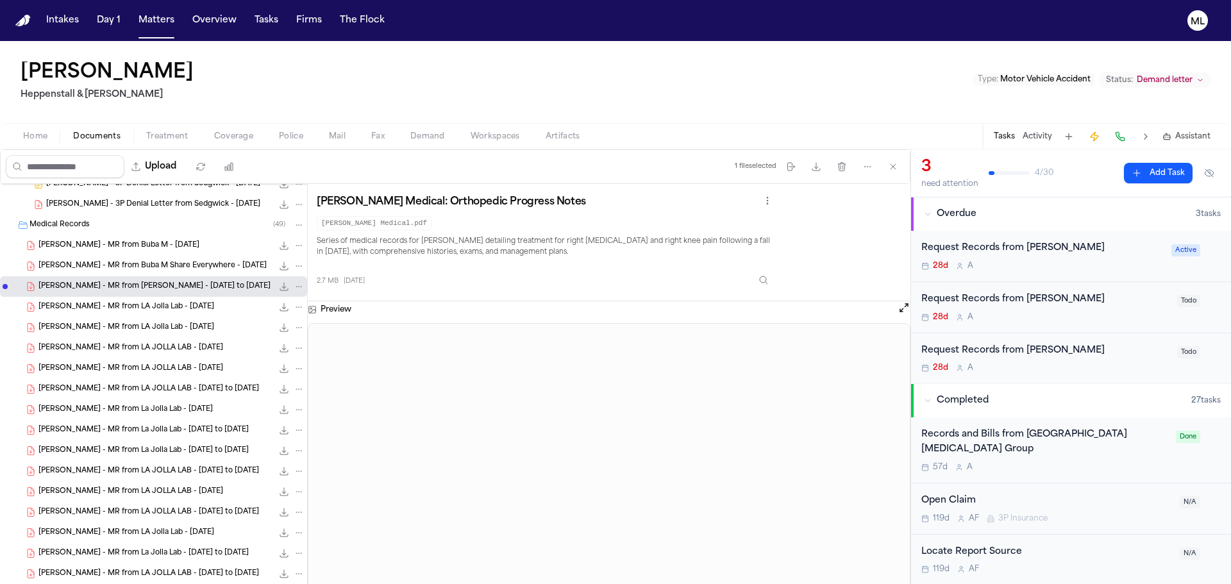
click at [89, 307] on span "D. Peterson - MR from LA Jolla Lab - 6.27.24" at bounding box center [126, 307] width 176 height 11
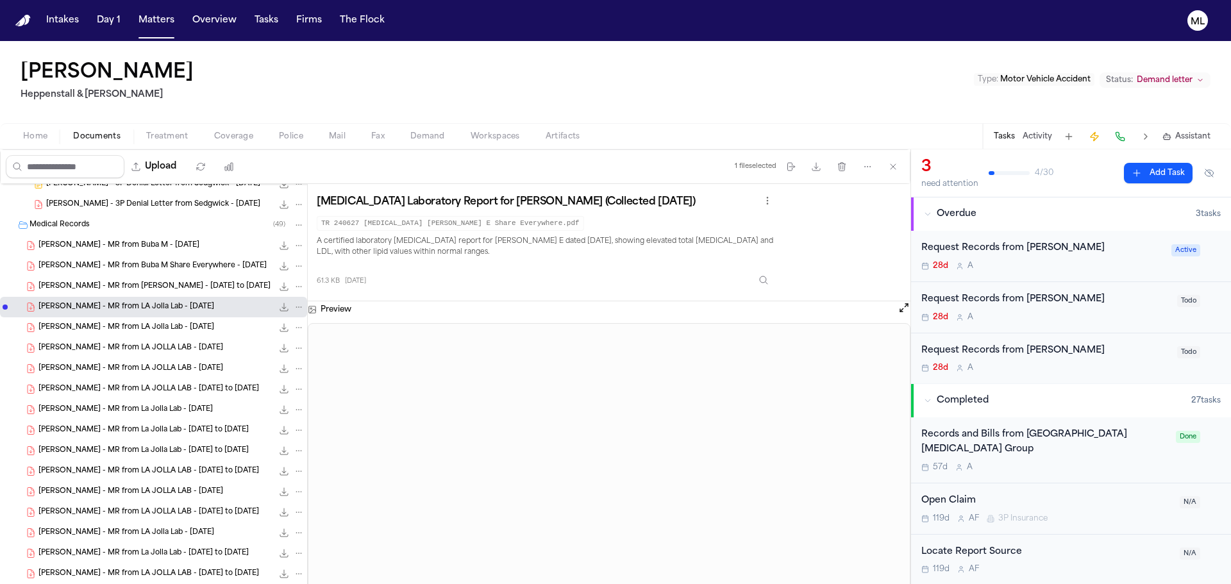
click at [140, 321] on div "D. Peterson - MR from LA Jolla Lab - 6.27.24 89.9 KB • PDF" at bounding box center [153, 327] width 307 height 21
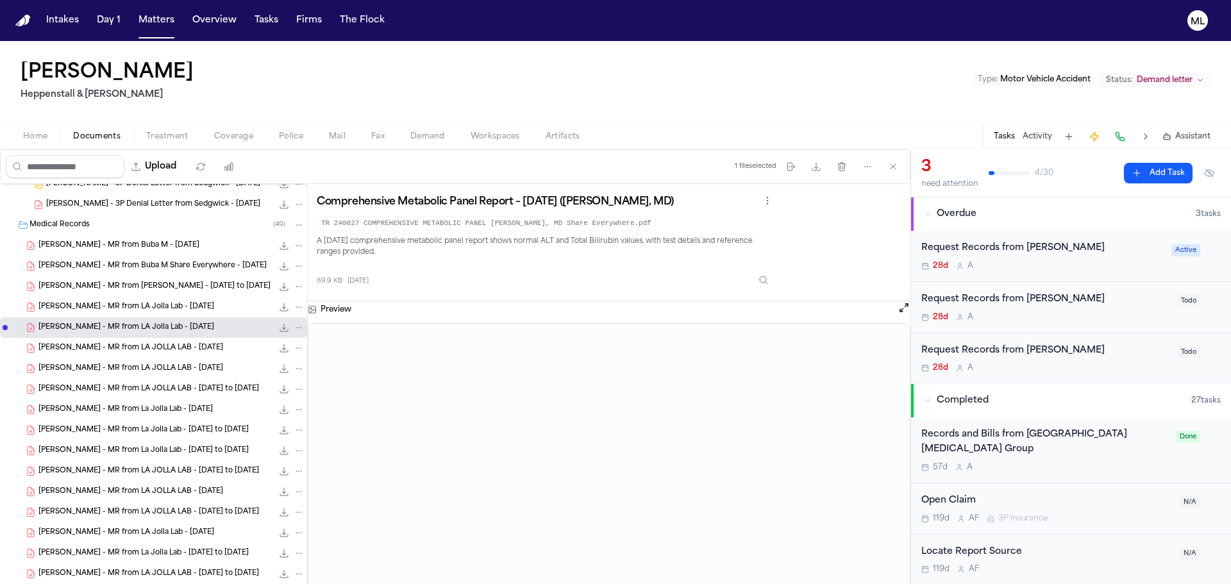
scroll to position [449, 0]
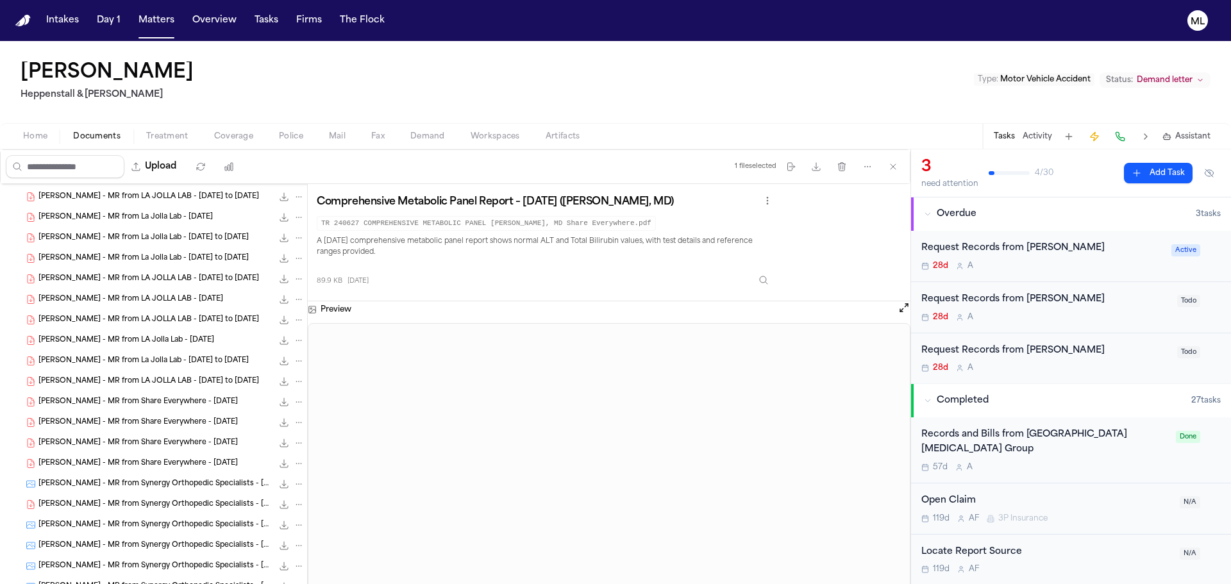
click at [130, 398] on span "D. Peterson - MR from Share Everywhere - 3.26.24" at bounding box center [137, 402] width 199 height 11
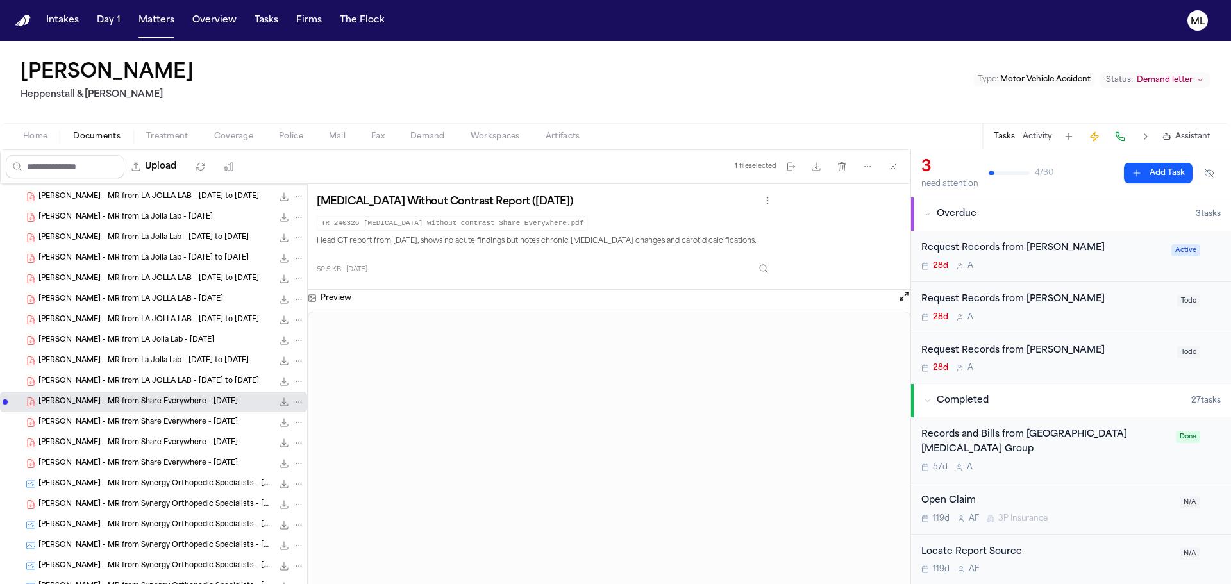
click at [115, 422] on span "D. Peterson - MR from Share Everywhere - 4.2.24" at bounding box center [137, 423] width 199 height 11
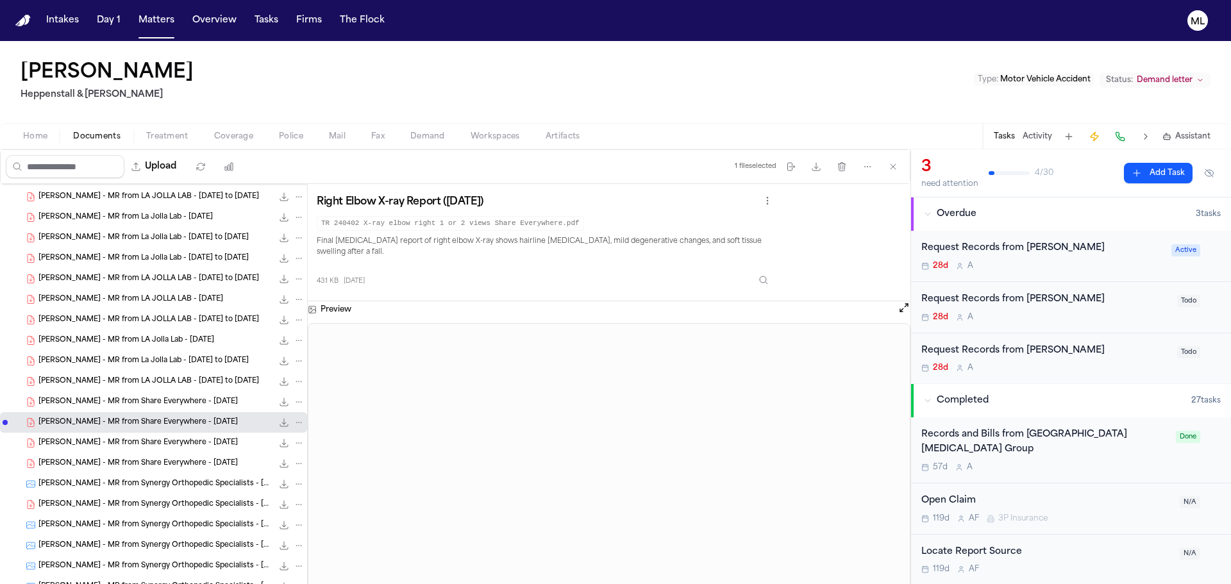
click at [182, 448] on span "D. Peterson - MR from Share Everywhere - 4.2.24" at bounding box center [137, 443] width 199 height 11
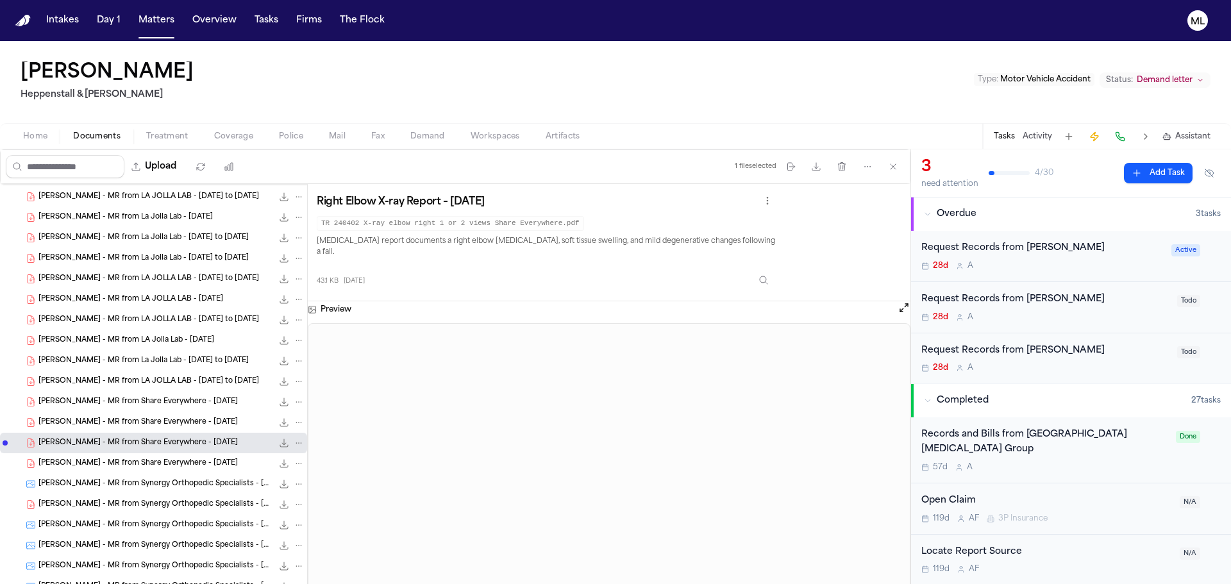
scroll to position [641, 0]
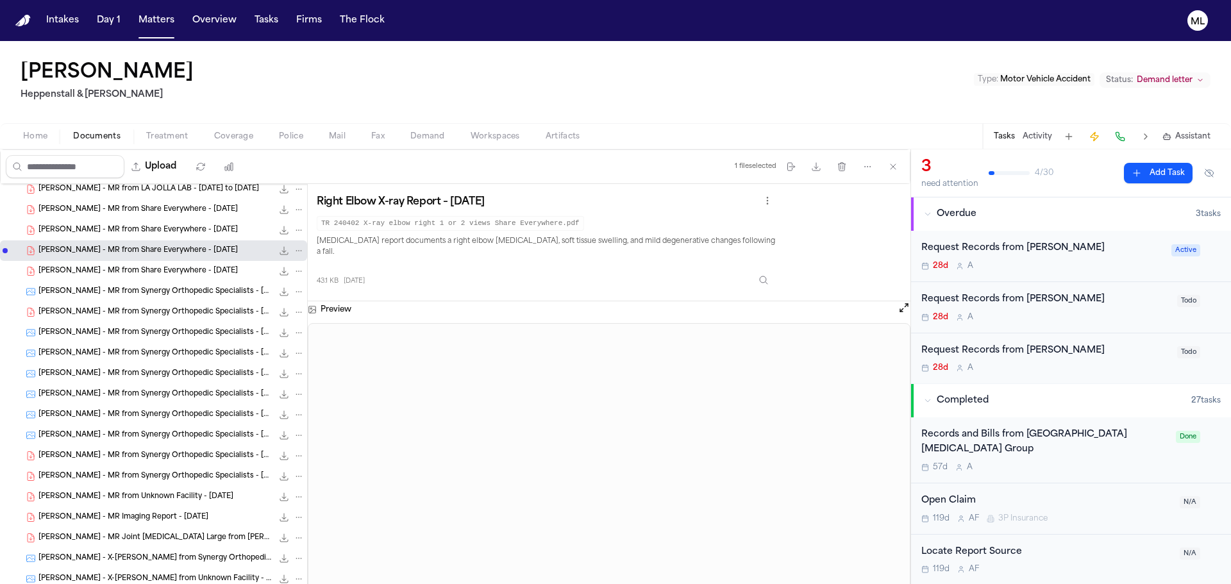
click at [146, 492] on span "D. Peterson - MR from Unknown Facility - 7.25.24" at bounding box center [135, 497] width 195 height 11
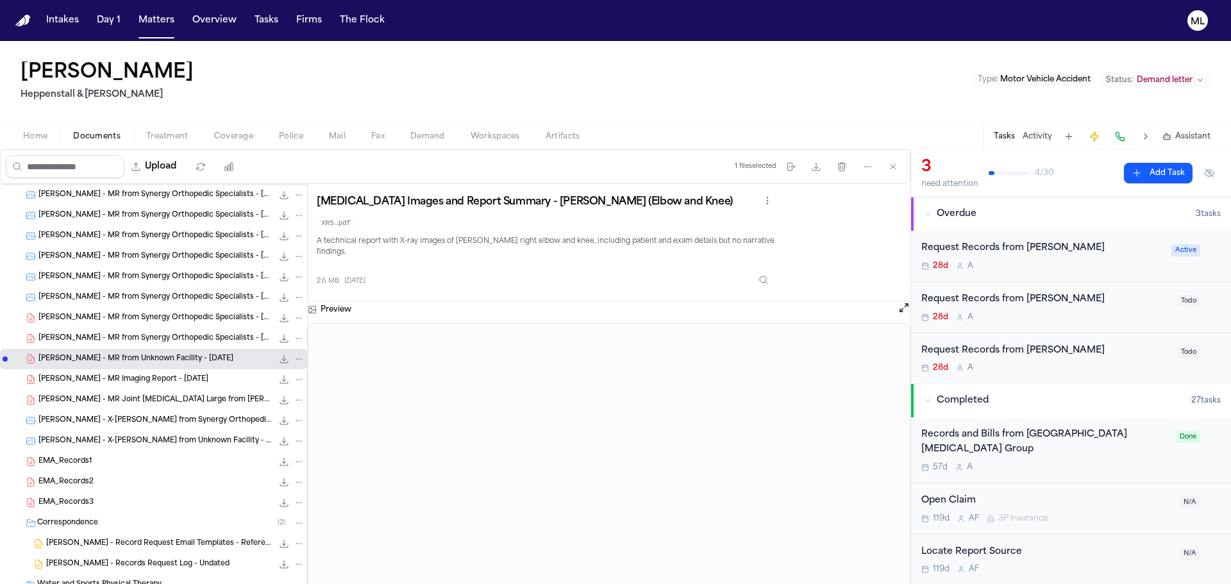
scroll to position [898, 0]
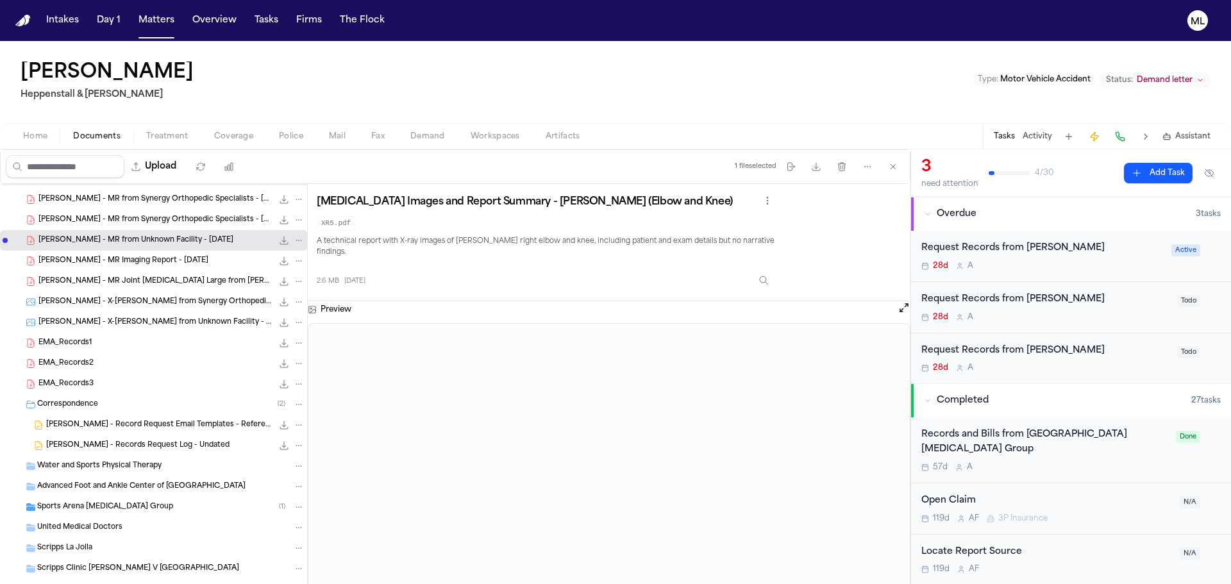
click at [135, 254] on div "D. Peterson - MR Imaging Report - 10.31.24 2.5 MB • PDF" at bounding box center [153, 261] width 307 height 21
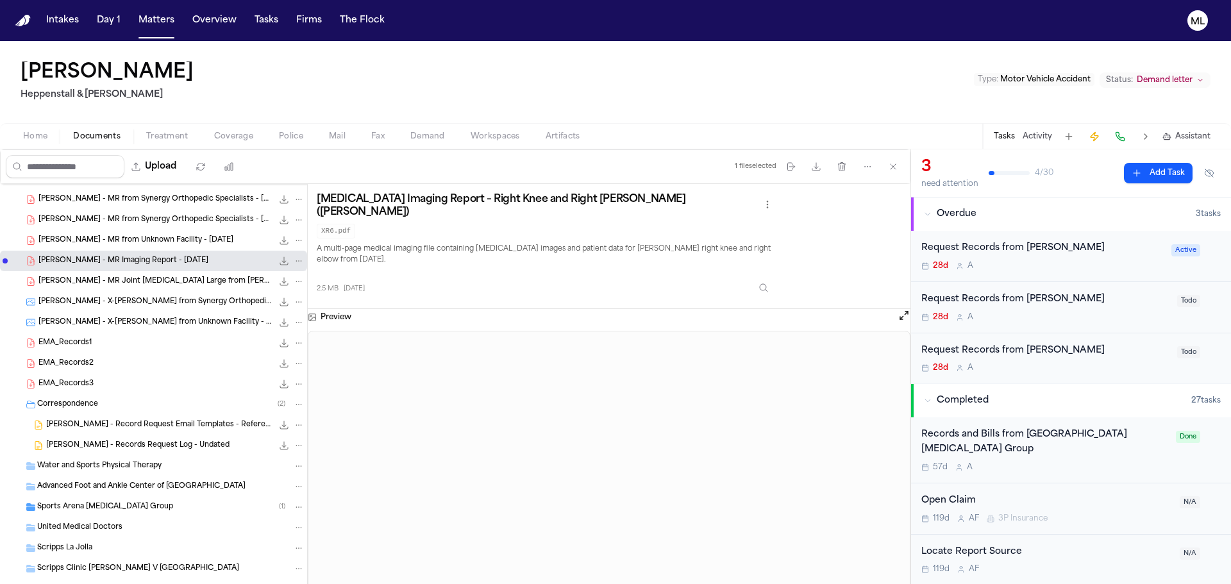
click at [137, 276] on span "D. Peterson - MR Joint Arthrocentesis Large from Dr. Jeffrey Wilde, MD - 4.18.24" at bounding box center [155, 281] width 234 height 11
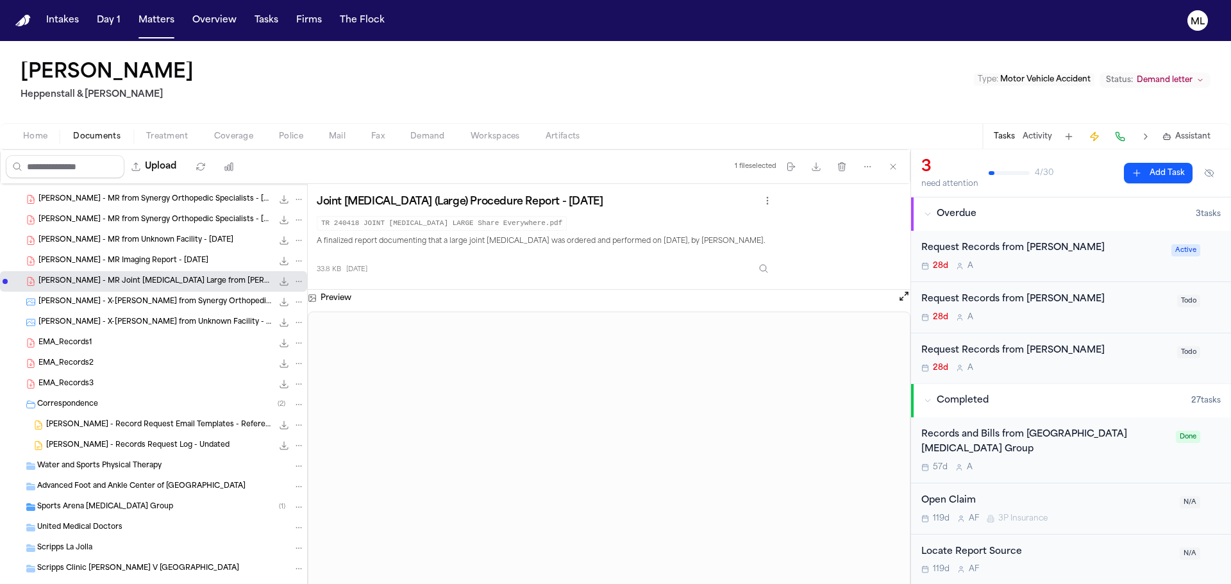
click at [137, 298] on span "D. Peterson - X-ray from Synergy Orthopedic Specialists - 4.8.24" at bounding box center [155, 302] width 234 height 11
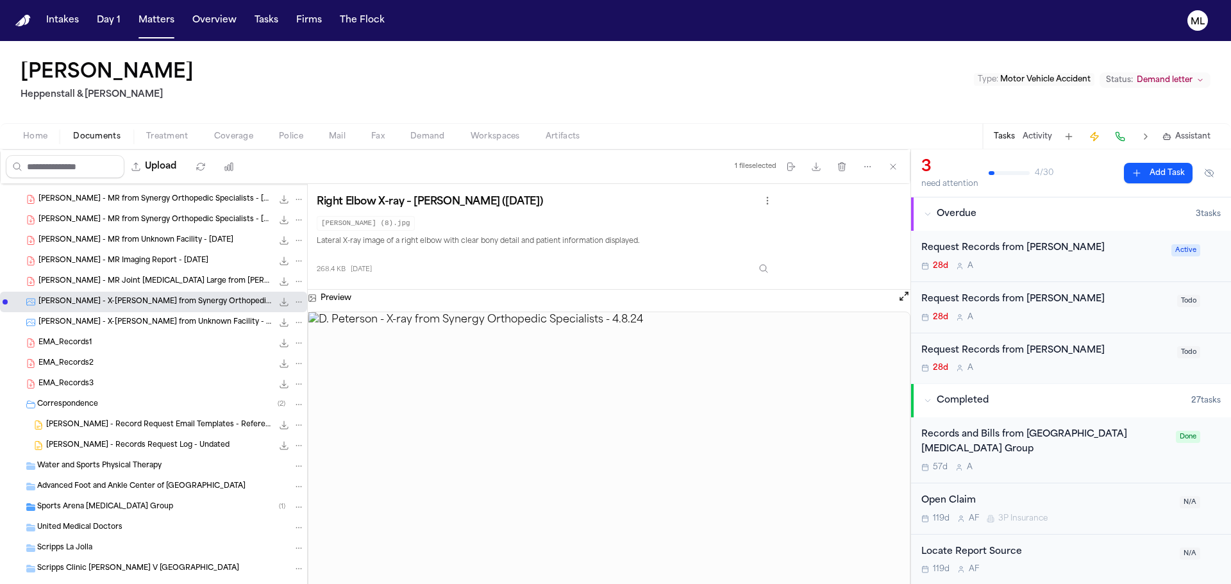
click at [136, 319] on span "D. Peterson - X-ray from Unknown Facility - 5.13.24" at bounding box center [155, 322] width 234 height 11
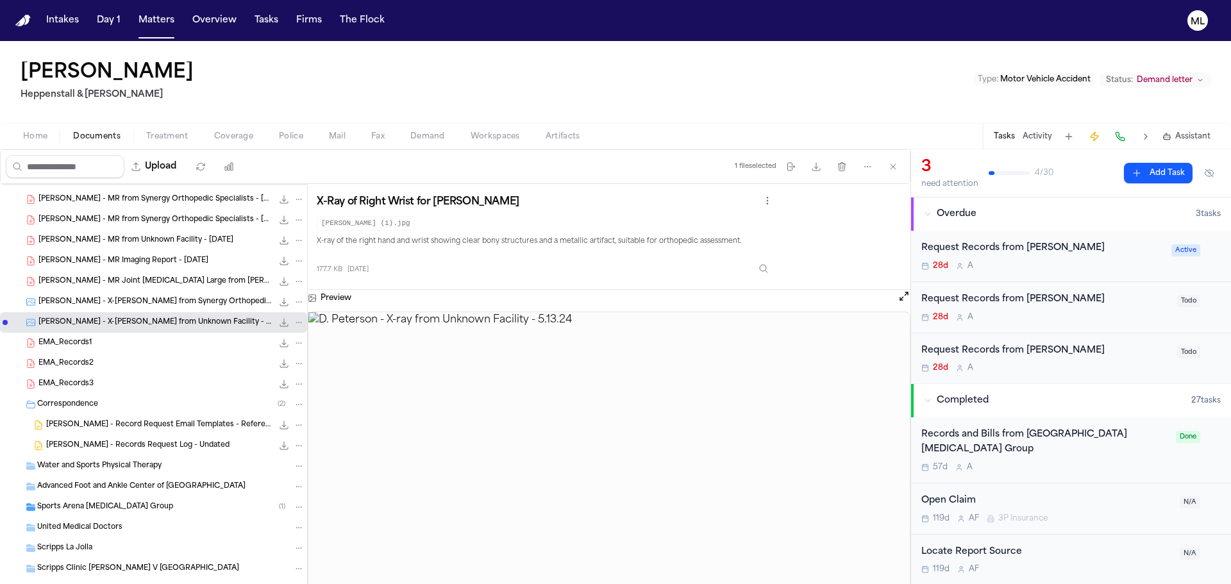
click at [97, 348] on div "EMA_Records1 30.8 KB • PDF" at bounding box center [171, 343] width 266 height 13
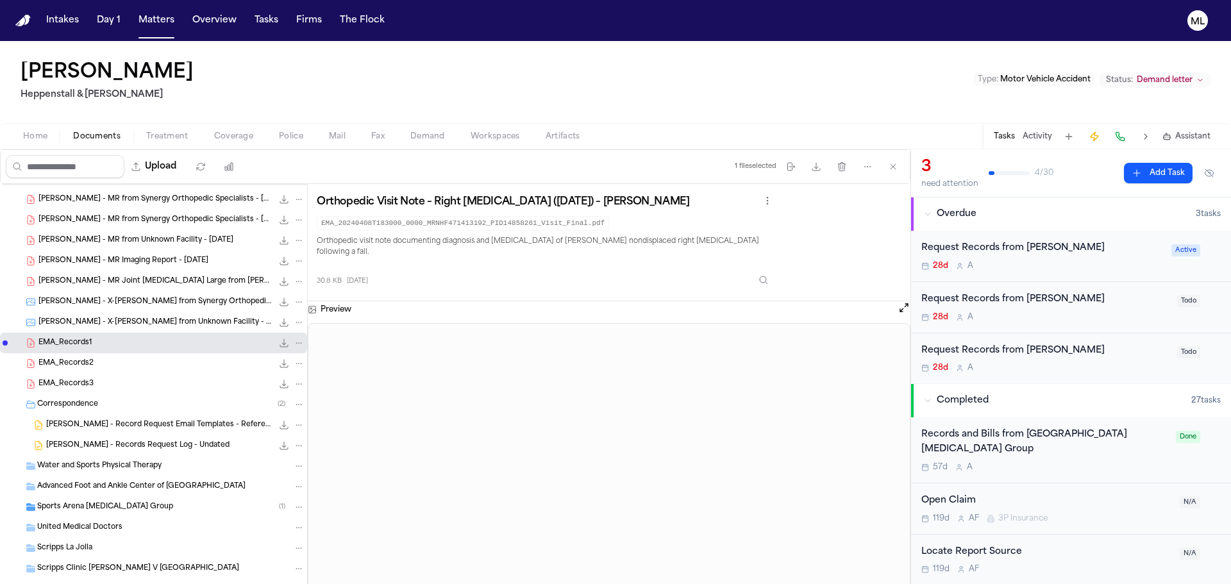
click at [96, 362] on div "EMA_Records2 23.3 KB • PDF" at bounding box center [171, 363] width 266 height 13
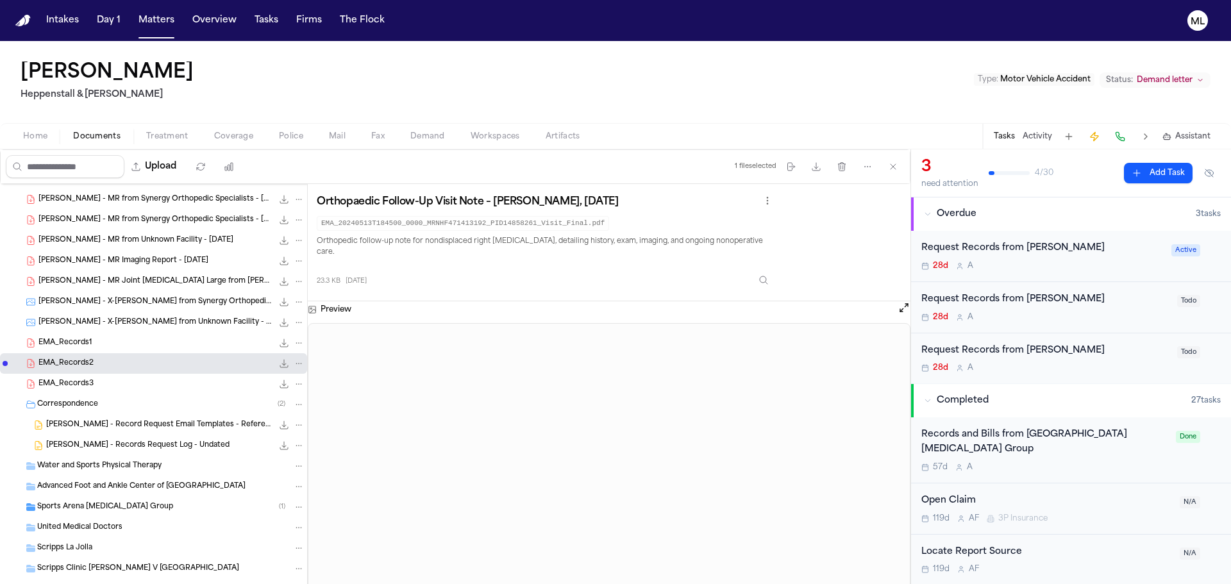
click at [94, 383] on div "EMA_Records3 8.2 MB • PDF" at bounding box center [171, 384] width 266 height 13
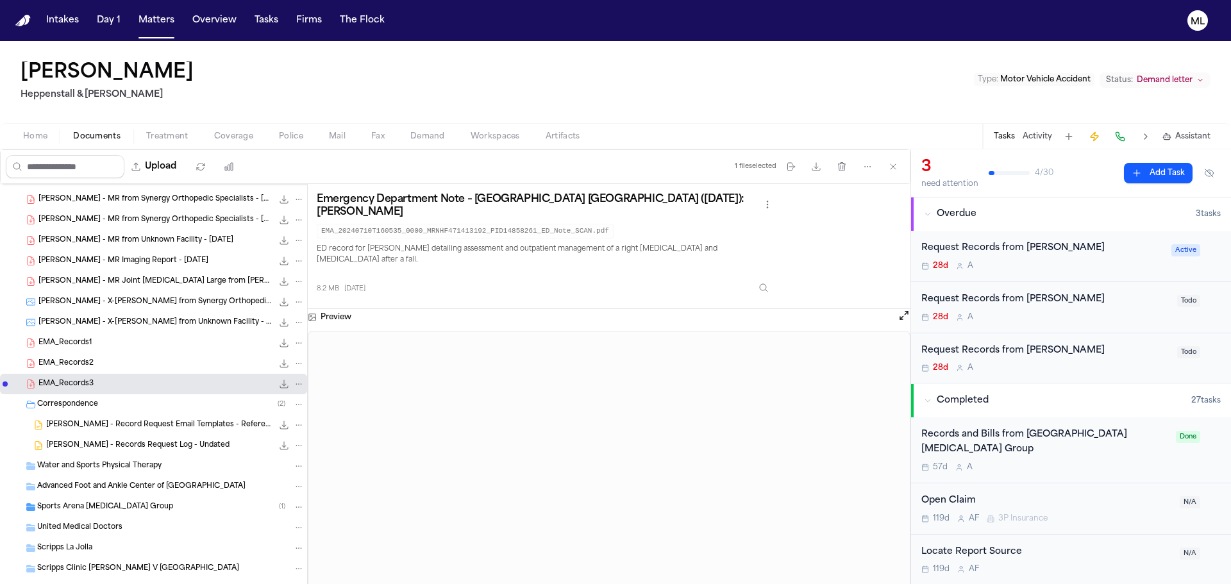
click at [120, 426] on span "D. Peterson - Record Request Email Templates - Reference" at bounding box center [159, 425] width 226 height 11
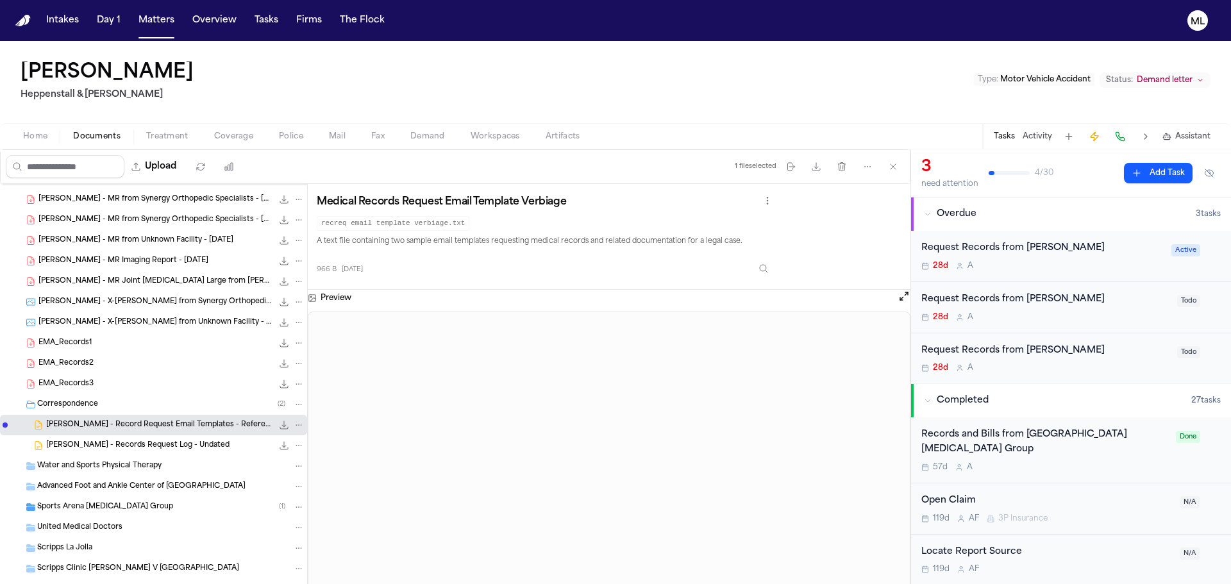
click at [119, 441] on span "D. Peterson - Records Request Log - Undated" at bounding box center [137, 446] width 183 height 11
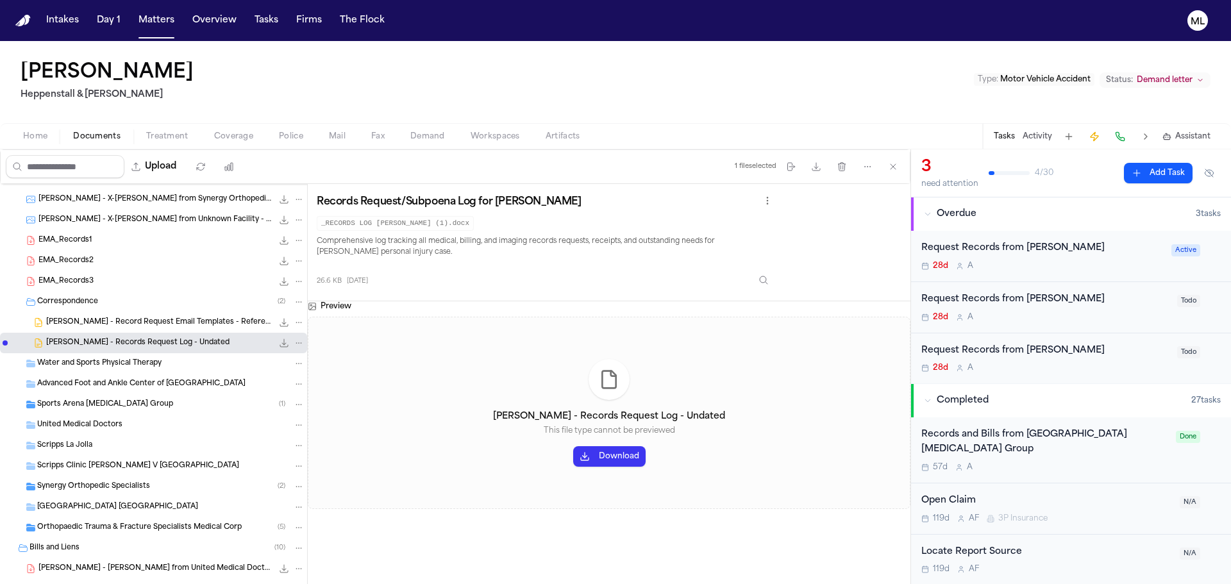
scroll to position [1026, 0]
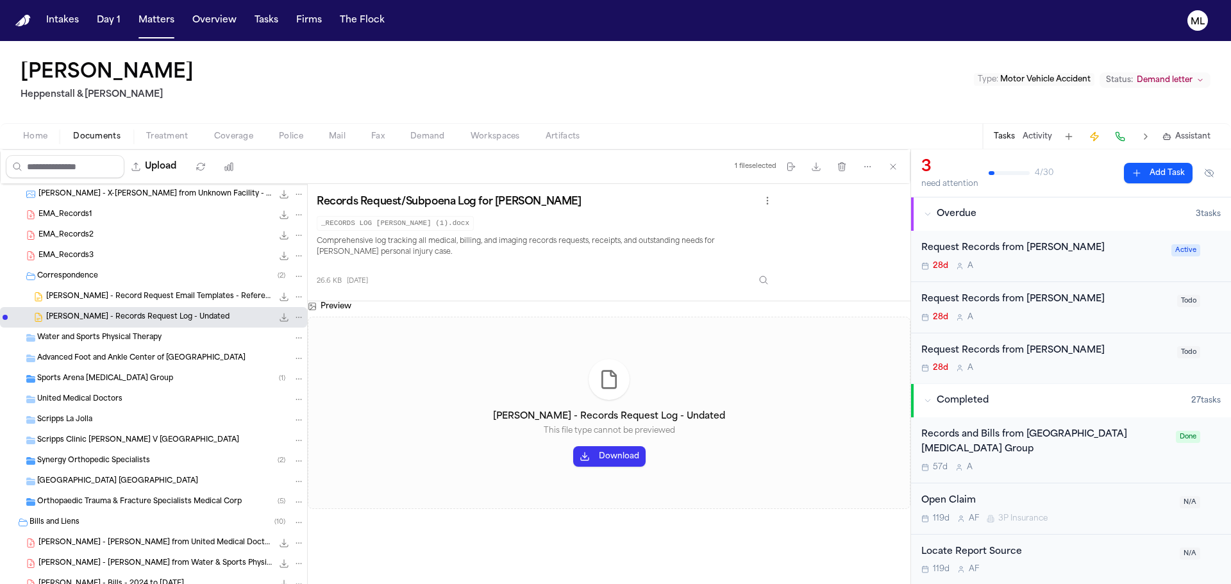
click at [124, 380] on span "Sports Arena Podiatry Group" at bounding box center [105, 379] width 136 height 11
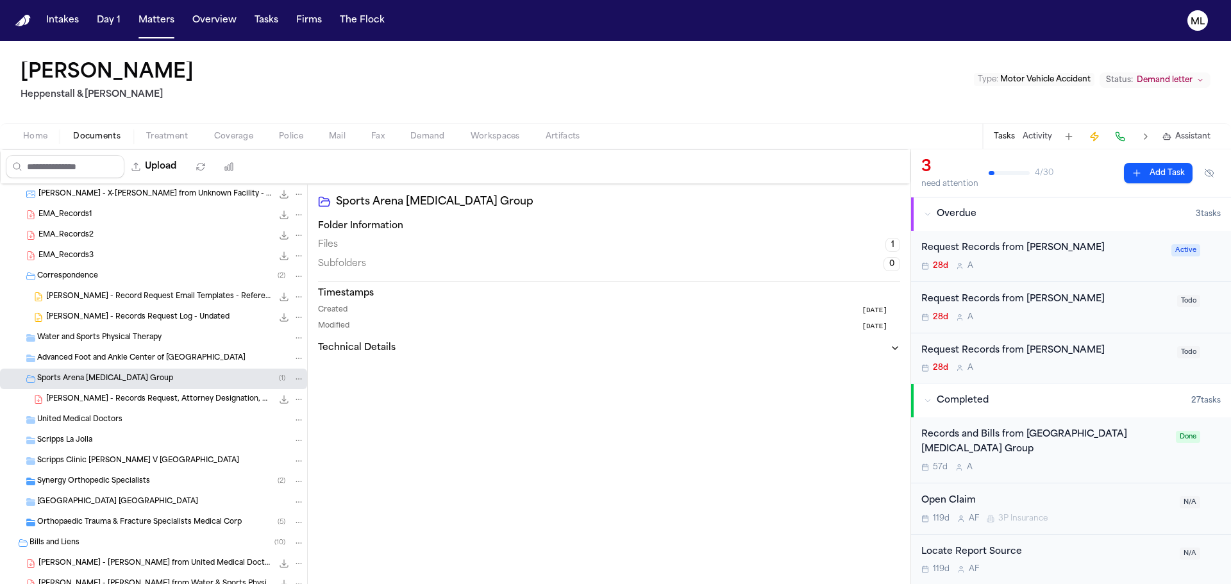
click at [153, 398] on span "D. Peterson - Records Request, Attorney Designation, HIPAA Auth to Sports Arena…" at bounding box center [159, 399] width 226 height 11
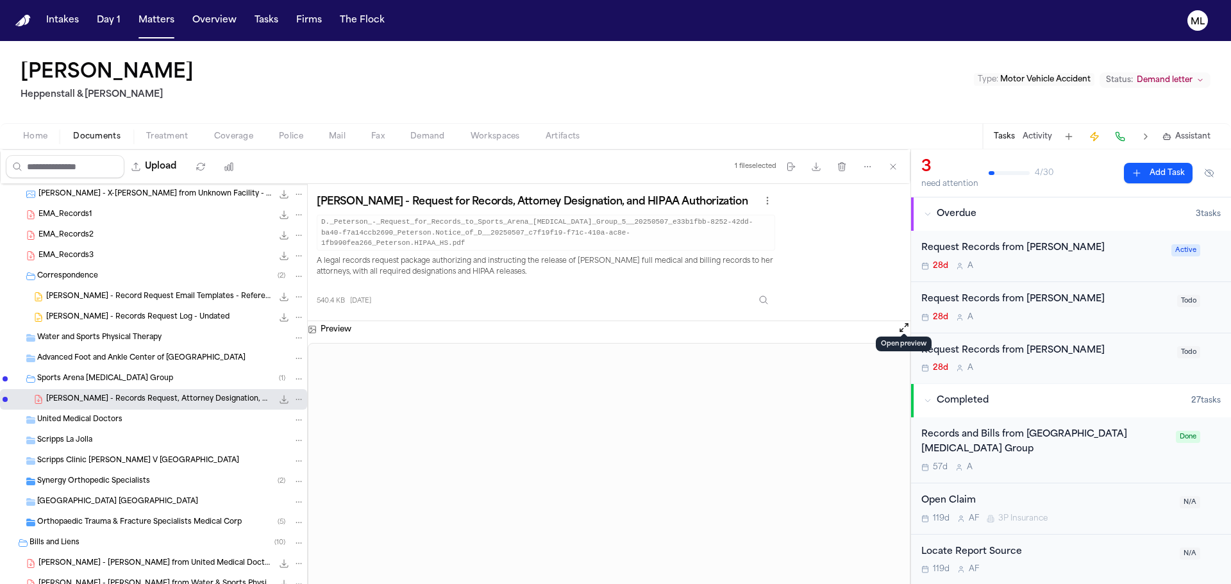
click at [906, 321] on button "Open preview" at bounding box center [904, 327] width 13 height 13
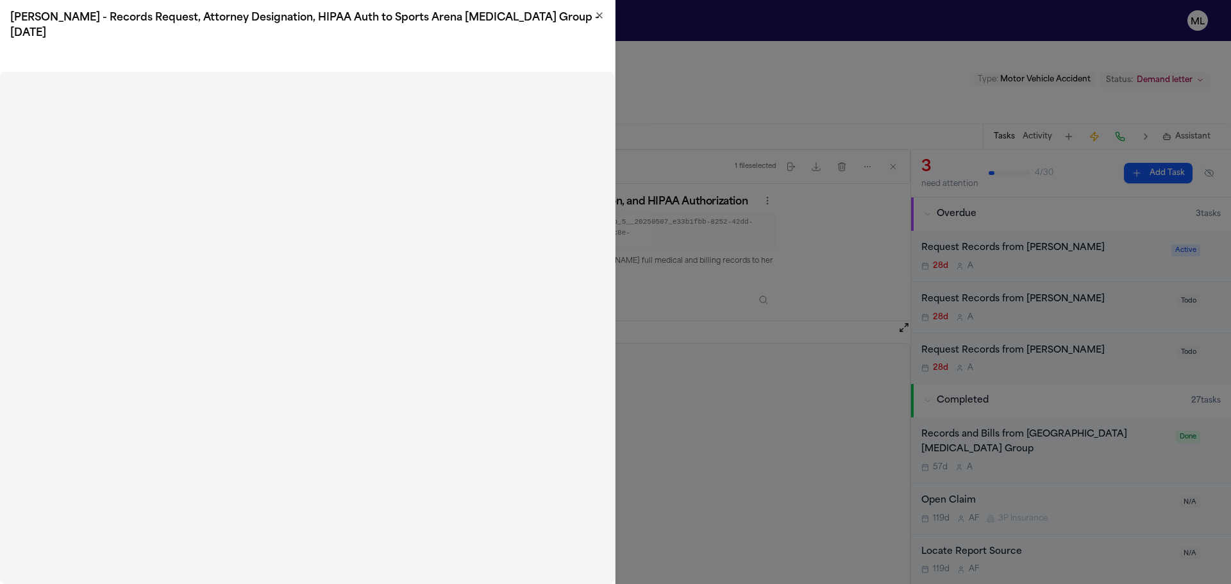
click at [605, 16] on div "D. Peterson - Records Request, Attorney Designation, HIPAA Auth to Sports Arena…" at bounding box center [307, 25] width 615 height 51
click at [596, 17] on icon "button" at bounding box center [600, 15] width 10 height 10
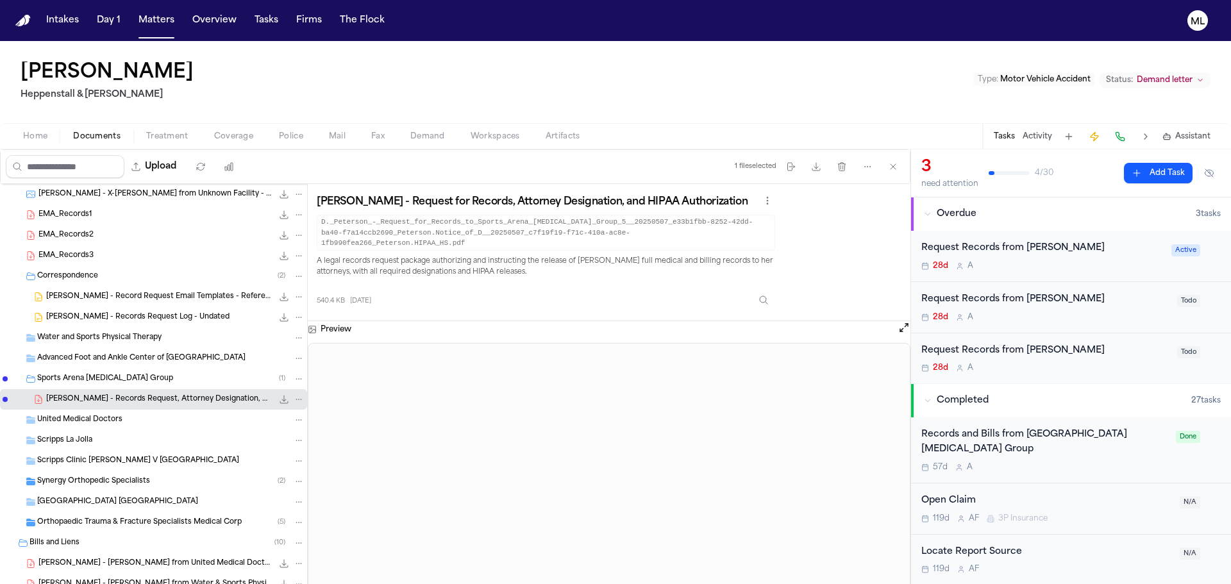
click at [101, 480] on span "Synergy Orthopedic Specialists" at bounding box center [93, 482] width 113 height 11
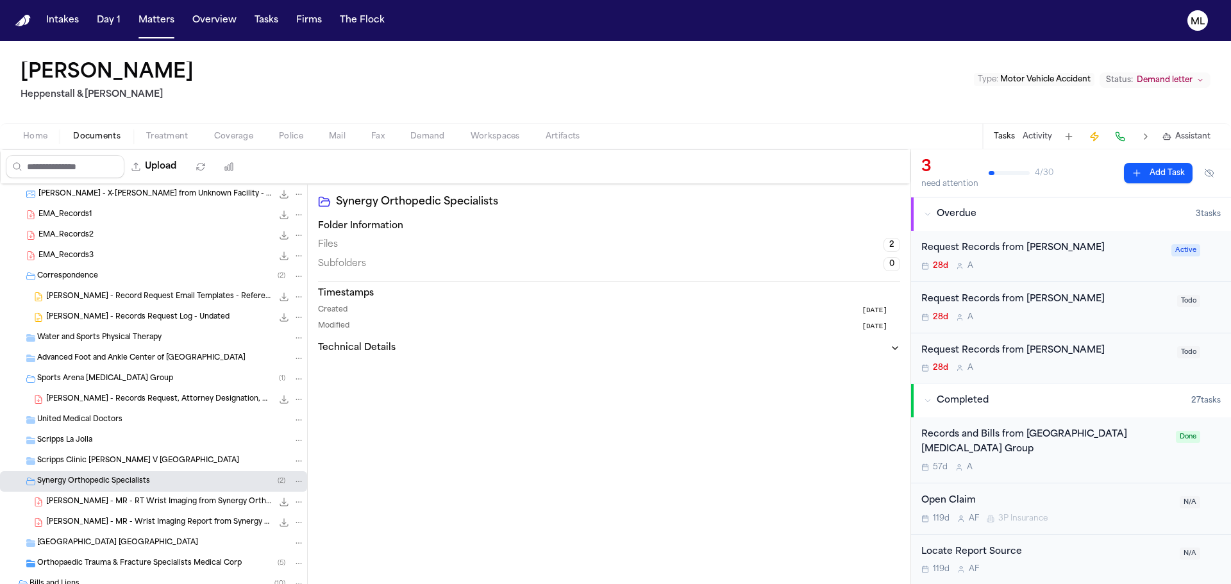
click at [109, 504] on span "D. Peterson - MR - RT Wrist Imaging from Synergy Orthopedic Specialists - 5.13.…" at bounding box center [159, 502] width 226 height 11
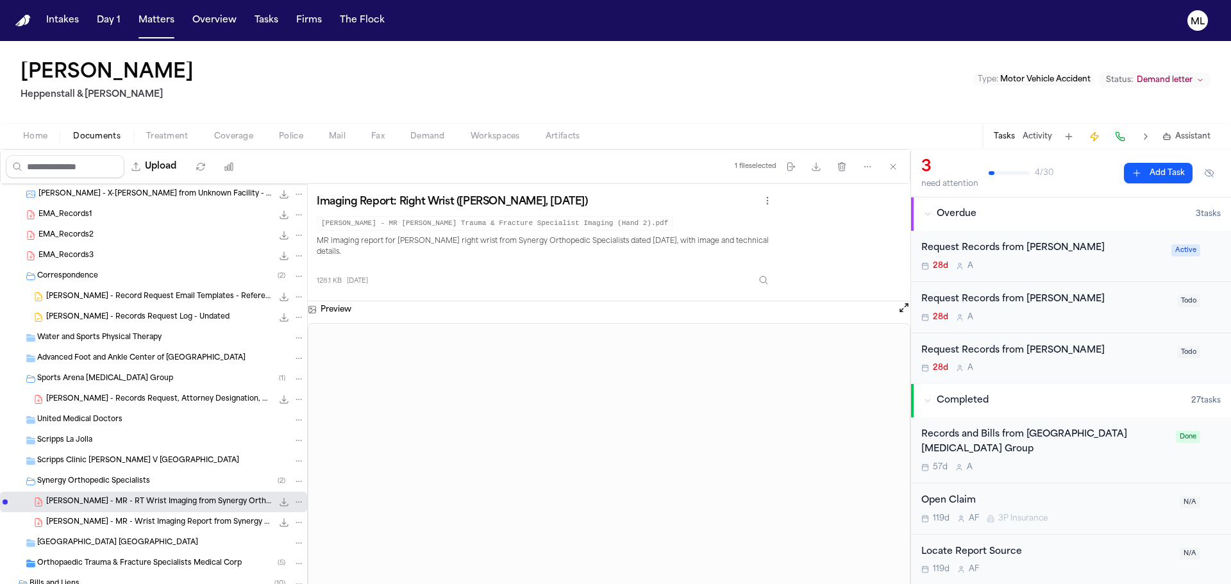
scroll to position [1219, 0]
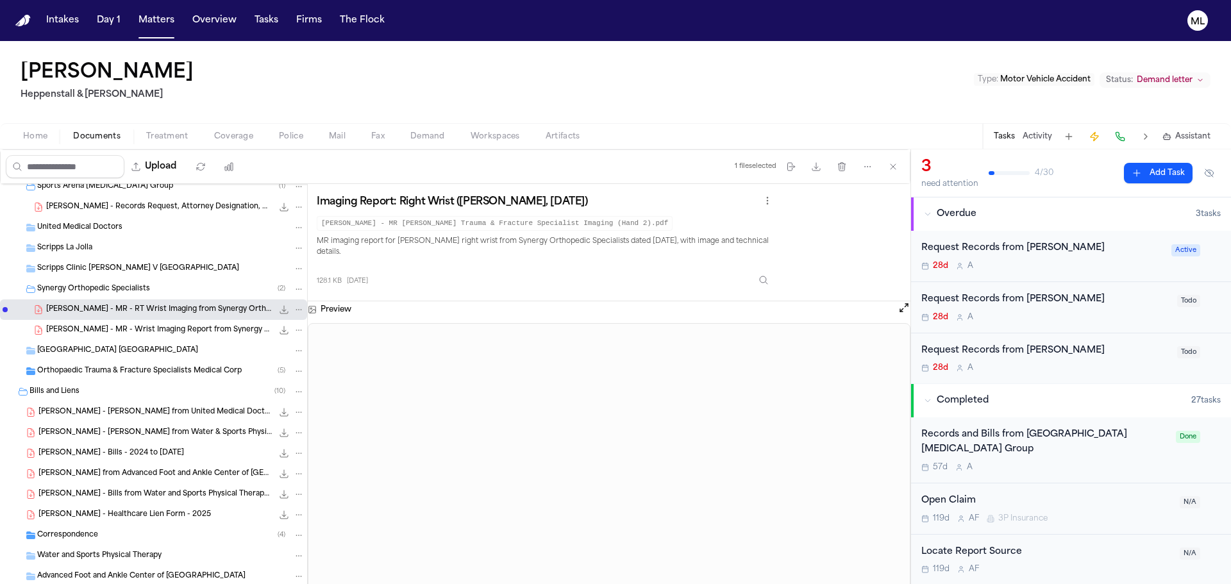
click at [123, 330] on span "D. Peterson - MR - Wrist Imaging Report from Synergy Orthopedic Specialists - 5…" at bounding box center [159, 330] width 226 height 11
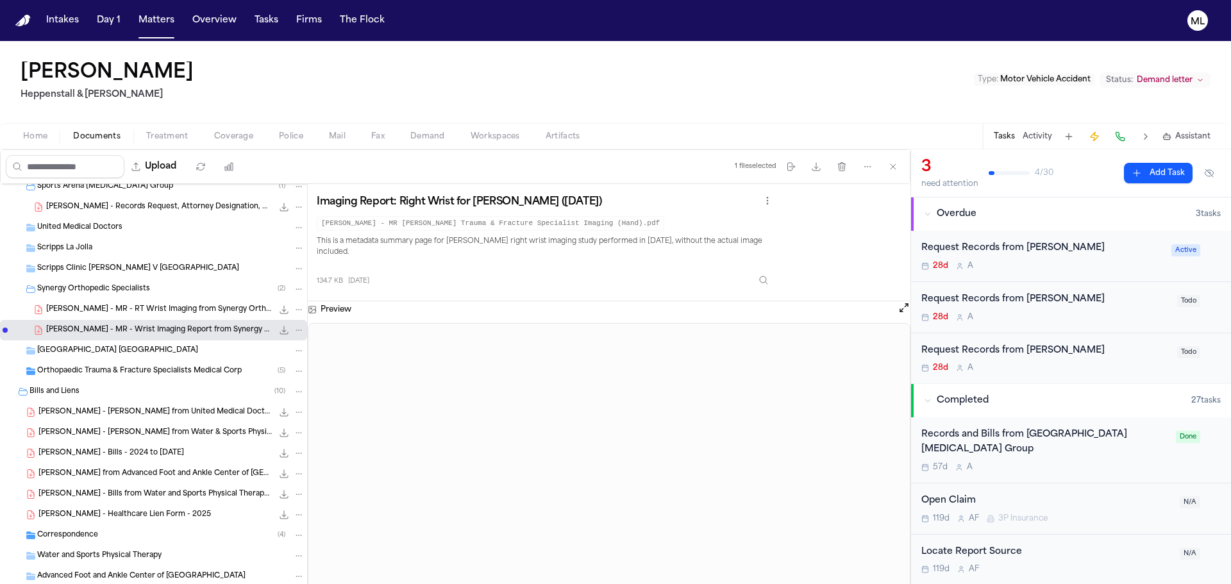
click at [113, 374] on span "Orthopaedic Trauma & Fracture Specialists Medical Corp" at bounding box center [139, 371] width 205 height 11
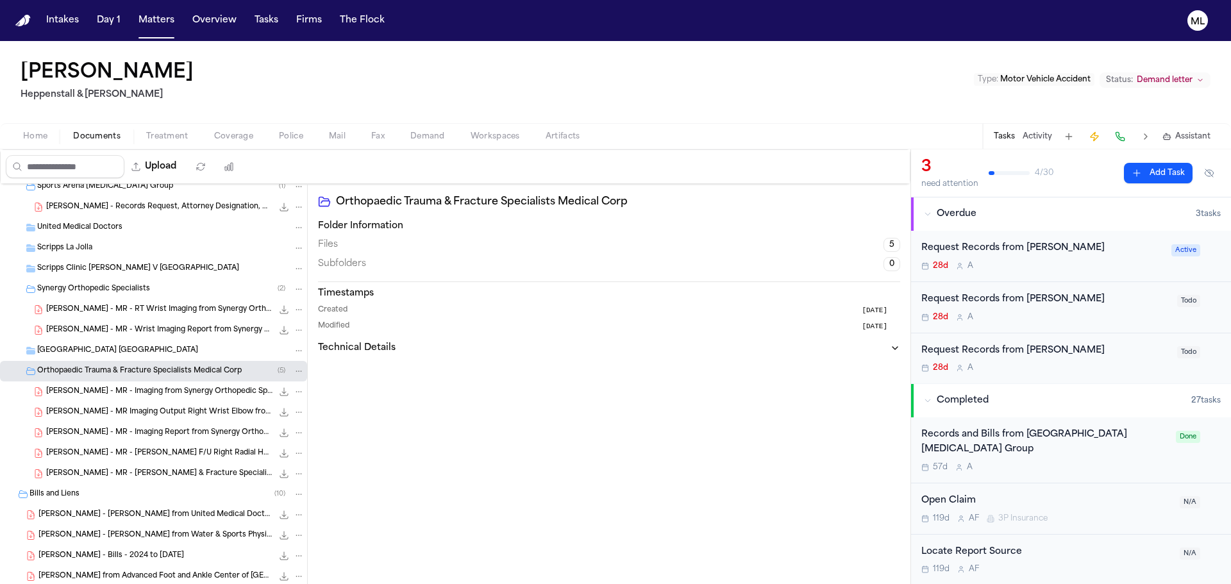
click at [147, 394] on span "D. Peterson - MR - Imaging from Synergy Orthopedic Specialists - 4.8.24" at bounding box center [159, 392] width 226 height 11
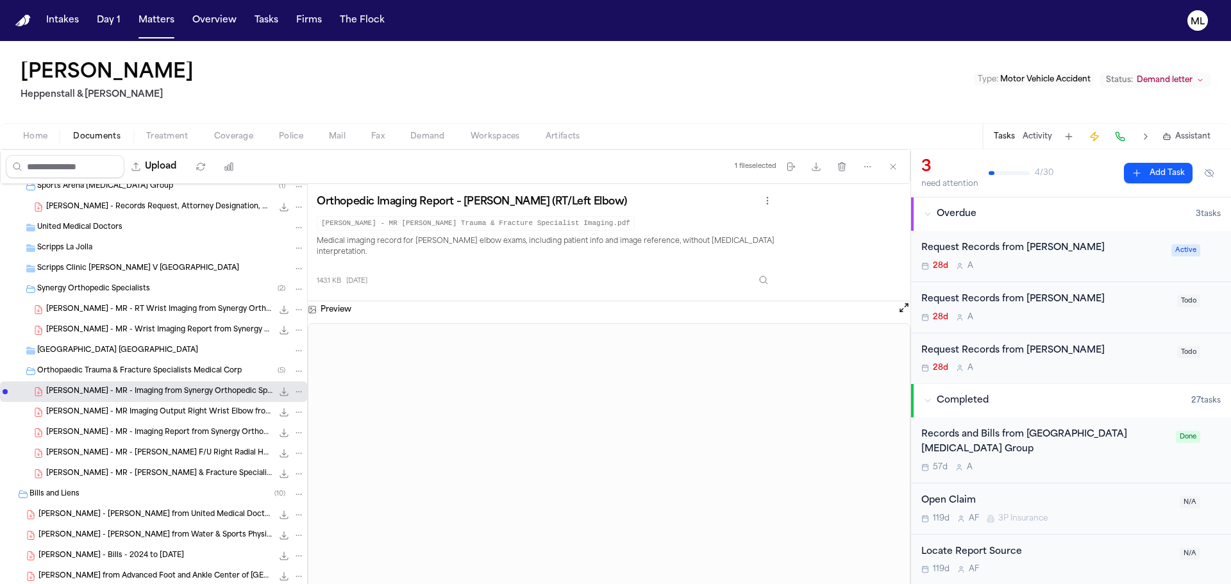
click at [178, 414] on span "D. Peterson - MR Imaging Output Right Wrist Elbow from Synergy Orthopedic - 5.1…" at bounding box center [159, 412] width 226 height 11
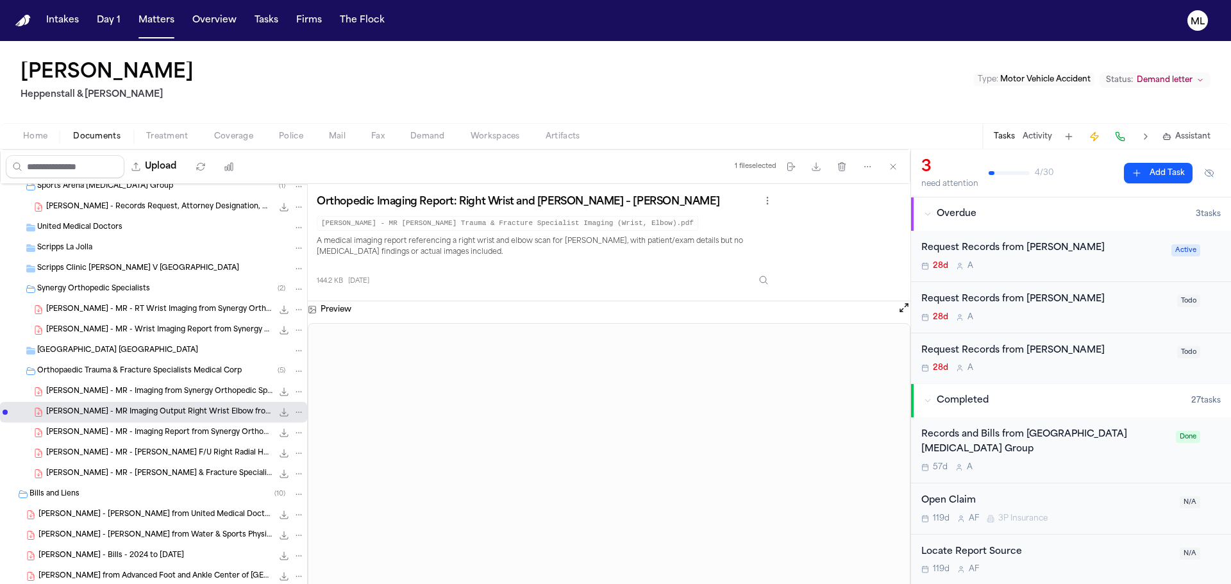
click at [111, 432] on span "D. Peterson - MR - Imaging Report from Synergy Orthopedic Specialists - 5.13.24" at bounding box center [159, 433] width 226 height 11
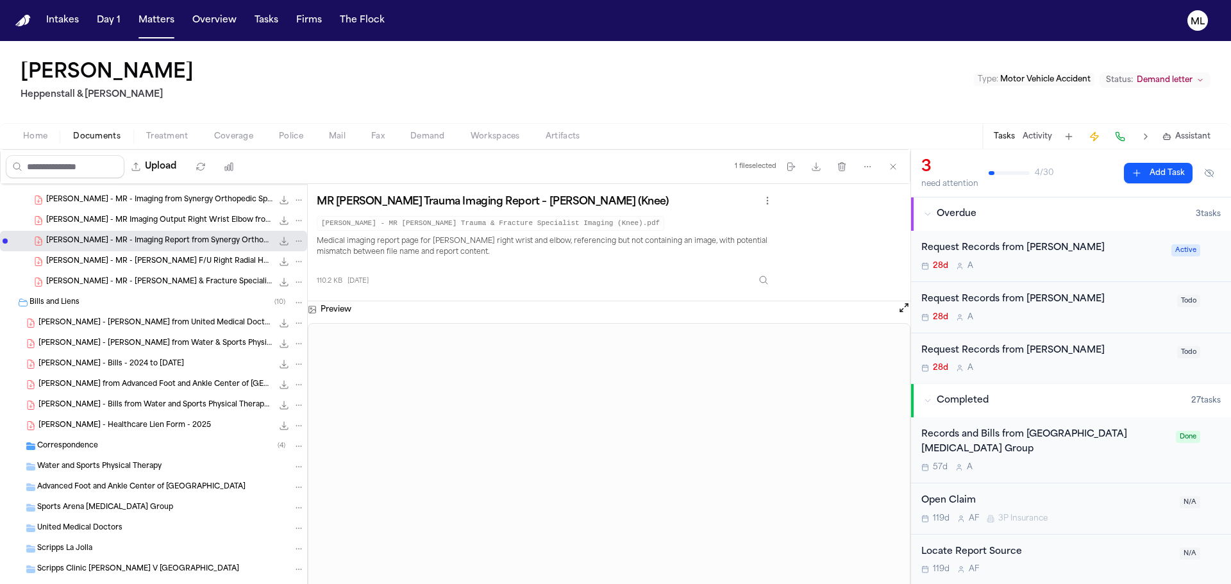
scroll to position [1411, 0]
click at [118, 323] on span "D. Peterson - Bill from United Medical Doctors - Orthopaedic Surgery - 4.21.25" at bounding box center [155, 322] width 234 height 11
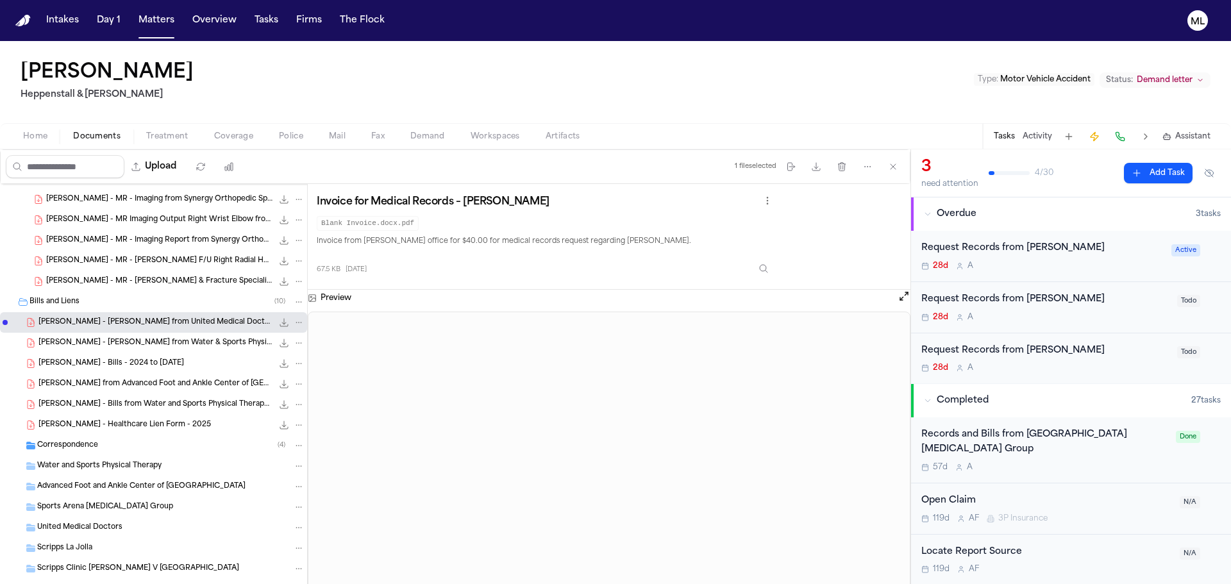
click at [111, 348] on span "D. Peterson - Bill from Water & Sports Physical Therapy - 6.2024" at bounding box center [155, 343] width 234 height 11
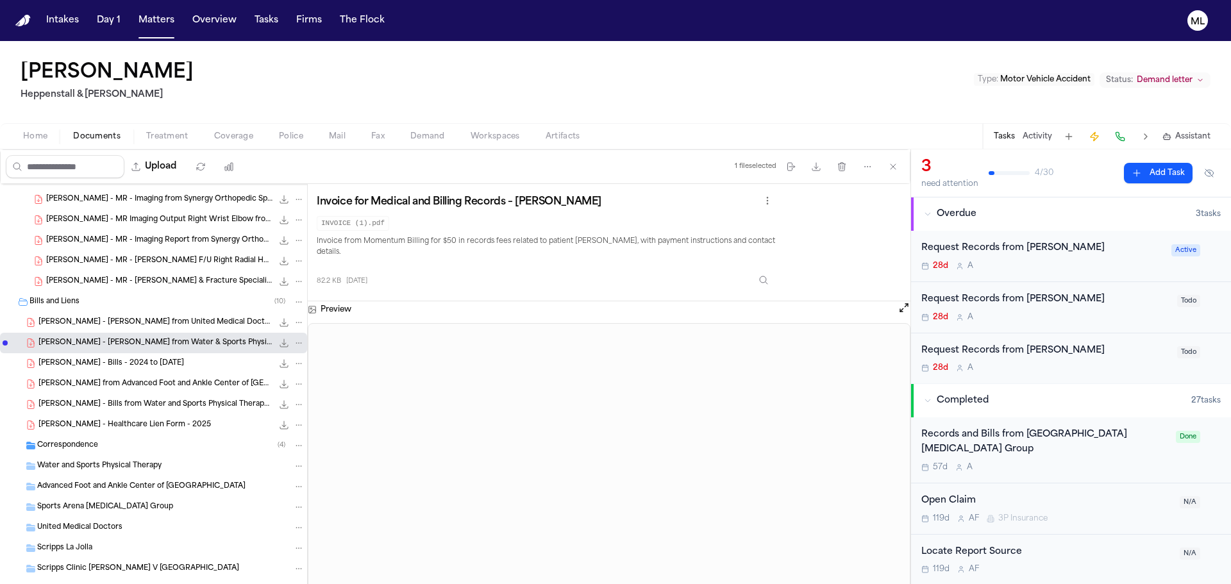
click at [105, 362] on span "D. Peterson - Bills - 2024 to 4.21.25" at bounding box center [111, 364] width 146 height 11
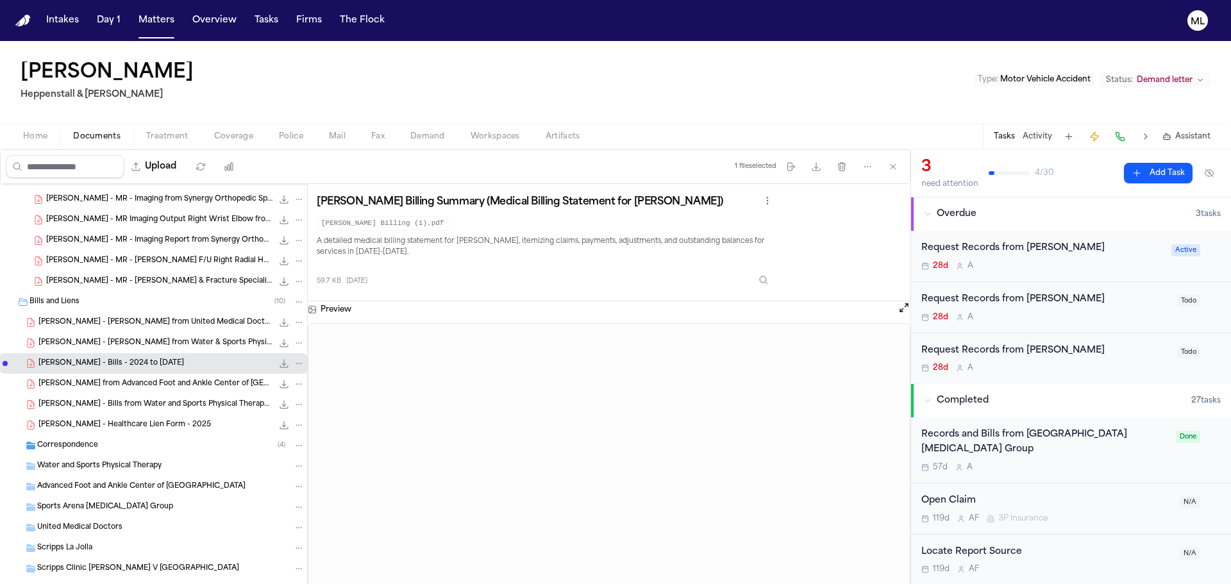
click at [187, 389] on span "D. Peterson - Bills from Advanced Foot and Ankle Center of San Diego - 1.9.25 t…" at bounding box center [155, 384] width 234 height 11
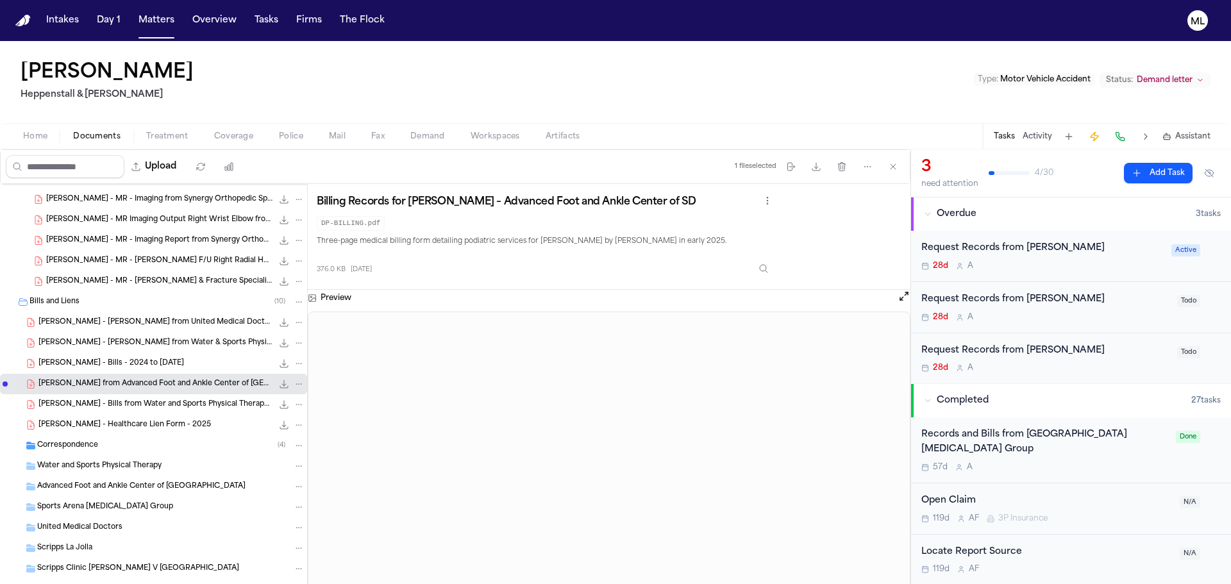
click at [99, 402] on span "D. Peterson - Bills from Water and Sports Physical Therapy - 4.1.24 to 4.10.25" at bounding box center [155, 405] width 234 height 11
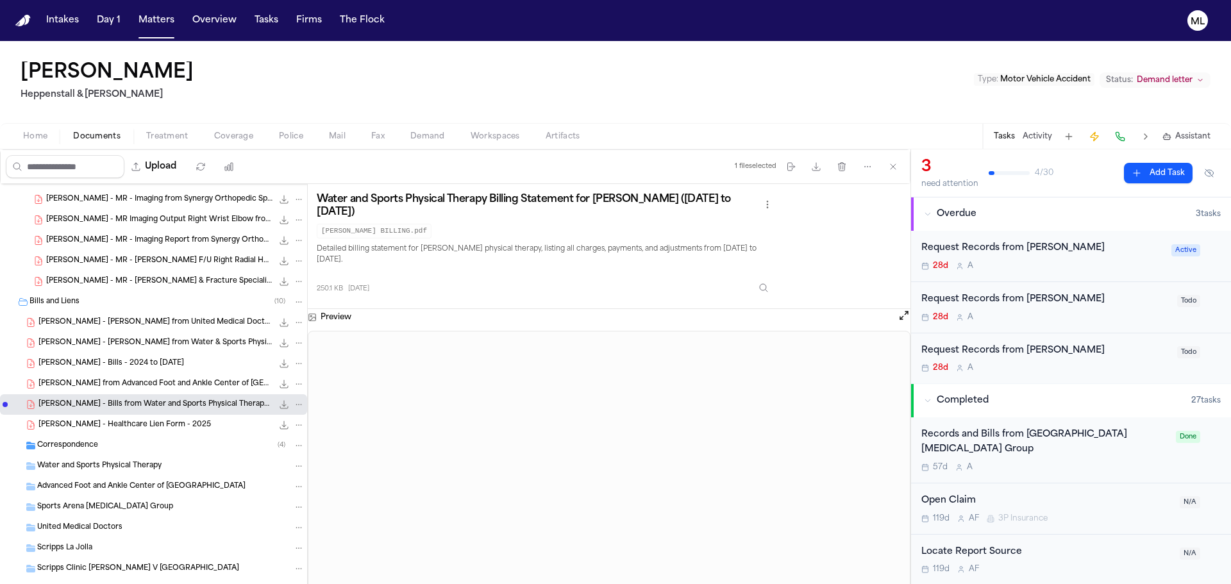
click at [144, 420] on span "D. Peterson - Healthcare Lien Form - 2025" at bounding box center [124, 425] width 173 height 11
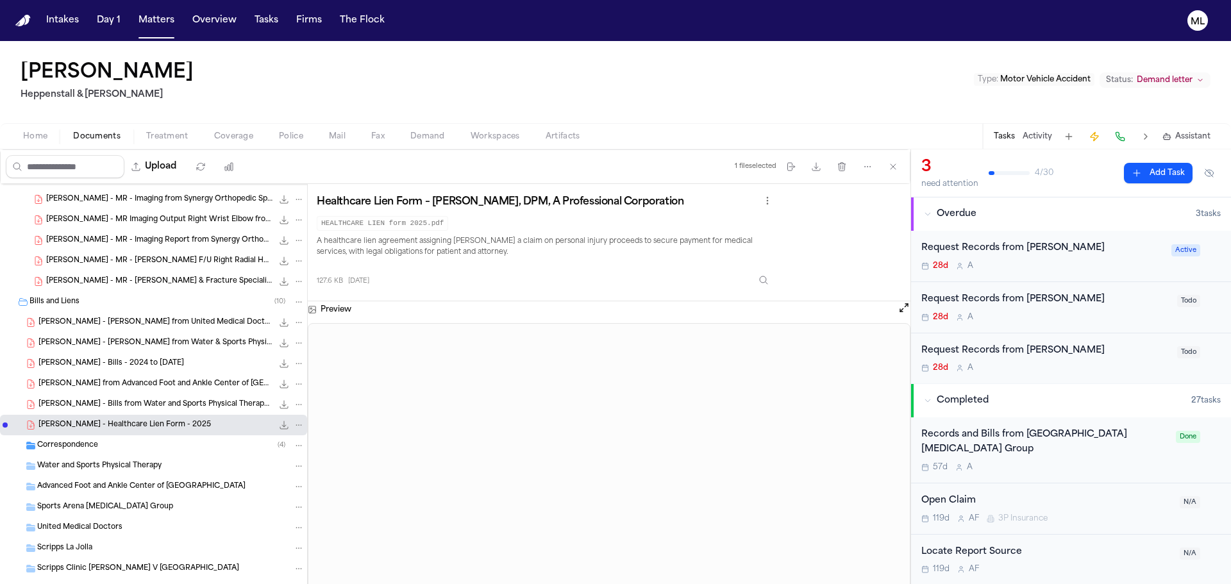
click at [67, 446] on span "Correspondence" at bounding box center [67, 446] width 61 height 11
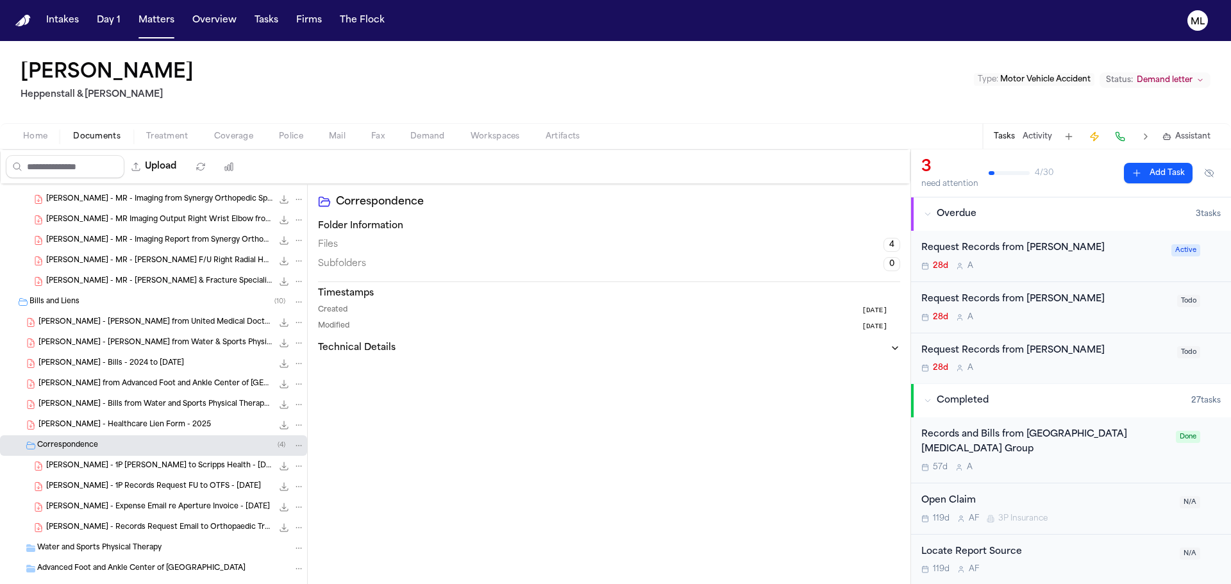
click at [119, 469] on span "D. Petersen - 1P LOR to Scripps Health - 4.8.25" at bounding box center [159, 466] width 226 height 11
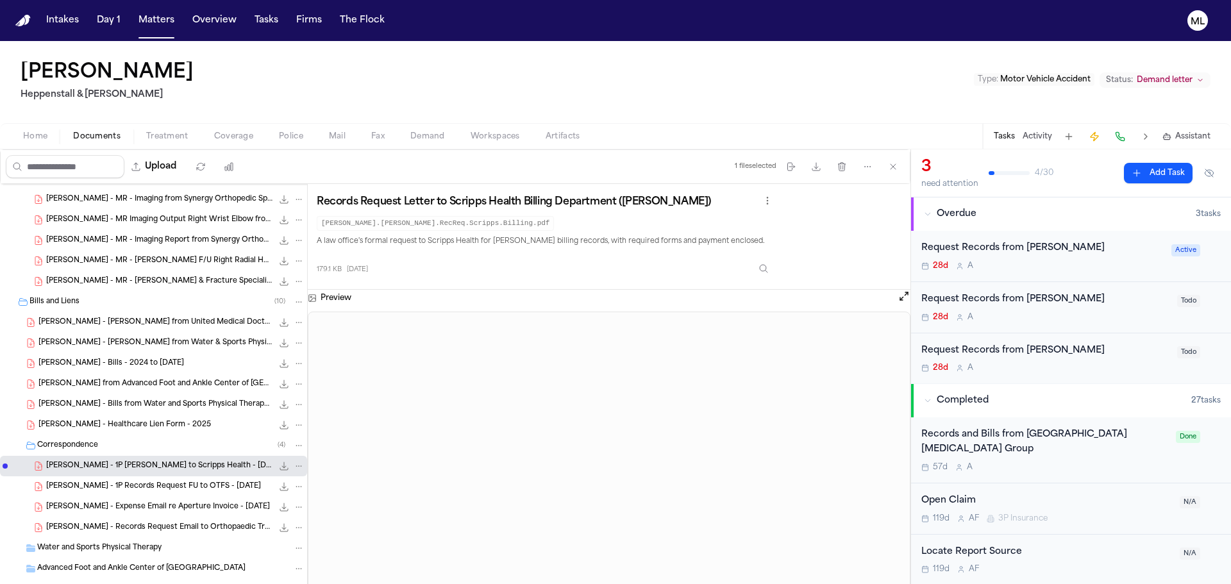
click at [125, 488] on span "D. Peterson - 1P Records Request FU to OTFS - 9.5.24" at bounding box center [153, 487] width 215 height 11
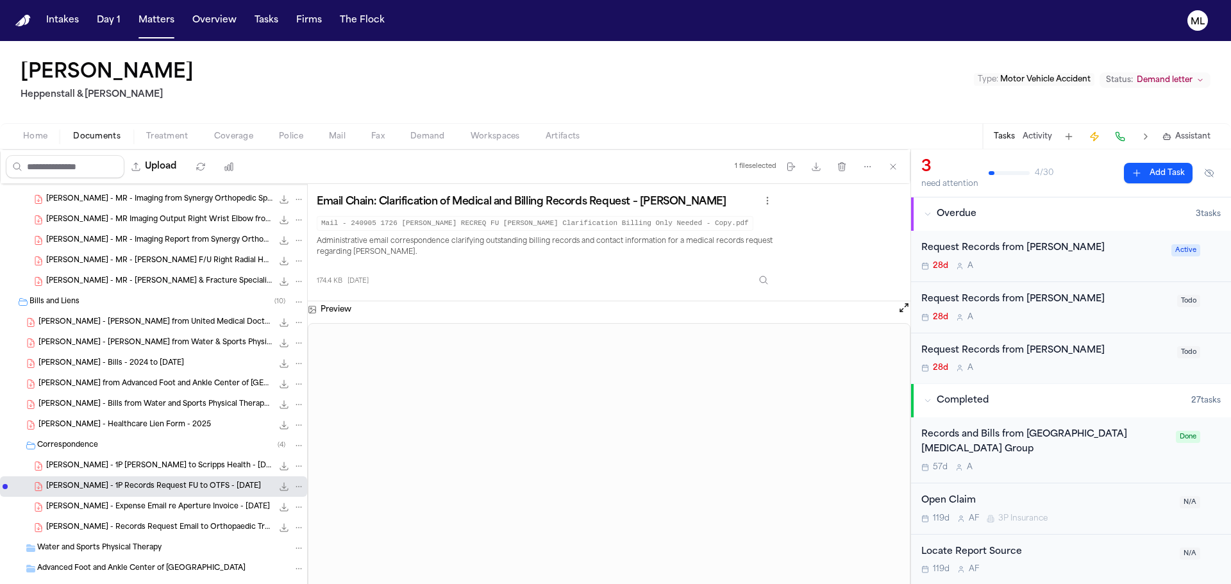
click at [127, 503] on span "D. Peterson - Expense Email re Aperture Invoice - 7.12.24" at bounding box center [158, 507] width 224 height 11
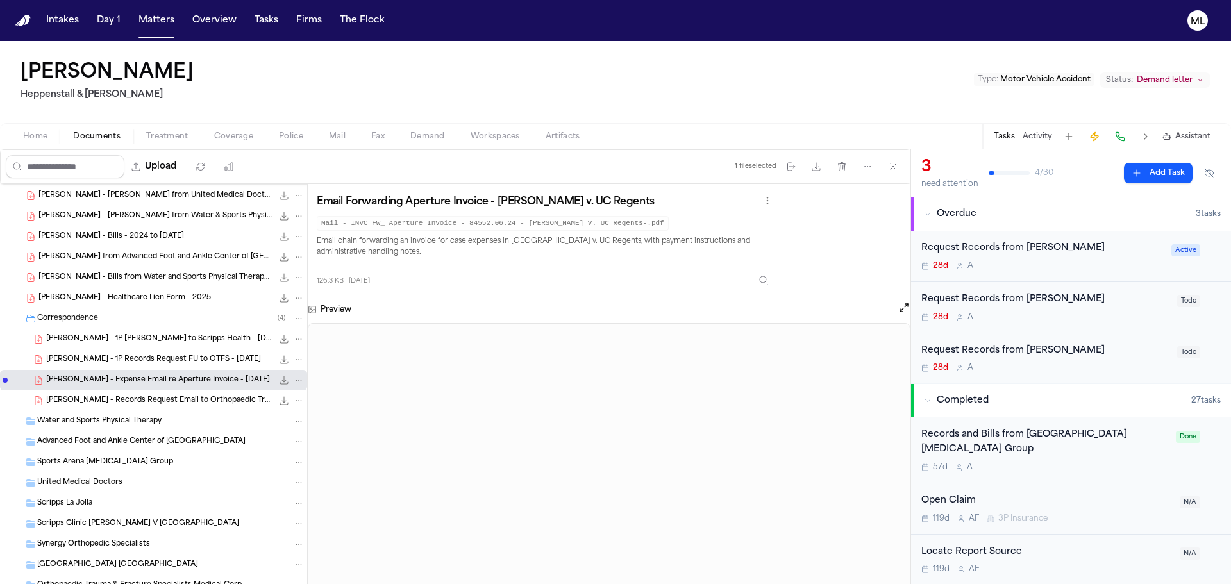
scroll to position [1539, 0]
click at [131, 400] on span "D. Peterson - Records Request Email to Orthopaedic Trauma & Fracture Specialist…" at bounding box center [159, 399] width 226 height 11
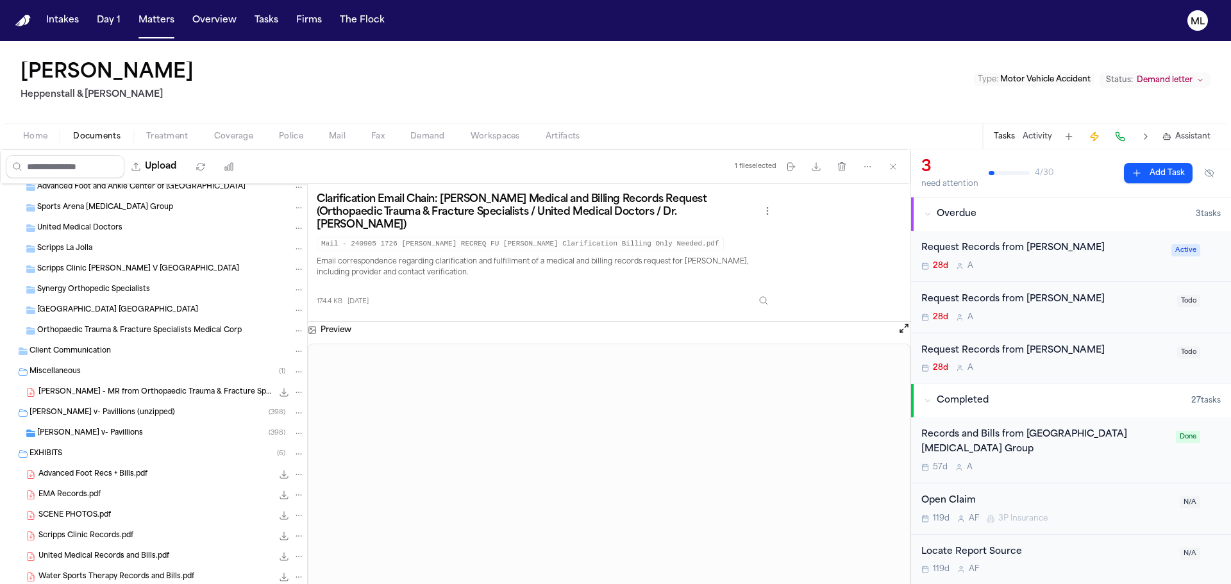
scroll to position [1796, 0]
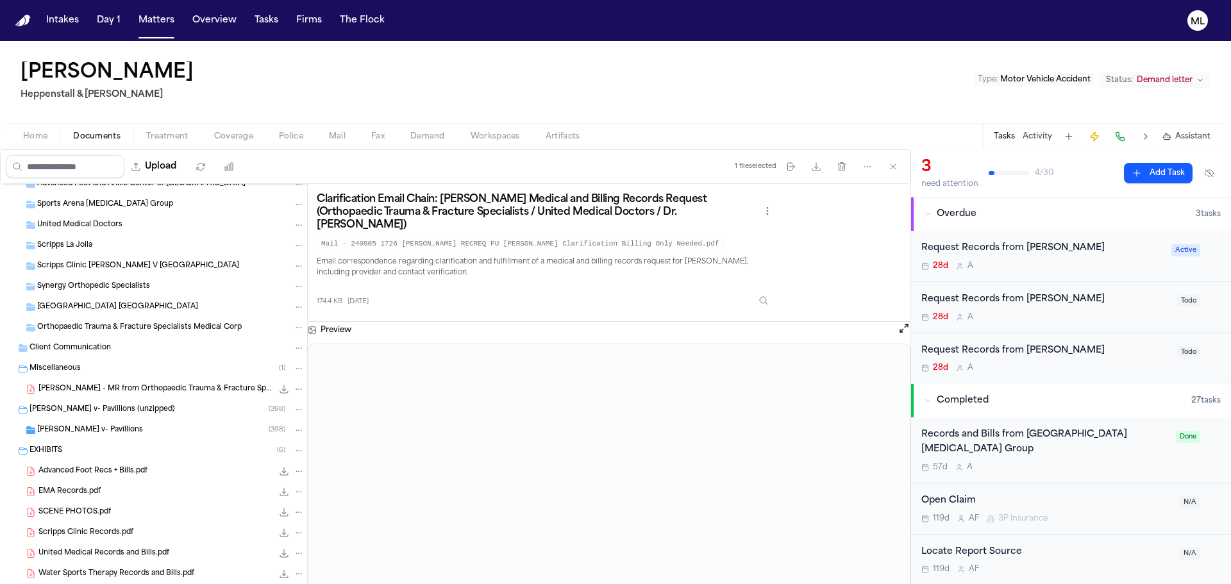
click at [151, 428] on div "Peterson v- Pavillions ( 398 )" at bounding box center [170, 431] width 267 height 12
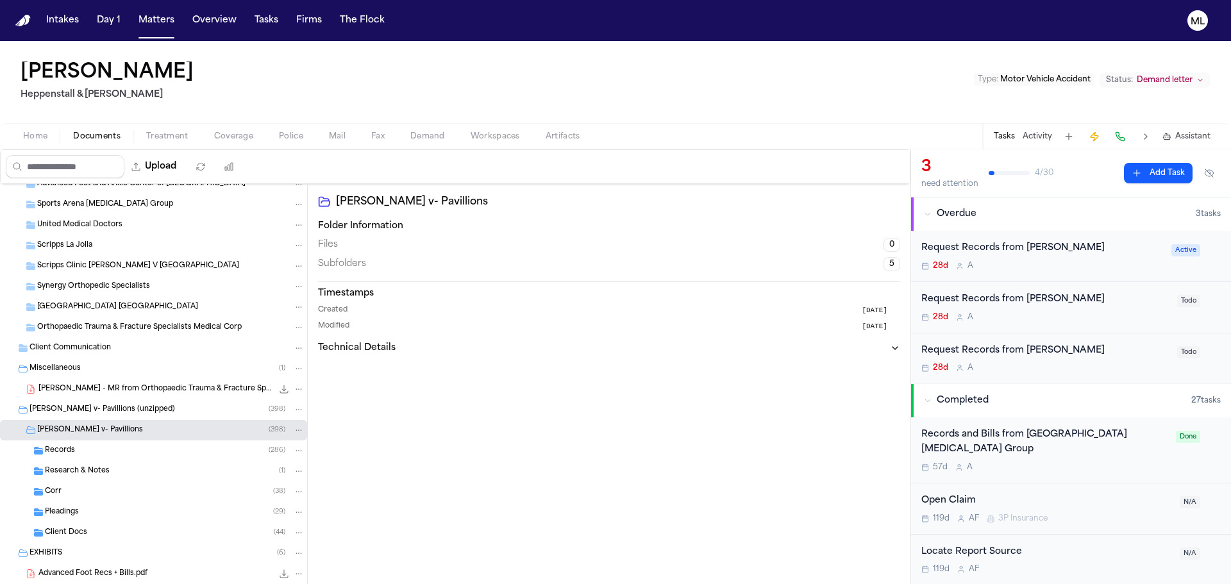
click at [149, 452] on div "Records ( 286 )" at bounding box center [175, 451] width 260 height 12
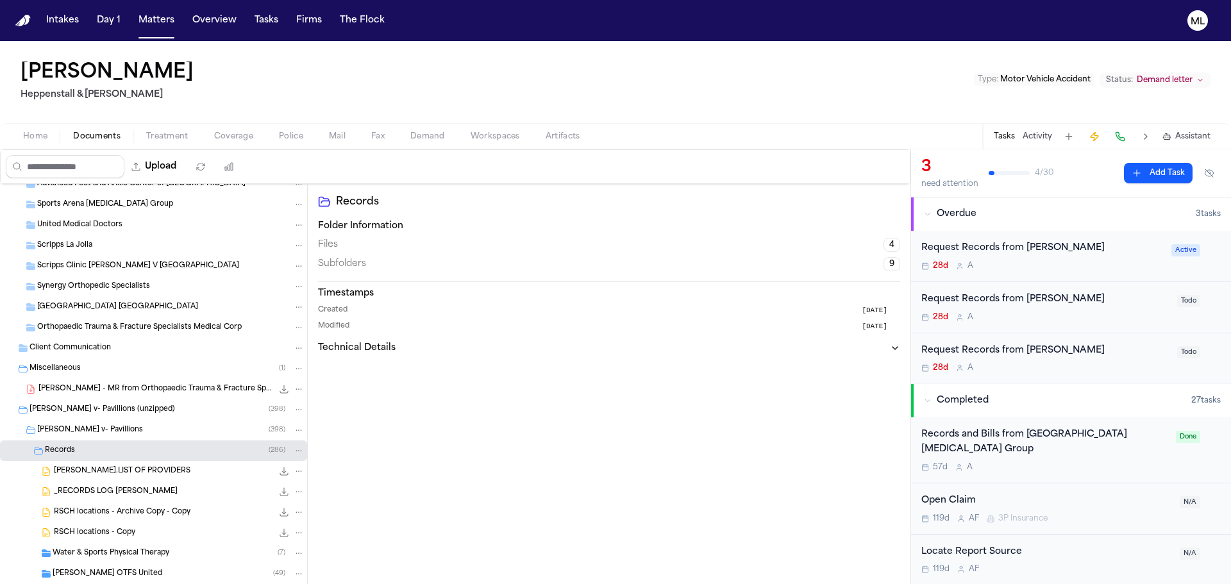
click at [149, 468] on span "PETERSON.LIST OF PROVIDERS" at bounding box center [122, 471] width 137 height 11
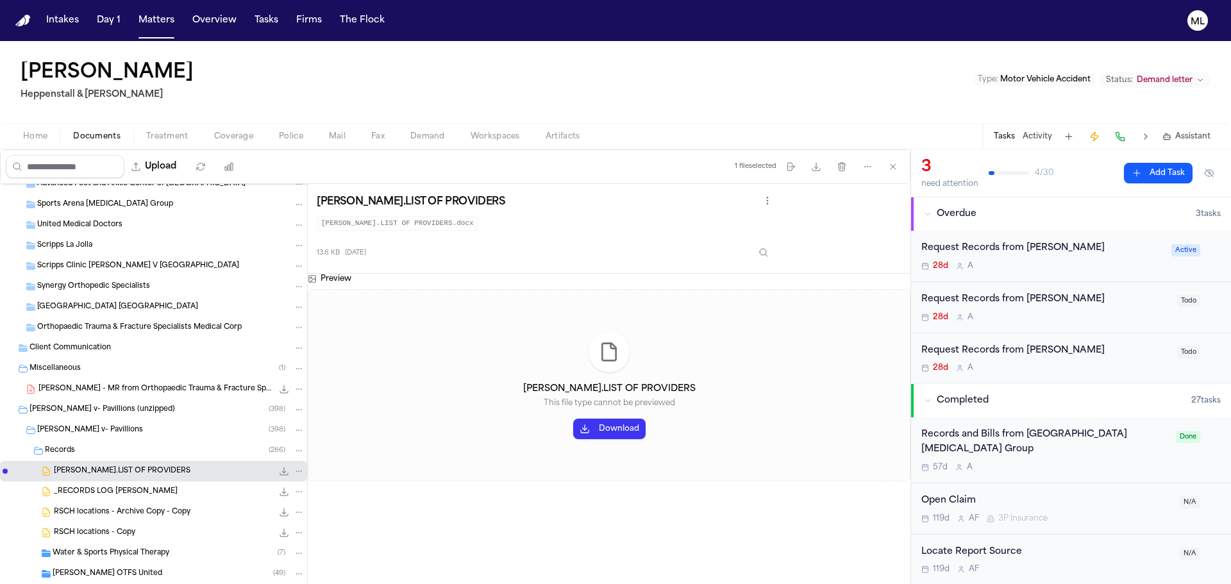
click at [149, 488] on div "_RECORDS LOG Peterson 26.6 KB • DOCX" at bounding box center [179, 492] width 251 height 13
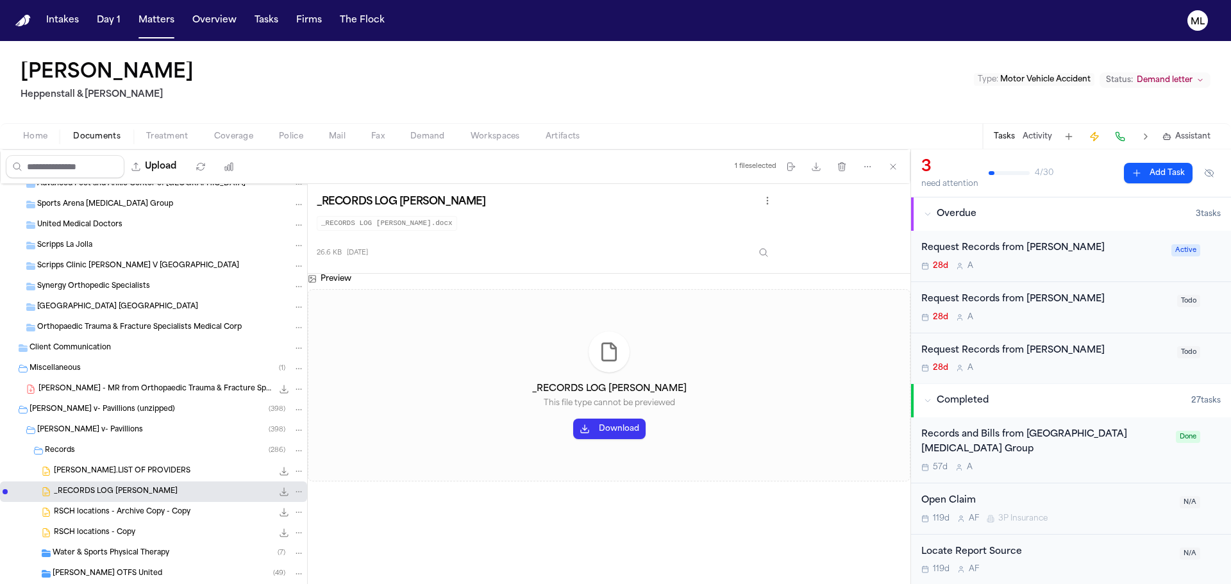
click at [629, 430] on button "Download" at bounding box center [609, 429] width 72 height 21
click at [158, 468] on span "PETERSON.LIST OF PROVIDERS" at bounding box center [122, 471] width 137 height 11
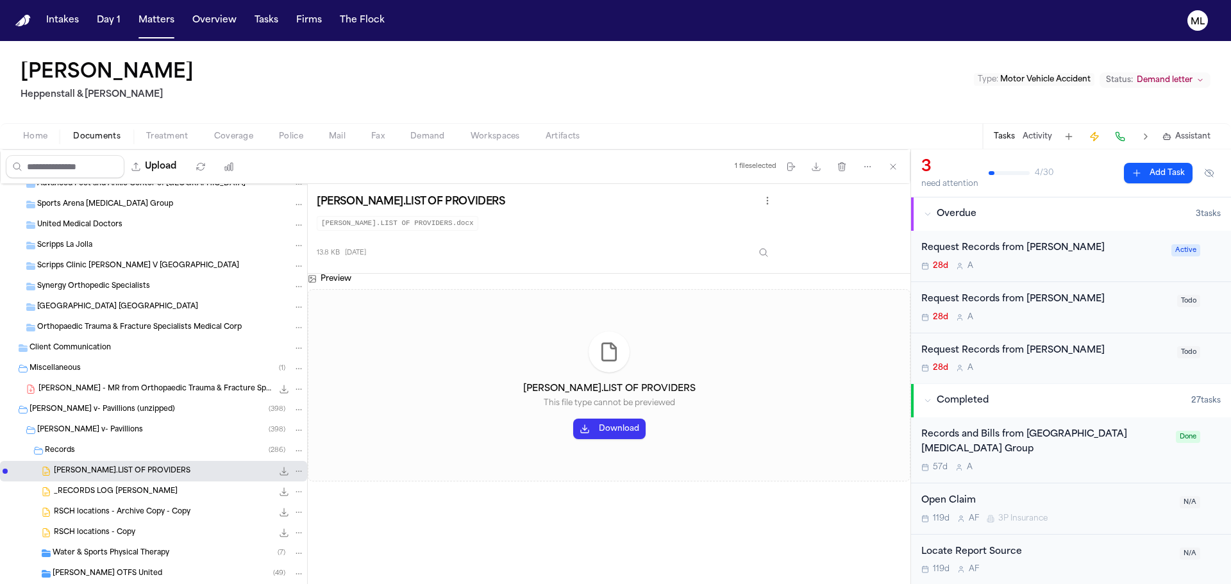
click at [605, 433] on button "Download" at bounding box center [609, 429] width 72 height 21
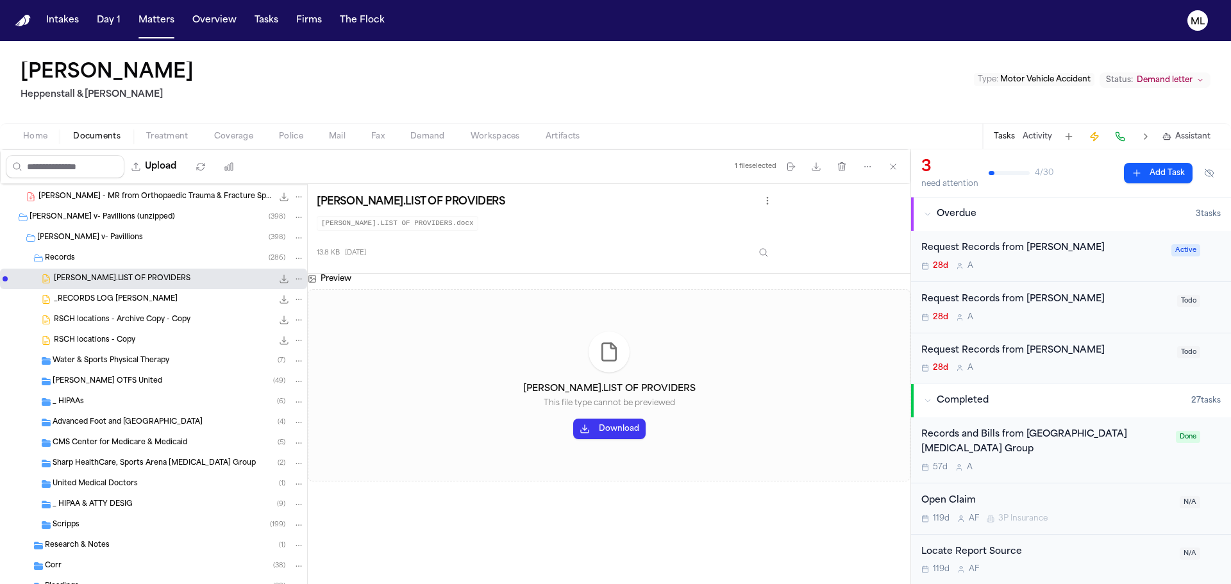
click at [149, 439] on span "CMS Center for Medicare & Medicaid" at bounding box center [120, 443] width 135 height 11
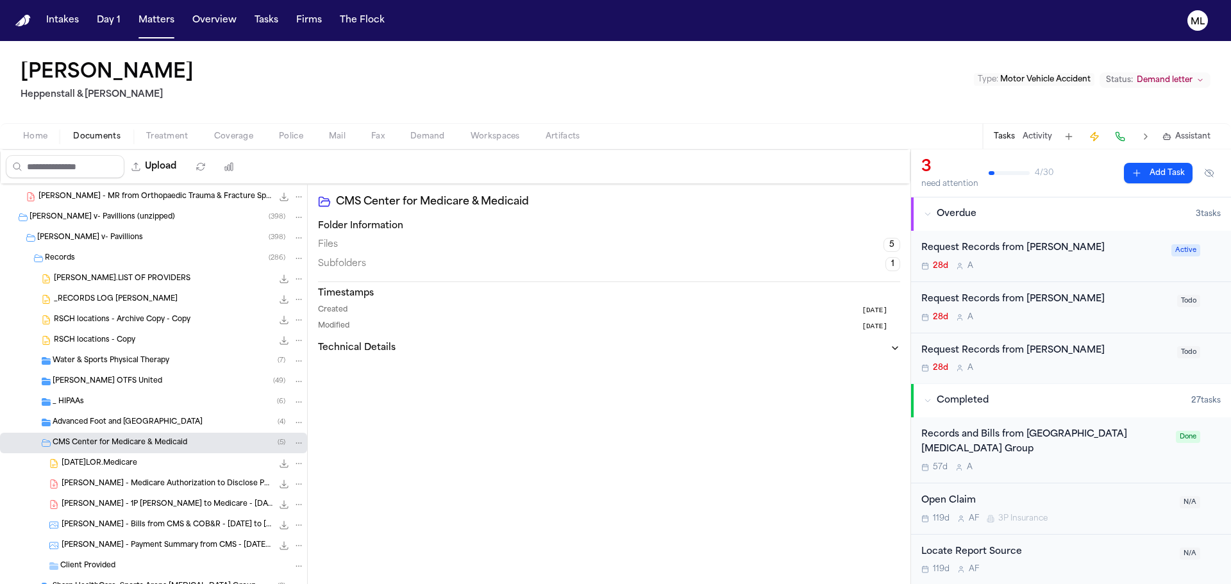
click at [167, 486] on span "D. Petersen - Medicare Authorization to Disclose PHI - 4.10.25" at bounding box center [167, 484] width 211 height 11
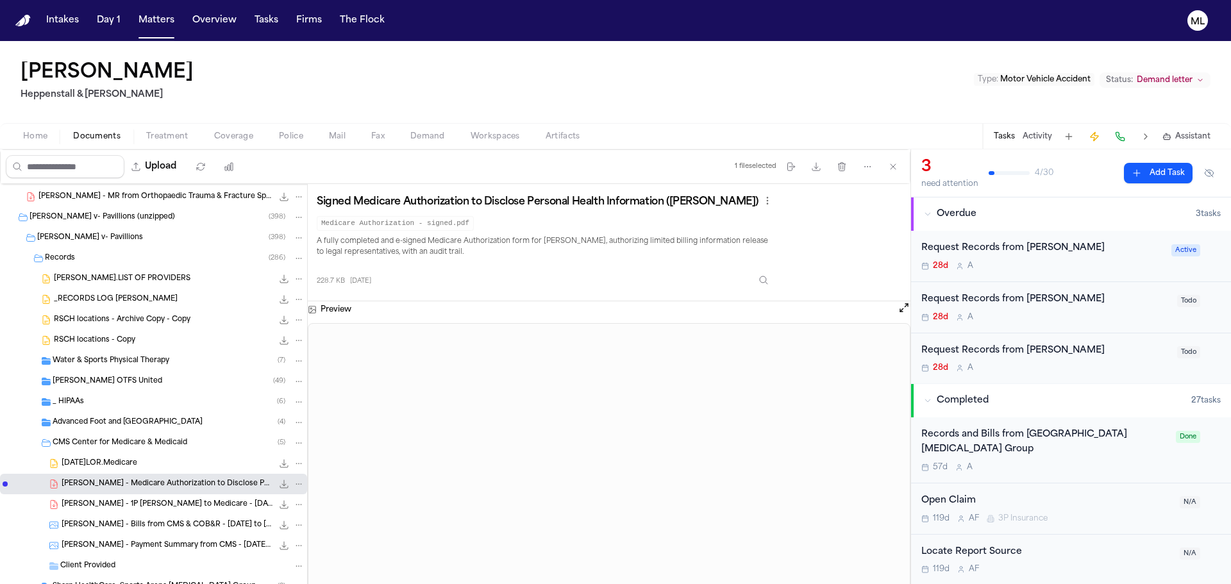
click at [135, 459] on span "2025.04.29.LOR.Medicare" at bounding box center [100, 464] width 76 height 11
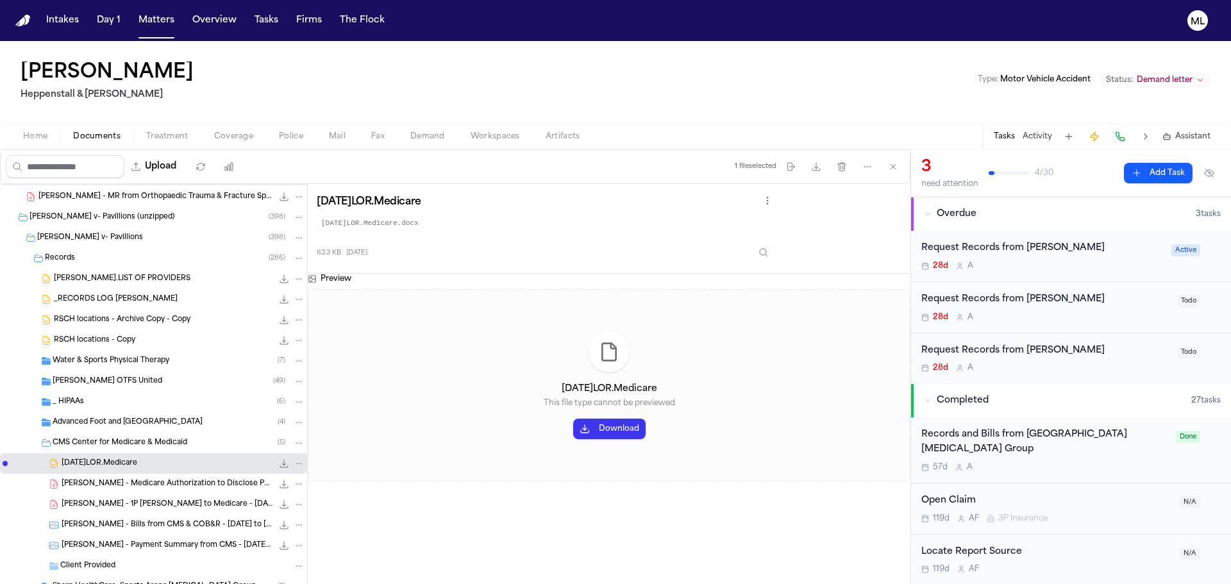
click at [595, 429] on button "Download" at bounding box center [609, 429] width 72 height 21
click at [160, 500] on span "D. Peterson - 1P LOR to Medicare - 4.29.25" at bounding box center [167, 505] width 211 height 11
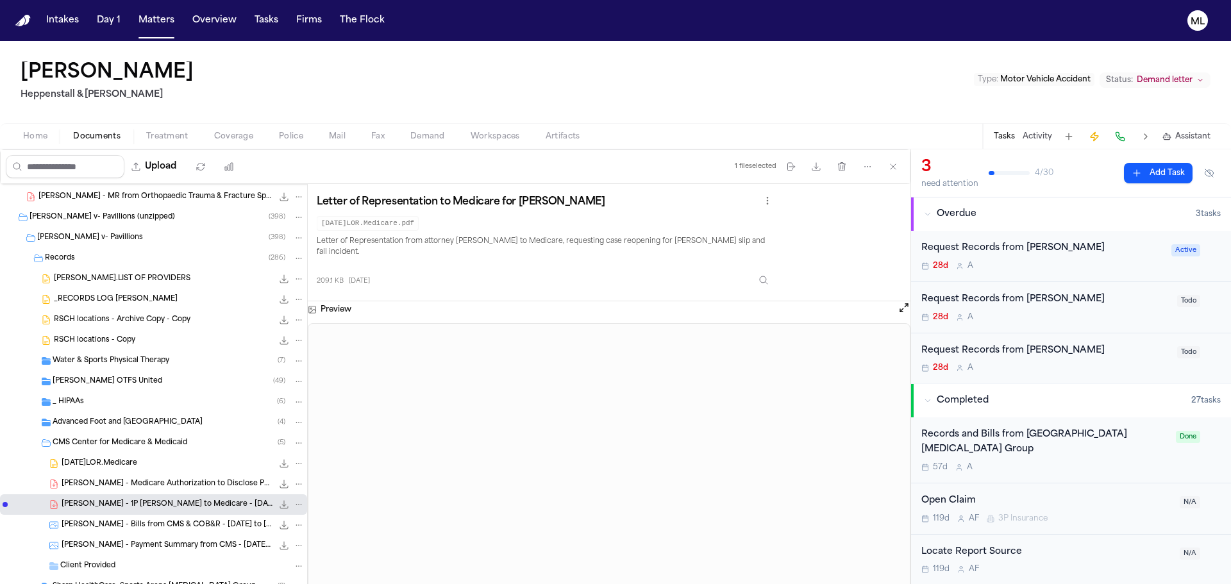
click at [110, 520] on div "D. Peterson - Bills from CMS & COB&R - 4.2.24 to 5.20.24 315.9 KB • JPG" at bounding box center [183, 525] width 243 height 13
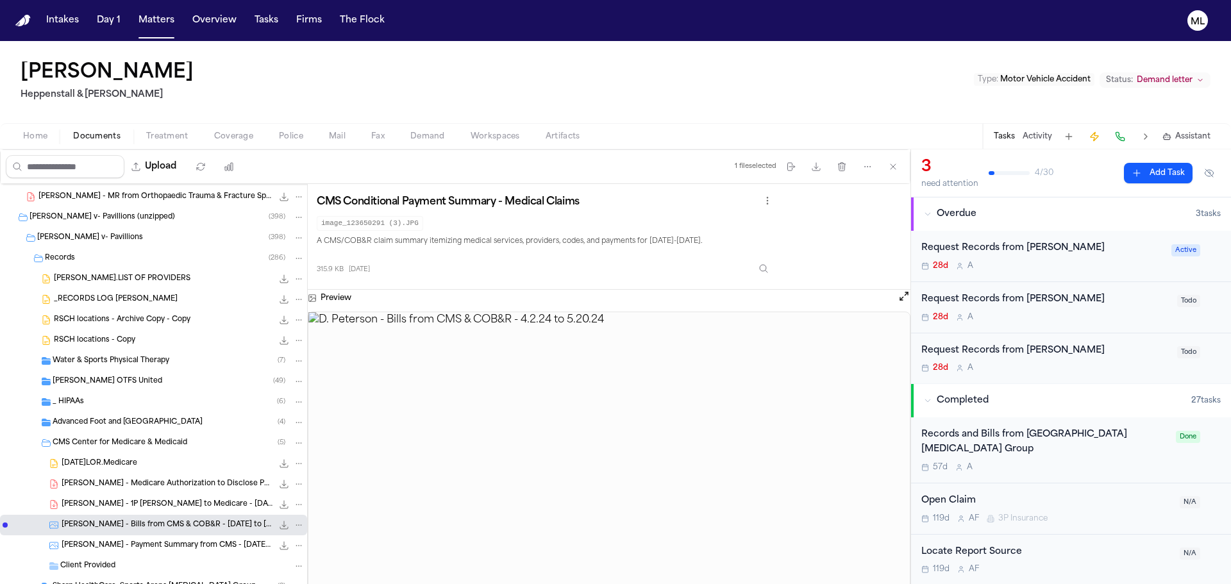
click at [280, 526] on icon "File: D. Peterson - Bills from CMS & COB&R - 4.2.24 to 5.20.24" at bounding box center [284, 525] width 8 height 8
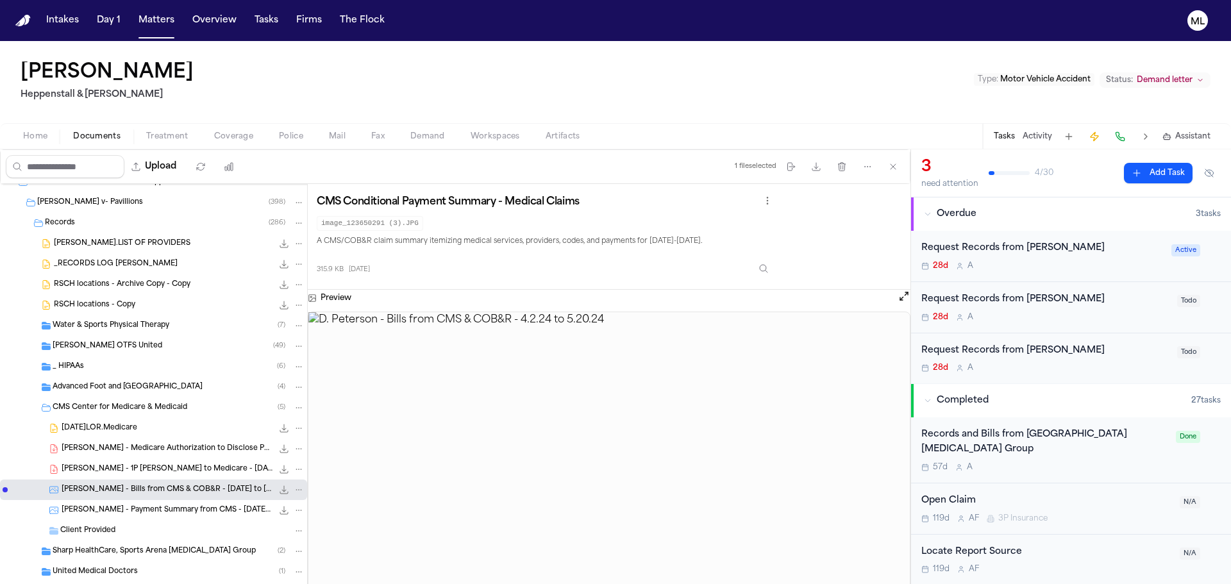
scroll to position [2117, 0]
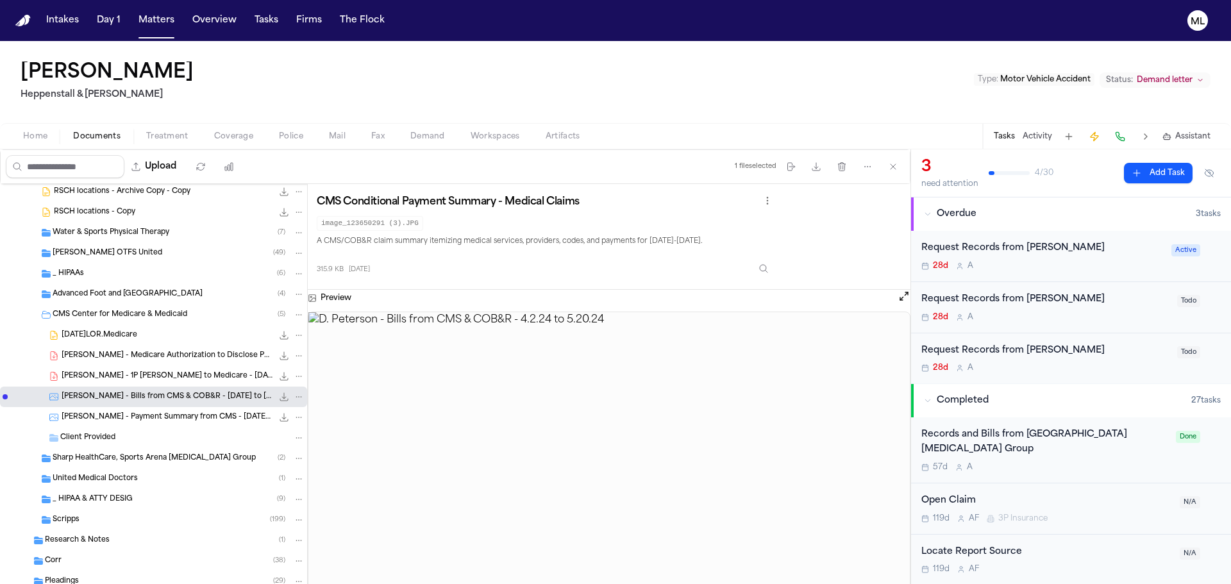
click at [180, 418] on span "D. Peterson - Payment Summary from CMS - 4.1.24 to 7.24.24" at bounding box center [167, 417] width 211 height 11
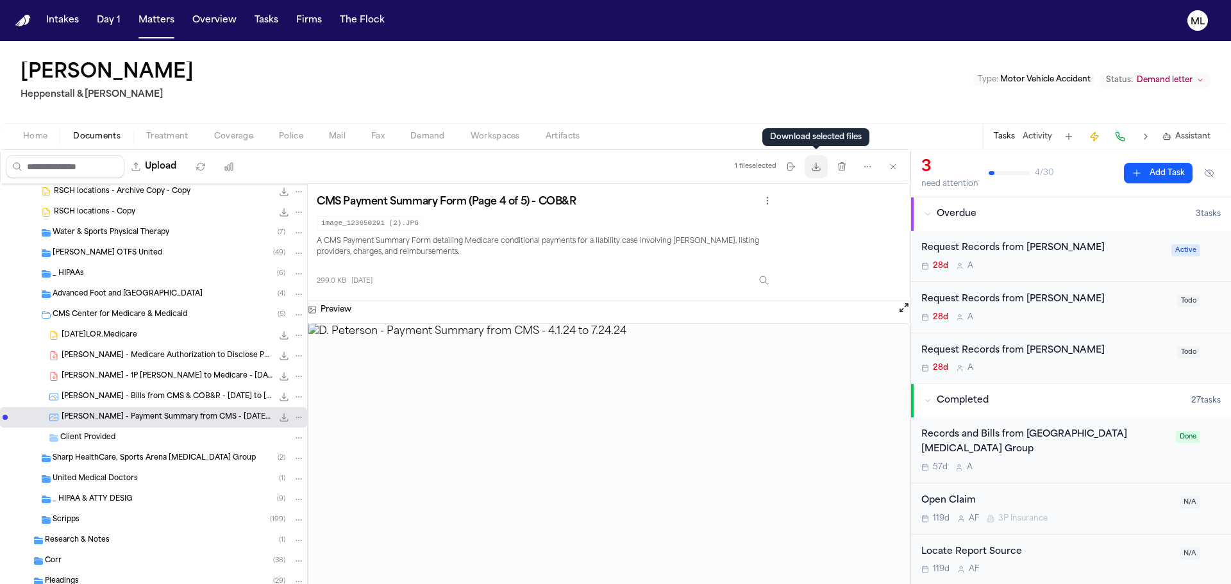
click at [817, 160] on button "Download files" at bounding box center [816, 166] width 23 height 23
click at [156, 356] on span "D. Petersen - Medicare Authorization to Disclose PHI - 4.10.25" at bounding box center [167, 356] width 211 height 11
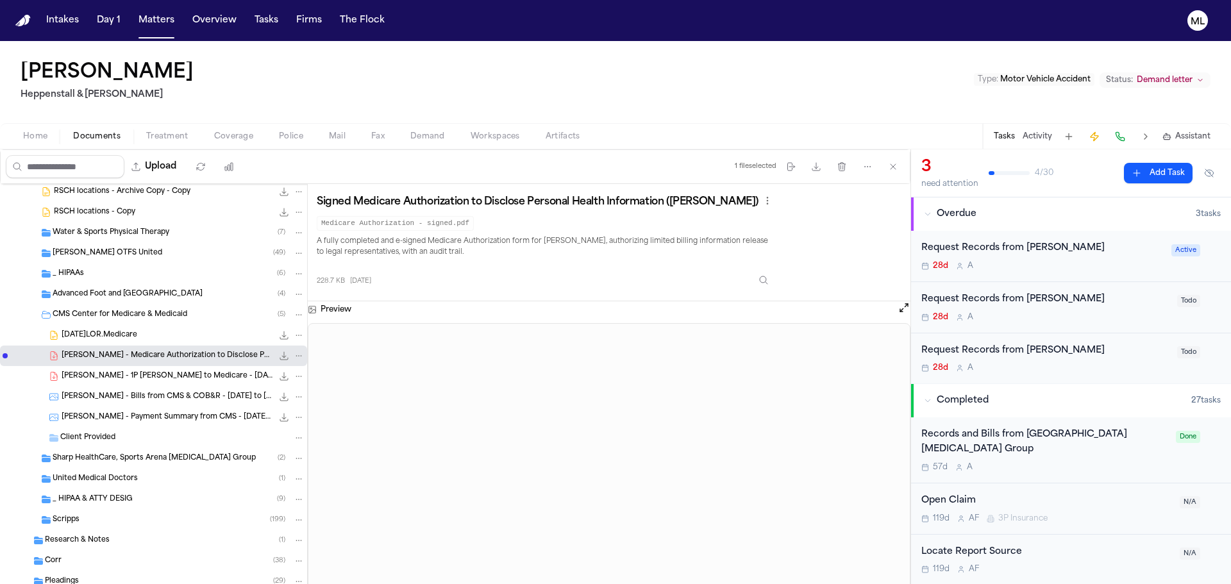
click at [186, 378] on span "D. Peterson - 1P LOR to Medicare - 4.29.25" at bounding box center [167, 376] width 211 height 11
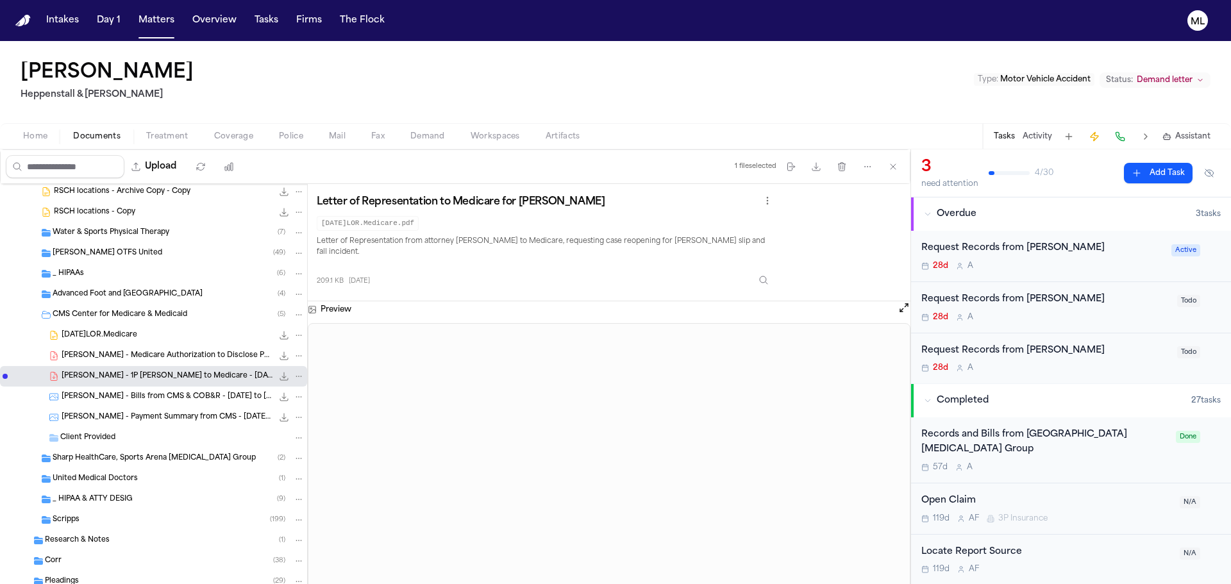
click at [85, 403] on div "D. Peterson - Bills from CMS & COB&R - 4.2.24 to 5.20.24 315.9 KB • JPG" at bounding box center [183, 397] width 243 height 13
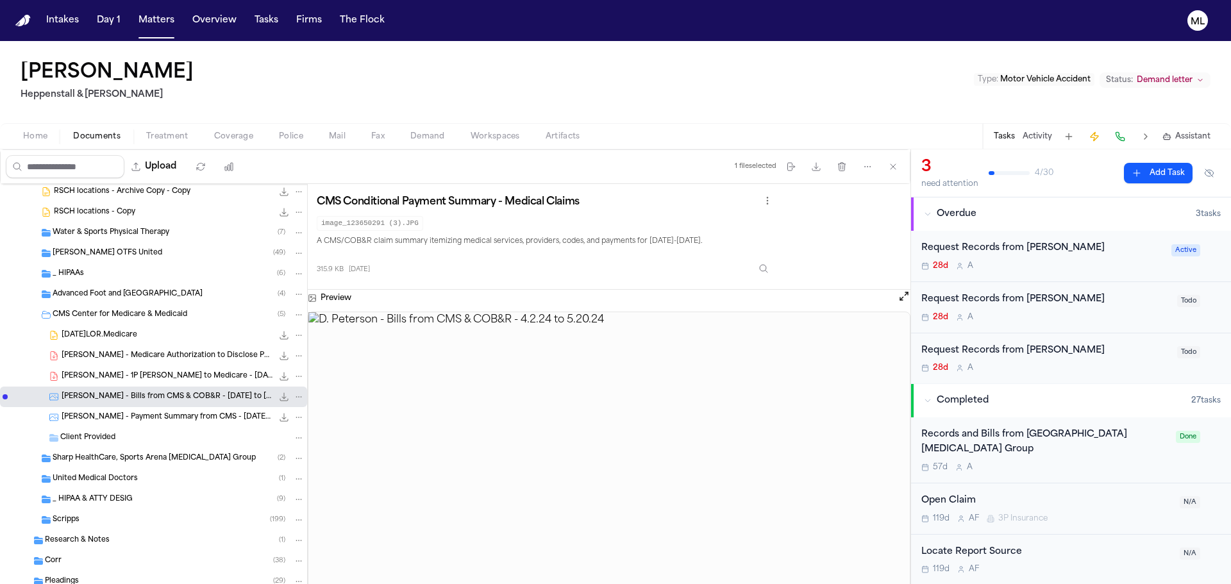
click at [112, 414] on span "D. Peterson - Payment Summary from CMS - 4.1.24 to 7.24.24" at bounding box center [167, 417] width 211 height 11
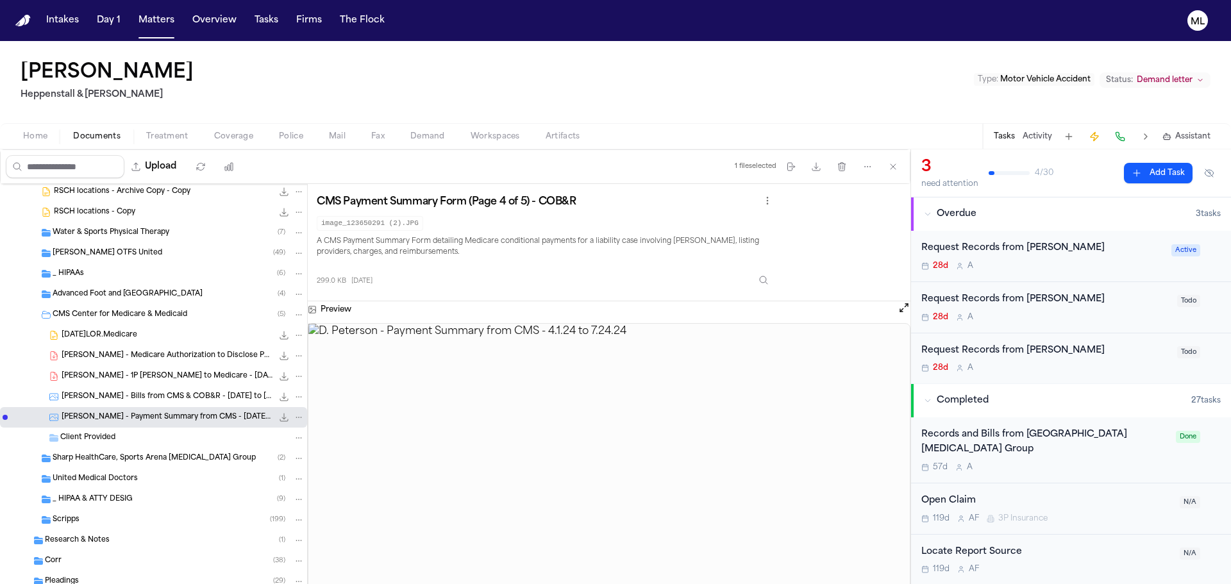
click at [175, 450] on div "Sharp HealthCare, Sports Arena Podiatry Group ( 2 )" at bounding box center [153, 458] width 307 height 21
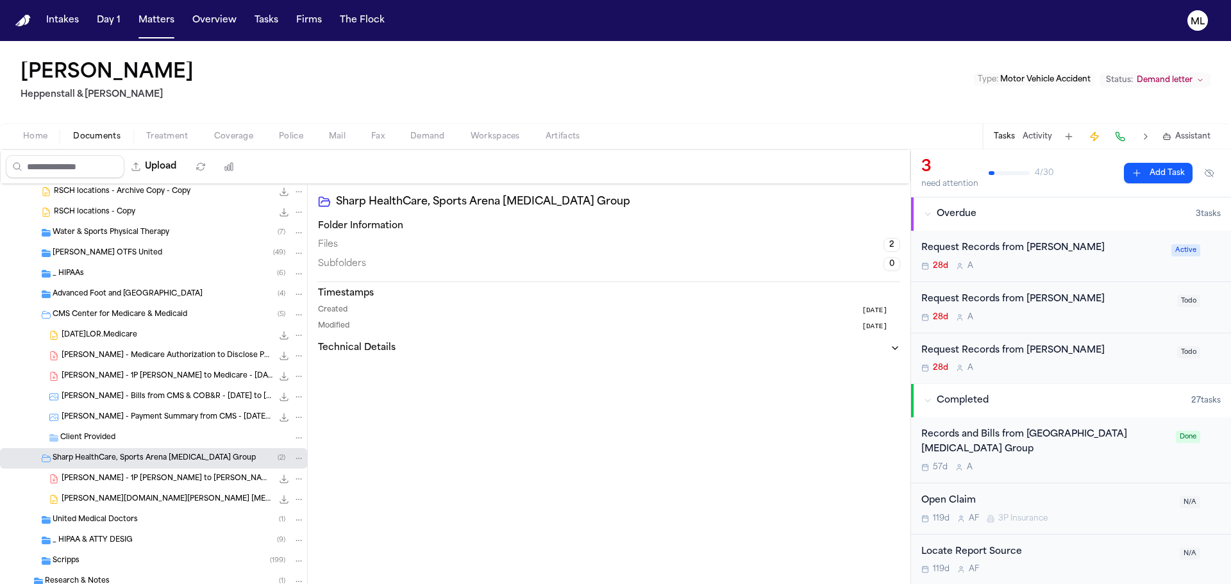
click at [169, 478] on span "D. Petersen - 1P LOR to Sharp HealthCare Sports Arena Podiatry Group - 4.8.25" at bounding box center [167, 479] width 211 height 11
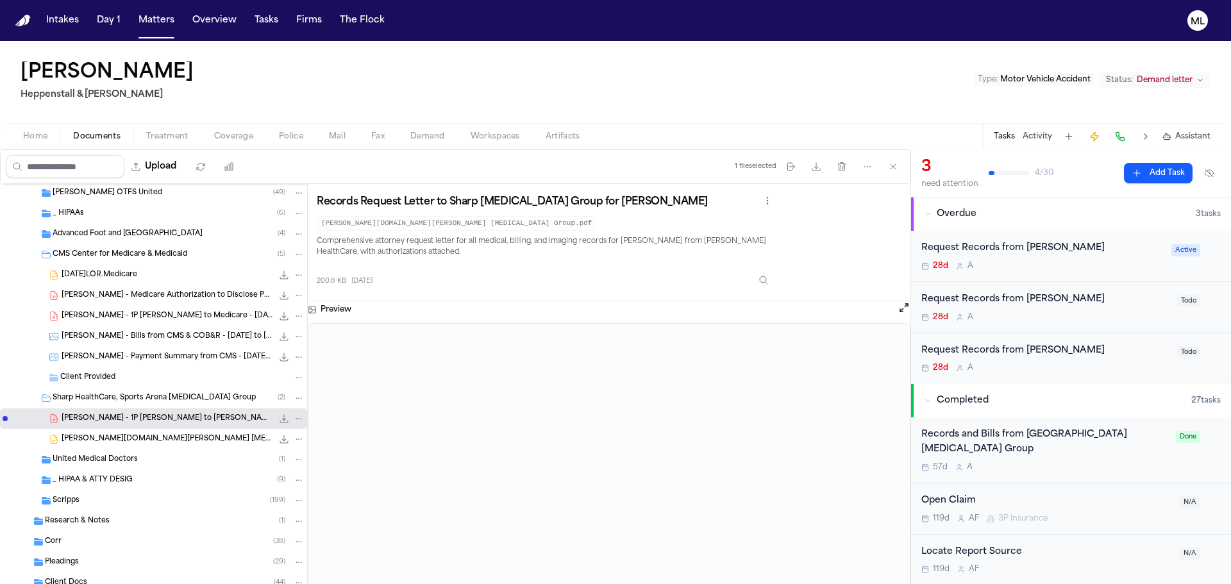
scroll to position [2245, 0]
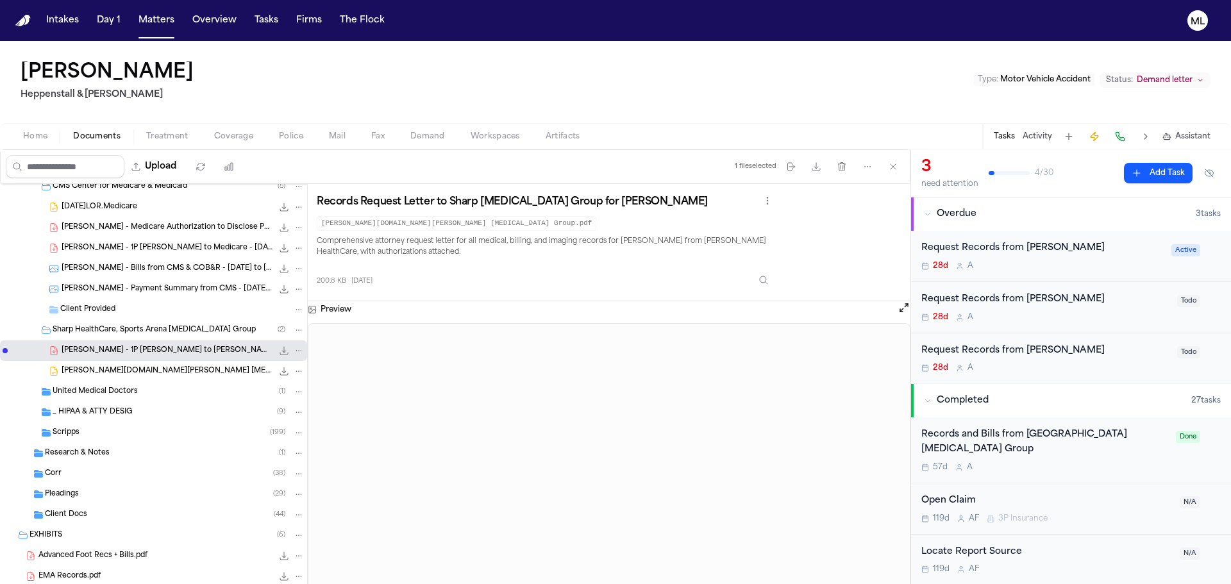
click at [128, 393] on span "United Medical Doctors" at bounding box center [95, 392] width 85 height 11
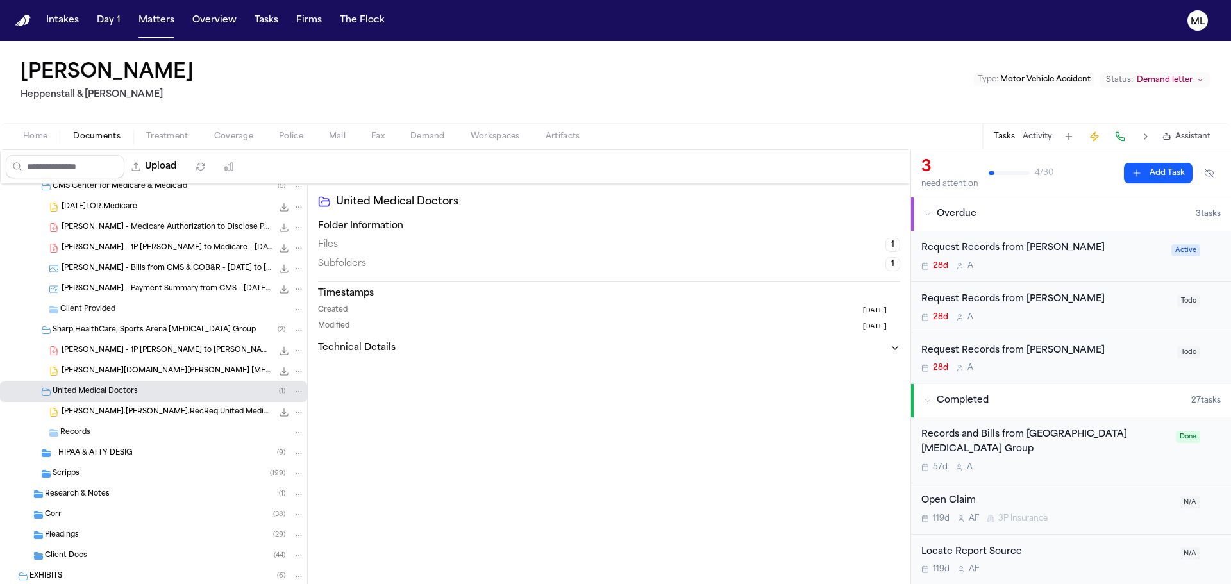
click at [135, 418] on div "Petersen.LOR.RecReq.United Medical Doctors 74.0 KB • DOCX" at bounding box center [183, 412] width 243 height 13
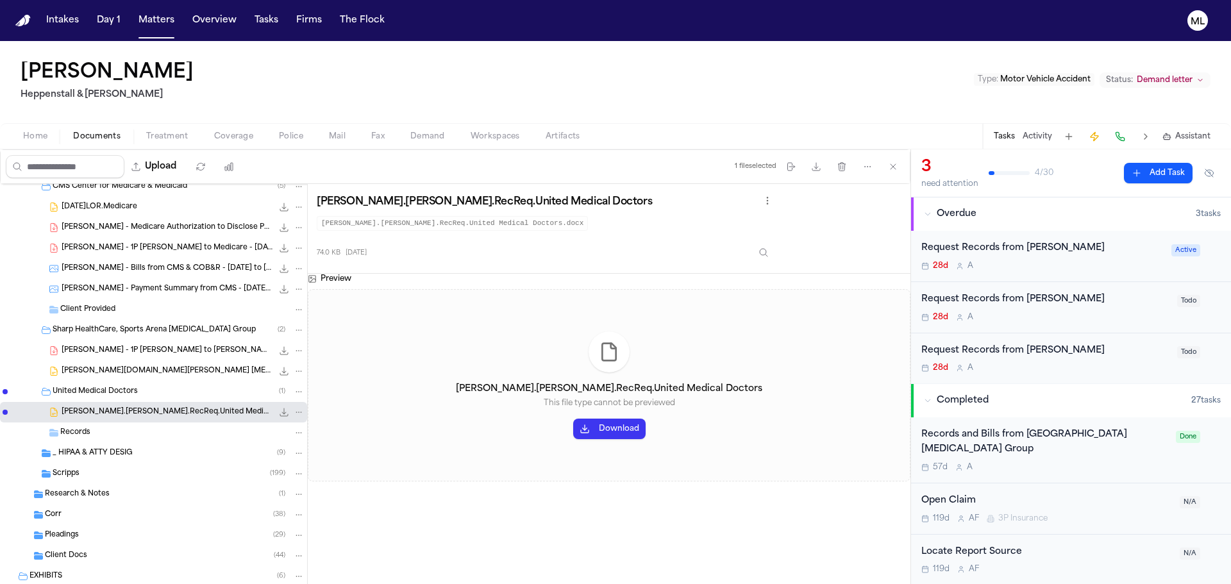
click at [99, 475] on div "Scripps ( 199 )" at bounding box center [179, 474] width 252 height 12
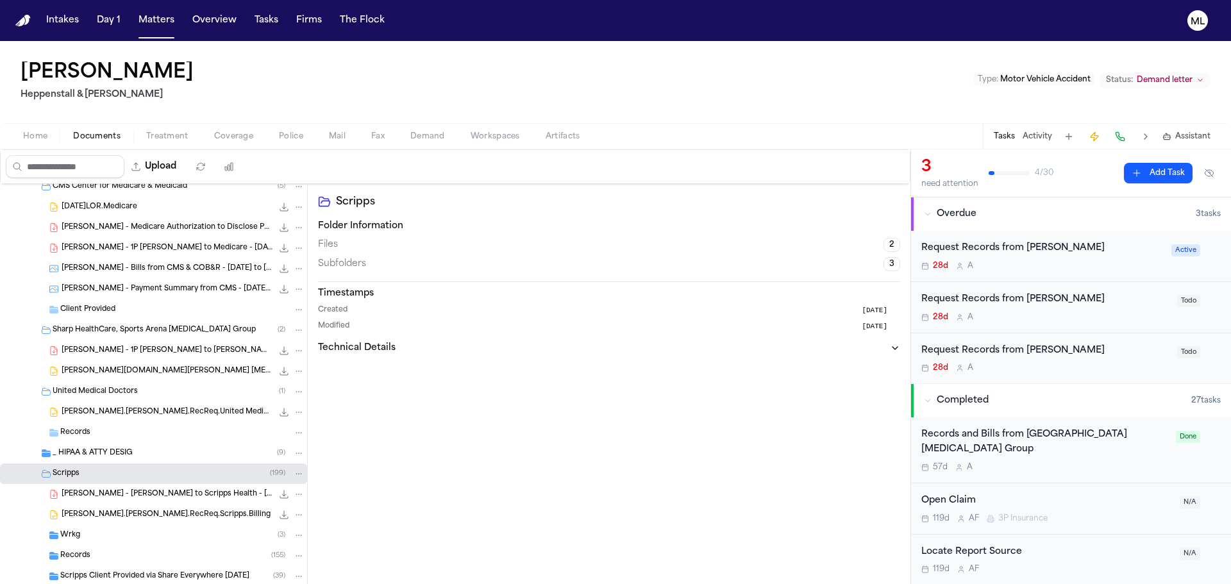
click at [126, 488] on div "D. Peterson - MR Auth to Scripps Health - 4.1.04 to 4.5.25 296.1 KB • PDF" at bounding box center [183, 494] width 243 height 13
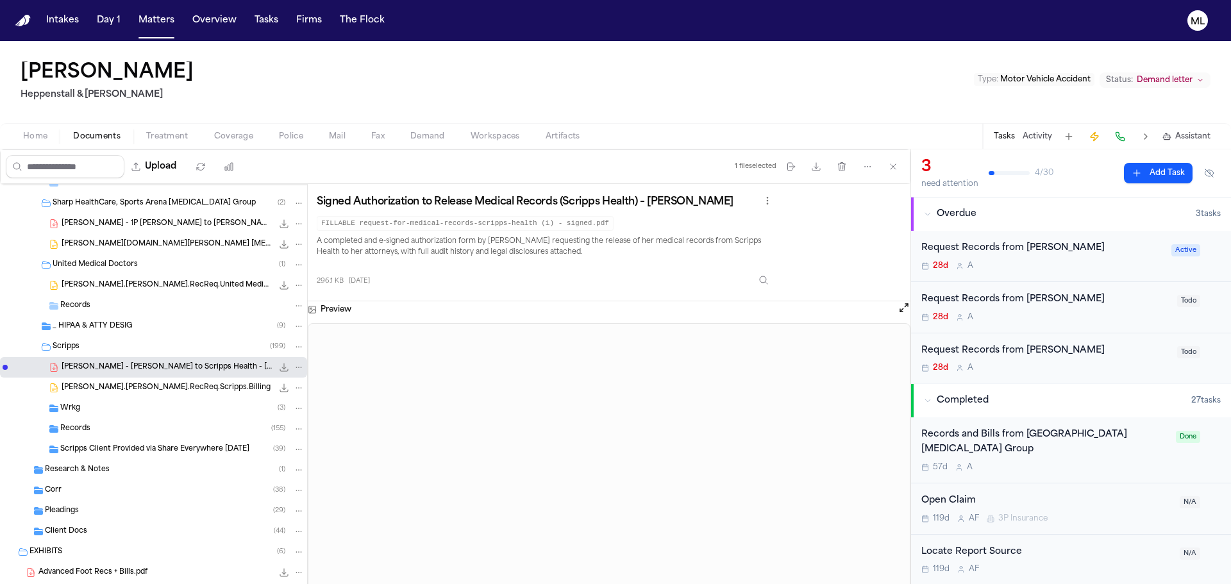
scroll to position [2373, 0]
click at [156, 391] on span "Petersen.LOR.RecReq.Scripps.Billing" at bounding box center [166, 387] width 209 height 11
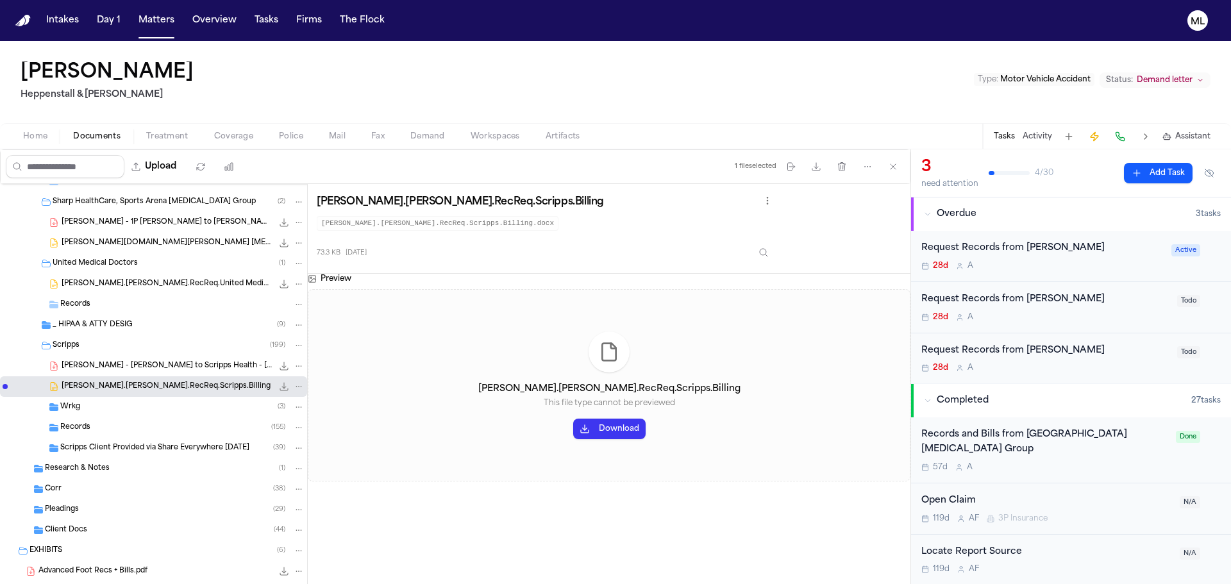
click at [142, 449] on span "Scripps Client Provided via Share Everywhere 24.08.16" at bounding box center [154, 448] width 189 height 11
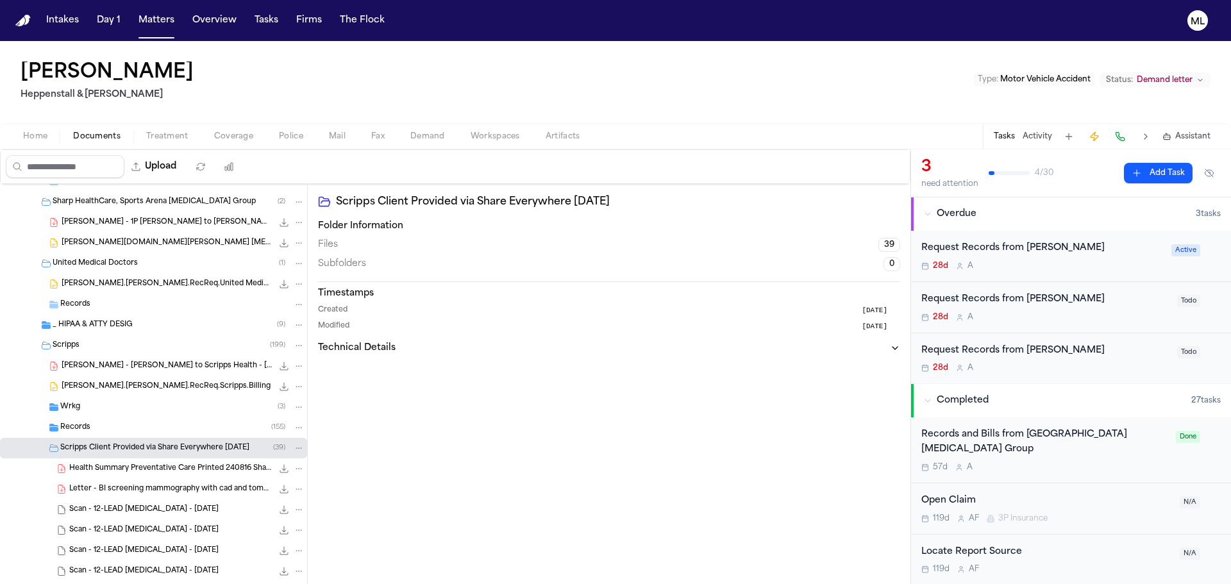
click at [142, 473] on span "Health Summary Preventative Care Printed 240816 Share Everywhere" at bounding box center [170, 469] width 203 height 11
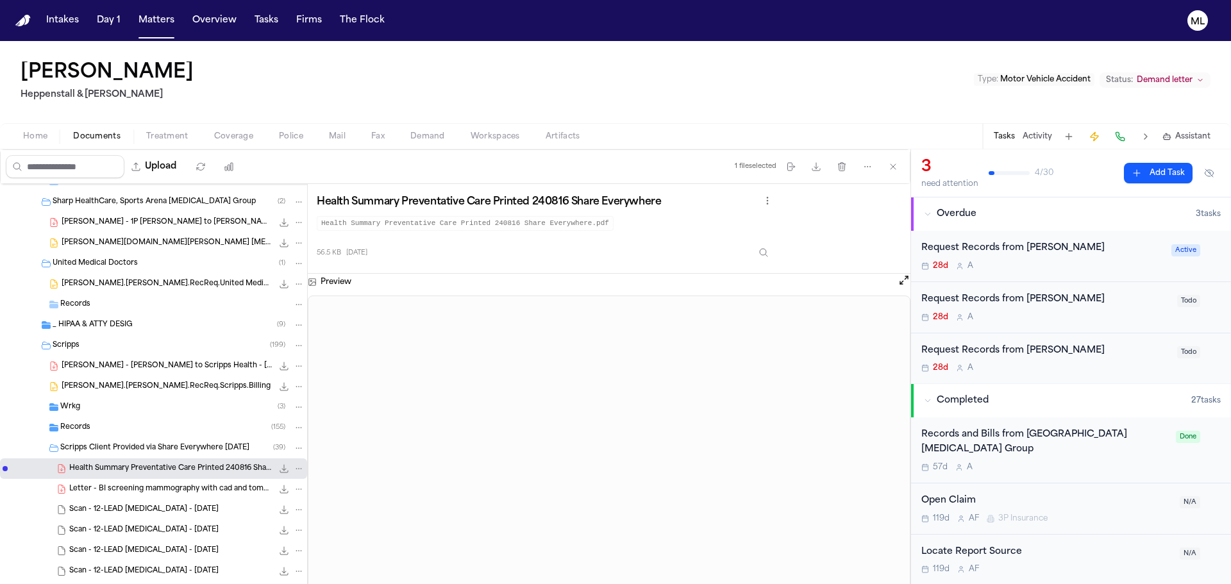
click at [110, 494] on span "Letter - BI screening mammography with cad and tomosynthesis bilateral" at bounding box center [170, 489] width 203 height 11
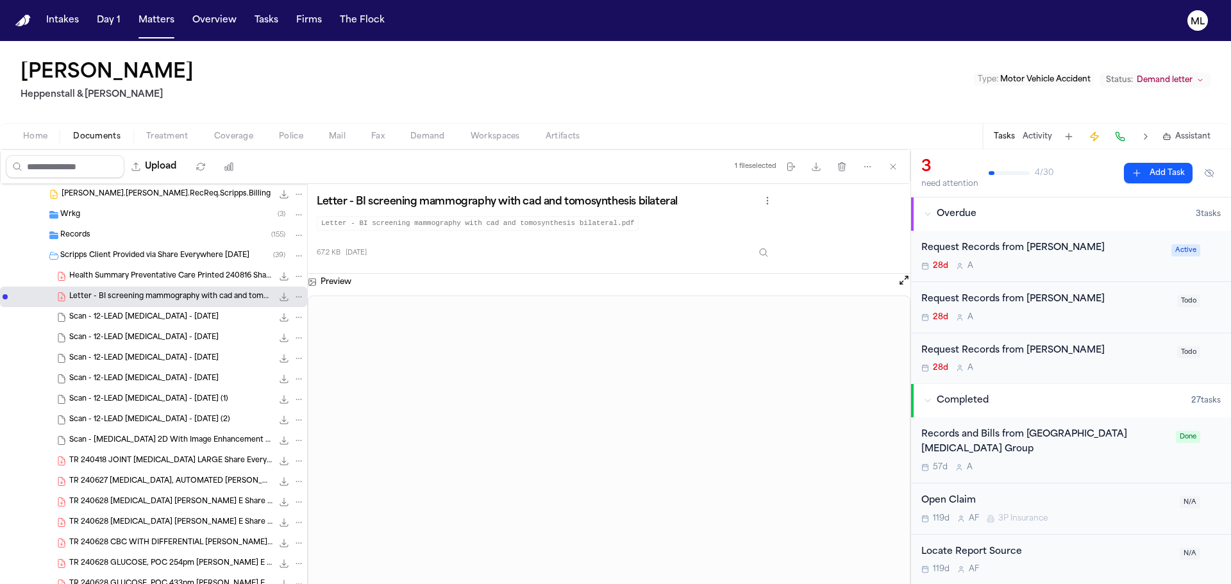
scroll to position [2694, 0]
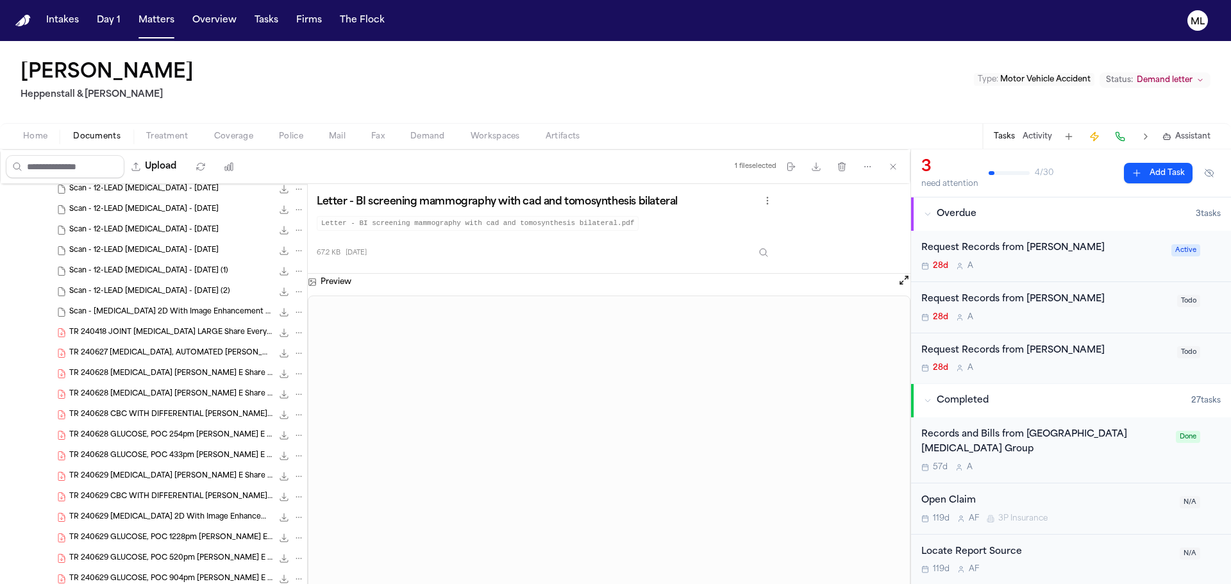
click at [151, 443] on div "TR 240628 GLUCOSE, POC 254pm Elizabeth E Share Everywhere 50.1 KB • PDF" at bounding box center [153, 435] width 307 height 21
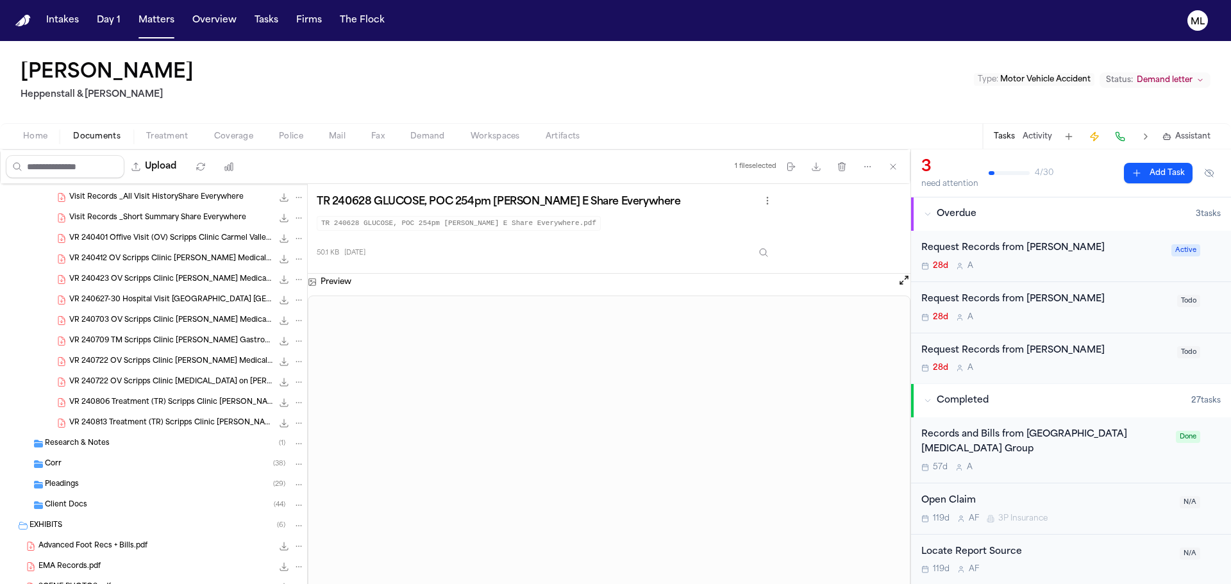
scroll to position [3207, 0]
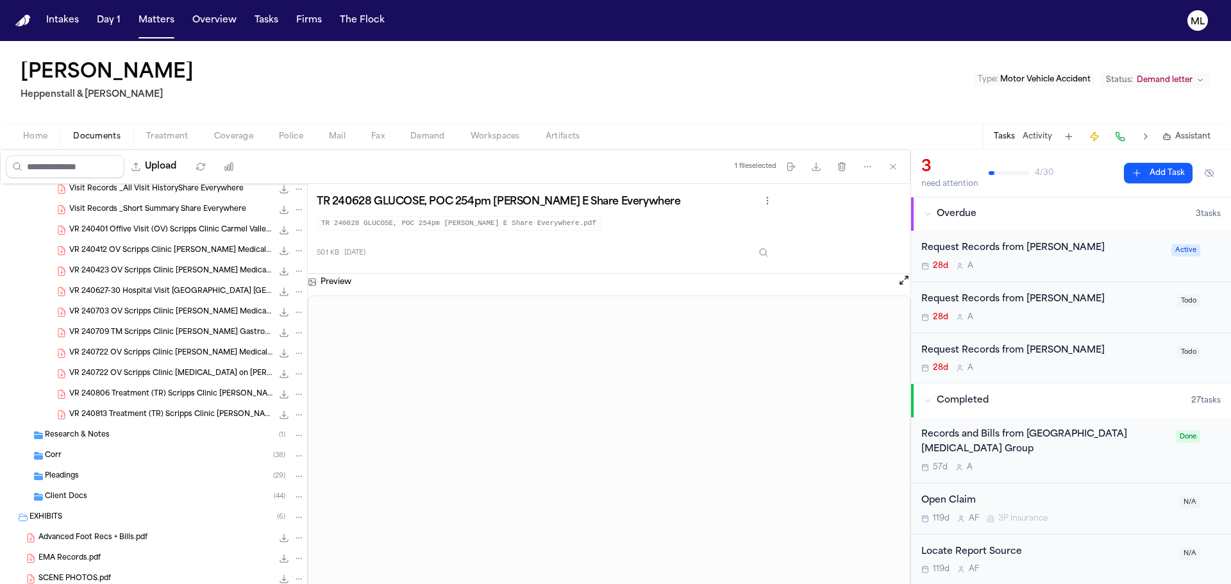
click at [116, 494] on div "Client Docs ( 44 )" at bounding box center [175, 497] width 260 height 12
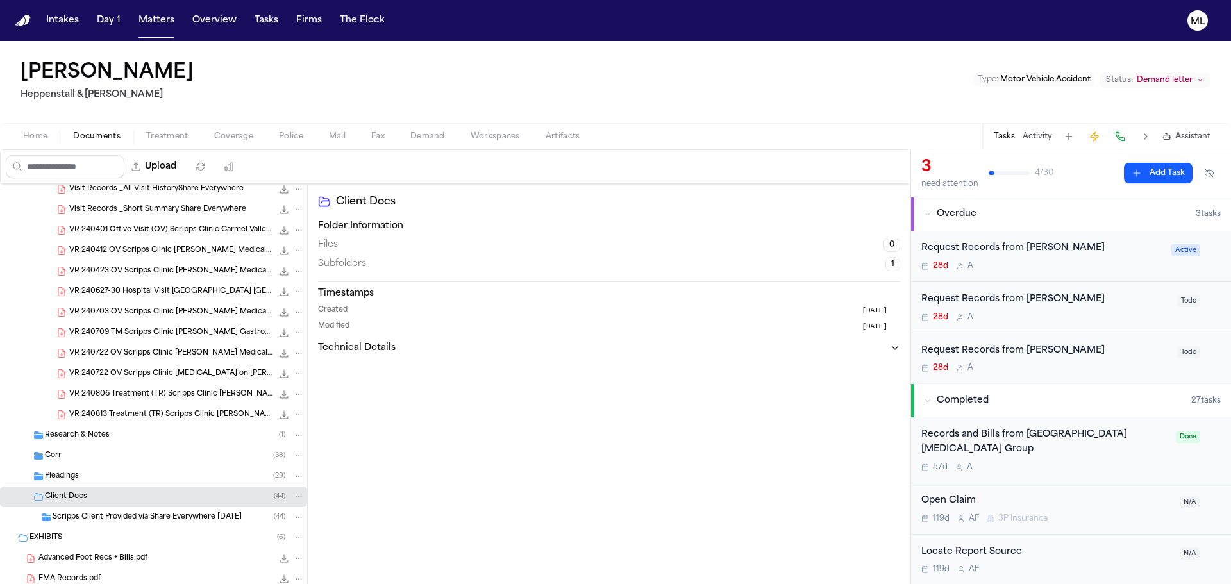
click at [163, 514] on span "Scripps Client Provided via Share Everywhere 24.08.16" at bounding box center [147, 517] width 189 height 11
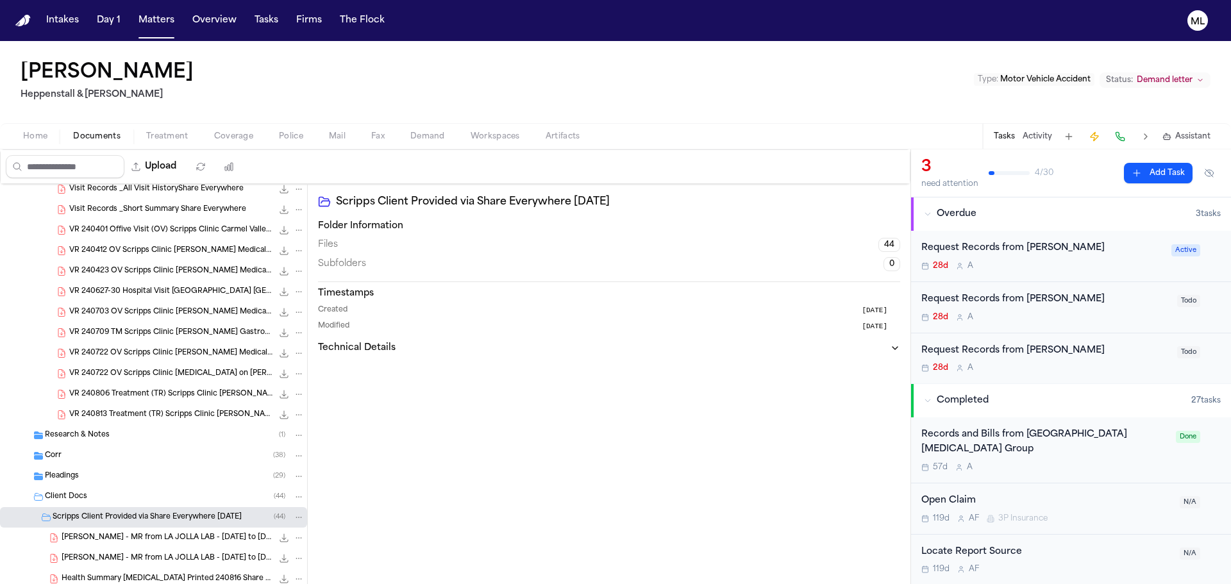
click at [88, 539] on span "D. Peterson - MR from LA JOLLA LAB - 6.28.24 to 6.28.24" at bounding box center [167, 538] width 211 height 11
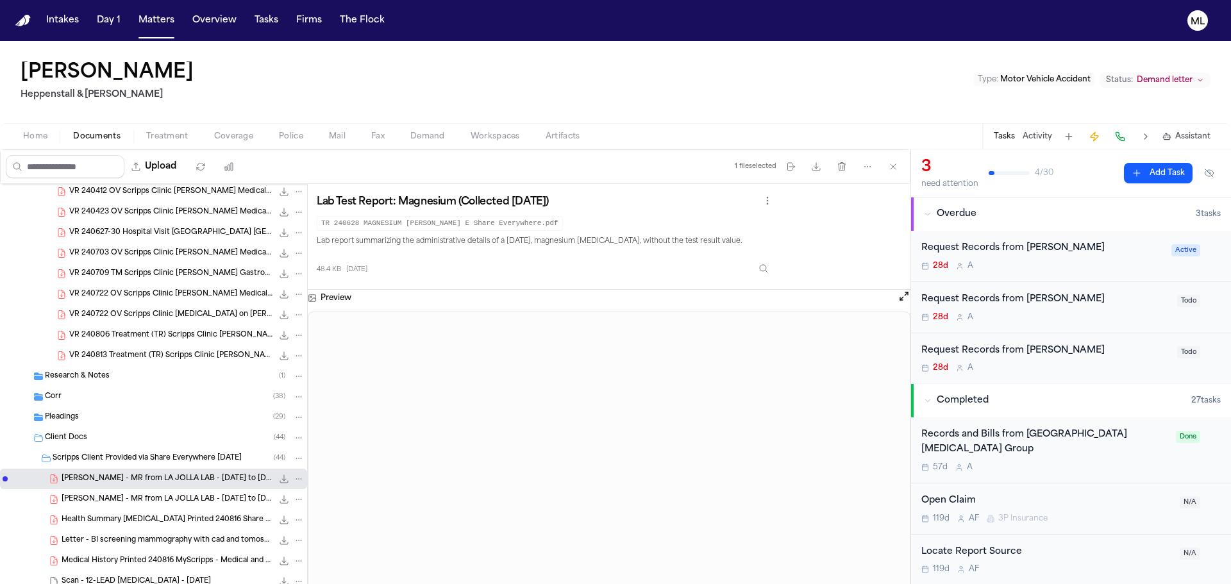
scroll to position [3335, 0]
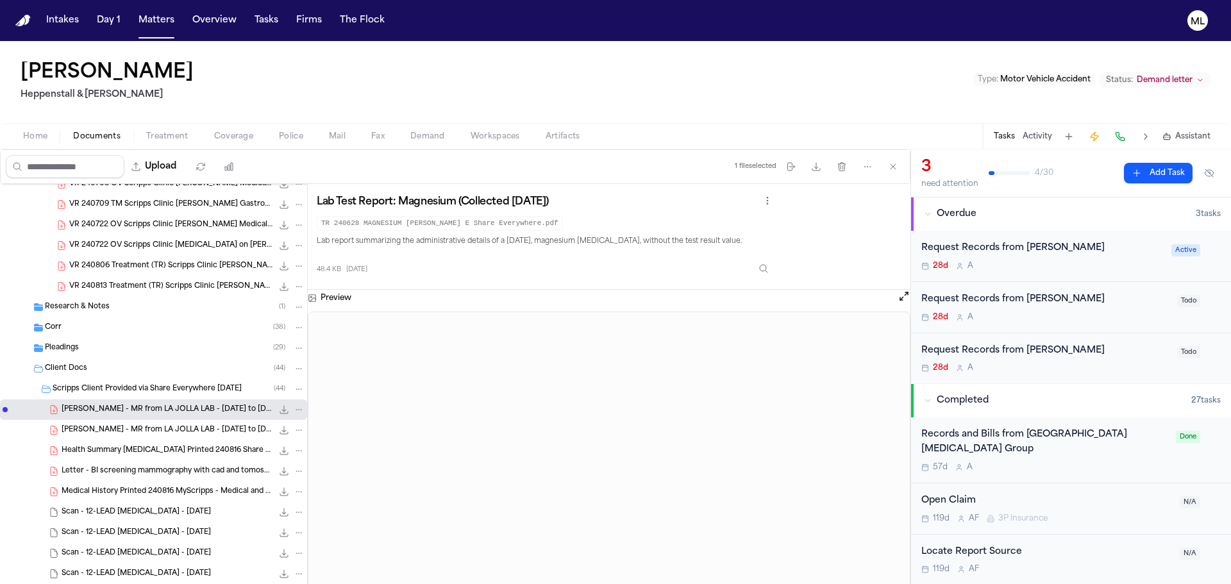
click at [136, 450] on span "Health Summary Allergies Printed 240816 Share Everywhere" at bounding box center [167, 451] width 211 height 11
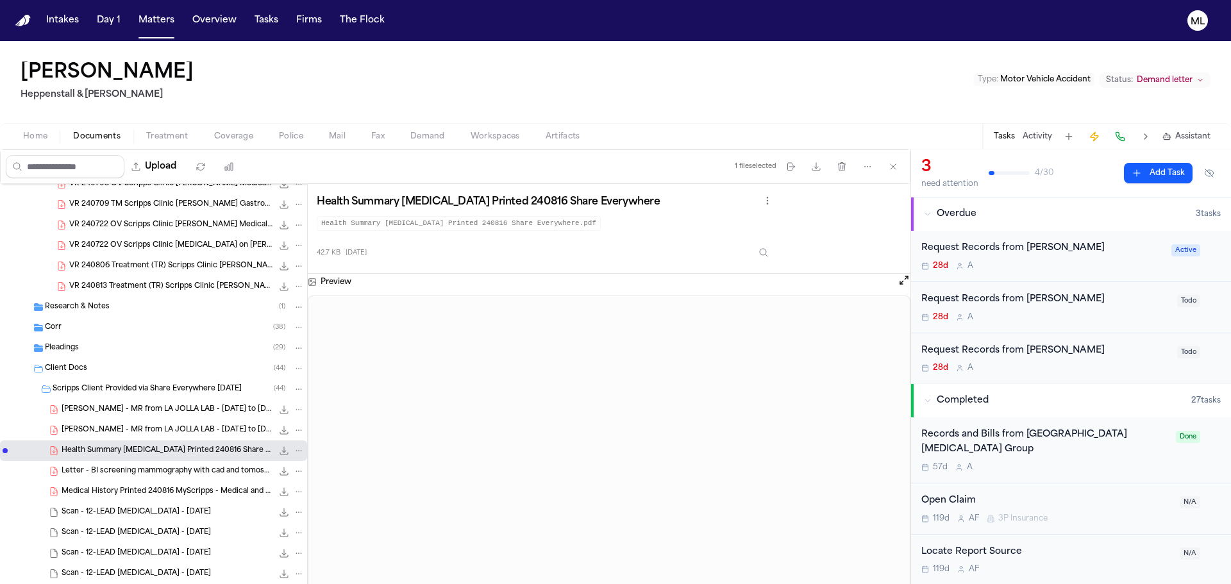
click at [124, 351] on div "Pleadings ( 29 )" at bounding box center [175, 349] width 260 height 12
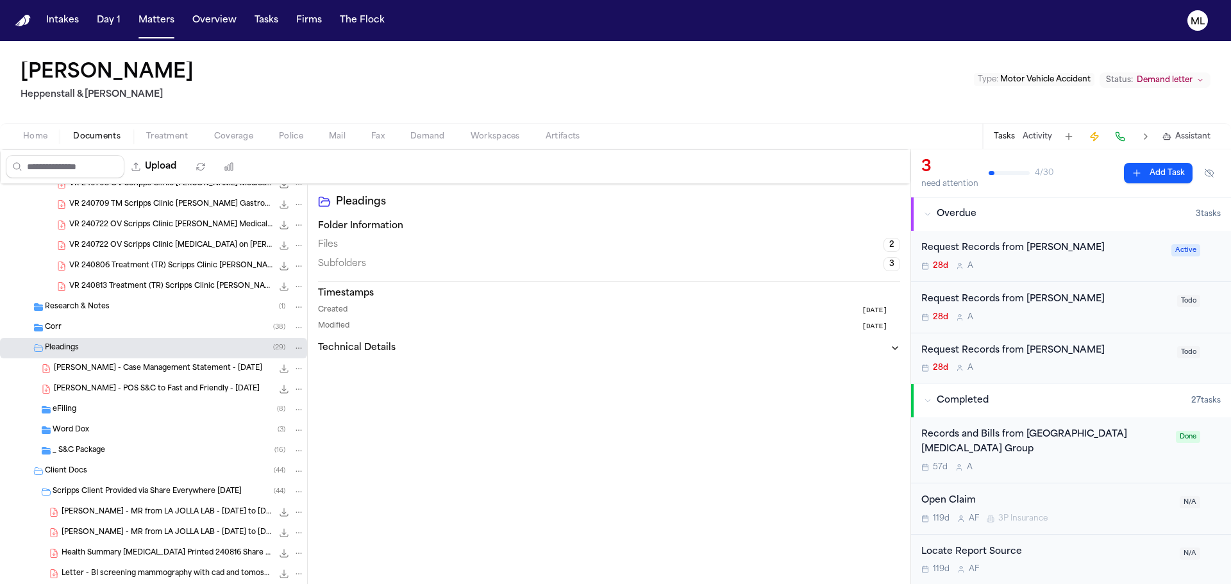
click at [127, 367] on span "D. Peterson - Case Management Statement - 1.14.25" at bounding box center [158, 369] width 208 height 11
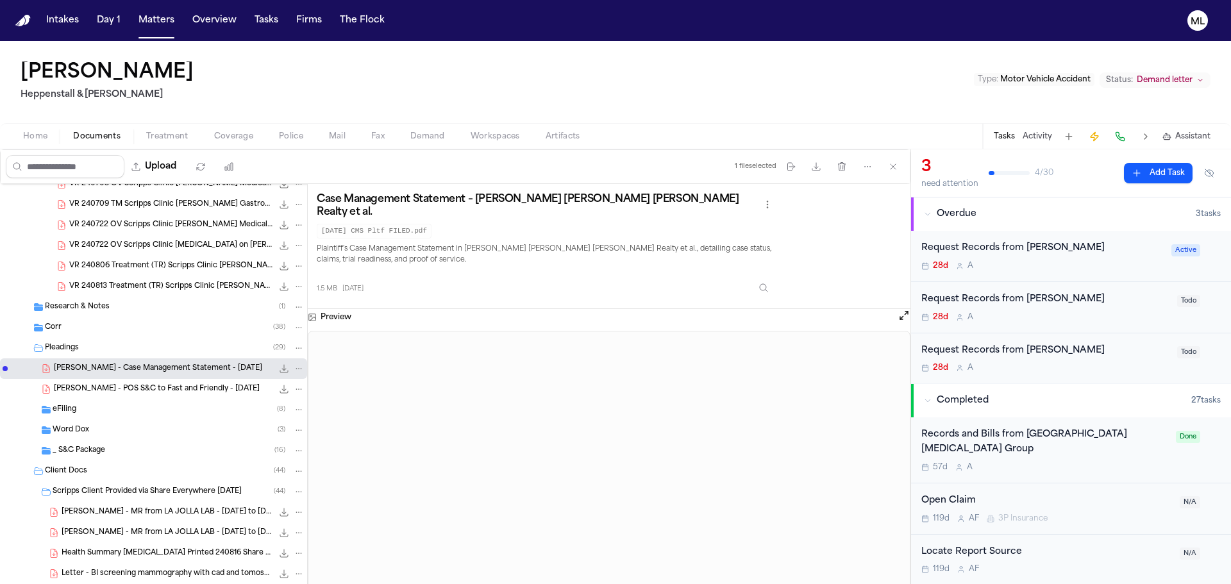
click at [140, 391] on span "D. Peterson - POS S&C to Fast and Friendly - 10.10.24" at bounding box center [157, 389] width 206 height 11
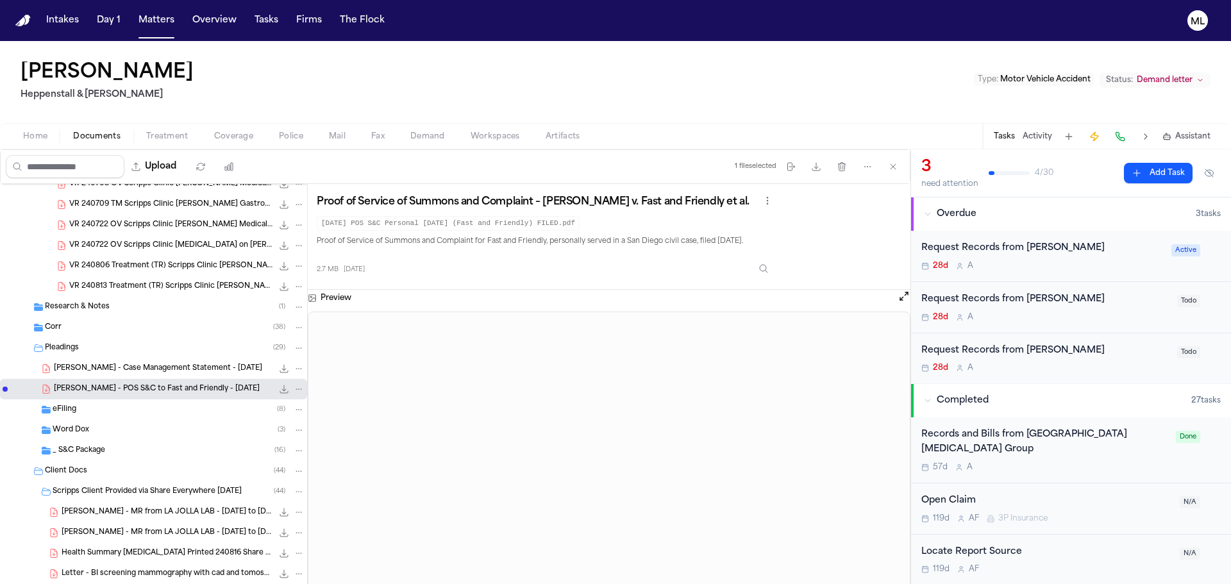
click at [137, 325] on div "Corr ( 38 )" at bounding box center [175, 328] width 260 height 12
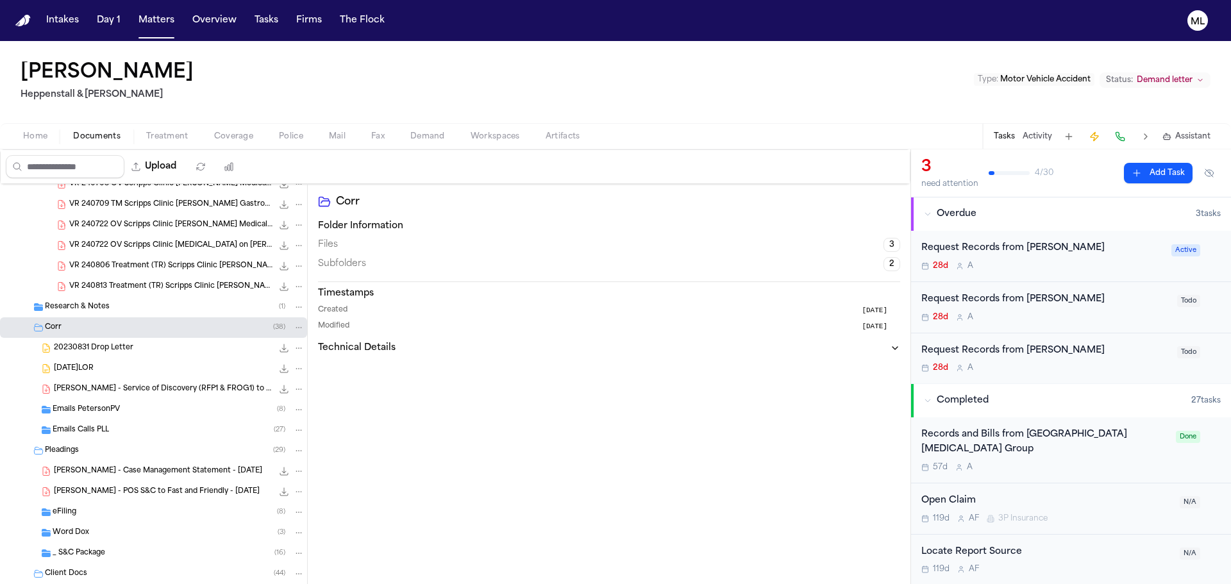
click at [146, 346] on div "20230831 Drop Letter 291.8 KB • DOCX" at bounding box center [179, 348] width 251 height 13
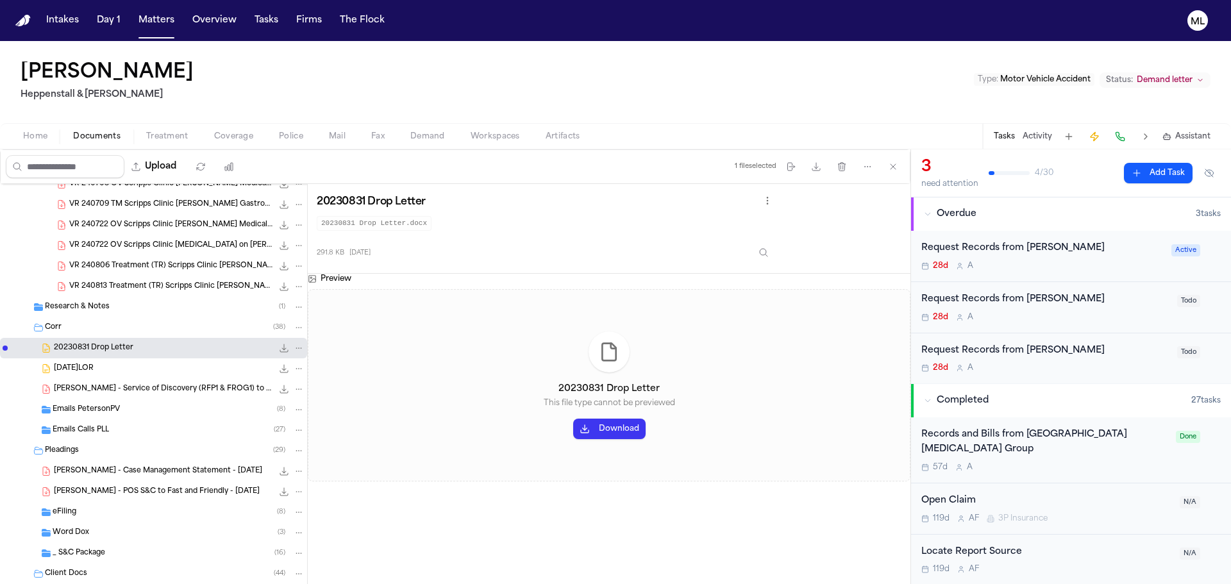
click at [156, 389] on span "D. Peterson - Service of Discovery (RFP1 & FROG1) to Fast & Friendly - 12.9.24" at bounding box center [163, 389] width 219 height 11
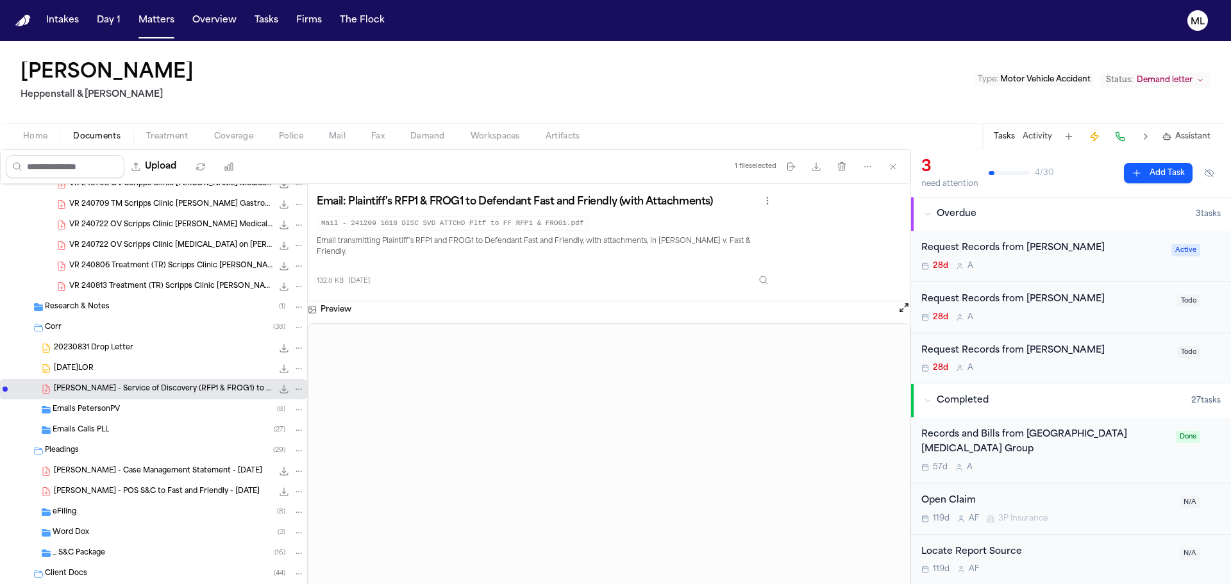
click at [149, 303] on div "Research & Notes ( 1 )" at bounding box center [175, 307] width 260 height 12
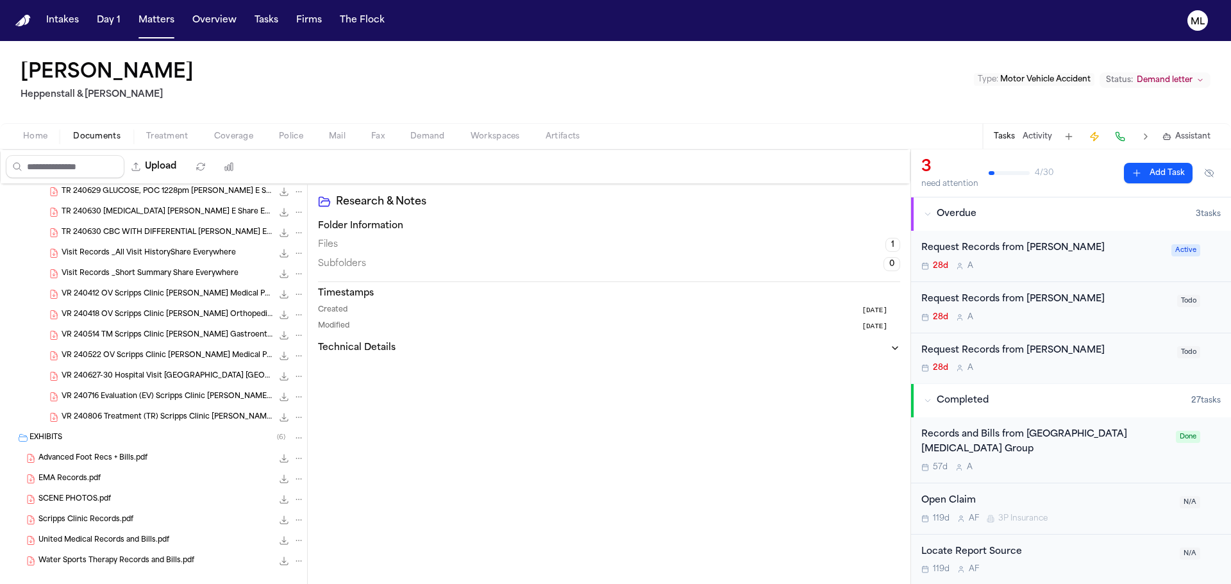
scroll to position [4453, 0]
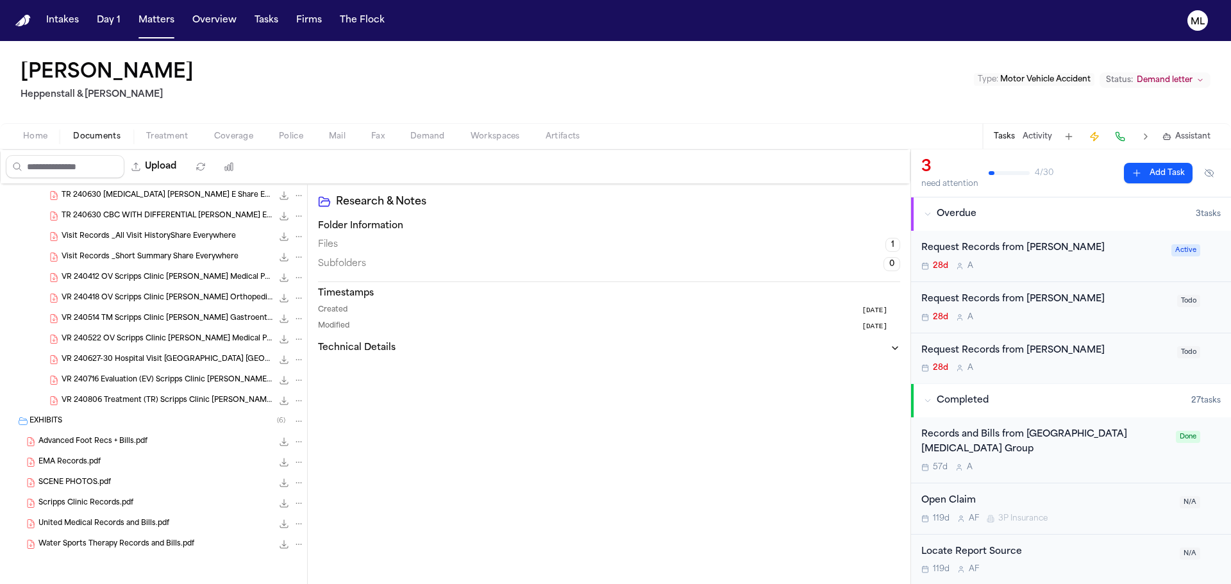
click at [131, 464] on div "EMA Records.pdf 8.3 MB • PDF" at bounding box center [171, 462] width 266 height 13
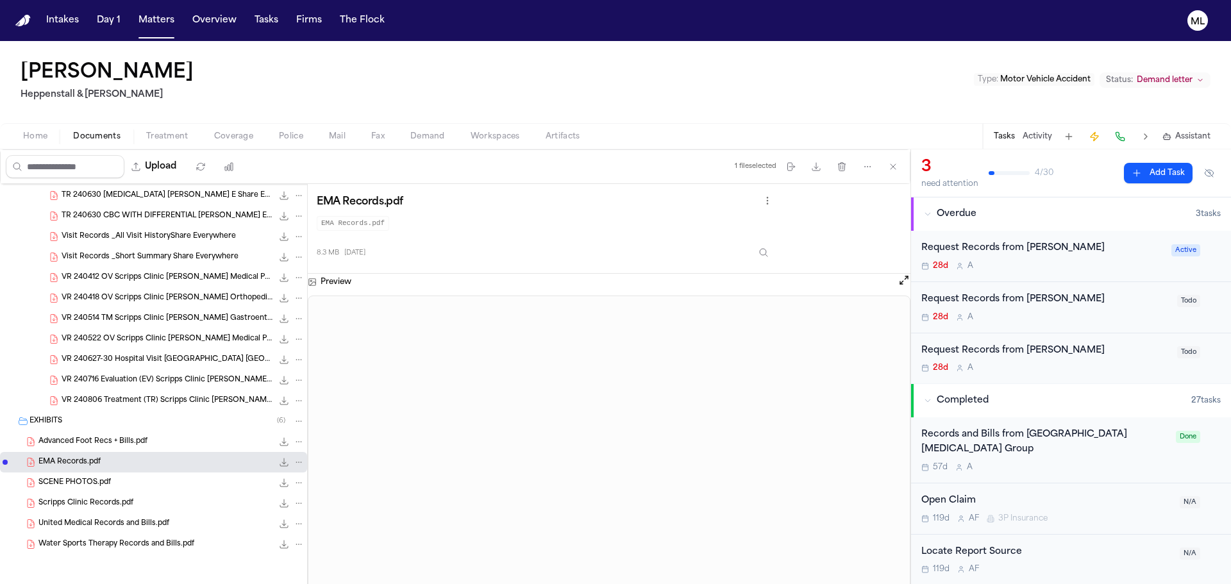
click at [1108, 258] on div "Request Records from Dr. Rhee 28d A" at bounding box center [1043, 256] width 242 height 30
click at [155, 15] on button "Matters" at bounding box center [156, 20] width 46 height 23
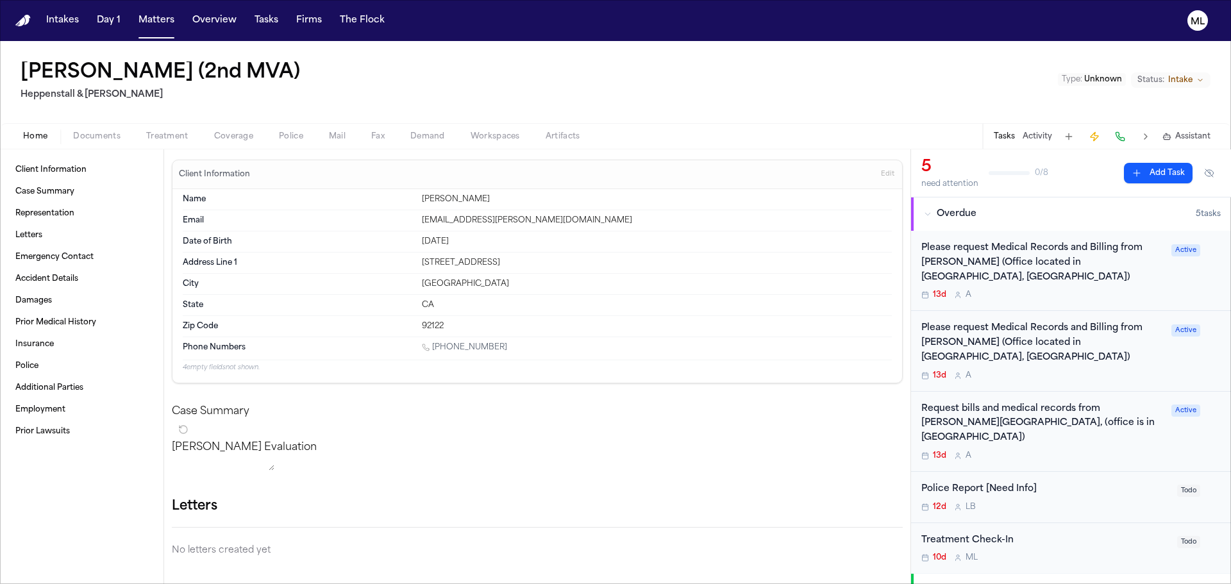
click at [1093, 451] on div "13d A" at bounding box center [1043, 456] width 242 height 10
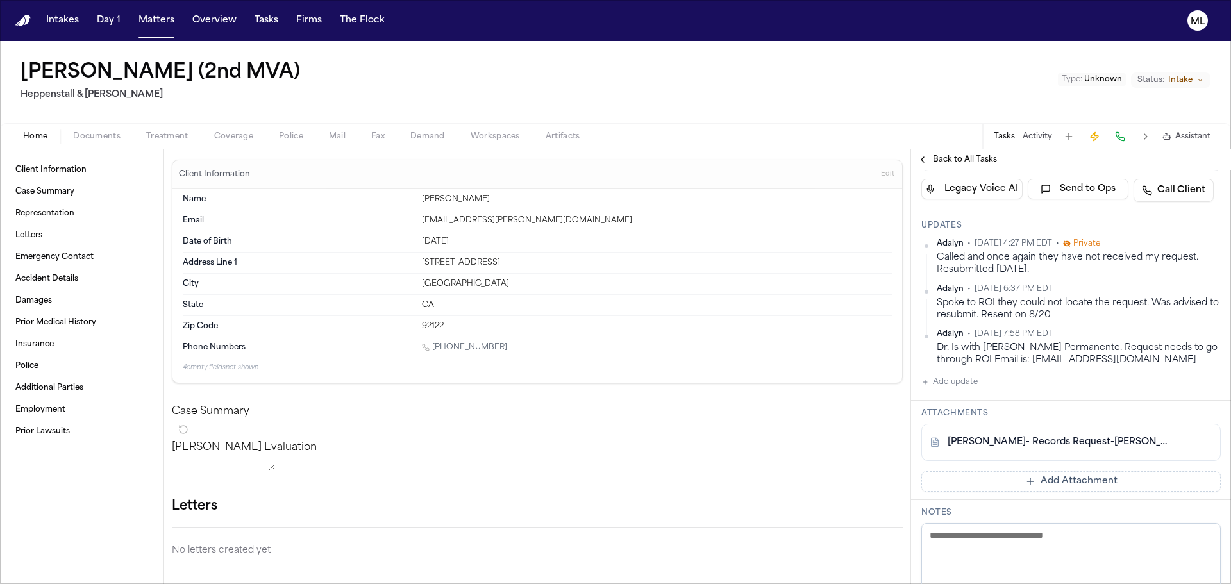
scroll to position [192, 0]
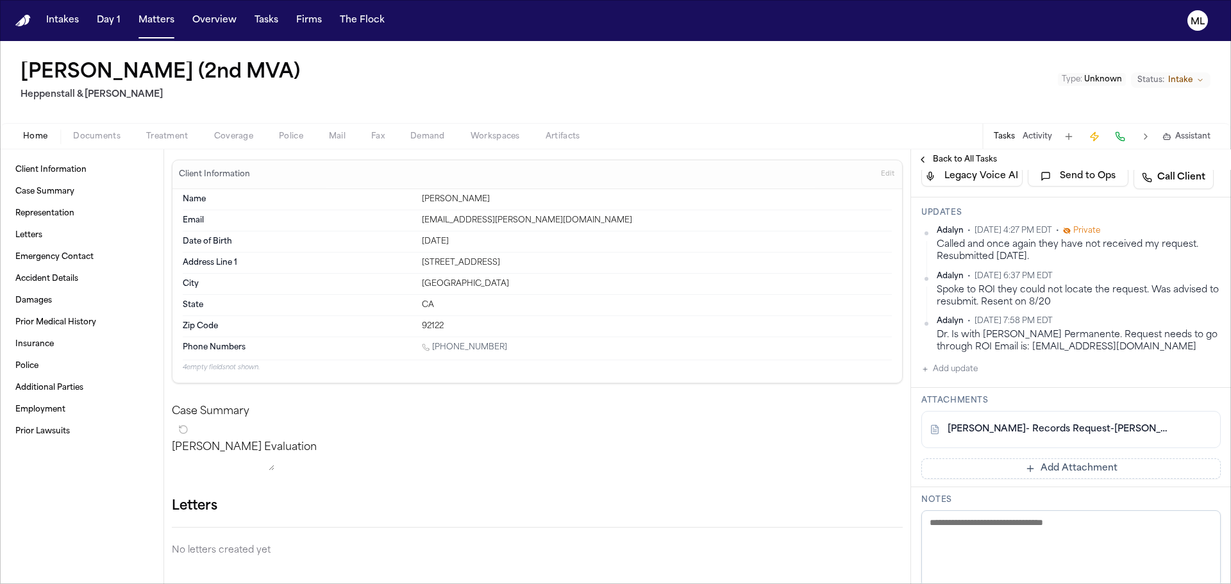
click at [1062, 423] on link "Dr. Eugene Y. Rhee- Records Request-D.Peterson.pdf" at bounding box center [1058, 429] width 221 height 13
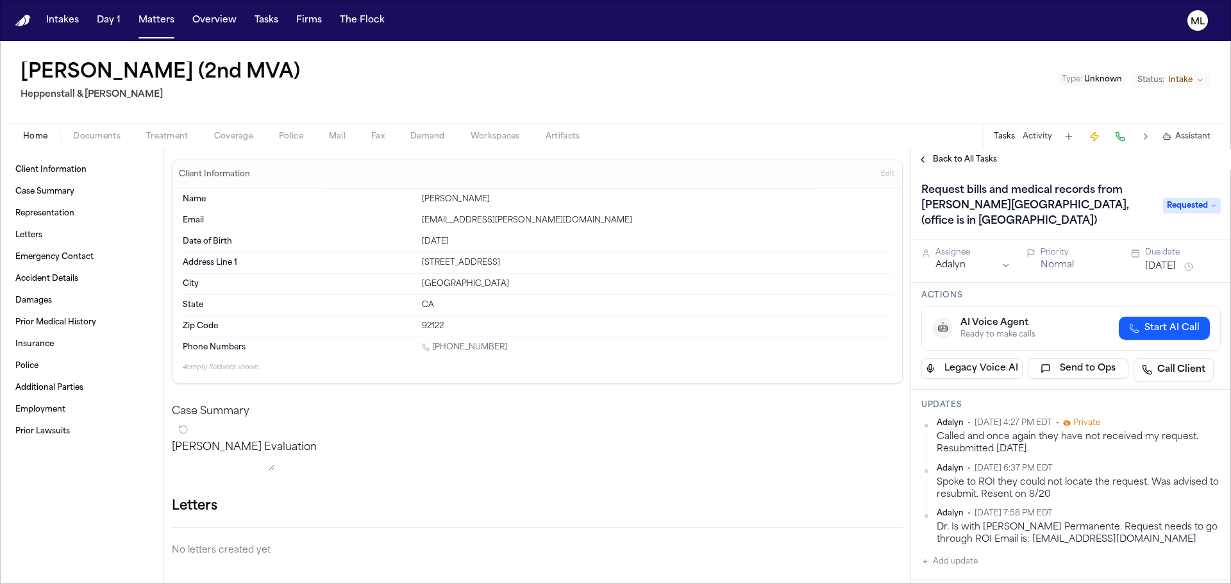
click at [162, 18] on button "Matters" at bounding box center [156, 20] width 46 height 23
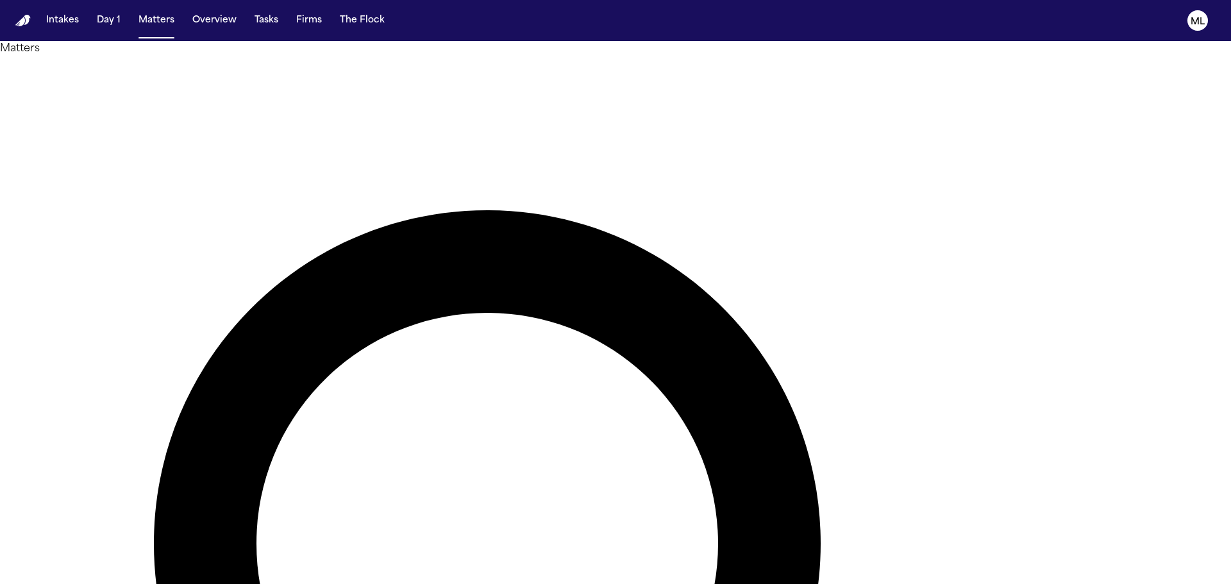
type input "*"
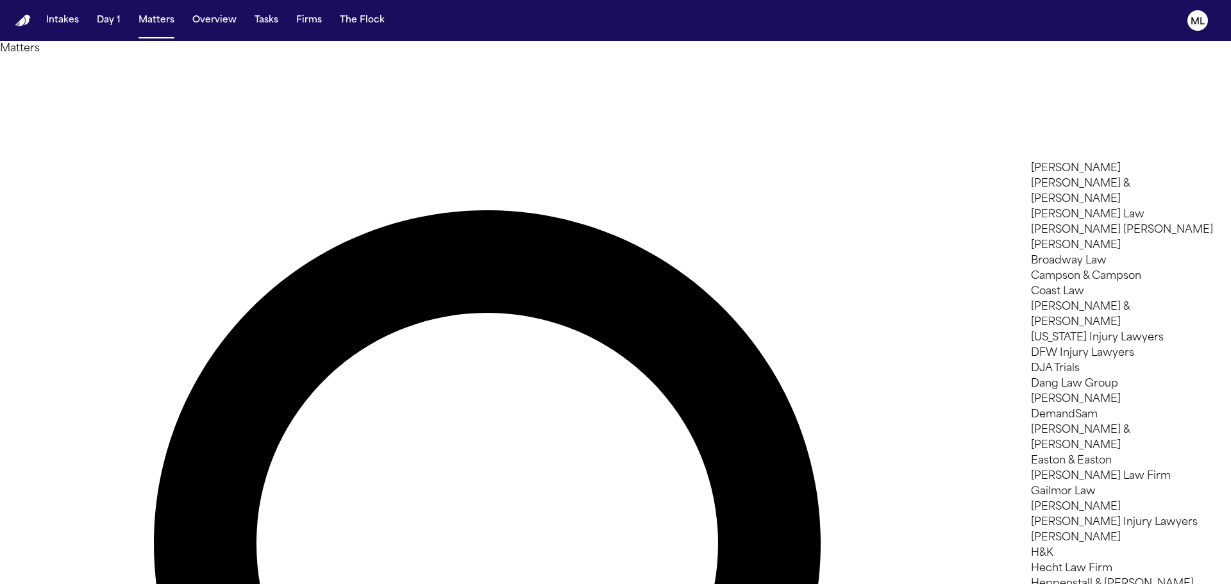
click at [1117, 300] on li "Coast Law" at bounding box center [1122, 291] width 182 height 15
click at [83, 584] on div at bounding box center [615, 584] width 1231 height 0
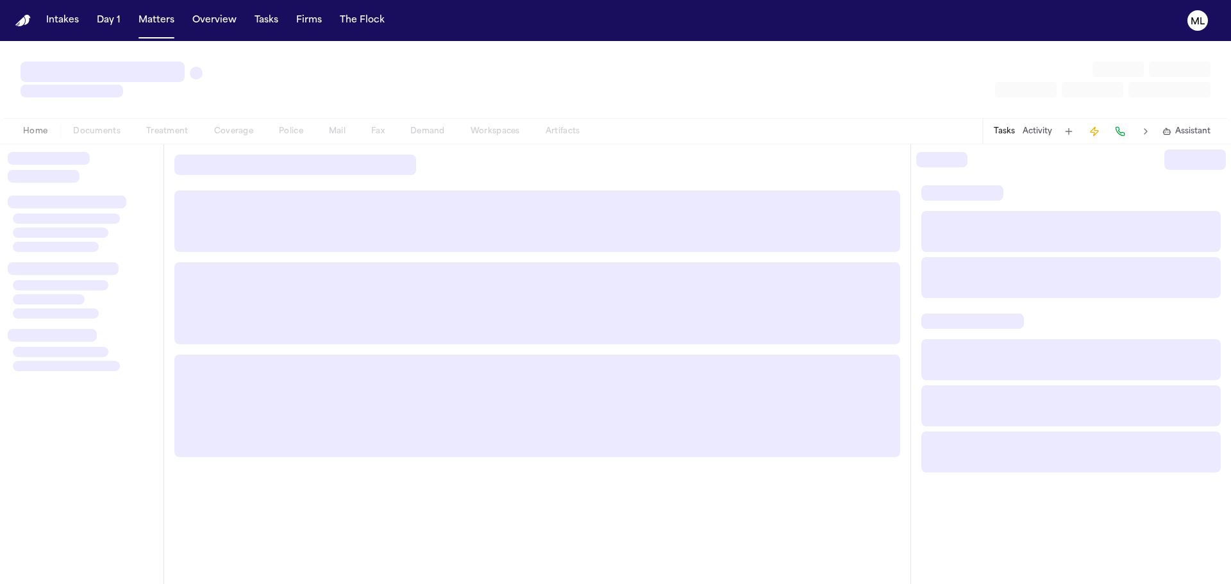
click at [78, 176] on div at bounding box center [44, 176] width 72 height 13
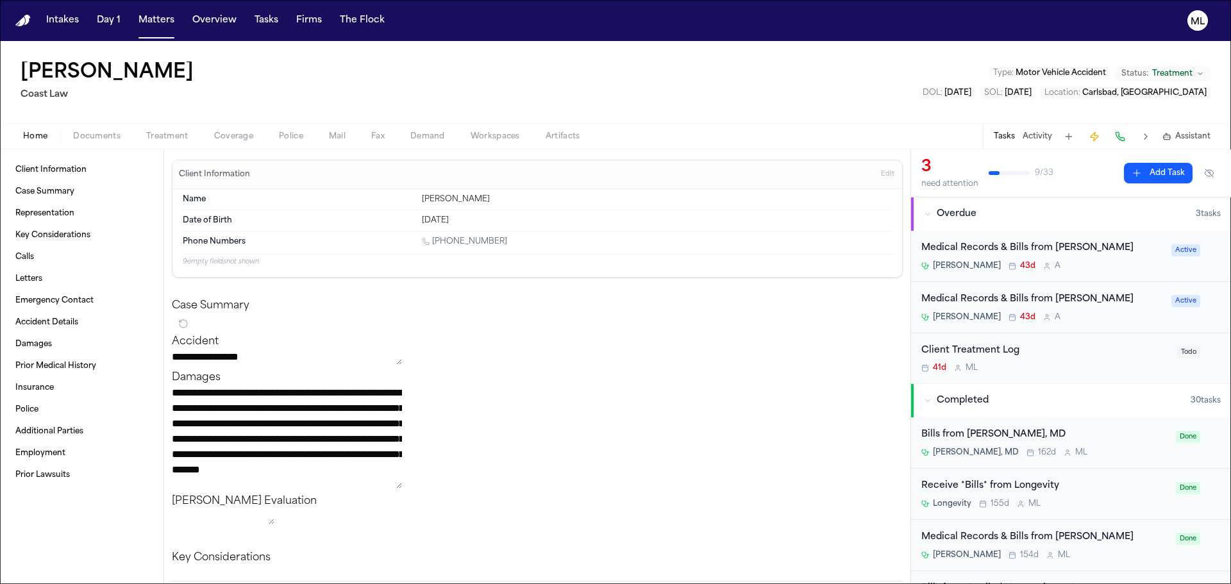
click at [1180, 134] on span "Assistant" at bounding box center [1193, 136] width 35 height 10
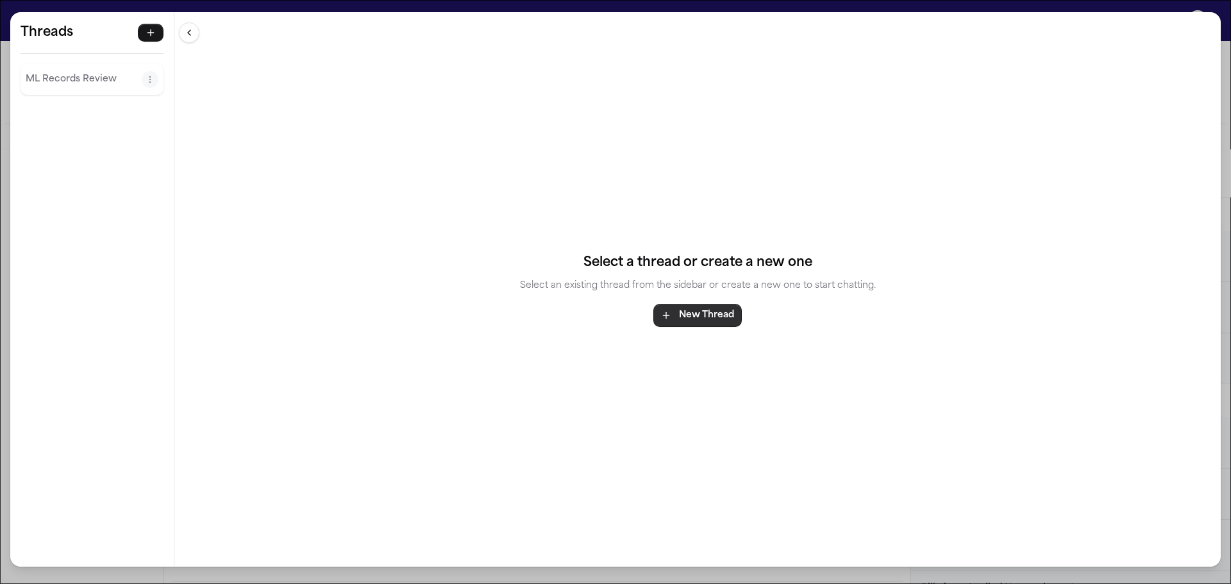
click at [677, 312] on button "New Thread" at bounding box center [698, 315] width 89 height 23
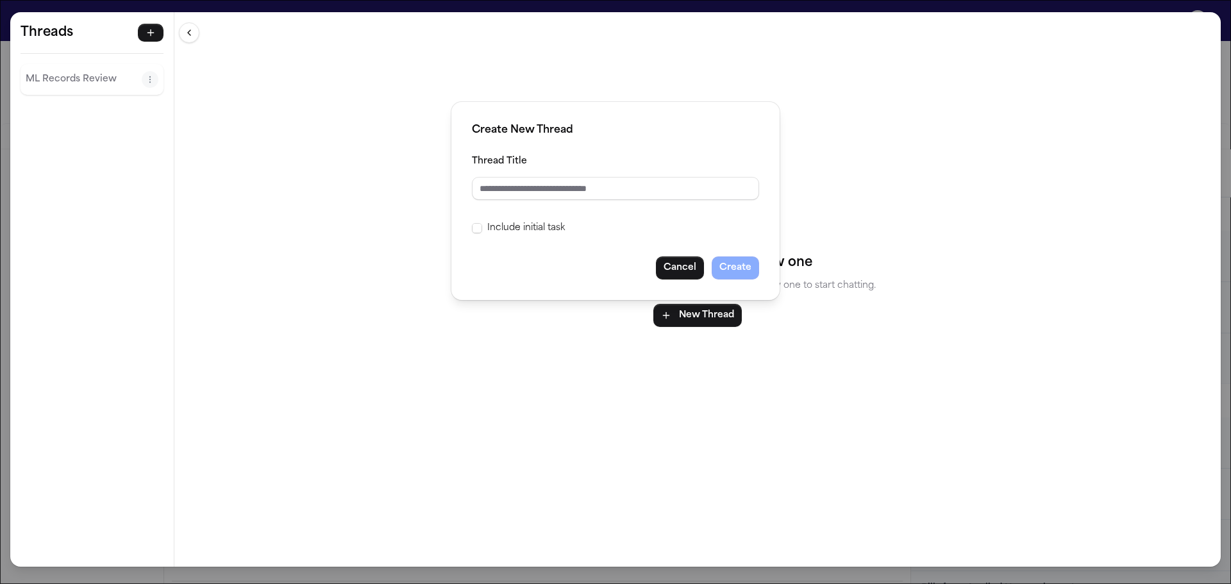
click at [514, 229] on label "Include initial task" at bounding box center [526, 228] width 78 height 15
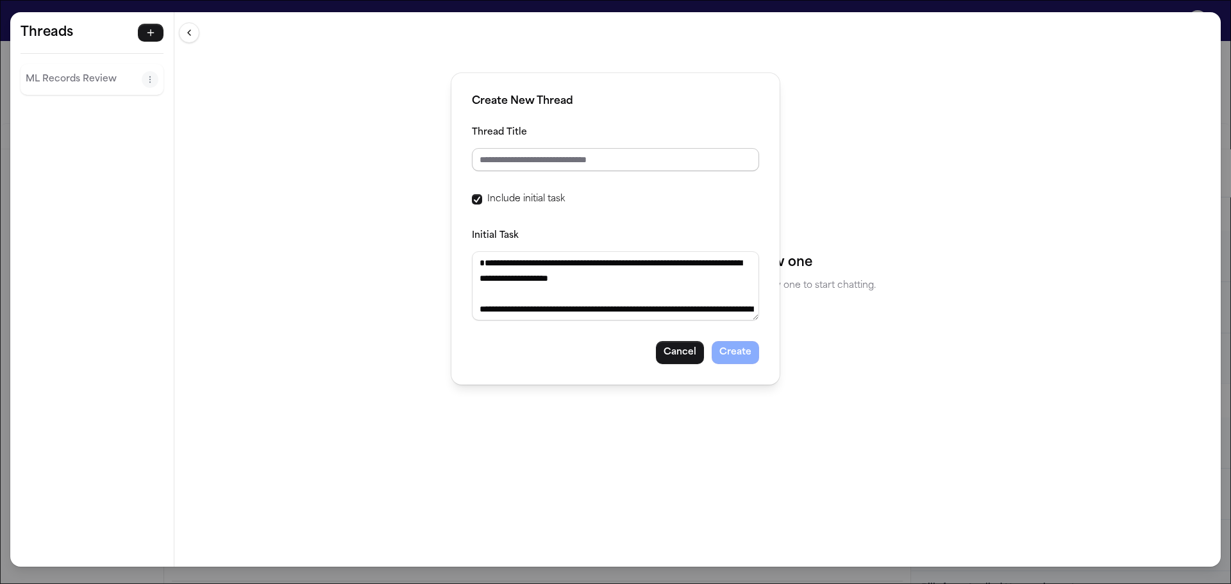
click at [548, 160] on input "Thread Title" at bounding box center [615, 159] width 287 height 23
type input "**********"
click at [735, 353] on button "Create" at bounding box center [735, 352] width 47 height 23
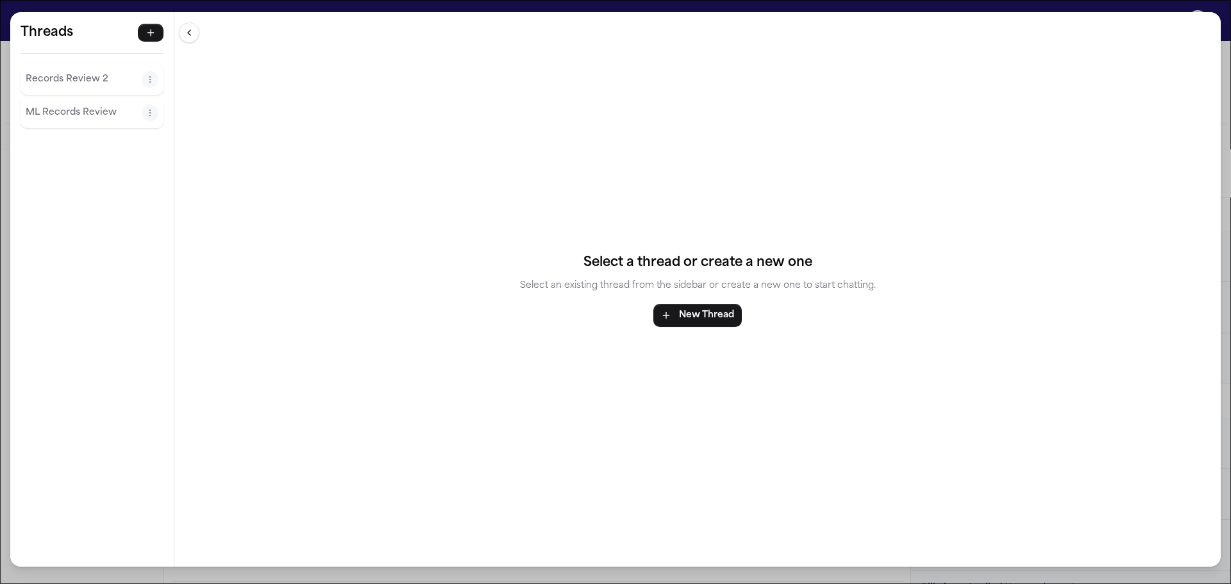
click at [83, 81] on p "Records Review 2" at bounding box center [84, 79] width 116 height 15
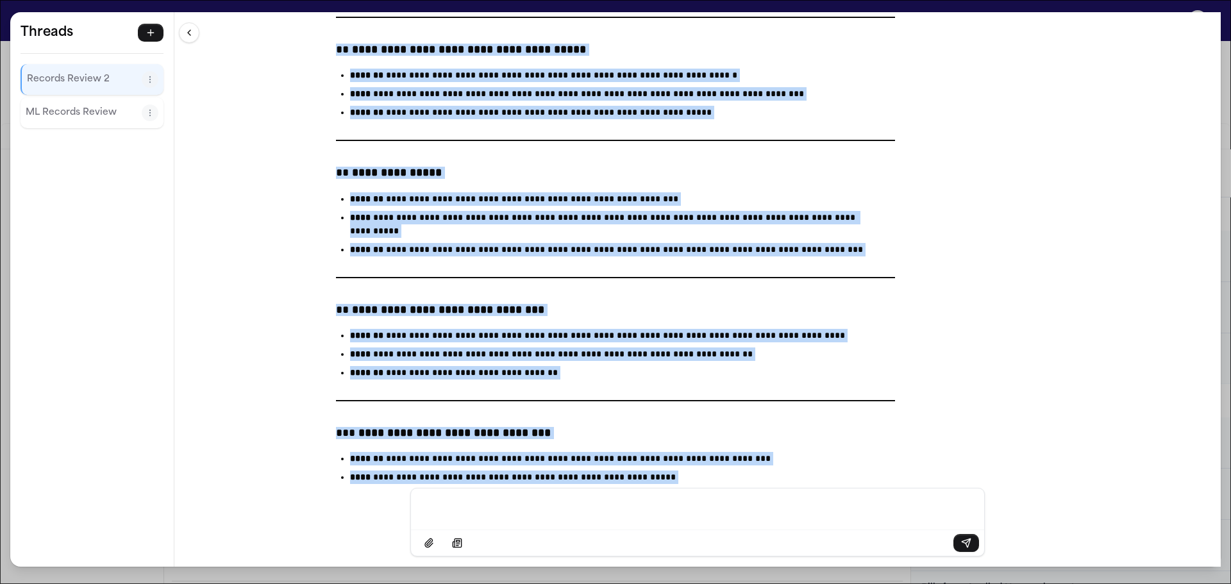
scroll to position [23758, 0]
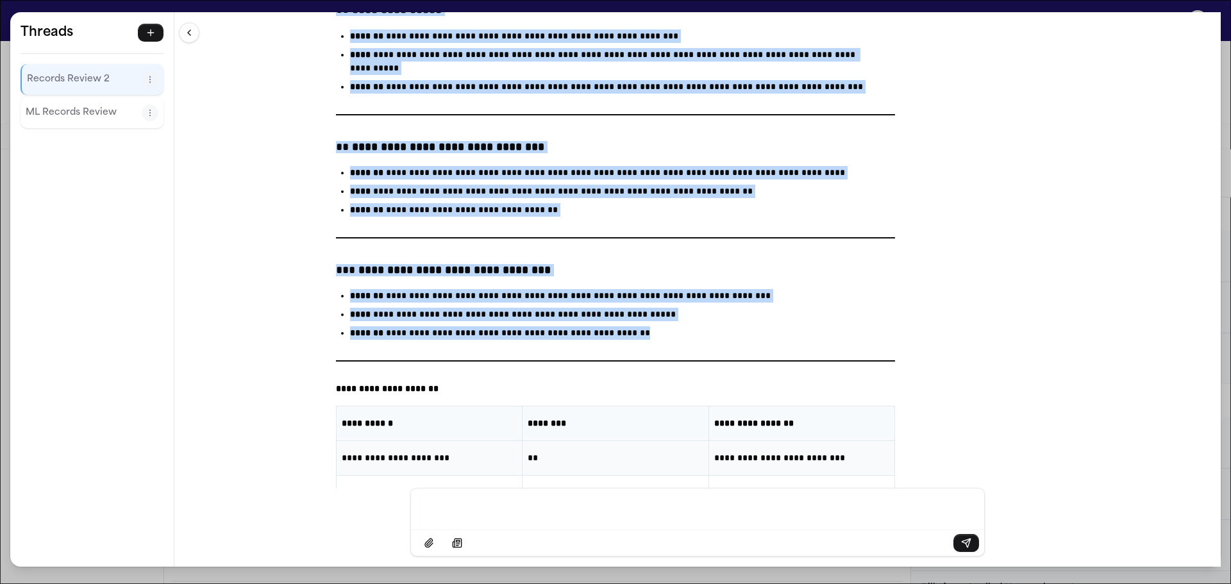
drag, startPoint x: 332, startPoint y: 213, endPoint x: 674, endPoint y: 295, distance: 352.2
copy div "**********"
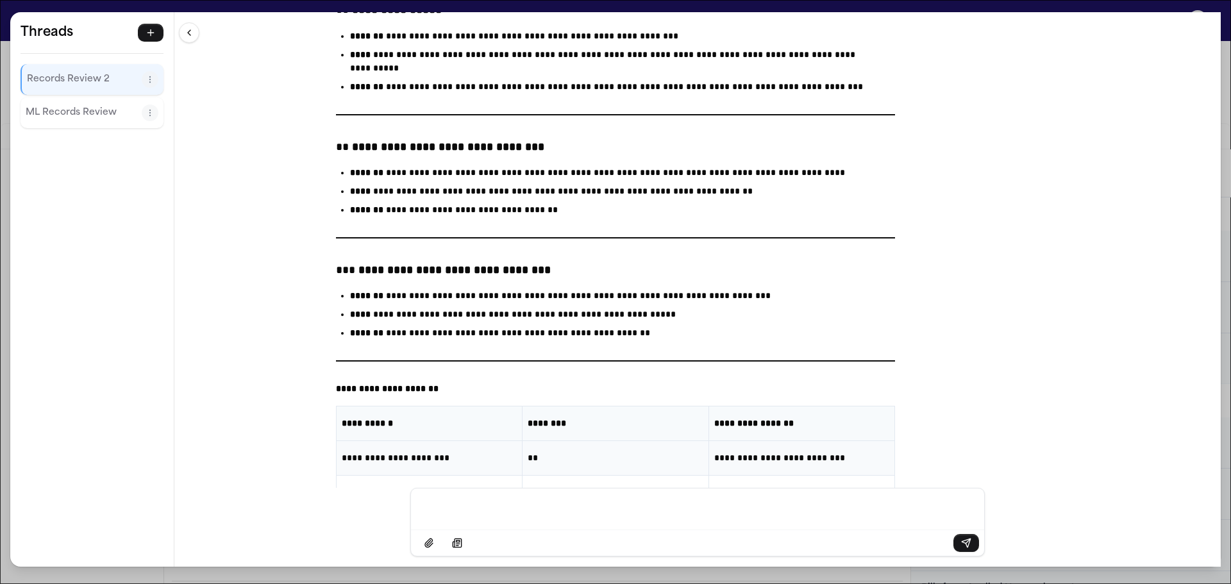
click at [8, 3] on div "**********" at bounding box center [615, 292] width 1231 height 584
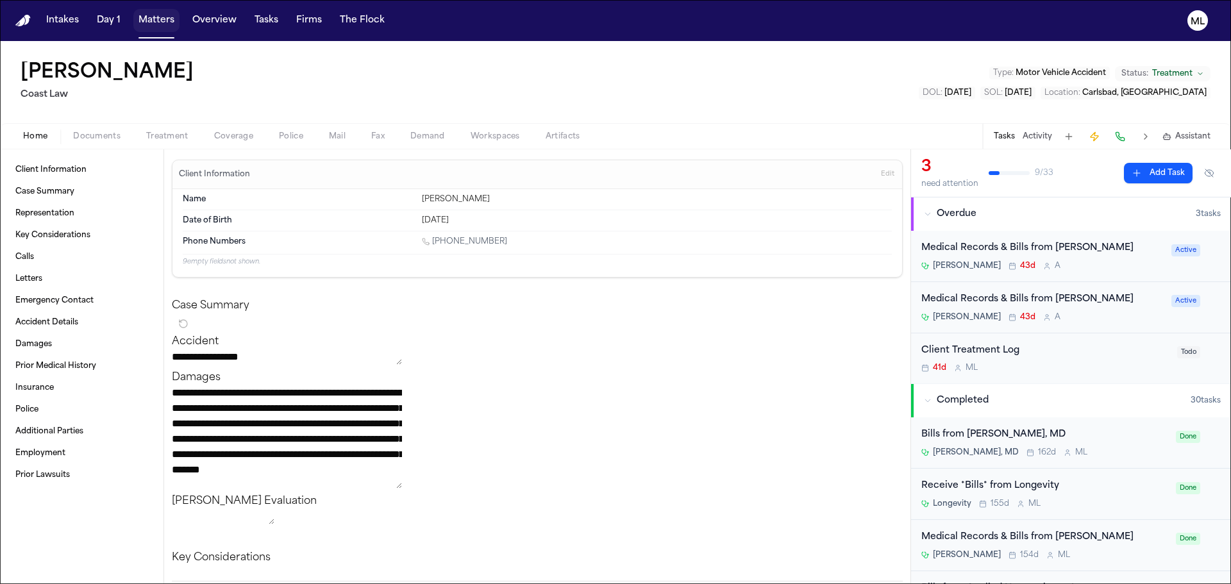
click at [164, 21] on button "Matters" at bounding box center [156, 20] width 46 height 23
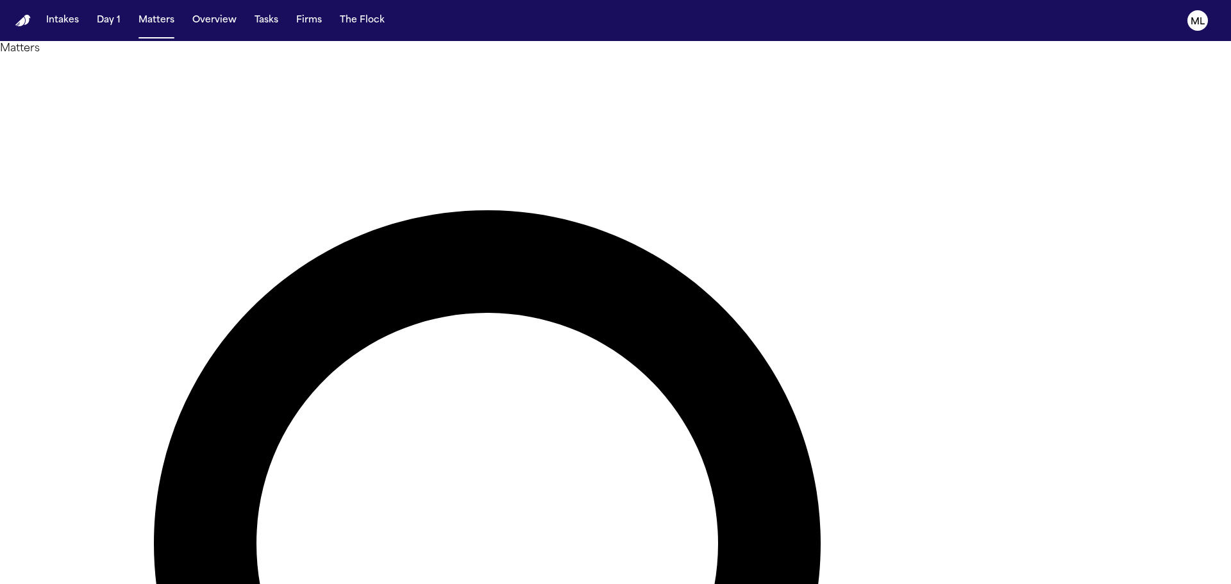
drag, startPoint x: 774, startPoint y: 78, endPoint x: 786, endPoint y: 62, distance: 20.7
type input "*"
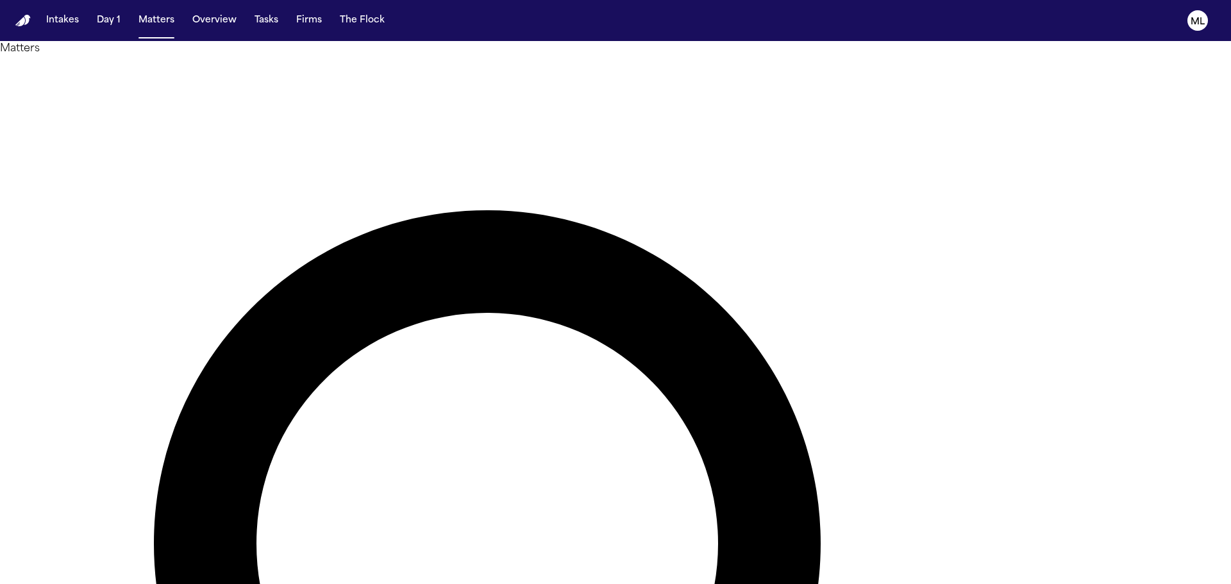
click at [858, 584] on div at bounding box center [615, 584] width 1231 height 0
type input "******"
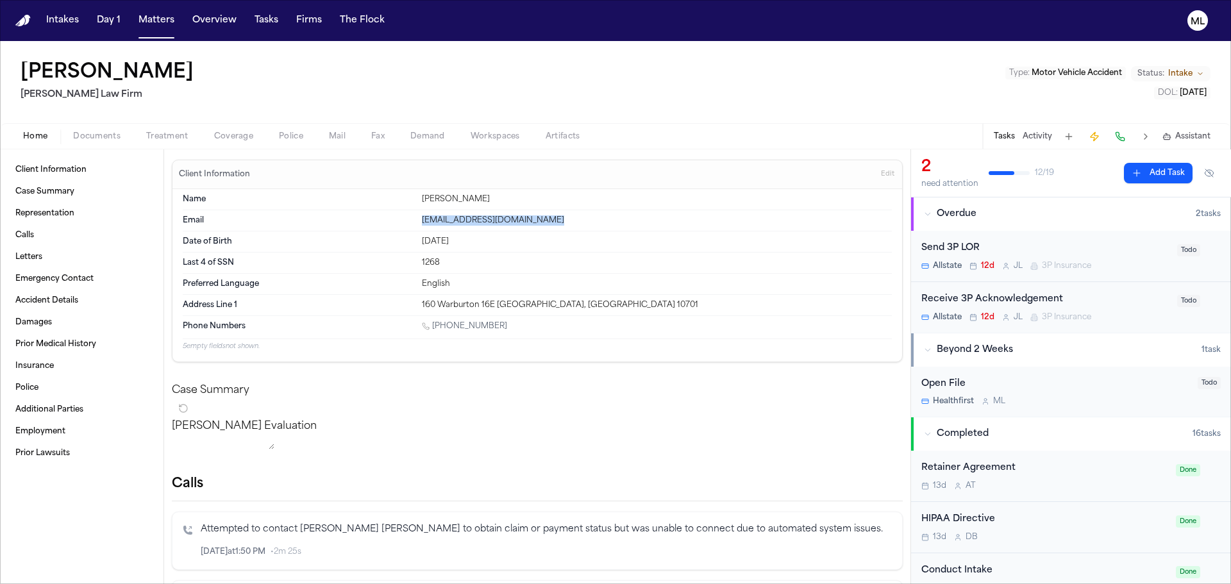
drag, startPoint x: 556, startPoint y: 215, endPoint x: 419, endPoint y: 221, distance: 136.8
click at [419, 221] on div "Email brockingtonphillip@gmail.com" at bounding box center [537, 220] width 709 height 21
copy div "brockingtonphillip@gmail.com"
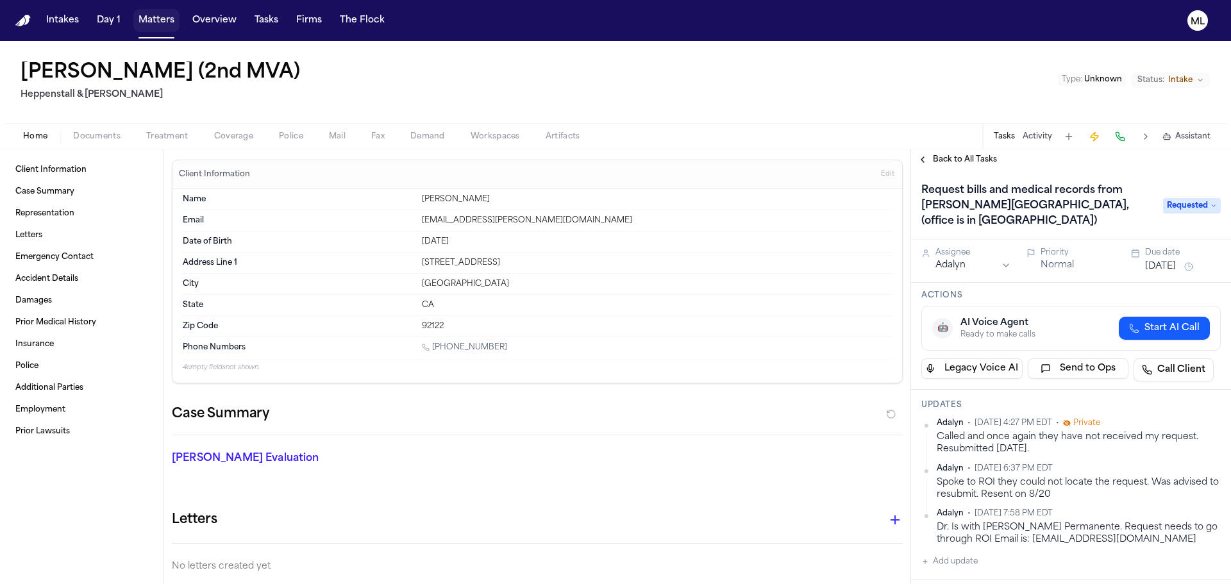
click at [158, 22] on button "Matters" at bounding box center [156, 20] width 46 height 23
